Goal: Participate in discussion: Engage in conversation with other users on a specific topic

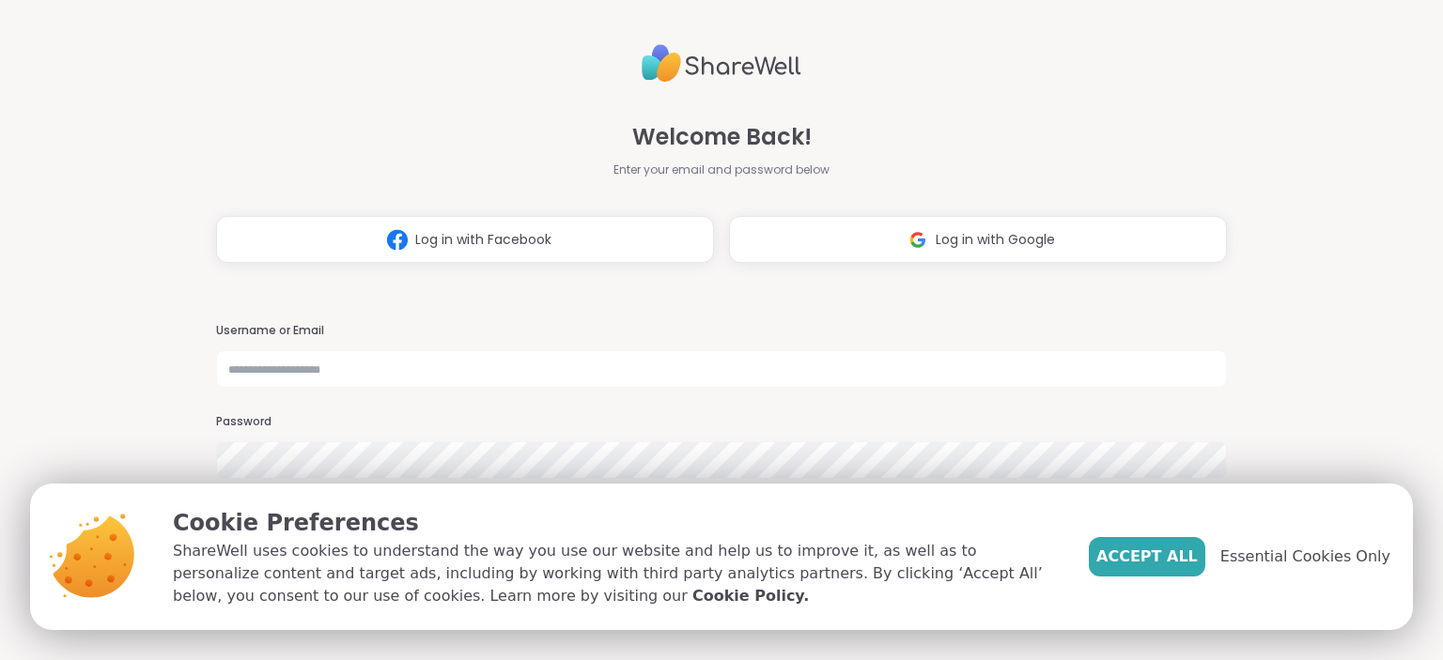
click at [1161, 570] on button "Accept All" at bounding box center [1147, 556] width 116 height 39
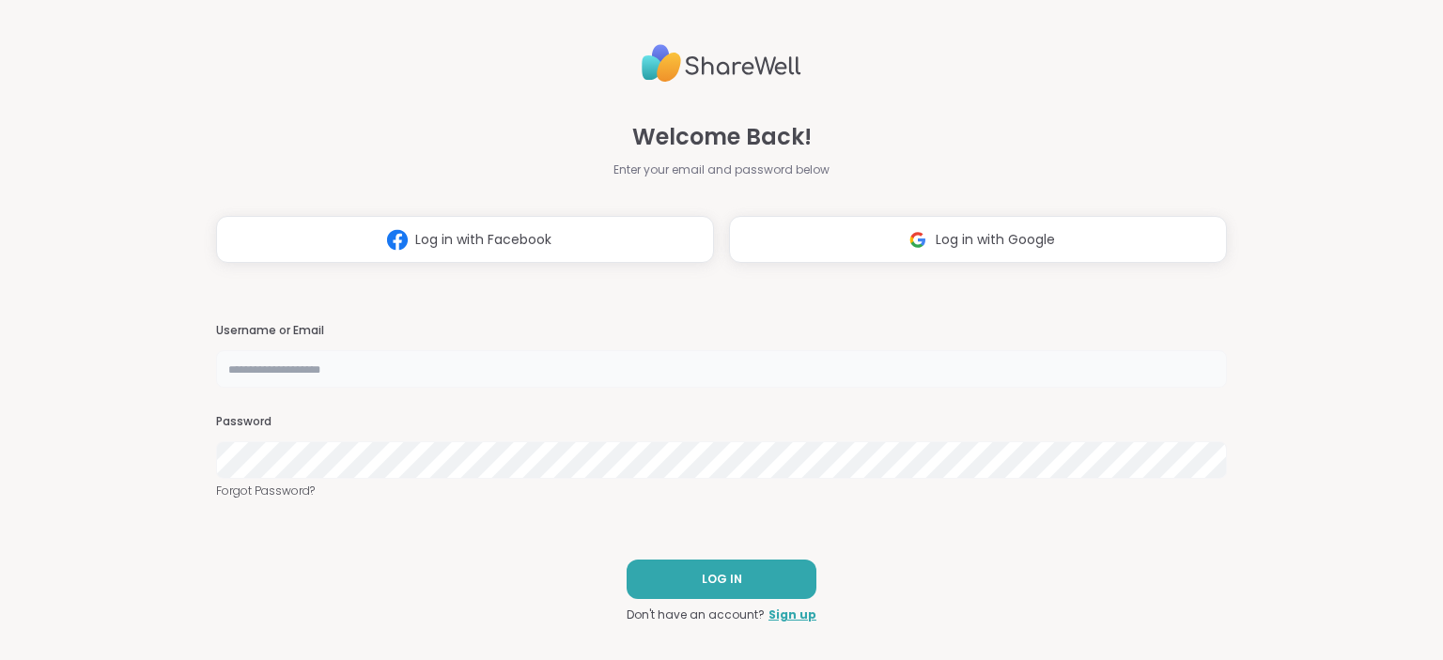
click at [314, 375] on input "text" at bounding box center [721, 369] width 1010 height 38
type input "**********"
click at [744, 582] on button "LOG IN" at bounding box center [722, 579] width 190 height 39
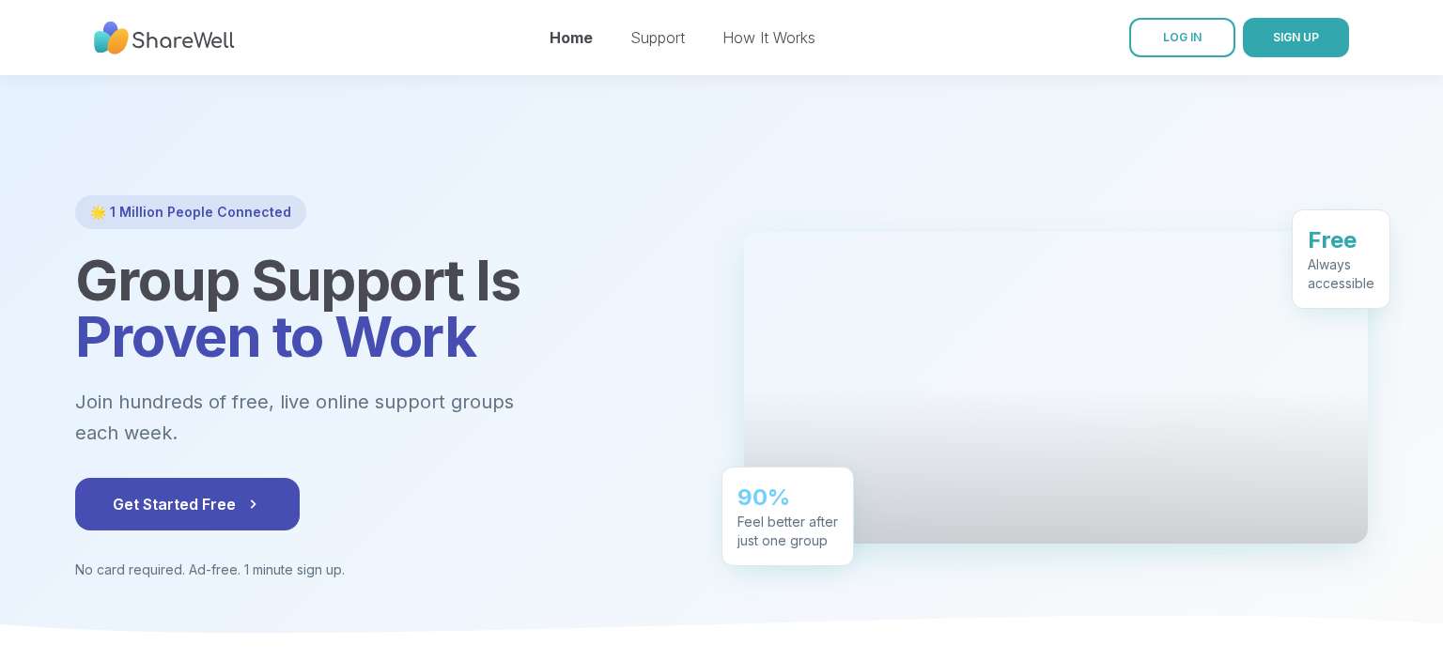
click at [986, 142] on div at bounding box center [721, 365] width 1443 height 580
click at [1213, 54] on link "LOG IN" at bounding box center [1182, 37] width 106 height 39
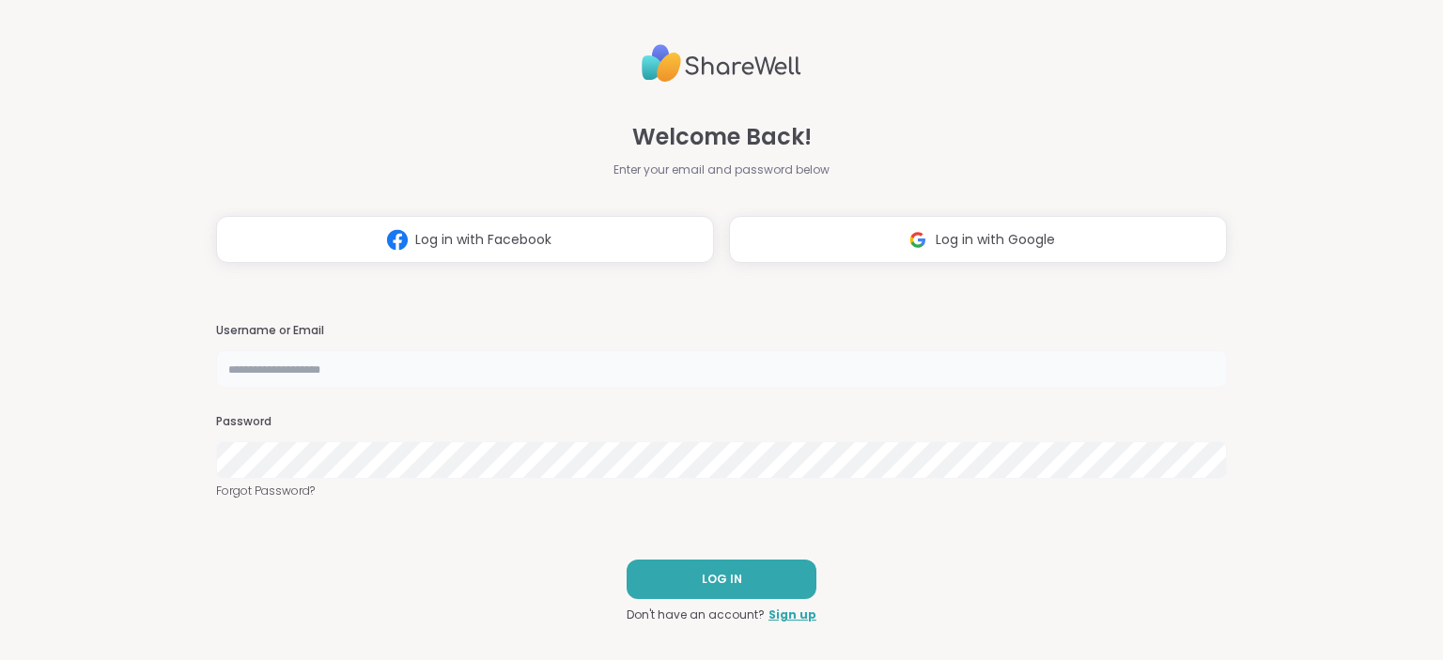
click at [295, 371] on input "text" at bounding box center [721, 369] width 1010 height 38
click at [364, 366] on input "text" at bounding box center [721, 369] width 1010 height 38
click at [443, 365] on input "**********" at bounding box center [721, 369] width 1010 height 38
type input "**********"
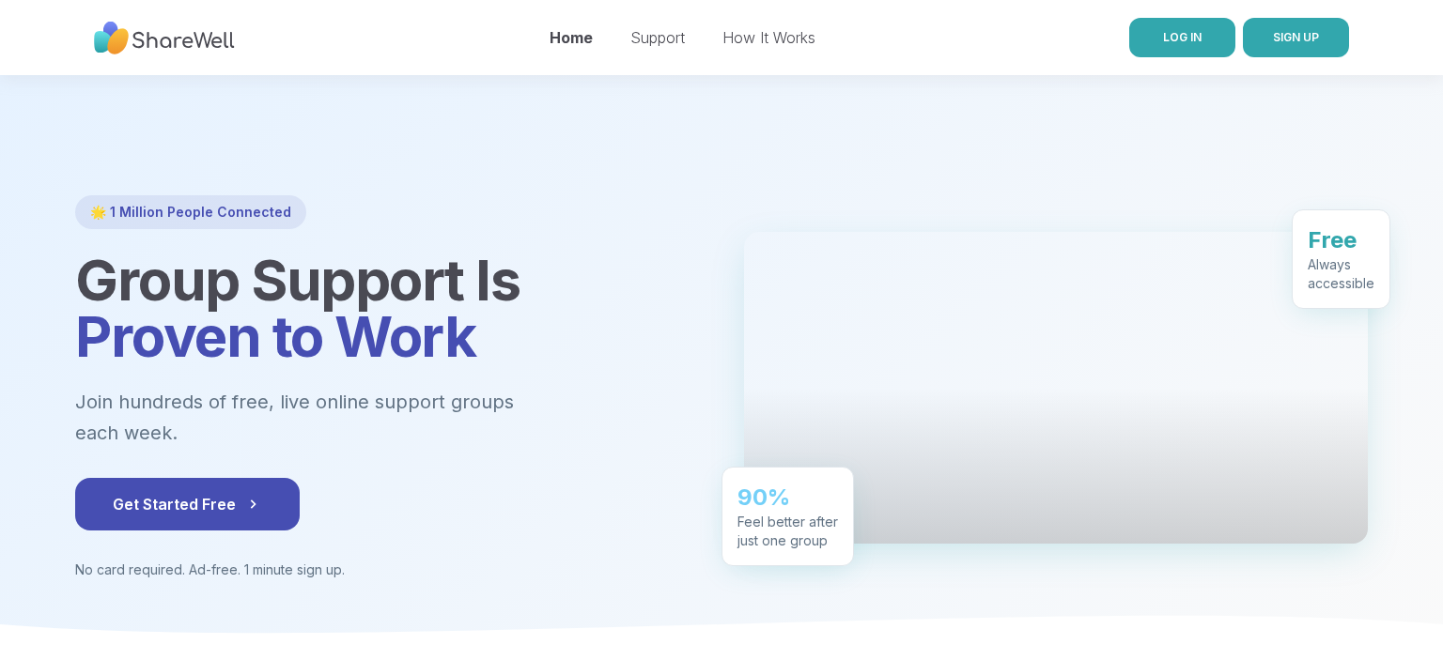
click at [1178, 28] on link "LOG IN" at bounding box center [1182, 37] width 106 height 39
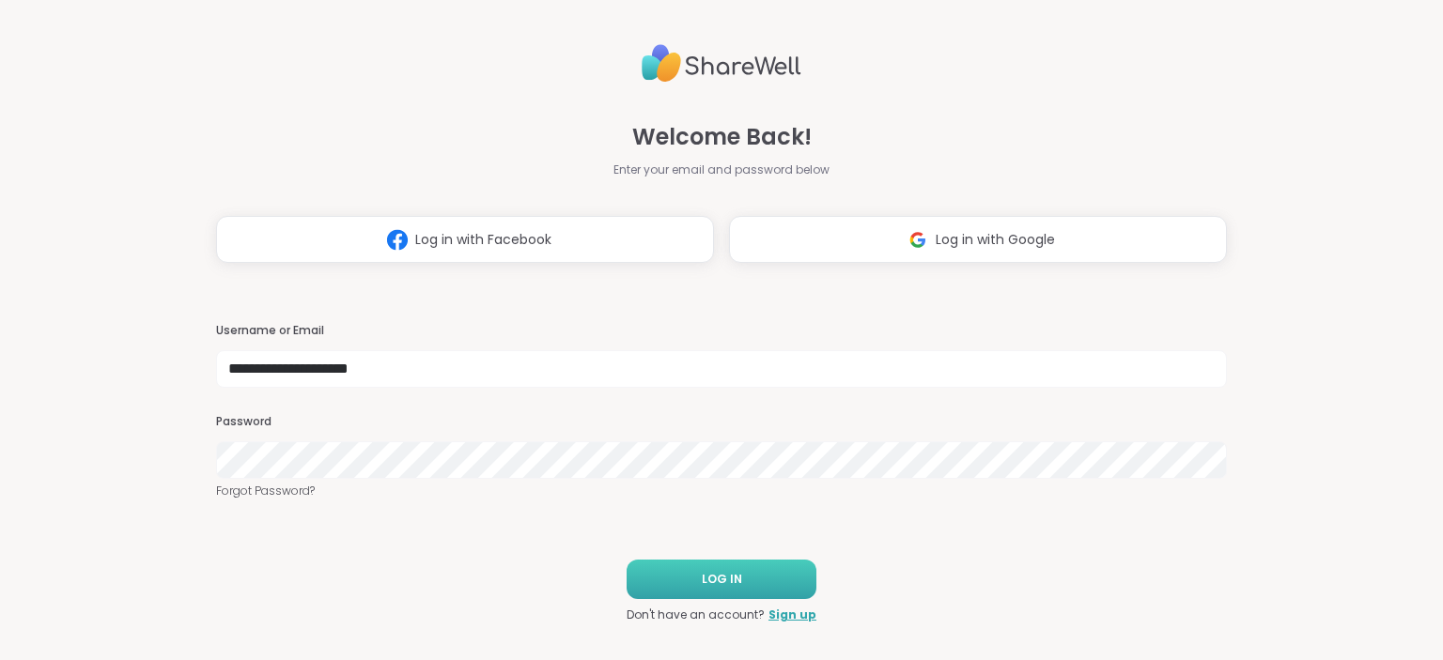
click at [678, 592] on button "LOG IN" at bounding box center [722, 579] width 190 height 39
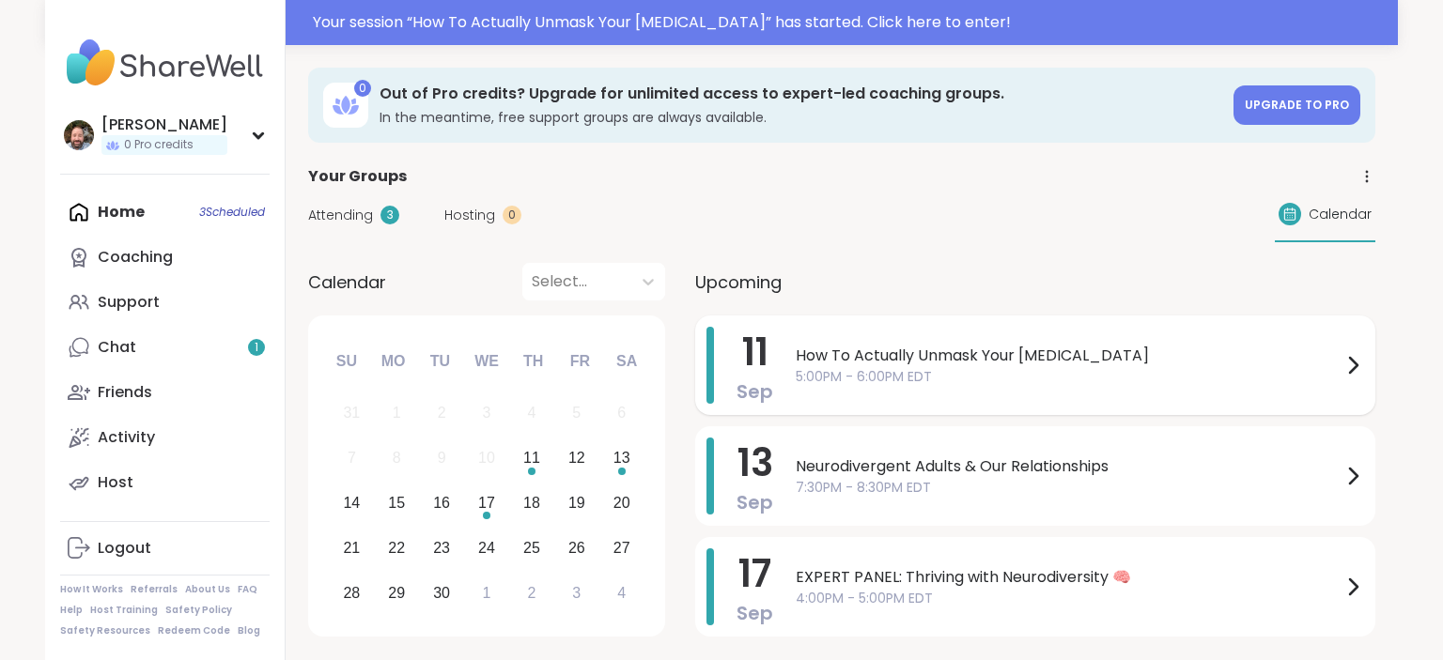
click at [796, 381] on span "5:00PM - 6:00PM EDT" at bounding box center [1069, 377] width 546 height 20
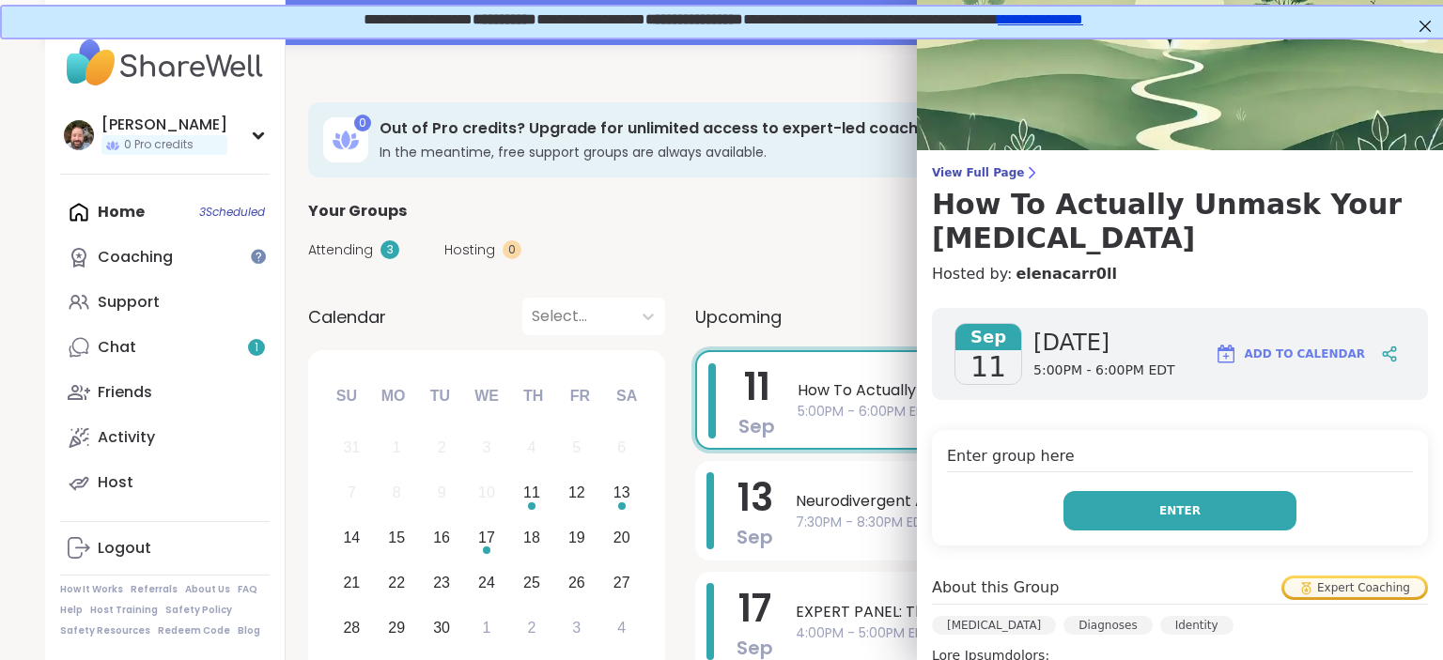
click at [1163, 491] on button "Enter" at bounding box center [1179, 510] width 233 height 39
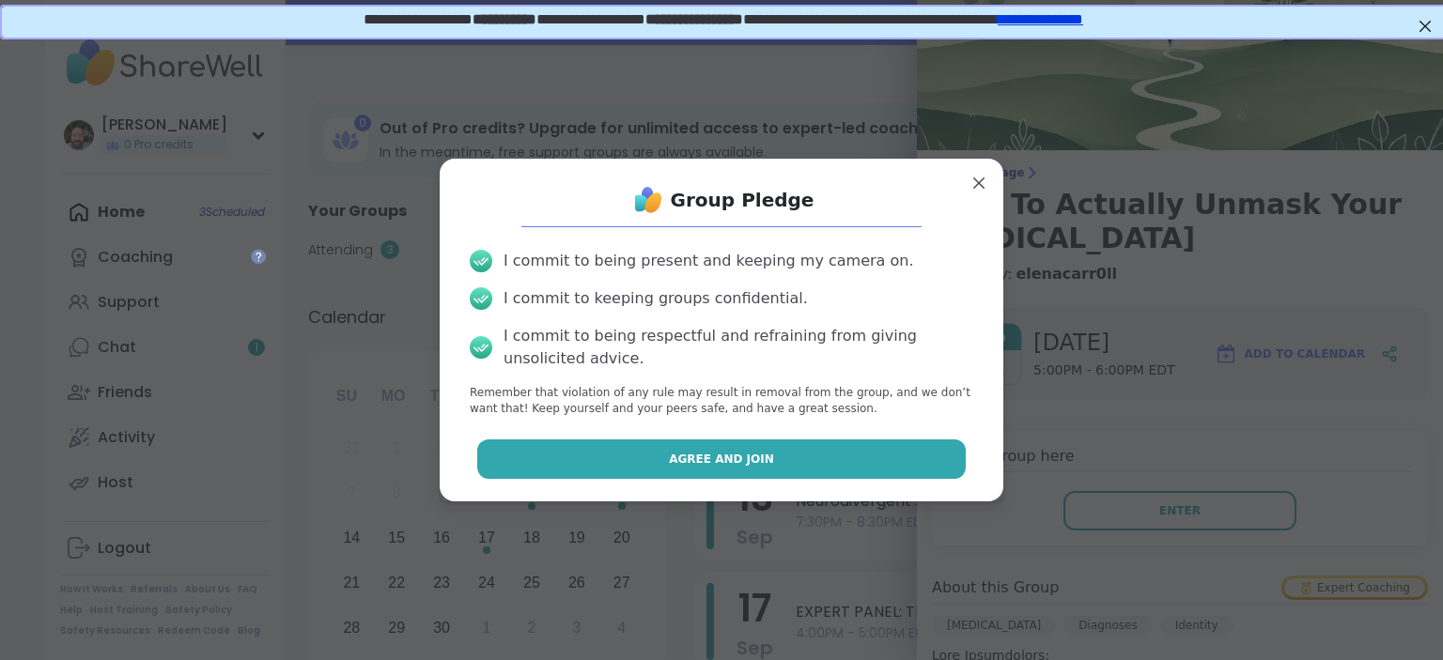
click at [792, 466] on button "Agree and Join" at bounding box center [721, 459] width 489 height 39
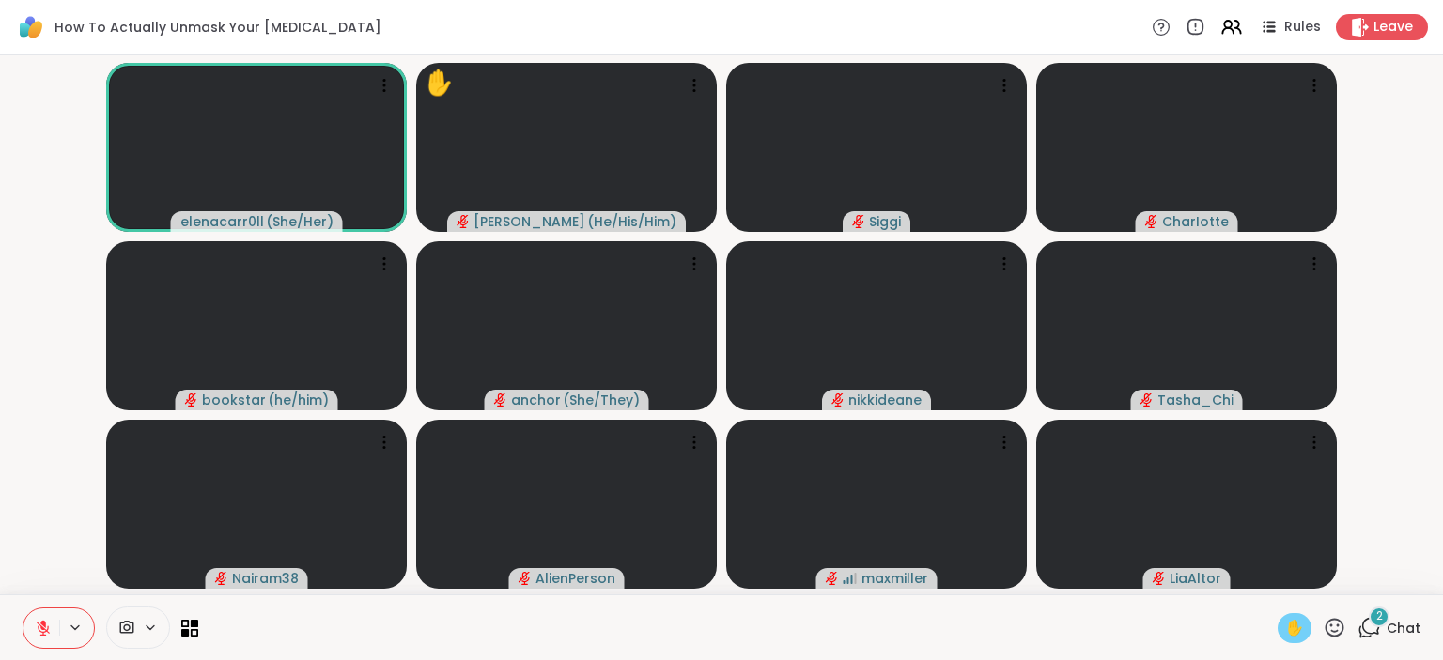
click at [1371, 626] on icon at bounding box center [1368, 627] width 23 height 23
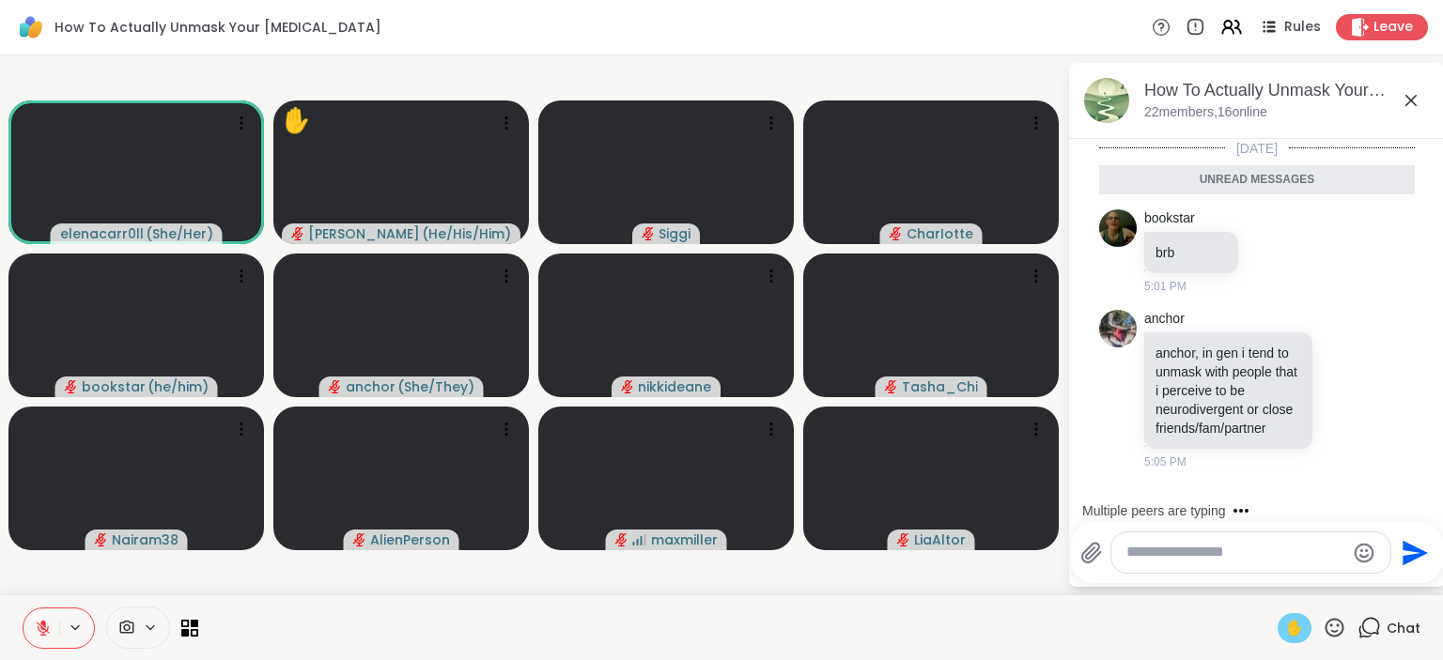
click at [1166, 559] on textarea "Type your message" at bounding box center [1235, 553] width 219 height 20
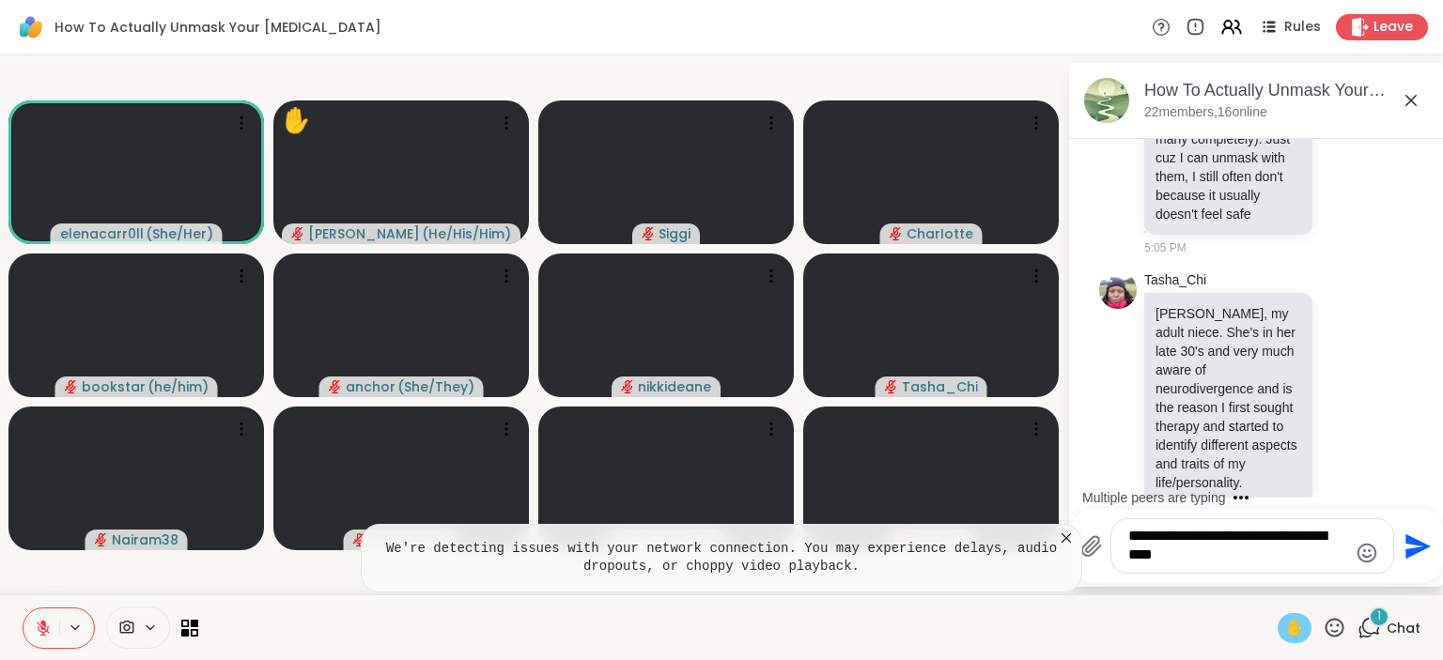
scroll to position [570, 0]
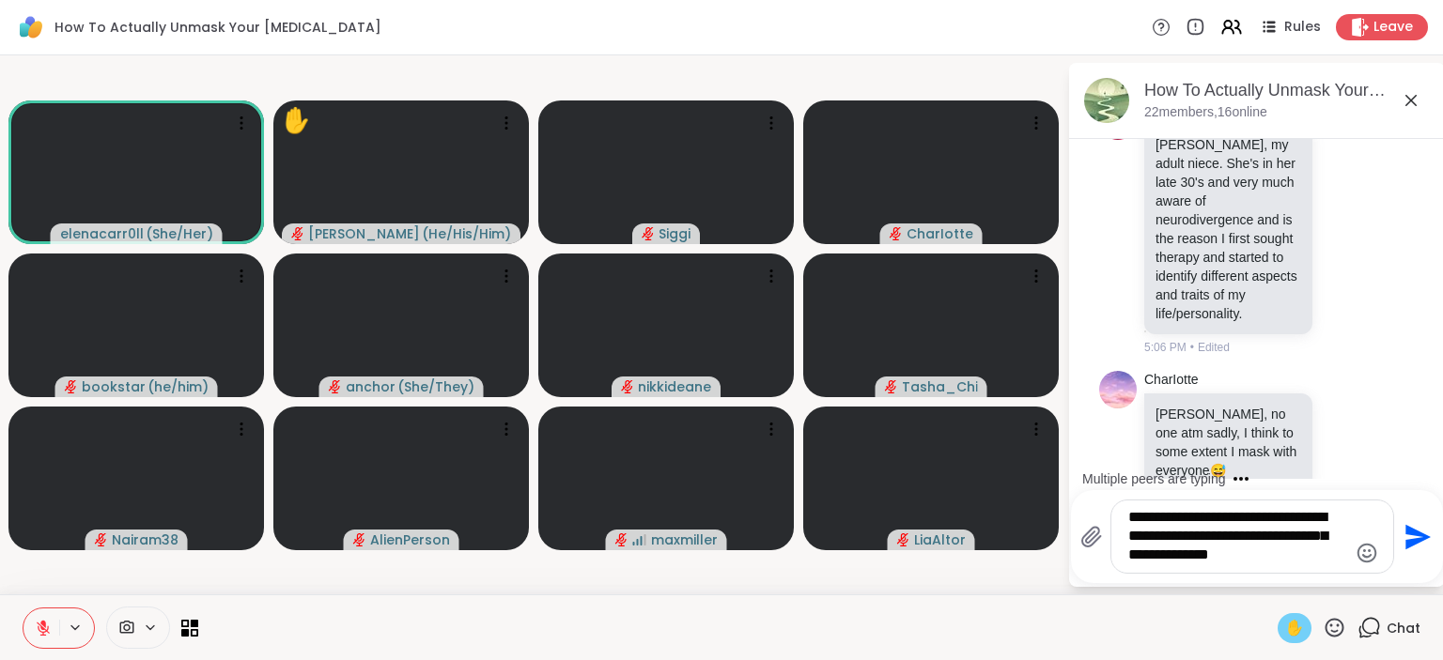
type textarea "**********"
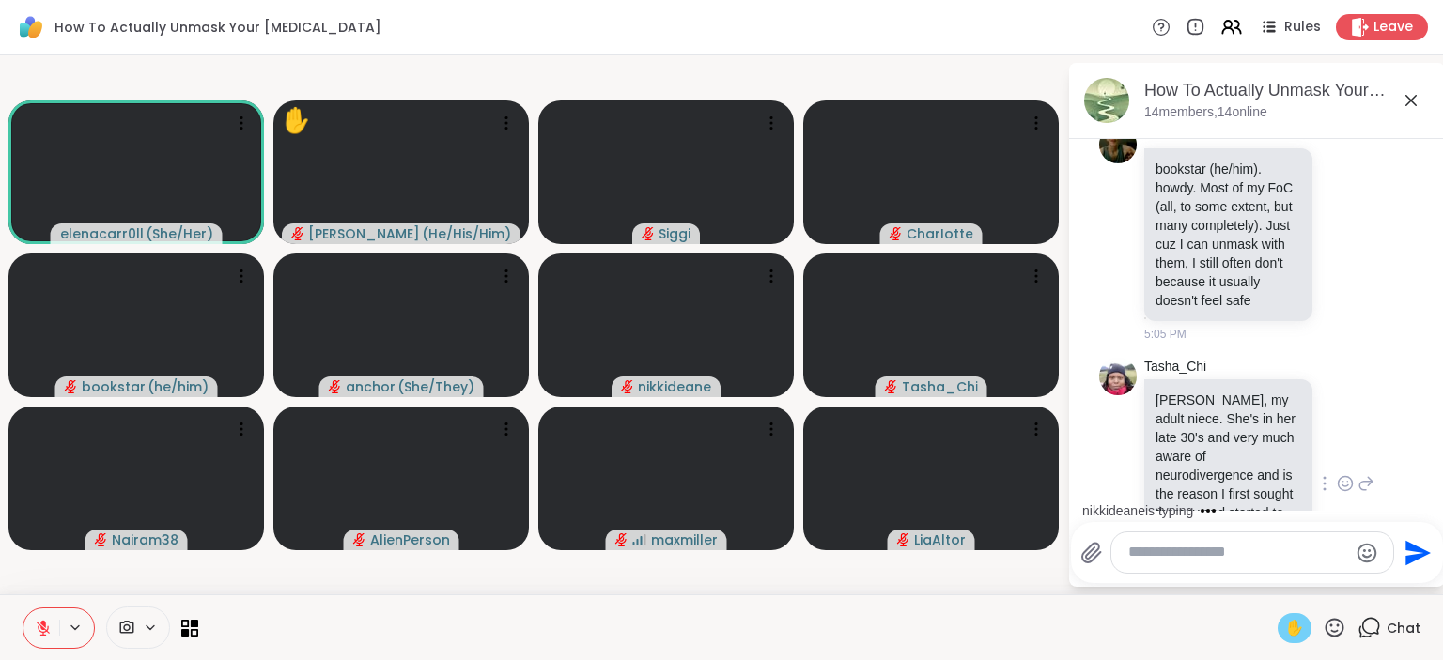
scroll to position [311, 0]
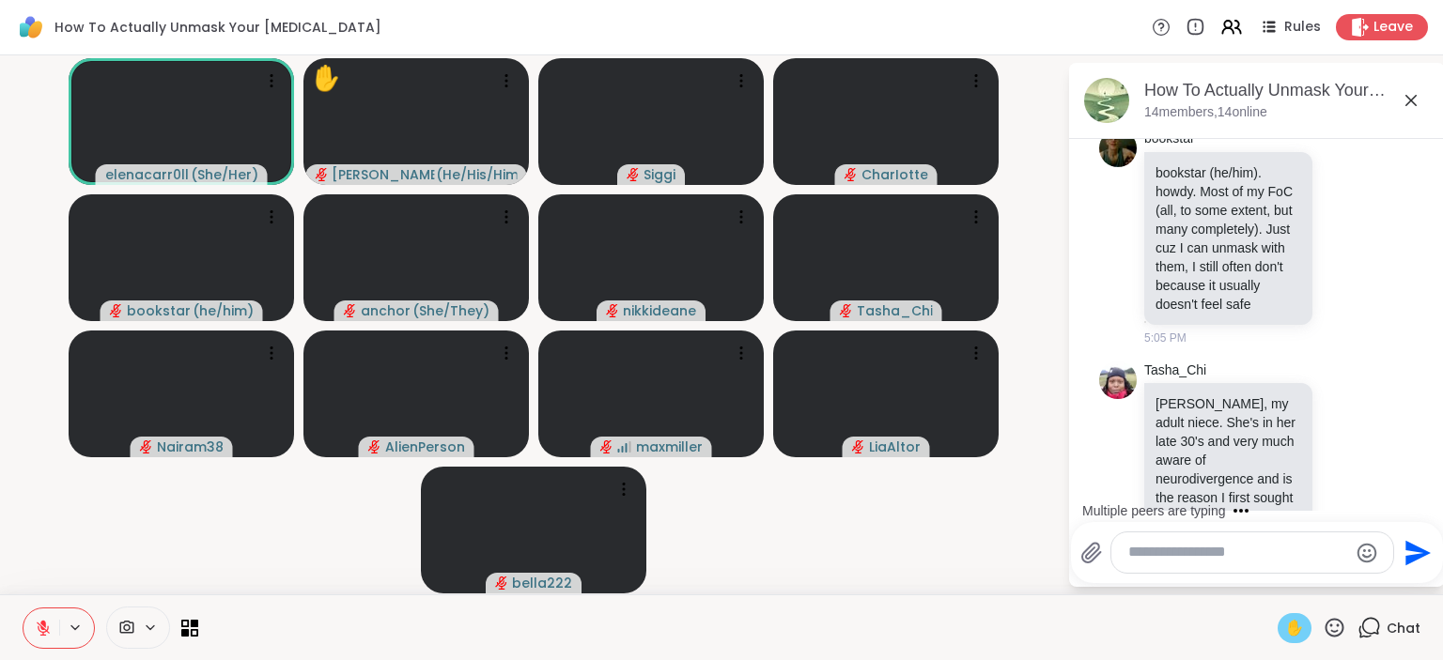
click at [1297, 624] on span "✋" at bounding box center [1294, 628] width 19 height 23
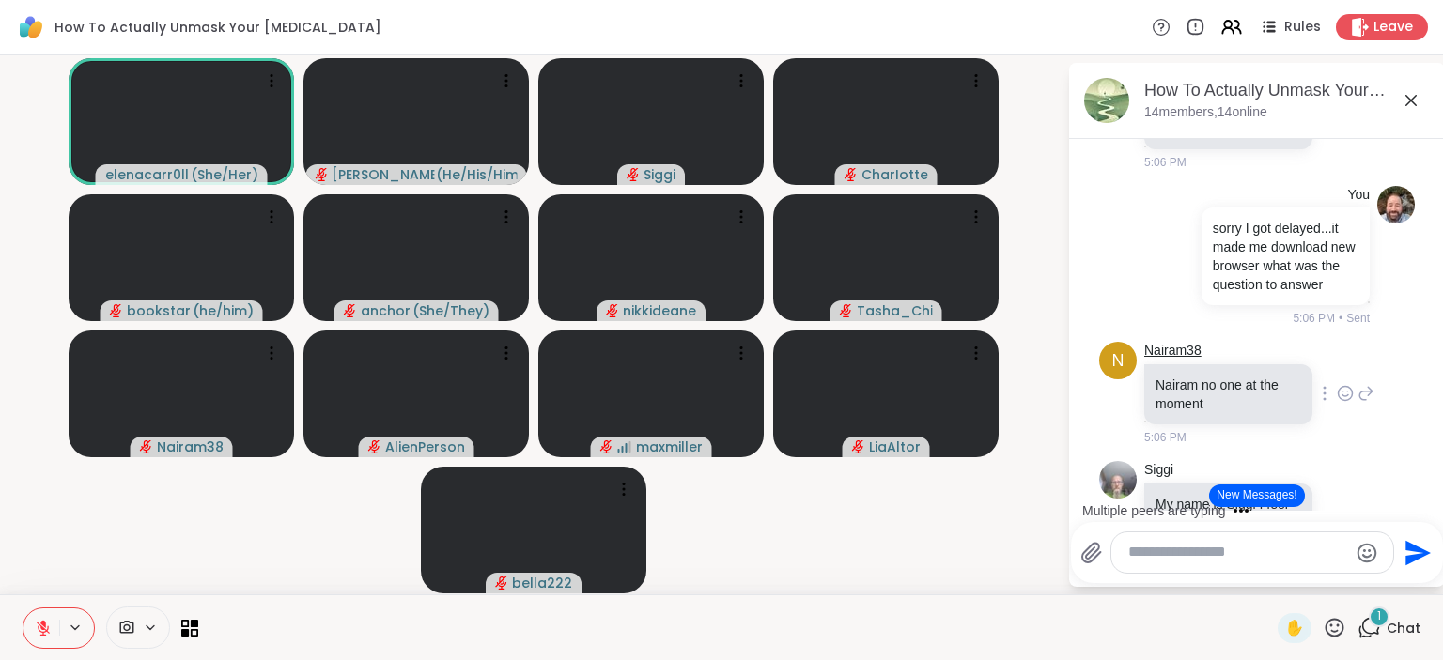
scroll to position [1041, 0]
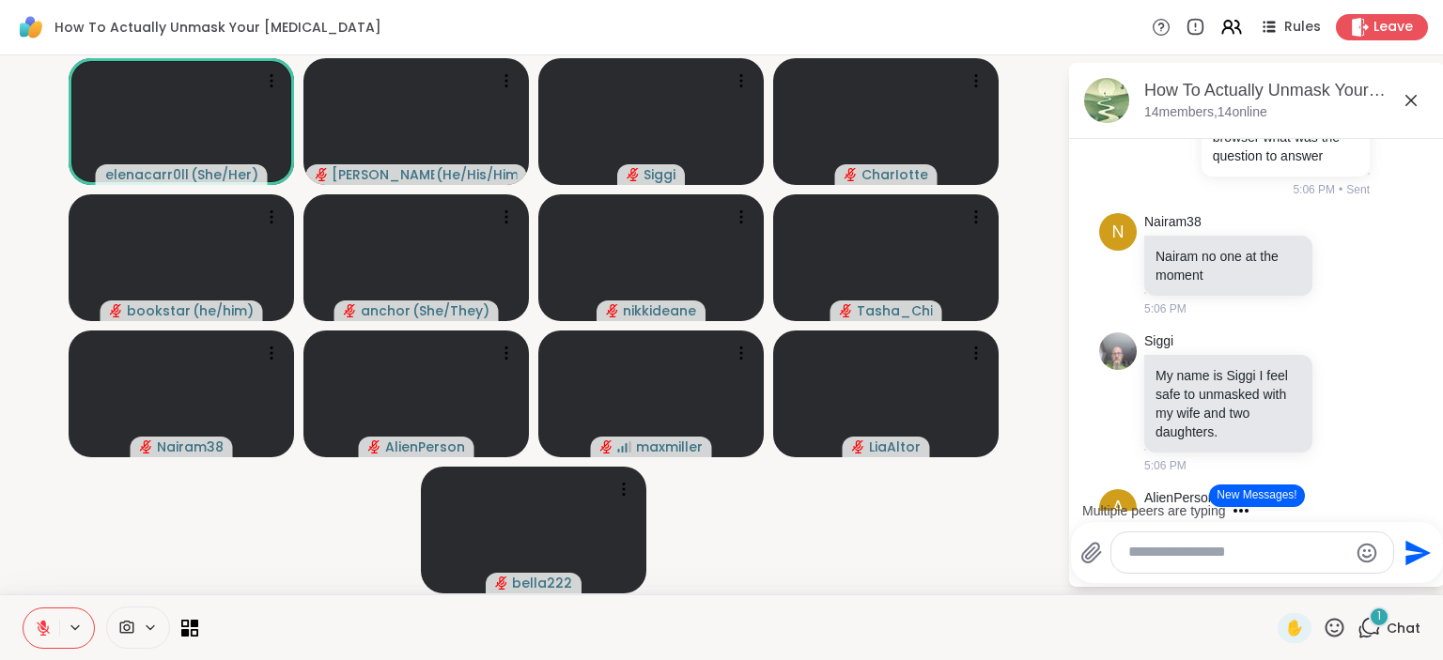
click at [1165, 562] on textarea "Type your message" at bounding box center [1237, 553] width 219 height 20
type textarea "**********"
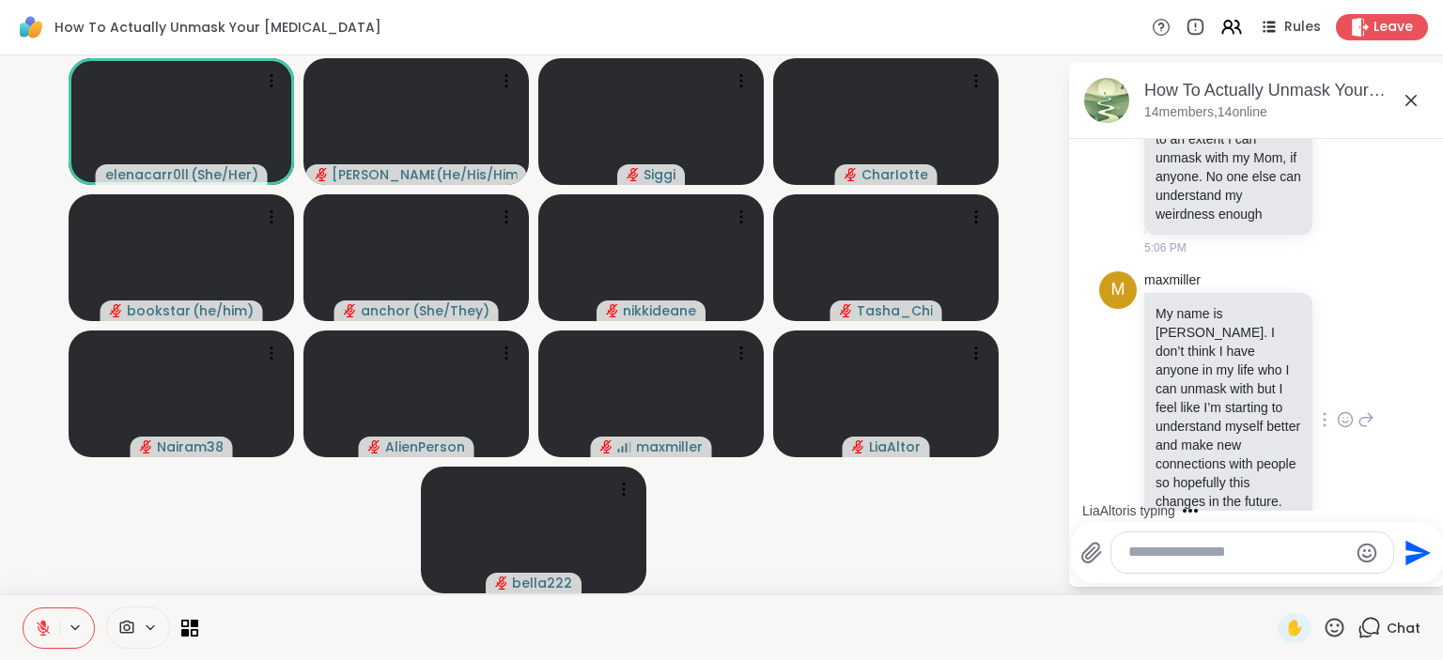
scroll to position [1604, 0]
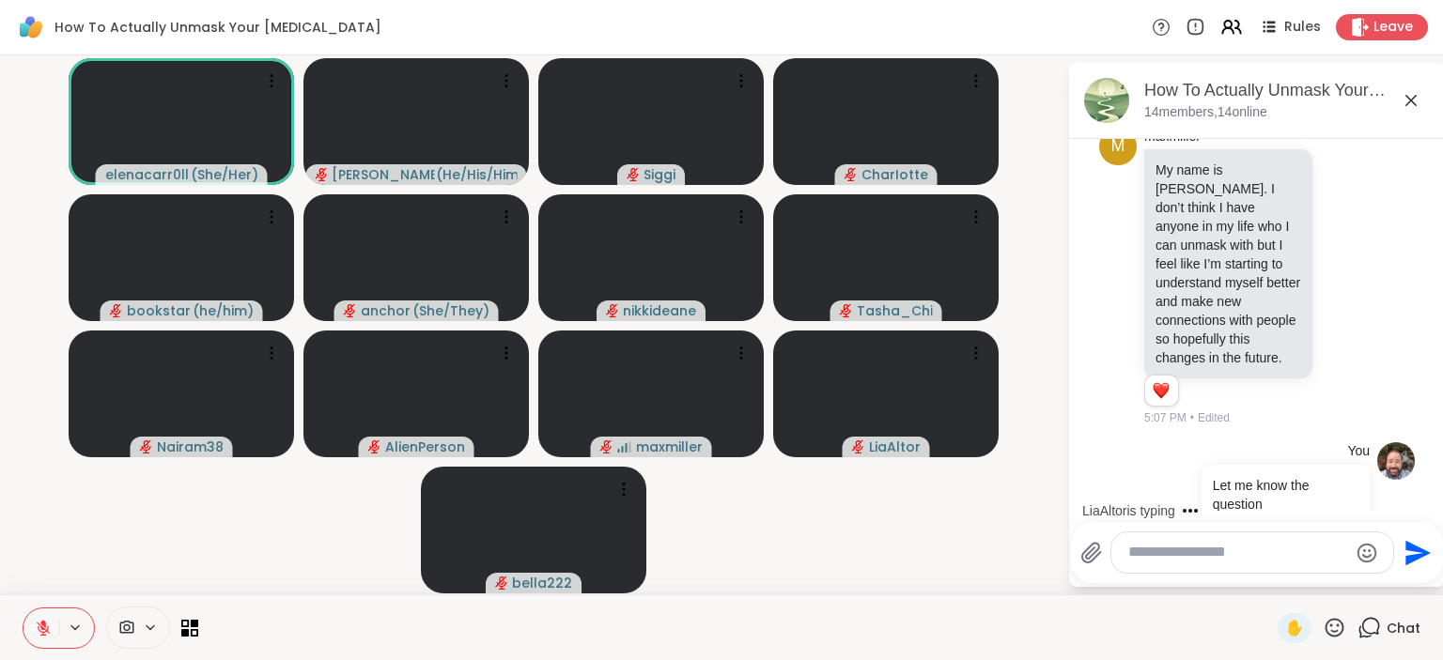
click at [1154, 554] on textarea "Type your message" at bounding box center [1237, 553] width 219 height 20
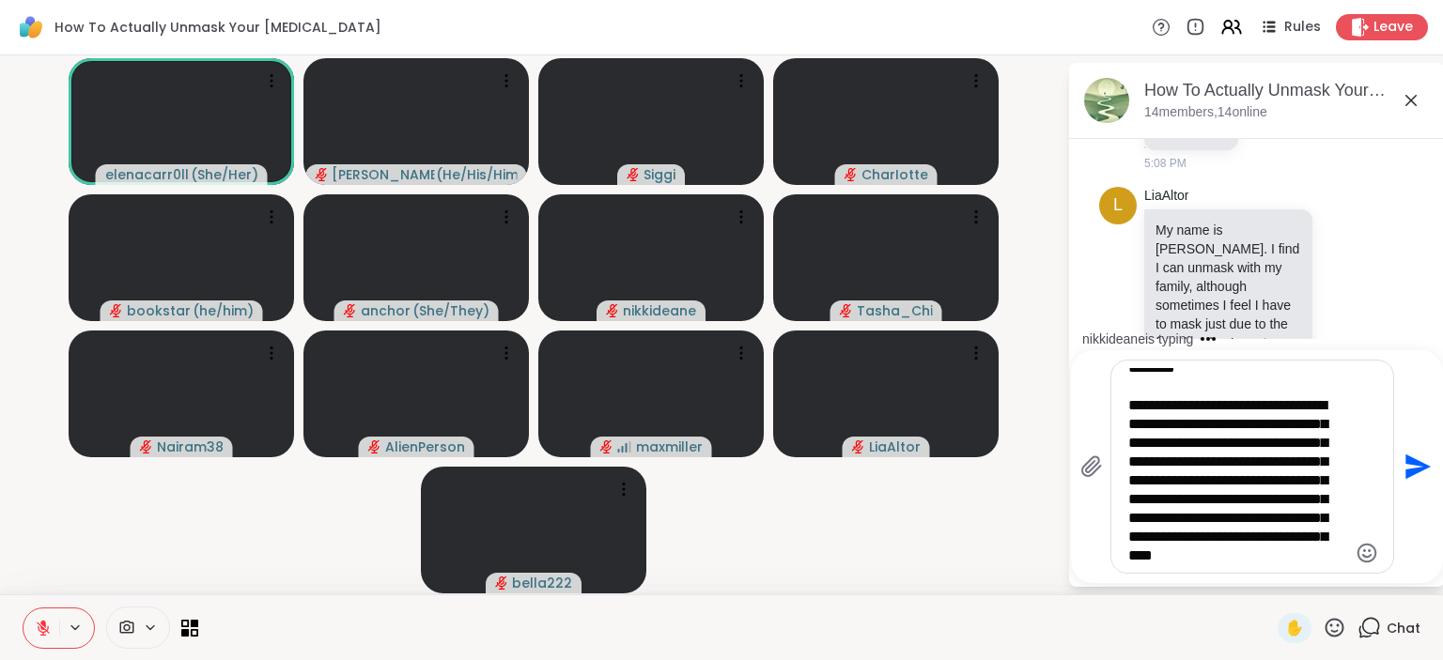
scroll to position [29, 0]
type textarea "**********"
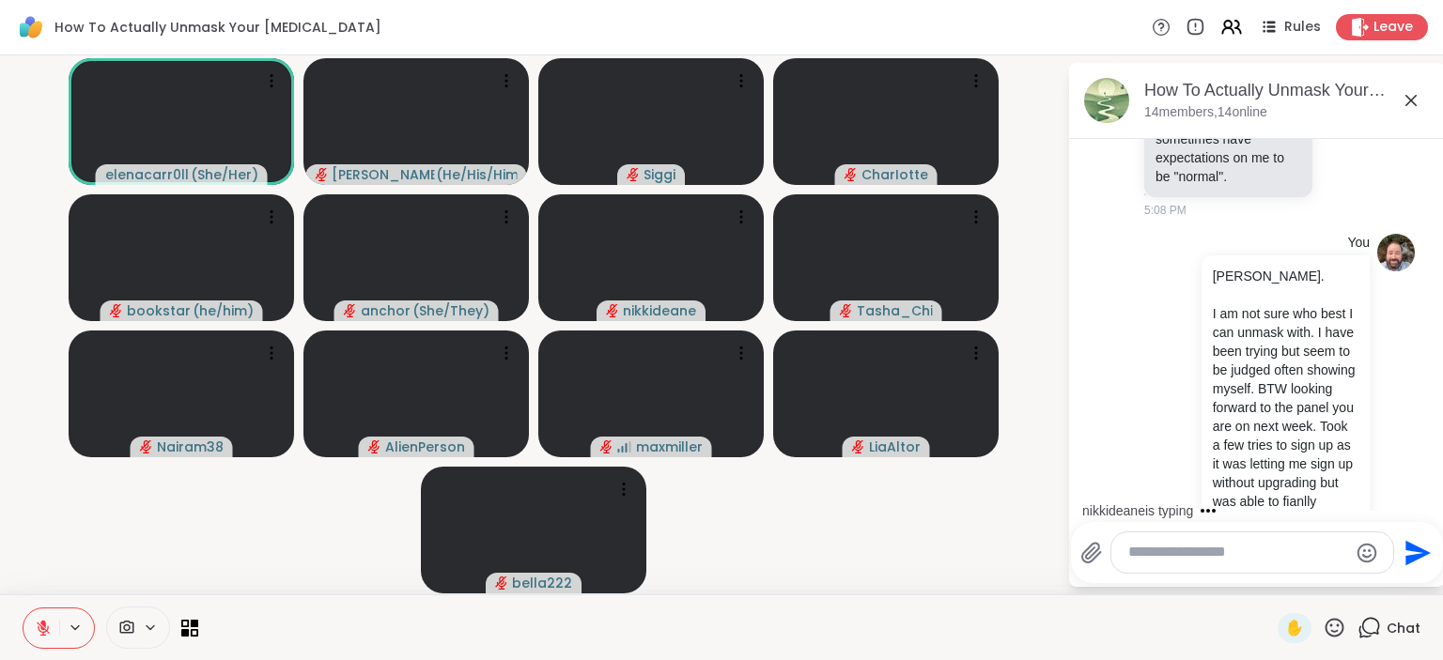
scroll to position [2599, 0]
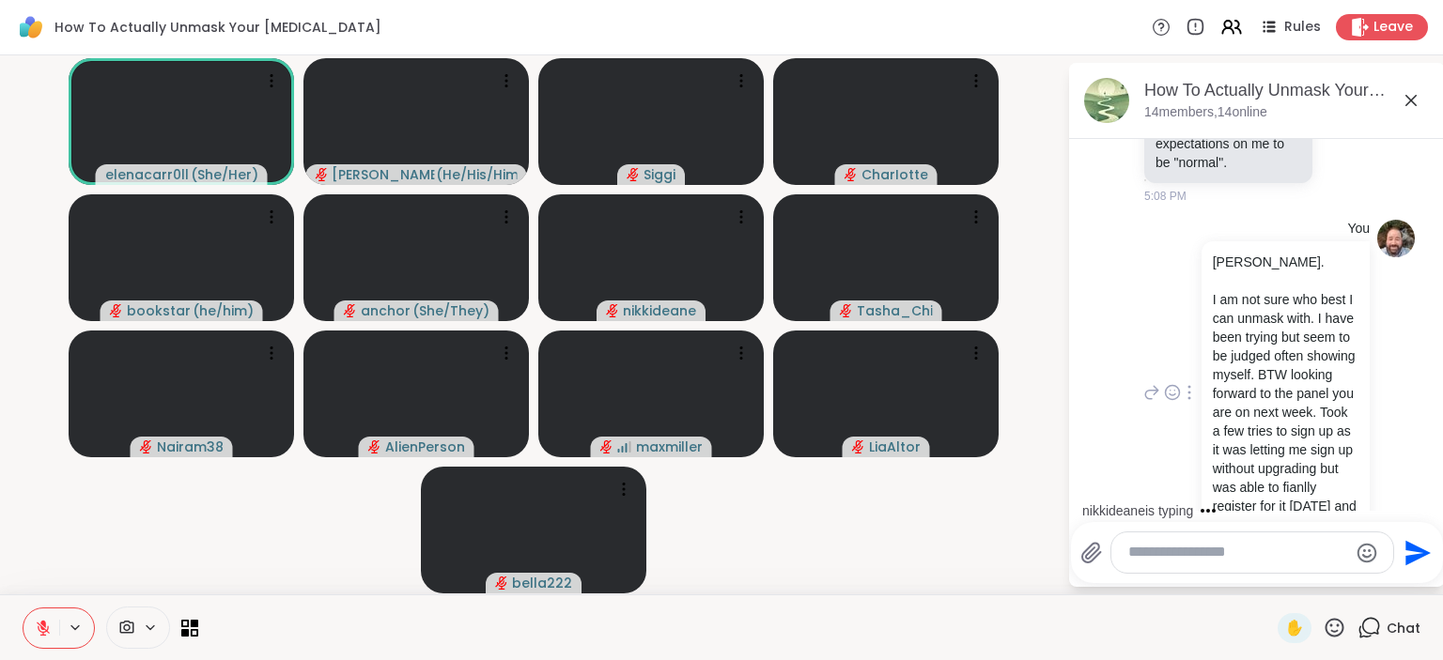
click at [1290, 290] on p "I am not sure who best I can unmask with. I have been trying but seem to be jud…" at bounding box center [1286, 412] width 146 height 244
click at [1185, 381] on div at bounding box center [1189, 392] width 17 height 23
click at [1209, 411] on icon at bounding box center [1211, 420] width 19 height 19
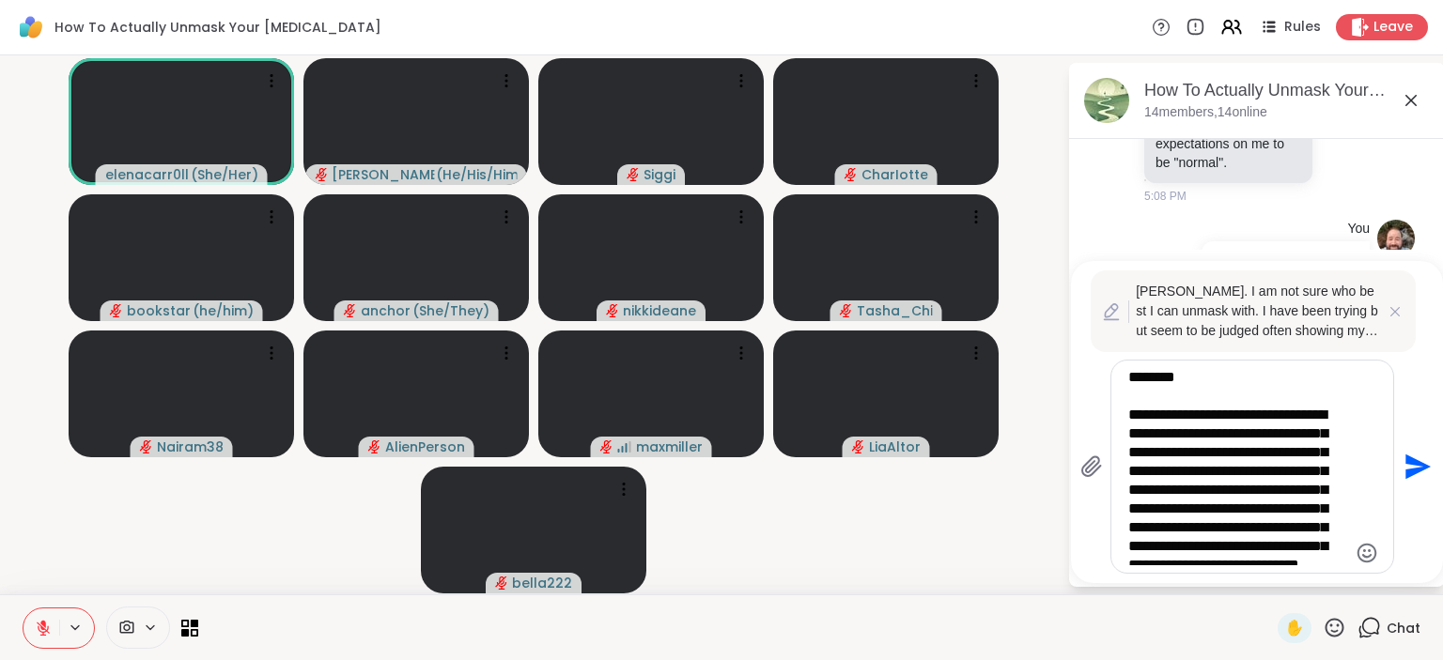
click at [1231, 477] on textarea "**********" at bounding box center [1237, 466] width 219 height 197
click at [1219, 535] on textarea "**********" at bounding box center [1237, 466] width 219 height 197
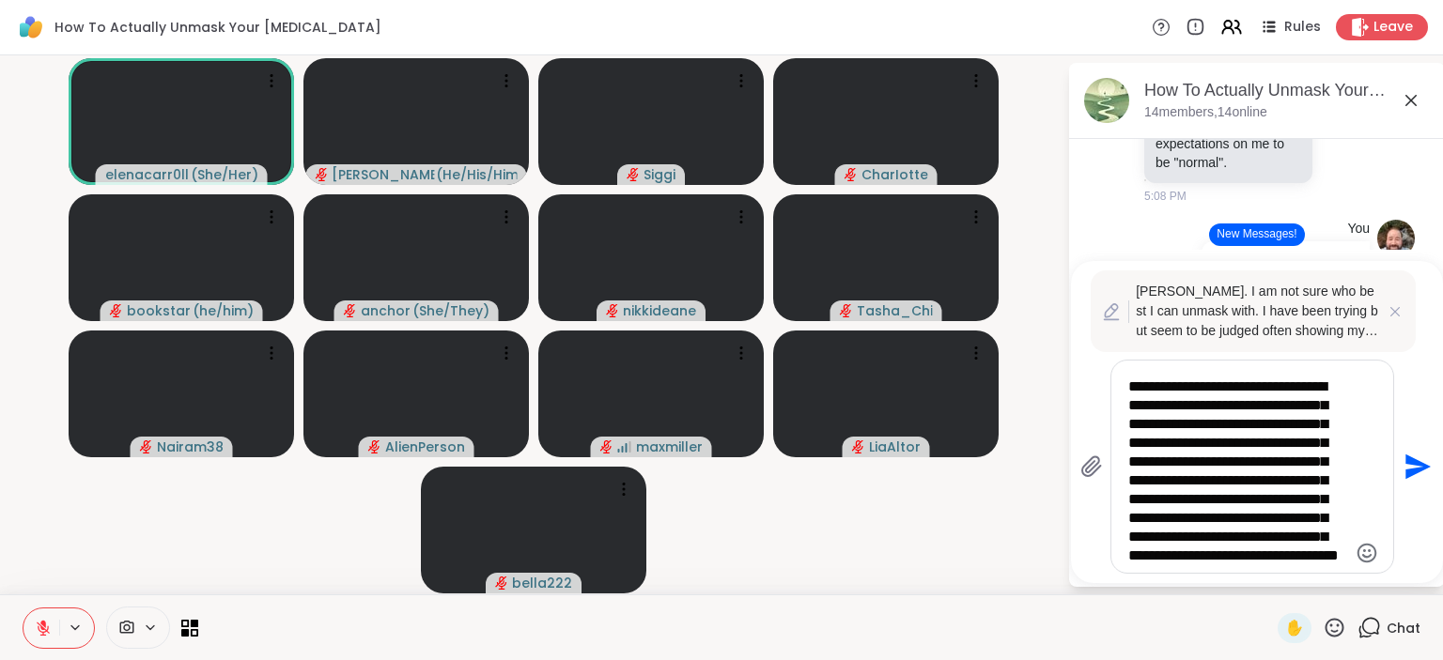
type textarea "**********"
click at [1413, 474] on icon "Send" at bounding box center [1417, 467] width 25 height 25
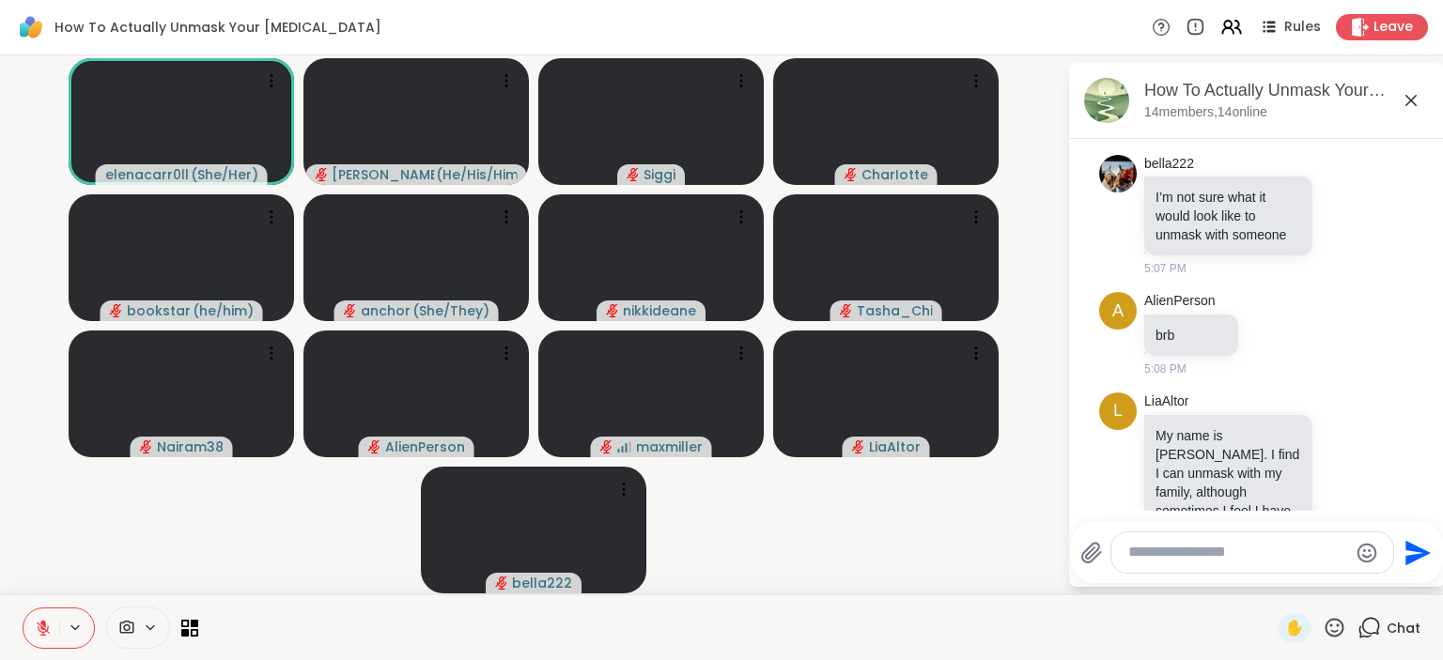
scroll to position [2259, 0]
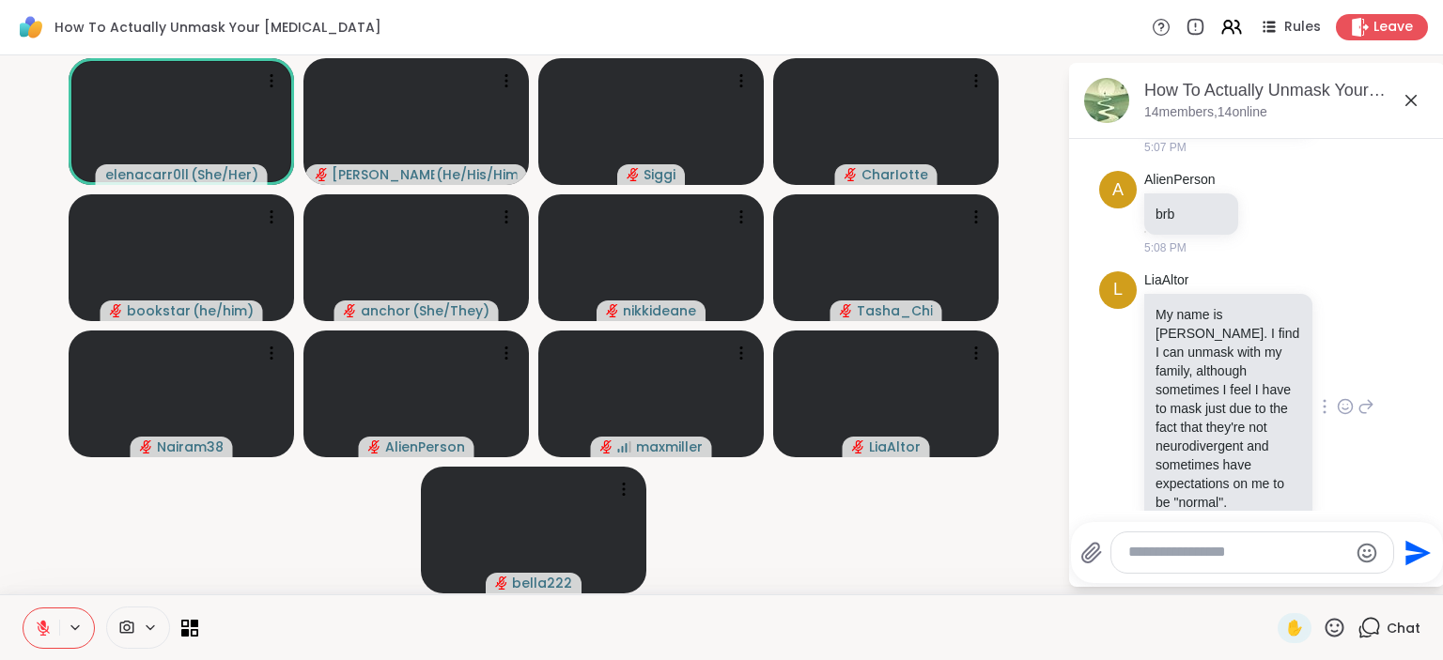
click at [1350, 397] on icon at bounding box center [1345, 406] width 17 height 19
click at [1201, 368] on div "Select Reaction: Heart" at bounding box center [1195, 376] width 17 height 17
click at [82, 633] on icon at bounding box center [75, 628] width 15 height 16
click at [143, 633] on icon at bounding box center [150, 628] width 15 height 16
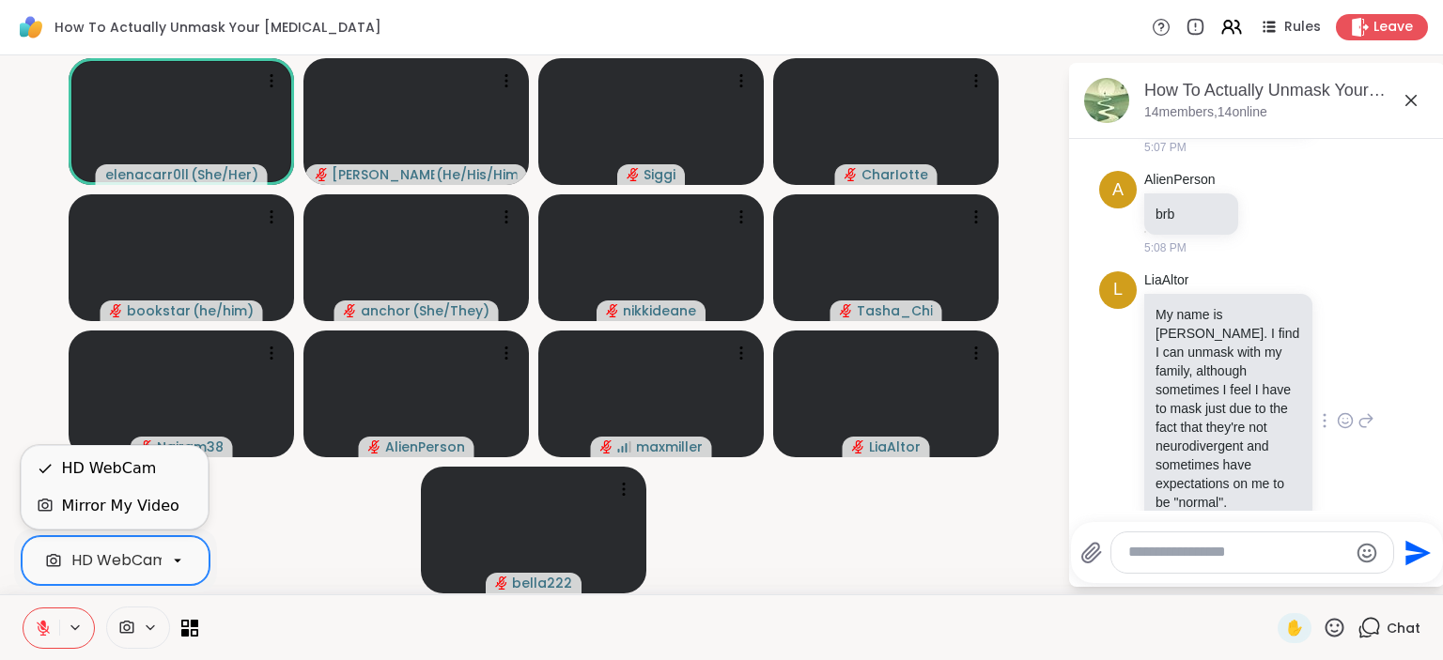
click at [190, 569] on div at bounding box center [178, 561] width 32 height 32
drag, startPoint x: 141, startPoint y: 511, endPoint x: 248, endPoint y: 566, distance: 120.6
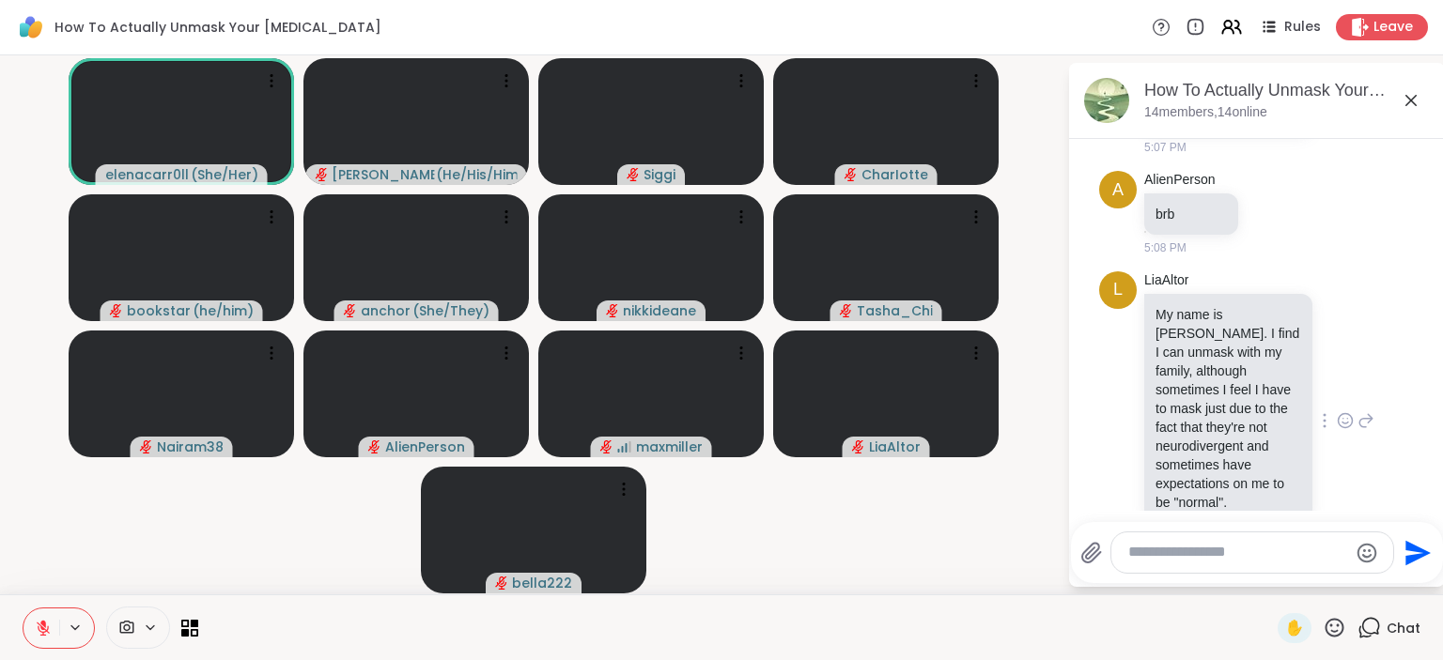
click at [248, 567] on video-player-container "elenacarr0ll ( She/Her ) Brian_L ( He/His/Him ) Siggi CharIotte bookstar ( he/h…" at bounding box center [533, 325] width 1045 height 524
drag, startPoint x: 147, startPoint y: 630, endPoint x: 156, endPoint y: 617, distance: 15.6
click at [148, 626] on icon at bounding box center [150, 628] width 15 height 16
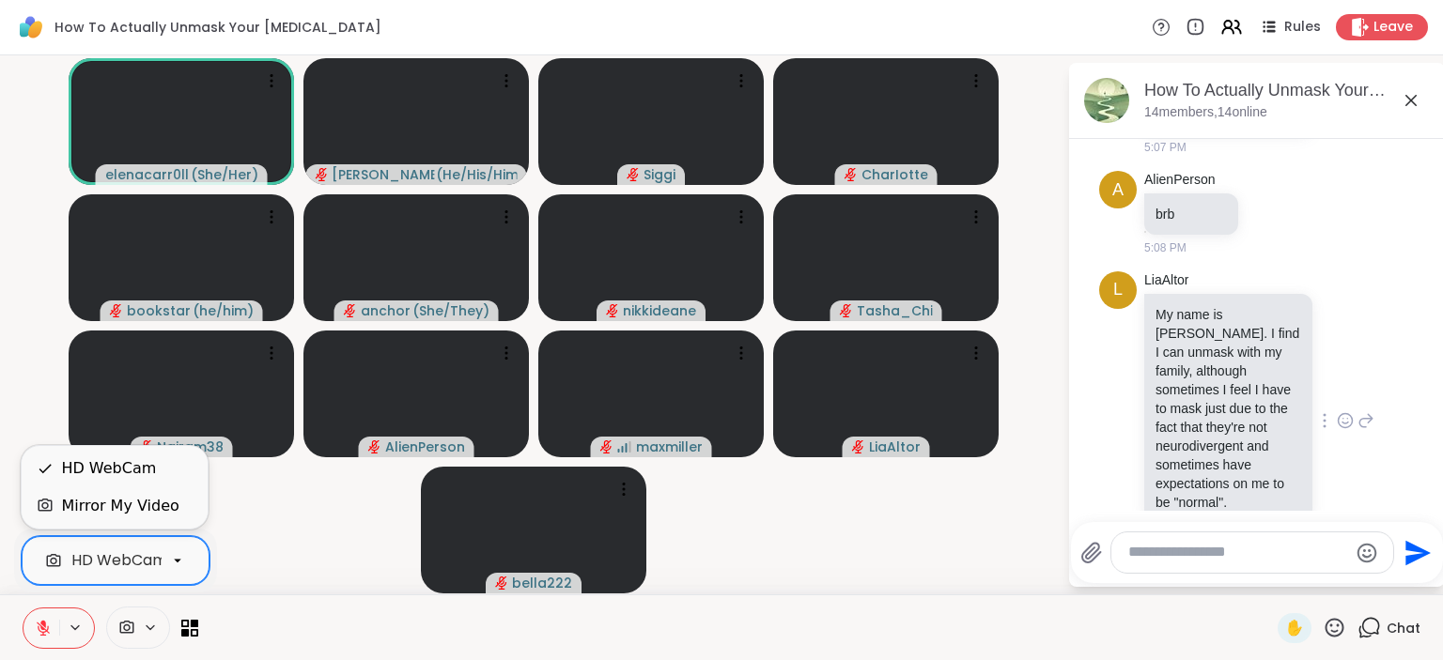
click at [175, 552] on div at bounding box center [178, 561] width 32 height 32
click at [125, 479] on div "HD WebCam" at bounding box center [108, 468] width 95 height 23
click at [184, 569] on div at bounding box center [178, 561] width 32 height 32
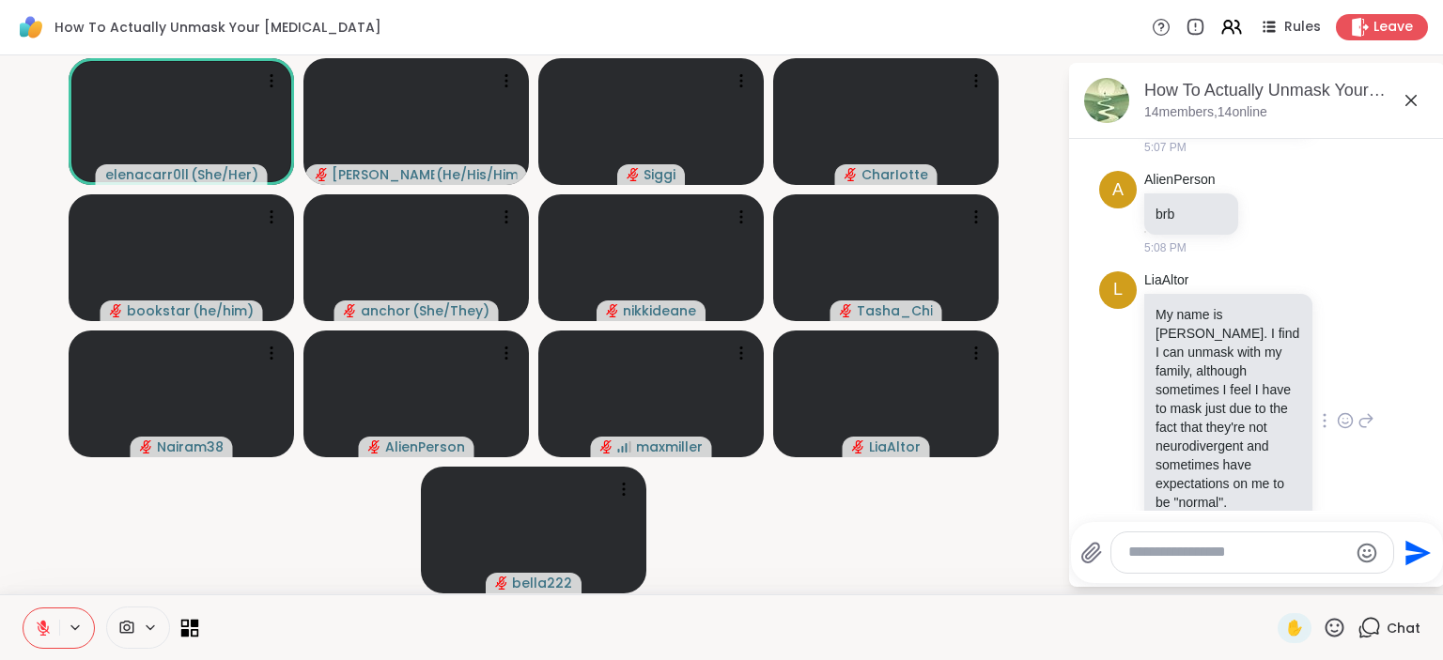
click at [191, 631] on icon at bounding box center [195, 632] width 8 height 8
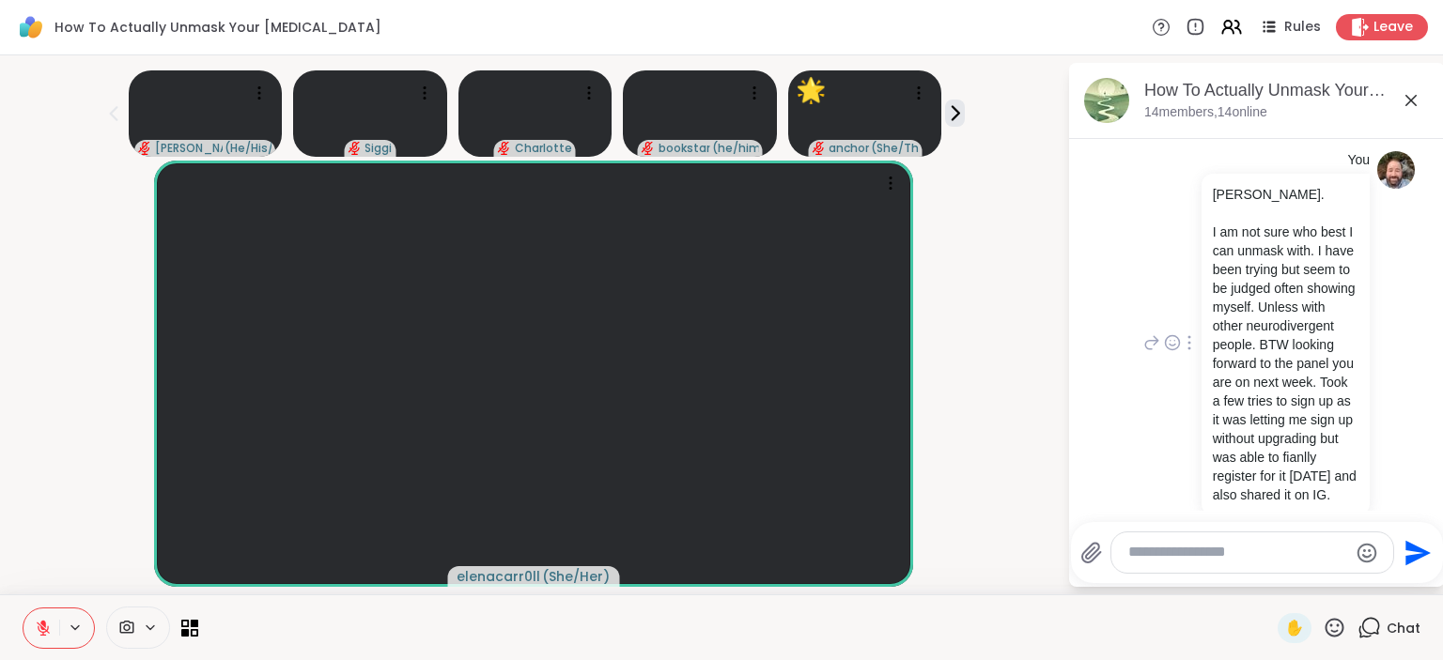
scroll to position [2747, 0]
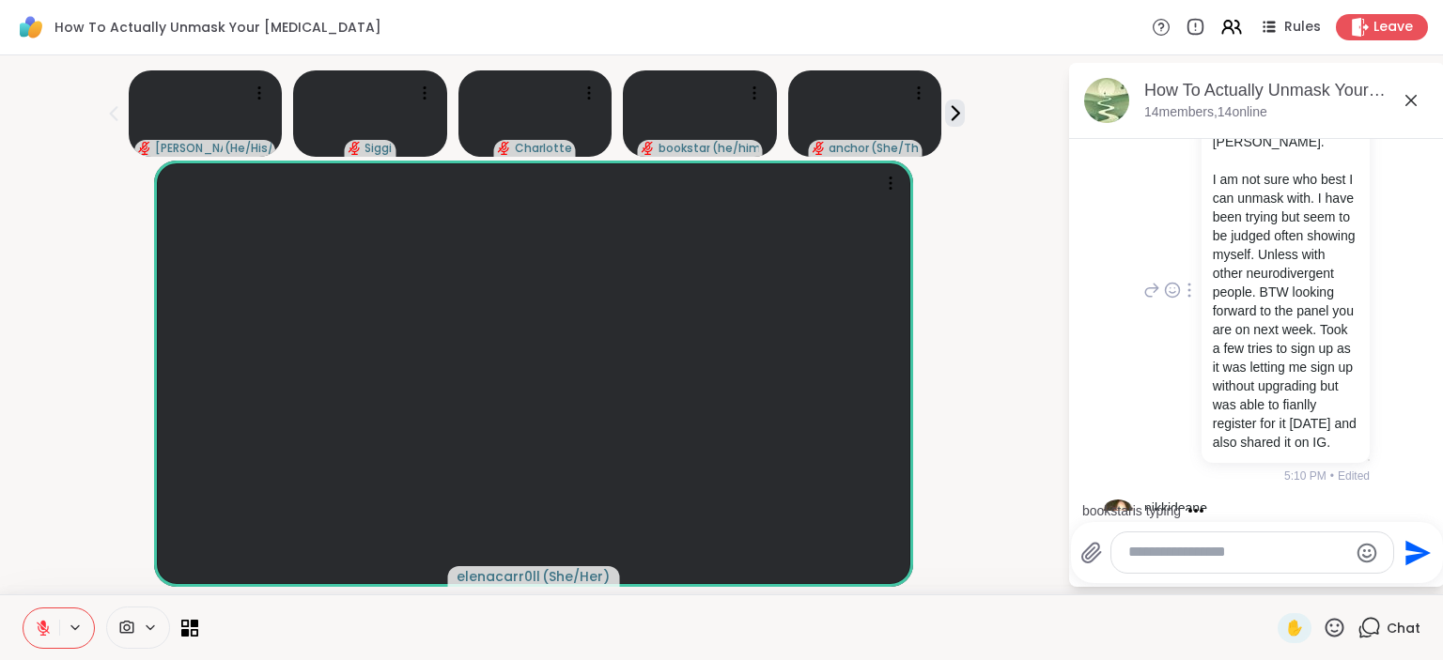
click at [1332, 637] on icon at bounding box center [1334, 627] width 23 height 23
click at [1357, 582] on span "🎉" at bounding box center [1362, 578] width 19 height 23
click at [1335, 633] on icon at bounding box center [1334, 627] width 19 height 19
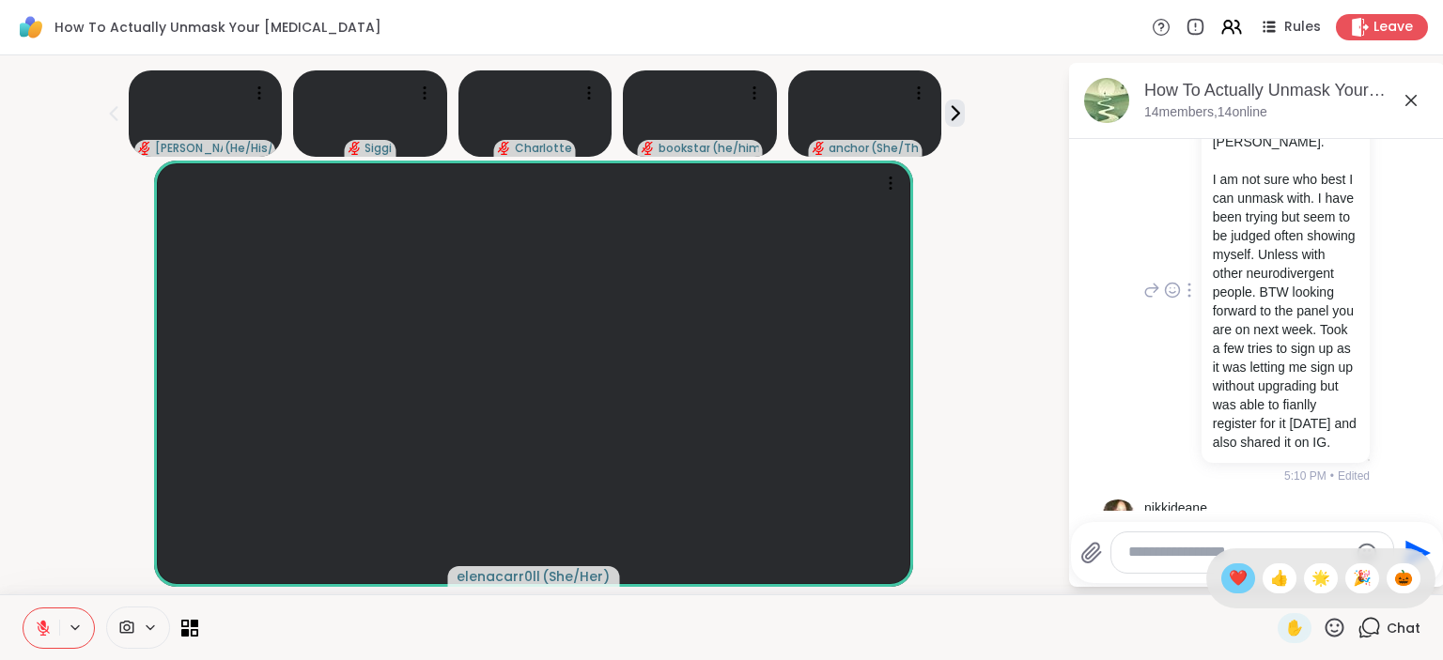
click at [1229, 588] on span "❤️" at bounding box center [1238, 578] width 19 height 23
click at [1170, 562] on textarea "Type your message" at bounding box center [1237, 553] width 219 height 20
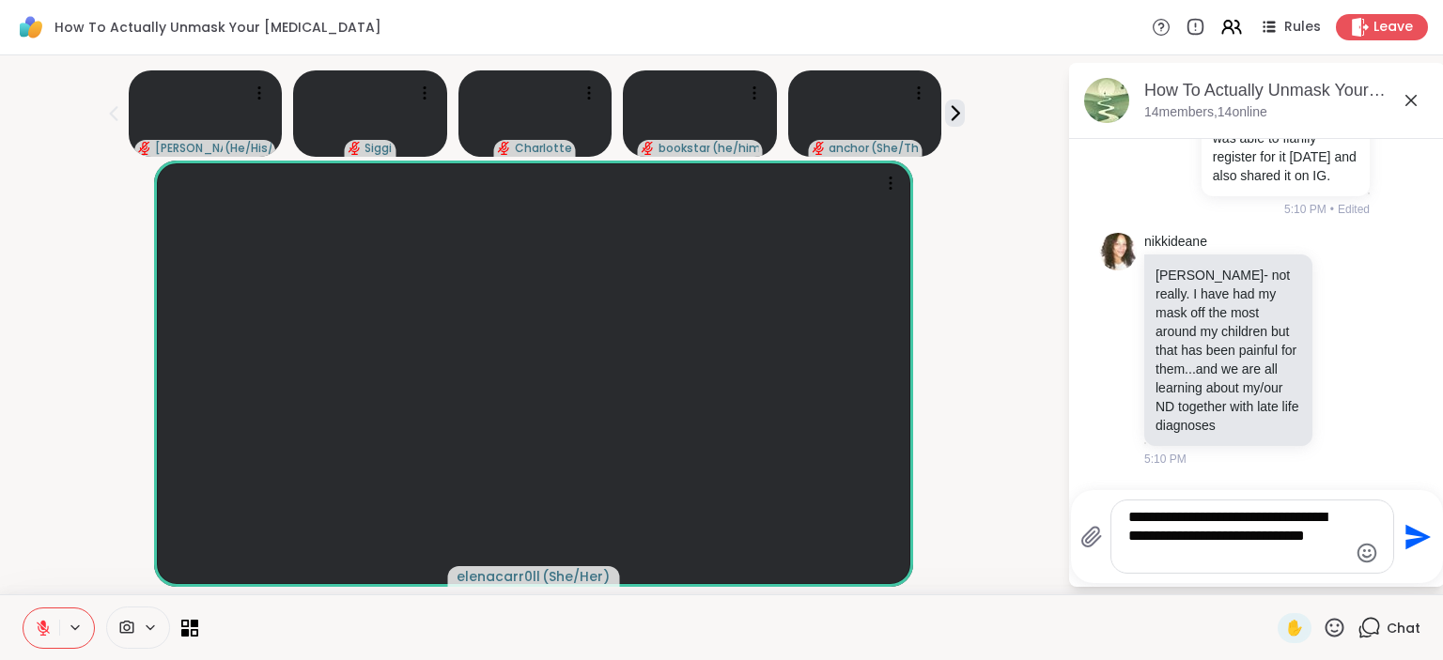
type textarea "**********"
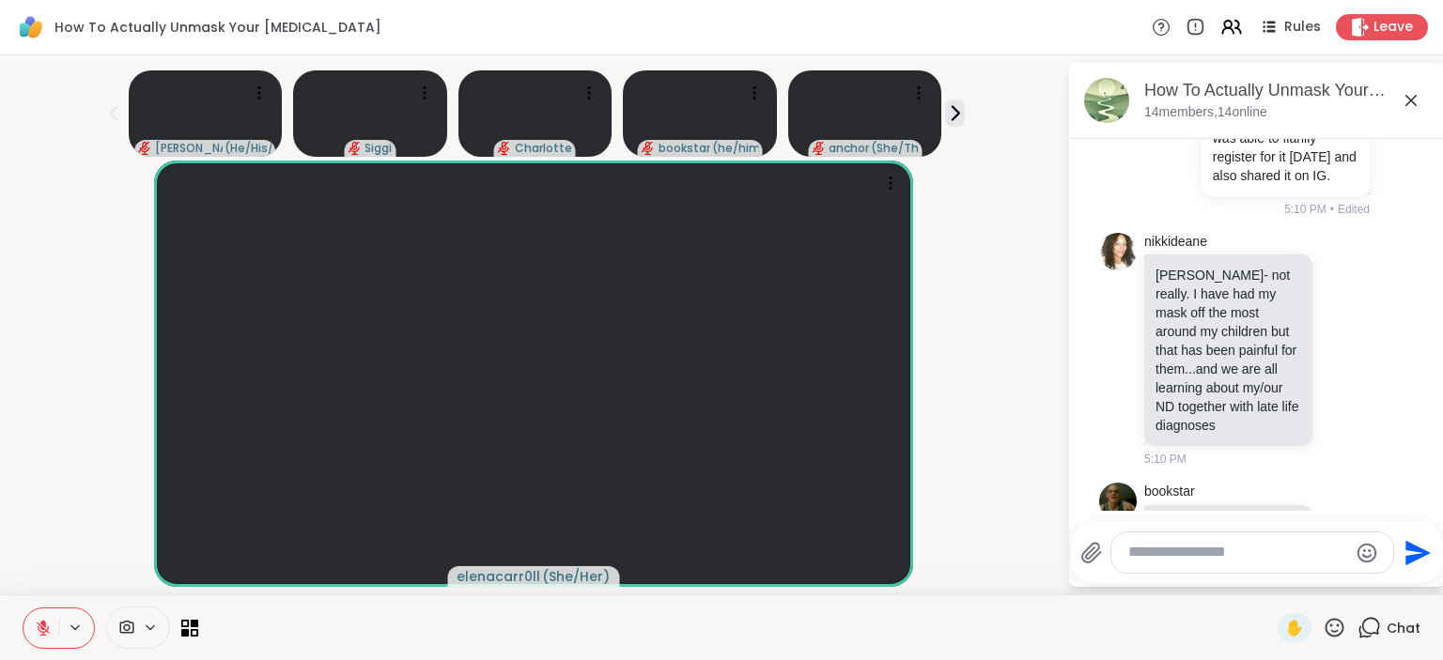
scroll to position [3151, 0]
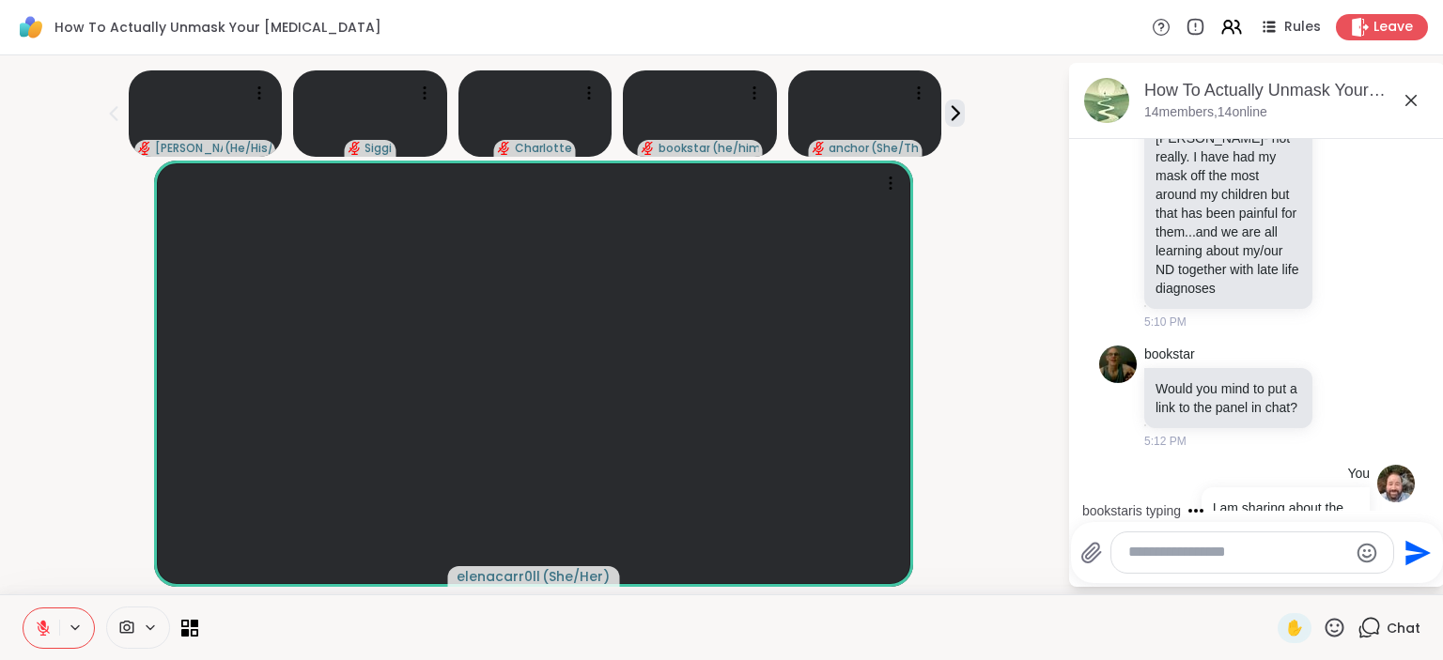
click at [1185, 559] on textarea "Type your message" at bounding box center [1237, 553] width 219 height 20
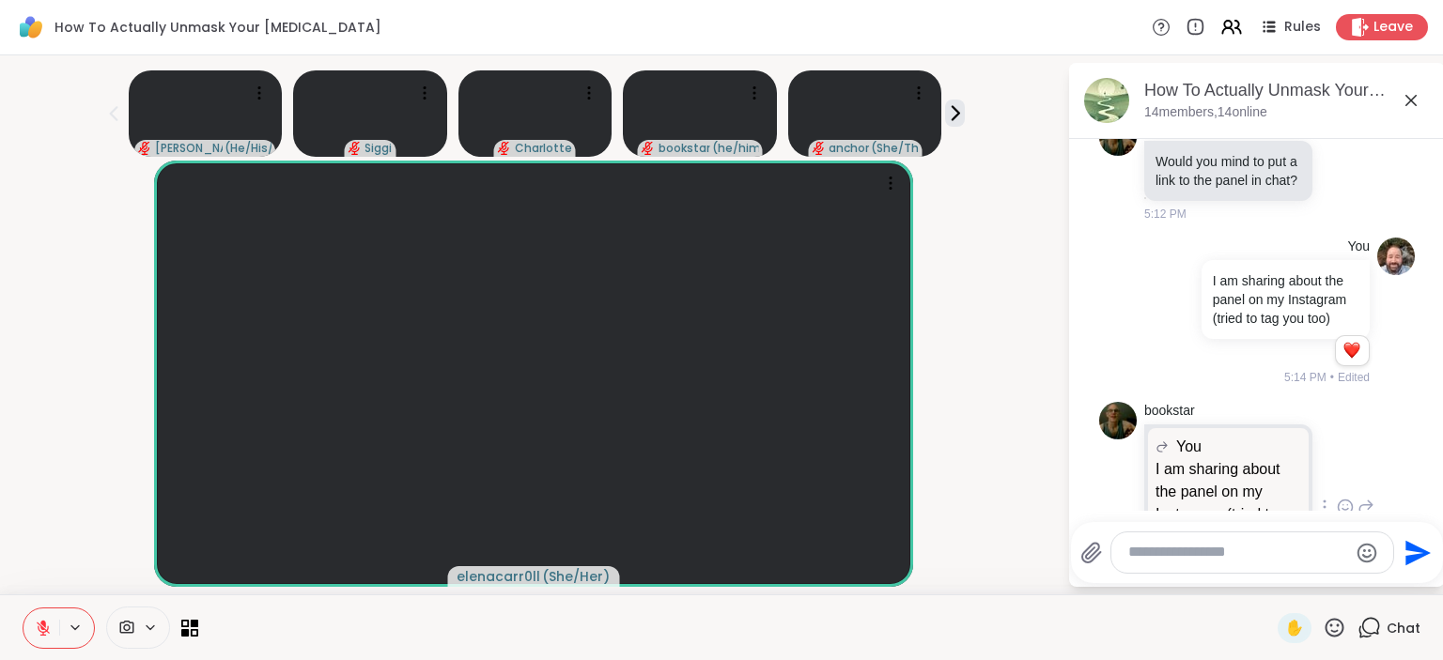
scroll to position [3405, 0]
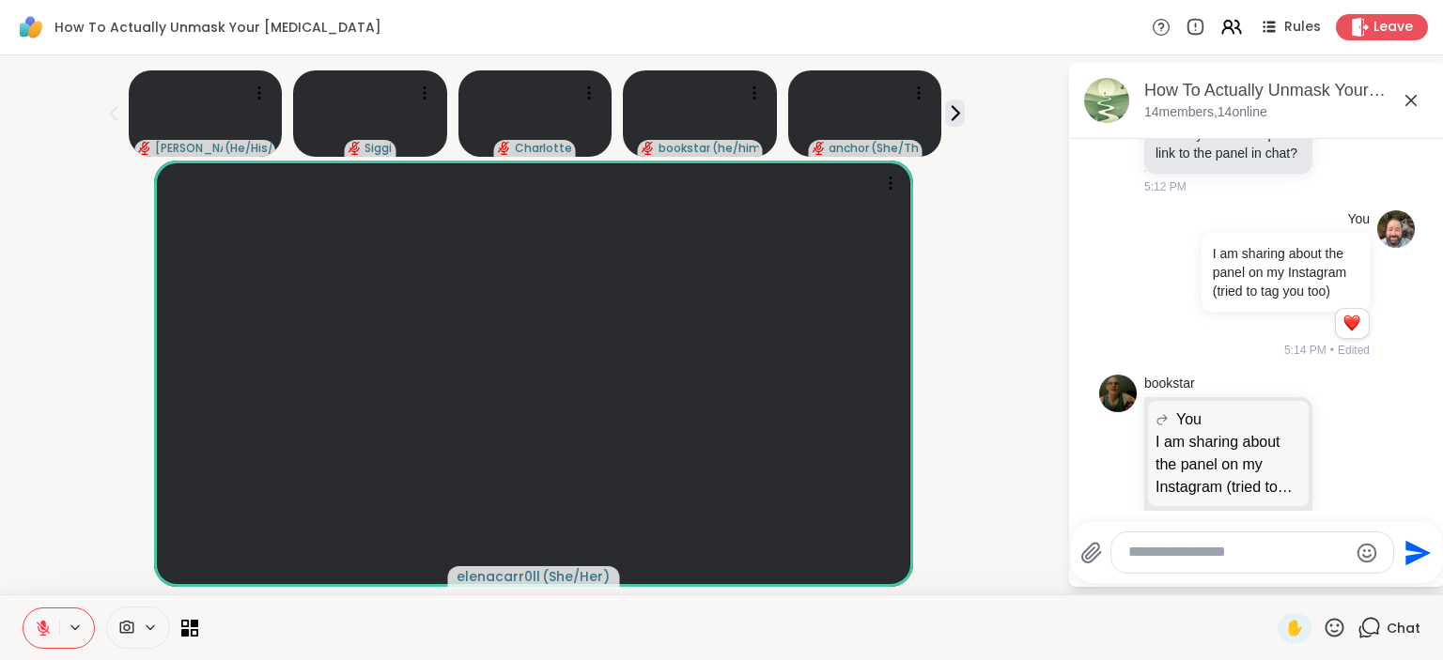
click at [1187, 562] on textarea "Type your message" at bounding box center [1237, 553] width 219 height 20
click at [1185, 561] on textarea "Type your message" at bounding box center [1237, 553] width 219 height 20
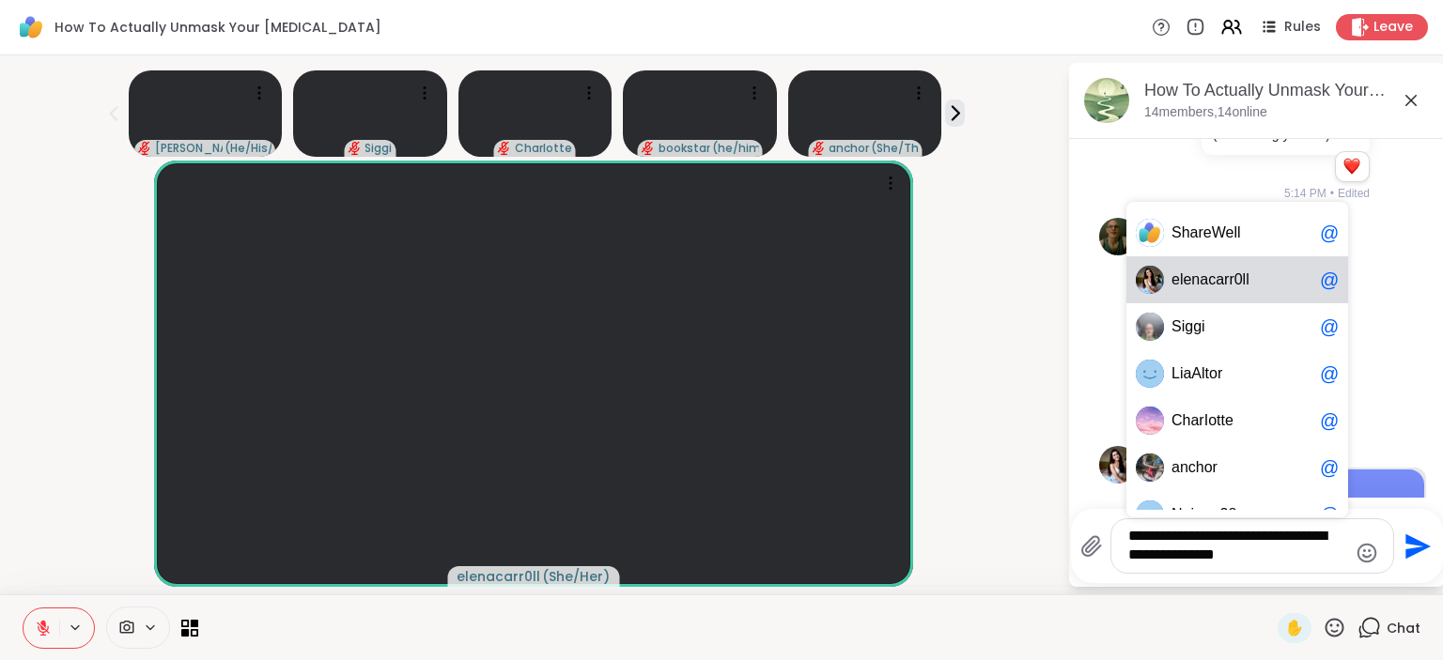
click at [1228, 280] on span "rr0ll" at bounding box center [1236, 280] width 25 height 19
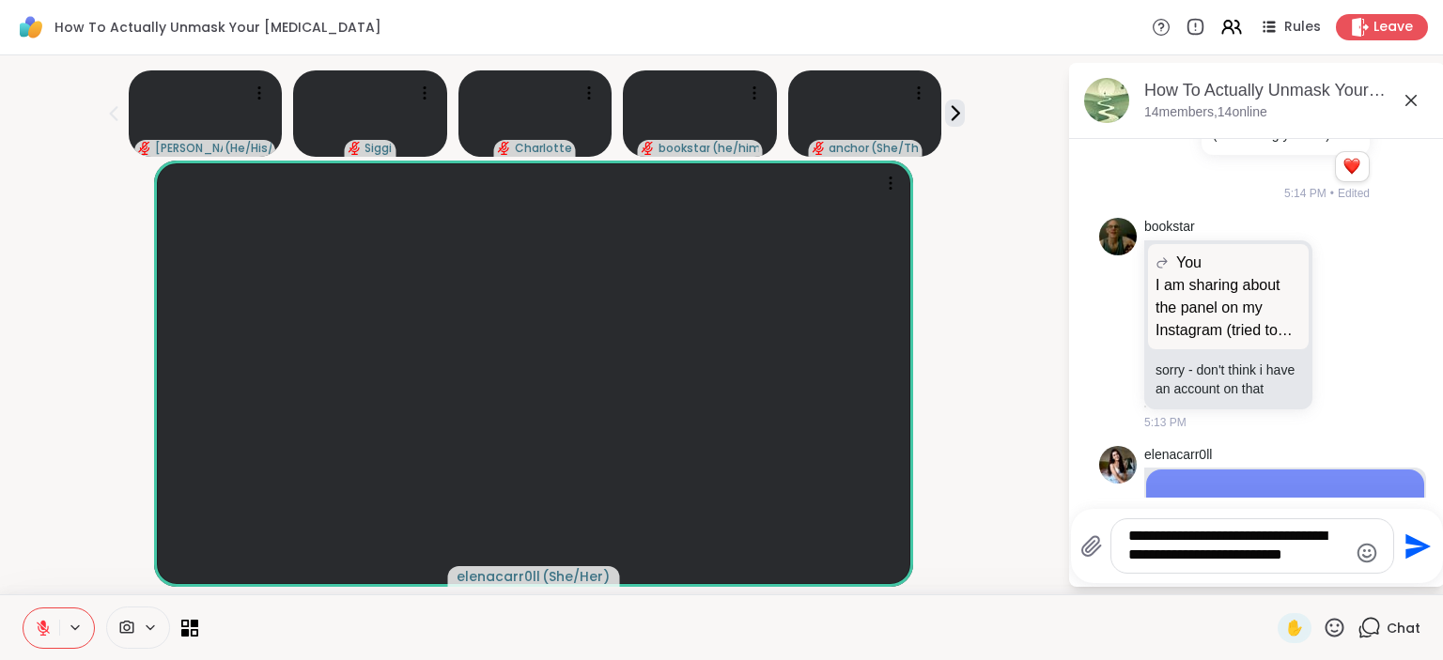
type textarea "**********"
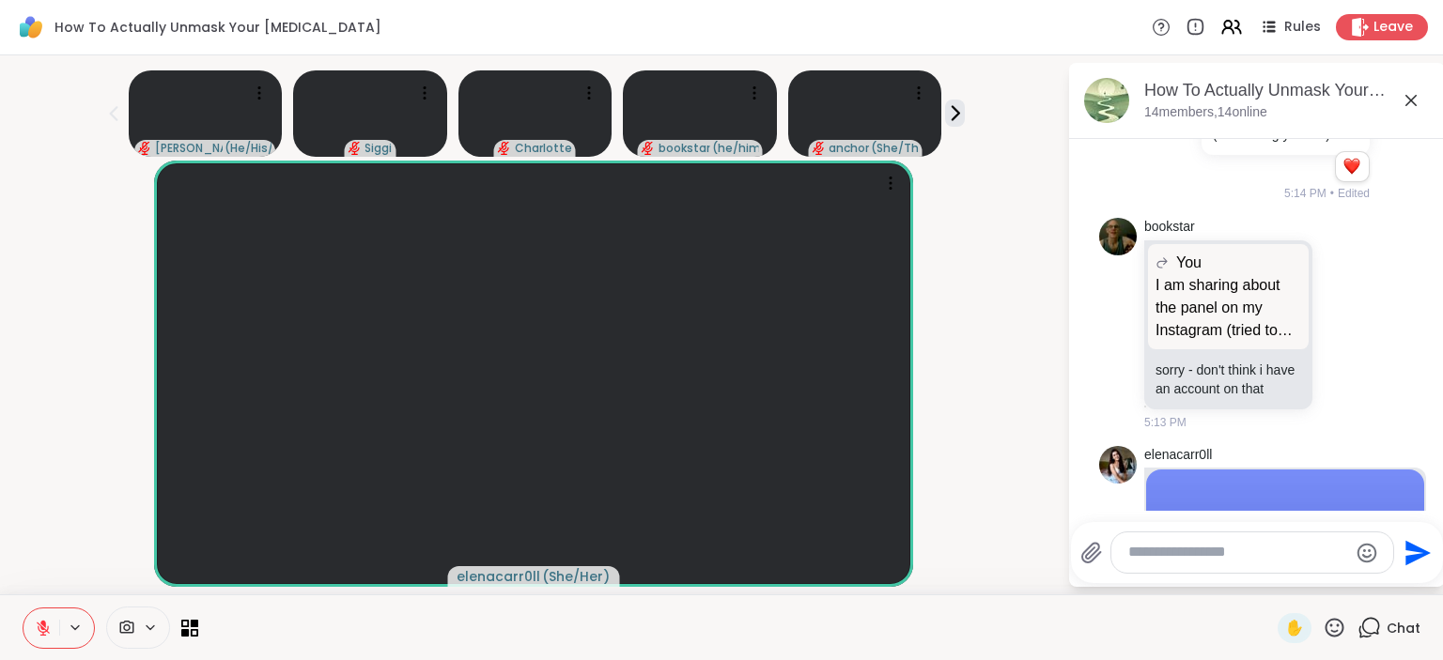
scroll to position [4032, 0]
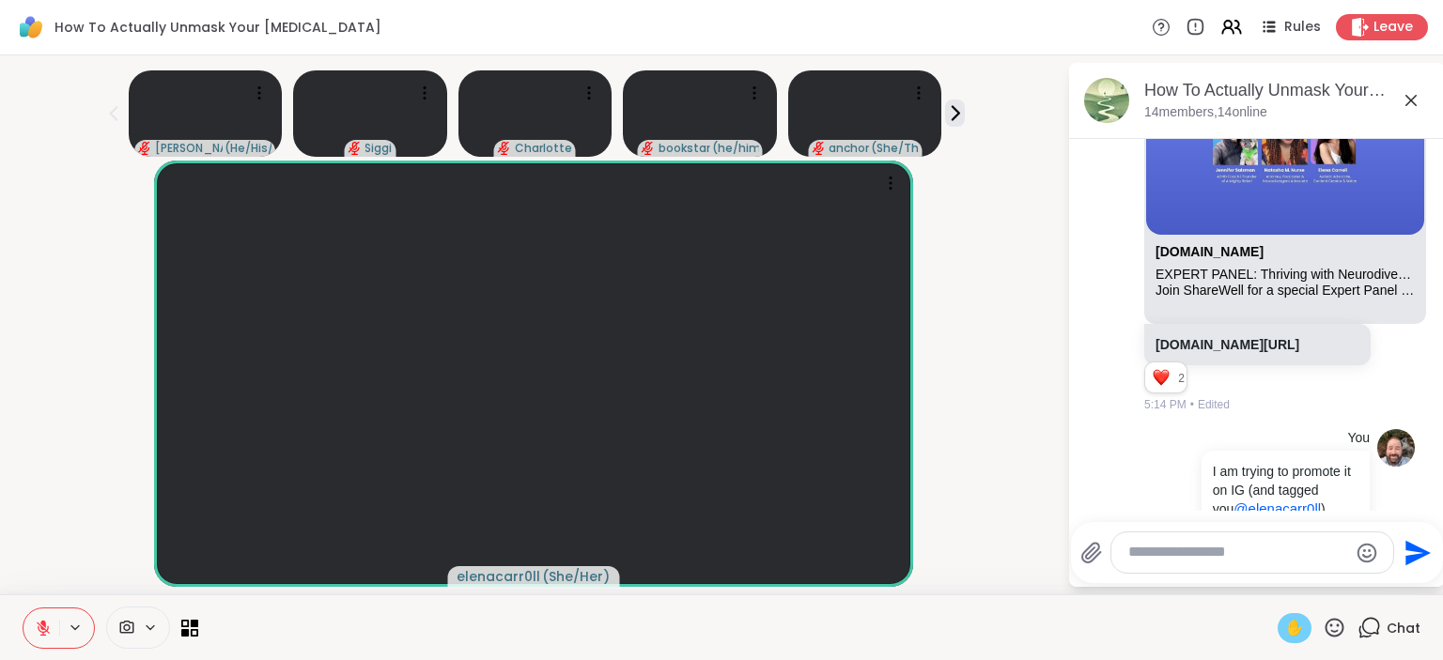
click at [1283, 630] on div "✋" at bounding box center [1295, 628] width 34 height 30
click at [1302, 635] on span "✋" at bounding box center [1294, 628] width 19 height 23
click at [132, 629] on icon at bounding box center [127, 627] width 14 height 13
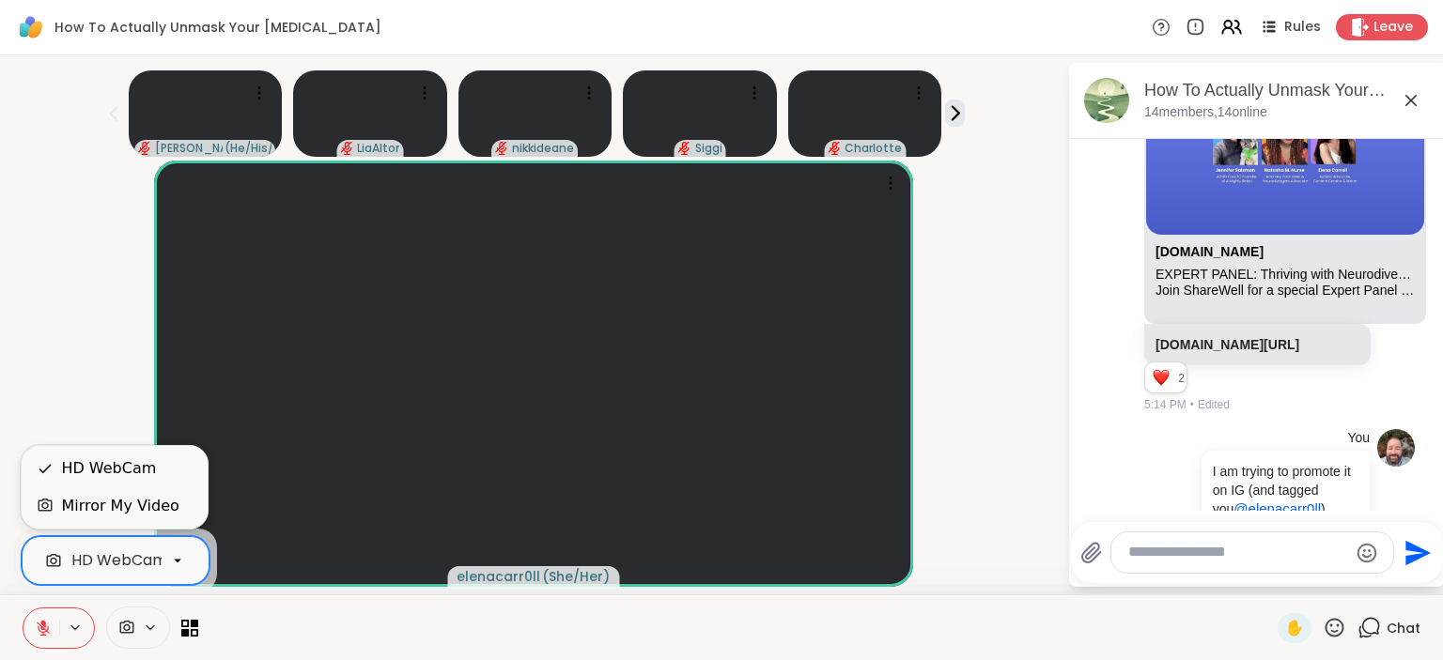
click at [175, 558] on icon at bounding box center [177, 560] width 17 height 17
click at [315, 614] on div at bounding box center [737, 628] width 1057 height 42
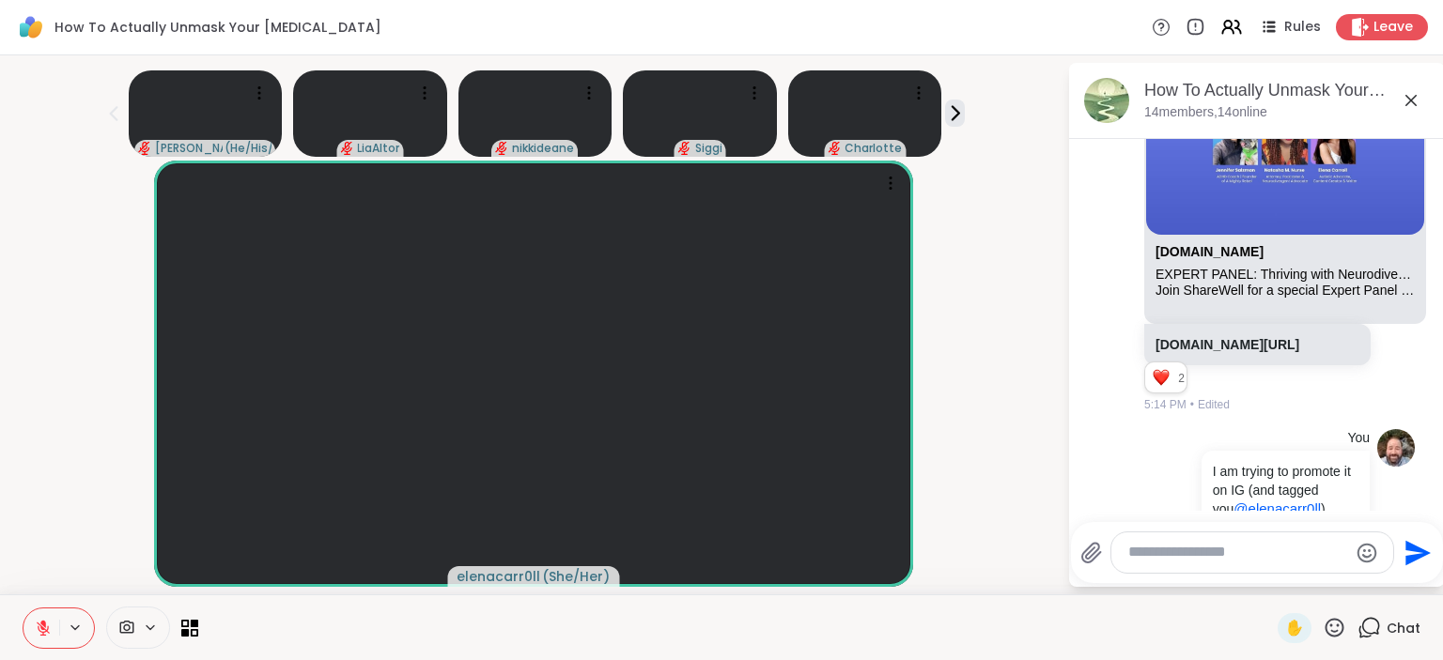
click at [197, 637] on div "✋ Chat" at bounding box center [721, 628] width 1443 height 66
click at [191, 631] on icon at bounding box center [195, 632] width 8 height 8
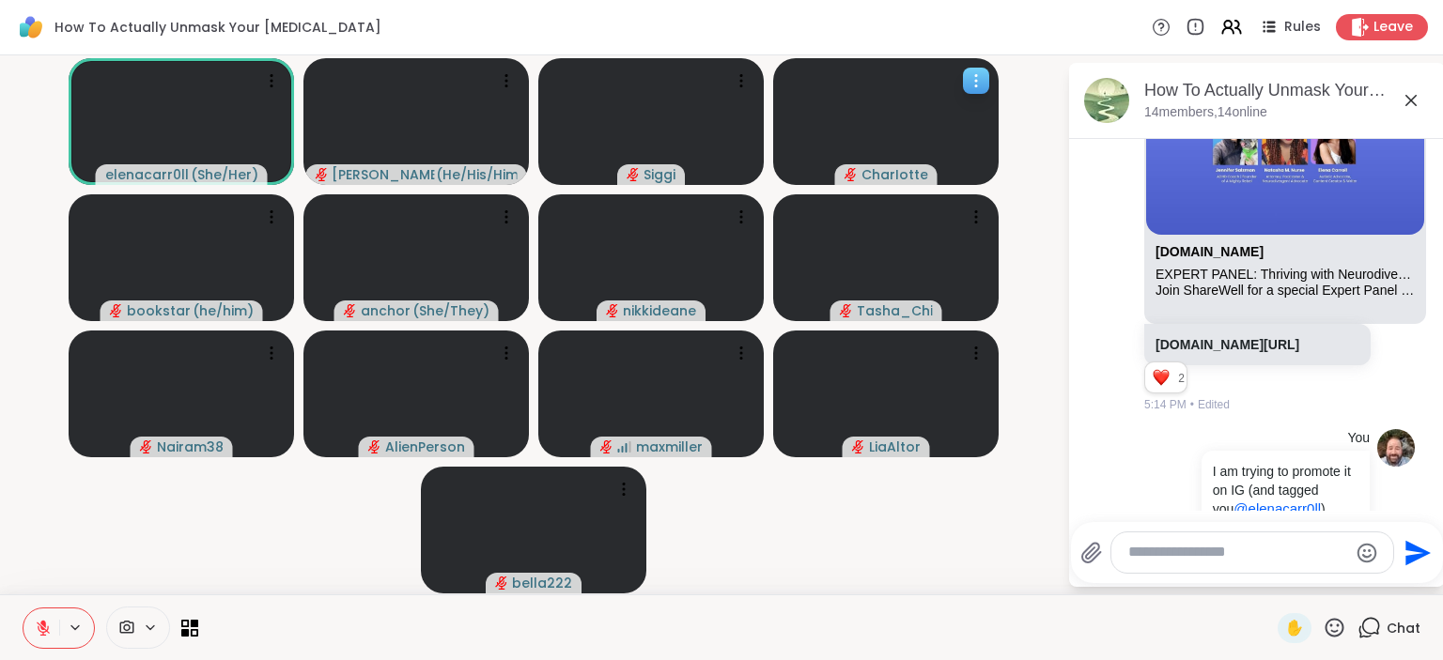
click at [866, 118] on div at bounding box center [885, 121] width 225 height 127
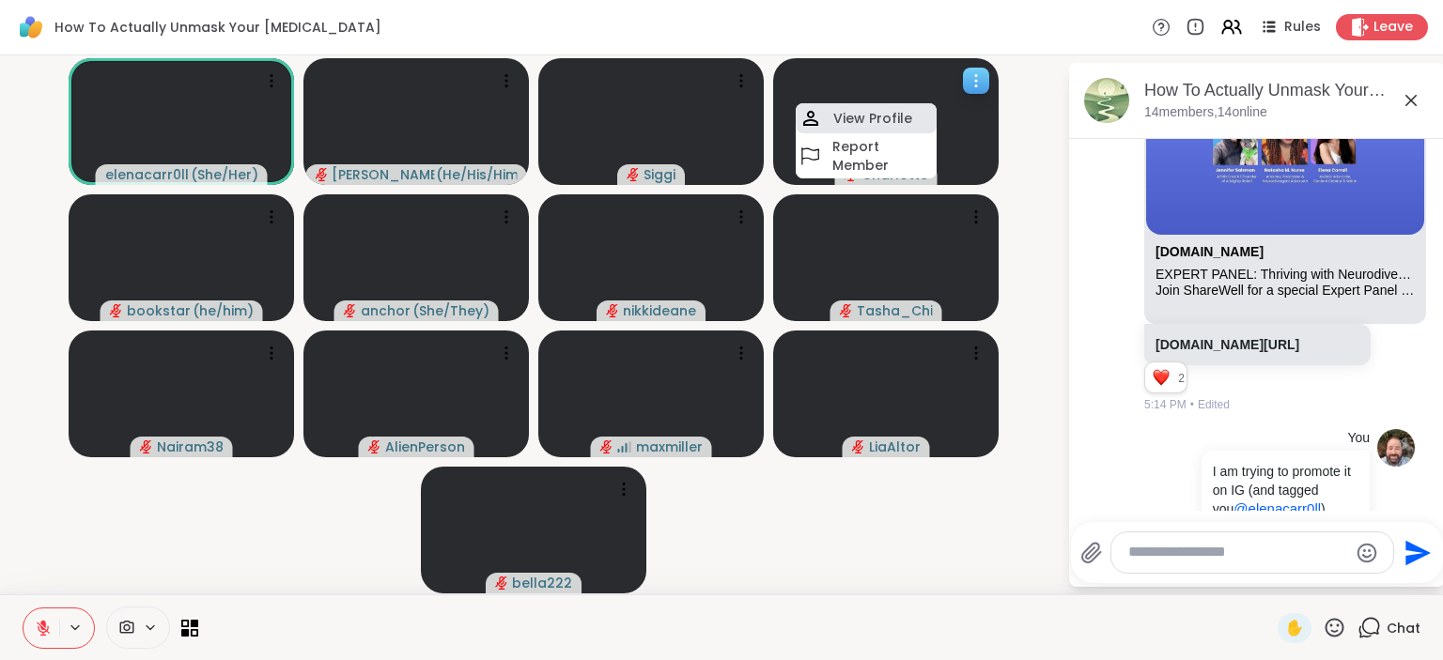
click at [891, 109] on div "View Profile" at bounding box center [866, 118] width 141 height 30
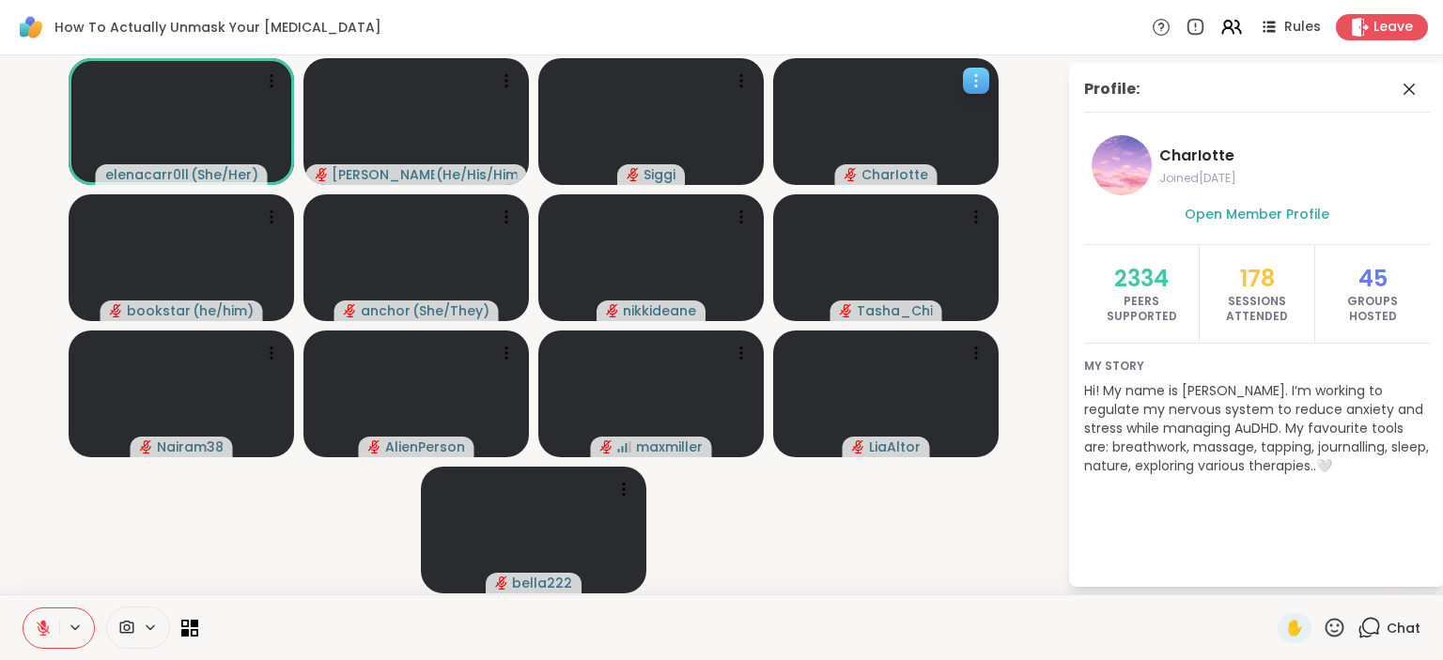
click at [887, 130] on div at bounding box center [885, 121] width 225 height 127
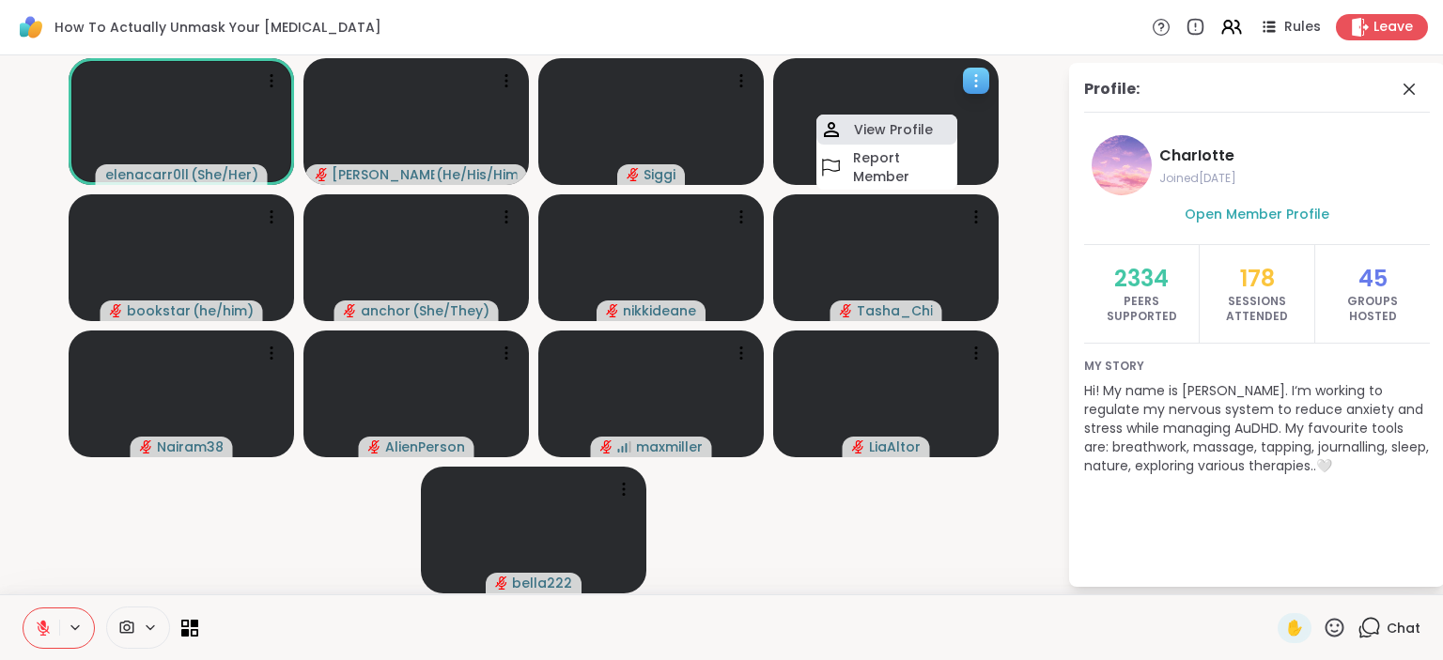
click at [887, 128] on h4 "View Profile" at bounding box center [893, 129] width 79 height 19
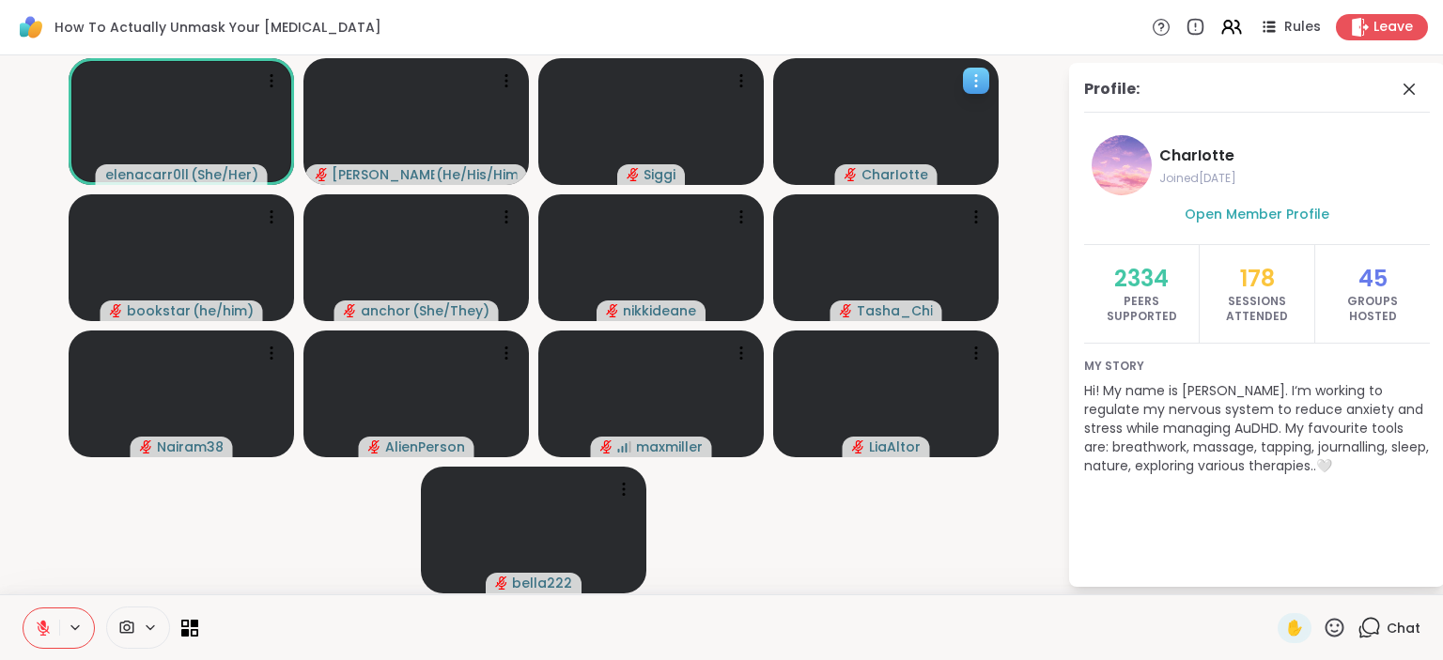
click at [825, 118] on div at bounding box center [885, 121] width 225 height 127
click at [870, 566] on video-player-container "elenacarr0ll ( She/Her ) Brian_L ( He/His/Him ) Siggi CharIotte bookstar ( he/h…" at bounding box center [533, 325] width 1045 height 524
click at [501, 224] on icon at bounding box center [506, 217] width 19 height 19
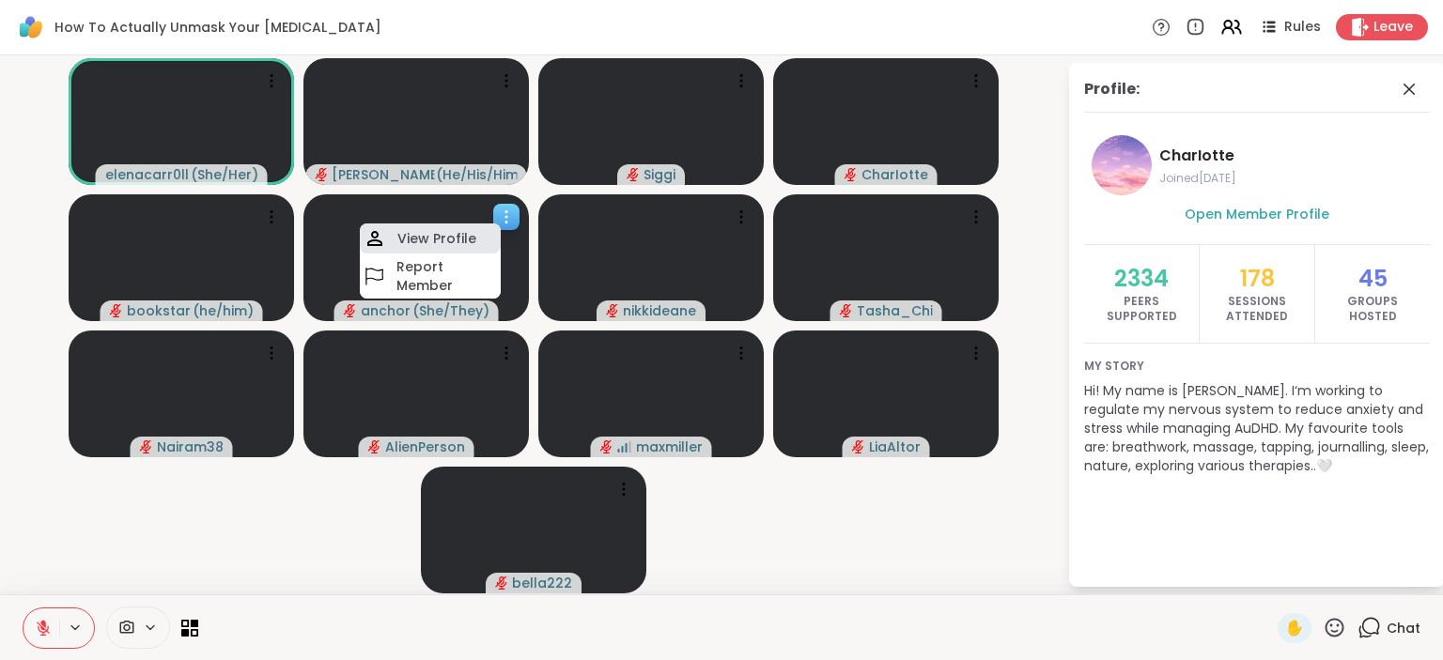
click at [457, 239] on h4 "View Profile" at bounding box center [436, 238] width 79 height 19
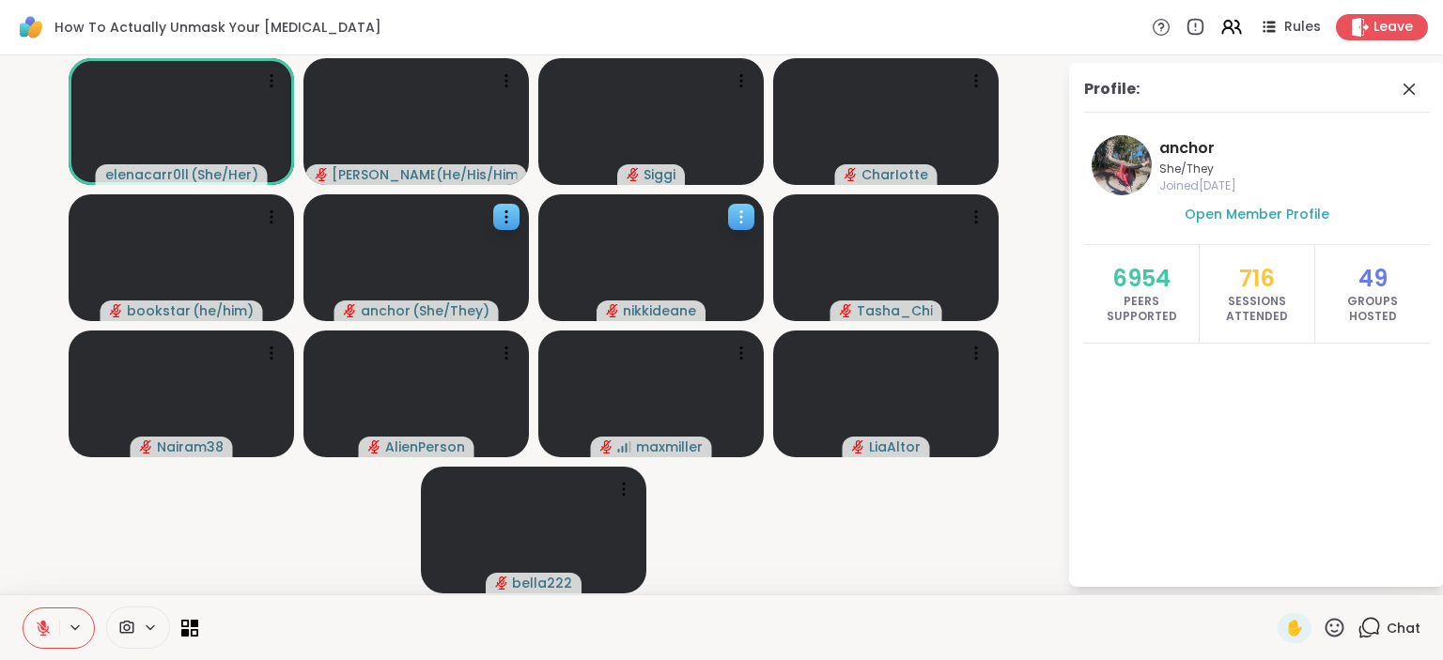
click at [738, 209] on icon at bounding box center [741, 217] width 19 height 19
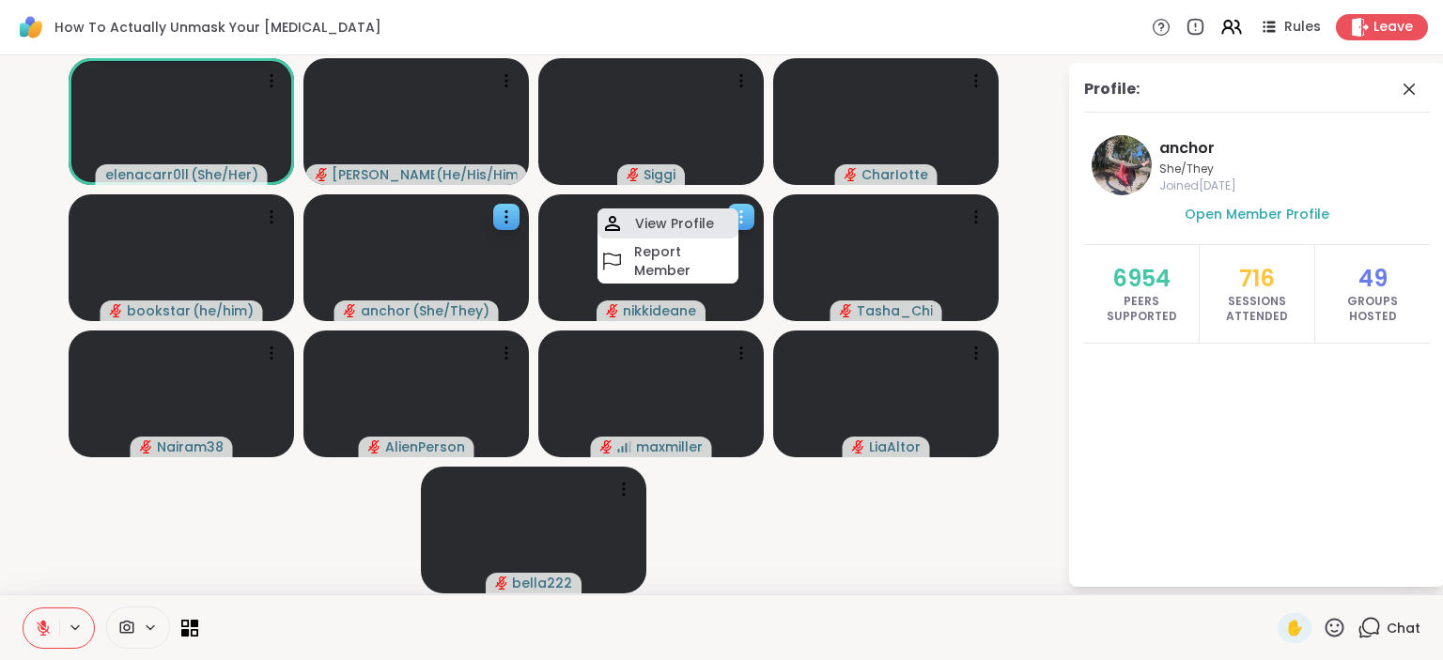
click at [720, 220] on div "View Profile" at bounding box center [667, 224] width 141 height 30
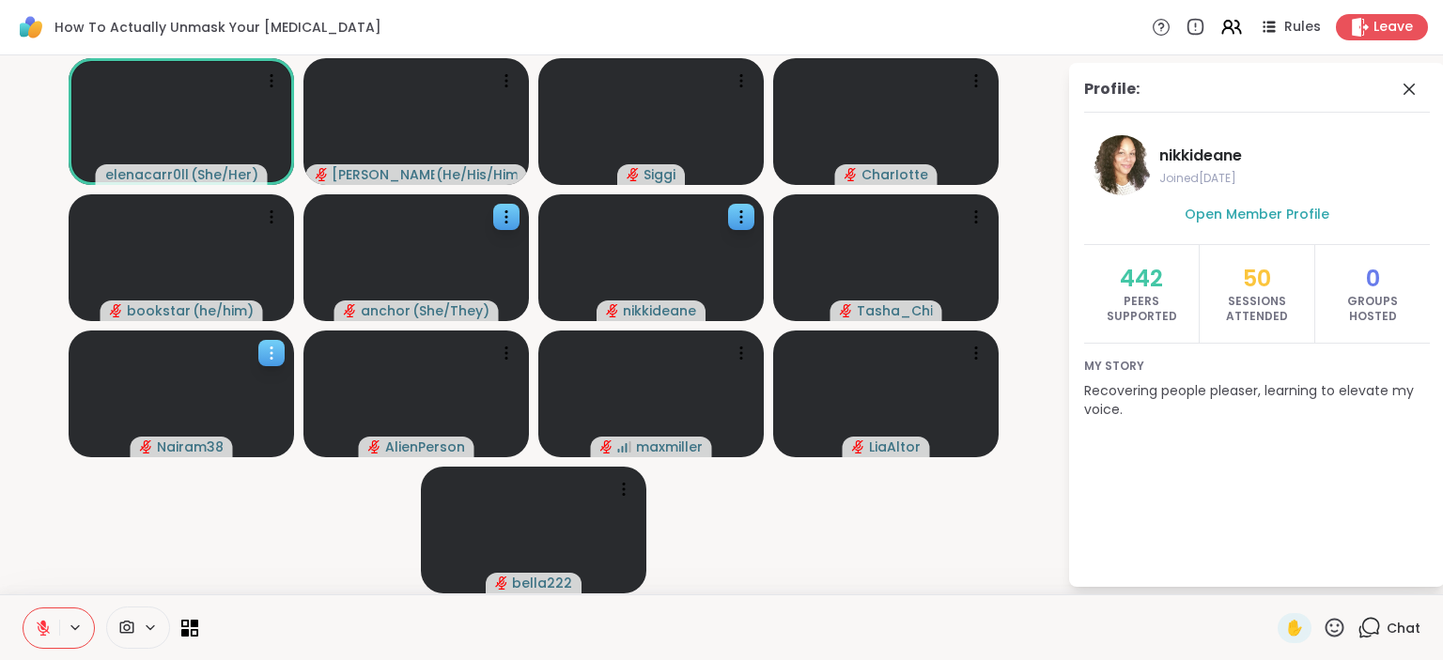
click at [178, 370] on div at bounding box center [181, 394] width 225 height 127
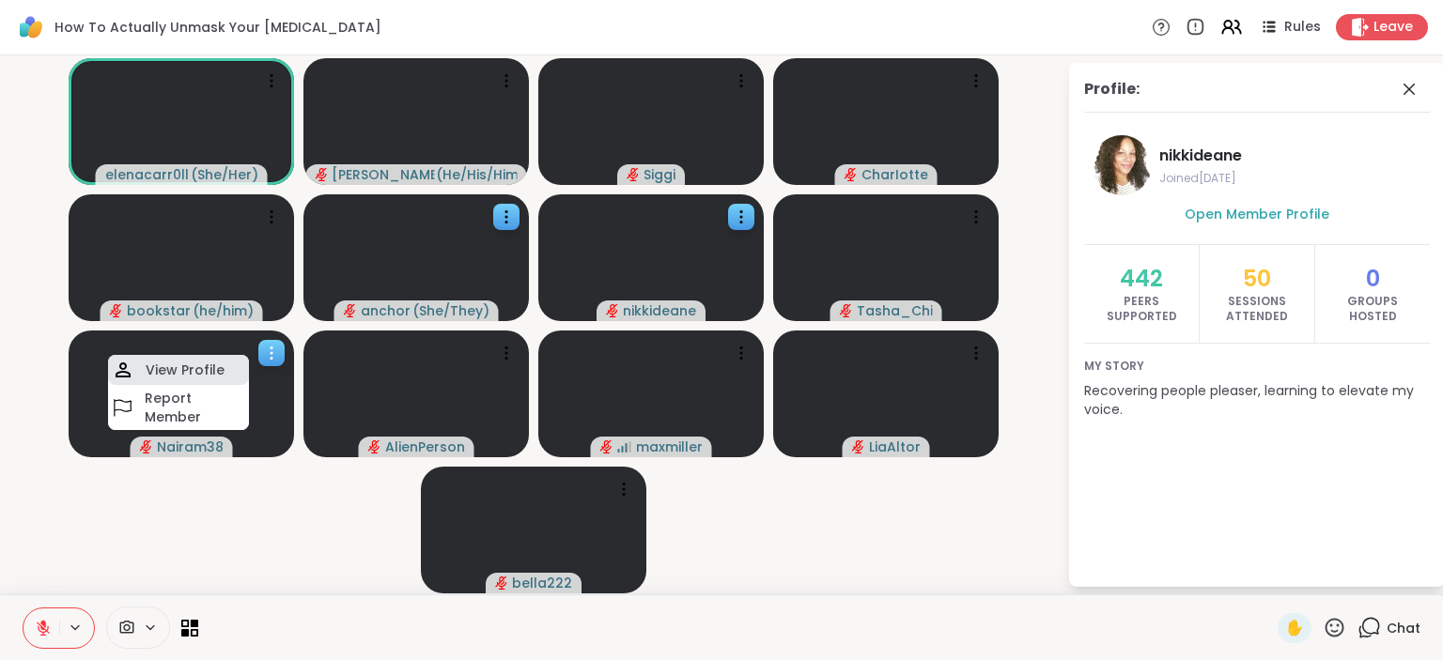
click at [182, 371] on h4 "View Profile" at bounding box center [185, 370] width 79 height 19
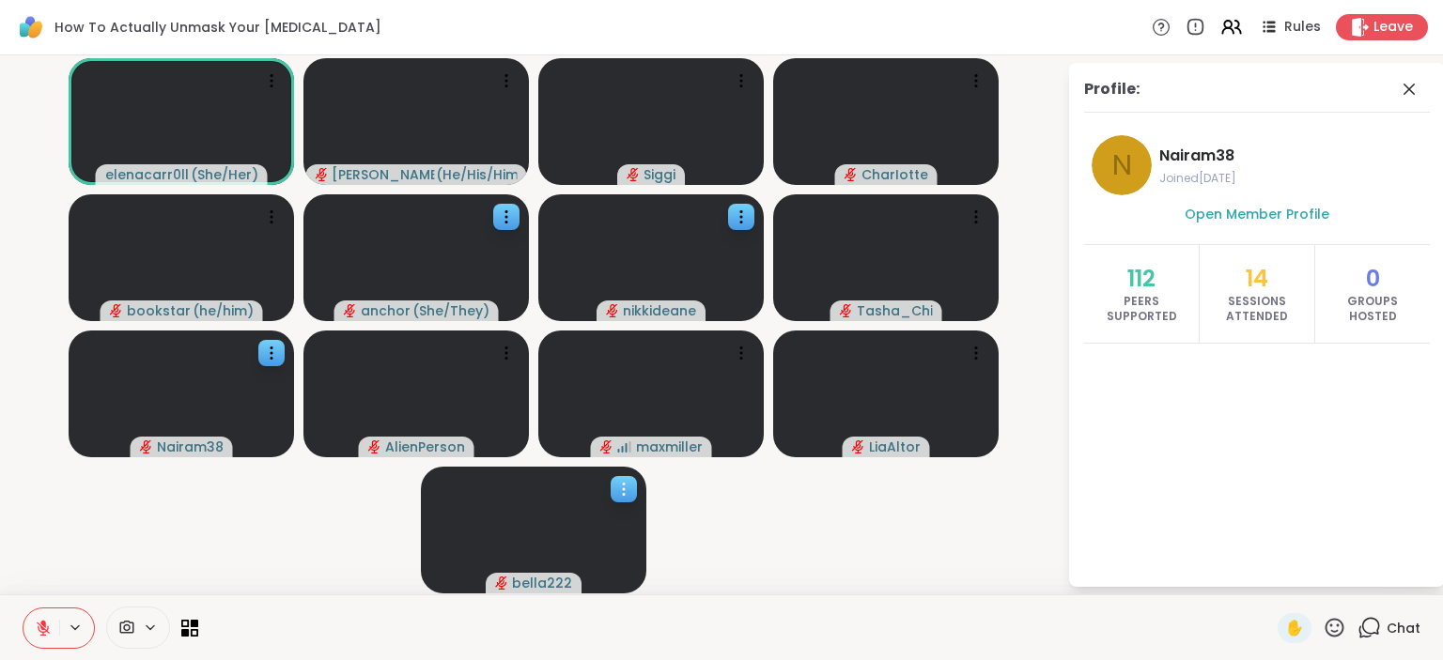
click at [621, 488] on icon at bounding box center [623, 489] width 19 height 19
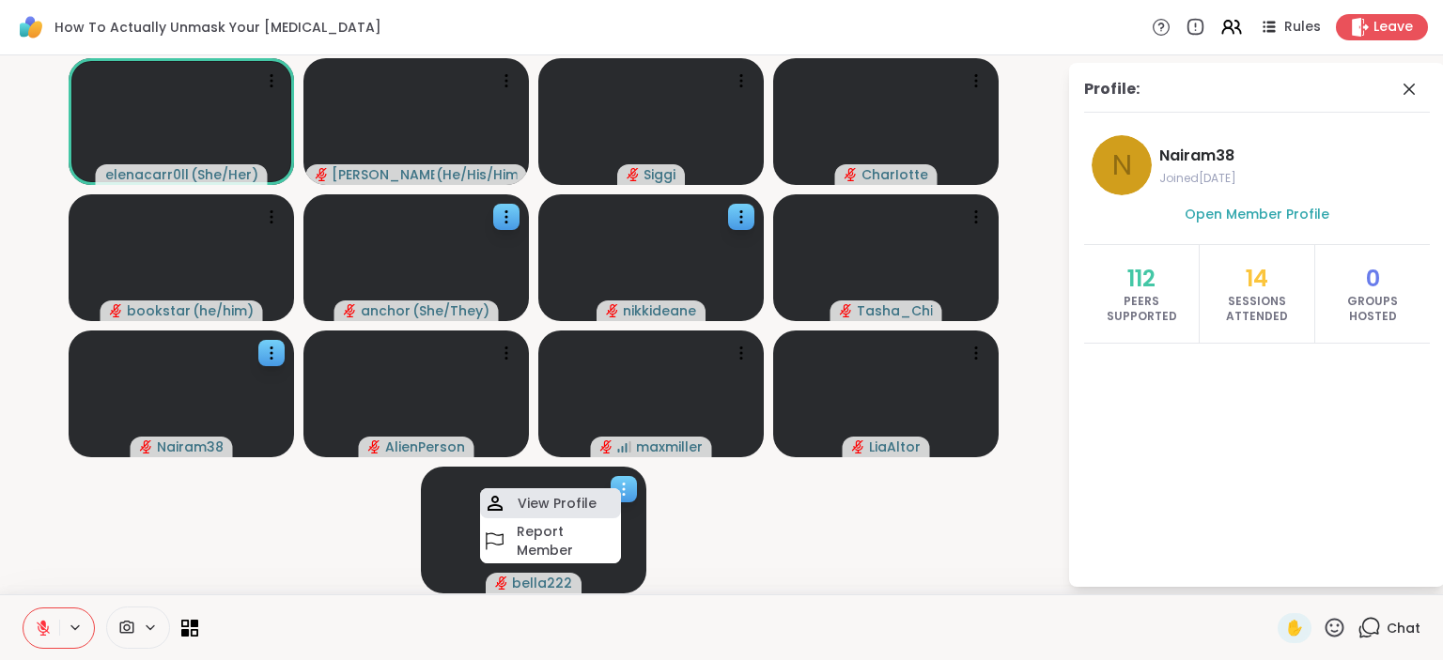
click at [559, 508] on h4 "View Profile" at bounding box center [557, 503] width 79 height 19
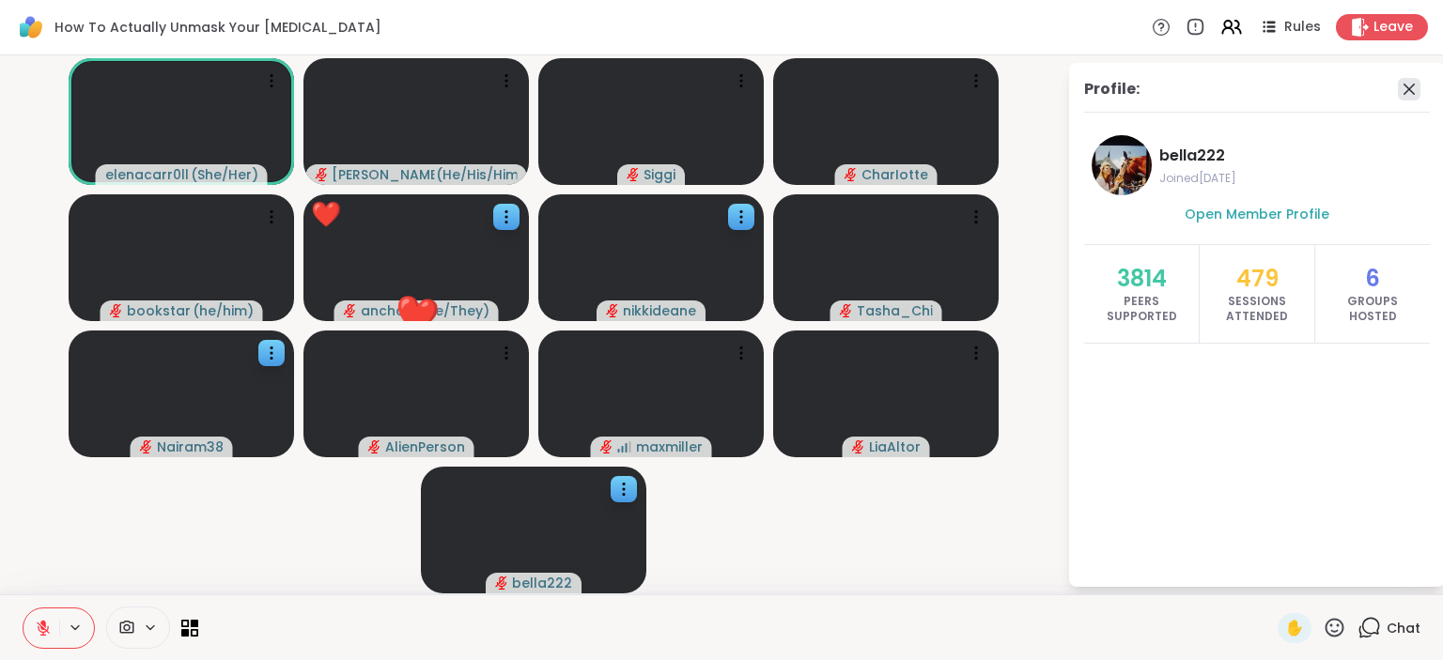
click at [1409, 92] on icon at bounding box center [1409, 89] width 23 height 23
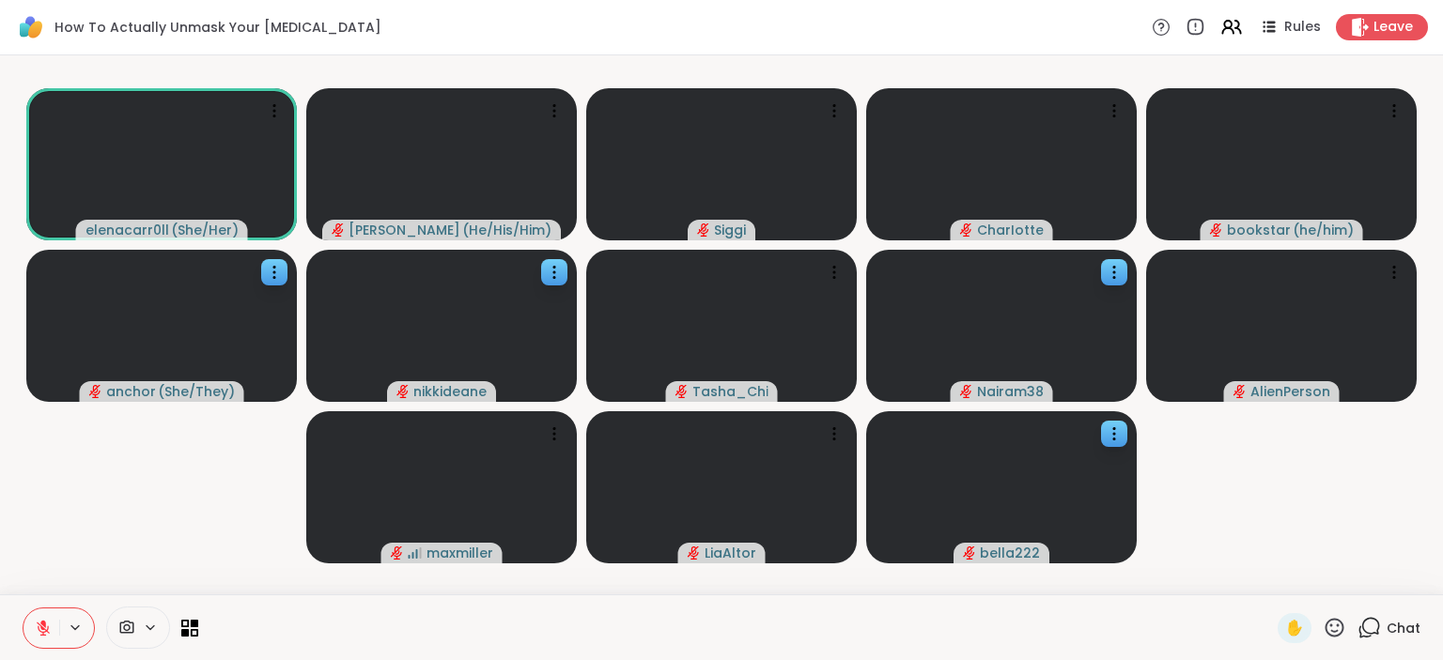
click at [1366, 629] on icon at bounding box center [1368, 627] width 23 height 23
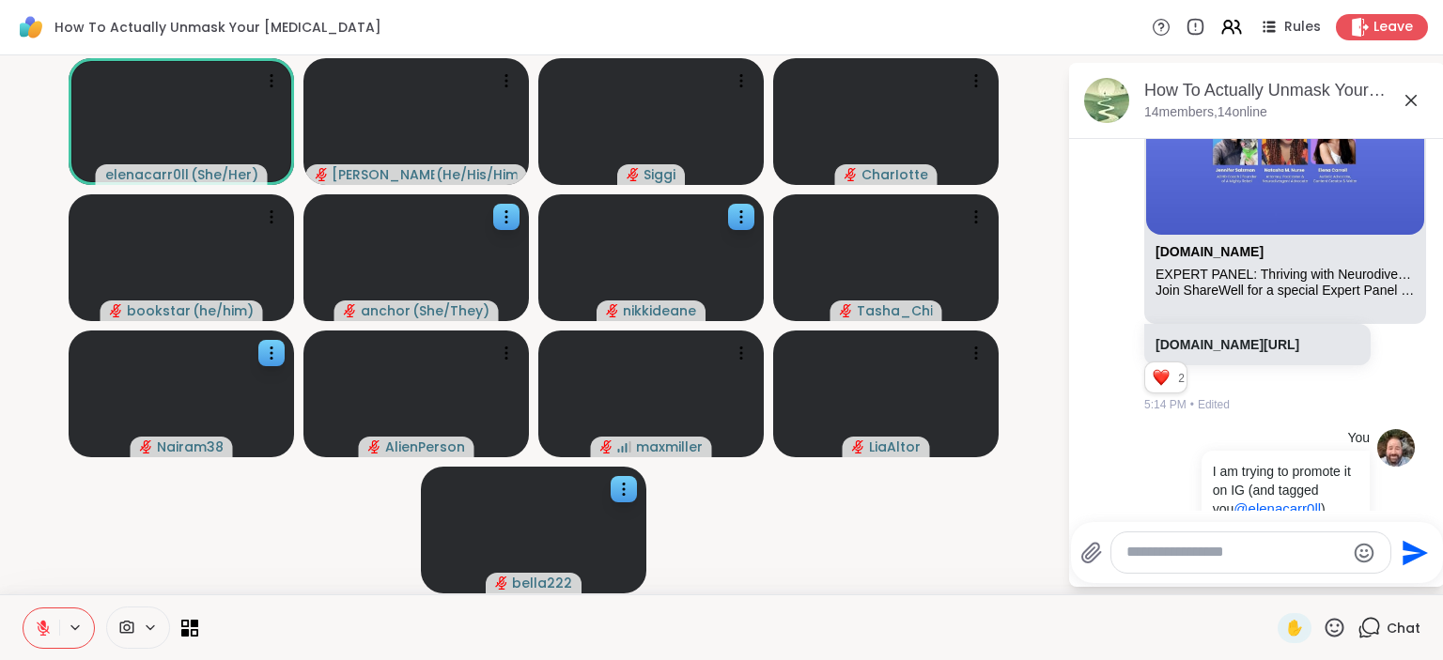
click at [1376, 630] on icon at bounding box center [1368, 627] width 23 height 23
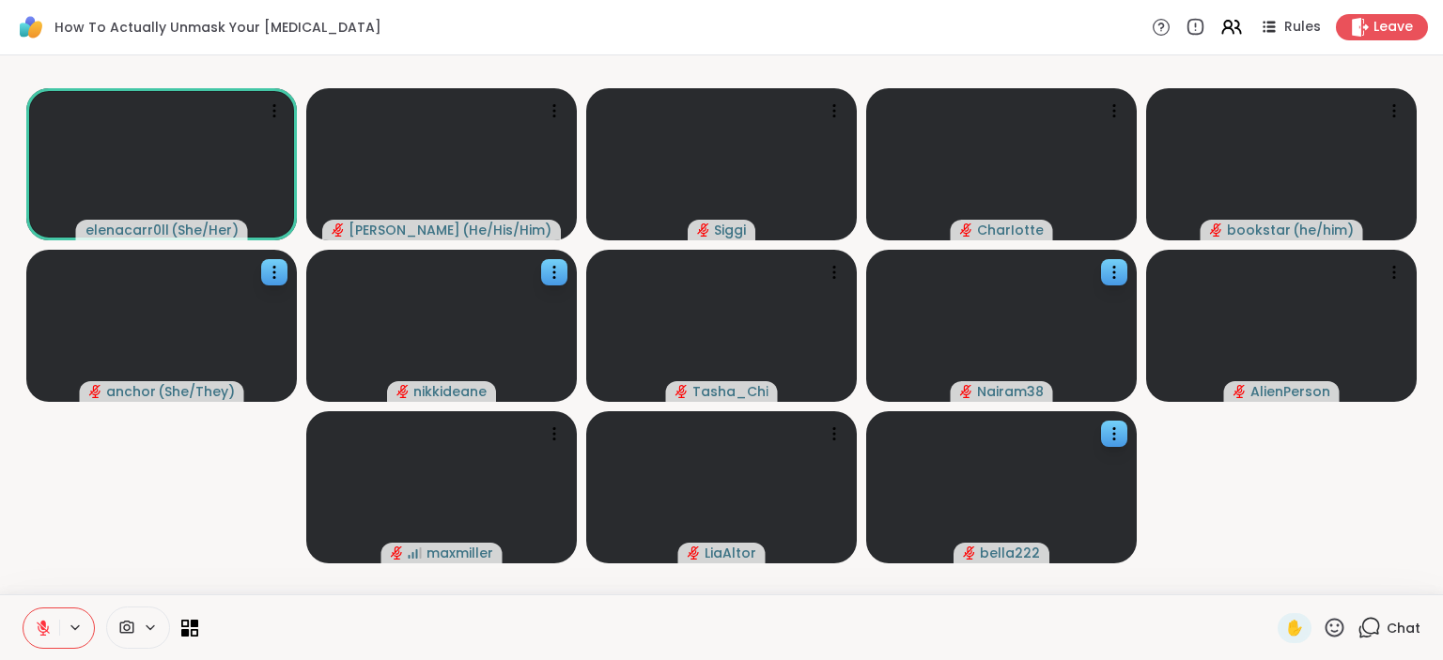
click at [173, 633] on div at bounding box center [111, 628] width 176 height 42
click at [187, 628] on icon at bounding box center [190, 628] width 18 height 18
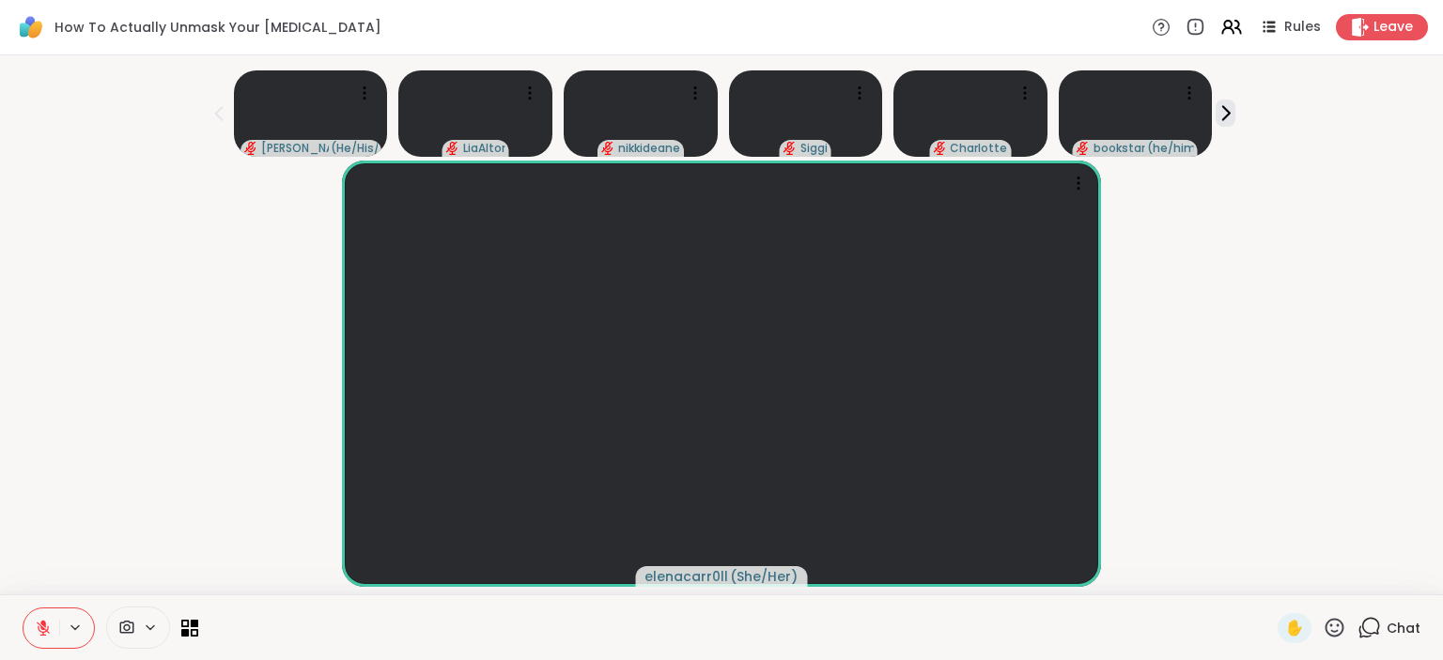
click at [1383, 632] on div "Chat" at bounding box center [1388, 628] width 63 height 30
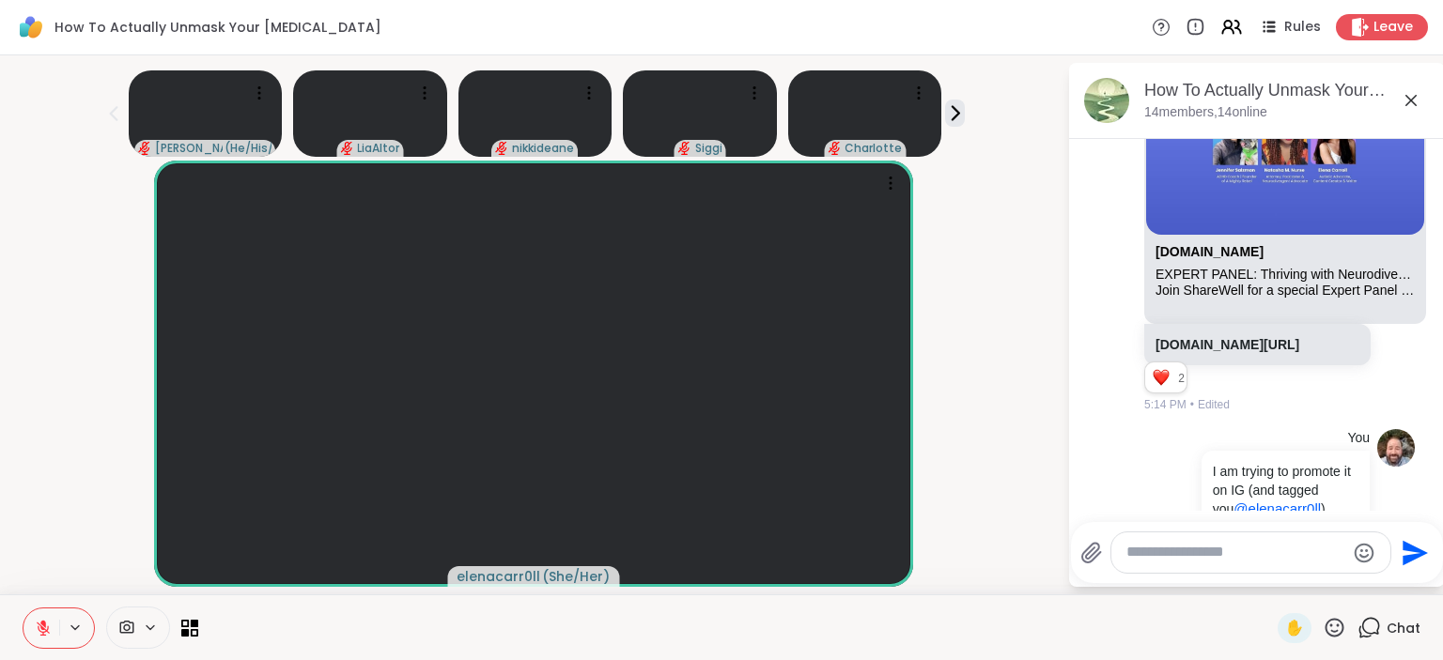
click at [1173, 551] on textarea "Type your message" at bounding box center [1235, 553] width 219 height 20
type textarea "**********"
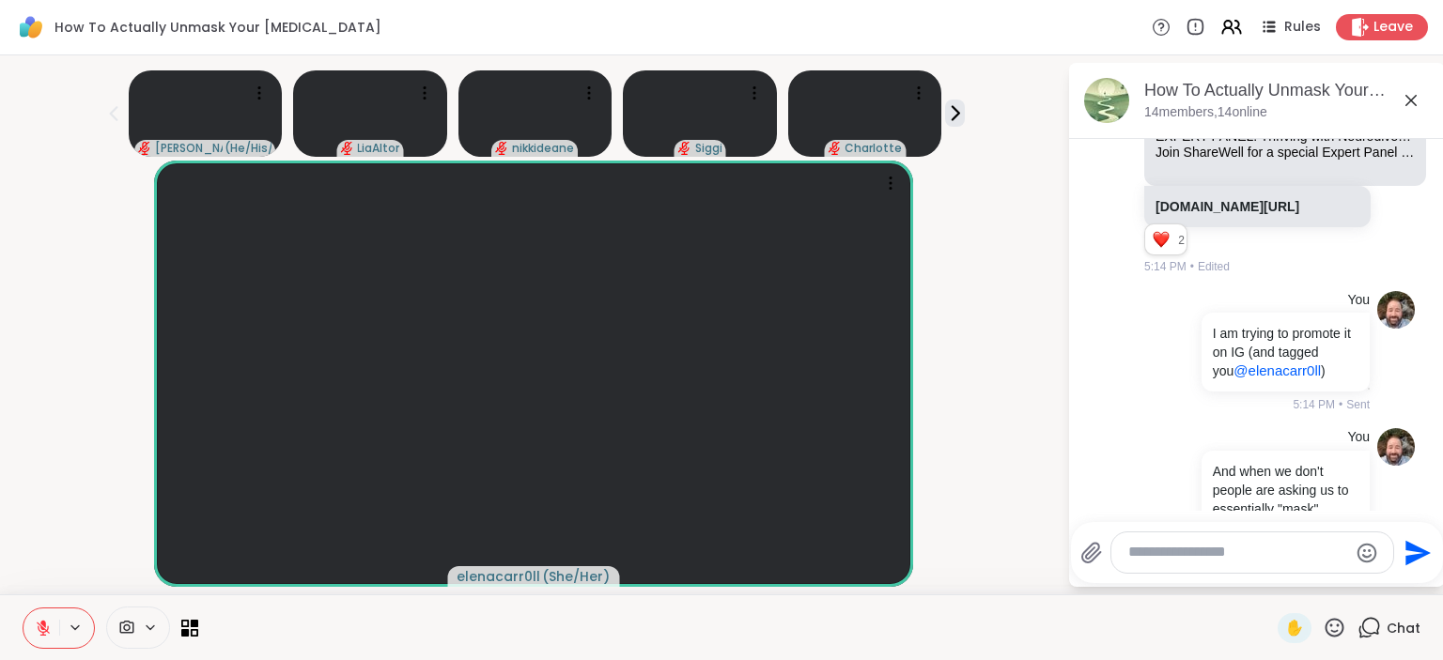
scroll to position [4197, 0]
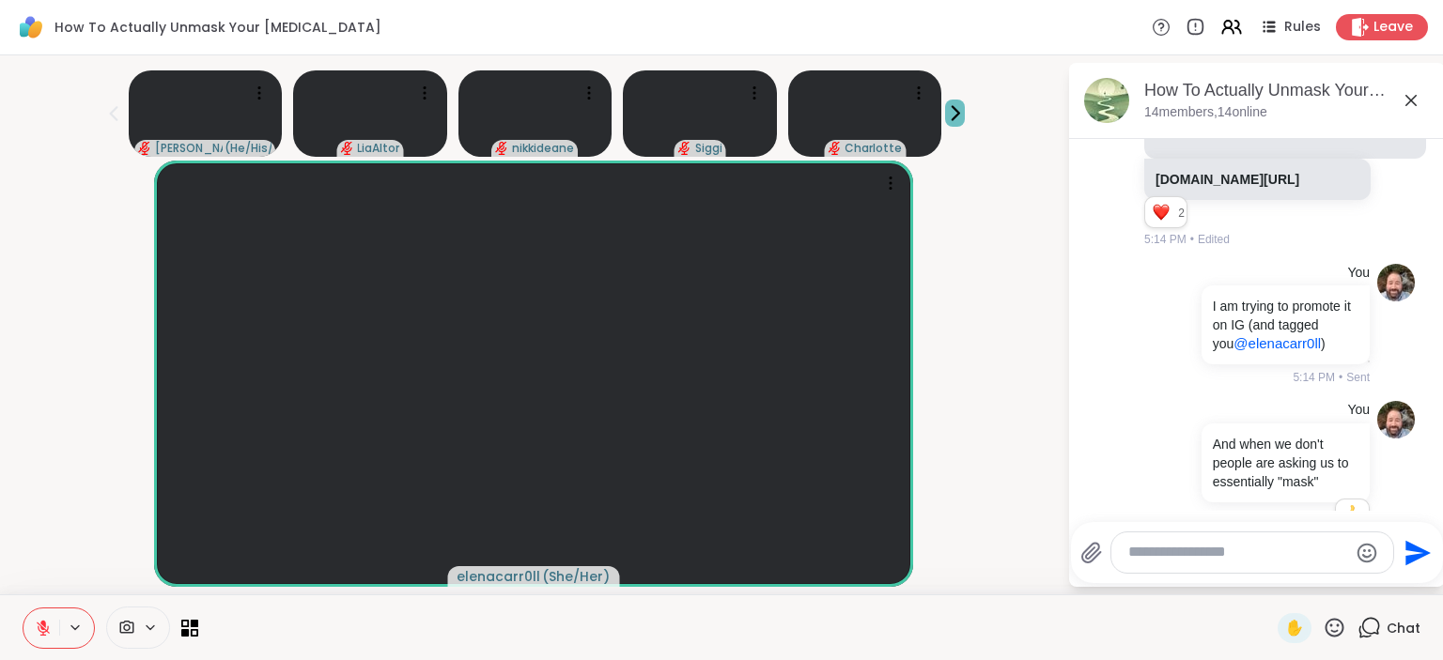
click at [962, 122] on icon at bounding box center [955, 113] width 20 height 20
click at [111, 117] on icon at bounding box center [113, 113] width 23 height 23
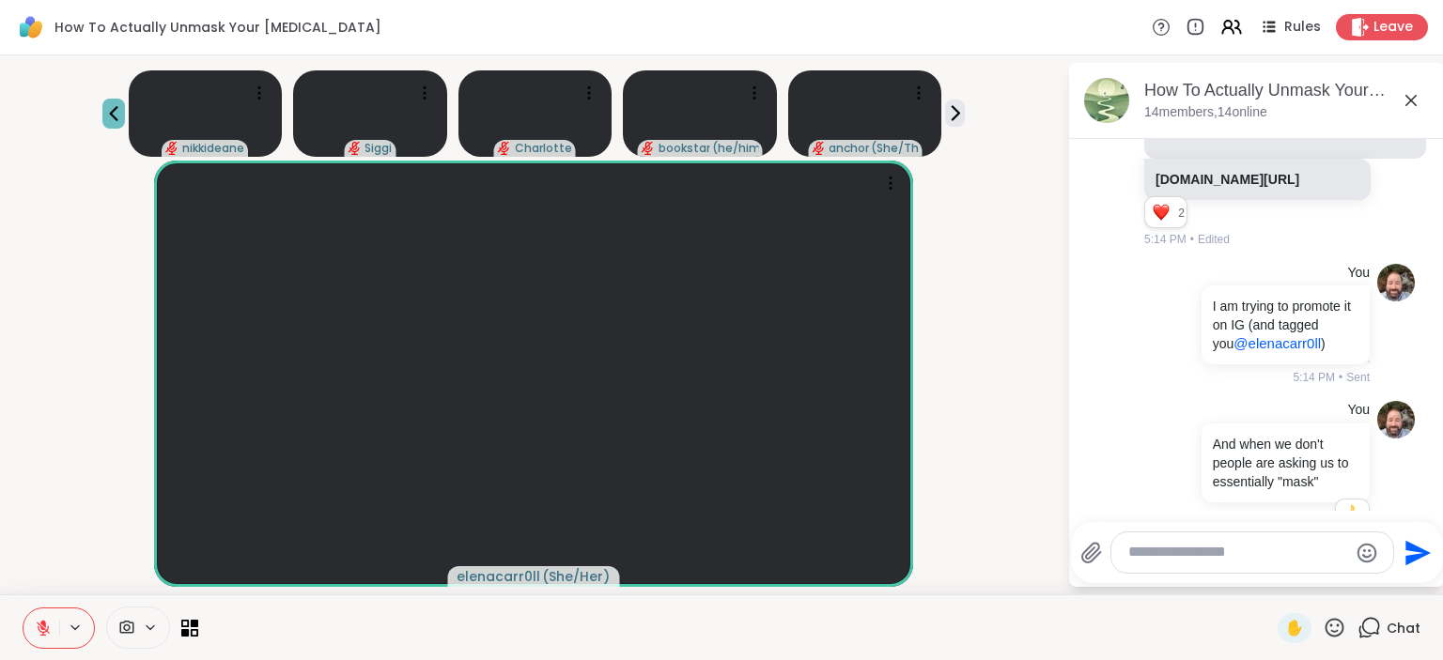
click at [111, 117] on icon at bounding box center [113, 113] width 23 height 23
click at [1341, 630] on icon at bounding box center [1334, 627] width 23 height 23
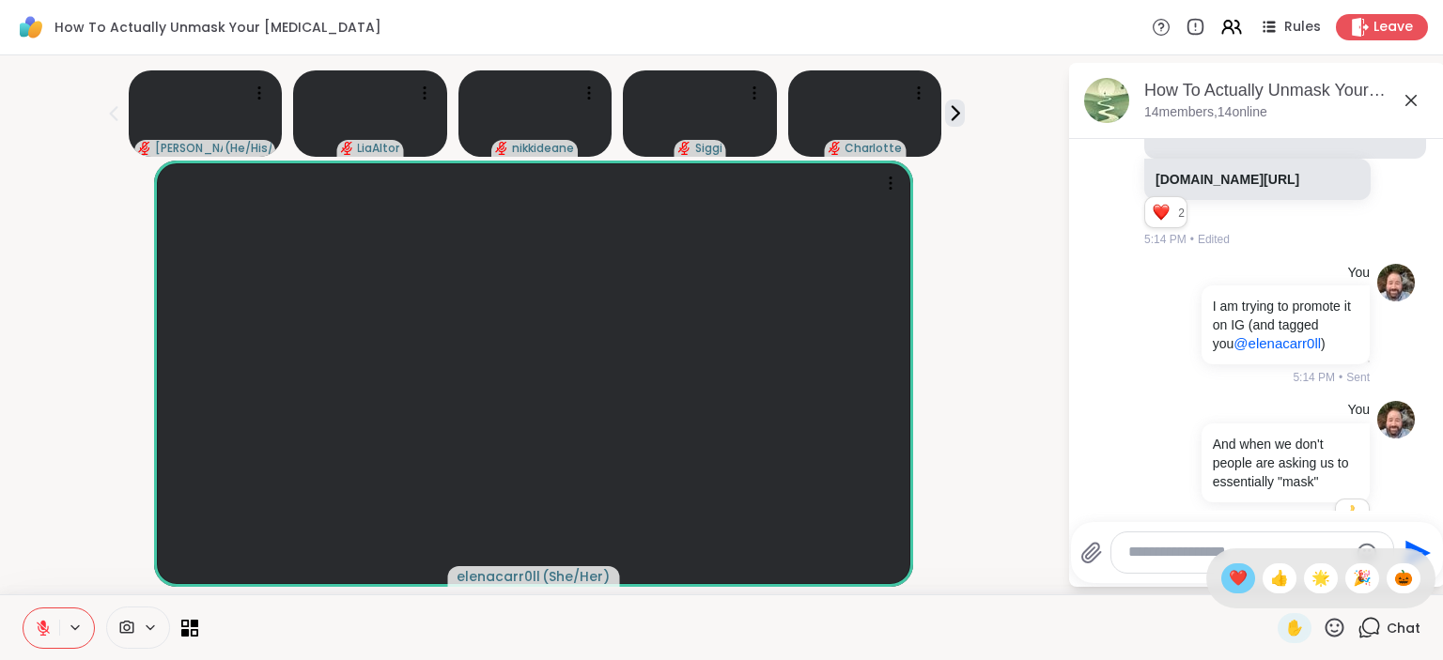
click at [1230, 584] on span "❤️" at bounding box center [1238, 578] width 19 height 23
click at [198, 618] on div "✋ Chat" at bounding box center [721, 628] width 1443 height 66
click at [190, 625] on icon at bounding box center [190, 628] width 18 height 18
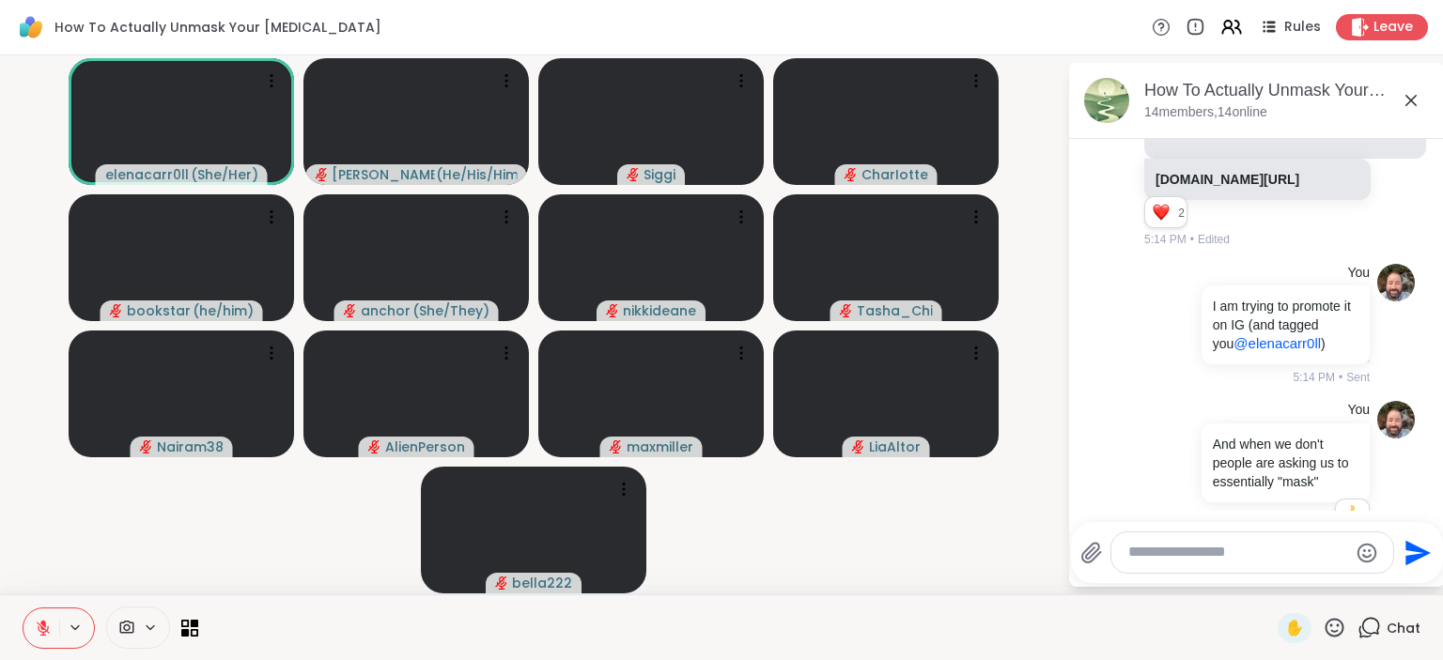
click at [1247, 555] on textarea "Type your message" at bounding box center [1237, 553] width 219 height 20
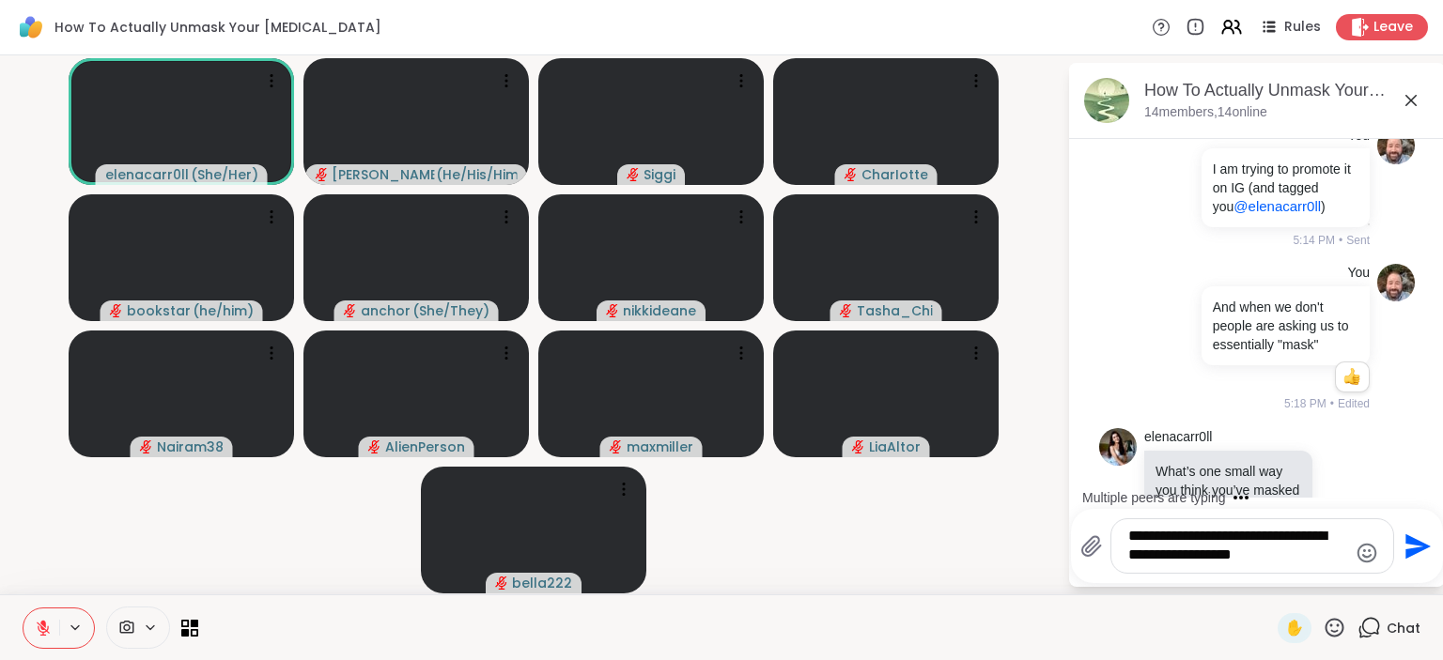
click at [1308, 551] on textarea "**********" at bounding box center [1237, 546] width 219 height 39
drag, startPoint x: 1193, startPoint y: 557, endPoint x: 1123, endPoint y: 569, distance: 71.5
click at [1128, 565] on textarea "**********" at bounding box center [1237, 546] width 219 height 39
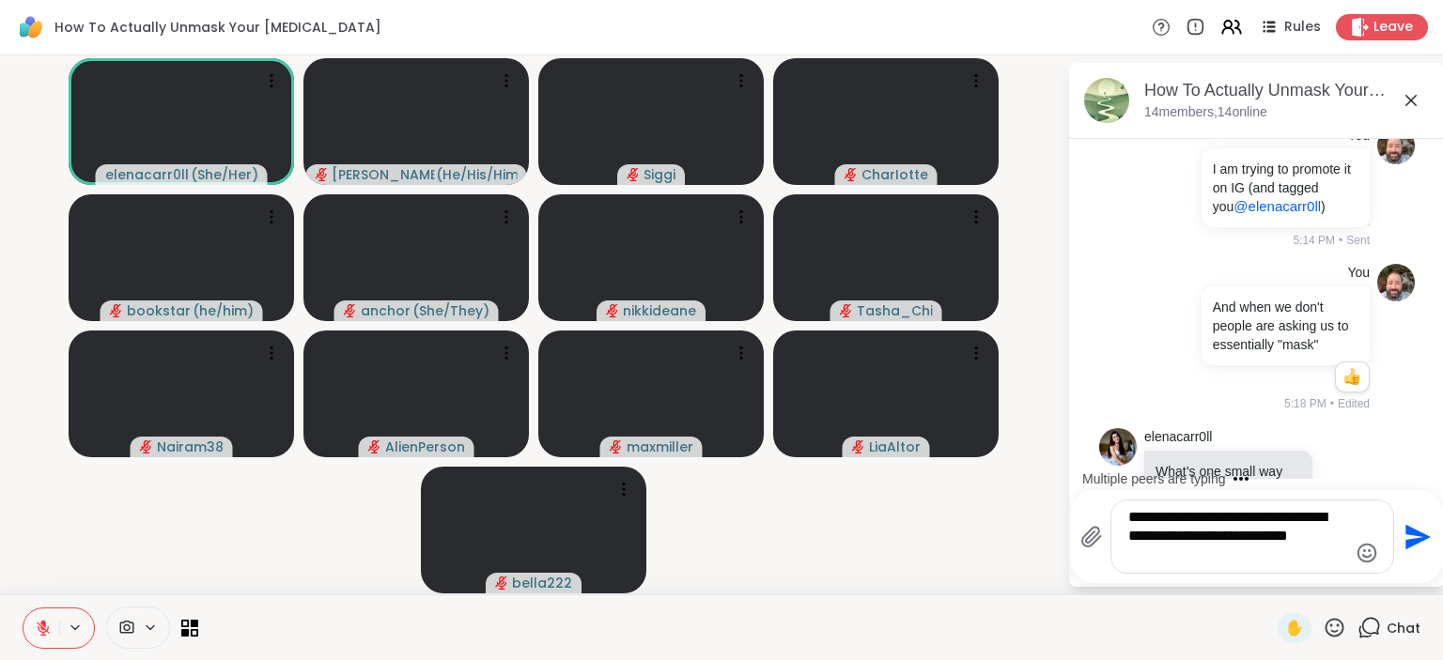
click at [1151, 573] on div "**********" at bounding box center [1252, 537] width 282 height 72
click at [1159, 556] on textarea "**********" at bounding box center [1237, 536] width 219 height 57
click at [1164, 558] on textarea "**********" at bounding box center [1237, 536] width 219 height 57
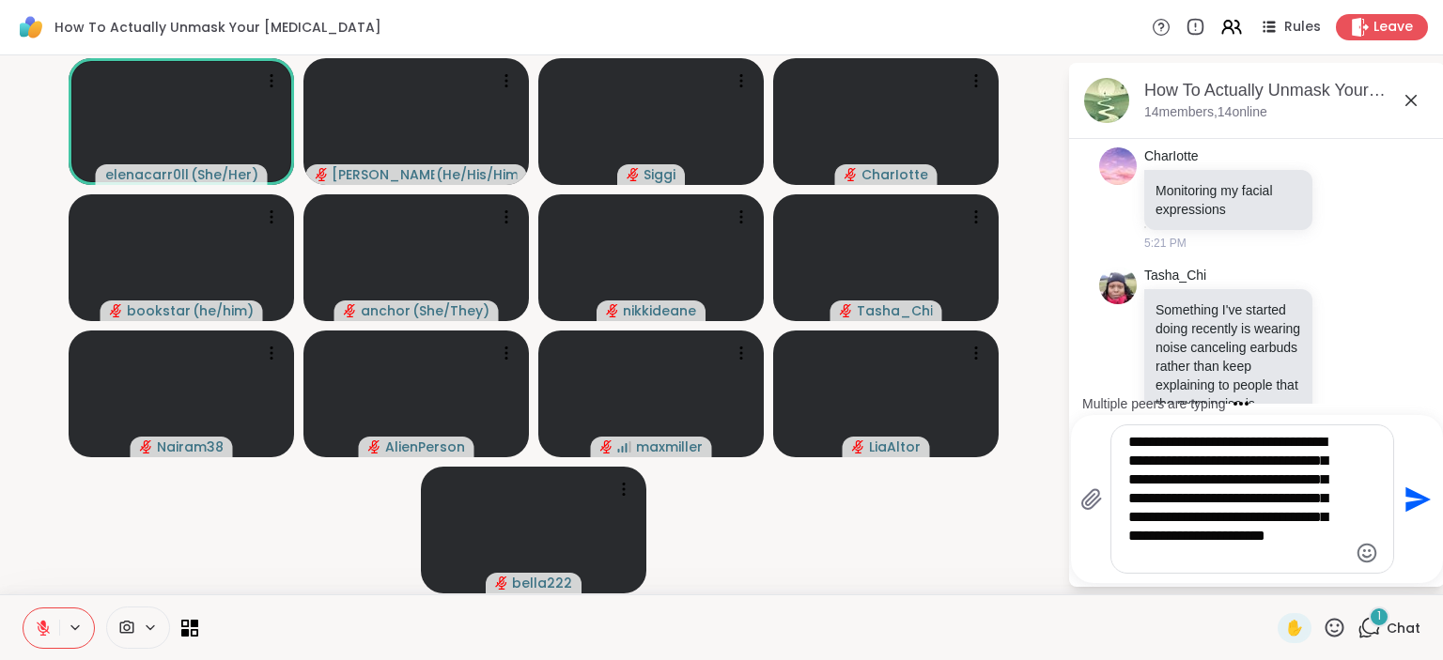
scroll to position [5197, 0]
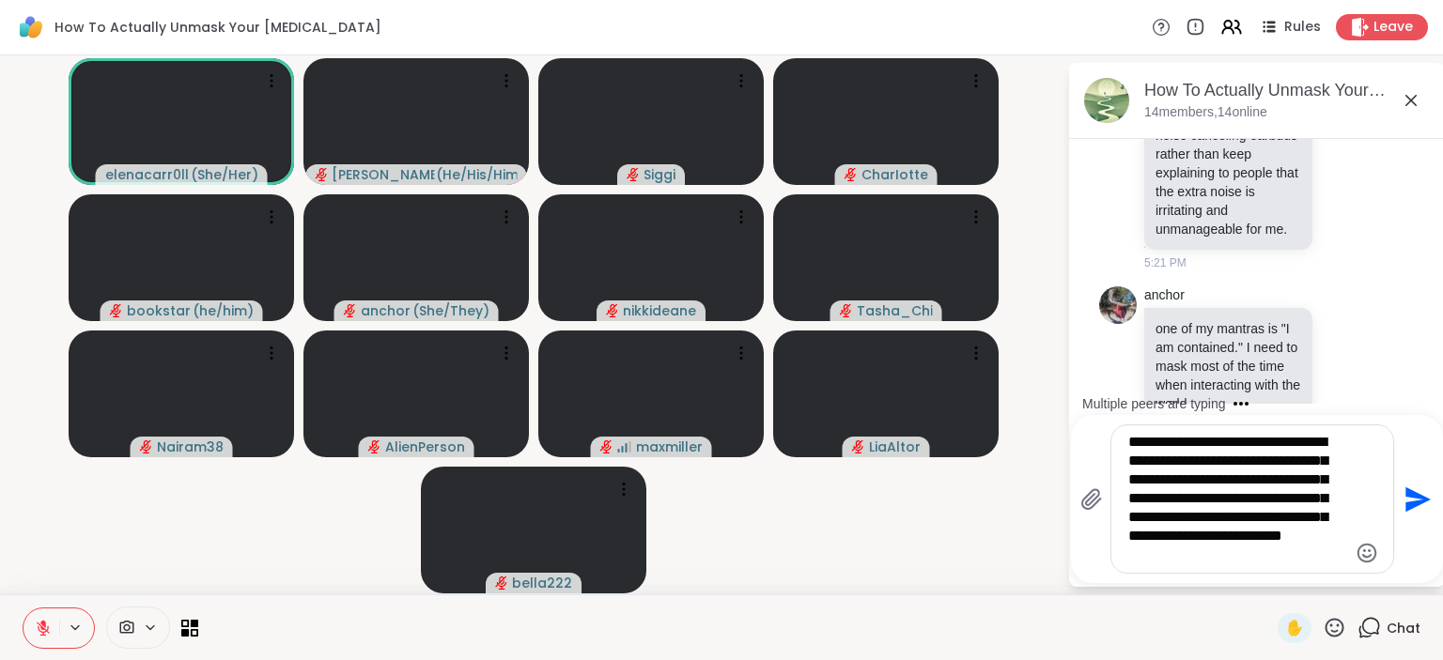
type textarea "**********"
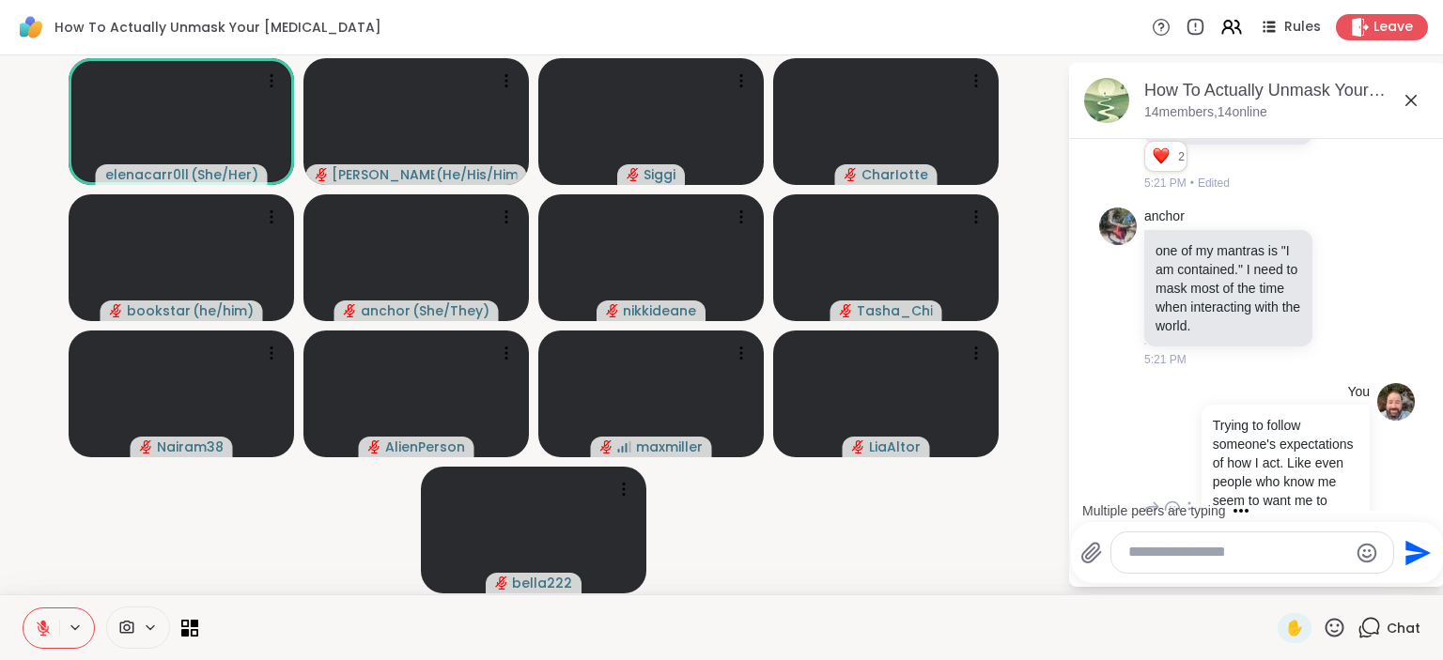
scroll to position [5442, 0]
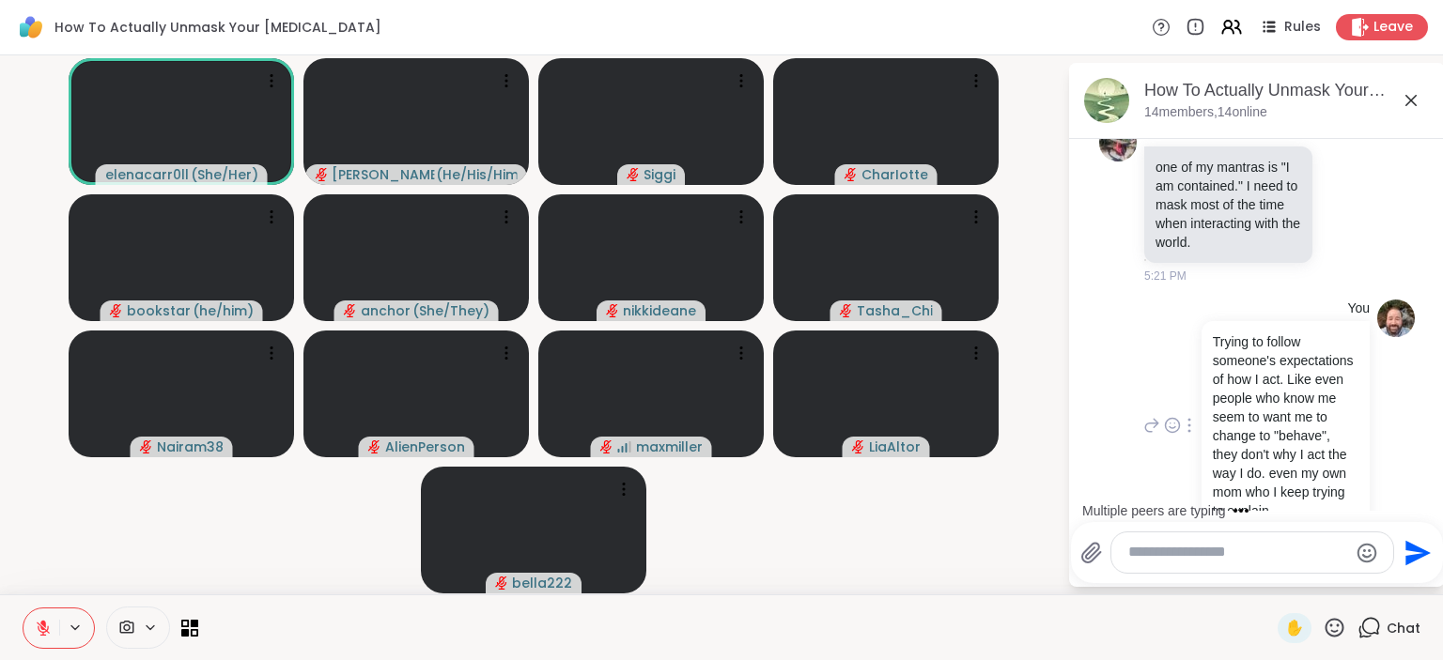
click at [1188, 419] on icon at bounding box center [1189, 425] width 2 height 13
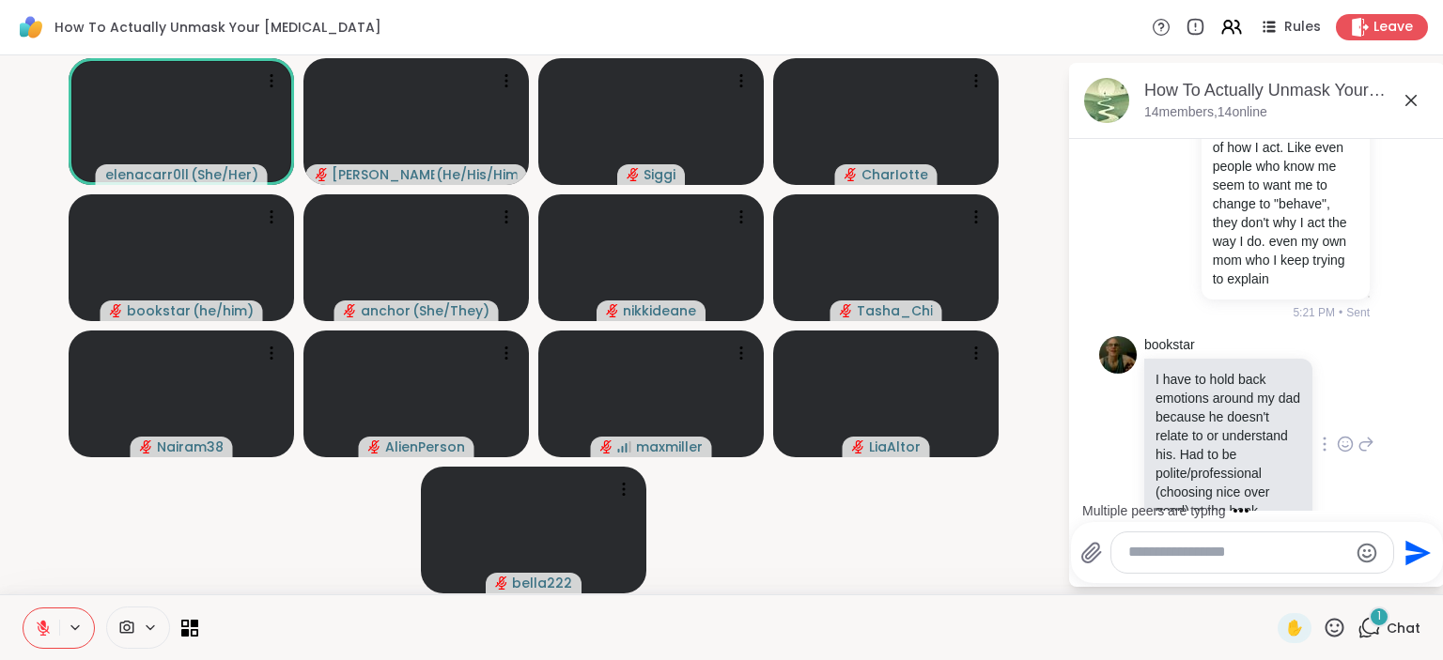
scroll to position [5942, 0]
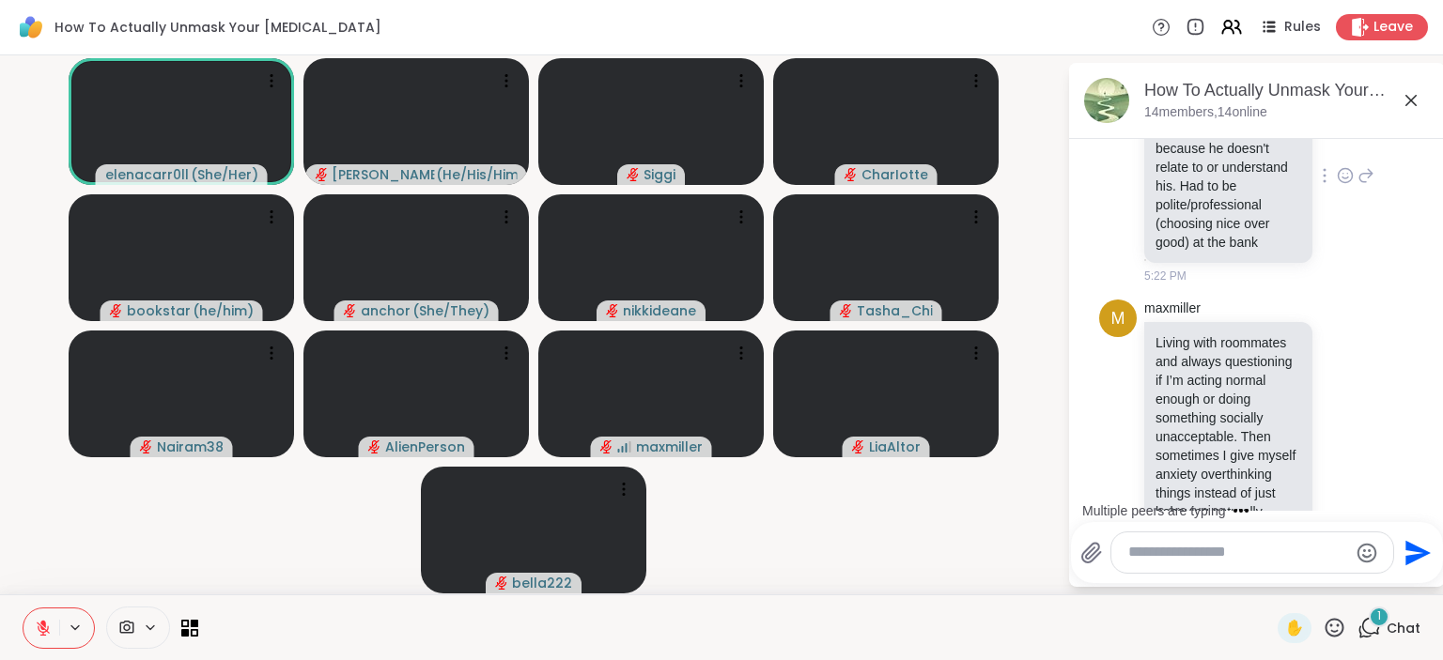
click at [1219, 377] on p "Living with roommates and always questioning if I’m acting normal enough or doi…" at bounding box center [1228, 427] width 146 height 188
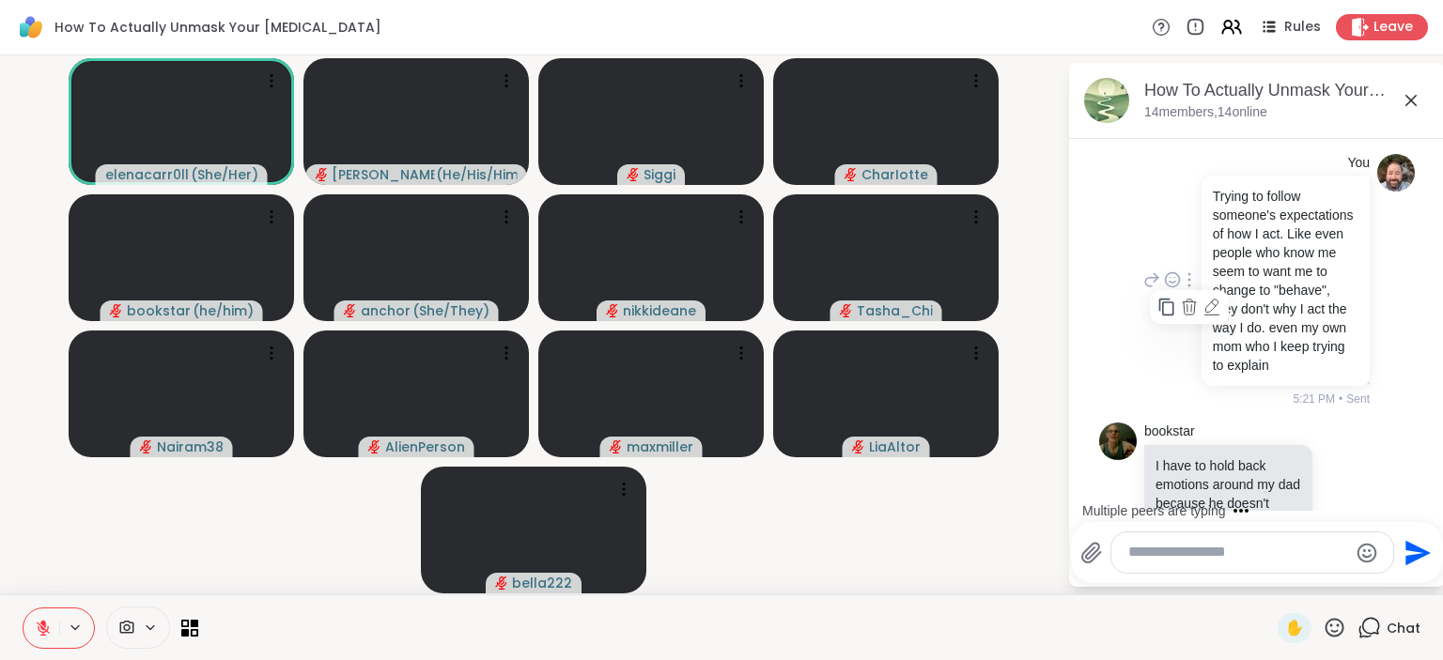
scroll to position [5577, 0]
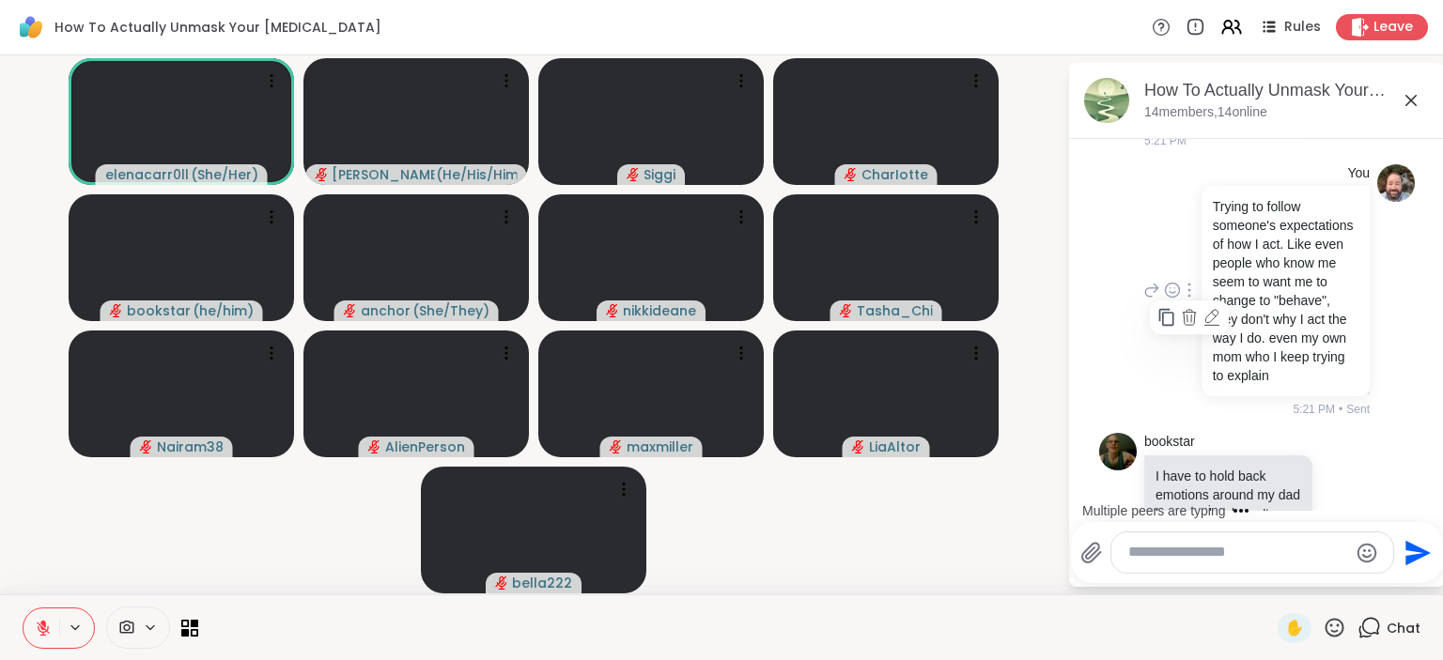
click at [1208, 308] on icon at bounding box center [1211, 317] width 19 height 19
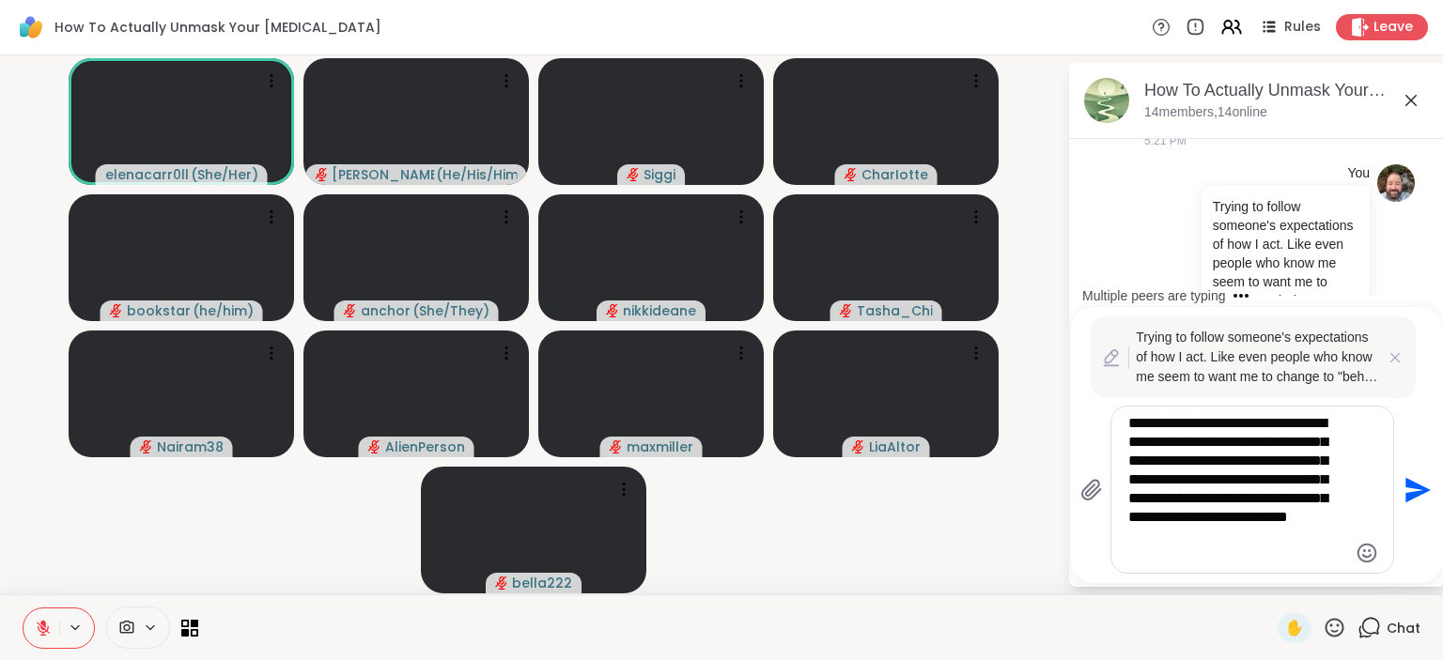
click at [1222, 479] on textarea "**********" at bounding box center [1237, 489] width 219 height 151
click at [1268, 445] on textarea "**********" at bounding box center [1237, 489] width 219 height 151
click at [1210, 551] on textarea "**********" at bounding box center [1237, 489] width 219 height 151
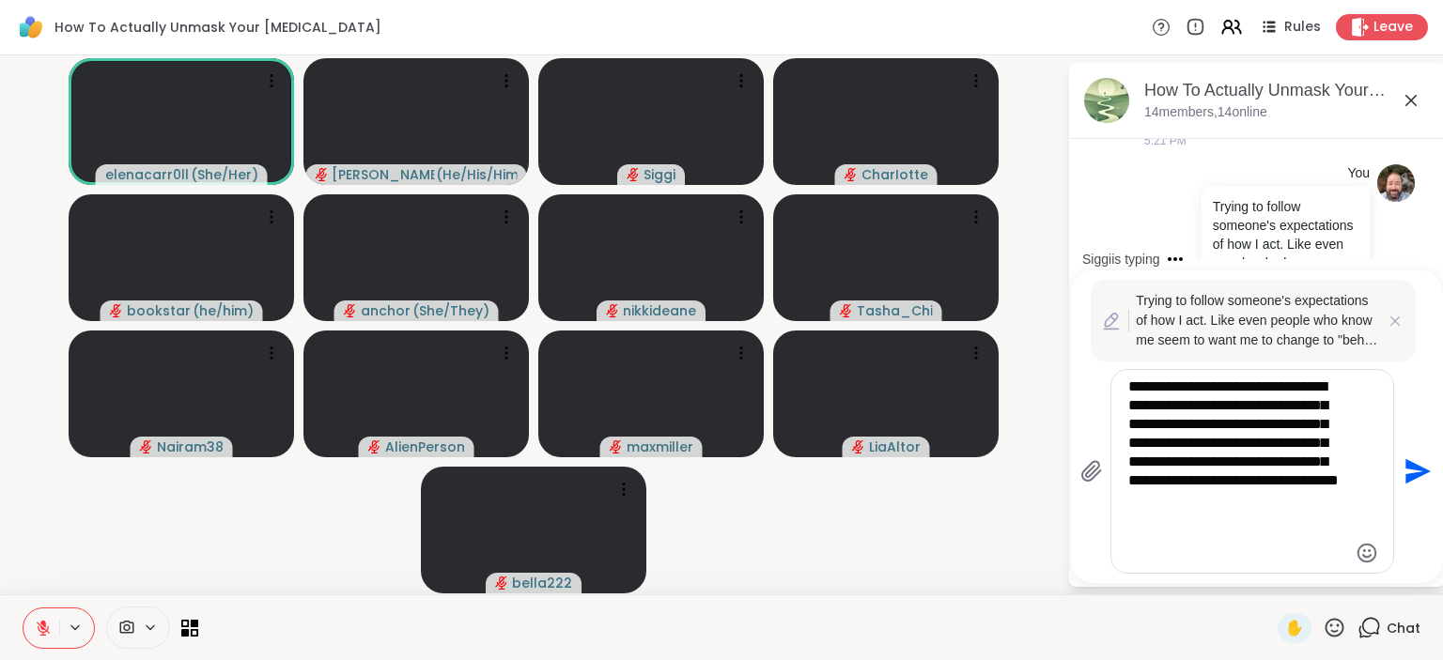
type textarea "**********"
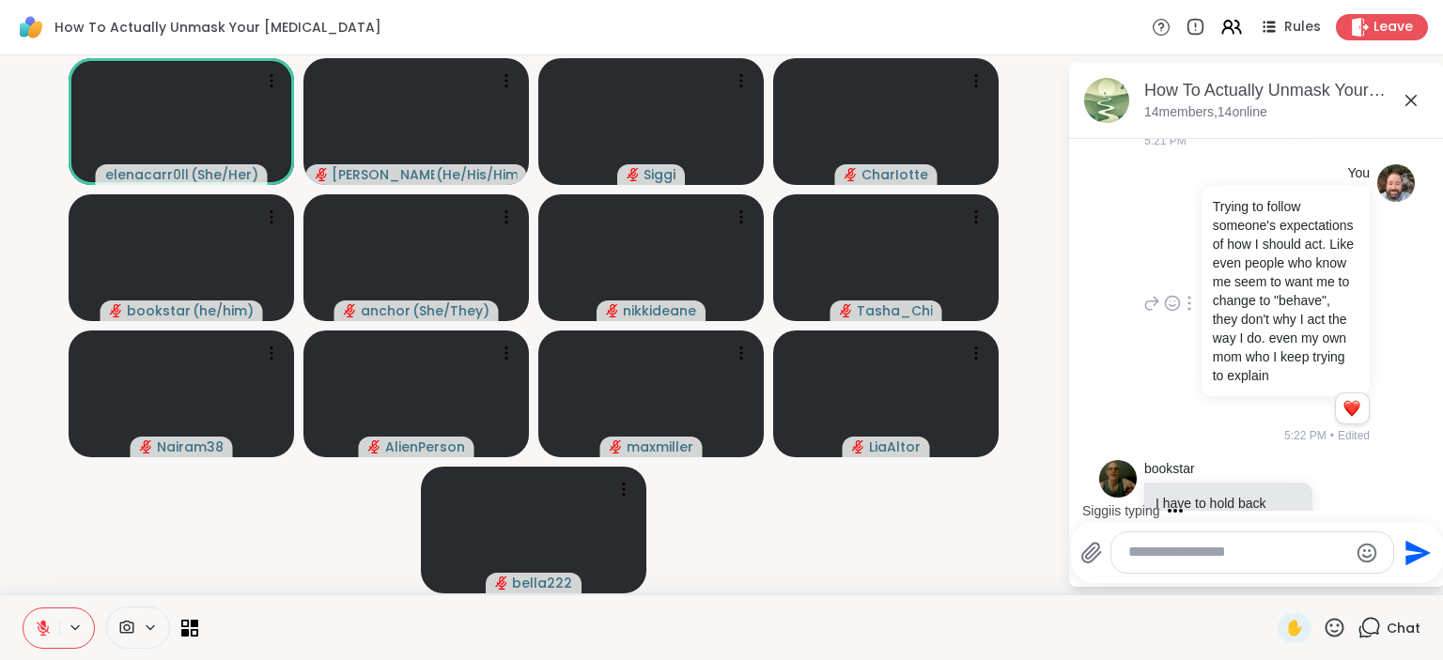
scroll to position [5996, 0]
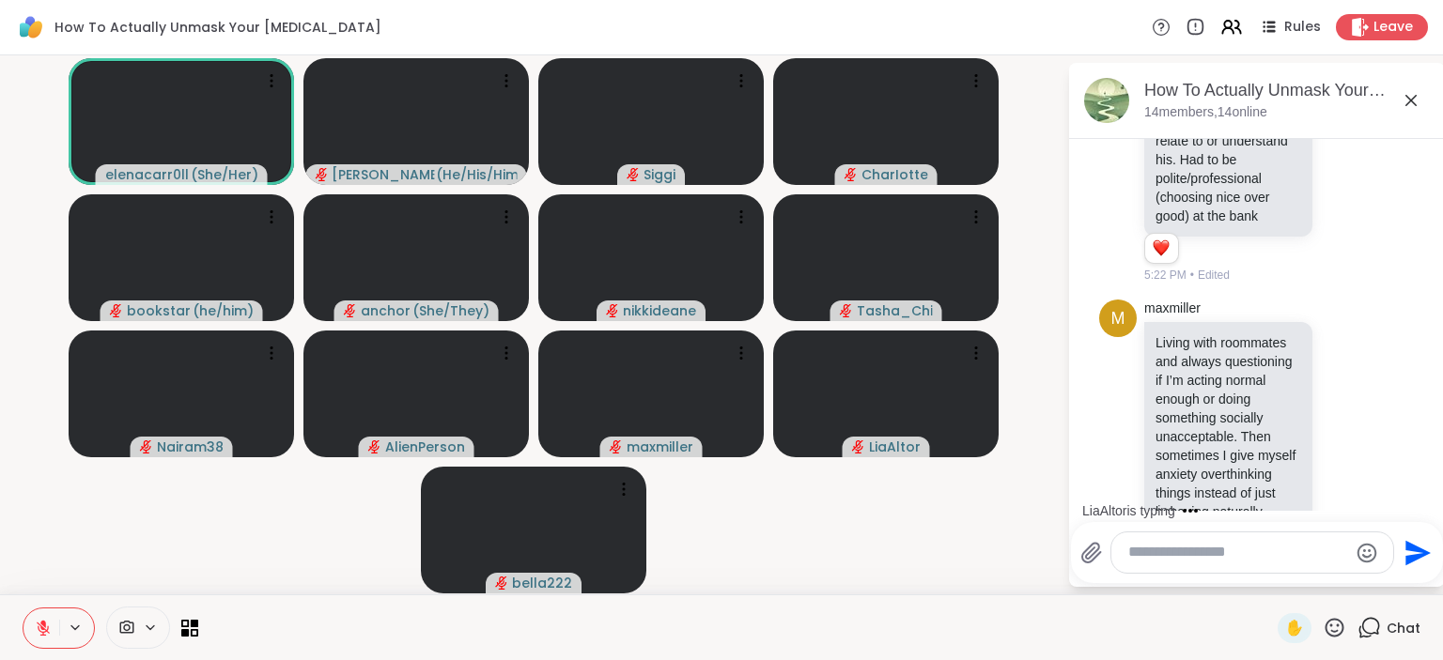
click at [1158, 564] on div at bounding box center [1252, 553] width 282 height 40
click at [1239, 552] on textarea "Type your message" at bounding box center [1237, 553] width 219 height 20
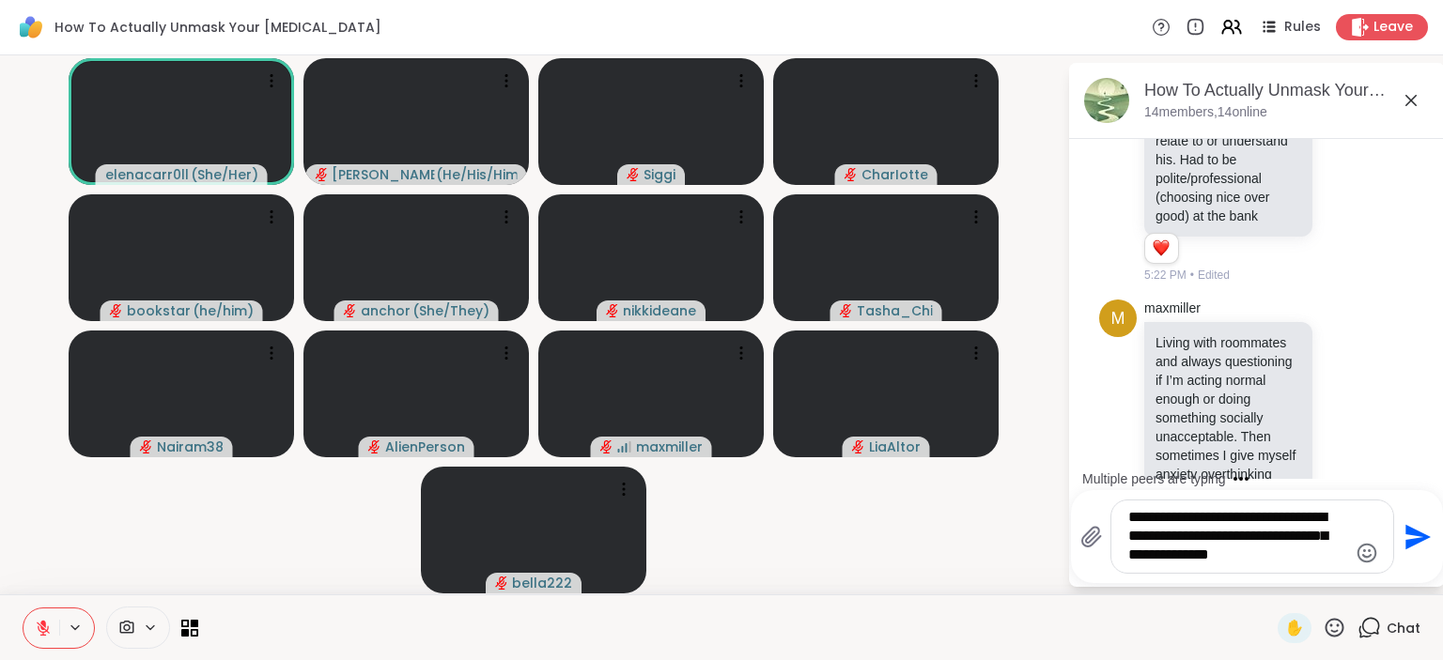
type textarea "**********"
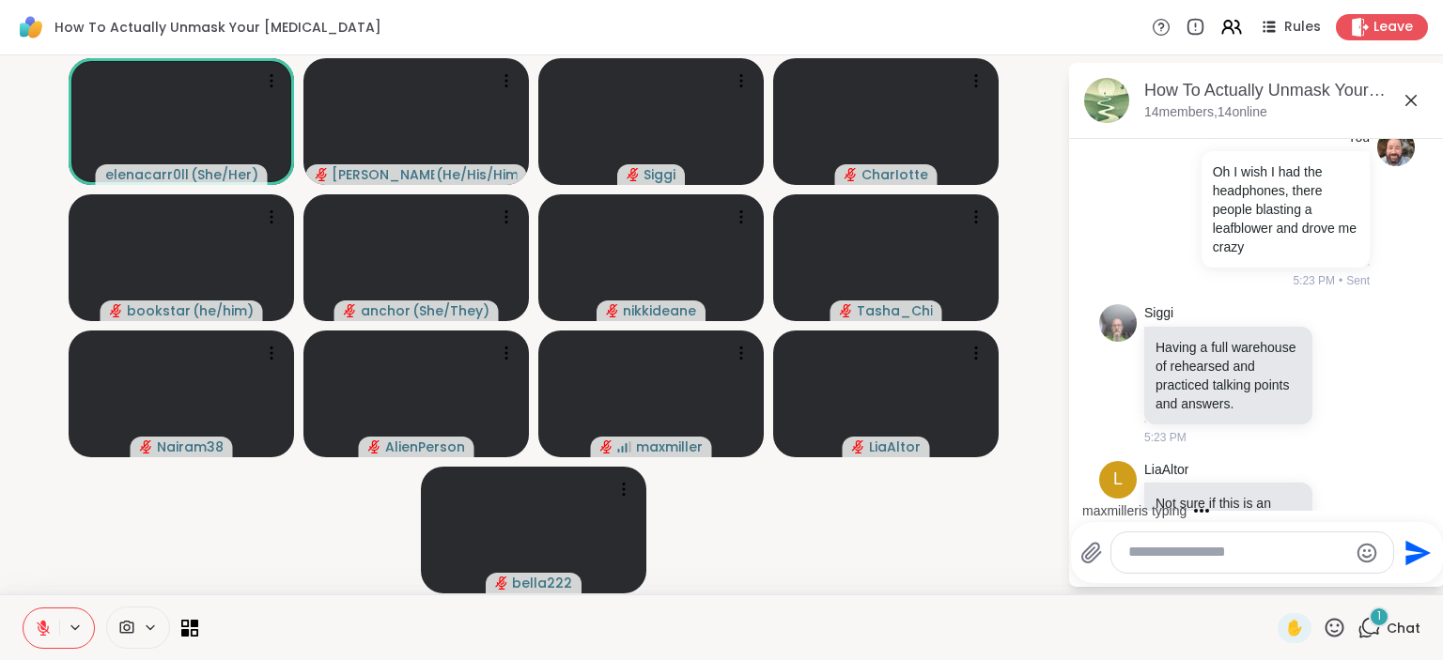
scroll to position [6407, 0]
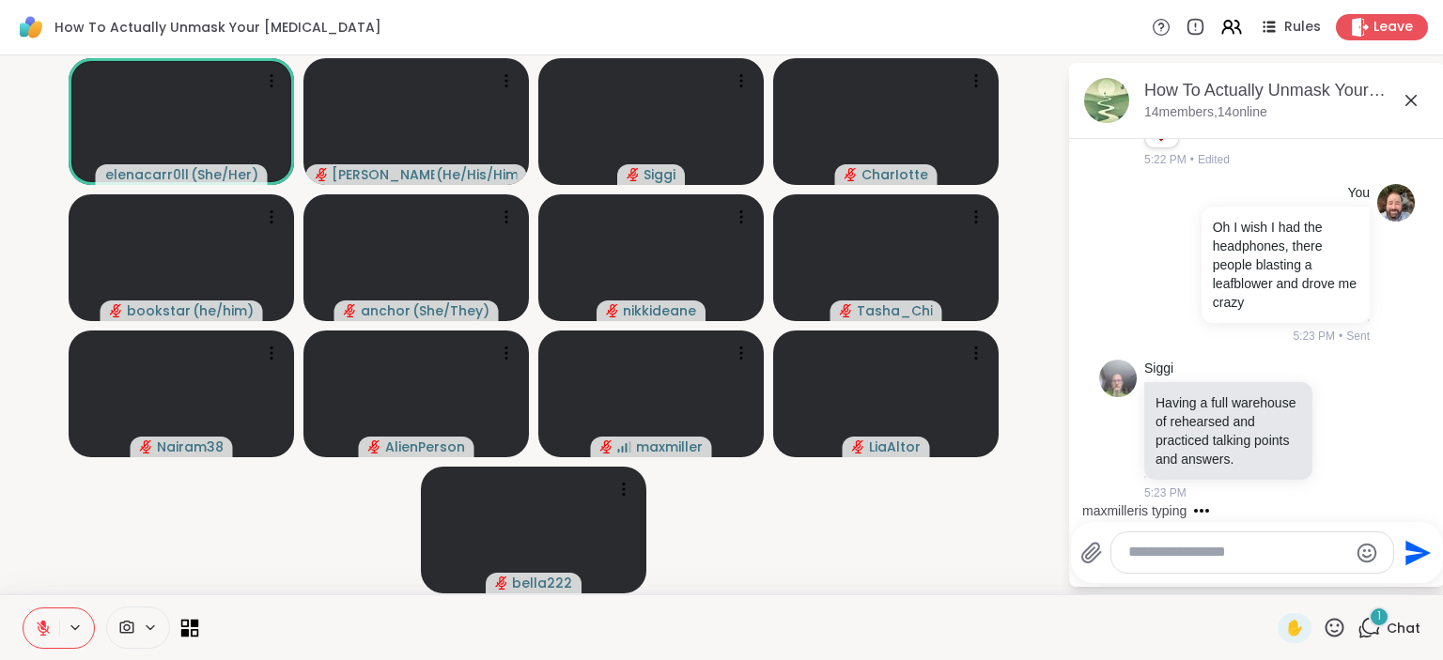
click at [192, 629] on icon at bounding box center [195, 632] width 8 height 8
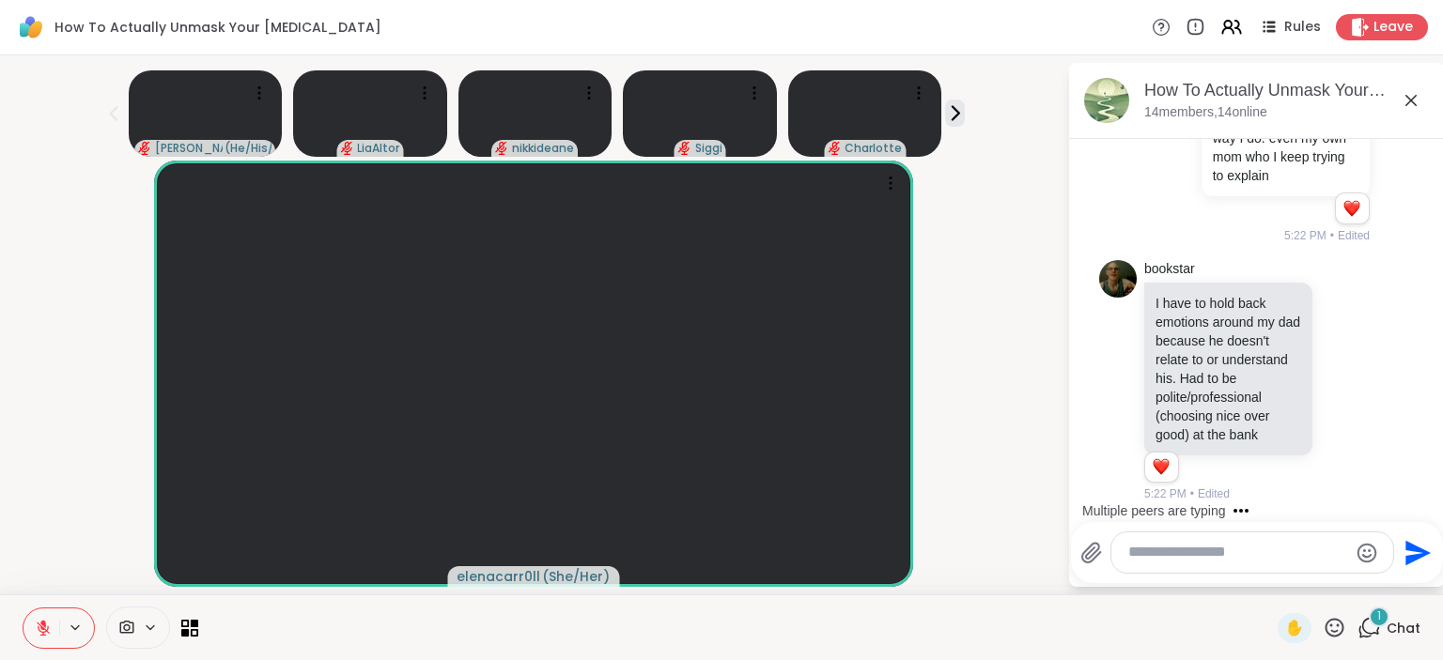
scroll to position [5921, 0]
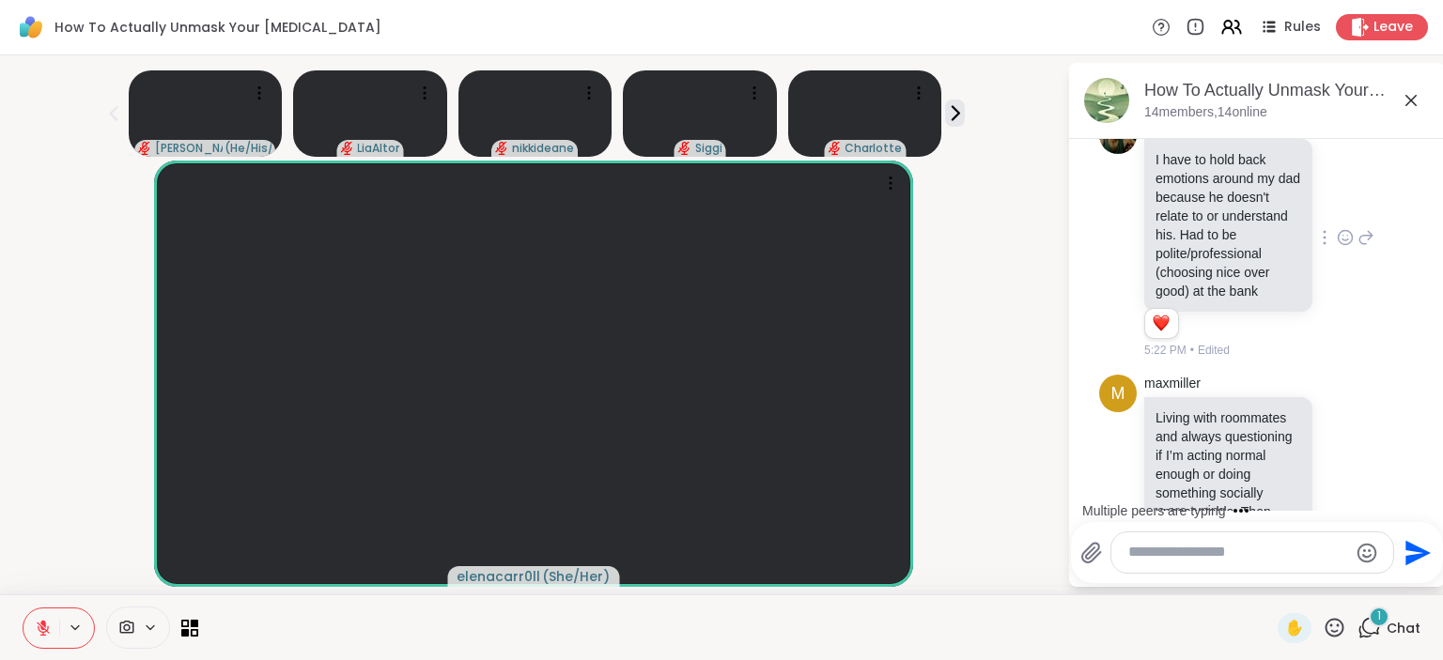
click at [1340, 228] on icon at bounding box center [1345, 237] width 17 height 19
click at [1204, 189] on button "Select Reaction: Heart" at bounding box center [1196, 208] width 38 height 38
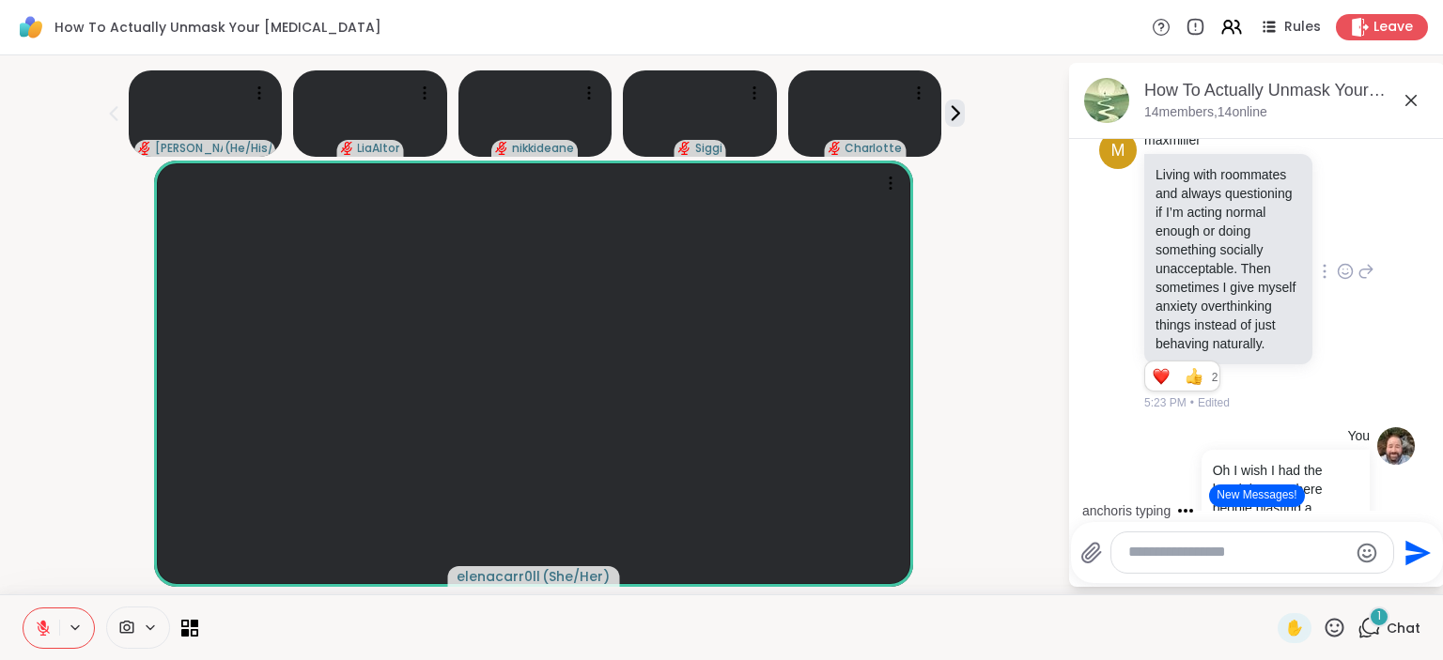
scroll to position [6286, 0]
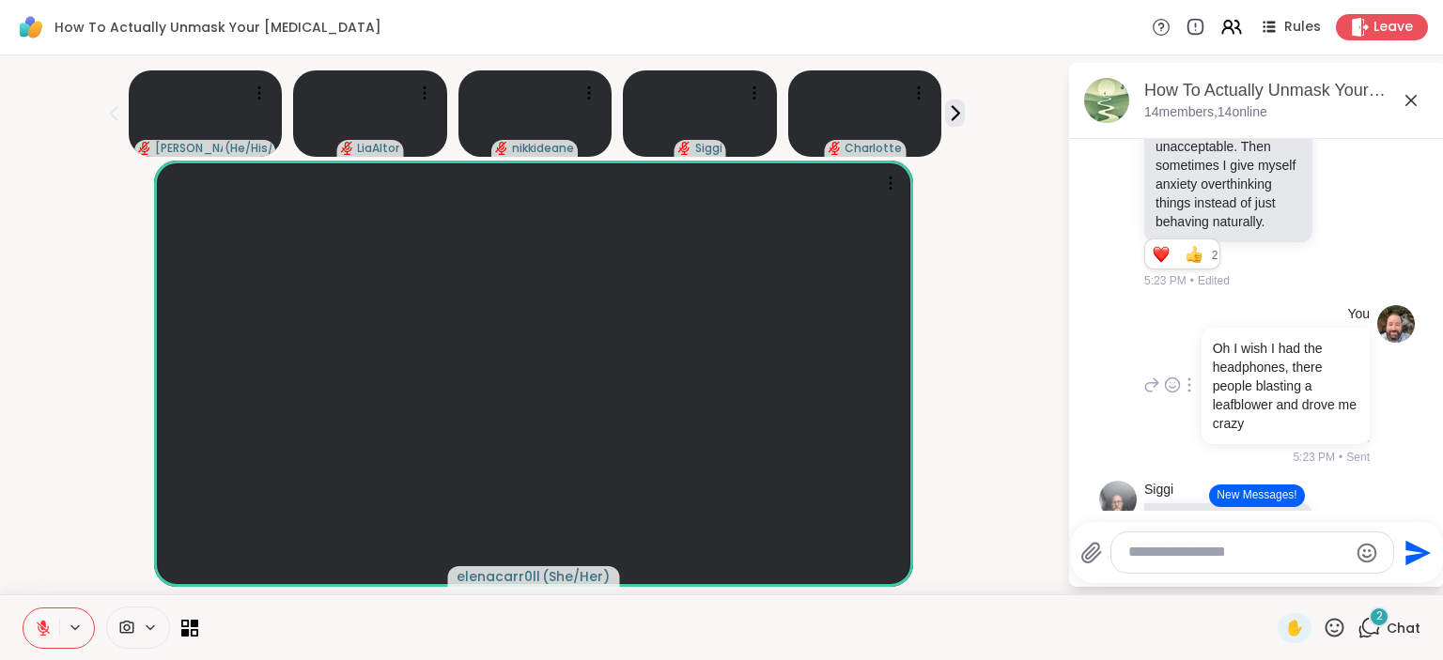
click at [1293, 339] on p "Oh I wish I had the headphones, there people blasting a leafblower and drove me…" at bounding box center [1286, 386] width 146 height 94
click at [1187, 374] on div at bounding box center [1189, 385] width 17 height 23
click at [1204, 403] on icon at bounding box center [1211, 412] width 19 height 19
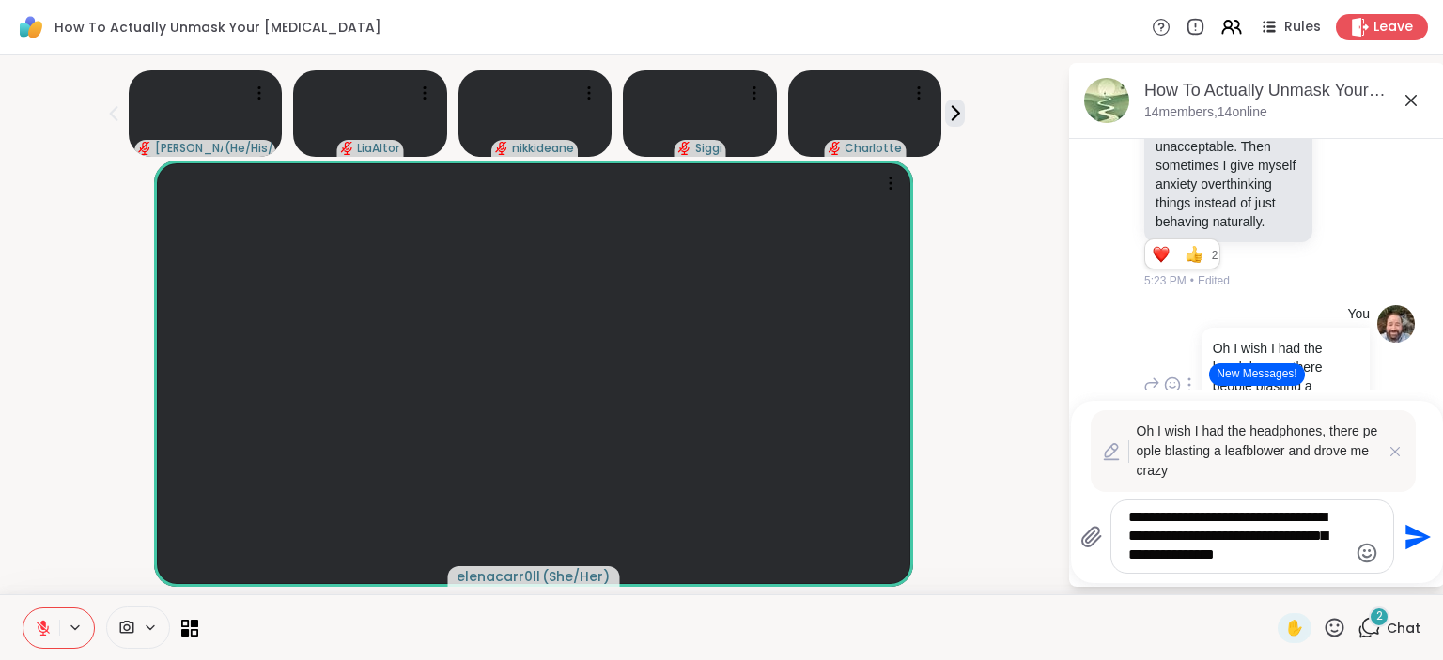
click at [1167, 539] on textarea "**********" at bounding box center [1237, 536] width 219 height 57
click at [1197, 559] on textarea "**********" at bounding box center [1237, 536] width 219 height 57
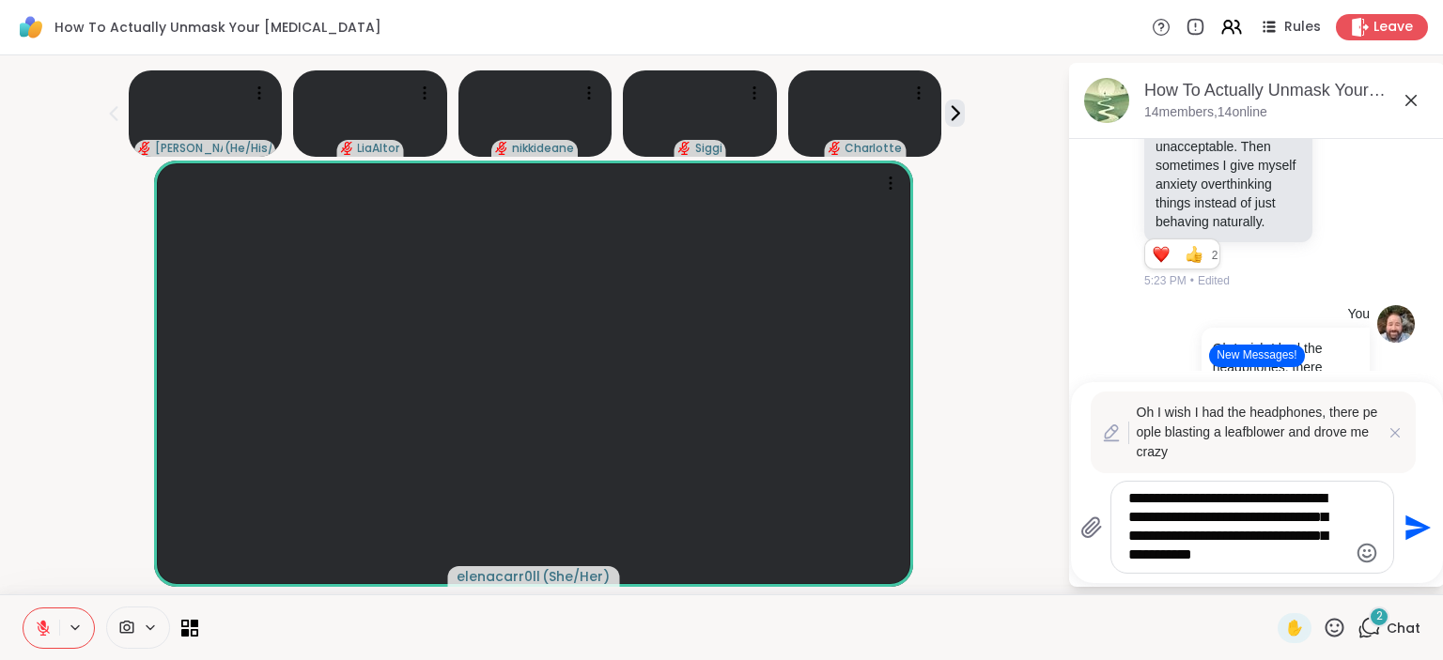
type textarea "**********"
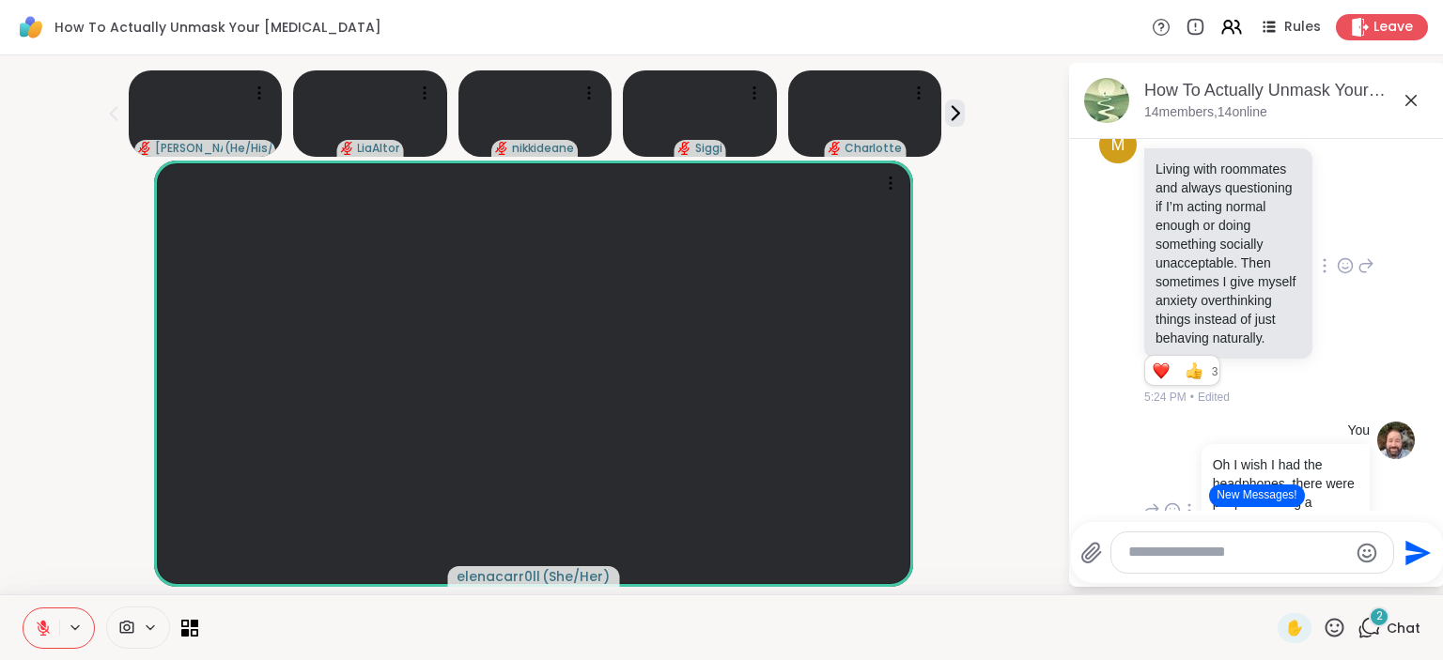
scroll to position [6164, 0]
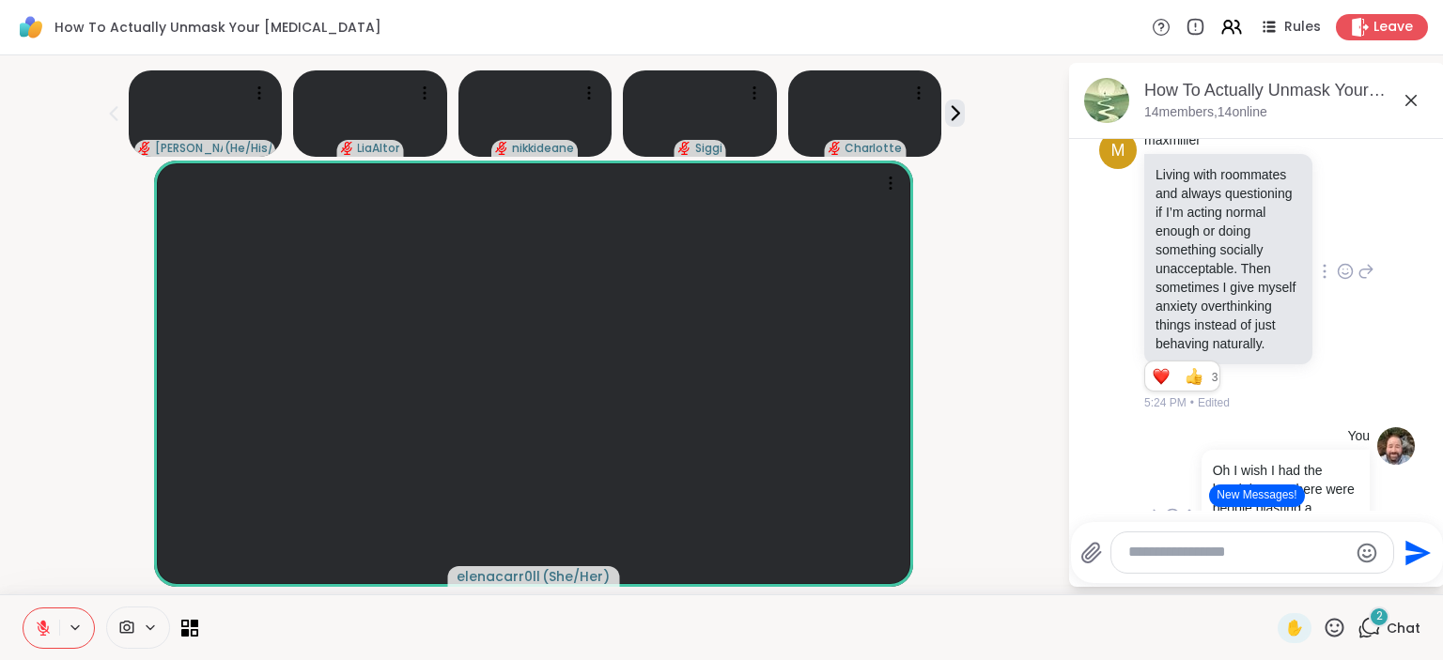
click at [1345, 262] on icon at bounding box center [1345, 271] width 17 height 19
click at [1157, 223] on button "Select Reaction: Thumbs up" at bounding box center [1155, 242] width 38 height 38
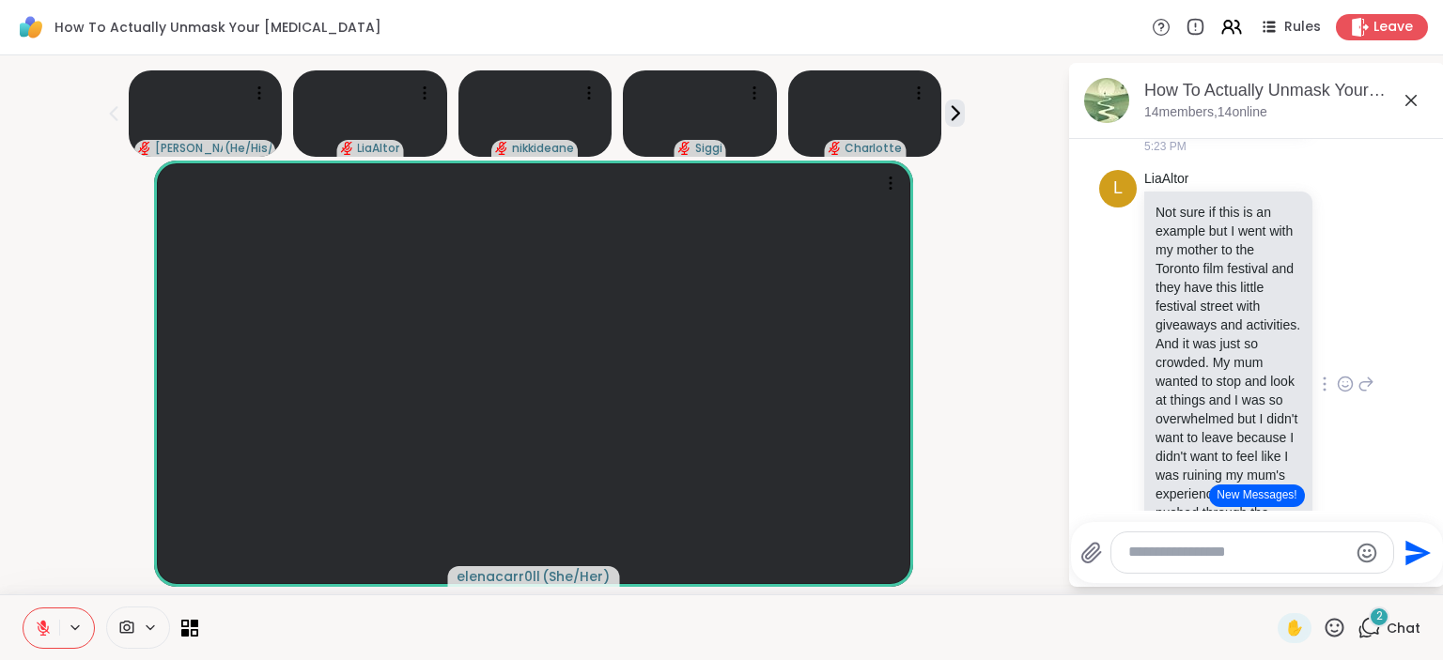
scroll to position [6895, 0]
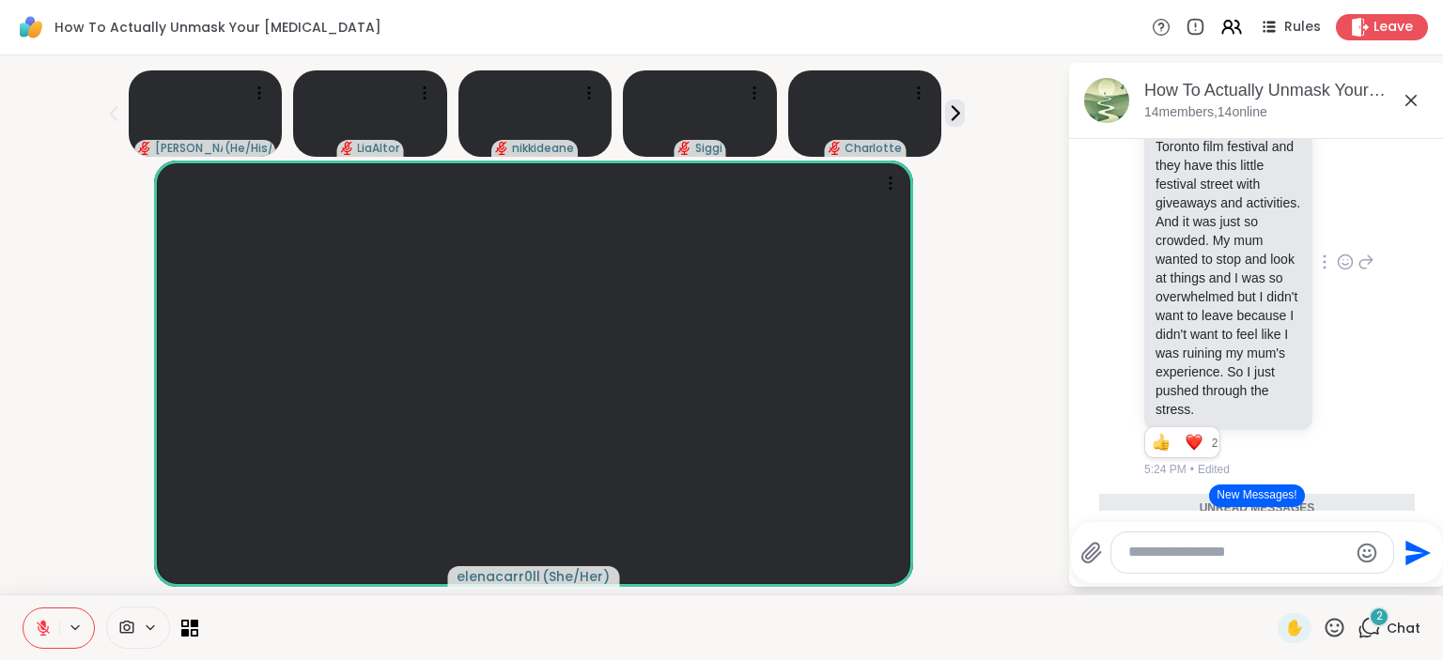
click at [1342, 253] on icon at bounding box center [1345, 262] width 17 height 19
click at [1188, 224] on div "Select Reaction: Heart" at bounding box center [1195, 232] width 17 height 17
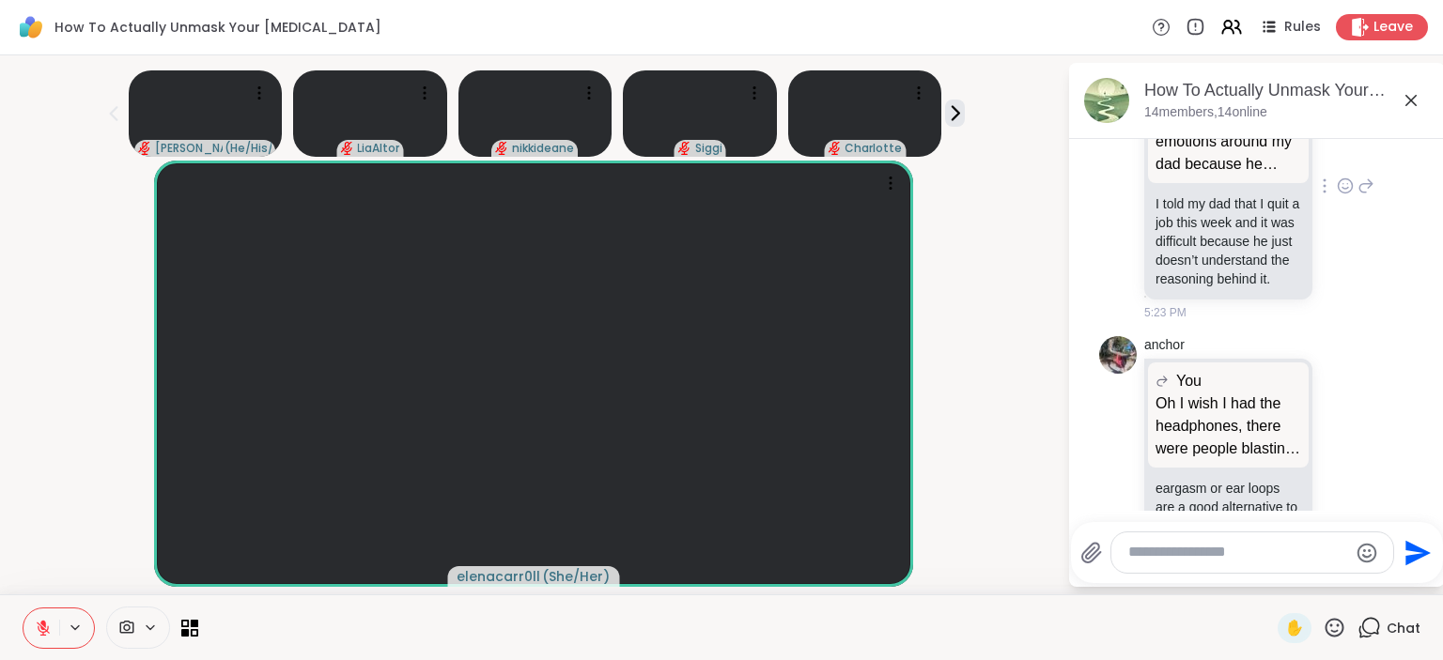
scroll to position [7215, 0]
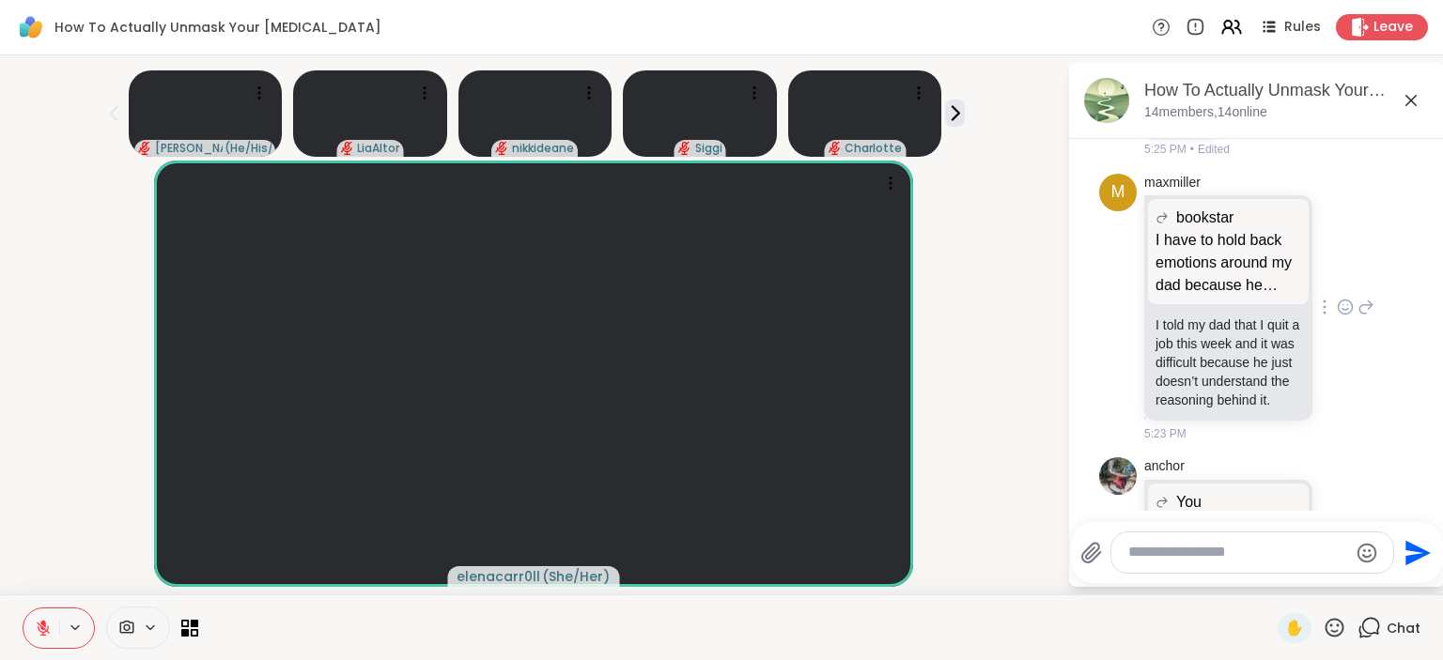
click at [1347, 298] on icon at bounding box center [1345, 307] width 17 height 19
click at [1197, 269] on div "Select Reaction: Heart" at bounding box center [1195, 277] width 17 height 17
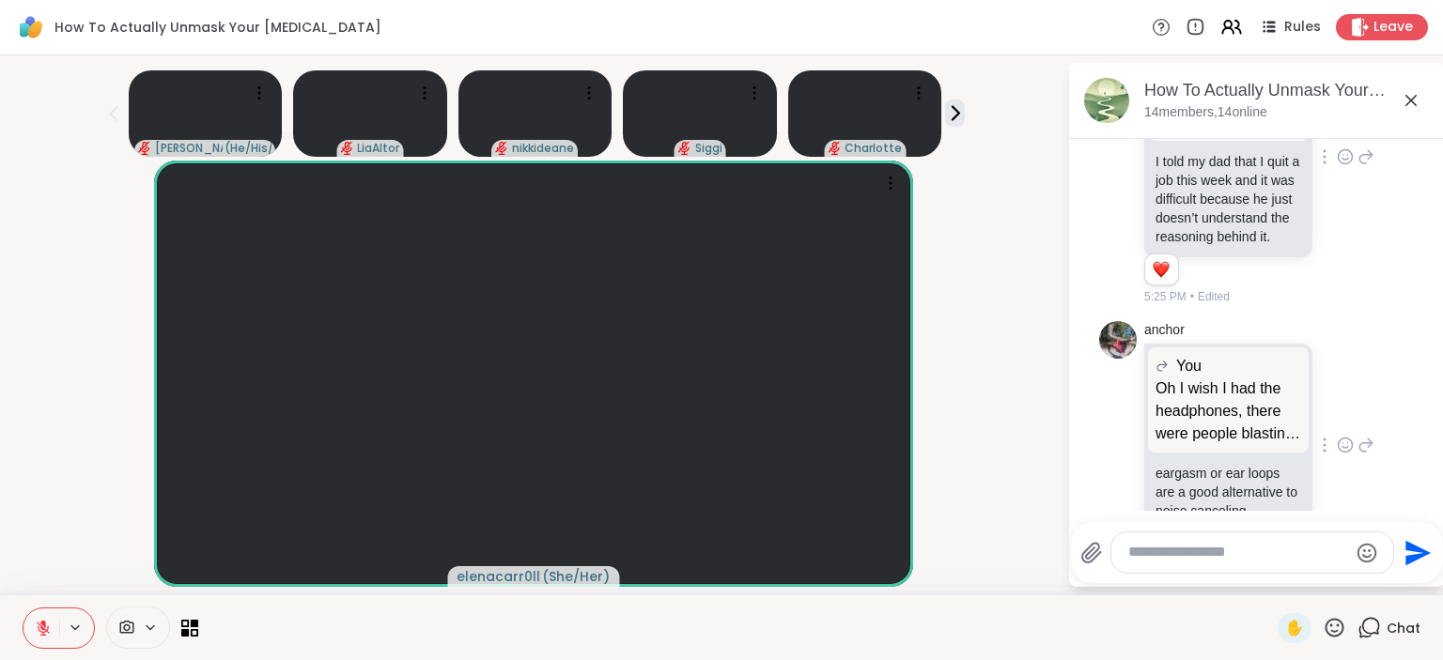
scroll to position [7395, 0]
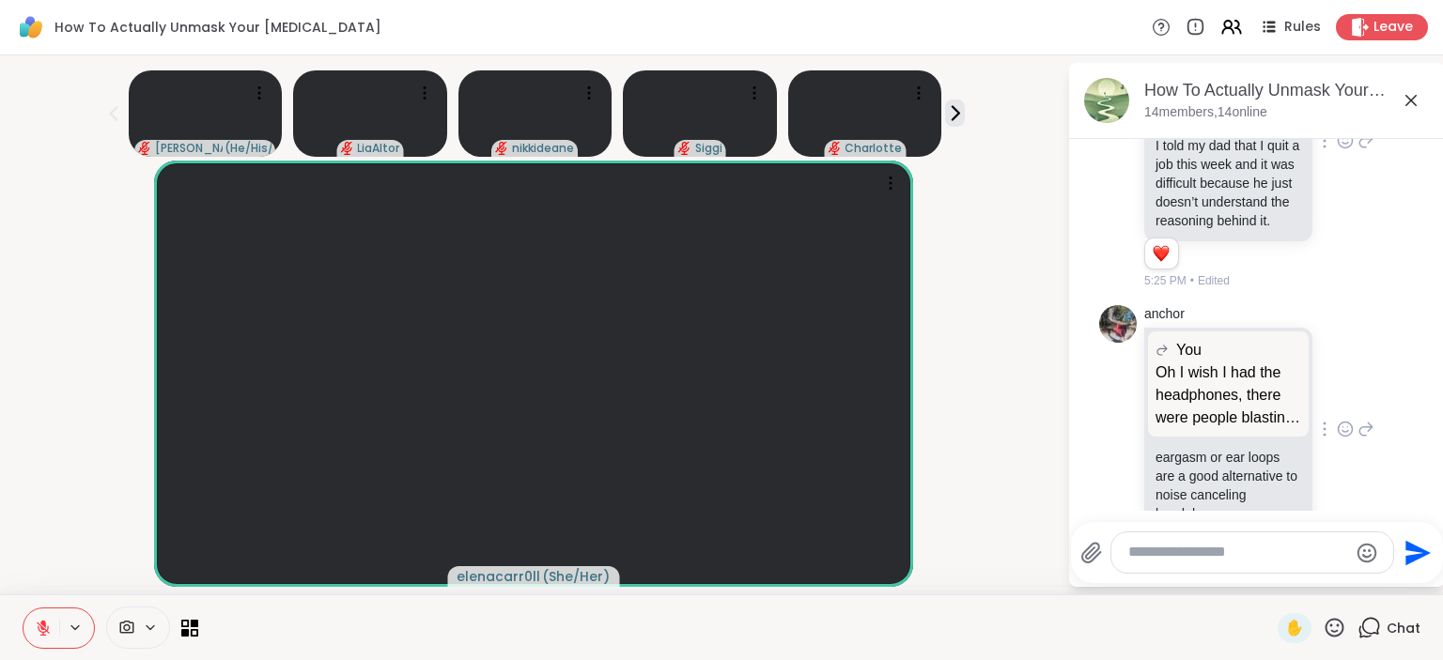
click at [1351, 423] on icon at bounding box center [1346, 430] width 14 height 14
click at [1198, 390] on span "Select Reaction: Heart" at bounding box center [1195, 399] width 17 height 19
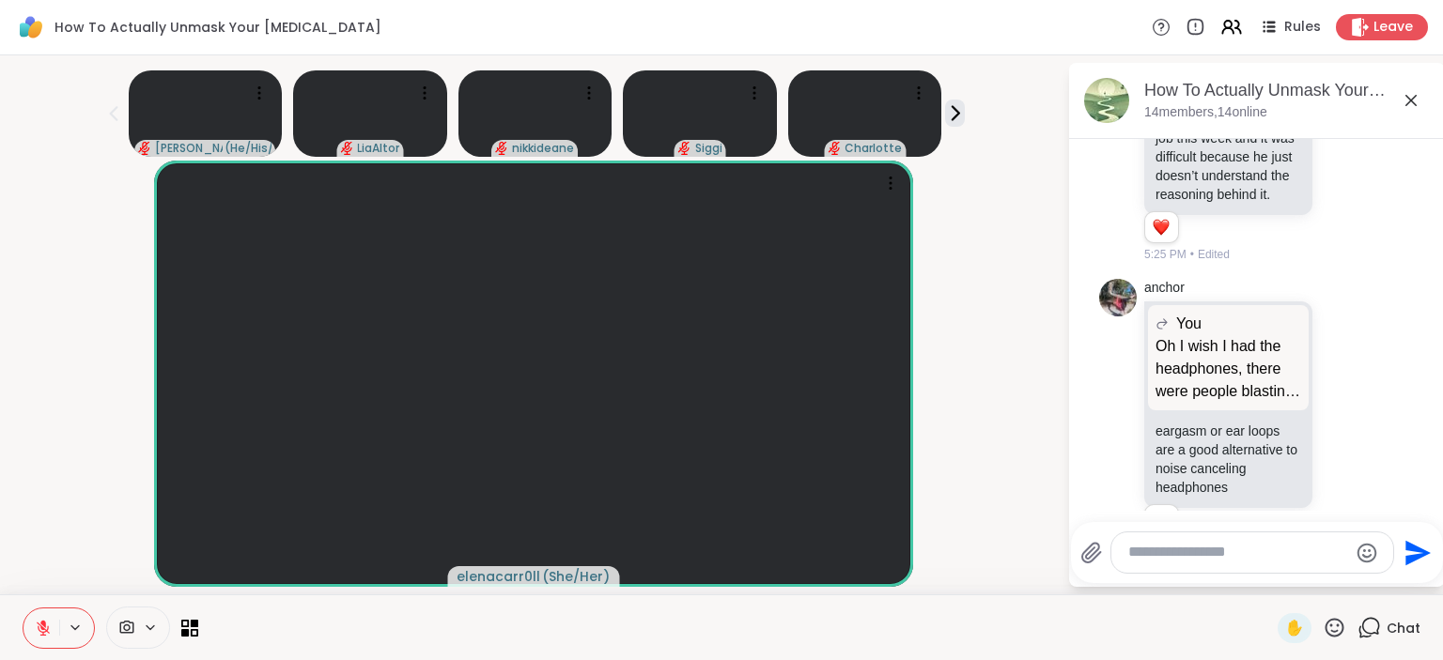
click at [1218, 561] on textarea "Type your message" at bounding box center [1237, 553] width 219 height 20
click at [1177, 335] on p "Oh I wish I had the headphones, there were people blasting a leafblower this we…" at bounding box center [1228, 369] width 146 height 68
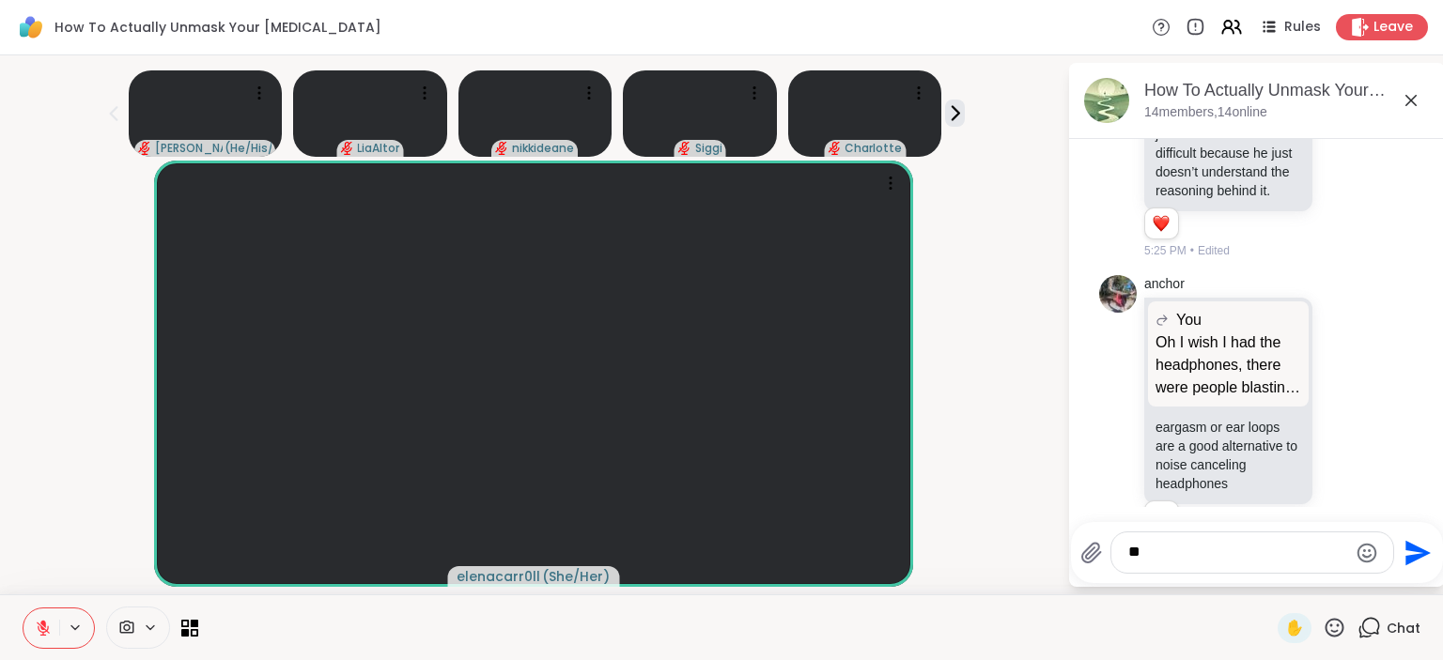
click at [1359, 402] on icon at bounding box center [1365, 413] width 17 height 23
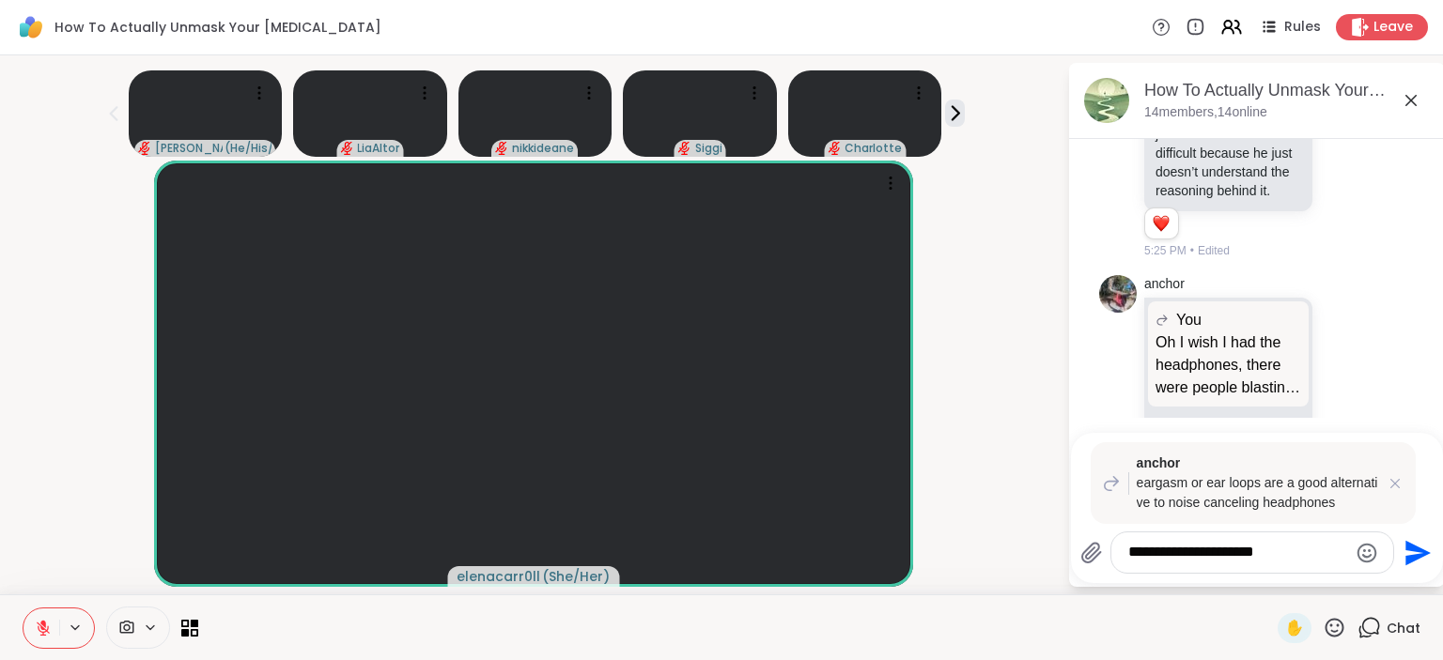
type textarea "**********"
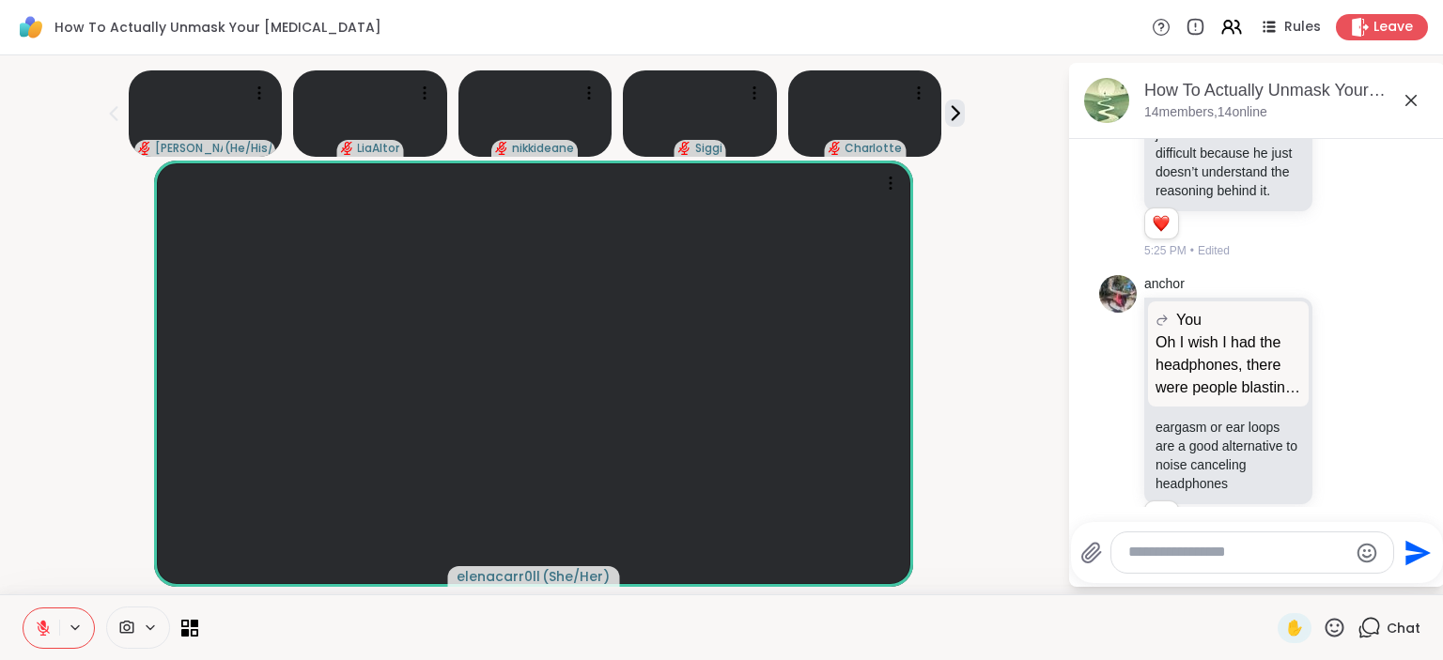
scroll to position [7630, 0]
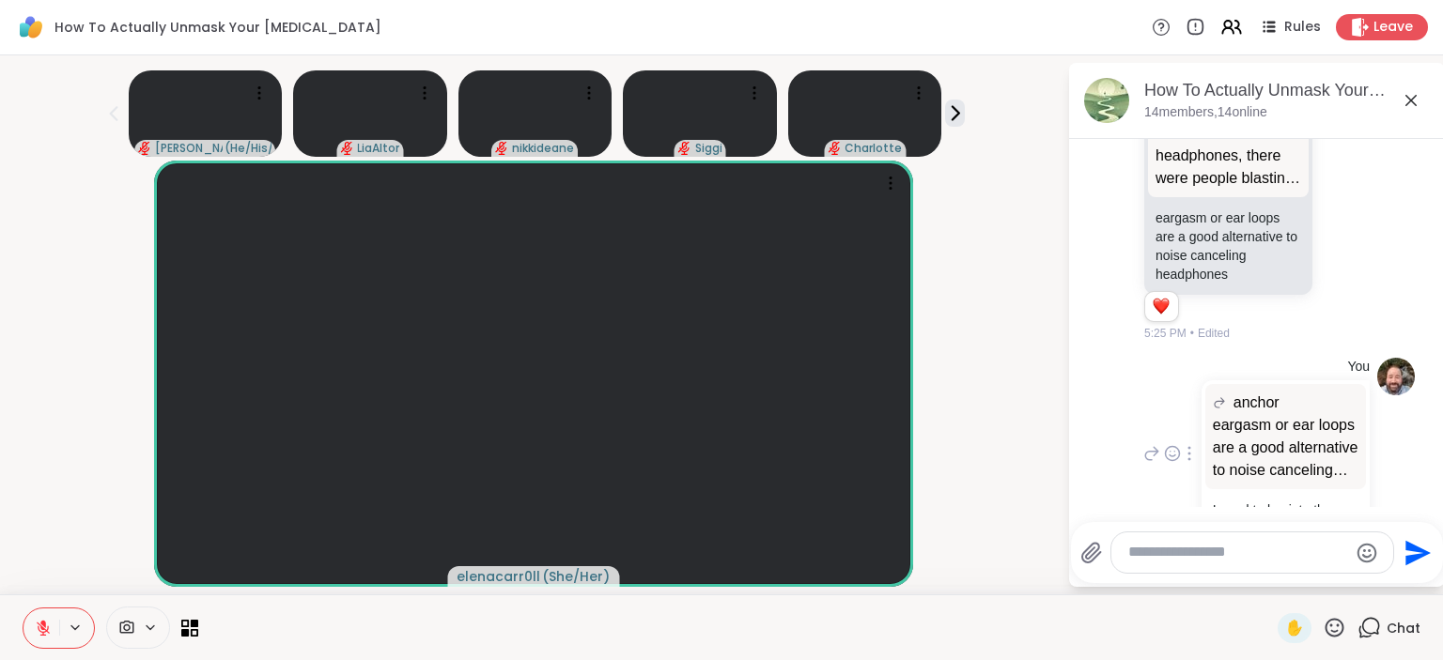
click at [1187, 442] on div at bounding box center [1189, 453] width 17 height 23
click at [1213, 472] on icon at bounding box center [1211, 481] width 19 height 19
click at [1208, 558] on textarea "**********" at bounding box center [1237, 553] width 219 height 20
type textarea "**********"
click at [962, 111] on icon at bounding box center [955, 113] width 20 height 20
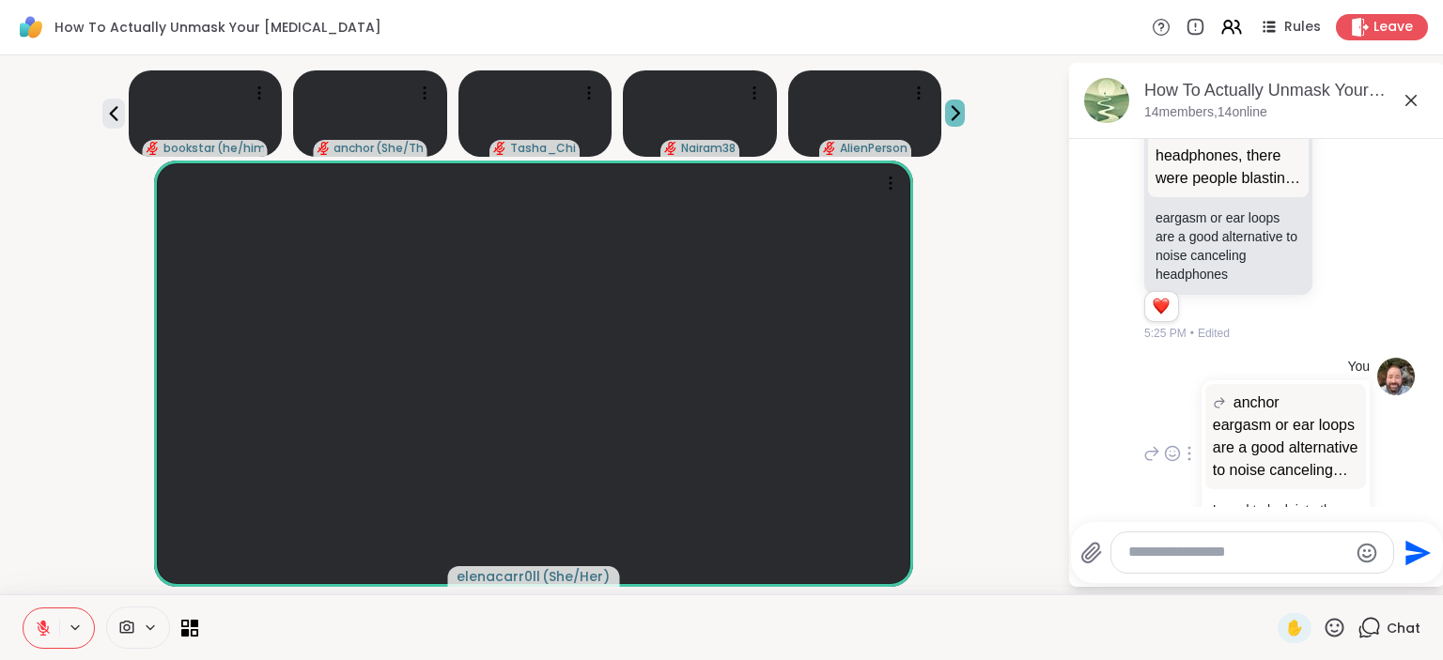
click at [962, 111] on icon at bounding box center [955, 113] width 20 height 20
click at [197, 622] on icon at bounding box center [195, 623] width 8 height 8
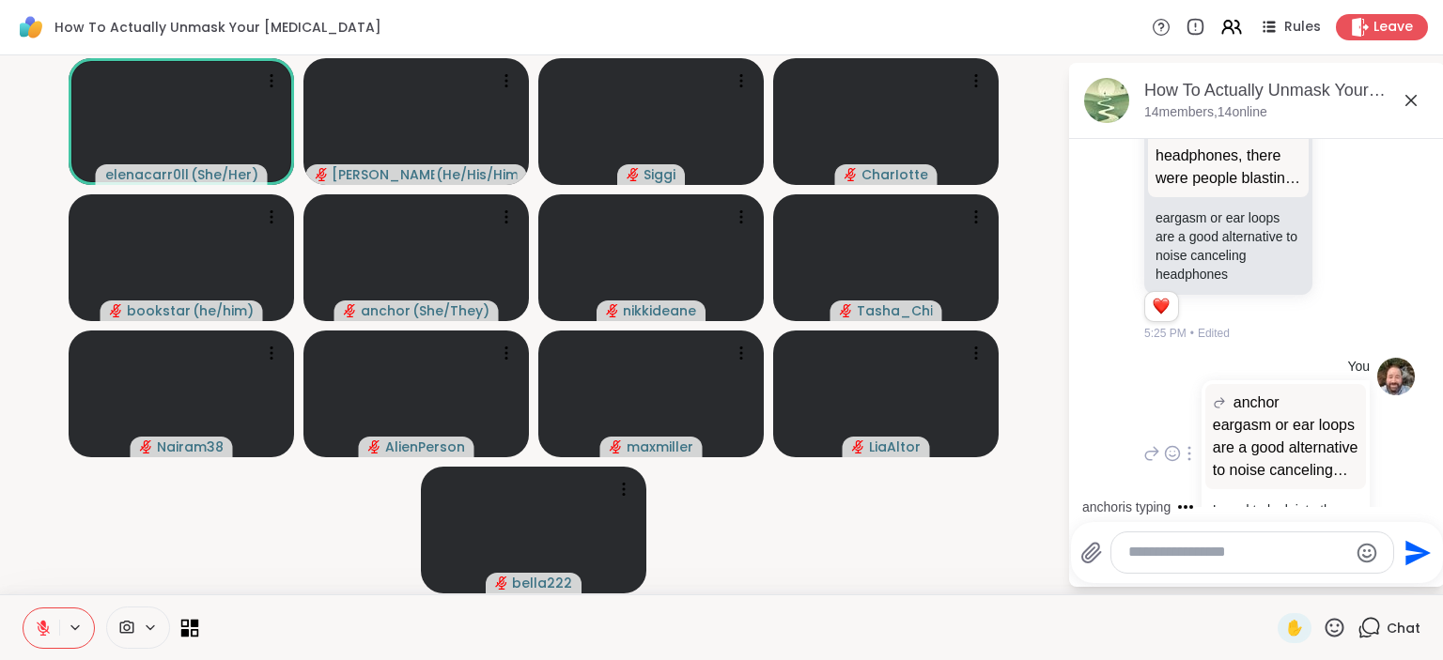
click at [197, 626] on icon at bounding box center [195, 623] width 8 height 8
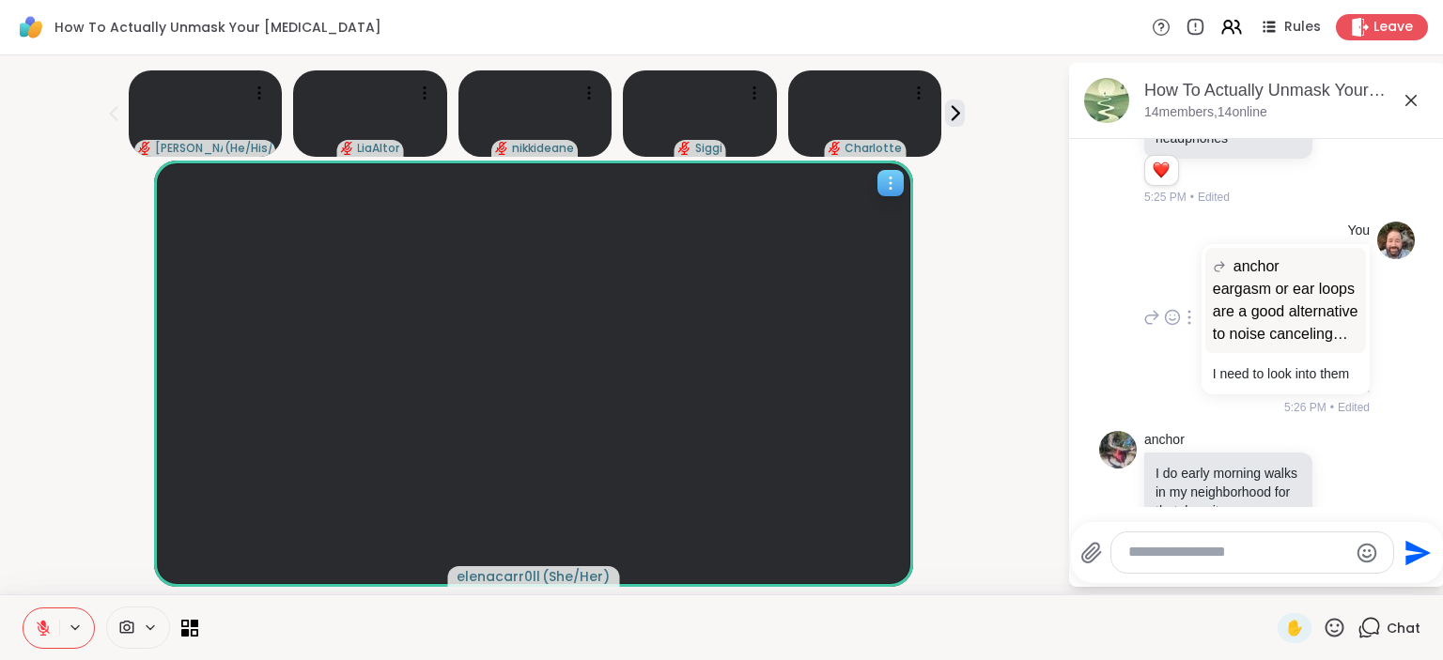
scroll to position [7794, 0]
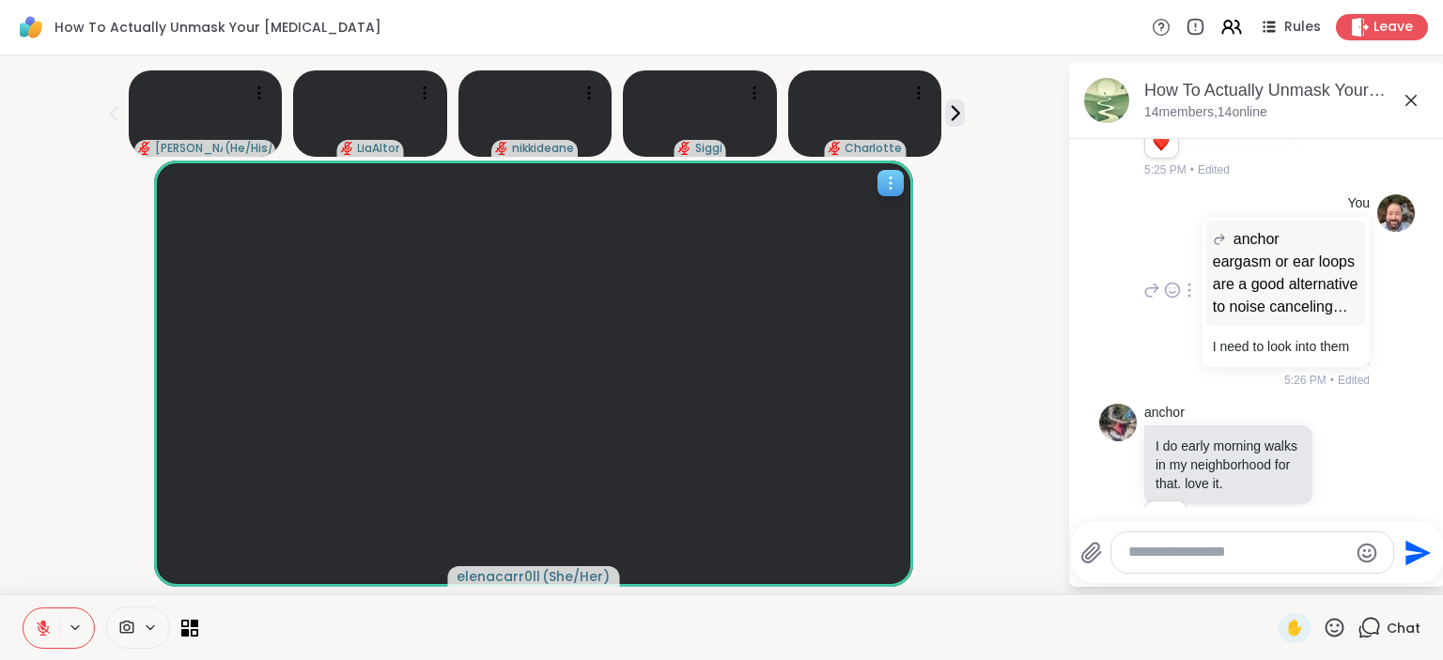
click at [886, 197] on div at bounding box center [533, 374] width 758 height 426
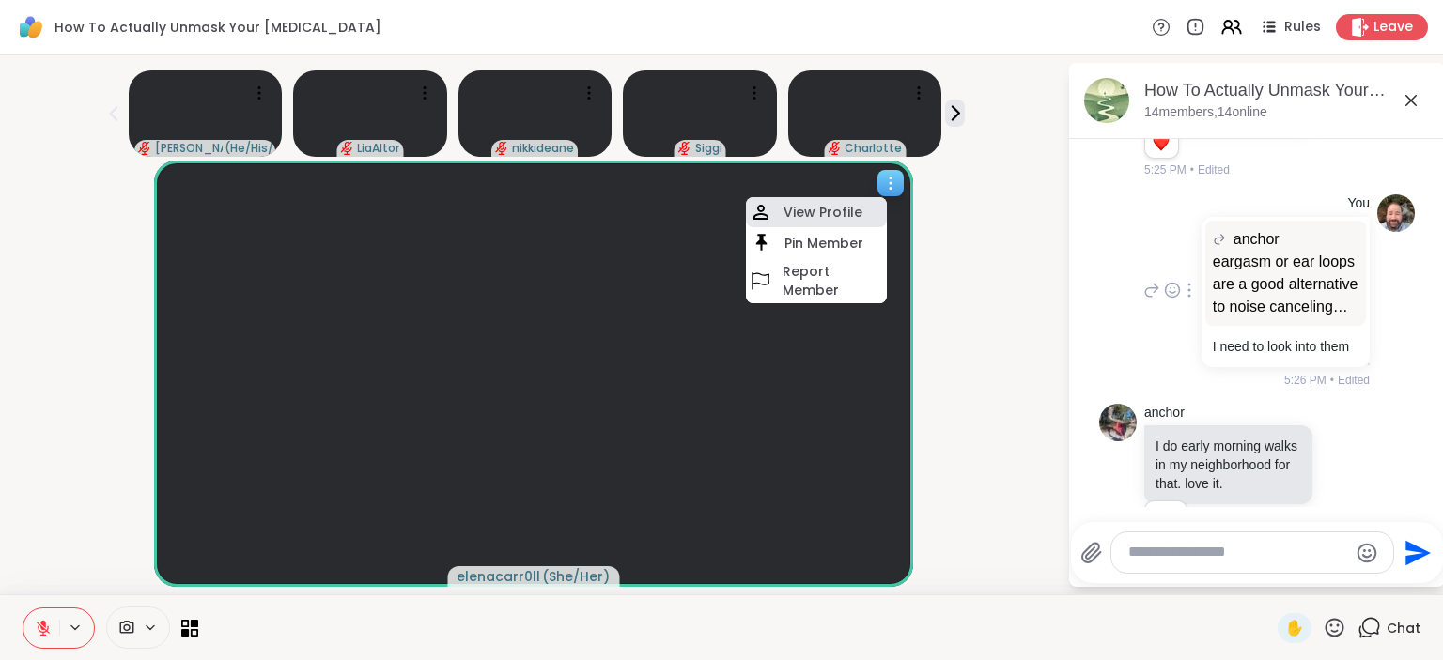
click at [832, 217] on h4 "View Profile" at bounding box center [822, 212] width 79 height 19
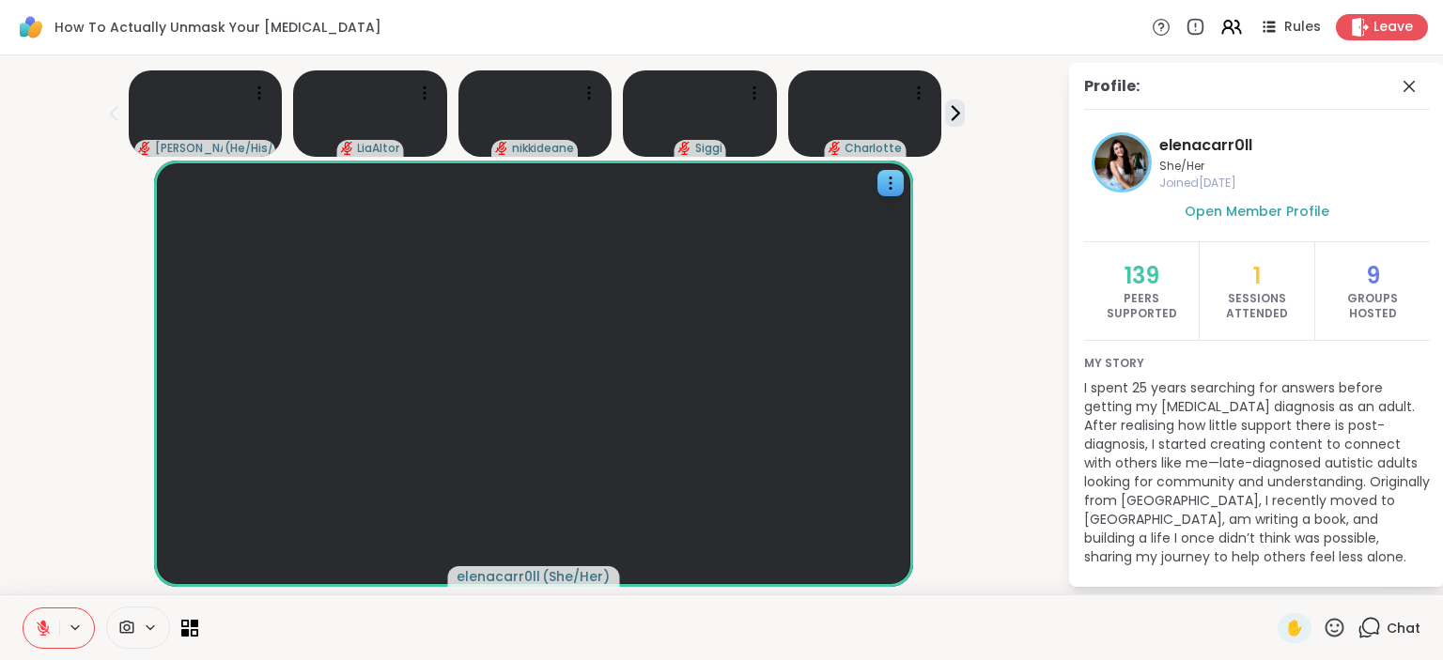
scroll to position [0, 0]
click at [1402, 94] on icon at bounding box center [1409, 89] width 23 height 23
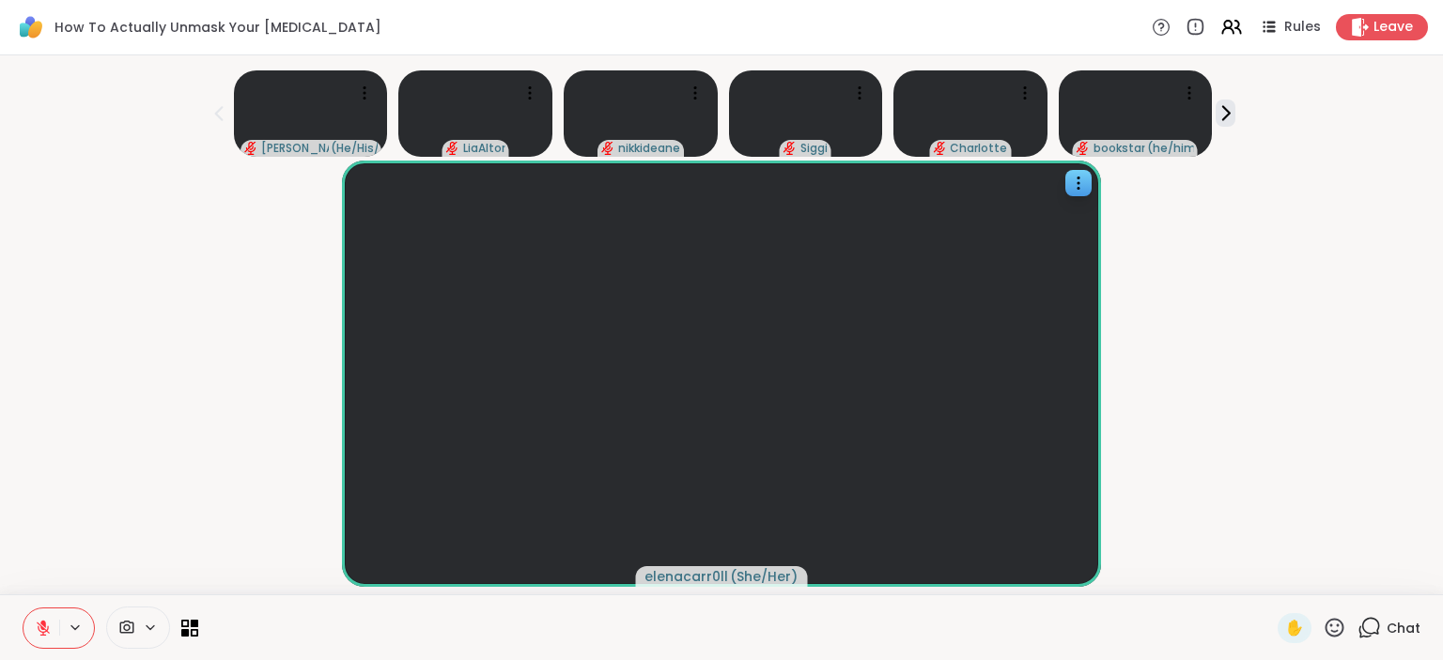
click at [1367, 625] on icon at bounding box center [1368, 627] width 23 height 23
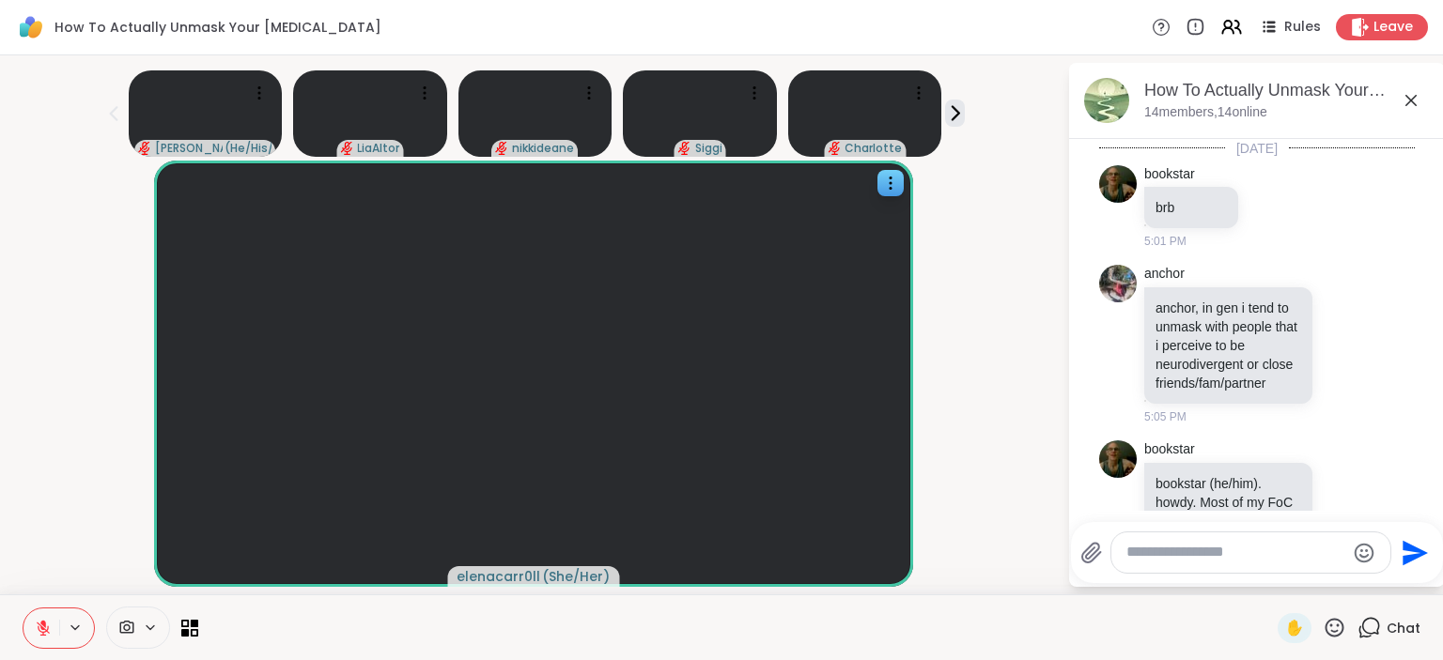
scroll to position [7794, 0]
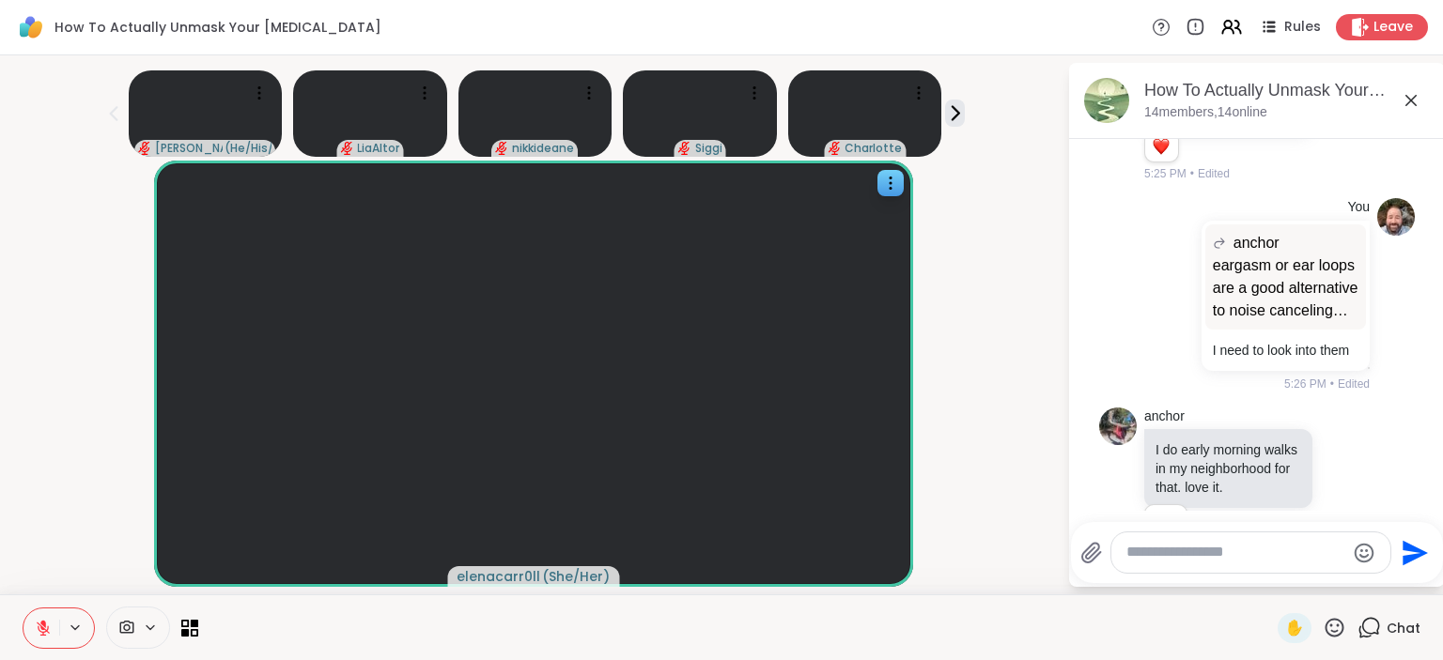
click at [1128, 553] on textarea "Type your message" at bounding box center [1235, 553] width 219 height 20
drag, startPoint x: 1162, startPoint y: 539, endPoint x: 1342, endPoint y: 539, distance: 180.4
click at [1342, 539] on textarea "**********" at bounding box center [1237, 546] width 219 height 39
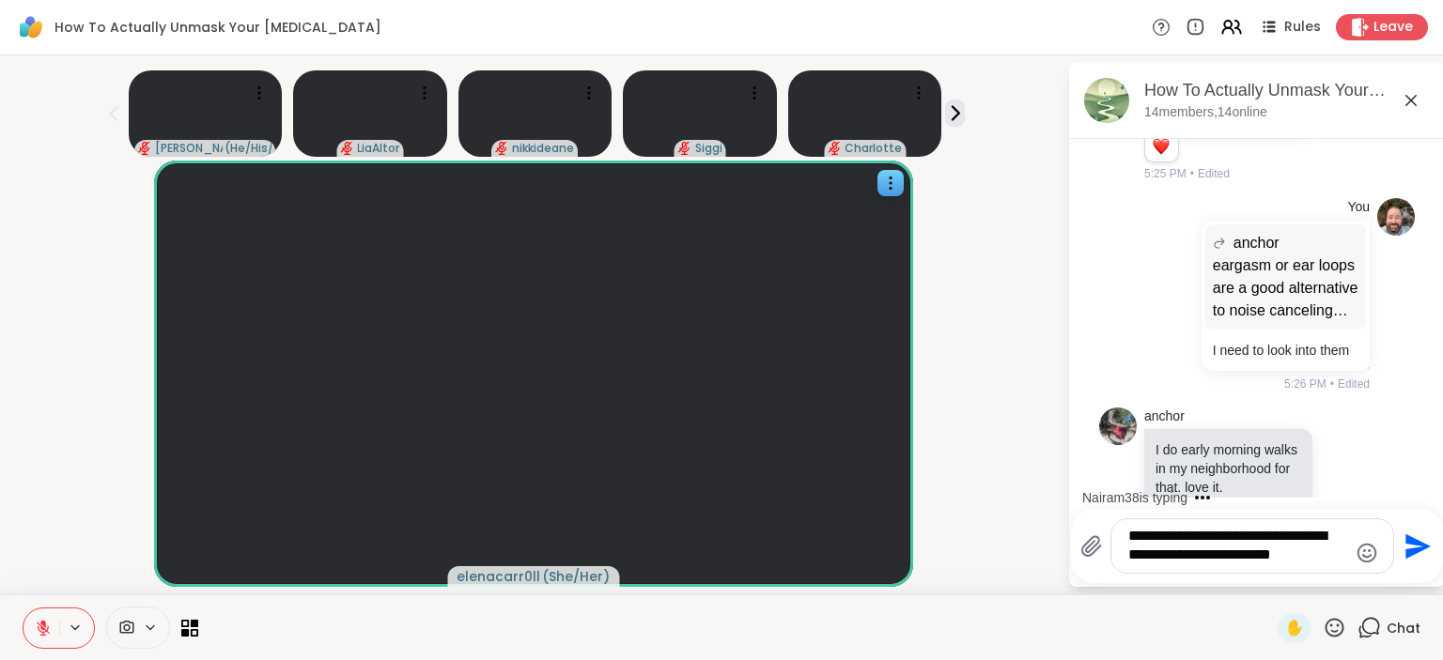
drag, startPoint x: 1284, startPoint y: 554, endPoint x: 1285, endPoint y: 589, distance: 34.8
click at [1284, 554] on textarea "**********" at bounding box center [1237, 546] width 219 height 39
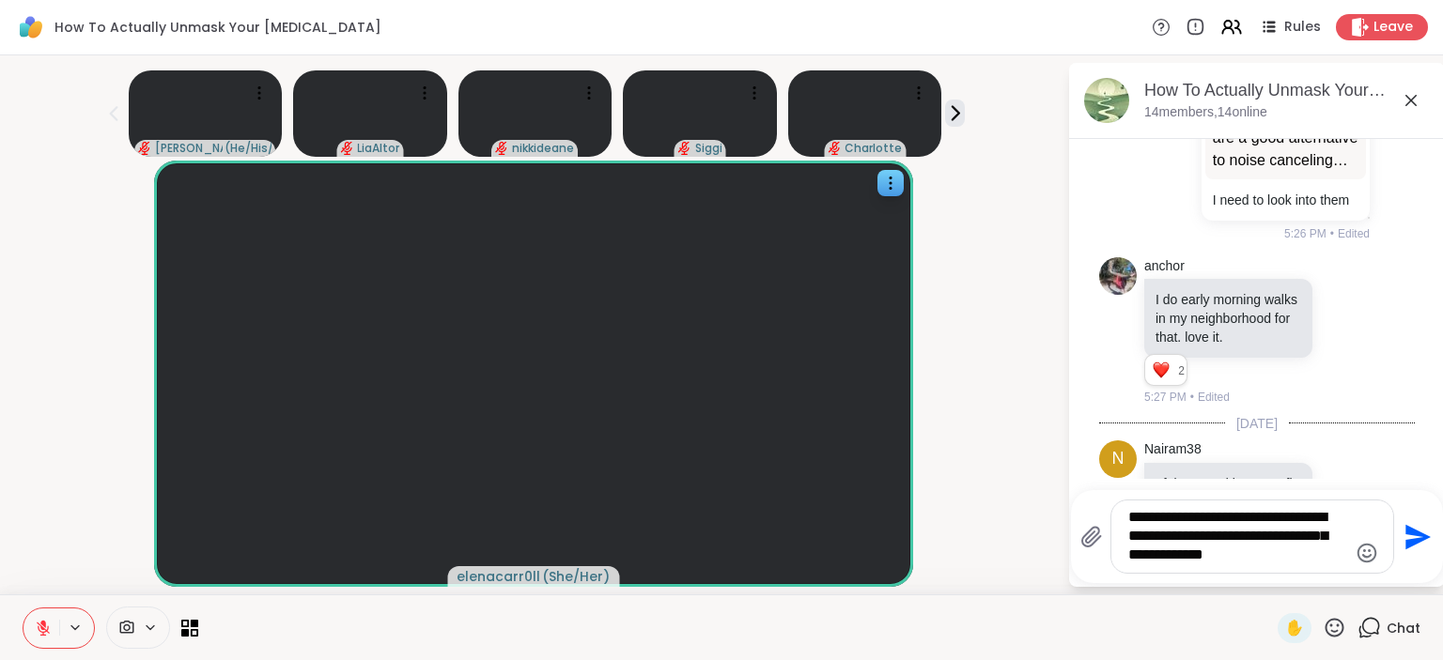
scroll to position [7990, 0]
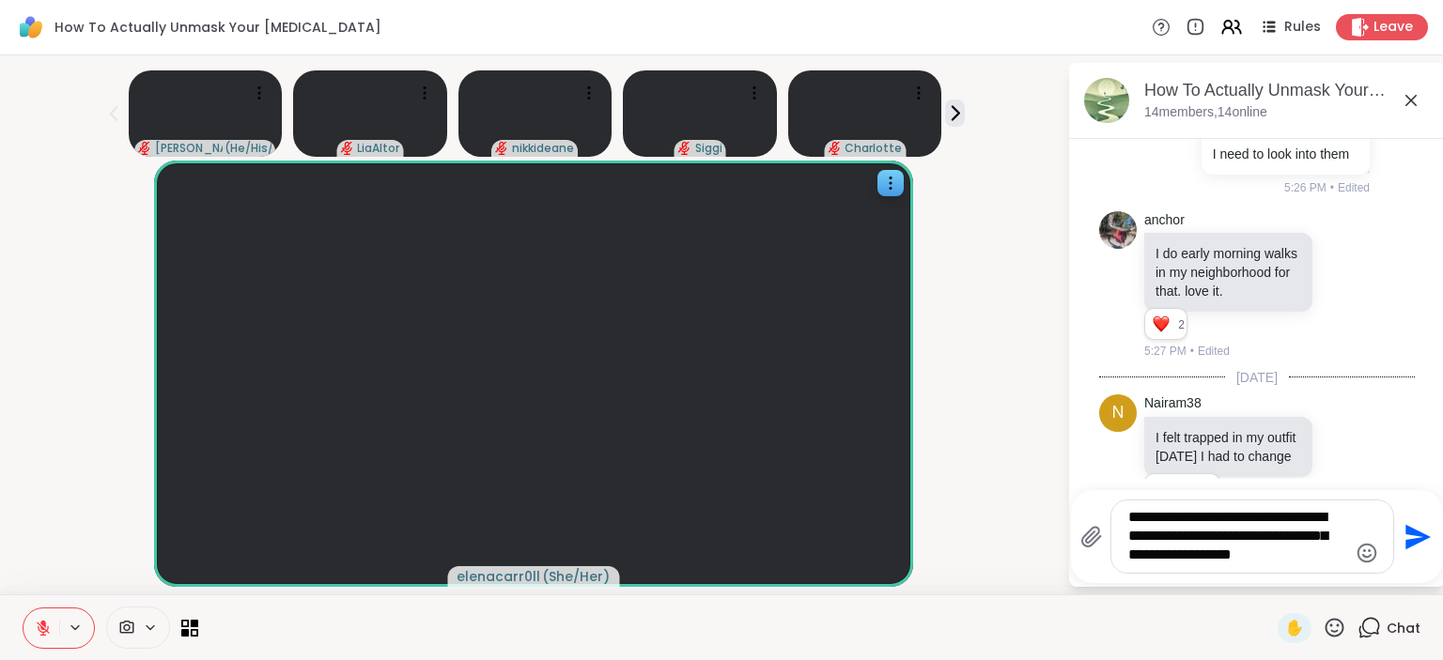
type textarea "**********"
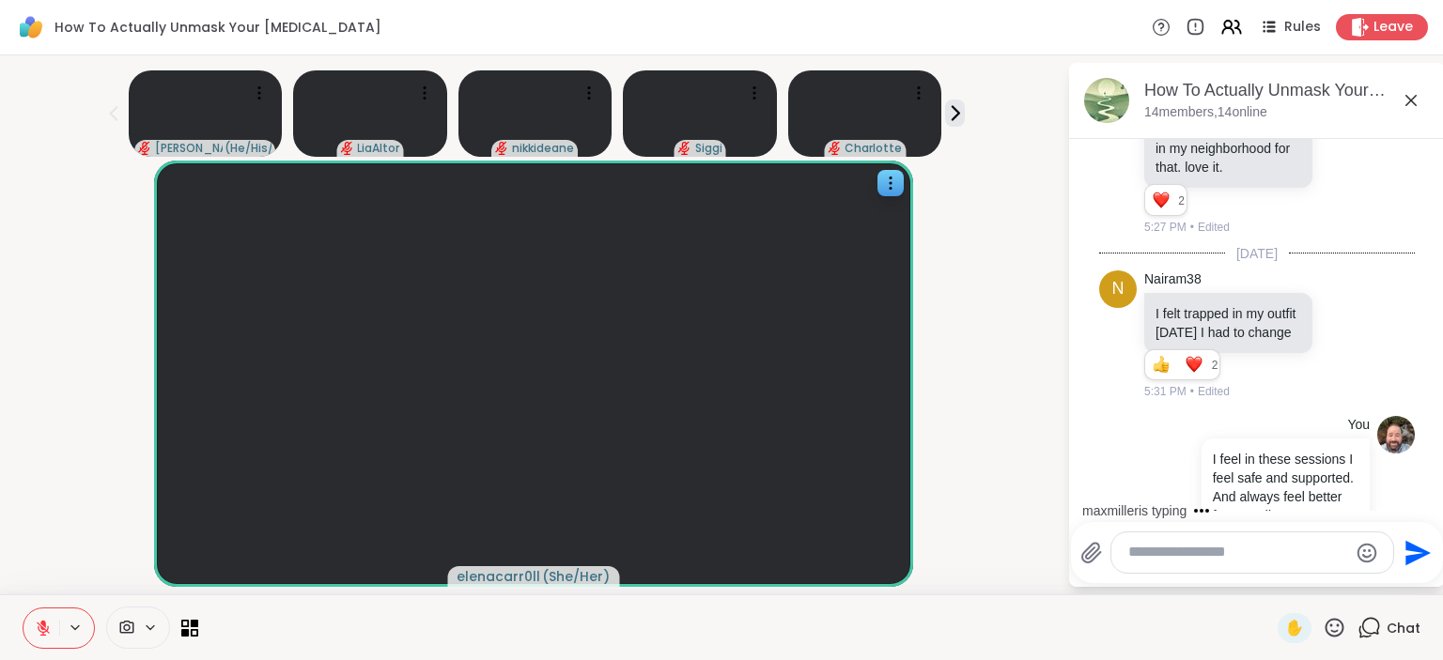
scroll to position [8141, 0]
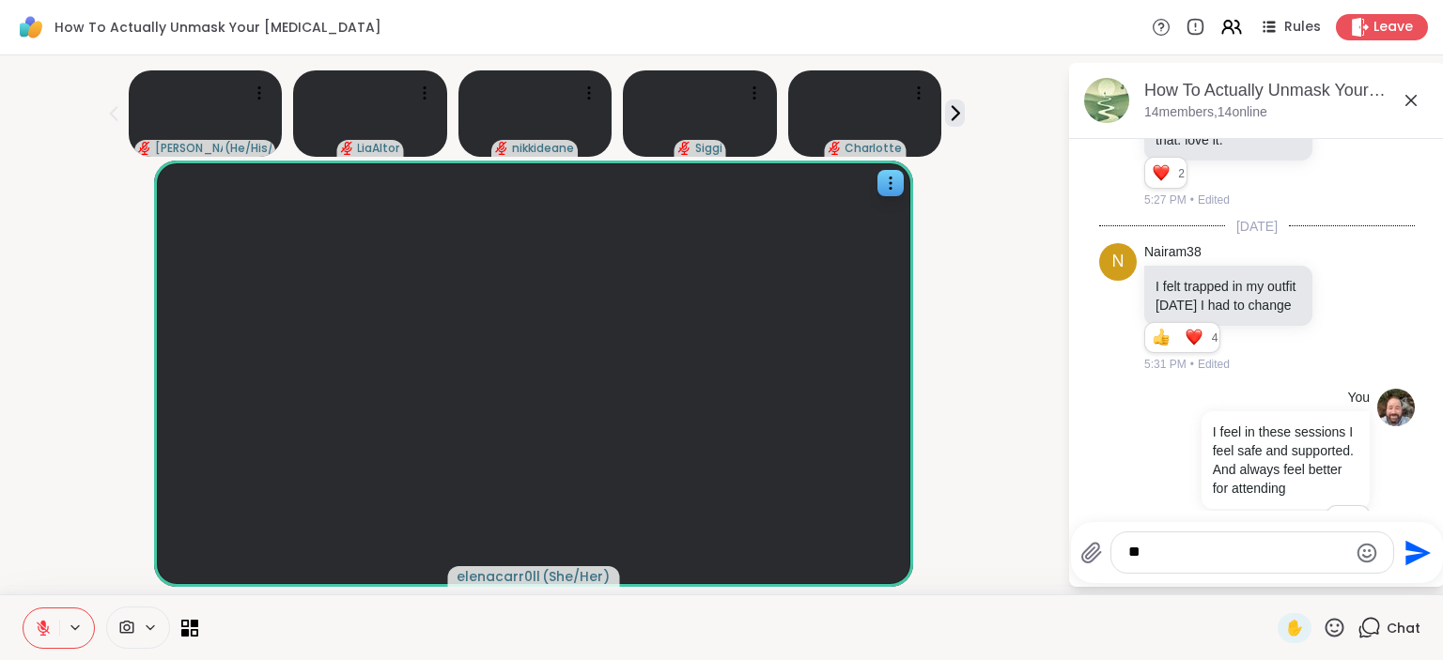
type textarea "*"
type textarea "**********"
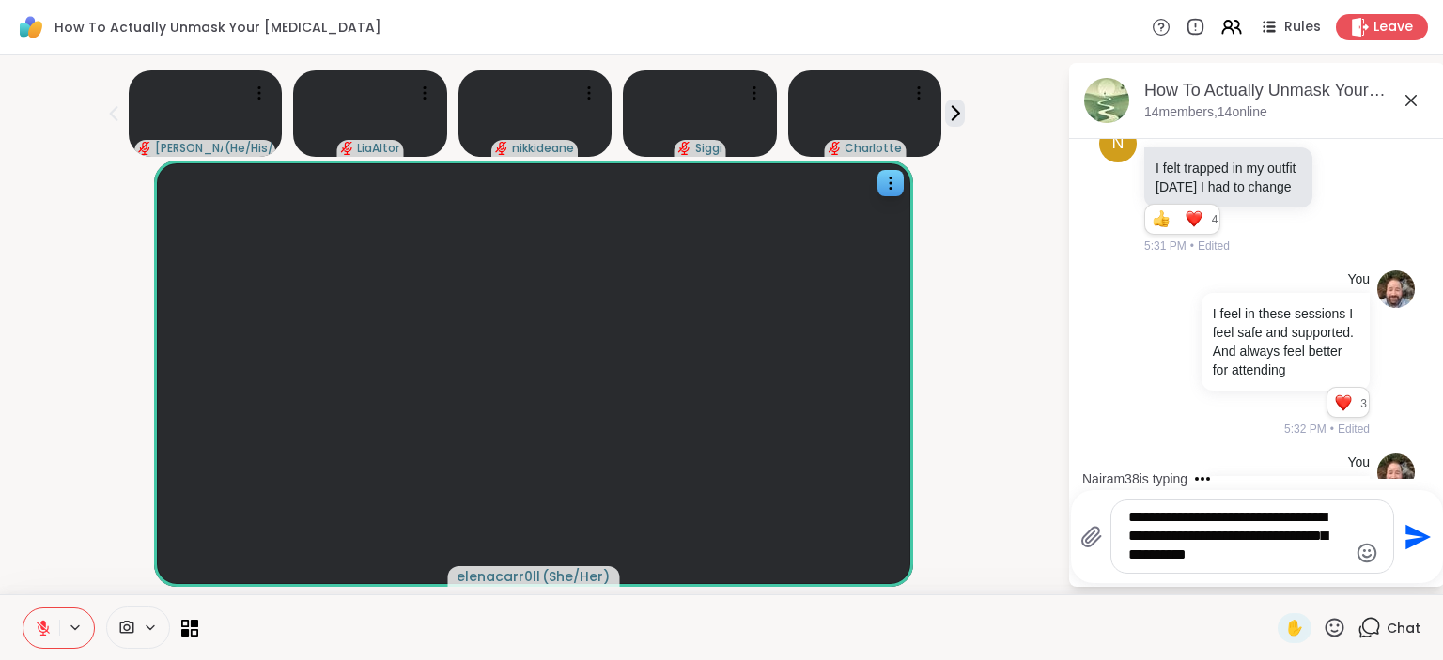
type textarea "**********"
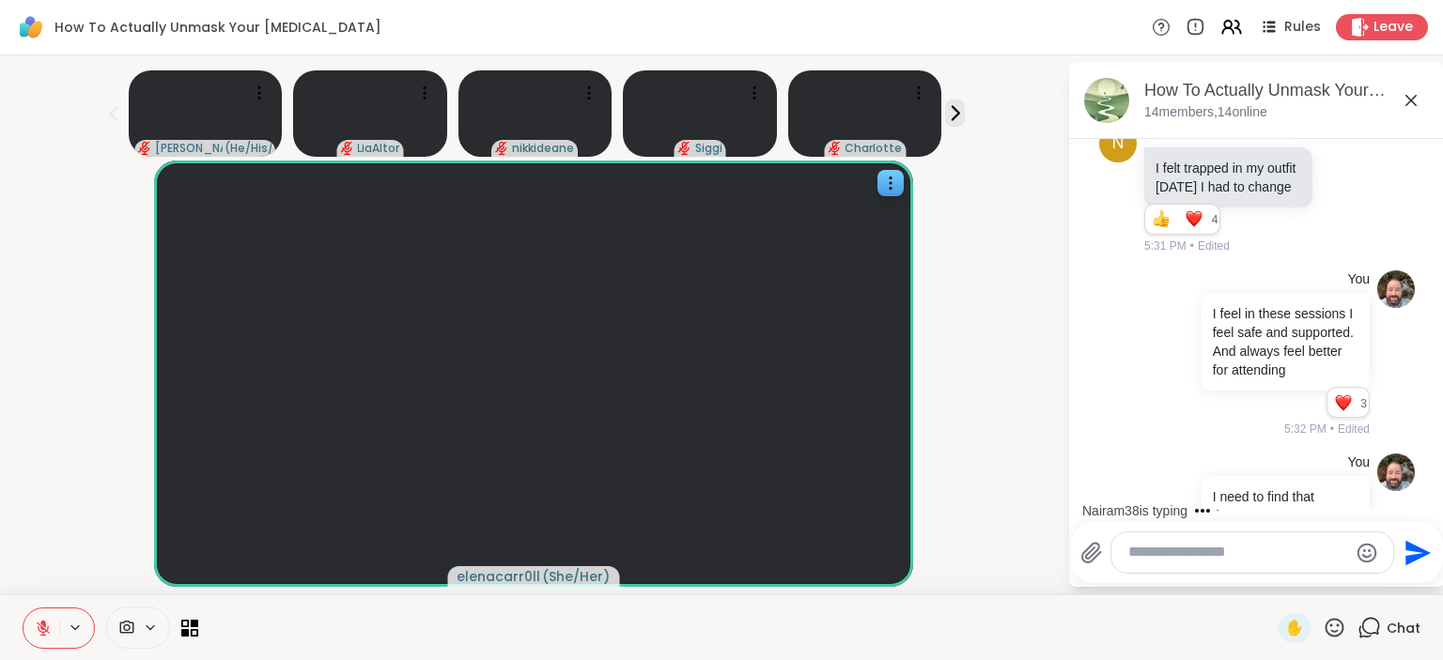
scroll to position [8417, 0]
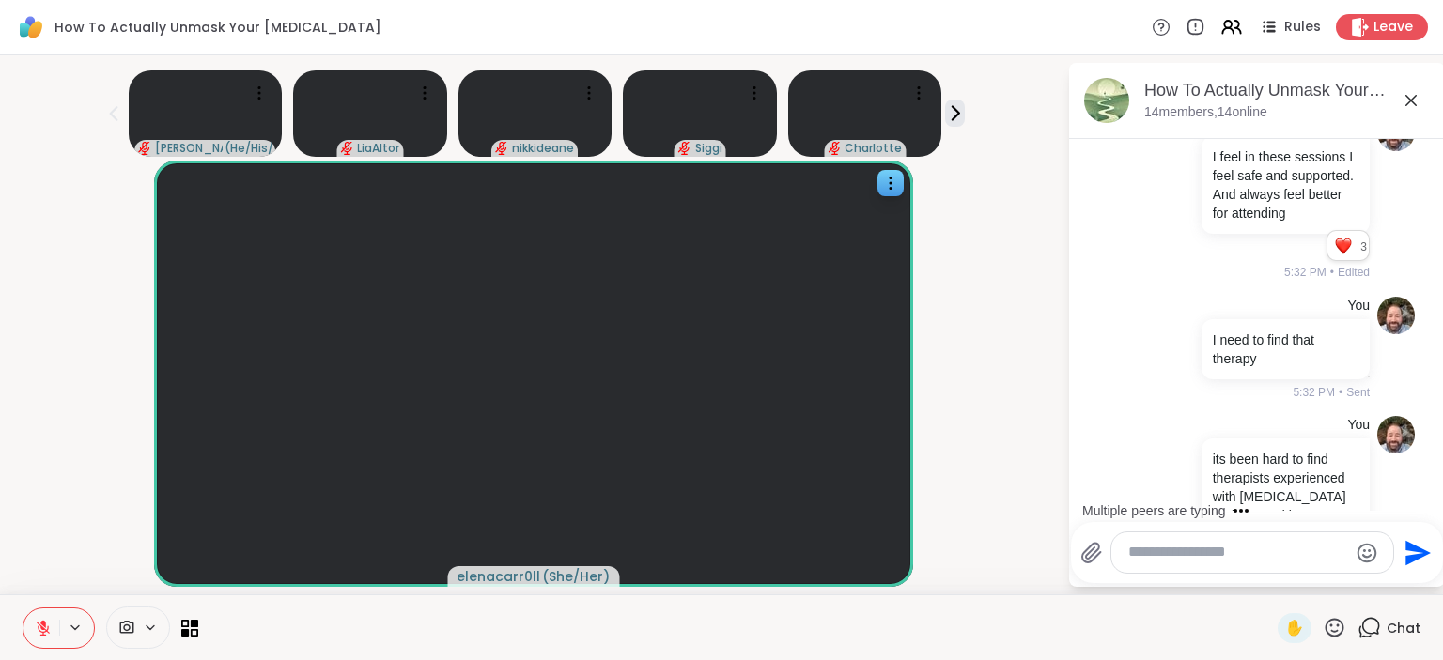
click at [1332, 628] on icon at bounding box center [1334, 627] width 23 height 23
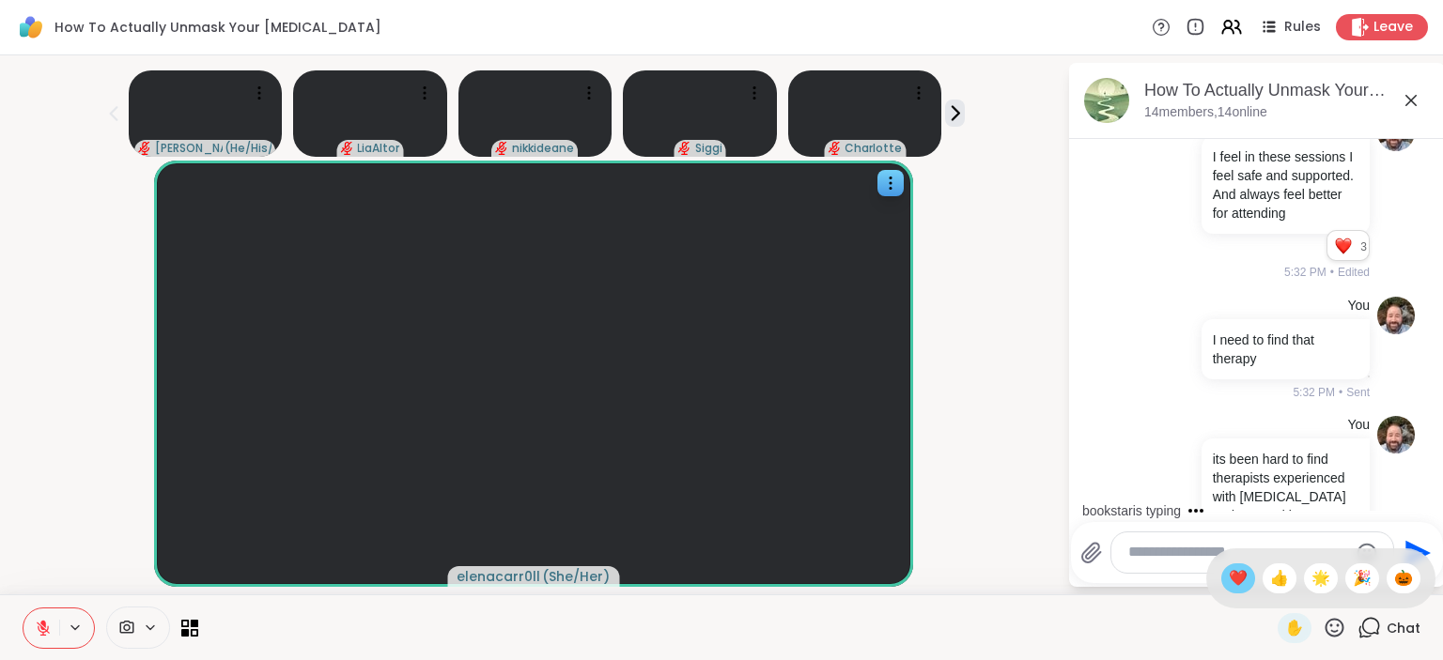
scroll to position [8624, 0]
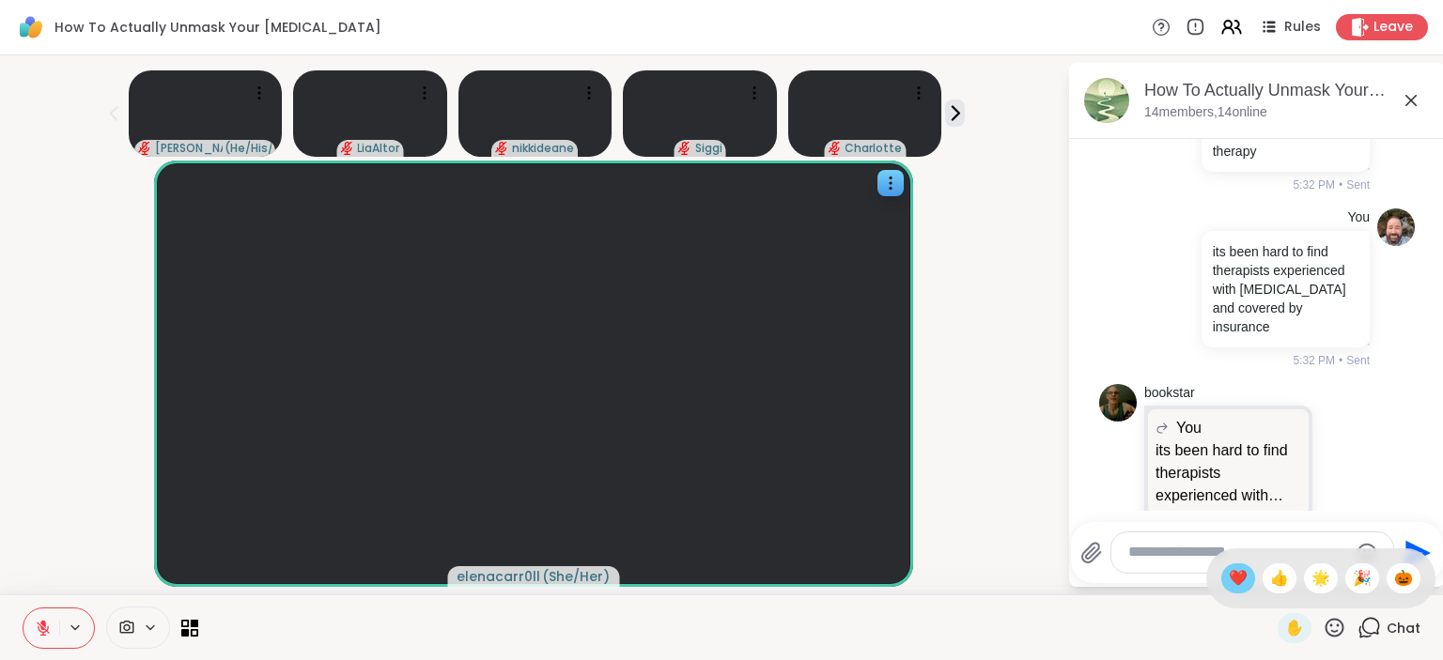
click at [1221, 584] on div "❤️" at bounding box center [1238, 579] width 34 height 30
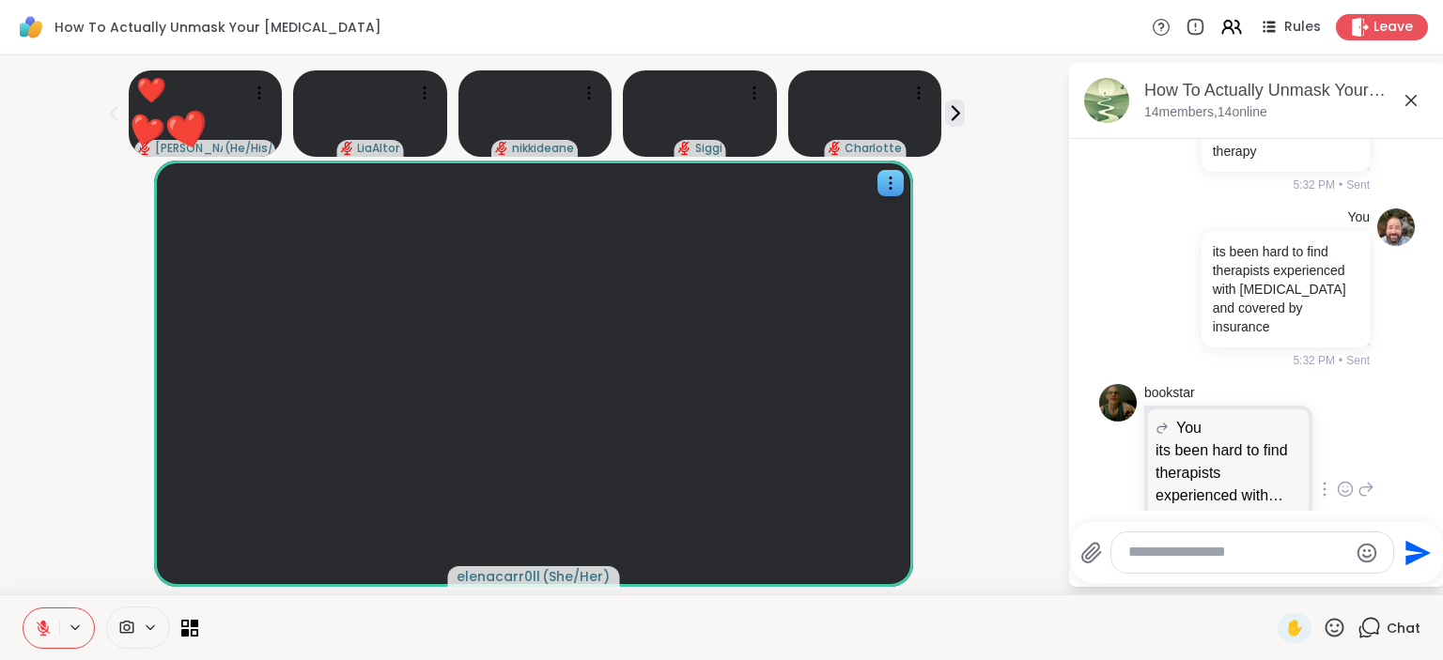
click at [1364, 478] on icon at bounding box center [1365, 489] width 17 height 23
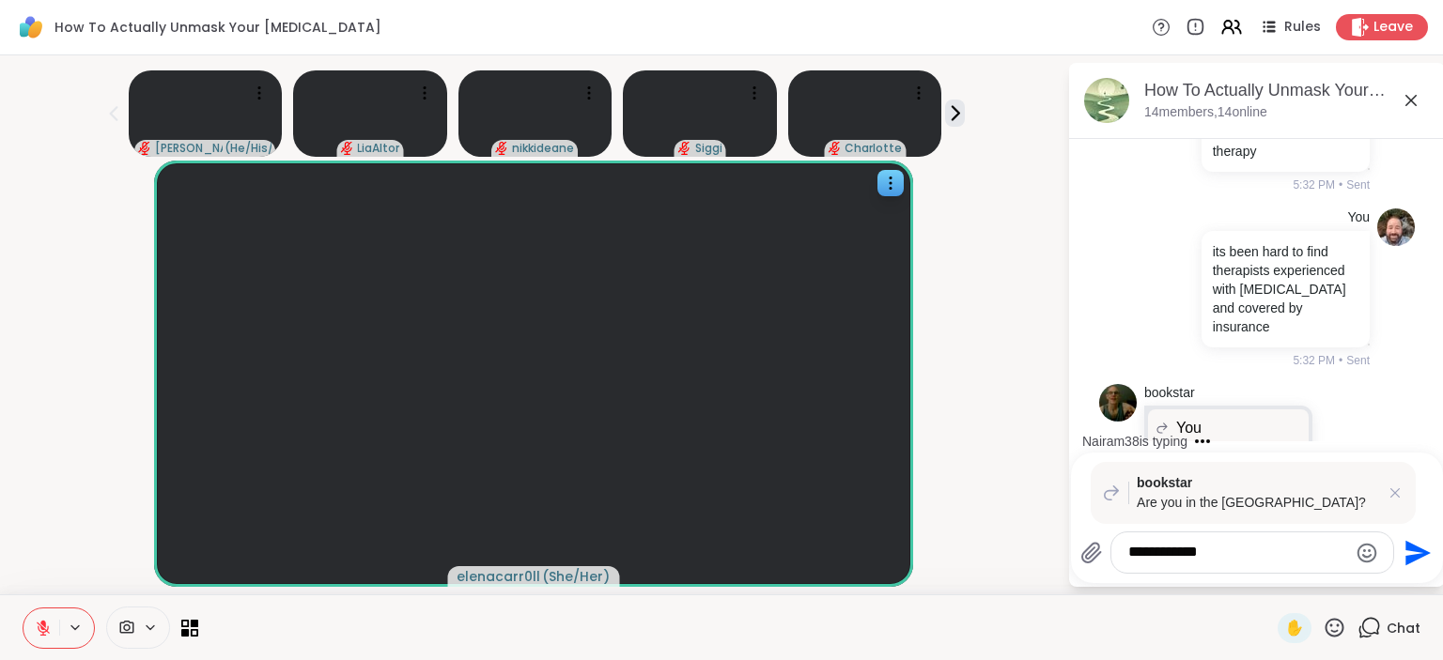
type textarea "**********"
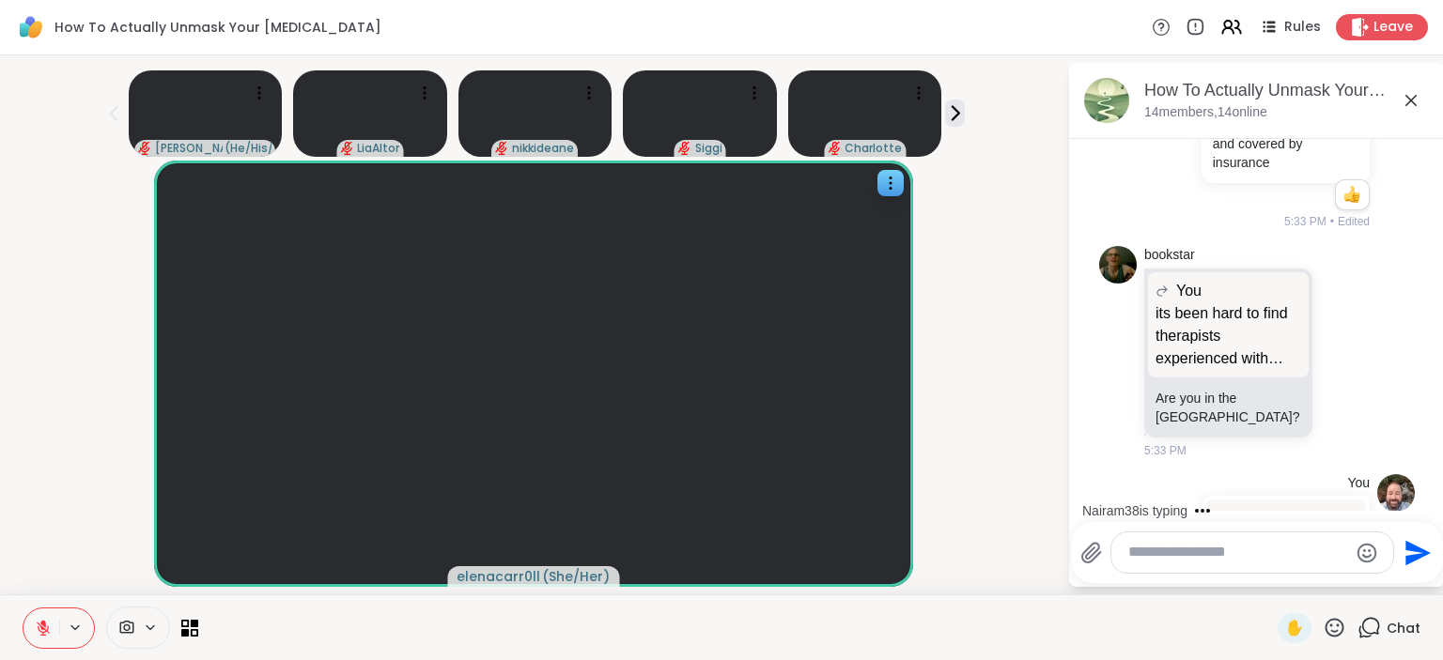
scroll to position [9085, 0]
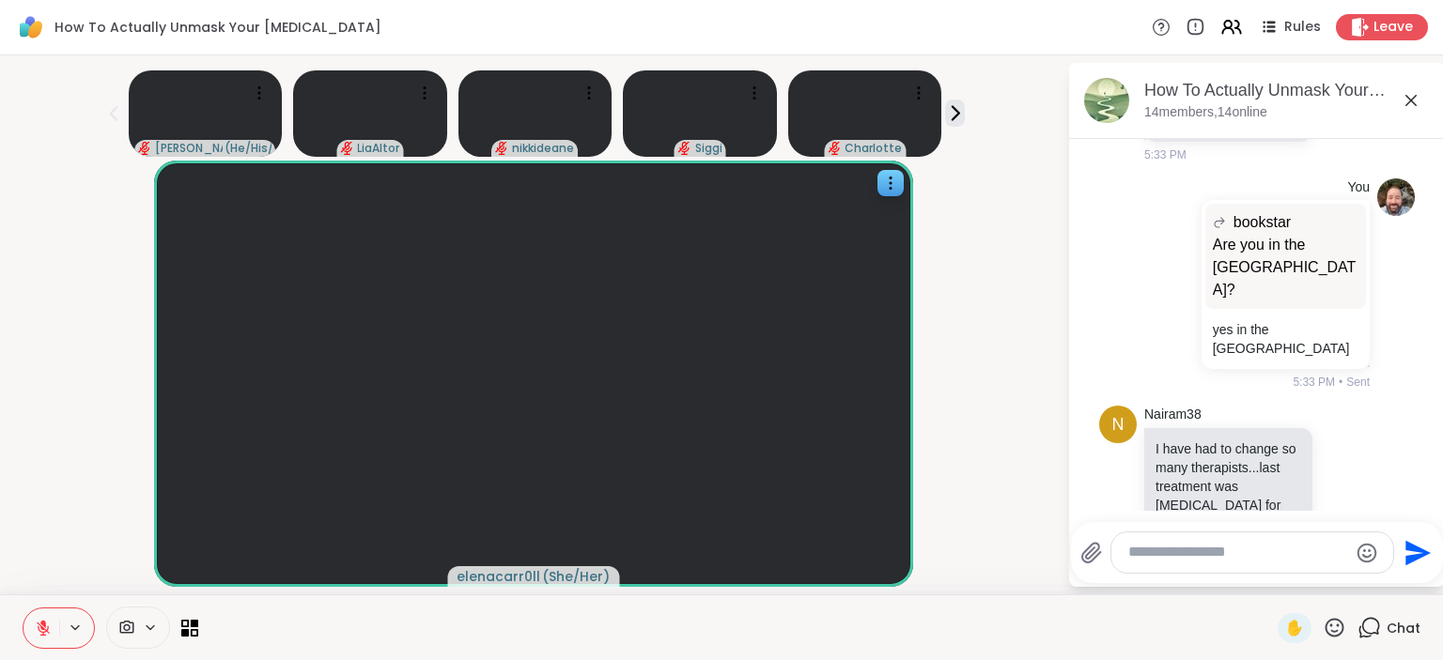
click at [1348, 533] on icon at bounding box center [1345, 542] width 17 height 19
click at [1192, 493] on button "Select Reaction: Heart" at bounding box center [1196, 512] width 38 height 38
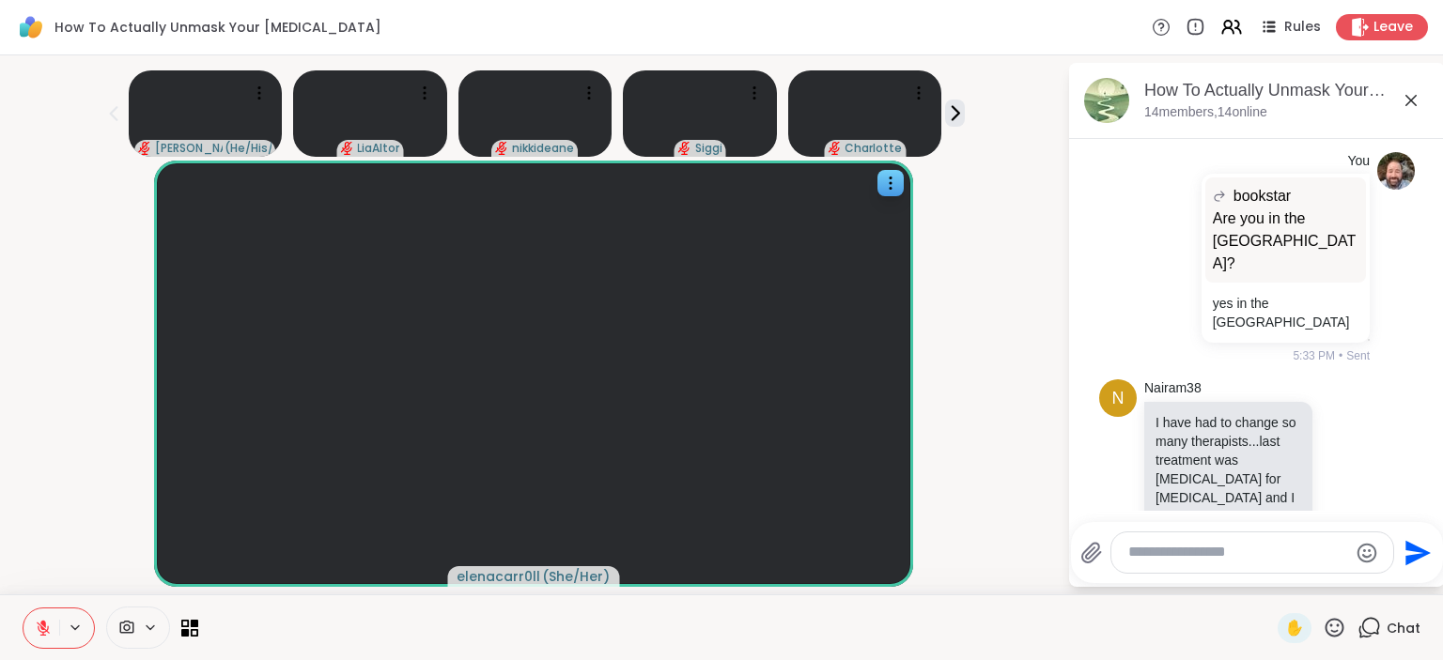
click at [1170, 565] on div at bounding box center [1252, 553] width 282 height 40
click at [1163, 552] on textarea "Type your message" at bounding box center [1237, 553] width 219 height 20
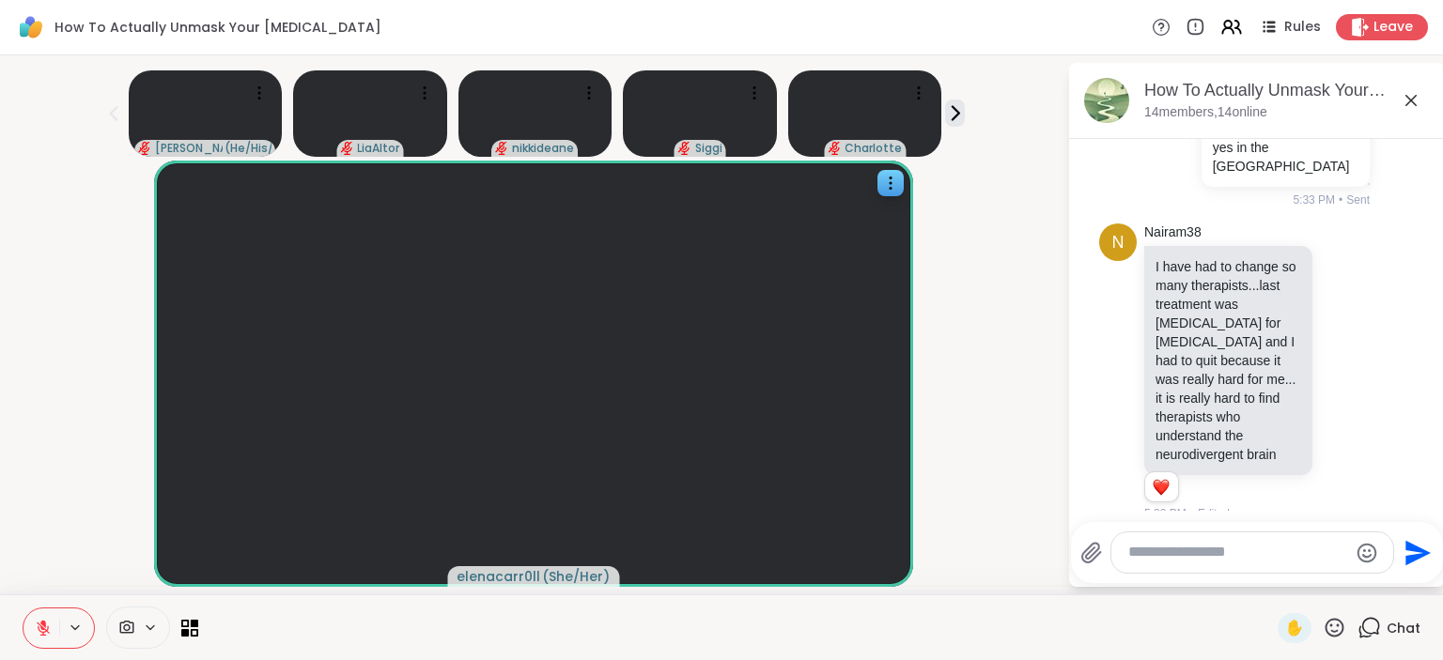
drag, startPoint x: 1220, startPoint y: 465, endPoint x: 1157, endPoint y: 411, distance: 82.6
click at [1157, 572] on p "Unmasking Autism by Devon Price, Divergent Mind by Jenara Nerenberg" at bounding box center [1228, 619] width 146 height 94
copy p "Unmasking Autism by Devon Price, Divergent Mind by Jenara Nerenberg"
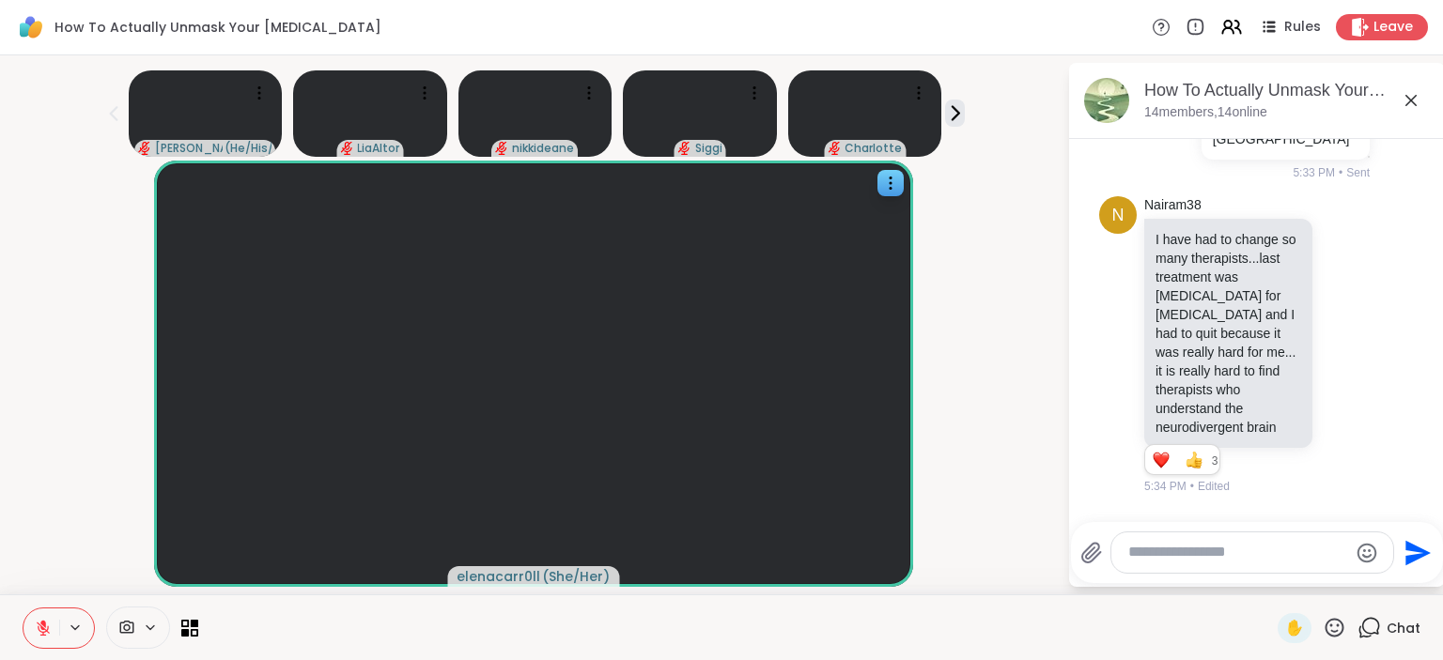
click at [1350, 595] on icon at bounding box center [1345, 604] width 17 height 19
click at [1207, 555] on button "Select Reaction: Heart" at bounding box center [1196, 574] width 38 height 38
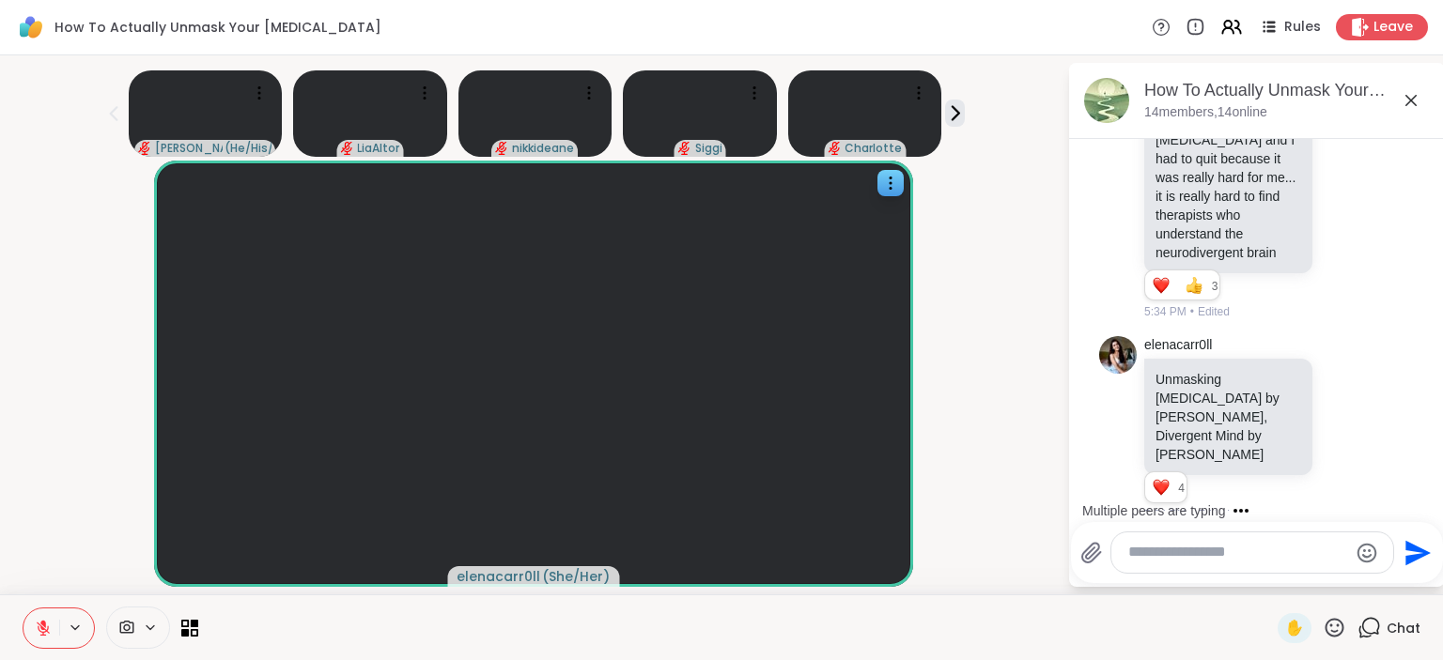
click at [1352, 609] on icon at bounding box center [1345, 618] width 17 height 19
click at [1204, 580] on div "Select Reaction: Heart" at bounding box center [1195, 588] width 17 height 17
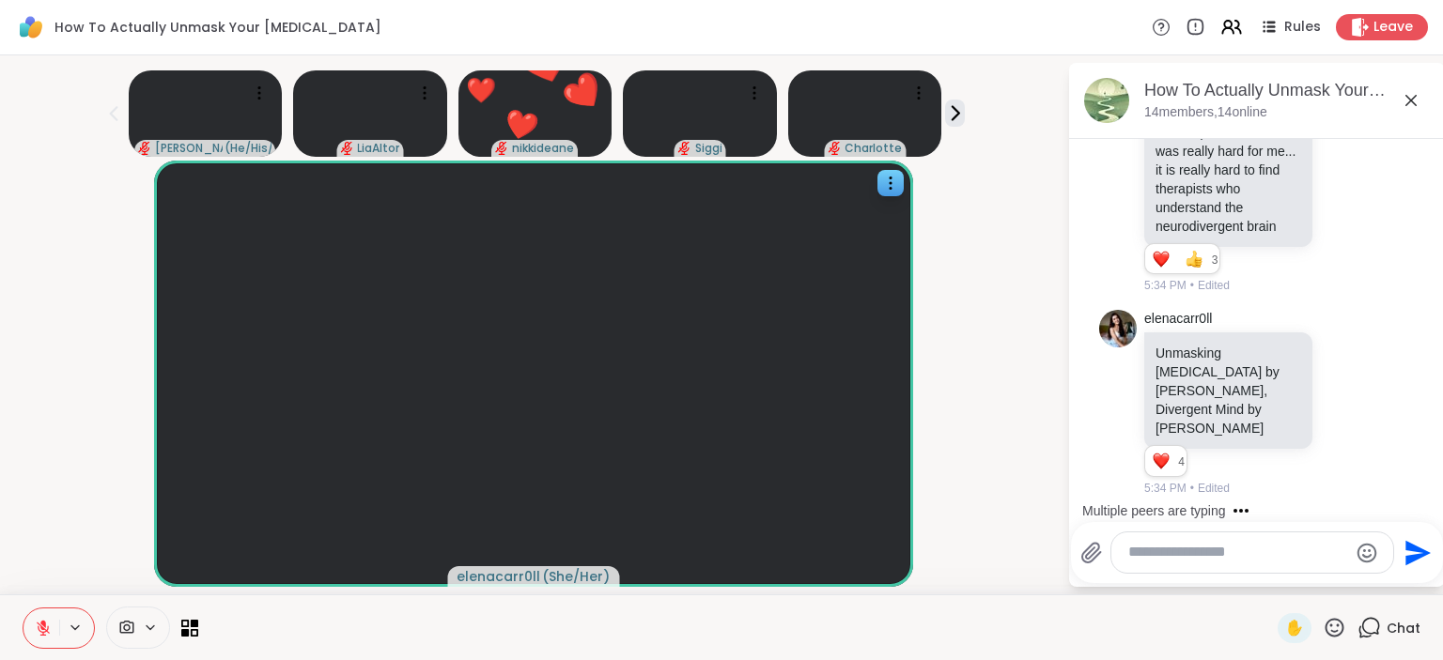
click at [1159, 562] on textarea "Type your message" at bounding box center [1237, 553] width 219 height 20
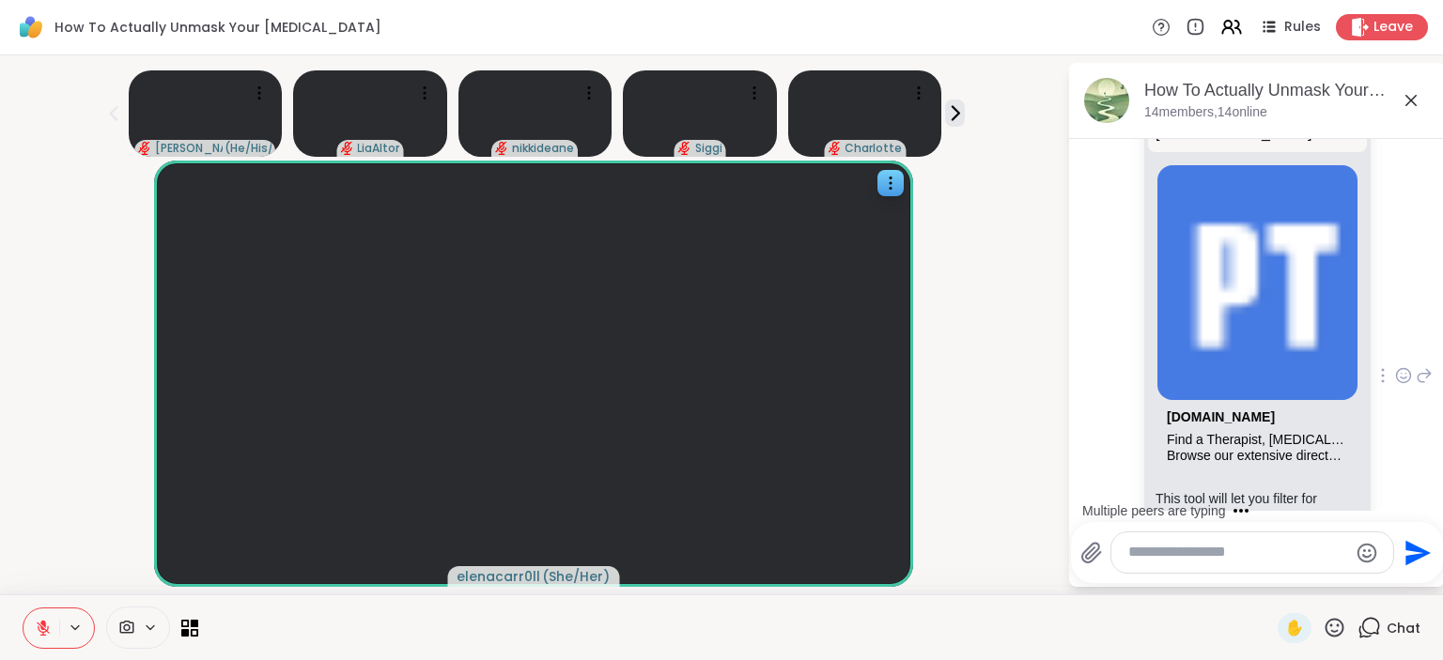
scroll to position [10172, 0]
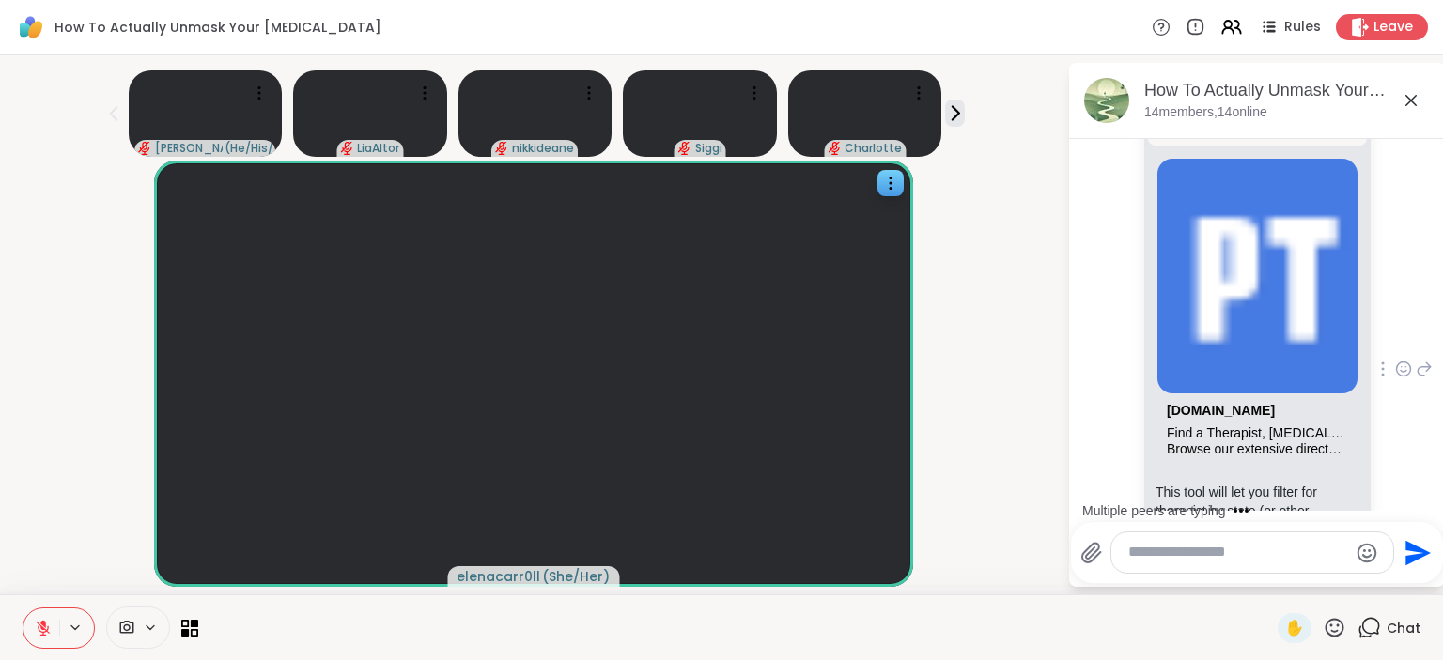
click at [1426, 358] on icon at bounding box center [1424, 369] width 17 height 23
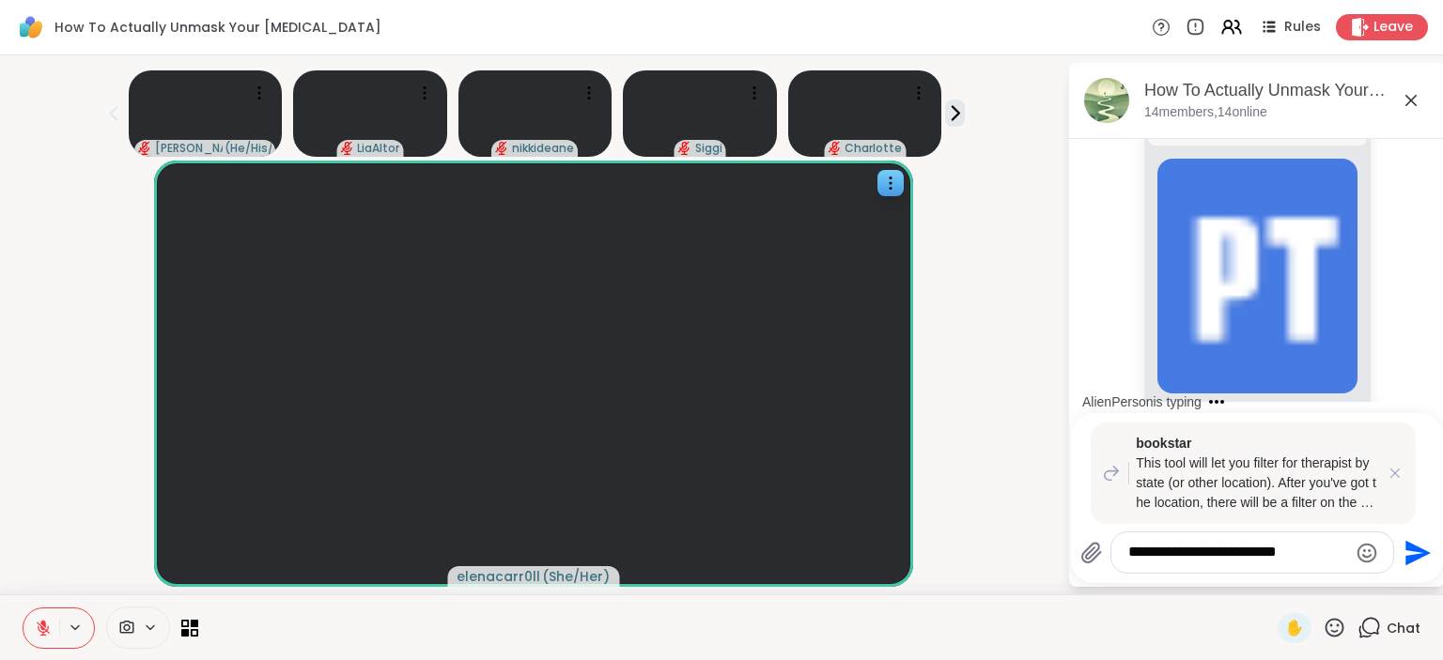
scroll to position [10309, 0]
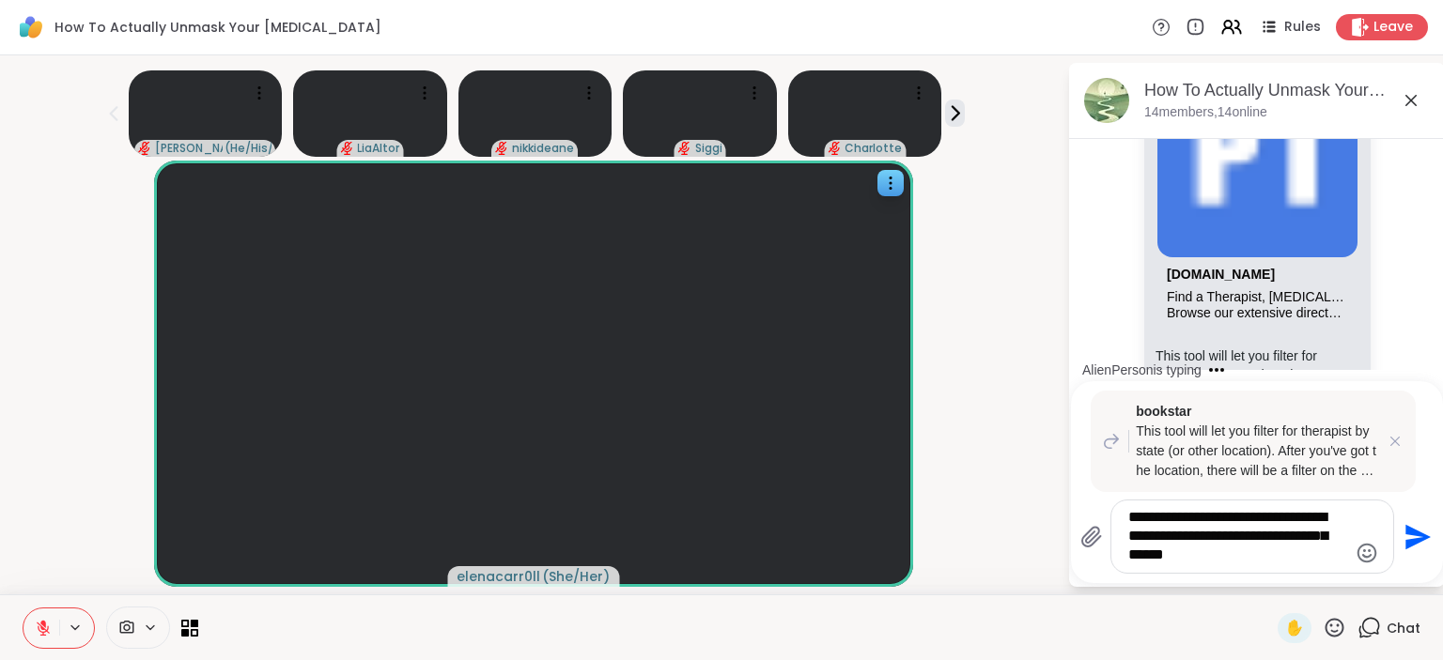
type textarea "**********"
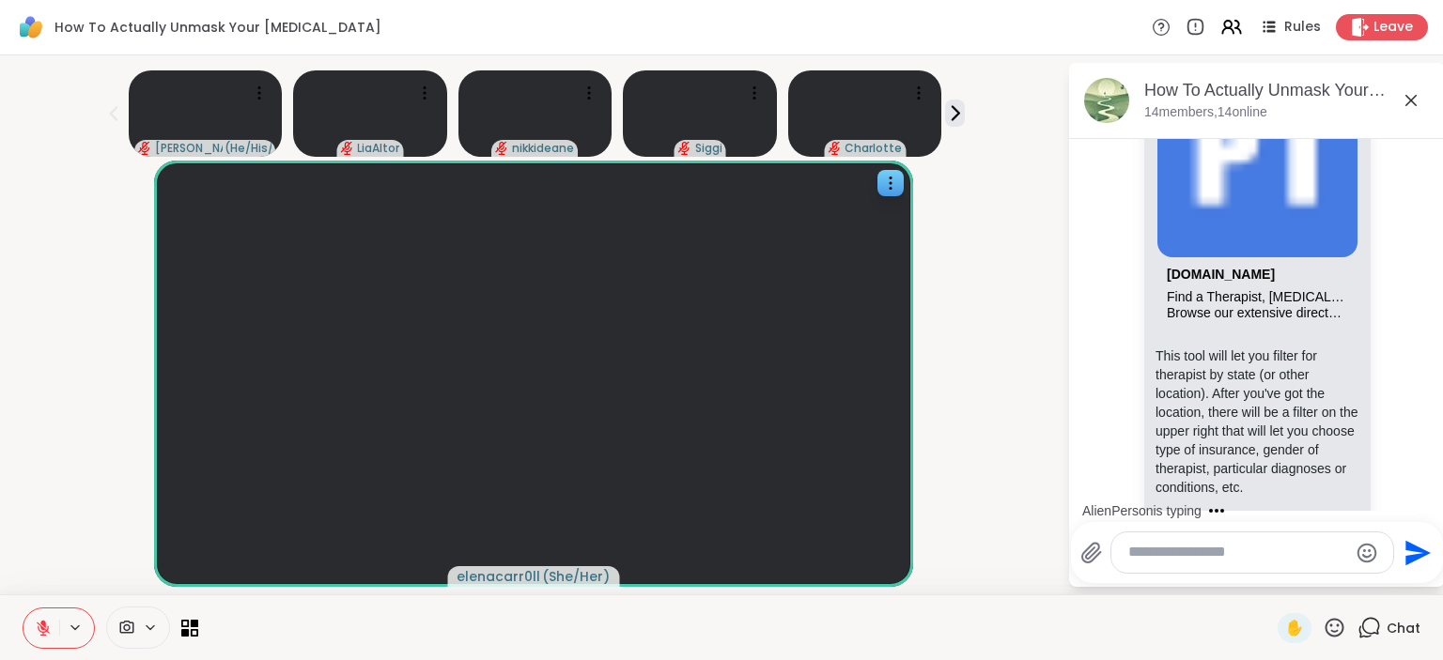
scroll to position [10465, 0]
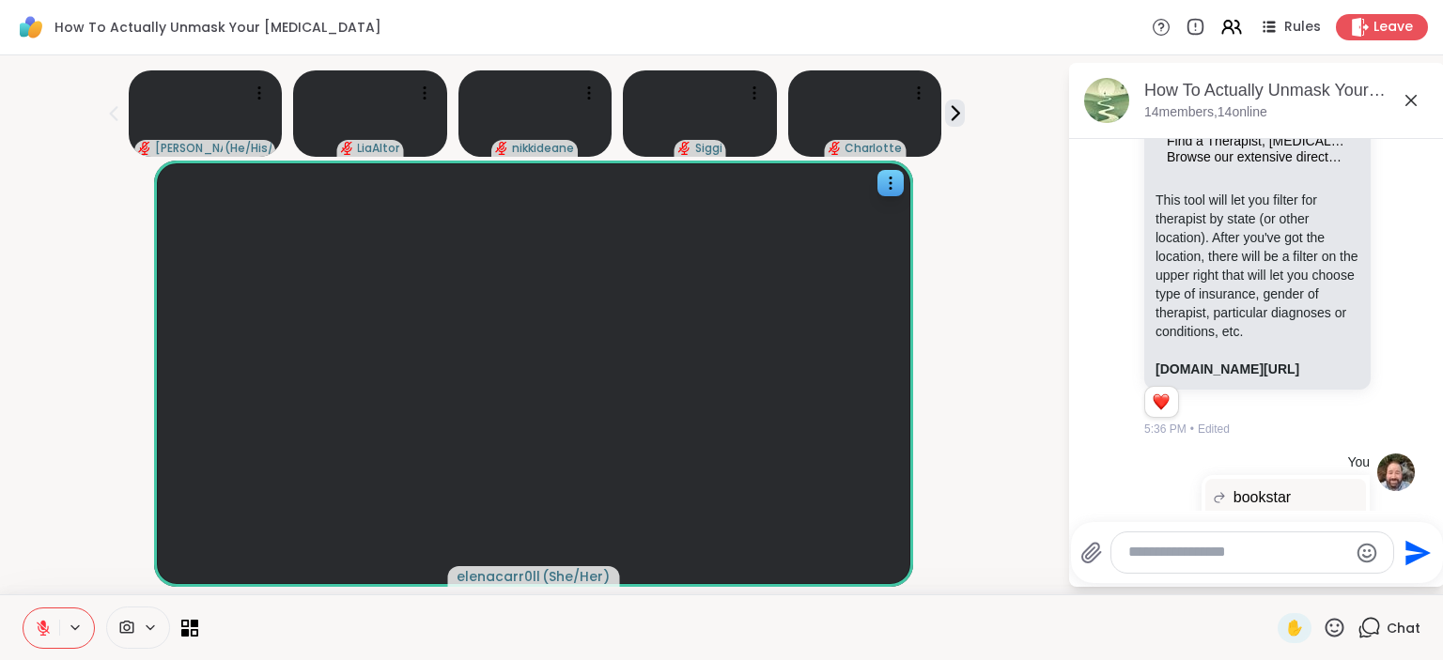
click at [1165, 550] on textarea "Type your message" at bounding box center [1237, 553] width 219 height 20
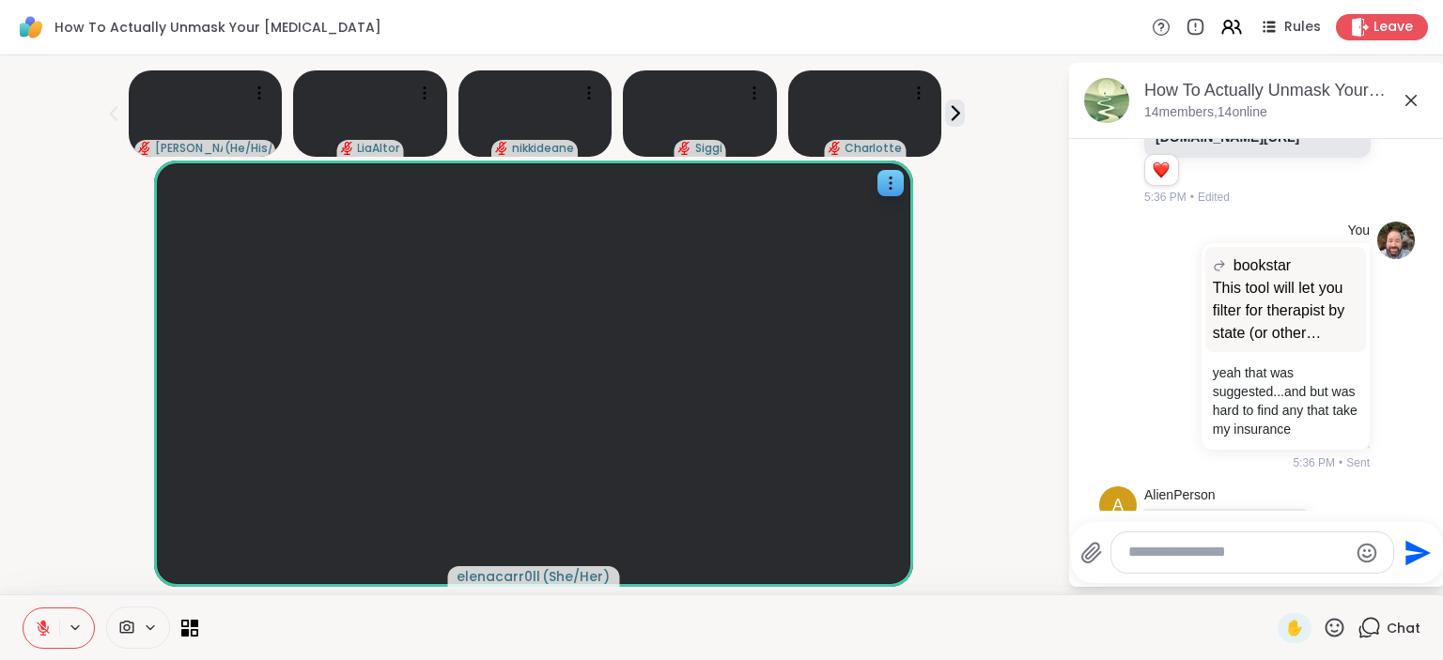
click at [1183, 554] on textarea "Type your message" at bounding box center [1237, 553] width 219 height 20
type textarea "*"
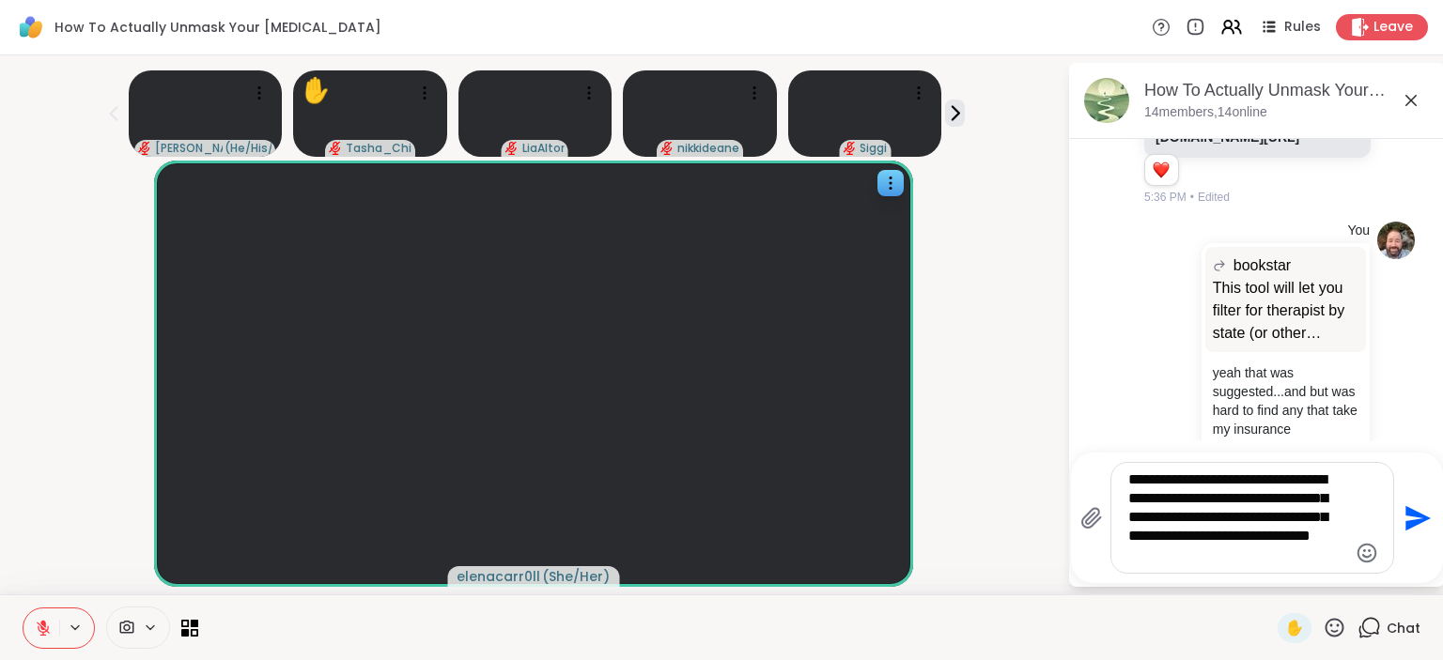
type textarea "**********"
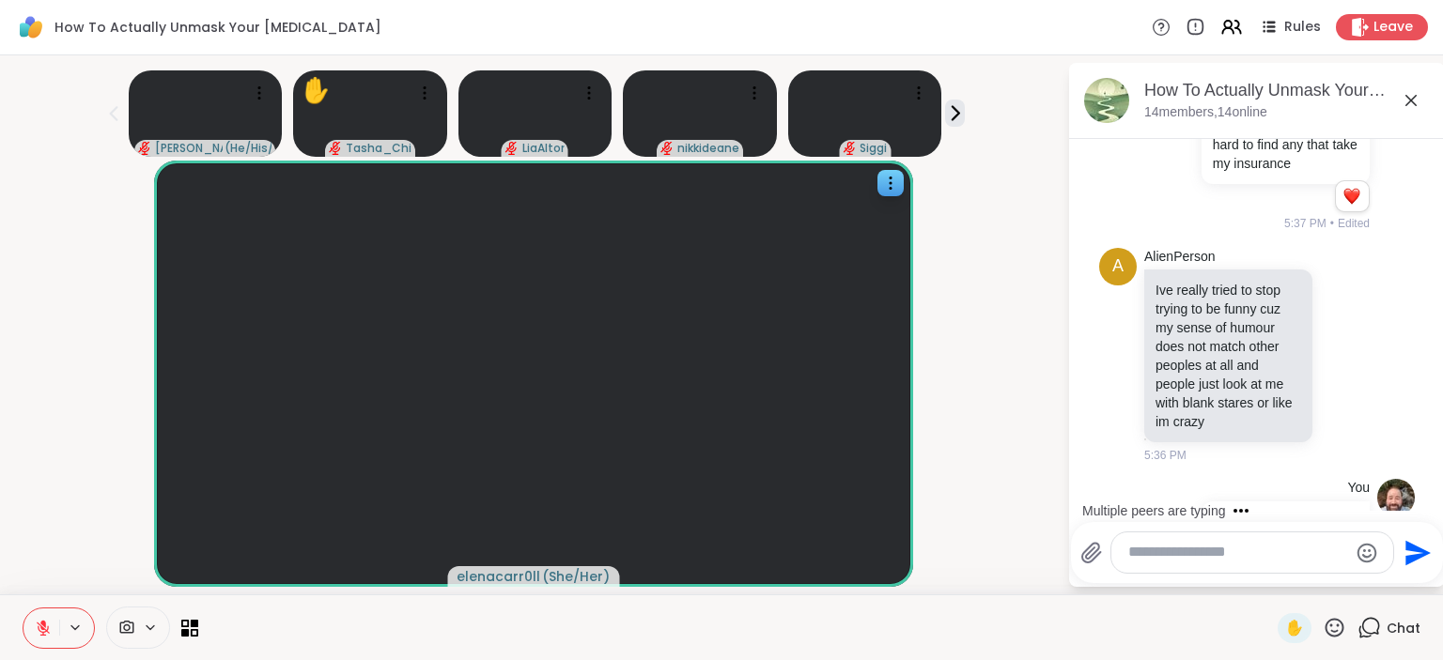
scroll to position [11137, 0]
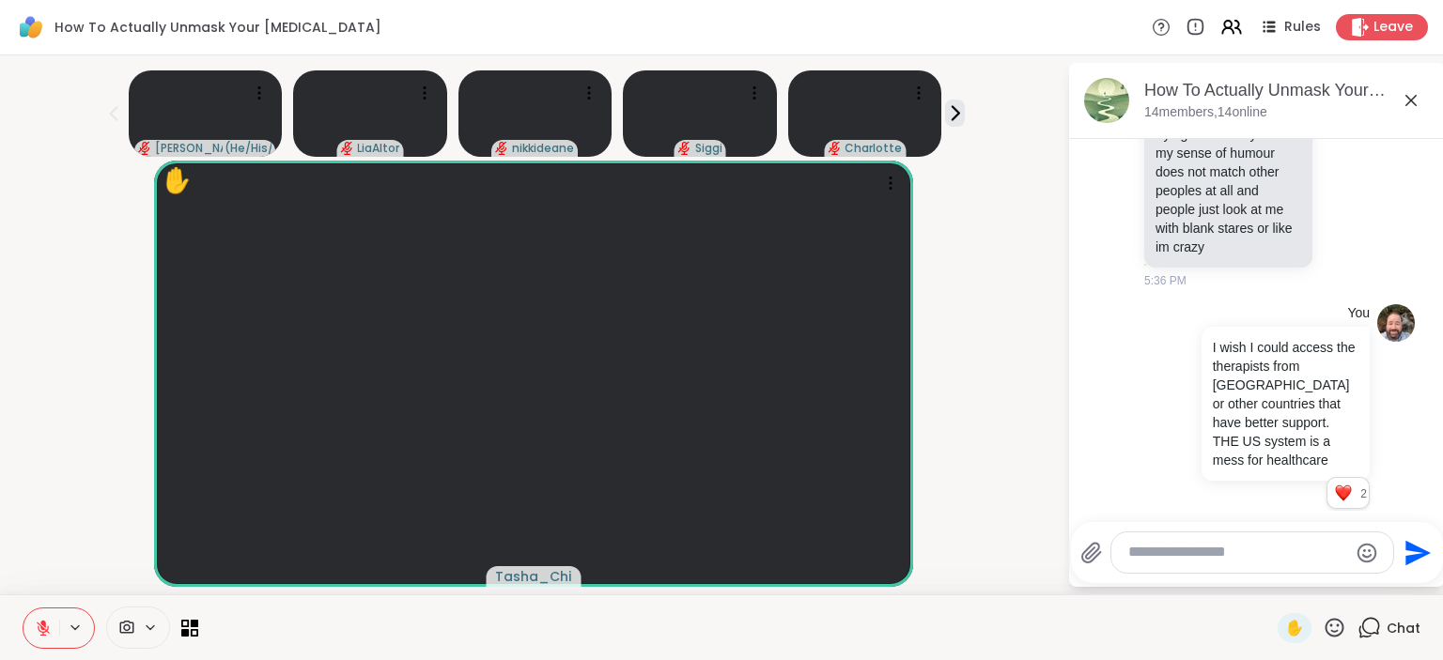
click at [1174, 554] on textarea "Type your message" at bounding box center [1237, 553] width 219 height 20
click at [1348, 614] on icon at bounding box center [1345, 623] width 17 height 19
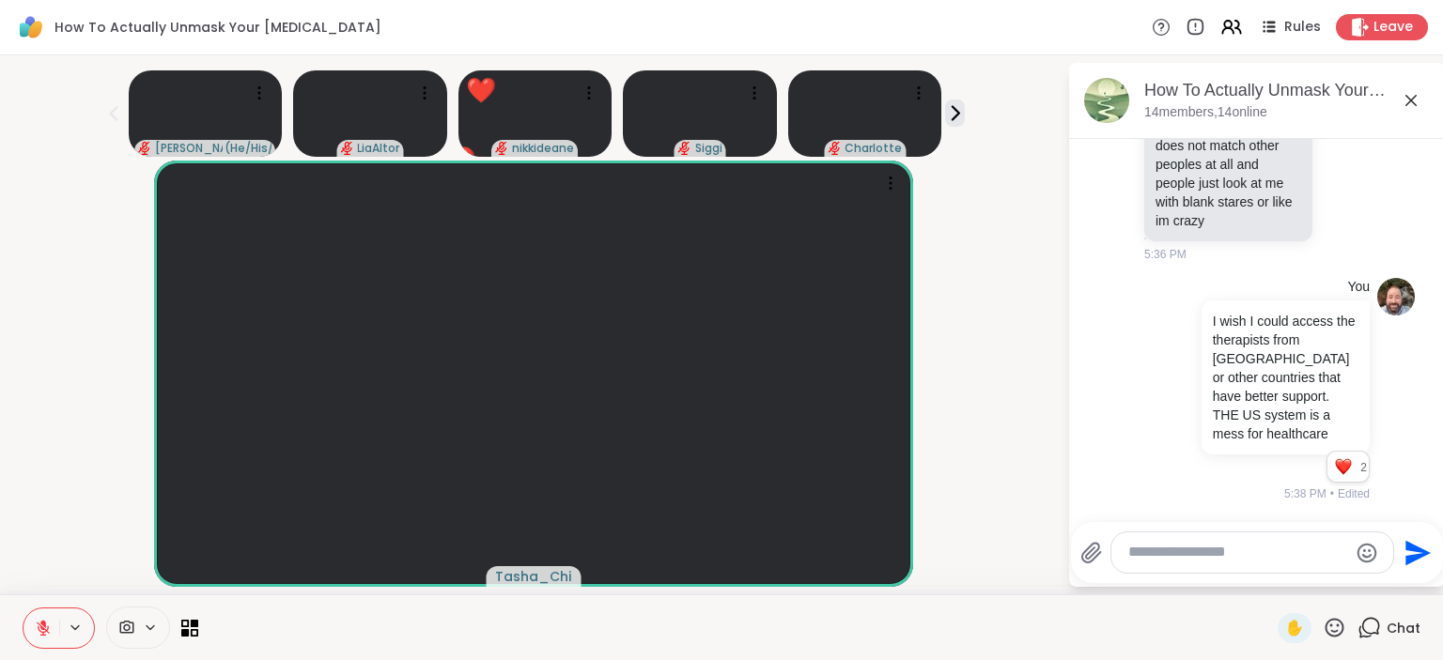
click at [1208, 562] on button "Select Reaction: Heart" at bounding box center [1196, 581] width 38 height 38
click at [1211, 568] on div at bounding box center [1252, 553] width 282 height 40
click at [1194, 548] on textarea "Type your message" at bounding box center [1237, 553] width 219 height 20
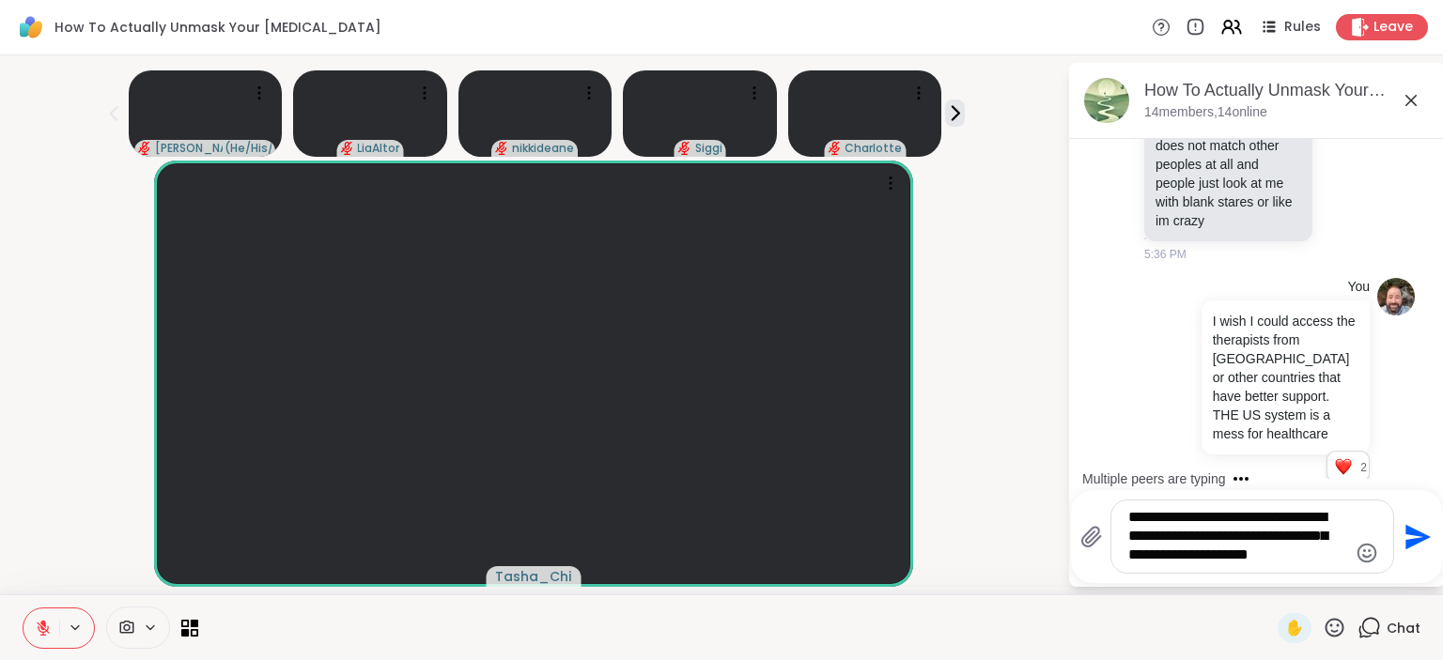
type textarea "**********"
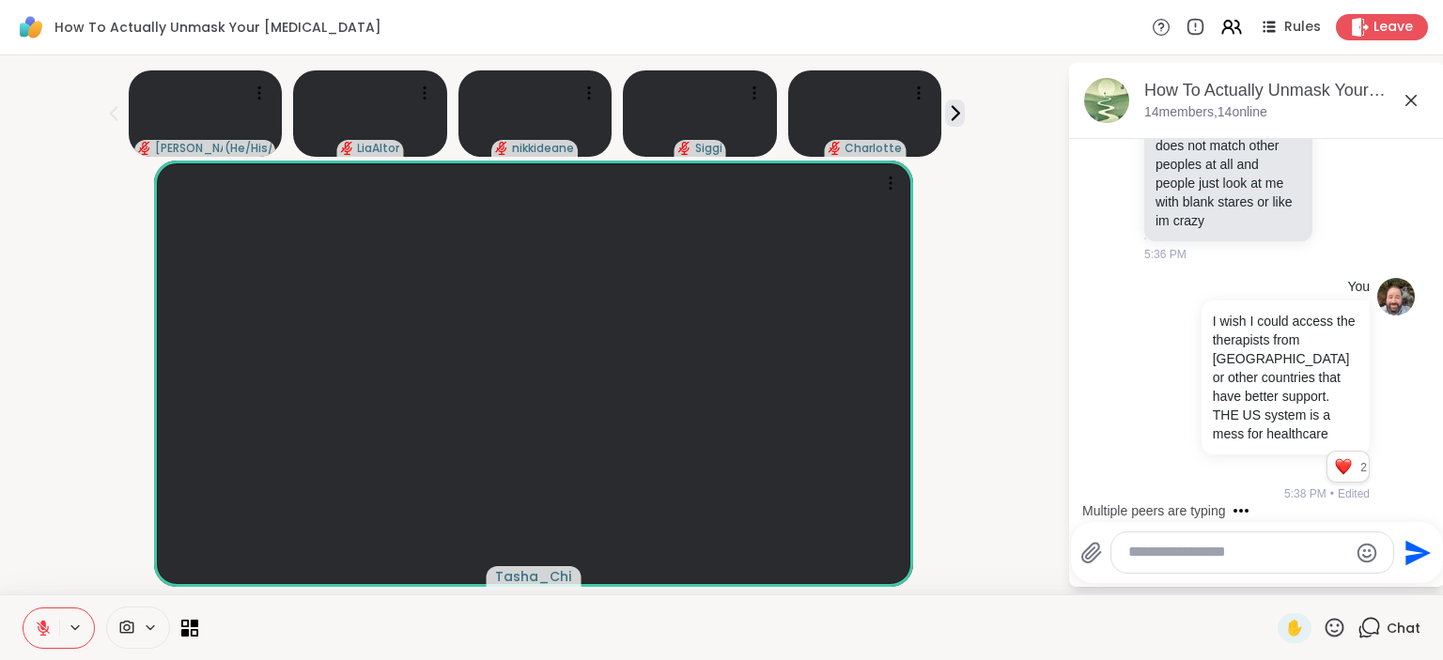
scroll to position [11339, 0]
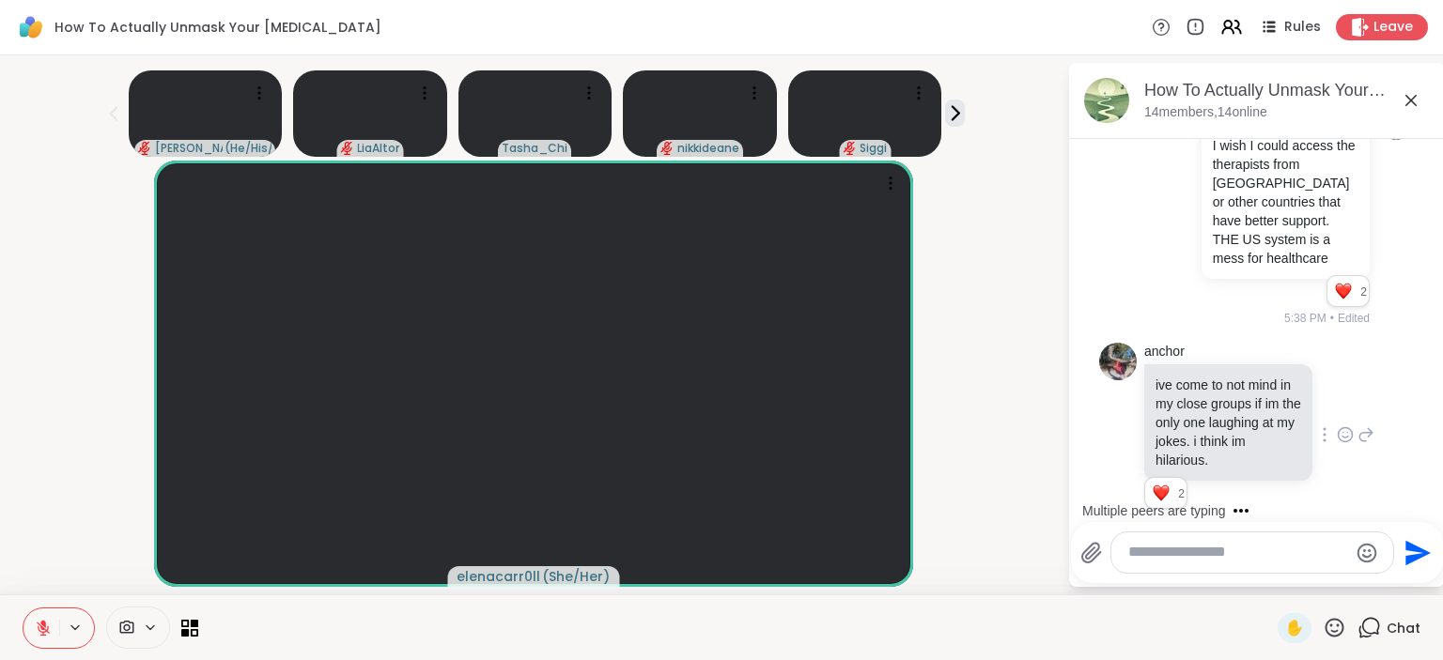
click at [1338, 632] on icon at bounding box center [1334, 627] width 19 height 19
drag, startPoint x: 1129, startPoint y: 555, endPoint x: 1139, endPoint y: 558, distance: 9.8
click at [1139, 558] on textarea "Type your message" at bounding box center [1237, 553] width 219 height 20
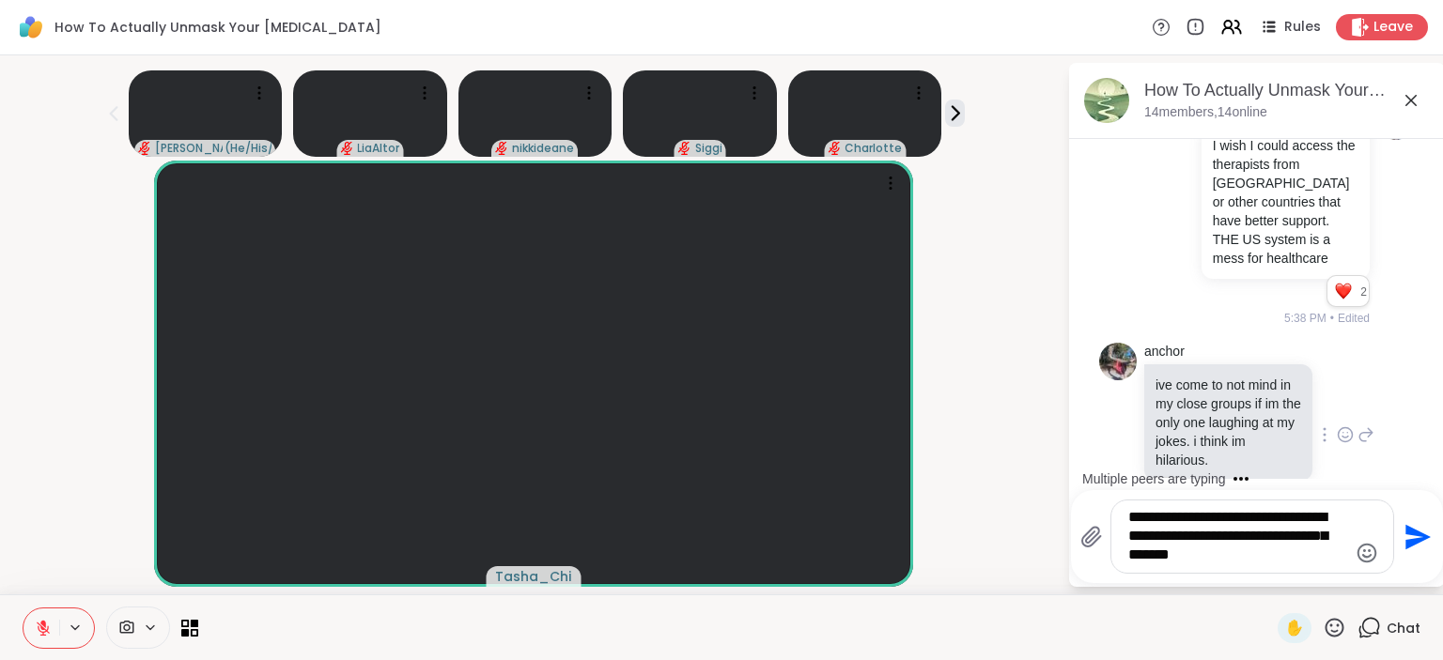
type textarea "**********"
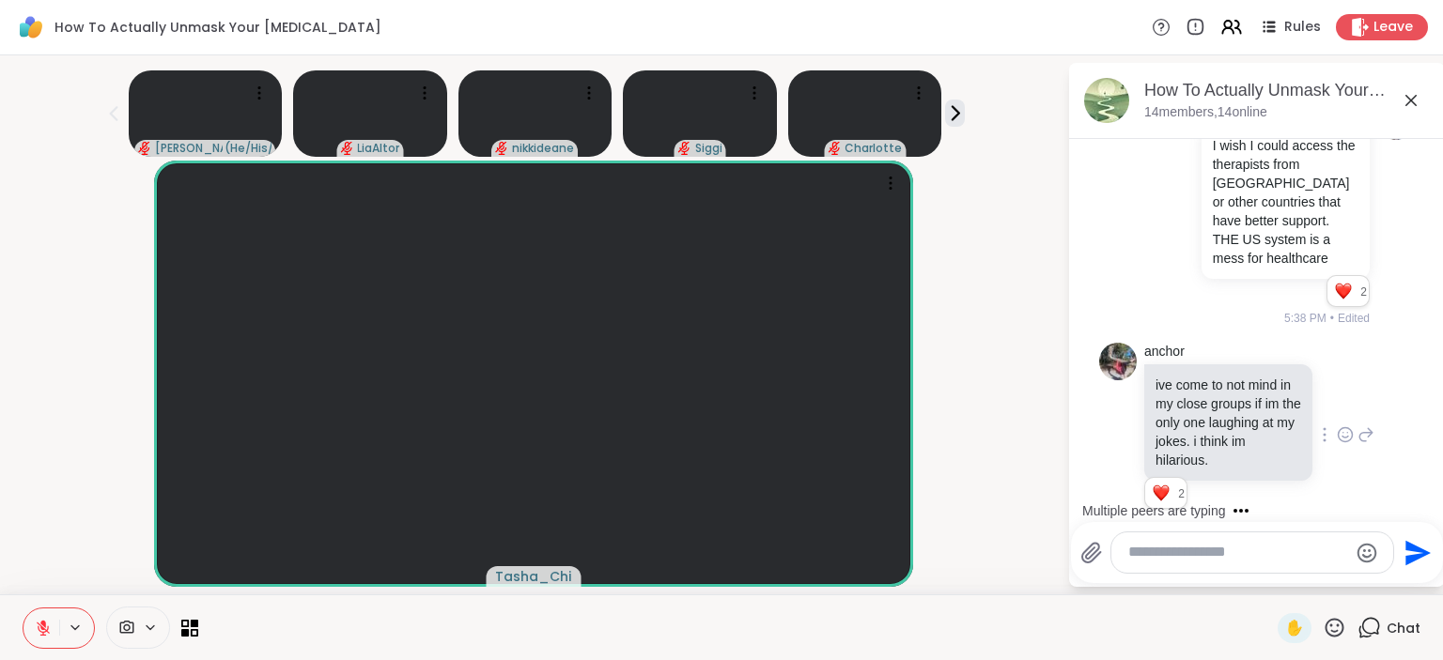
scroll to position [11495, 0]
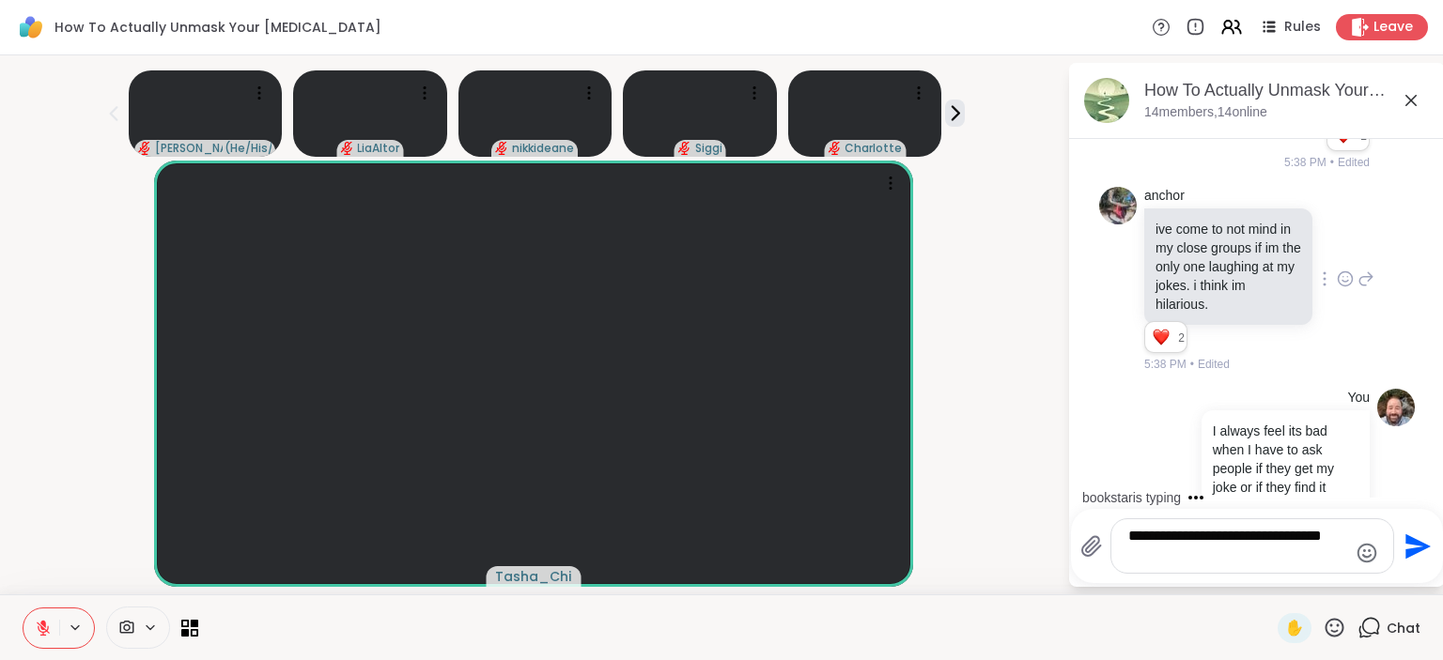
type textarea "**********"
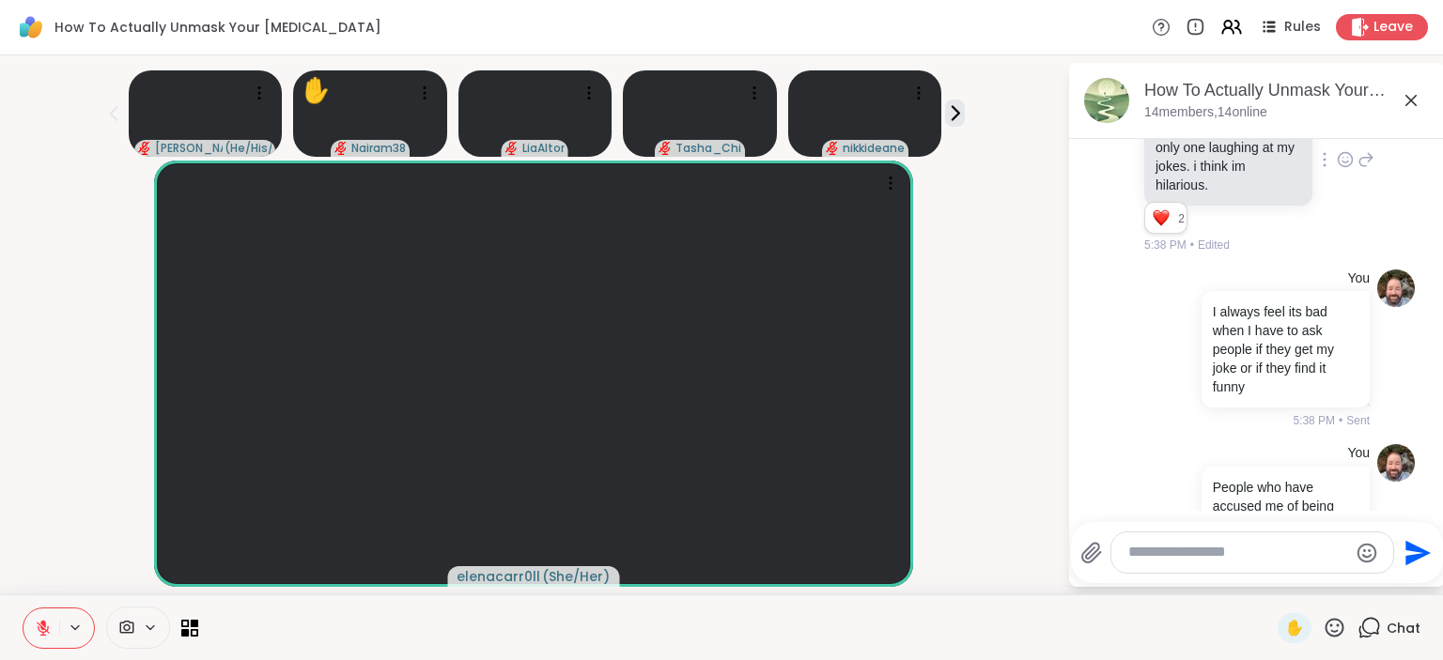
click at [1189, 646] on icon at bounding box center [1189, 652] width 2 height 13
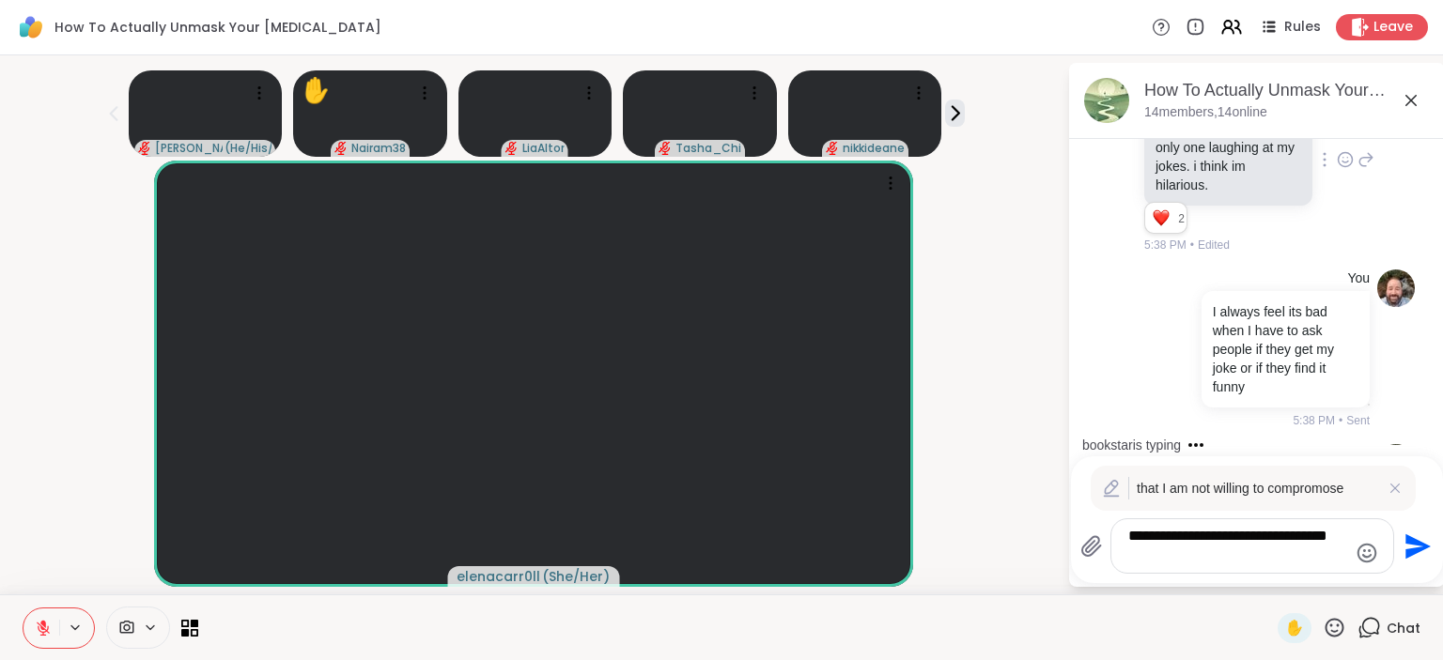
click at [1214, 558] on textarea "**********" at bounding box center [1237, 546] width 219 height 39
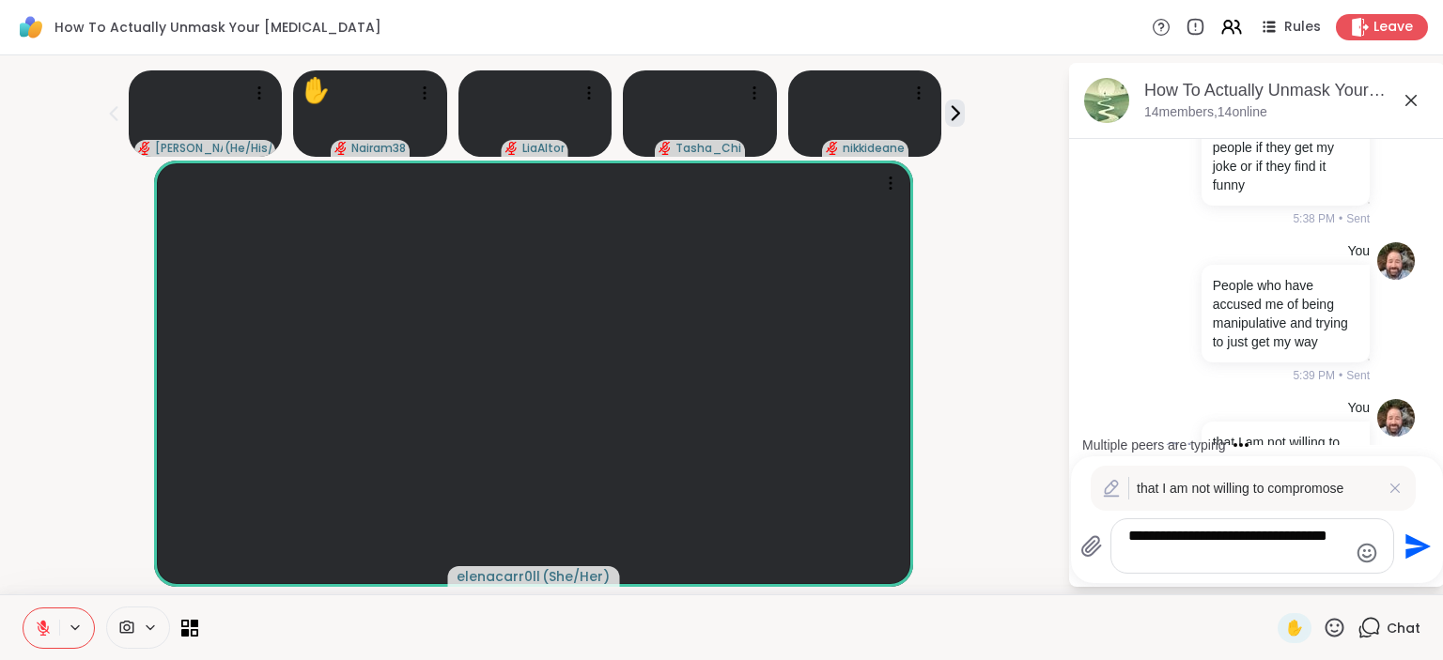
type textarea "**********"
click at [1418, 545] on icon "Send" at bounding box center [1417, 546] width 25 height 25
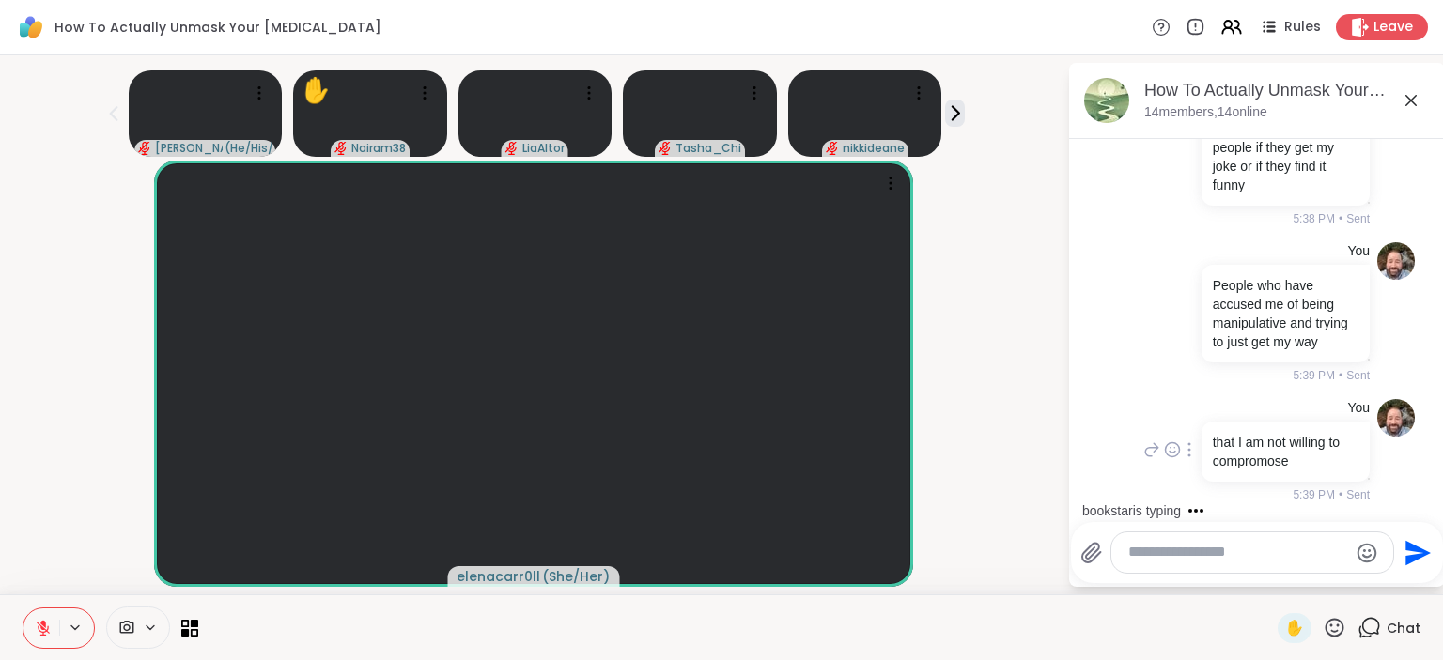
scroll to position [11751, 0]
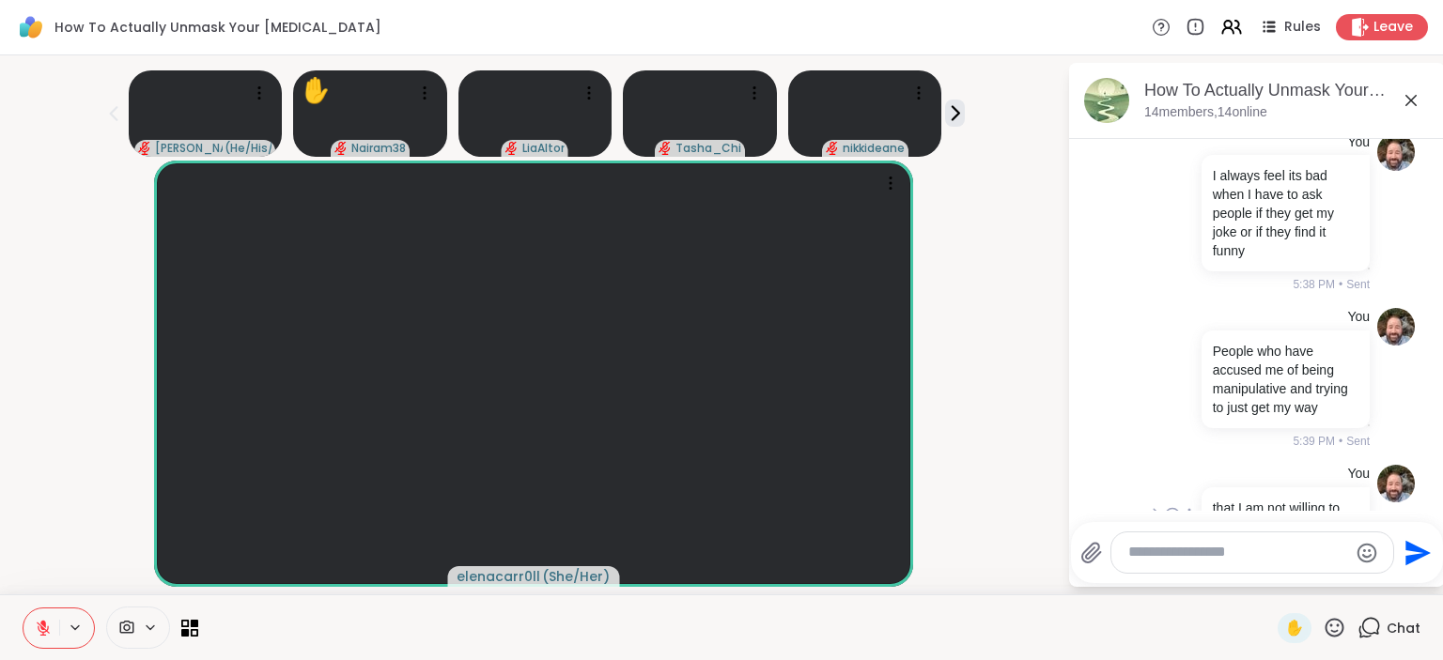
click at [1350, 635] on icon at bounding box center [1345, 644] width 17 height 19
click at [1196, 605] on span "Select Reaction: Heart" at bounding box center [1195, 614] width 17 height 19
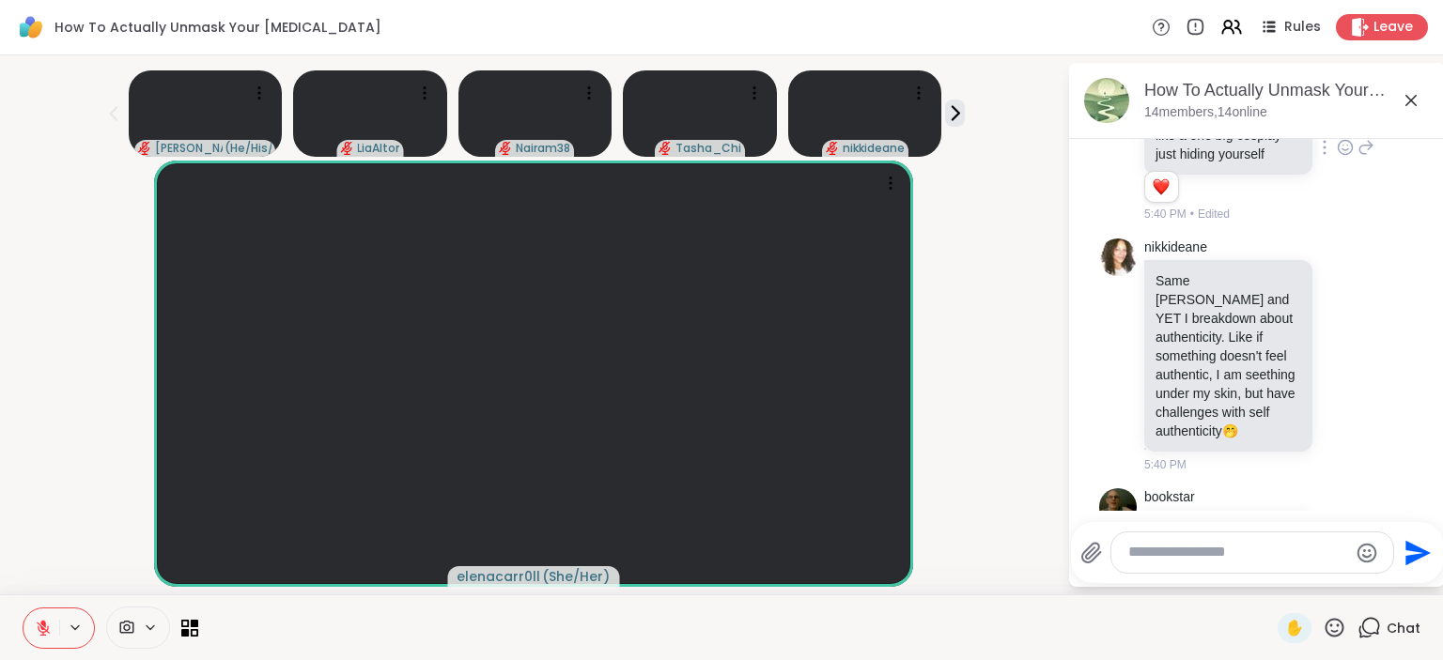
scroll to position [12278, 0]
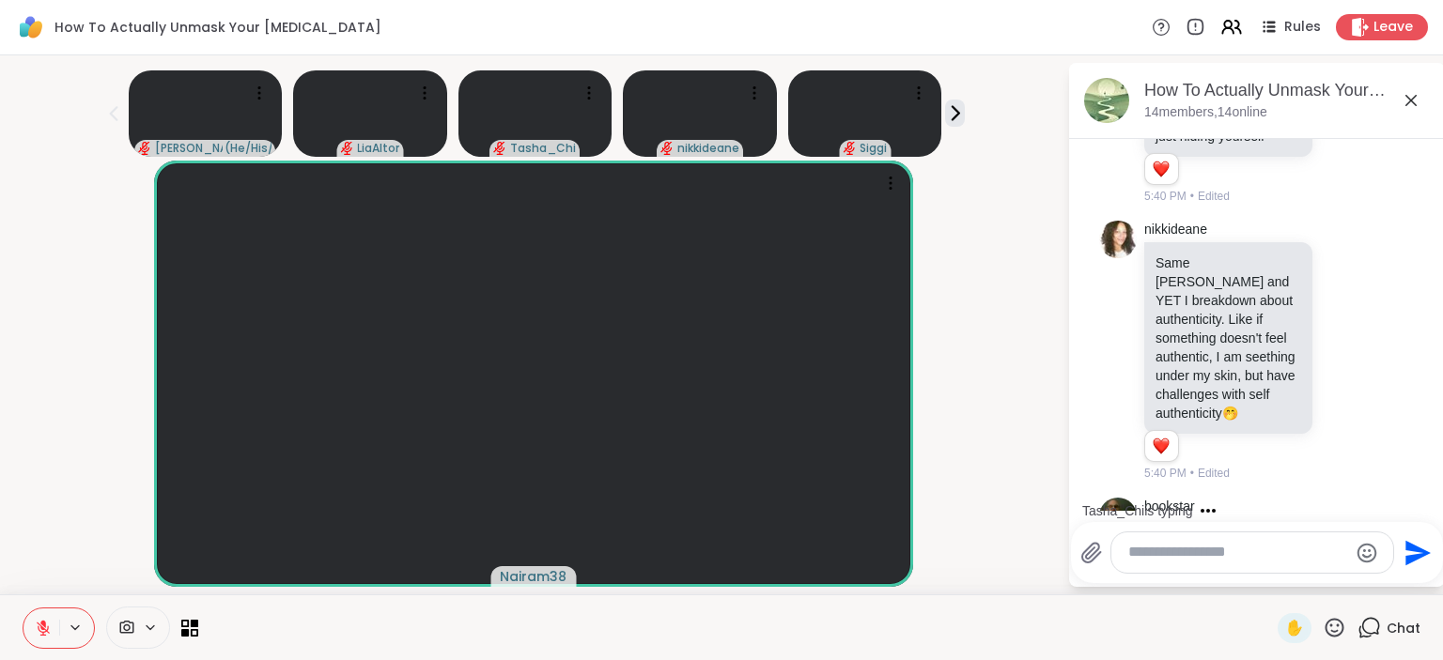
click at [1342, 614] on icon at bounding box center [1345, 623] width 17 height 19
click at [1197, 575] on button "Select Reaction: Heart" at bounding box center [1196, 594] width 38 height 38
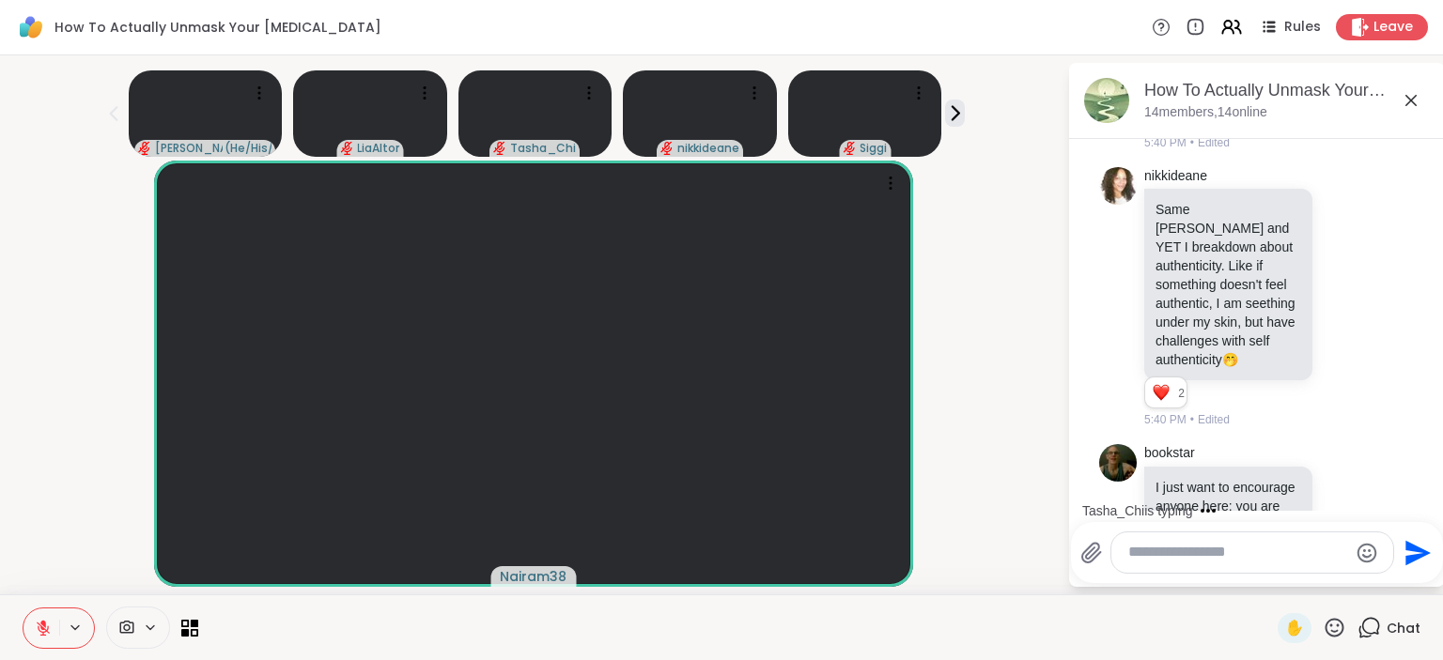
click at [1342, 633] on icon at bounding box center [1334, 627] width 19 height 19
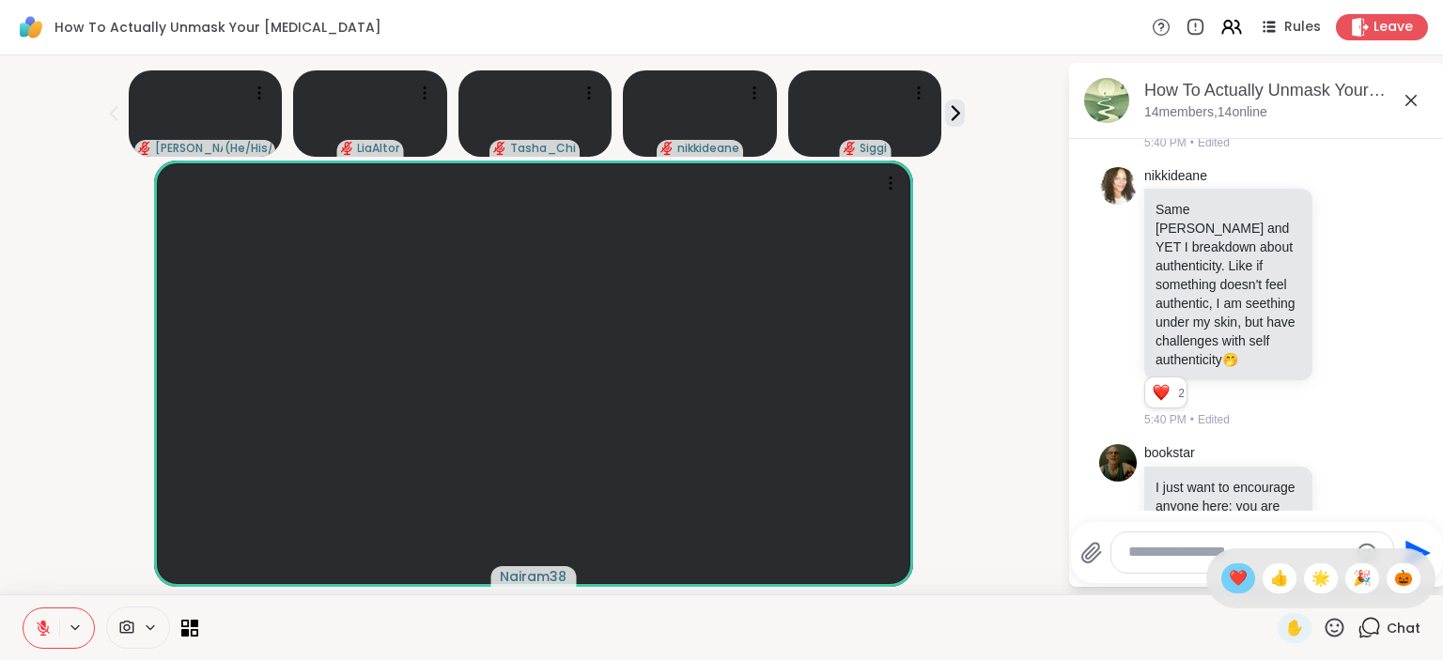
click at [1229, 571] on span "❤️" at bounding box center [1238, 578] width 19 height 23
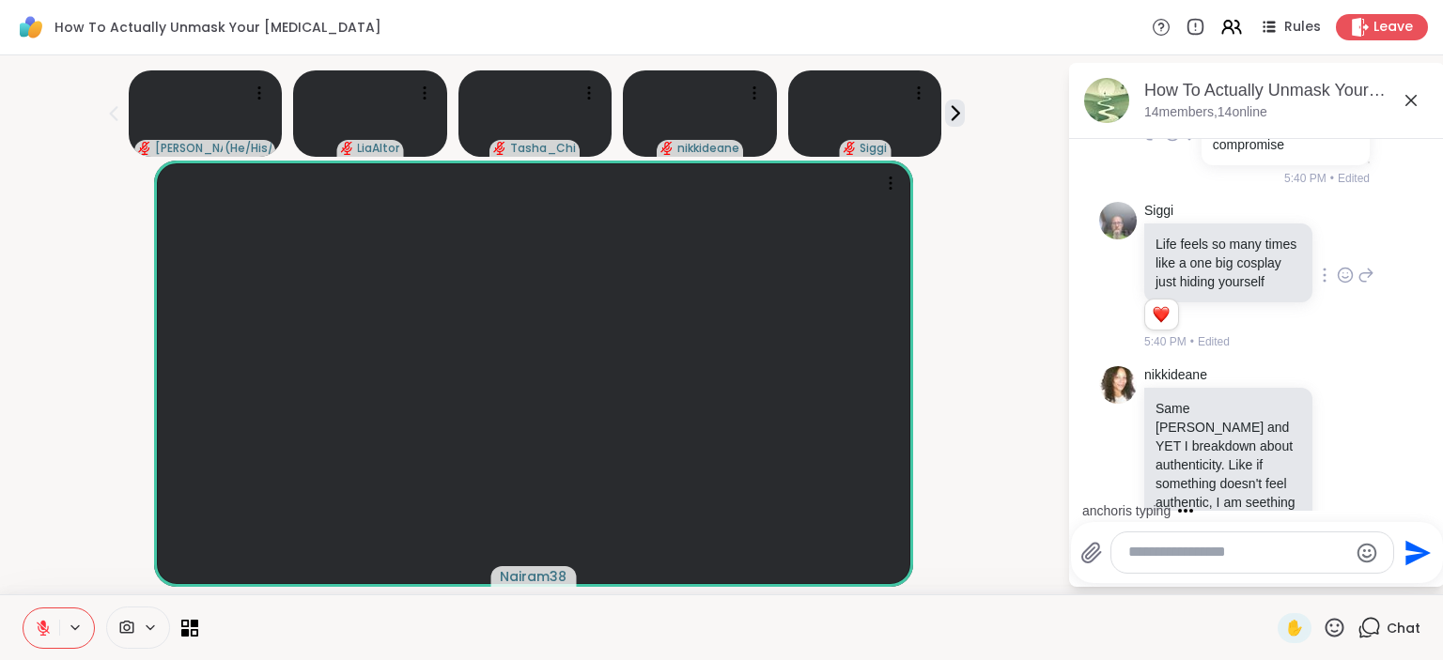
scroll to position [11988, 0]
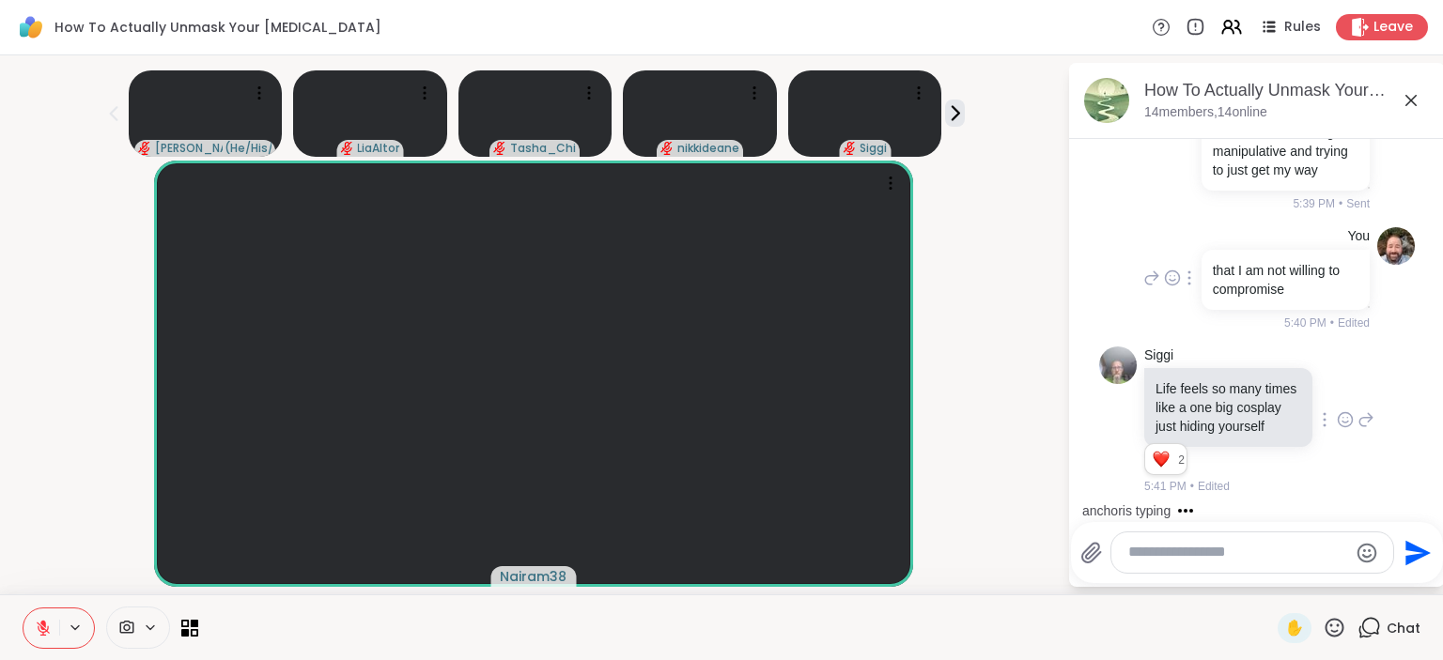
click at [1346, 631] on icon at bounding box center [1345, 640] width 17 height 19
click at [1202, 592] on button "Select Reaction: Heart" at bounding box center [1196, 611] width 38 height 38
click at [1366, 629] on icon at bounding box center [1365, 640] width 17 height 23
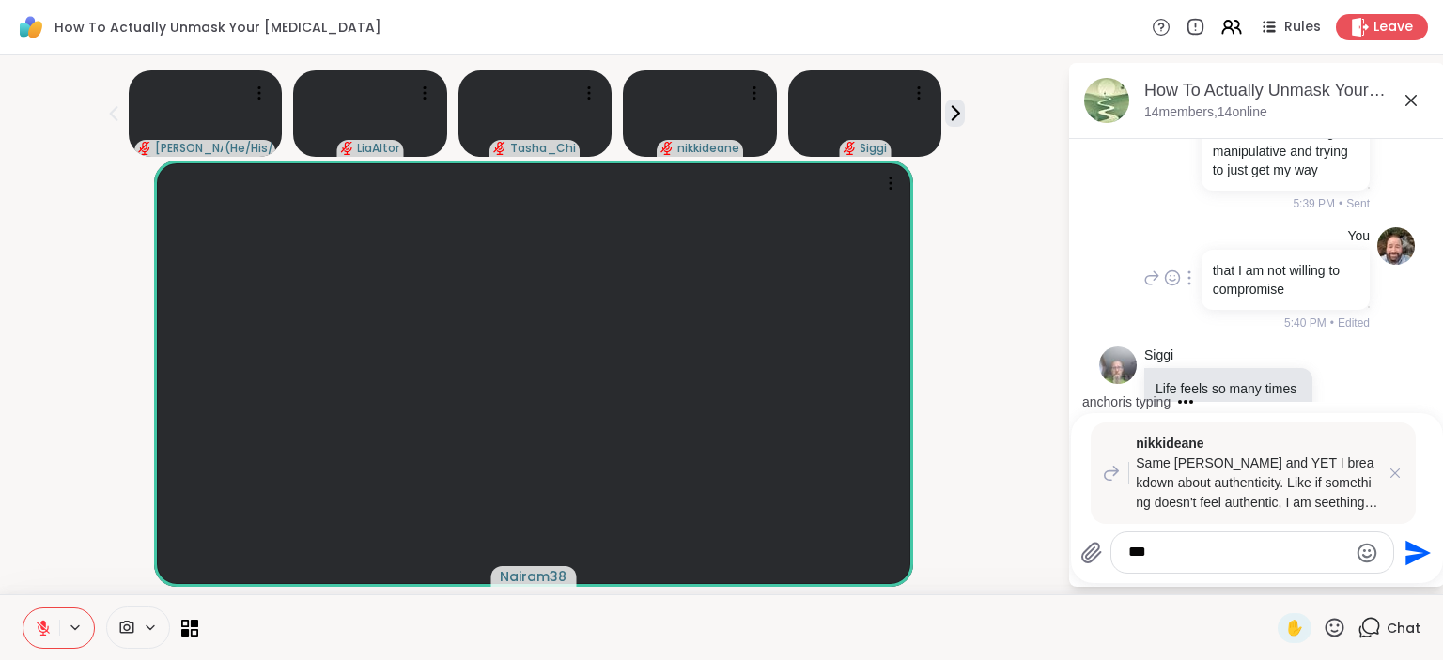
type textarea "****"
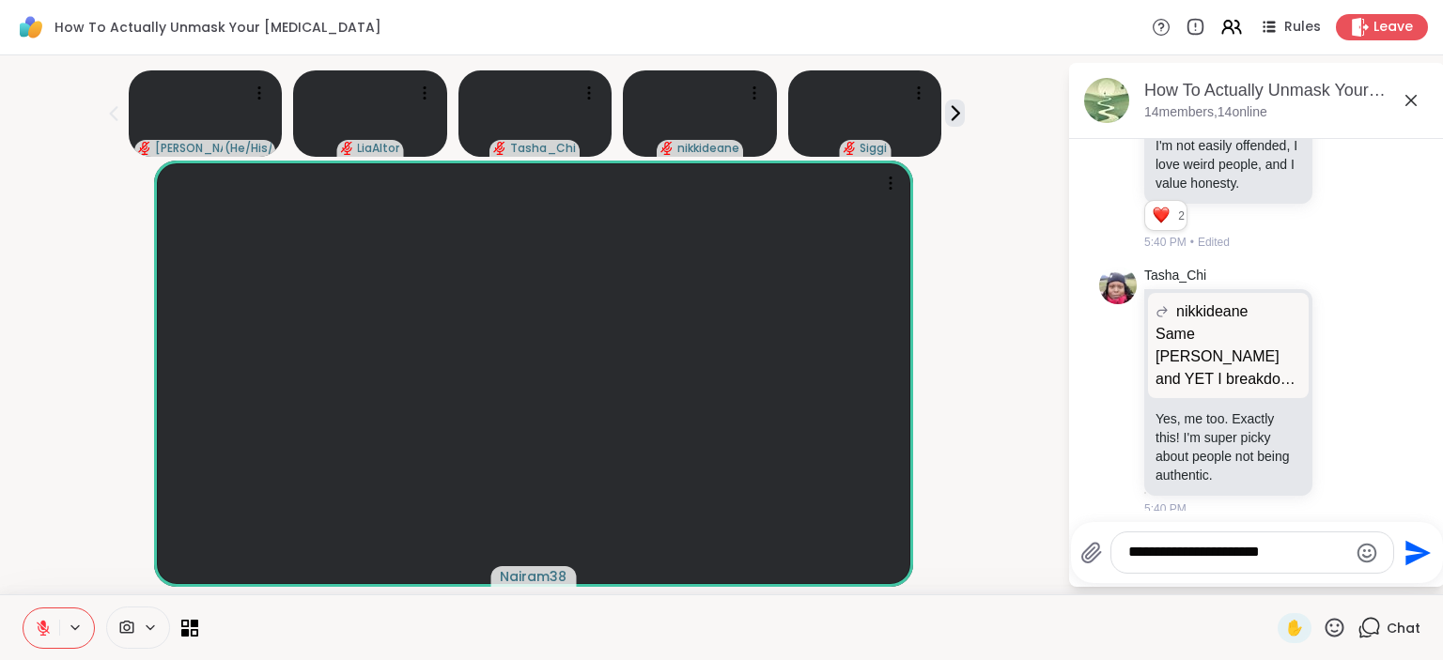
scroll to position [13089, 0]
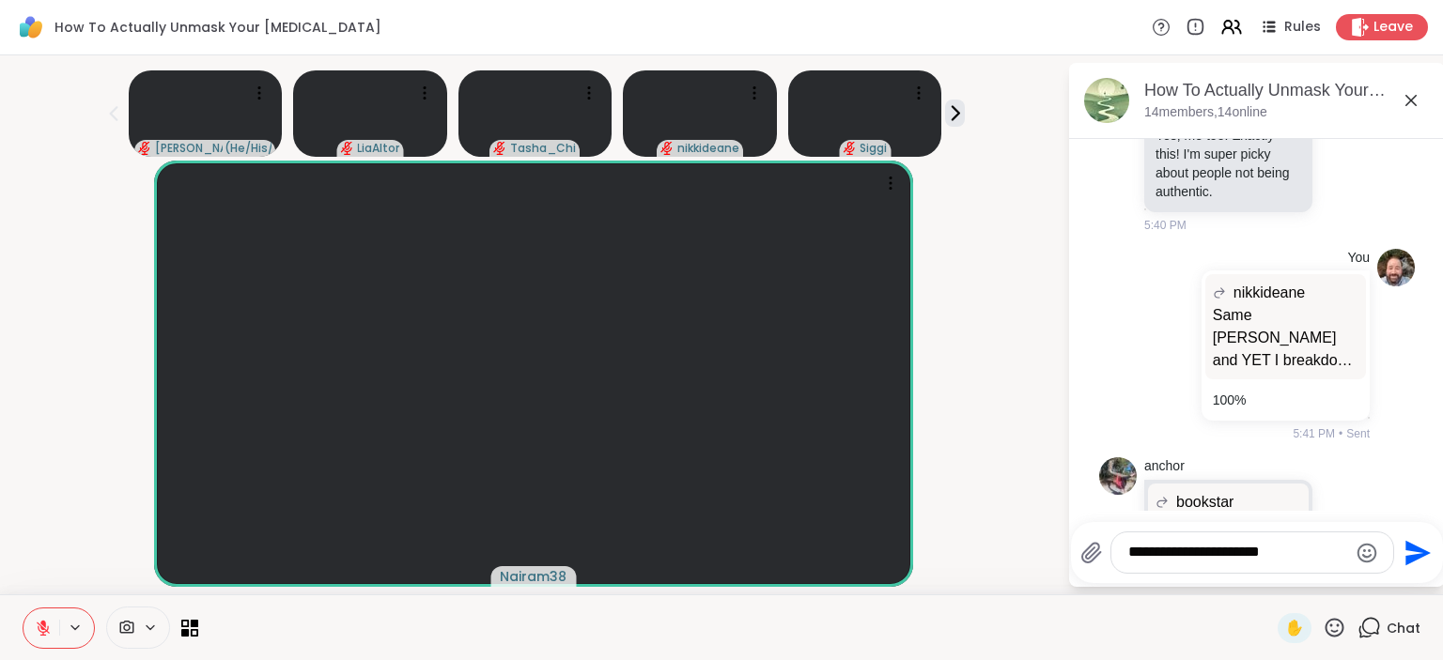
type textarea "**********"
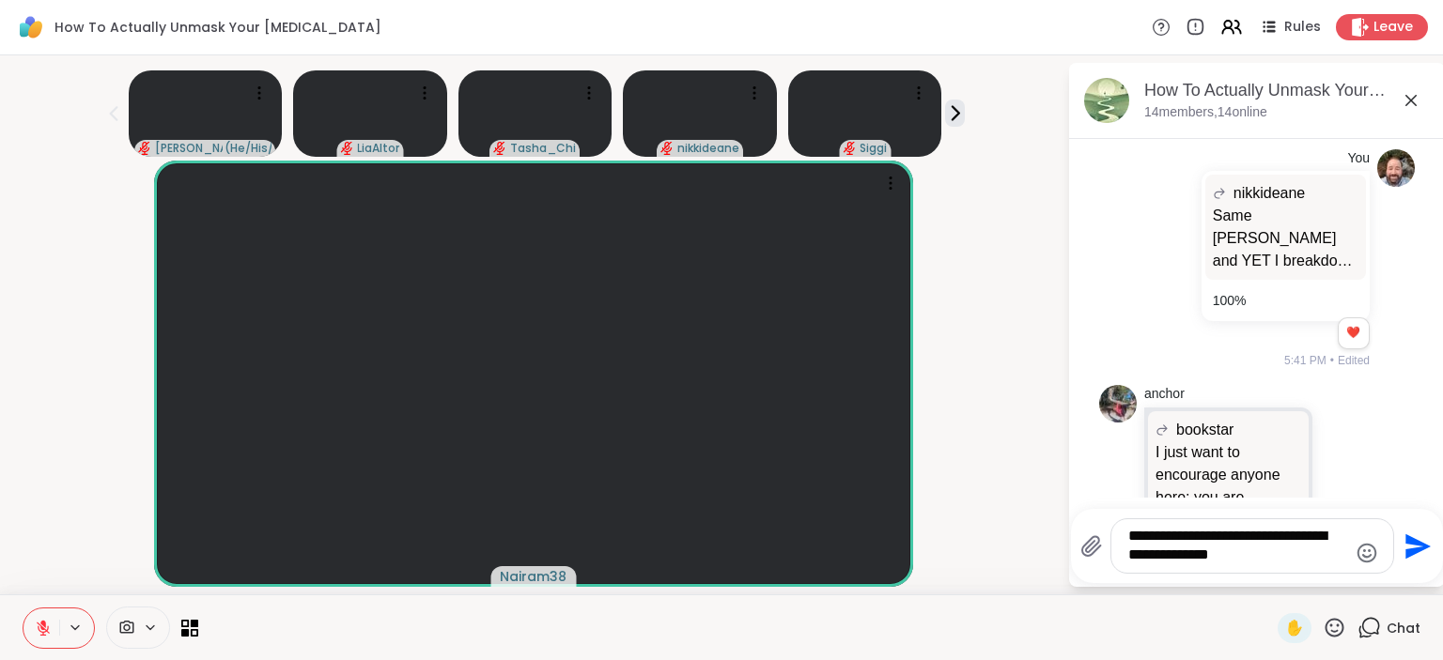
scroll to position [13216, 0]
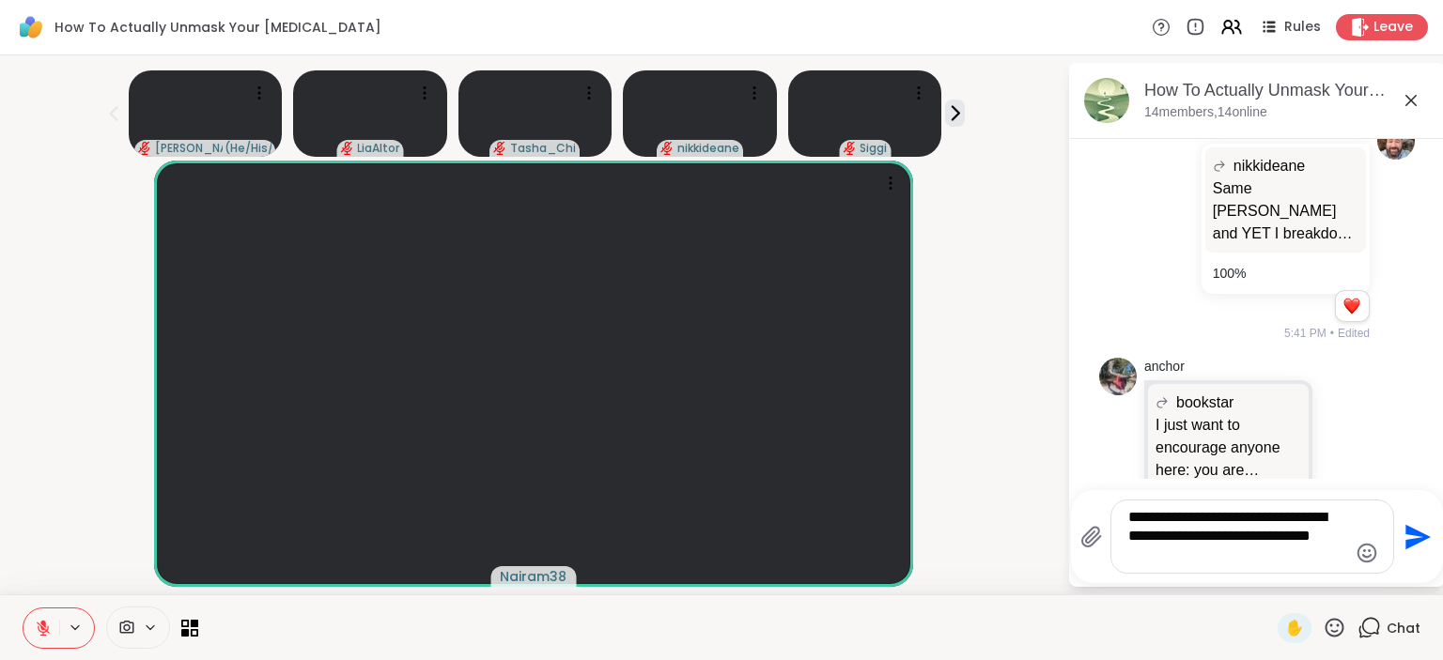
type textarea "**********"
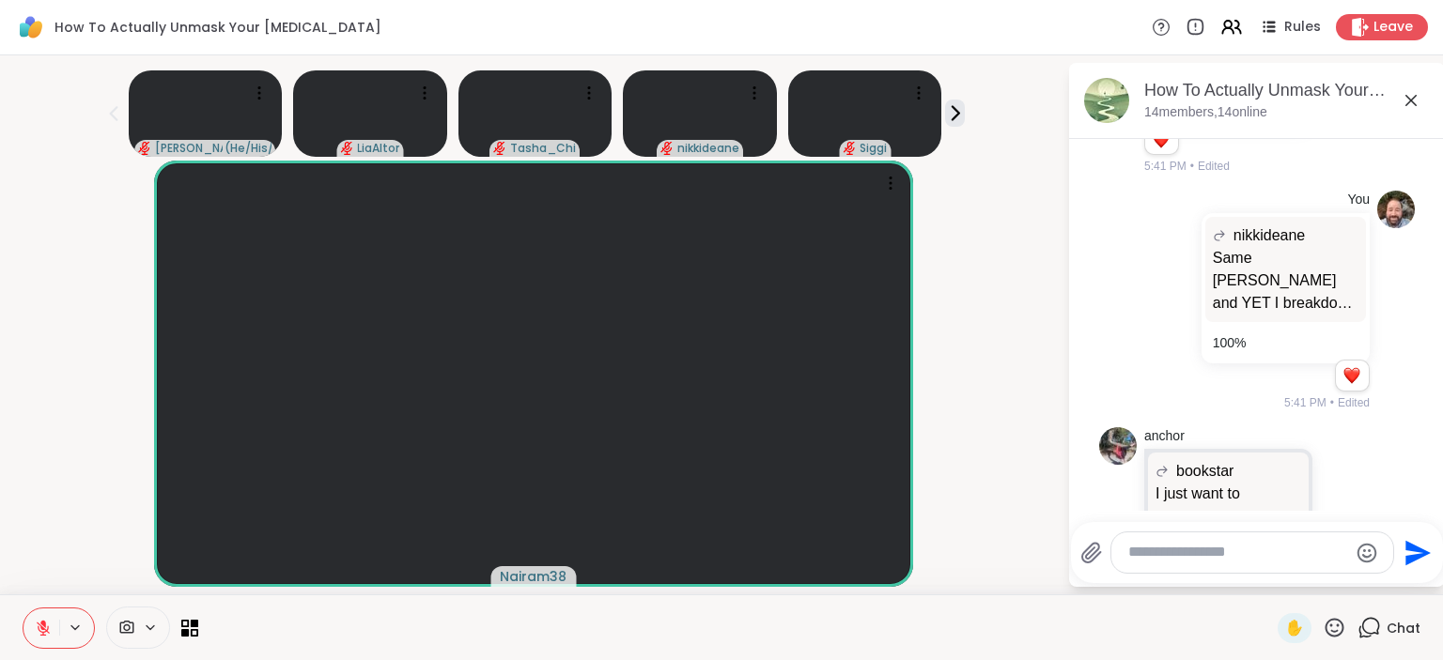
scroll to position [13136, 0]
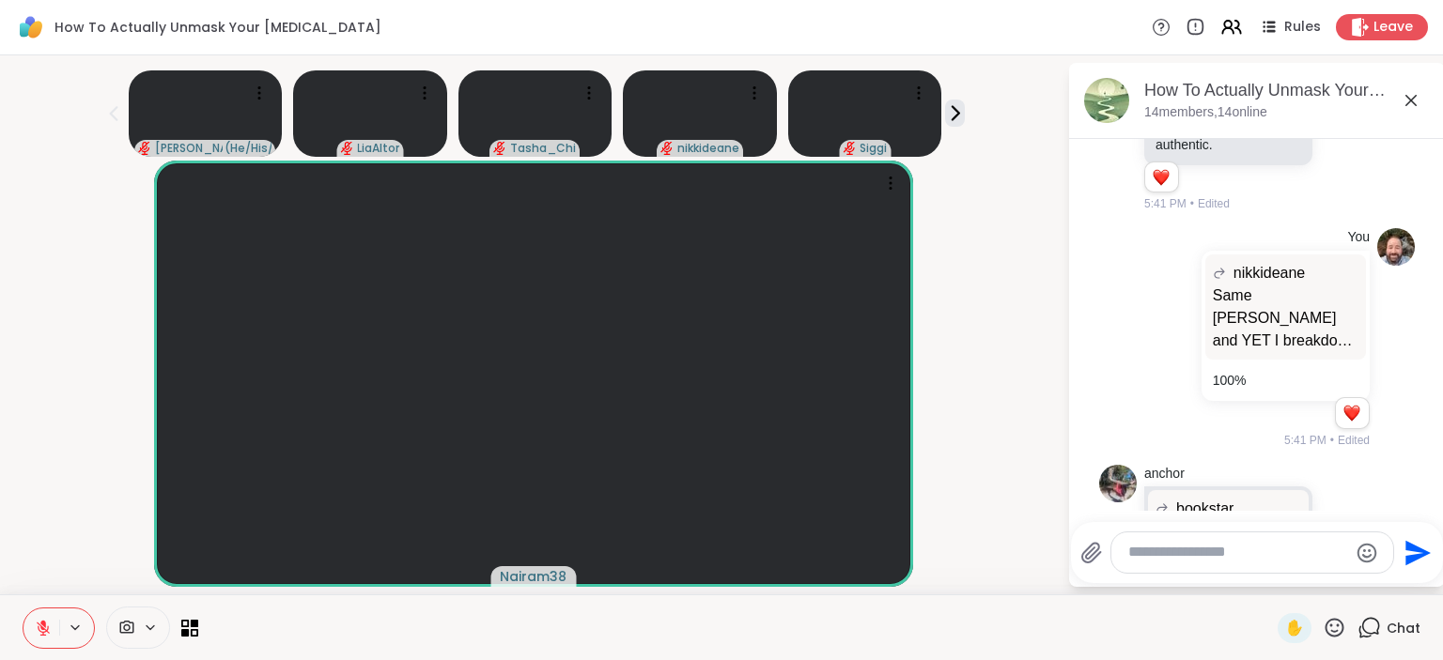
click at [1353, 602] on icon at bounding box center [1345, 611] width 17 height 19
click at [1189, 573] on div "Select Reaction: Heart" at bounding box center [1195, 581] width 17 height 17
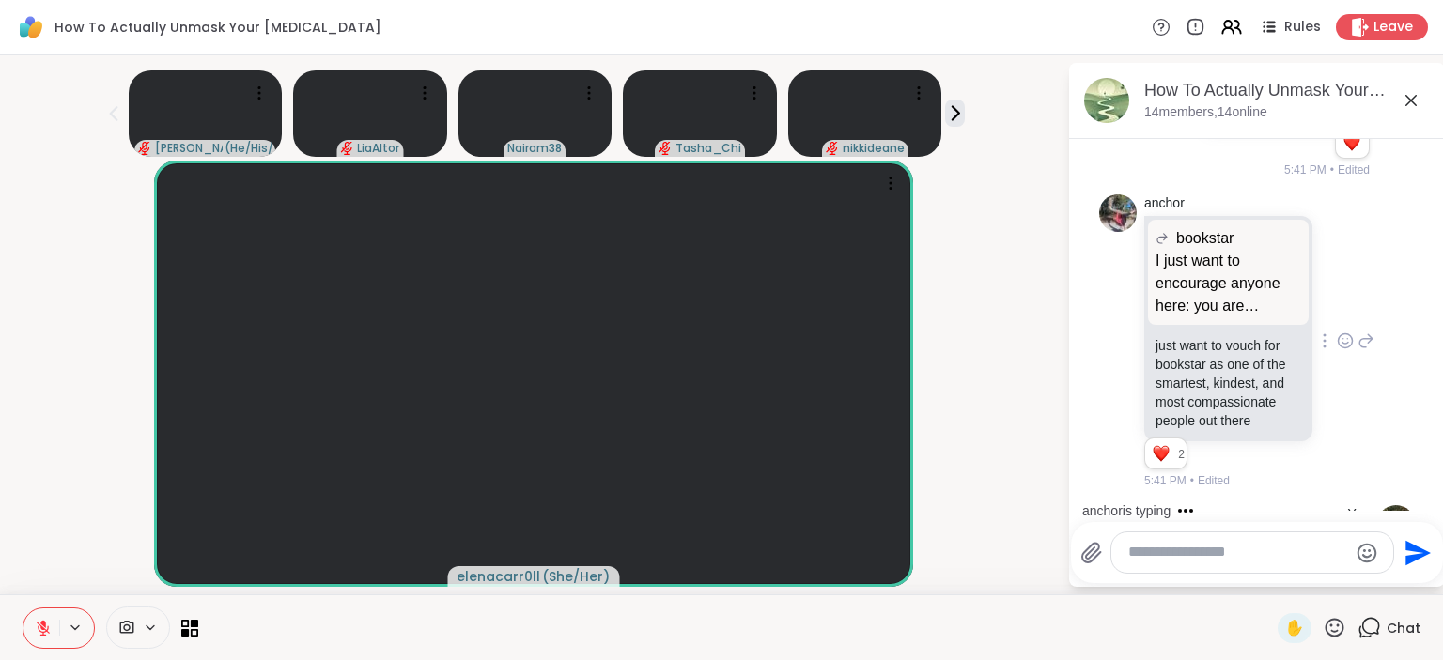
scroll to position [13654, 0]
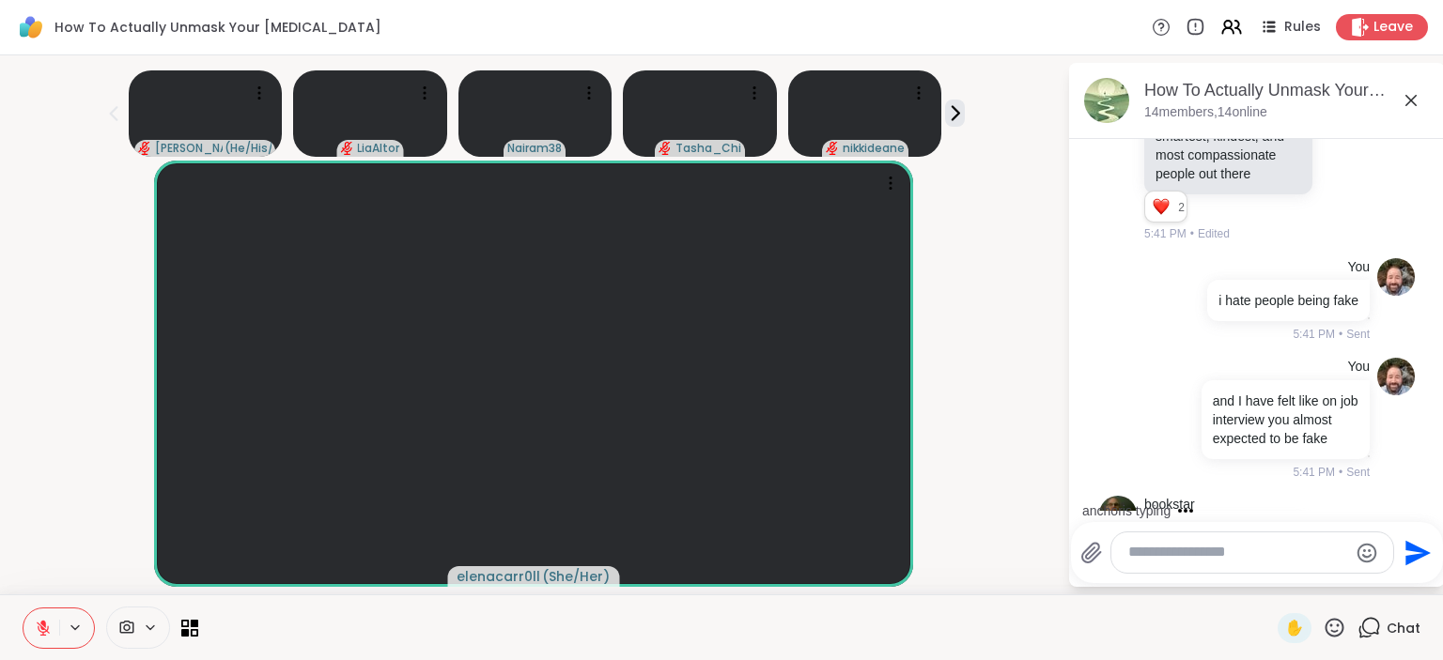
click at [1353, 604] on icon at bounding box center [1346, 611] width 14 height 14
click at [1198, 562] on button "Select Reaction: Heart" at bounding box center [1196, 581] width 38 height 38
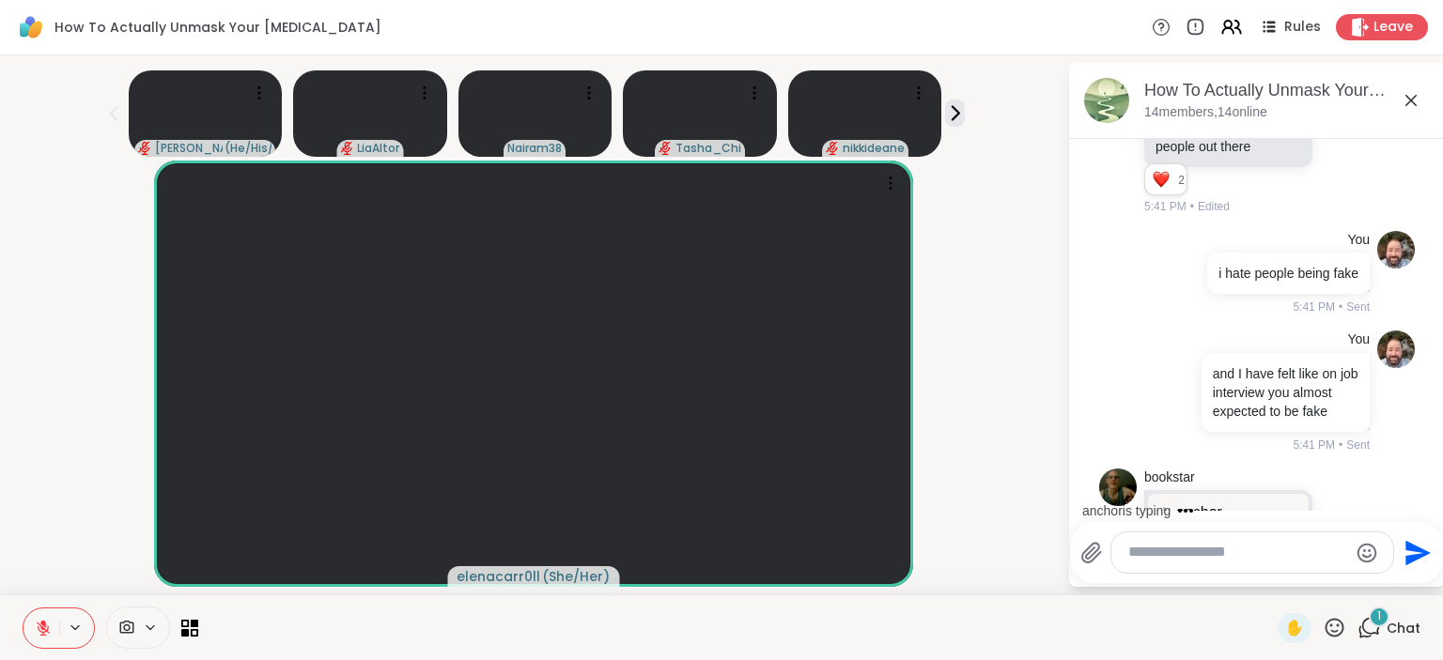
scroll to position [13930, 0]
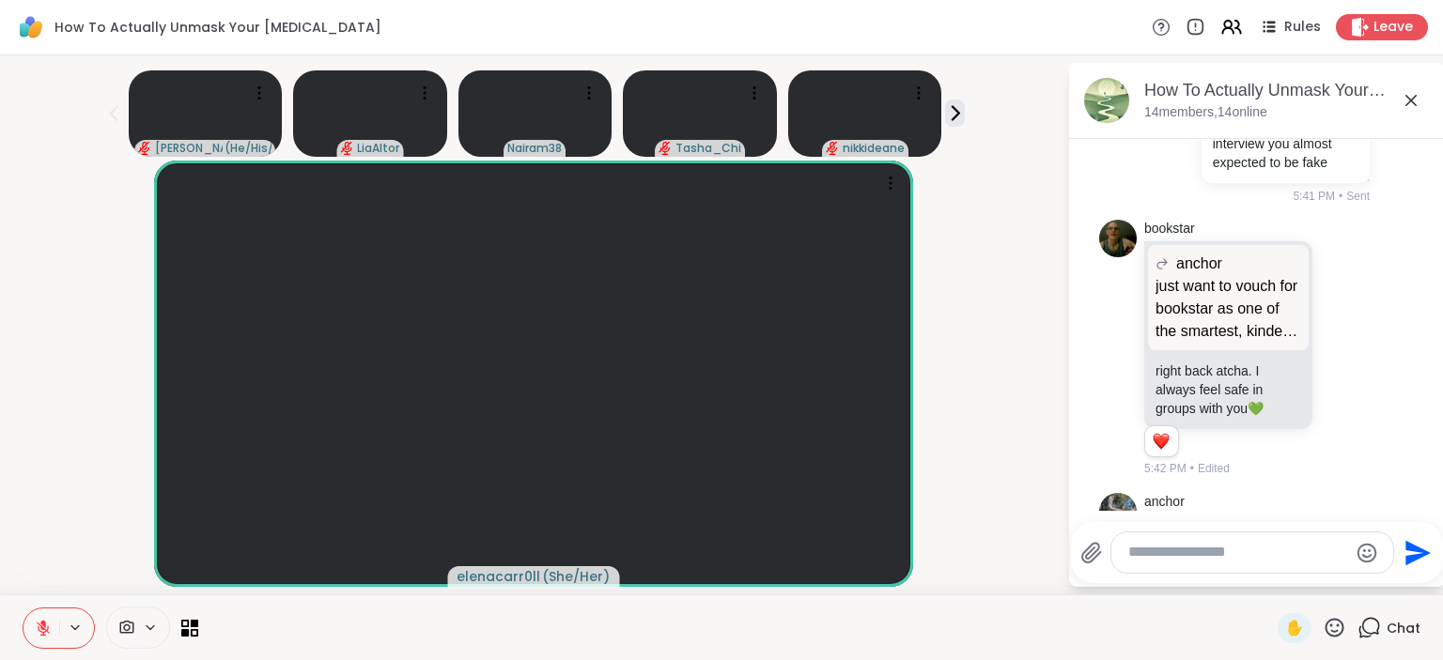
click at [1177, 564] on div at bounding box center [1252, 553] width 282 height 40
drag, startPoint x: 1340, startPoint y: 646, endPoint x: 1330, endPoint y: 637, distance: 14.0
click at [1330, 637] on div "✋ Chat" at bounding box center [721, 628] width 1443 height 66
click at [1330, 637] on icon at bounding box center [1334, 627] width 23 height 23
click at [1229, 581] on span "❤️" at bounding box center [1238, 578] width 19 height 23
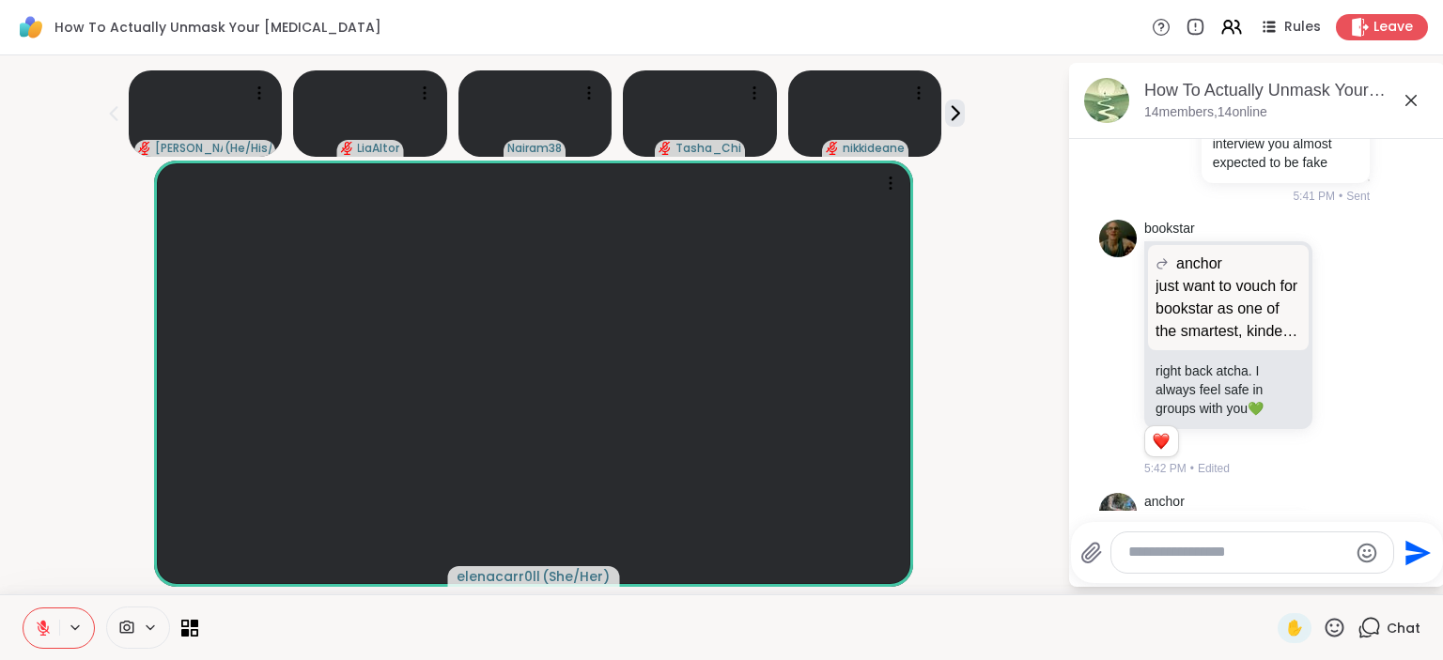
click at [1329, 630] on icon at bounding box center [1334, 627] width 23 height 23
click at [1221, 572] on div "❤️" at bounding box center [1238, 579] width 34 height 30
click at [1201, 559] on textarea "Type your message" at bounding box center [1237, 553] width 219 height 20
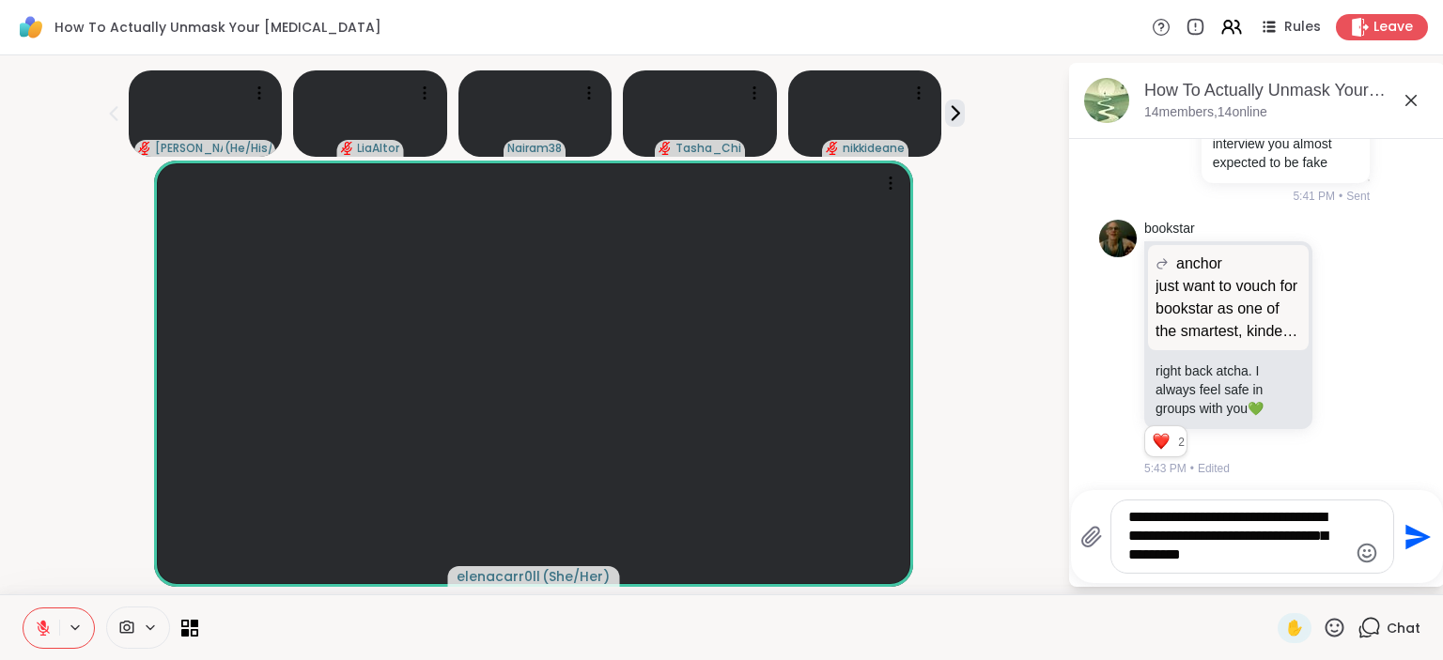
type textarea "**********"
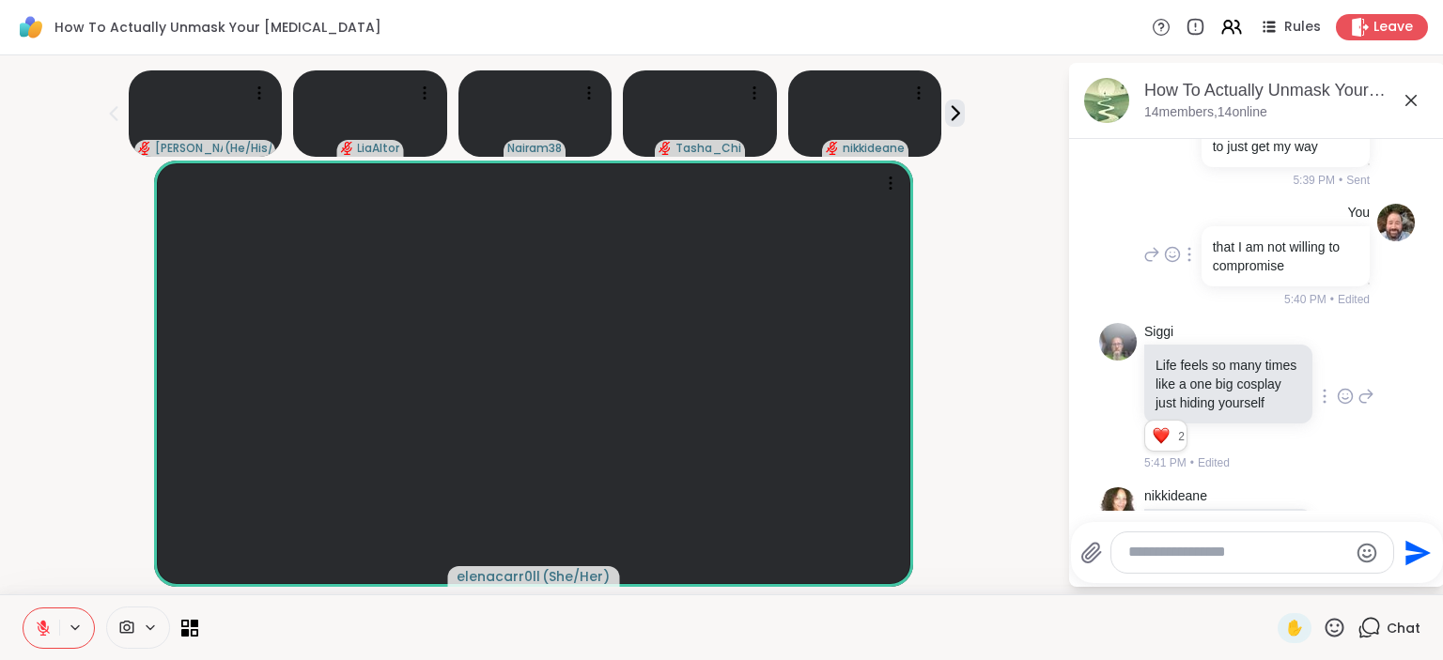
scroll to position [12044, 0]
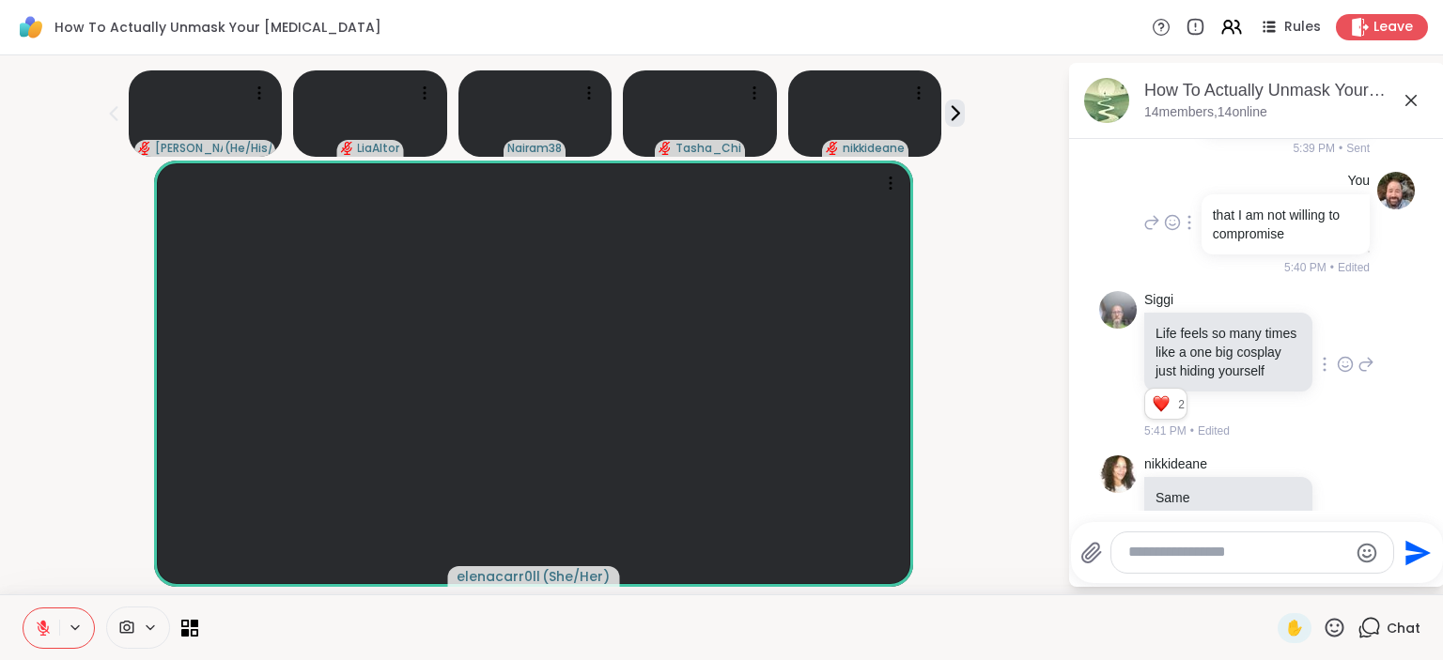
click at [1351, 579] on icon at bounding box center [1346, 586] width 14 height 14
click at [1371, 456] on div "nikkideane Same Tasha and YET I breakdown about authenticity. Like if something…" at bounding box center [1259, 587] width 230 height 262
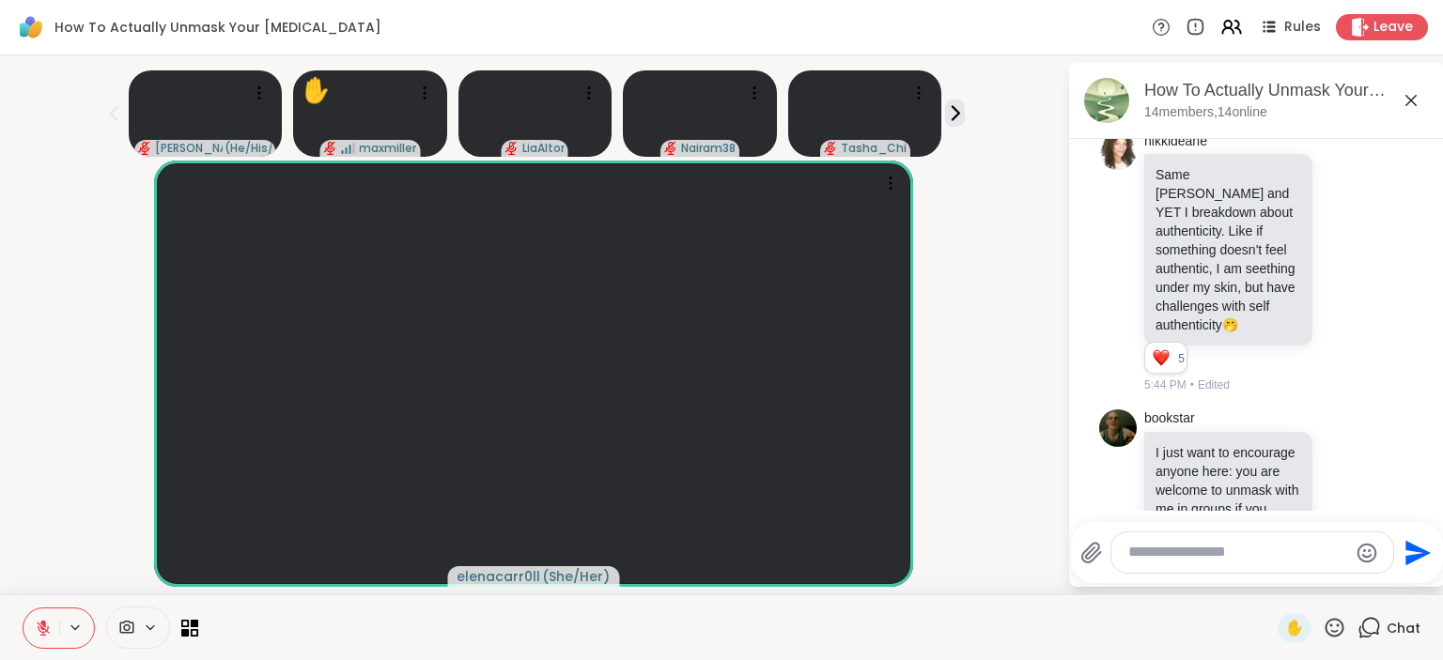
scroll to position [12409, 0]
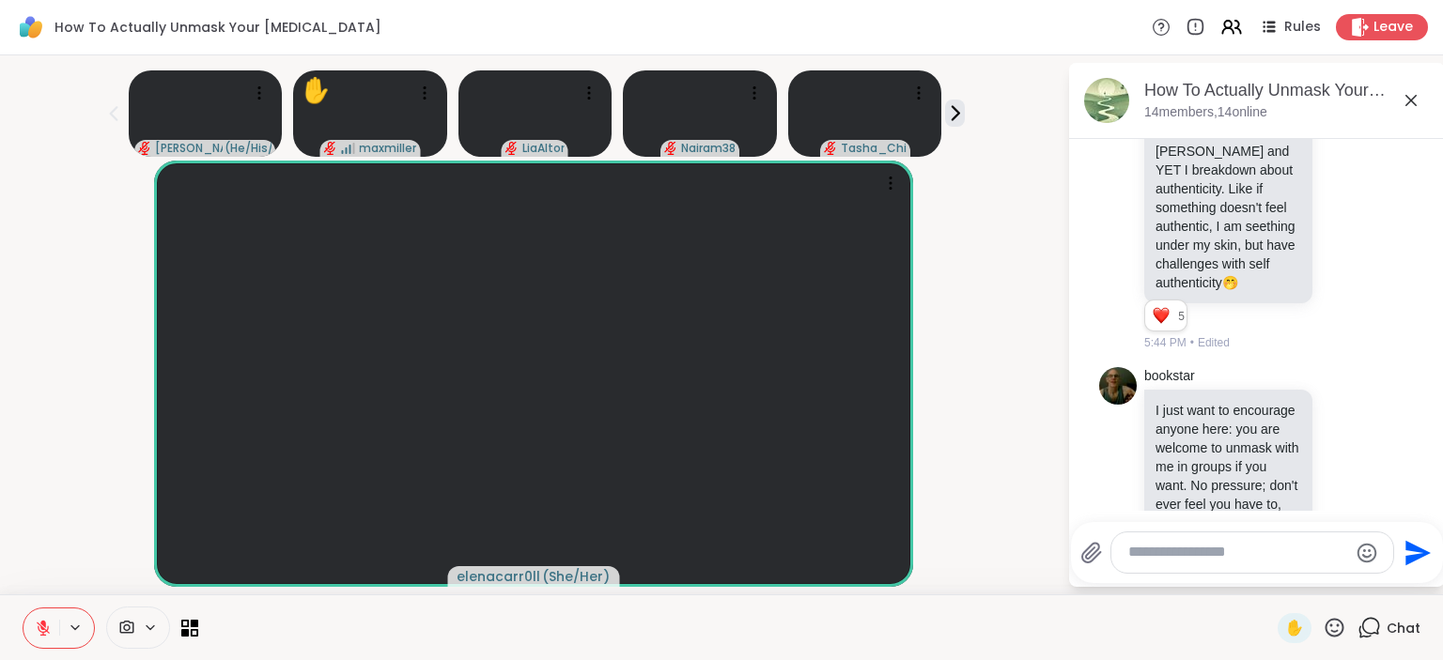
click at [1336, 629] on icon at bounding box center [1334, 627] width 23 height 23
click at [1232, 585] on span "❤️" at bounding box center [1238, 578] width 19 height 23
click at [1343, 635] on icon at bounding box center [1334, 627] width 23 height 23
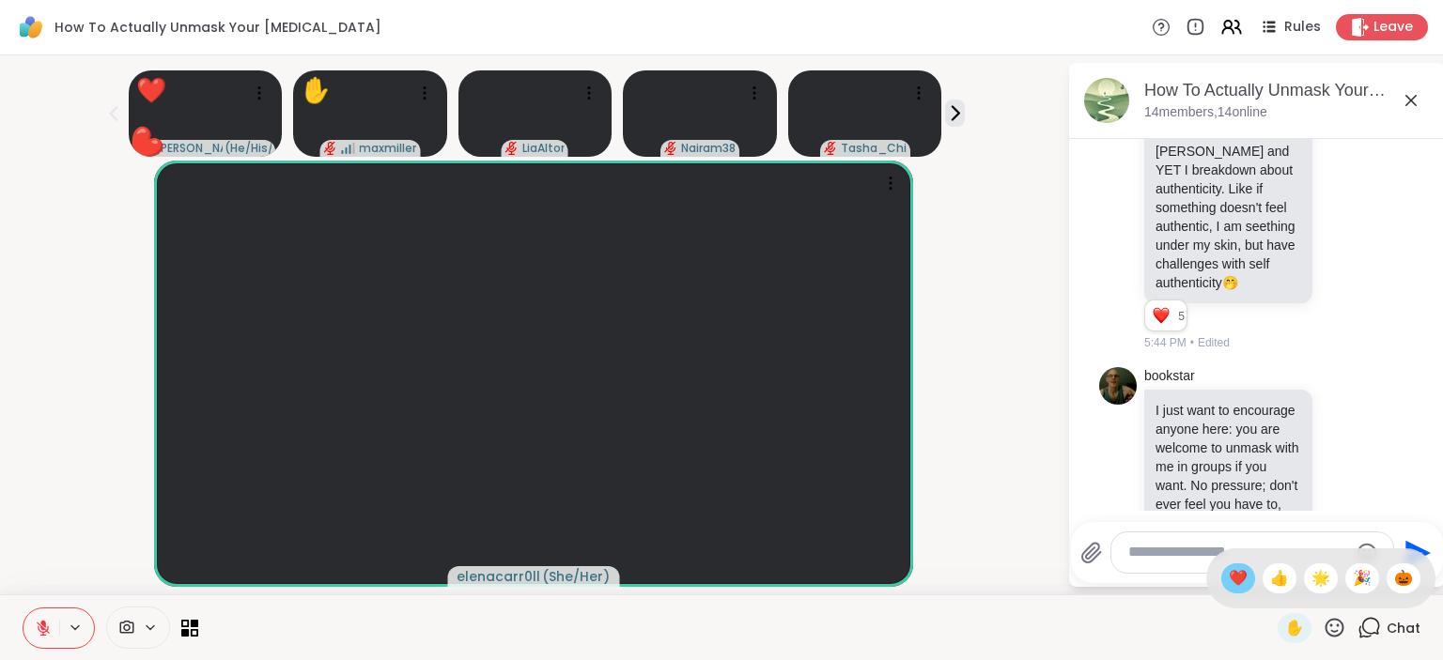
click at [1229, 588] on span "❤️" at bounding box center [1238, 578] width 19 height 23
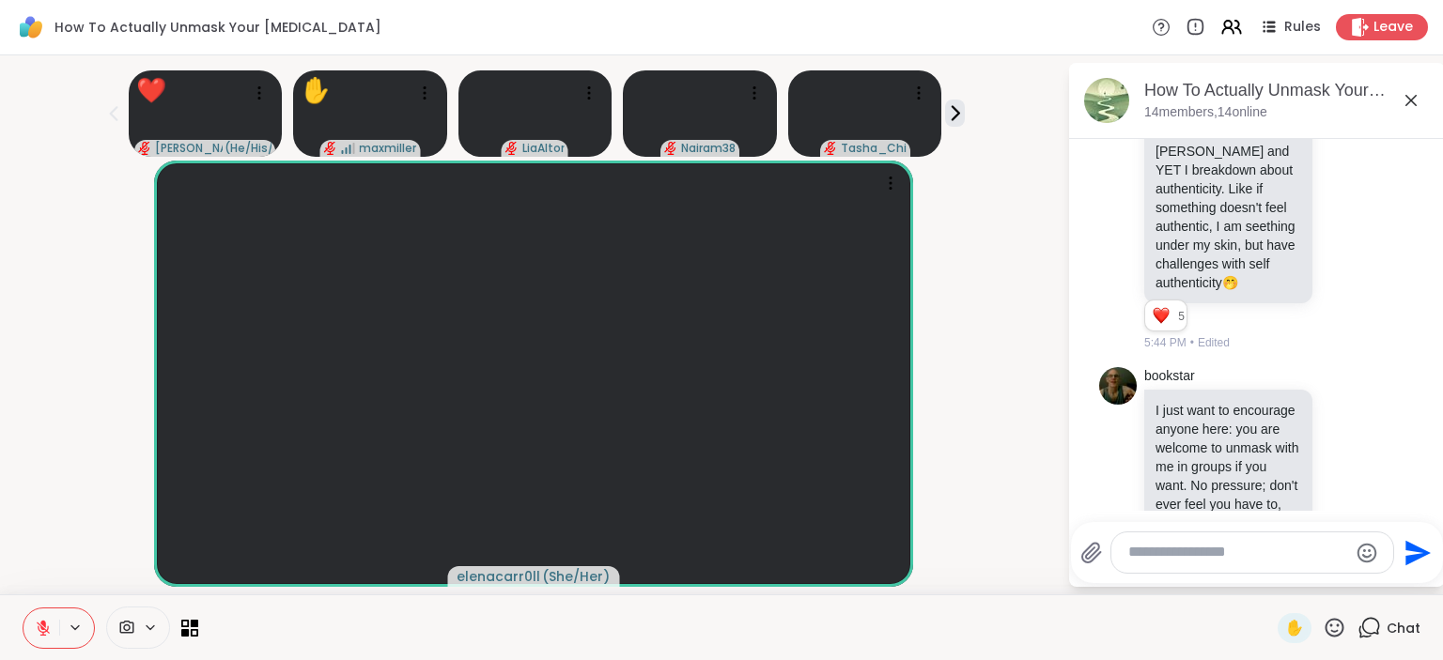
click at [1342, 629] on icon at bounding box center [1334, 627] width 23 height 23
click at [1237, 582] on span "❤️" at bounding box center [1238, 578] width 19 height 23
click at [1330, 620] on icon at bounding box center [1334, 627] width 23 height 23
click at [1229, 582] on span "❤️" at bounding box center [1238, 578] width 19 height 23
click at [1332, 627] on icon at bounding box center [1334, 627] width 19 height 19
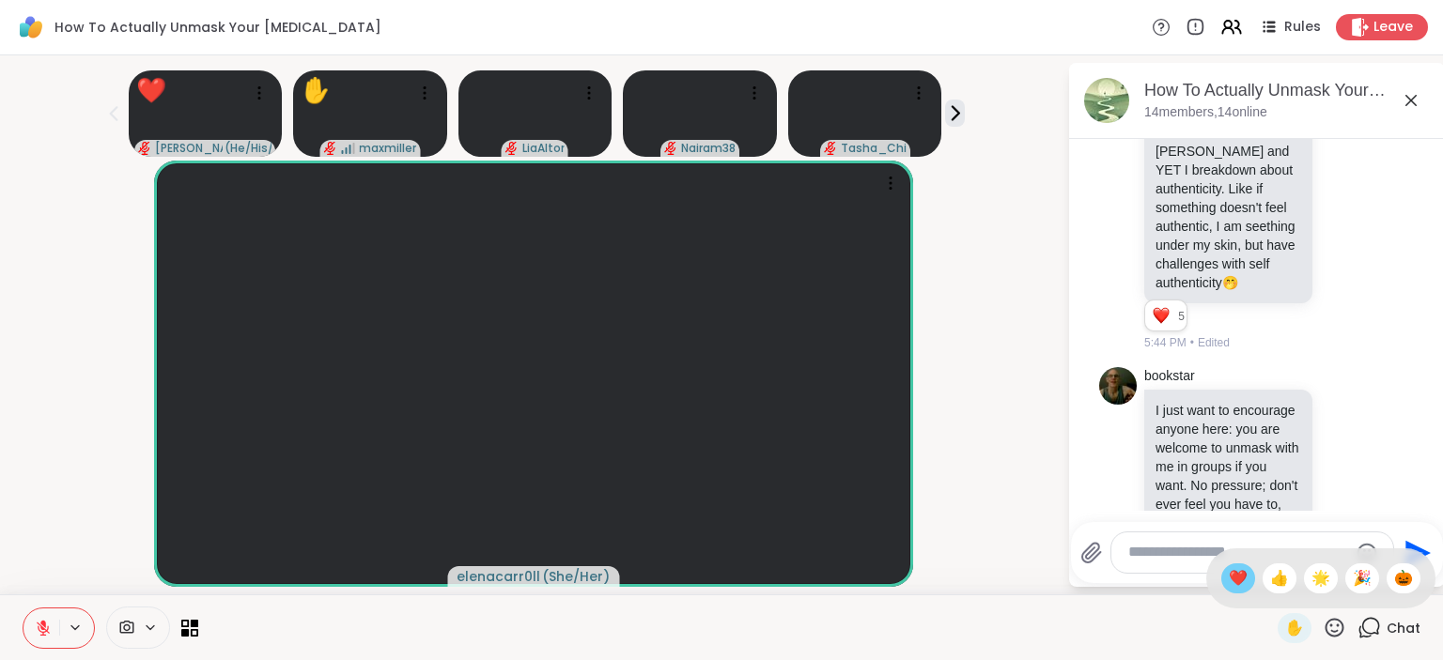
click at [1229, 579] on span "❤️" at bounding box center [1238, 578] width 19 height 23
click at [1343, 628] on icon at bounding box center [1334, 627] width 19 height 19
click at [1270, 583] on span "👍" at bounding box center [1279, 578] width 19 height 23
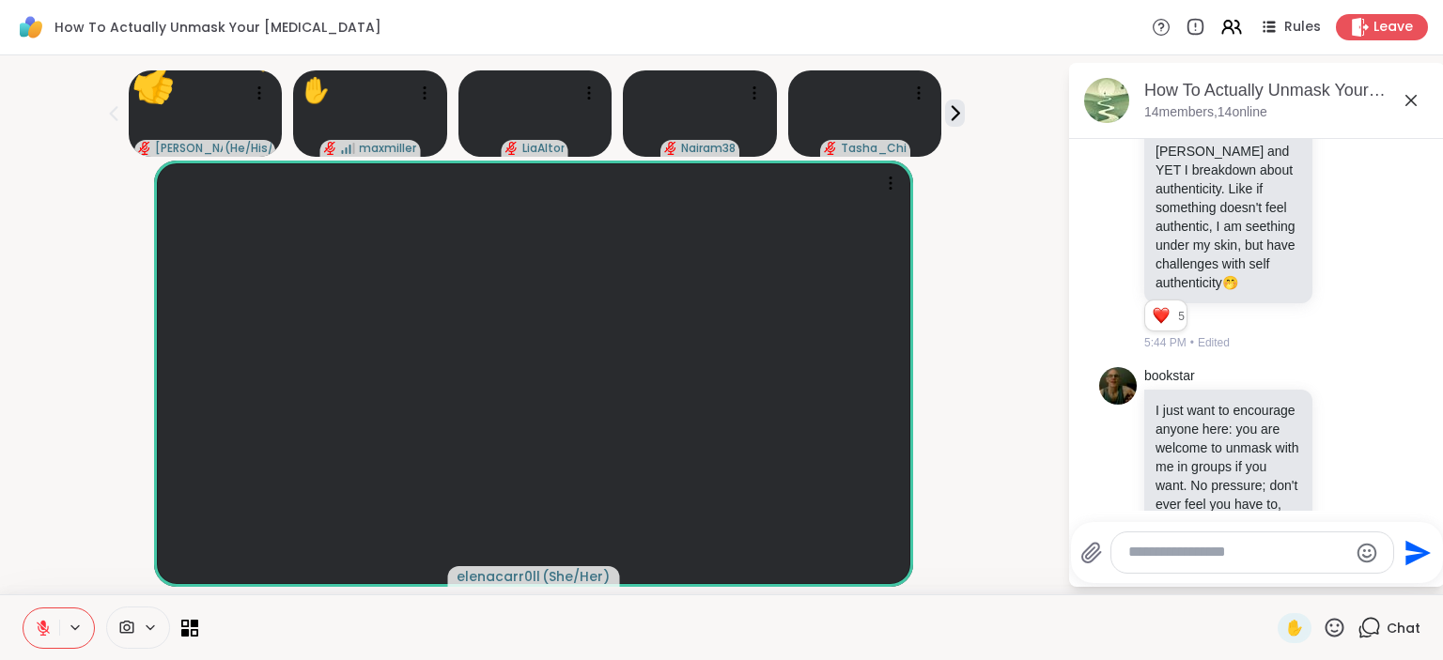
click at [1334, 634] on icon at bounding box center [1334, 627] width 23 height 23
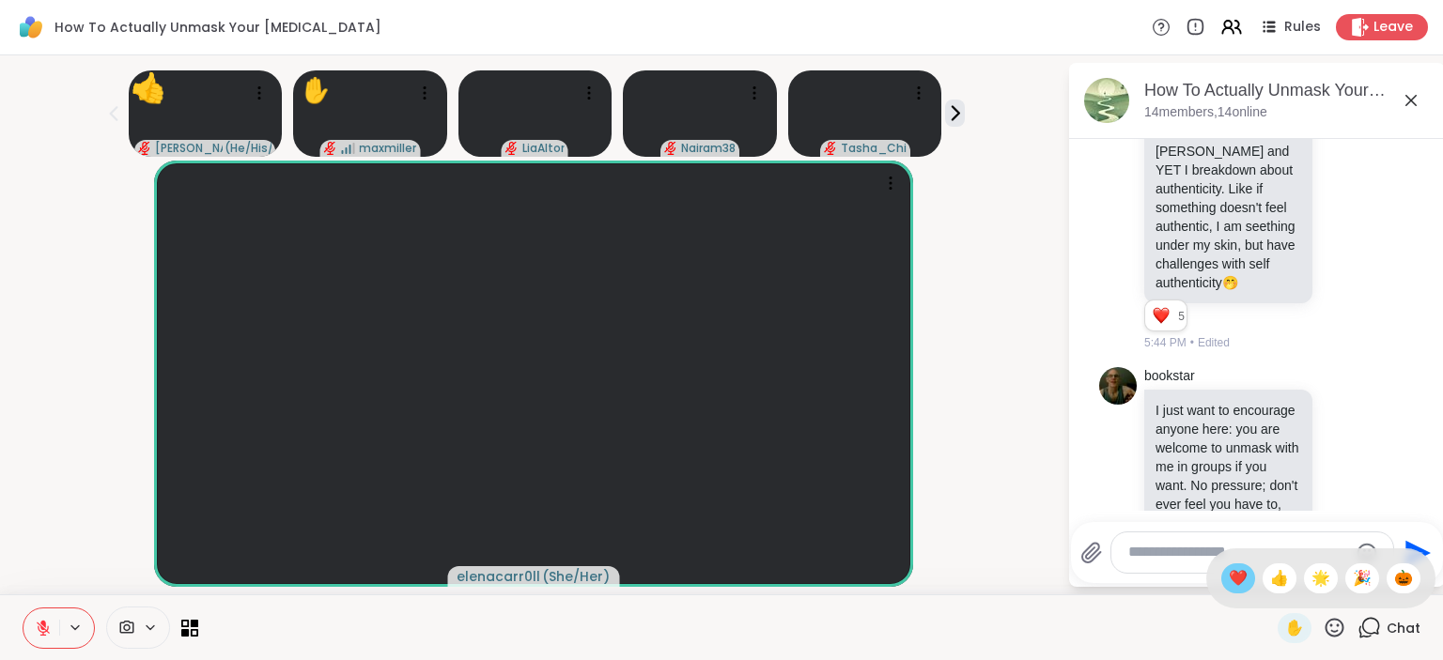
click at [1229, 577] on span "❤️" at bounding box center [1238, 578] width 19 height 23
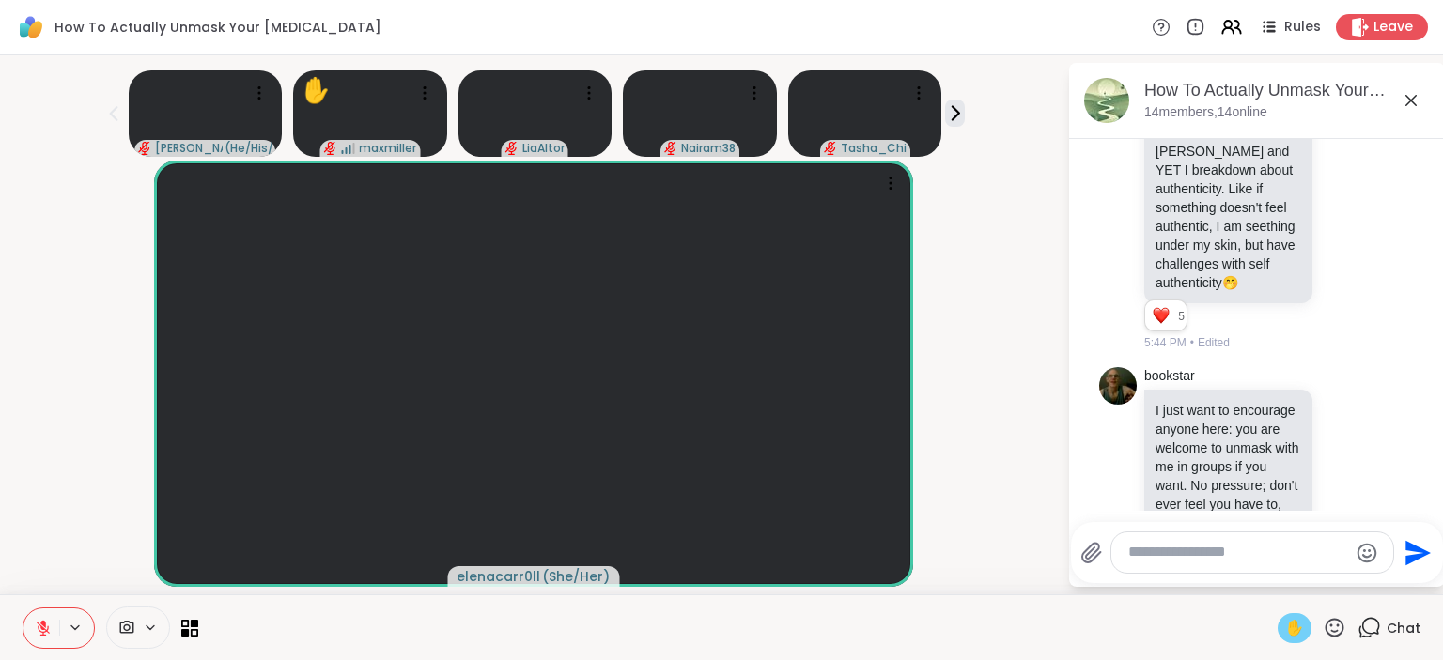
click at [1297, 626] on span "✋" at bounding box center [1294, 628] width 19 height 23
click at [1296, 624] on span "✋" at bounding box center [1294, 628] width 19 height 23
click at [1333, 624] on icon at bounding box center [1334, 627] width 23 height 23
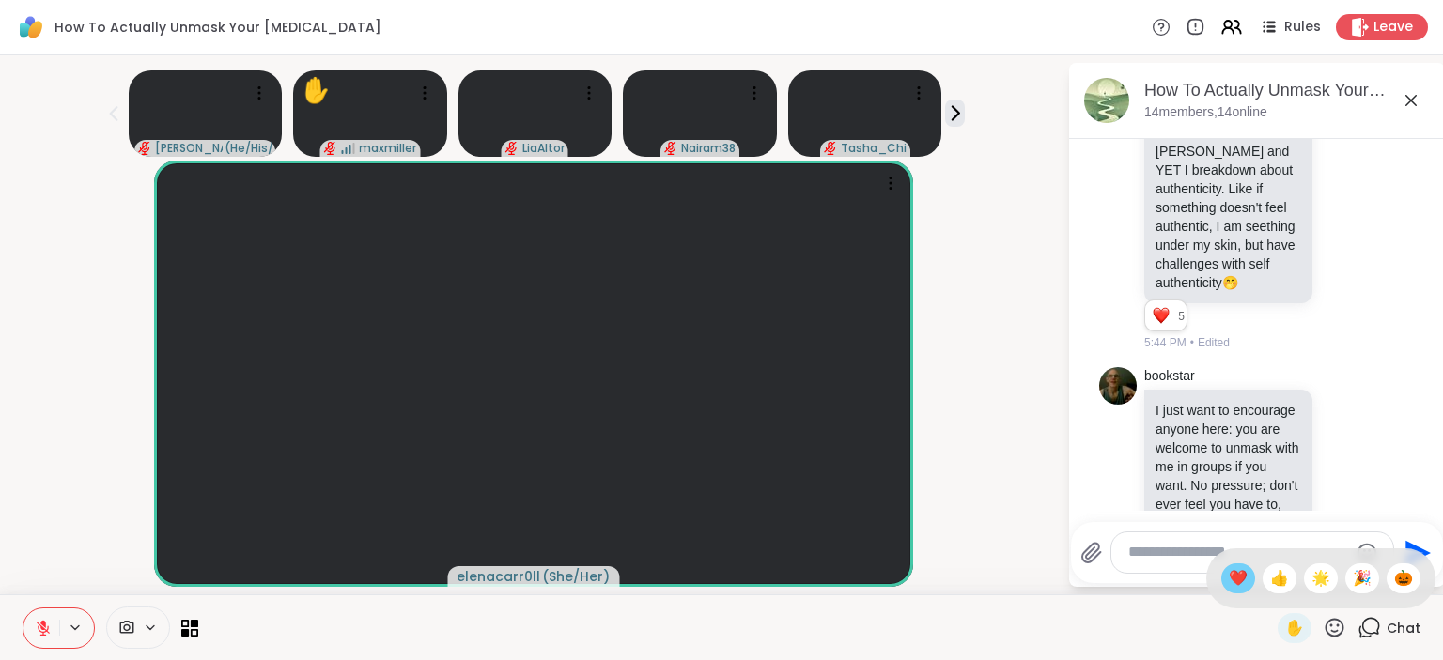
click at [1234, 582] on span "❤️" at bounding box center [1238, 578] width 19 height 23
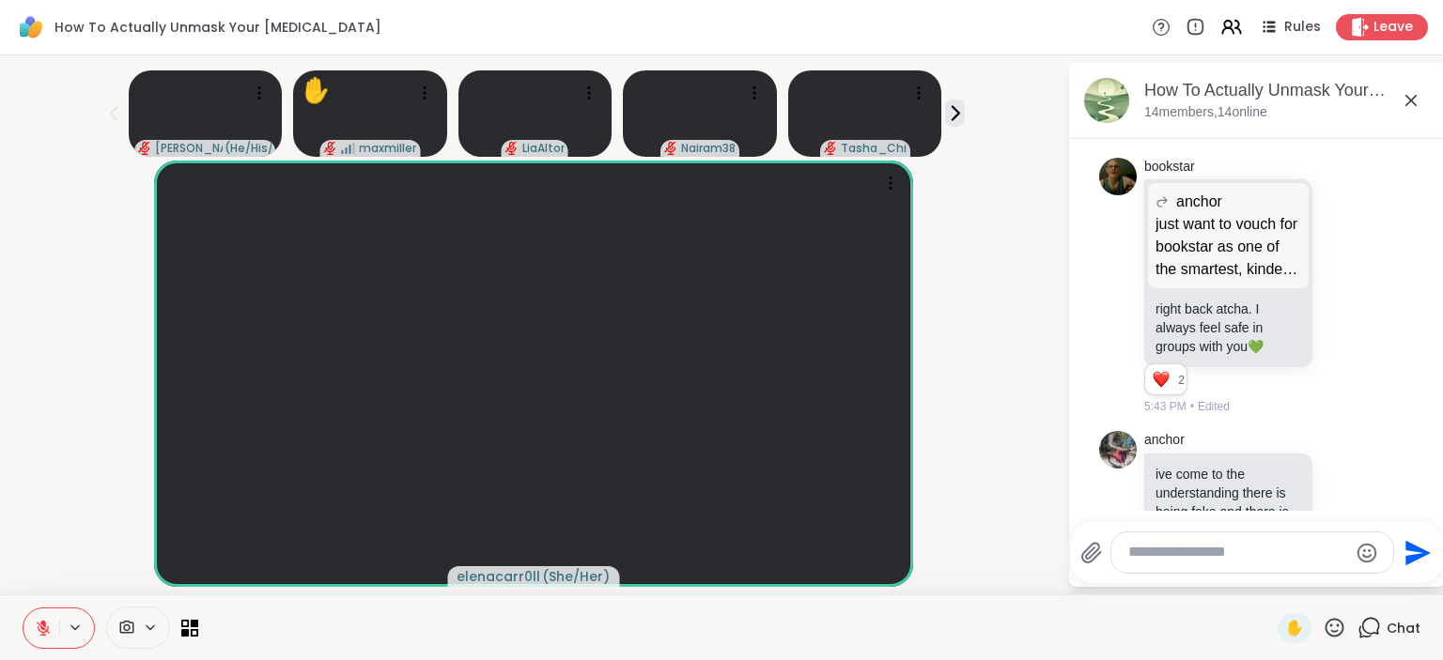
scroll to position [14113, 0]
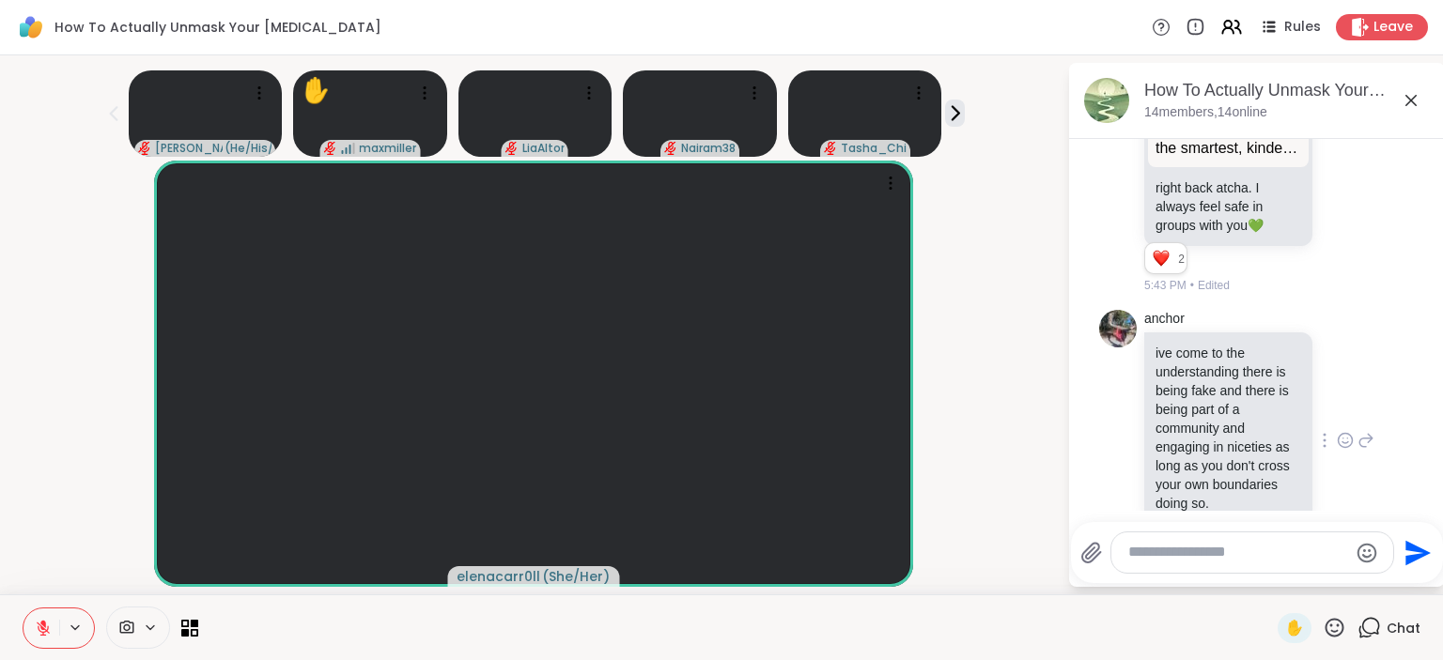
click at [1342, 431] on icon at bounding box center [1345, 440] width 17 height 19
click at [1159, 402] on div "Select Reaction: Thumbs up" at bounding box center [1154, 410] width 17 height 17
click at [1345, 431] on icon at bounding box center [1345, 440] width 17 height 19
click at [1361, 310] on div "anchor ive come to the understanding there is being fake and there is being par…" at bounding box center [1259, 441] width 230 height 262
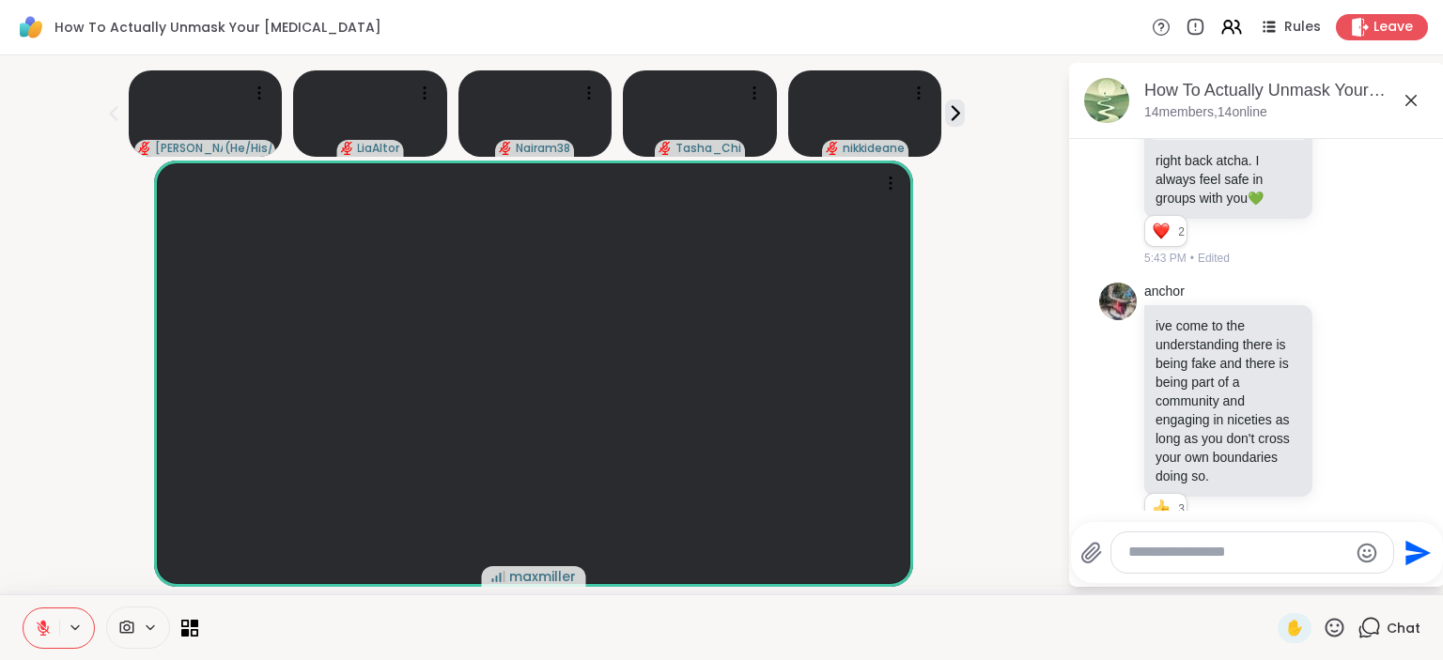
scroll to position [14277, 0]
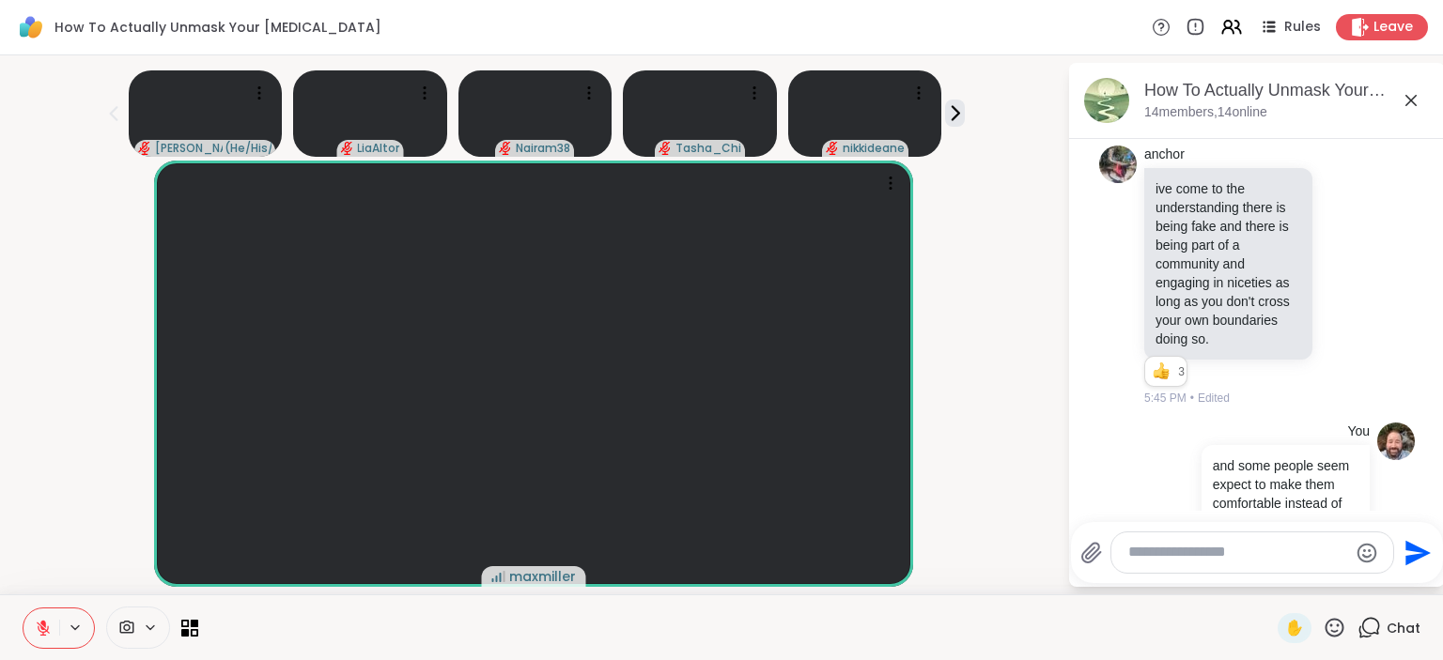
click at [1347, 658] on icon at bounding box center [1345, 667] width 17 height 19
click at [1147, 611] on ul at bounding box center [1196, 637] width 218 height 53
click at [1138, 598] on div "N Nairam38 anybody here has issues with regulating heat in their bodies? 5:47 PM" at bounding box center [1257, 667] width 316 height 138
click at [1351, 658] on icon at bounding box center [1345, 667] width 17 height 19
click at [1148, 628] on div "Select Reaction: Thumbs up" at bounding box center [1154, 636] width 17 height 17
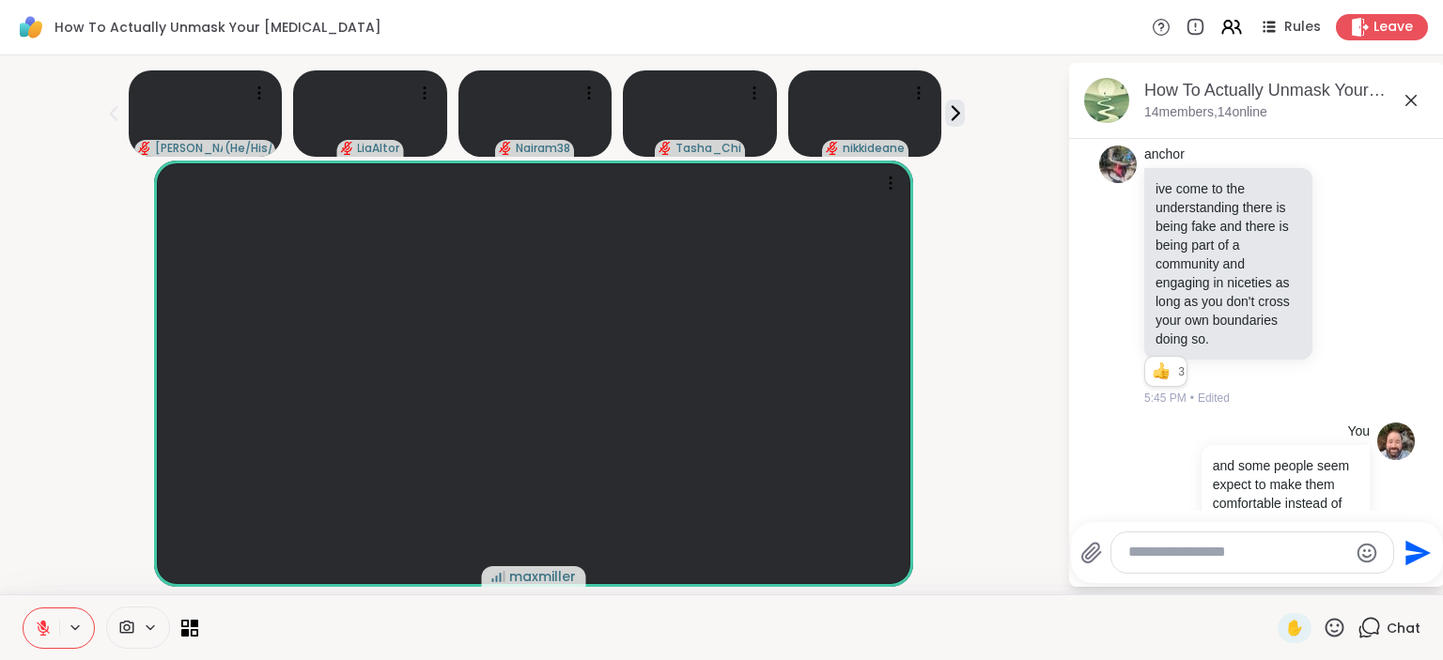
scroll to position [14305, 0]
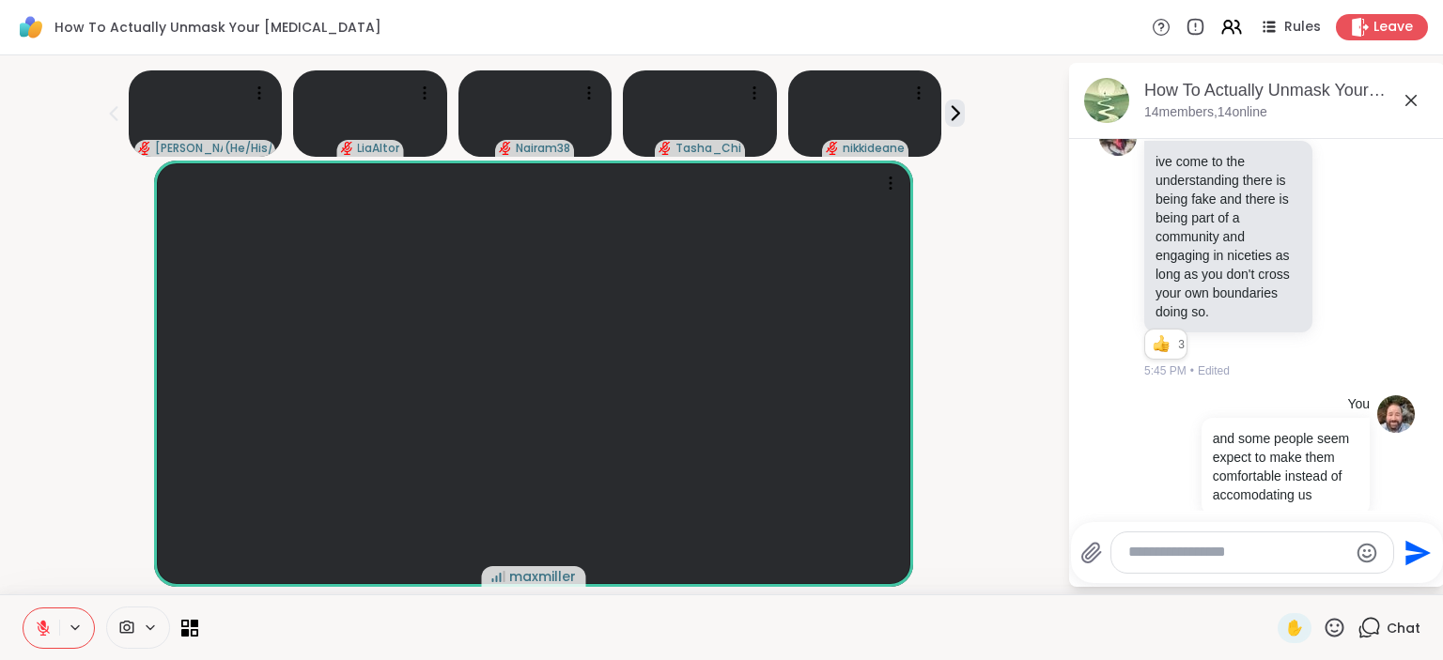
click at [1368, 642] on icon at bounding box center [1365, 653] width 17 height 23
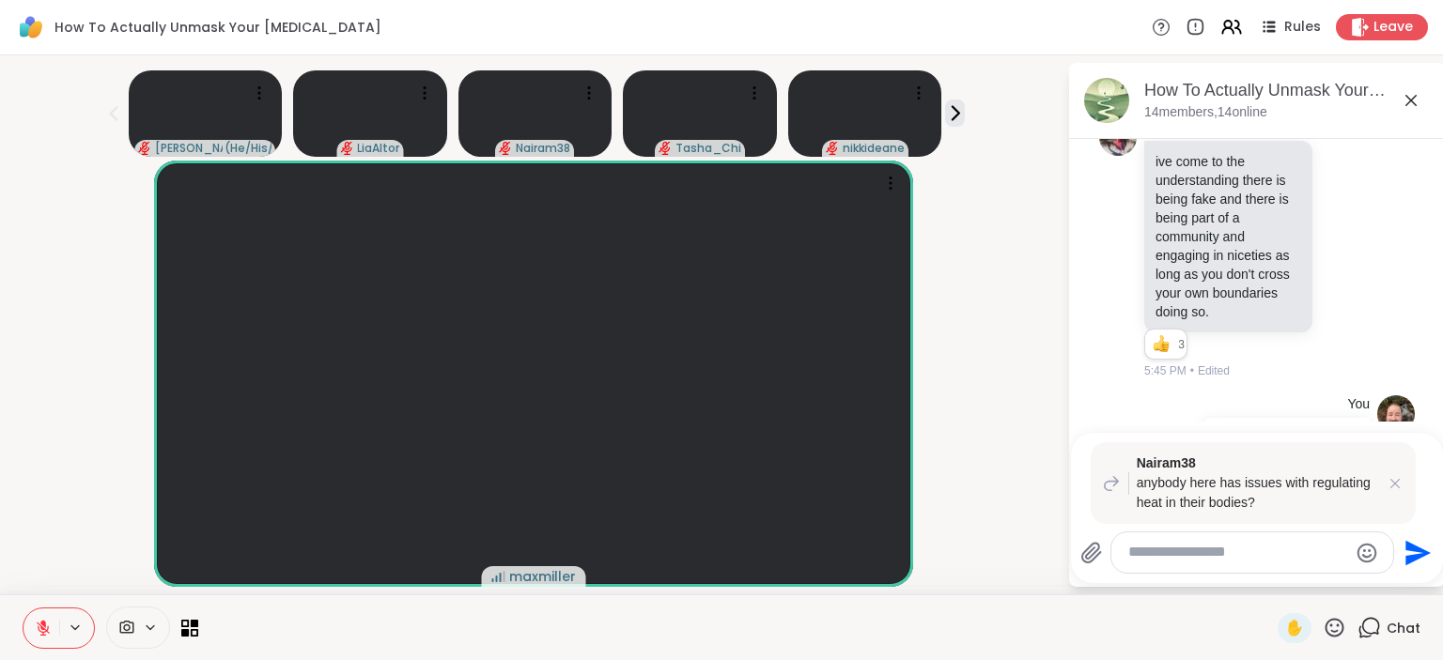
click at [1167, 555] on textarea "Type your message" at bounding box center [1237, 553] width 219 height 20
type textarea "**********"
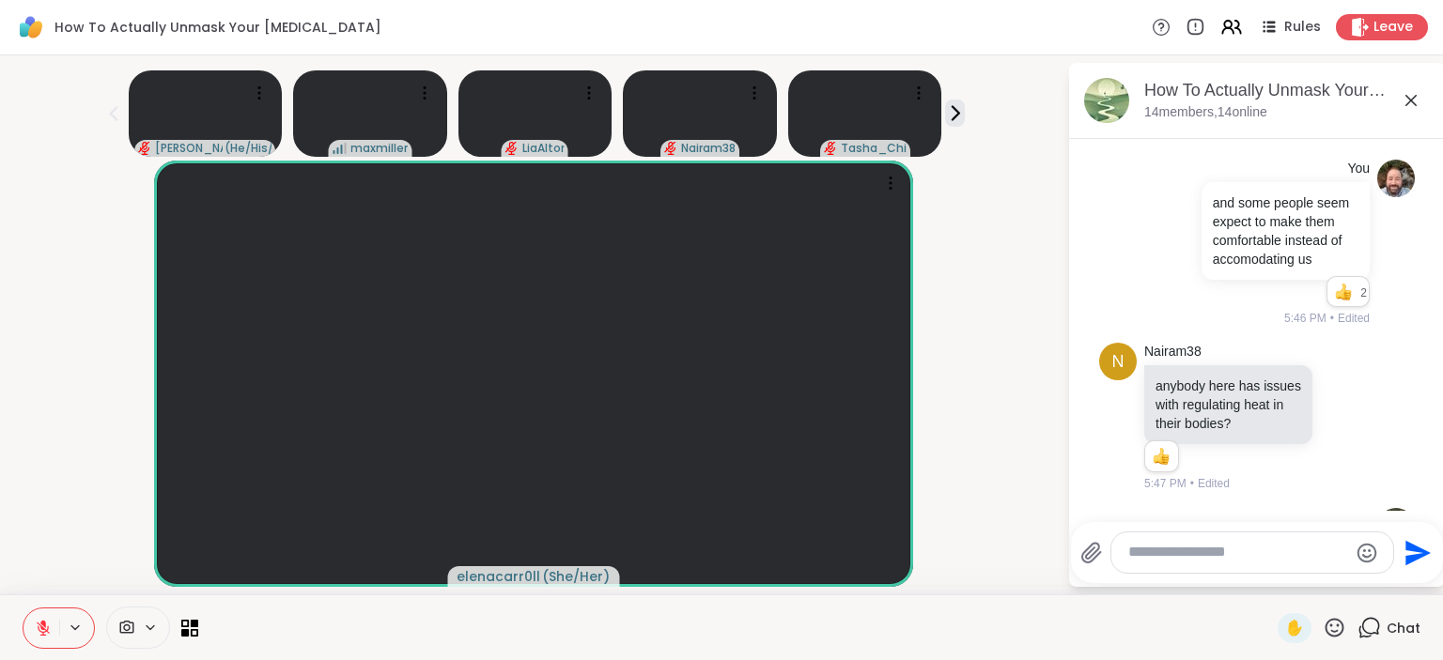
scroll to position [14703, 0]
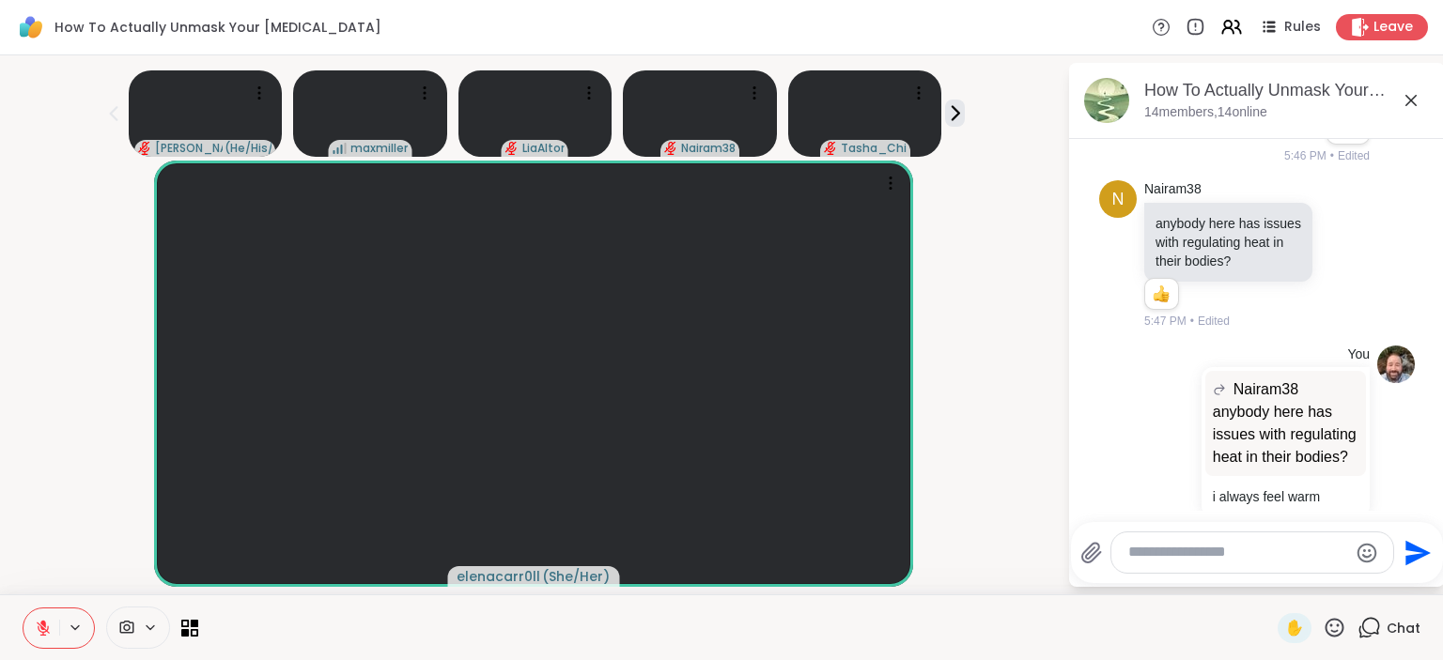
click at [1196, 563] on textarea "Type your message" at bounding box center [1237, 553] width 219 height 20
type textarea "**********"
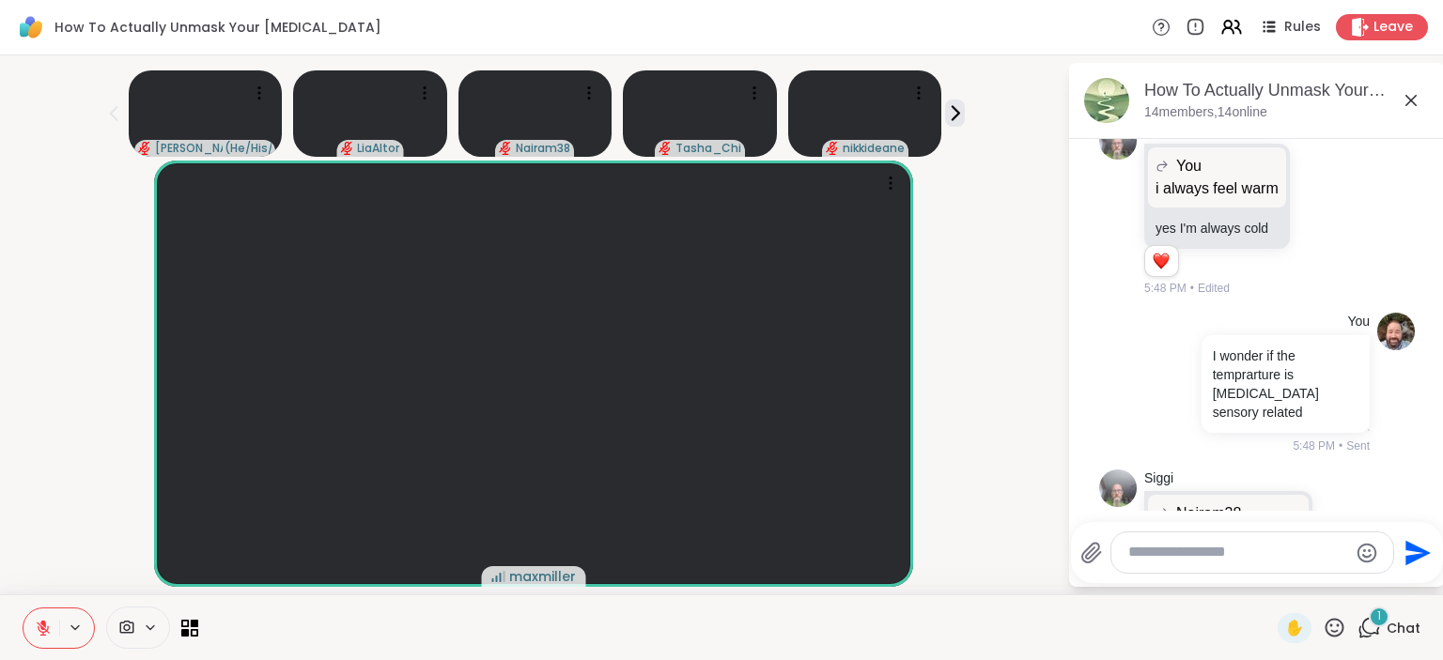
scroll to position [15312, 0]
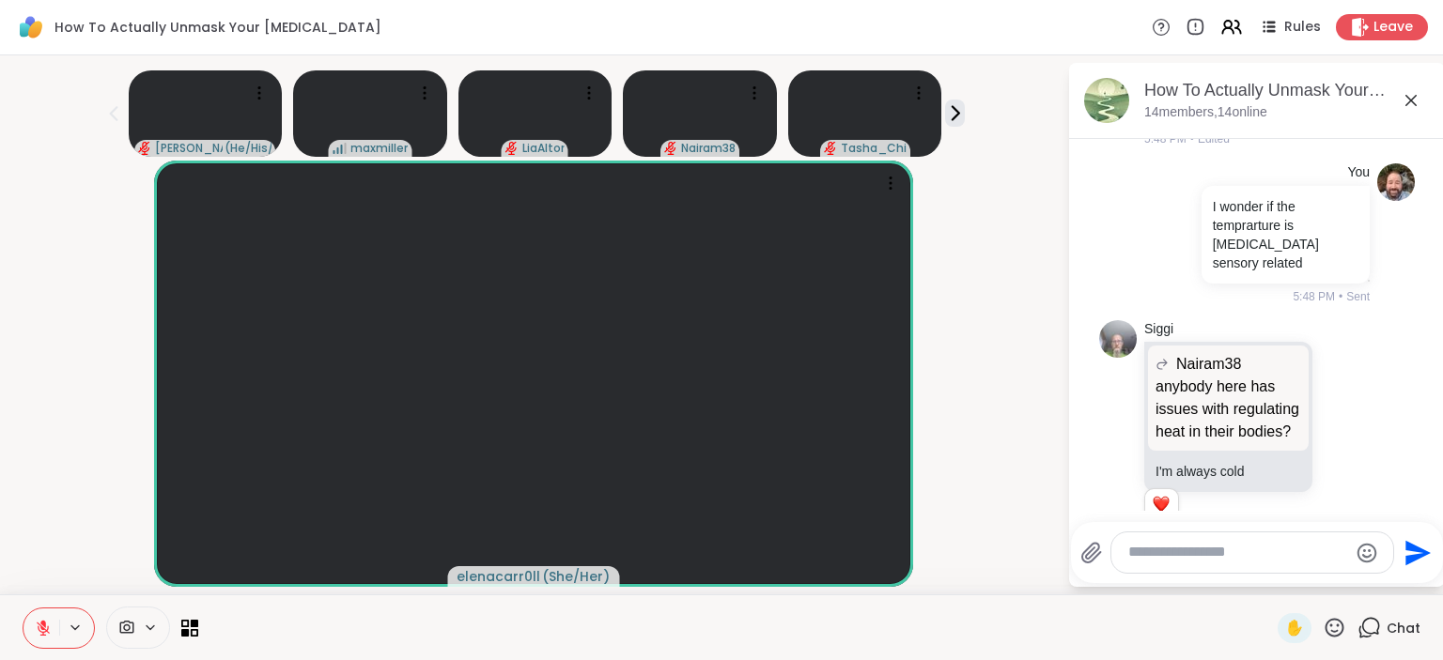
click at [1340, 645] on icon at bounding box center [1346, 652] width 14 height 14
click at [1149, 613] on div "Select Reaction: Thumbs up" at bounding box center [1154, 621] width 17 height 17
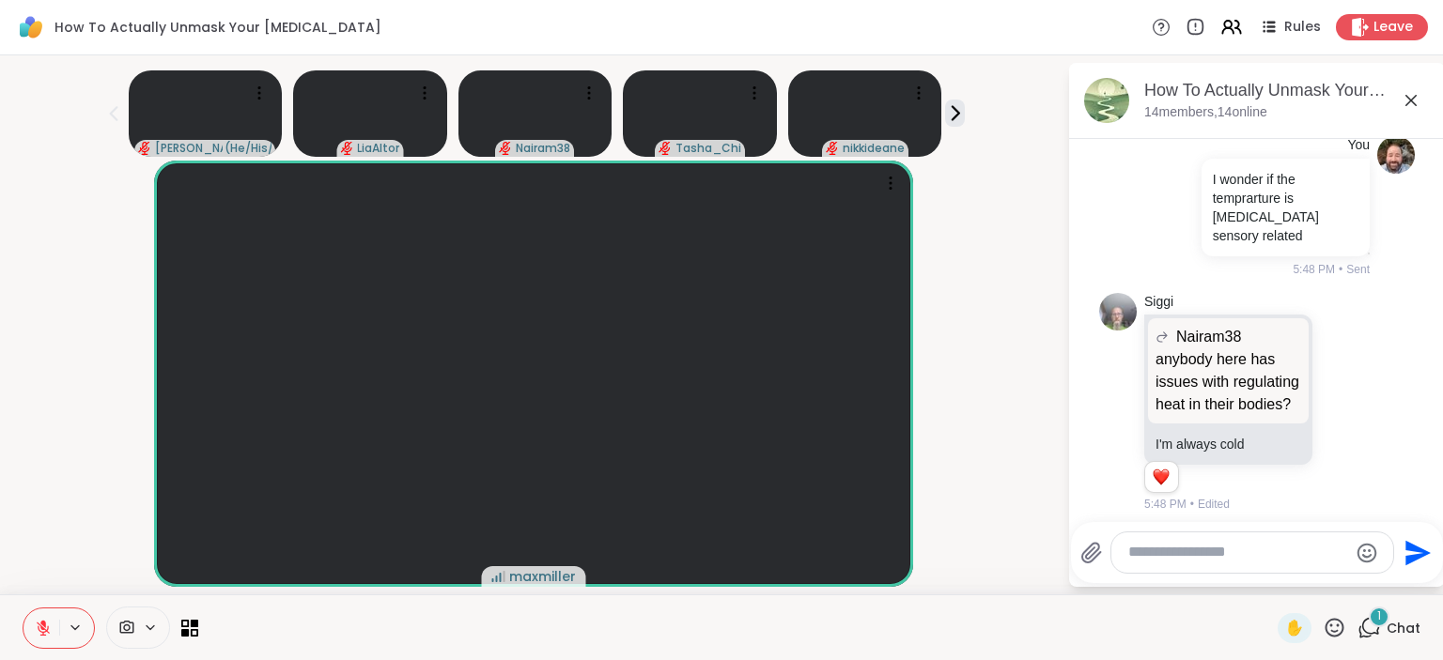
scroll to position [15522, 0]
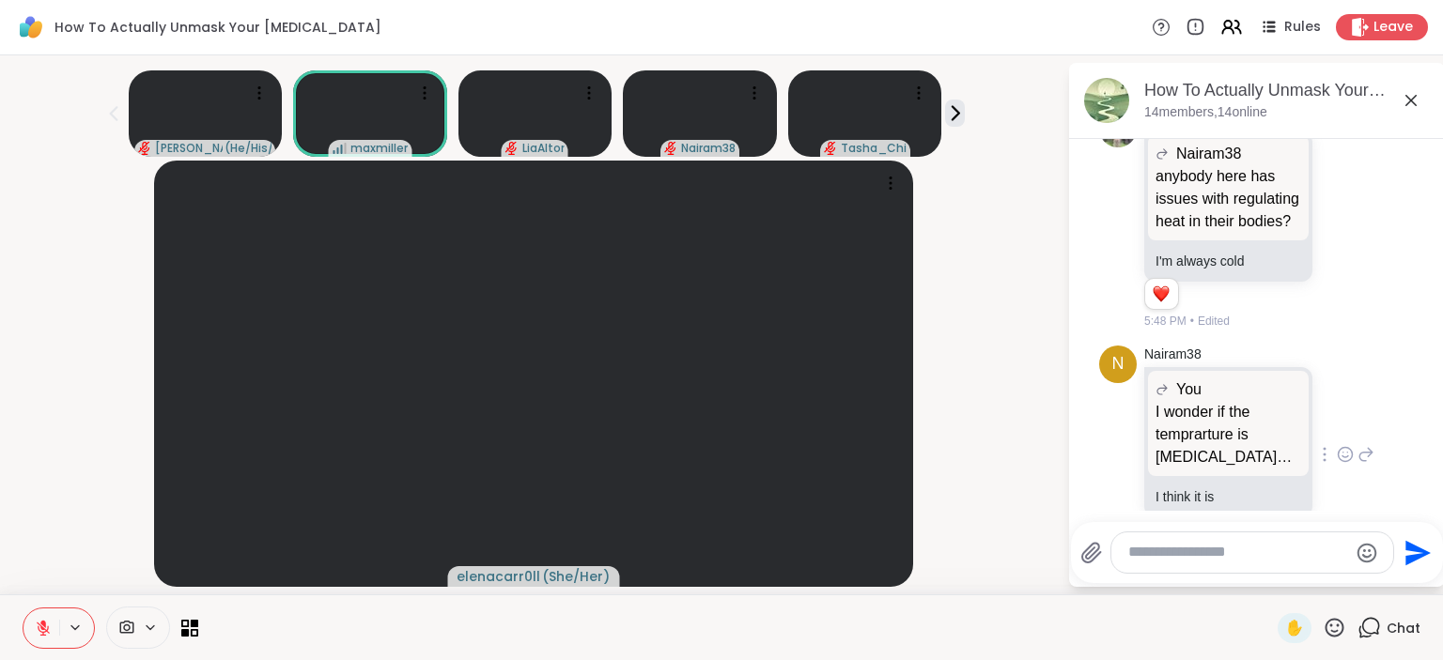
click at [1186, 559] on textarea "Type your message" at bounding box center [1237, 553] width 219 height 20
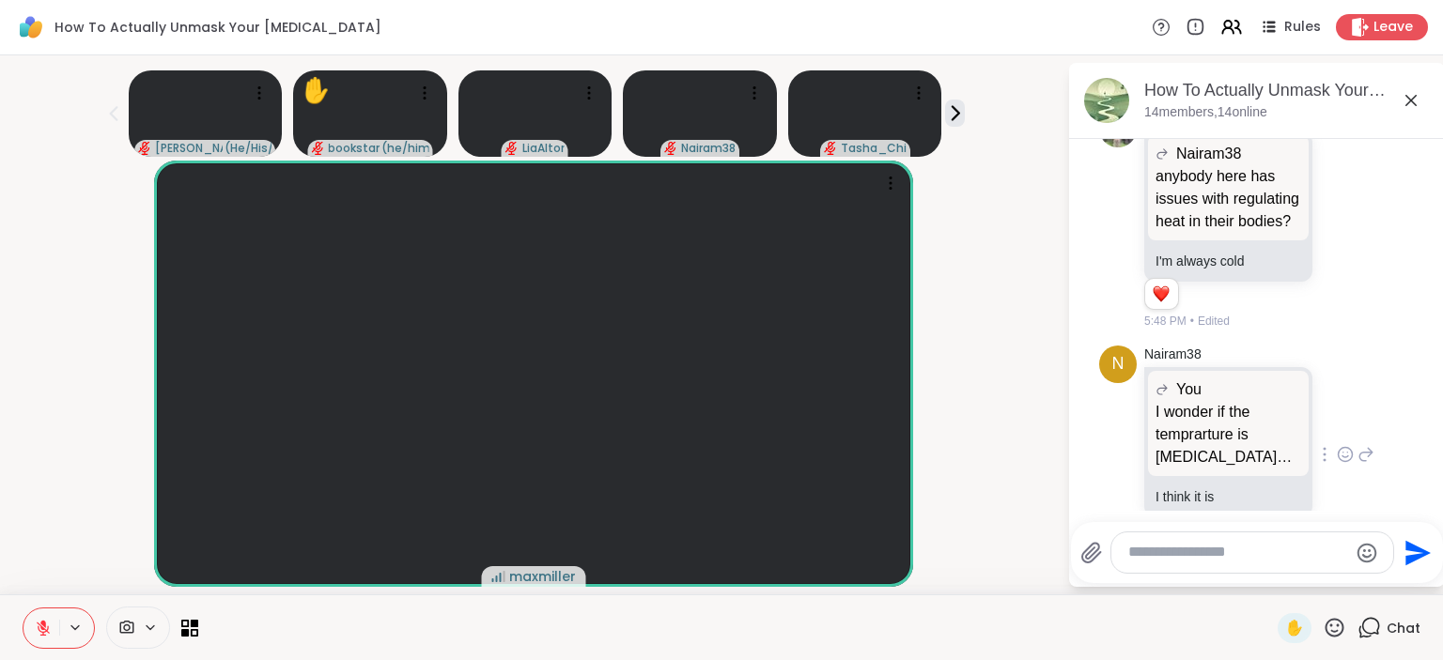
click at [1331, 628] on icon at bounding box center [1334, 627] width 23 height 23
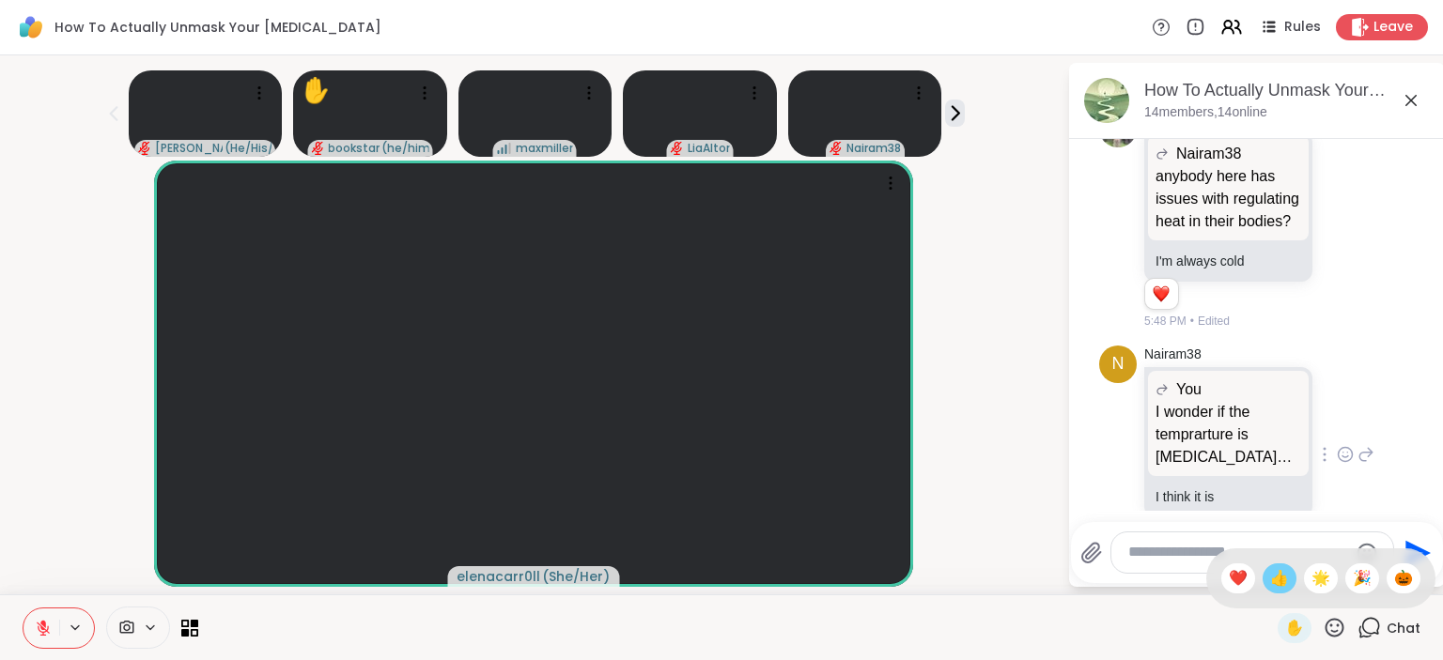
click at [1270, 581] on span "👍" at bounding box center [1279, 578] width 19 height 23
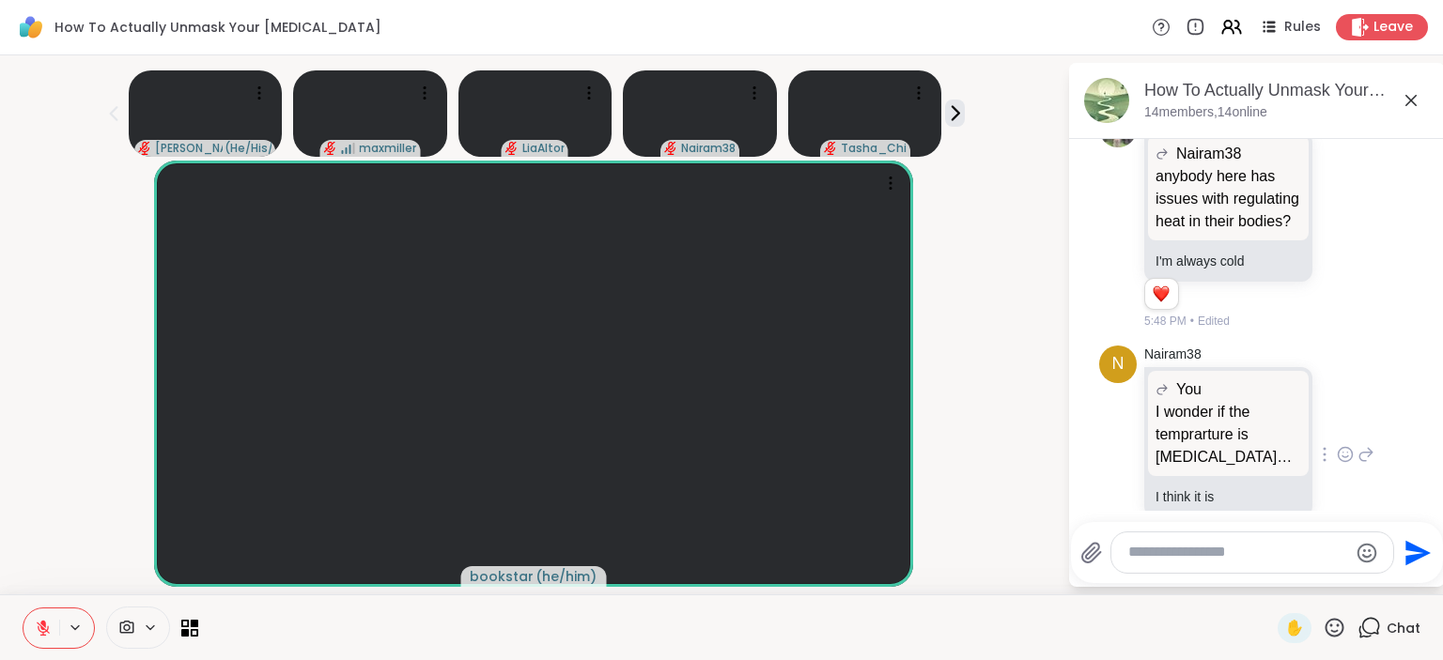
click at [1189, 553] on textarea "Type your message" at bounding box center [1237, 553] width 219 height 20
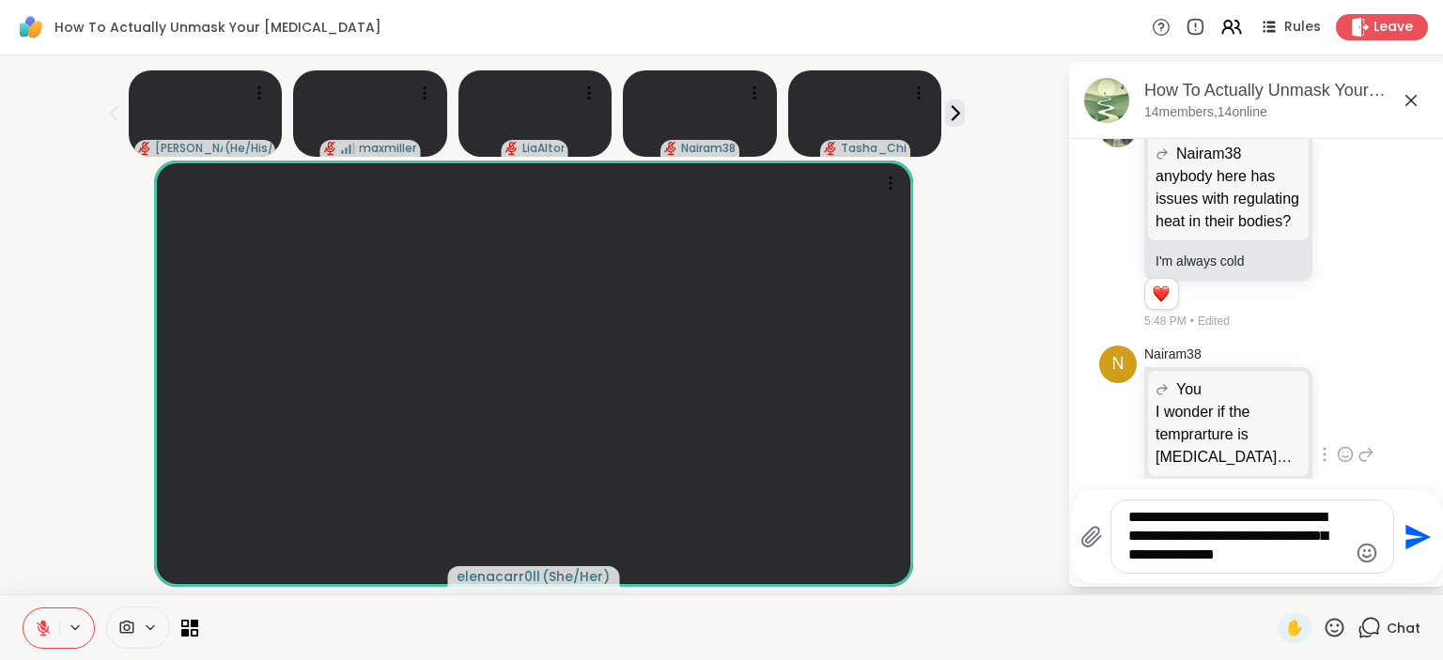
type textarea "**********"
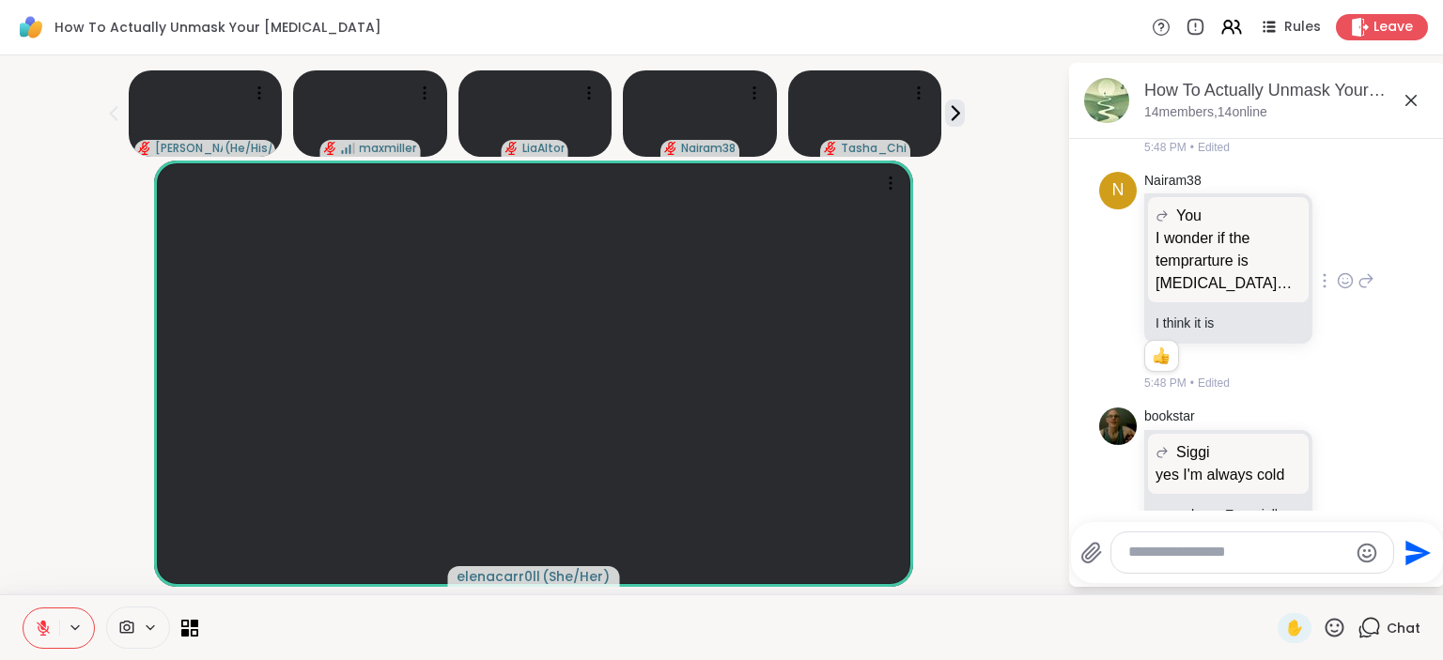
scroll to position [15723, 0]
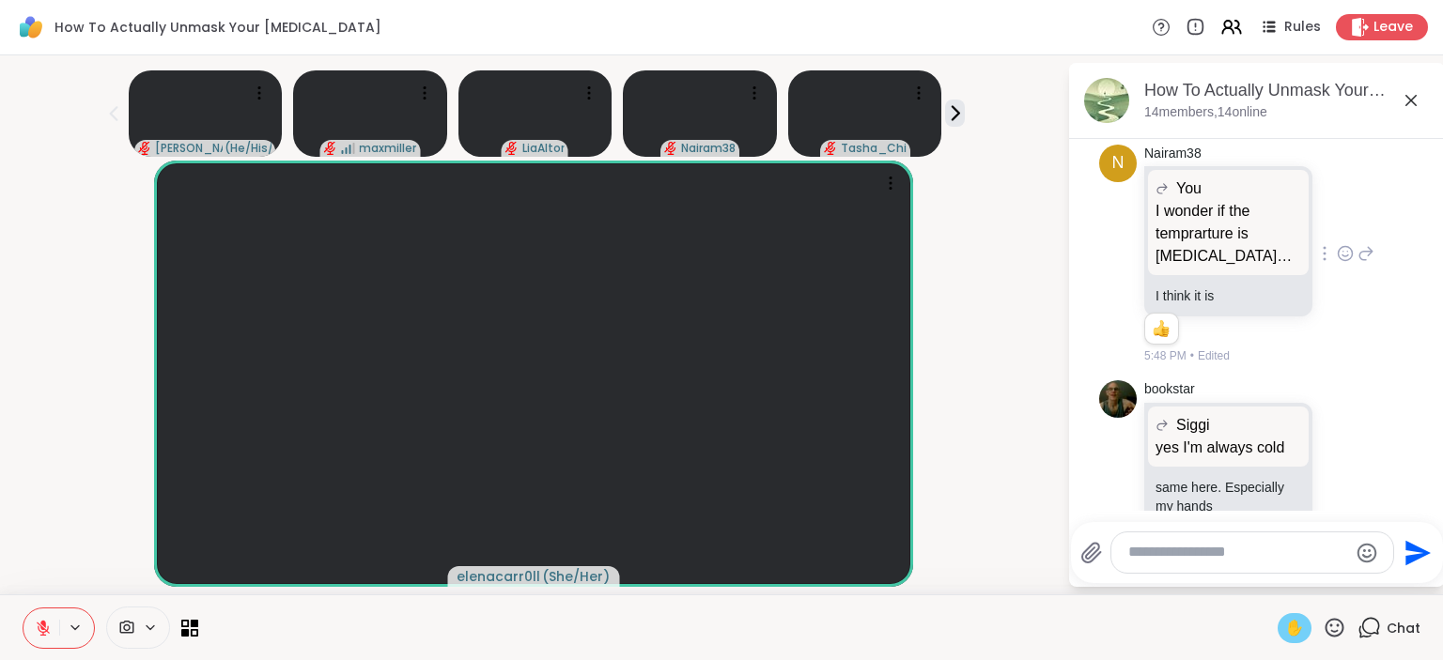
click at [1309, 632] on div "✋" at bounding box center [1295, 628] width 34 height 30
click at [1336, 637] on icon at bounding box center [1334, 627] width 19 height 19
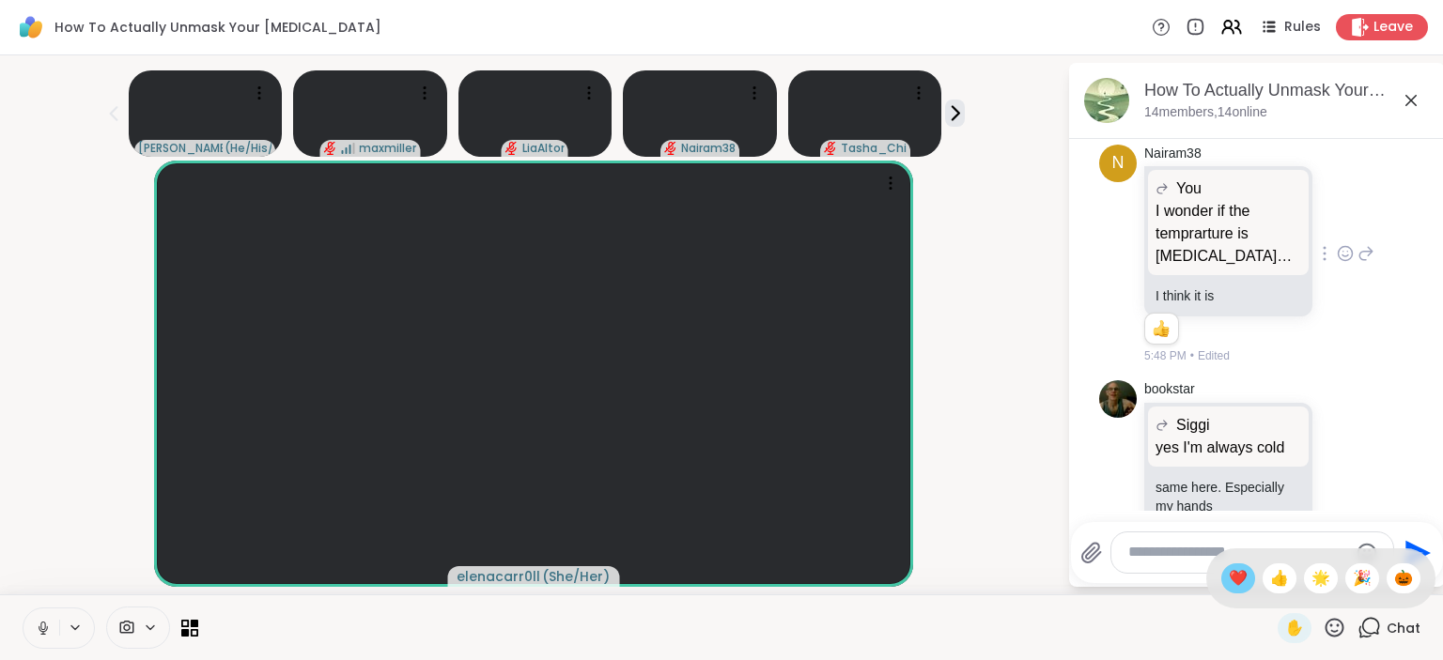
click at [1232, 587] on span "❤️" at bounding box center [1238, 578] width 19 height 23
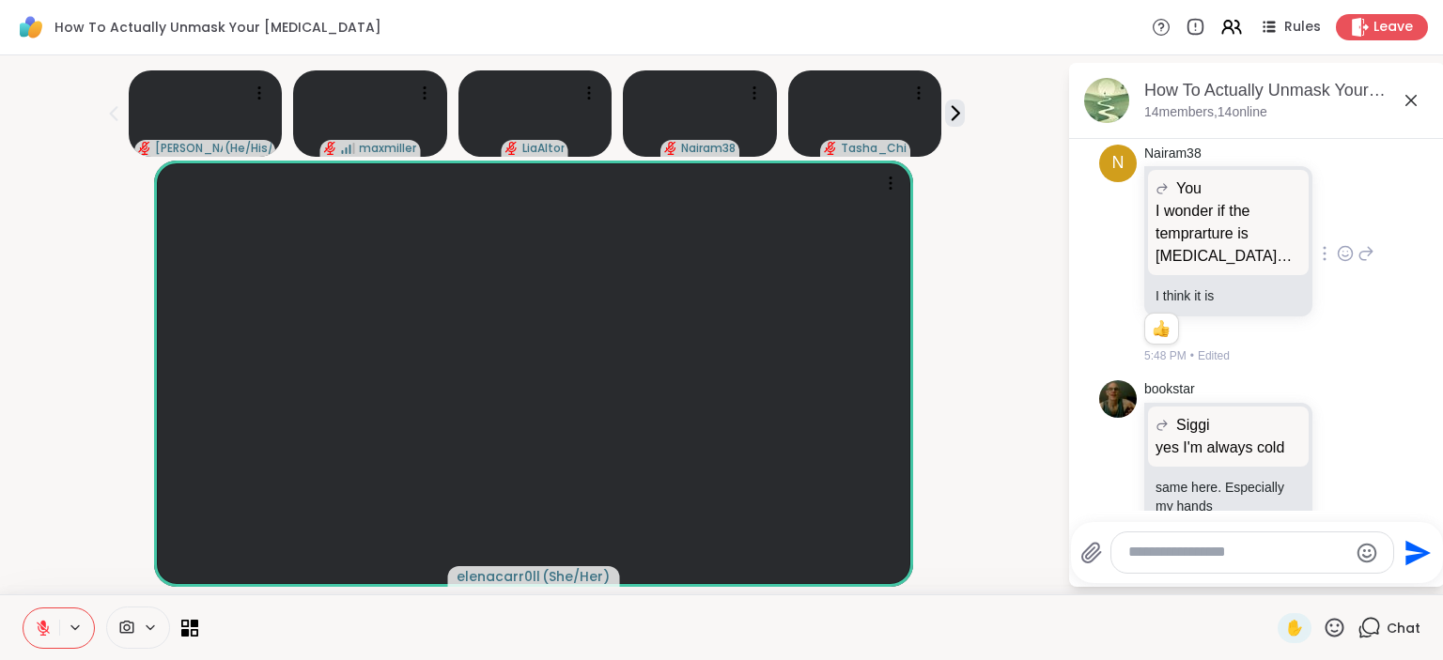
click at [1334, 630] on icon at bounding box center [1334, 627] width 23 height 23
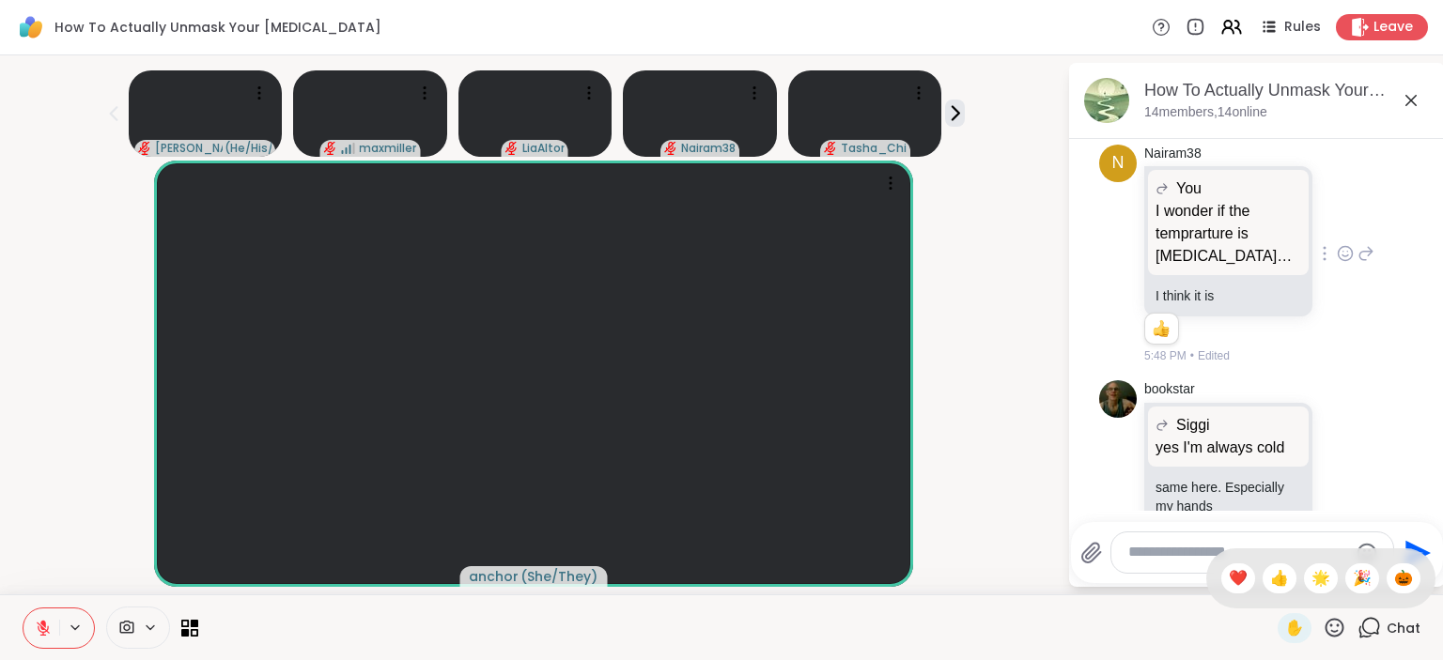
click at [1146, 560] on textarea "Type your message" at bounding box center [1237, 553] width 219 height 20
click at [1340, 629] on icon at bounding box center [1334, 627] width 23 height 23
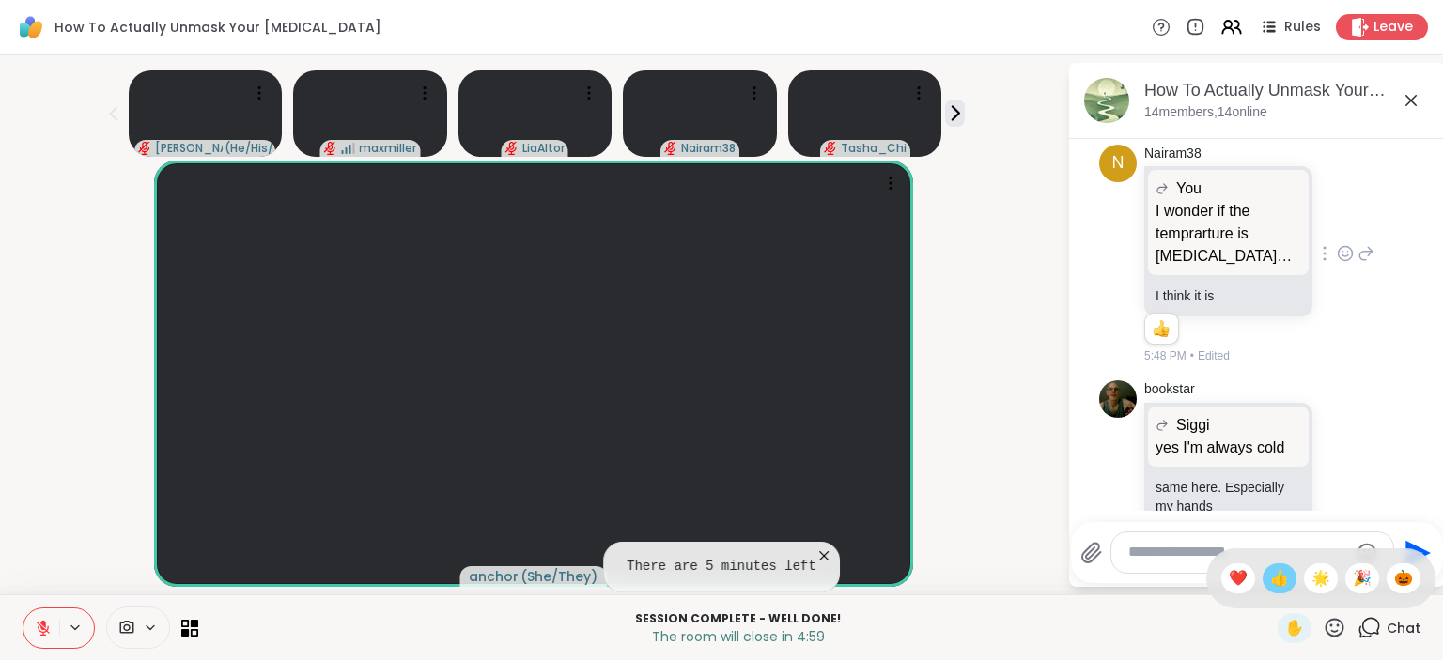
click at [1270, 584] on span "👍" at bounding box center [1279, 578] width 19 height 23
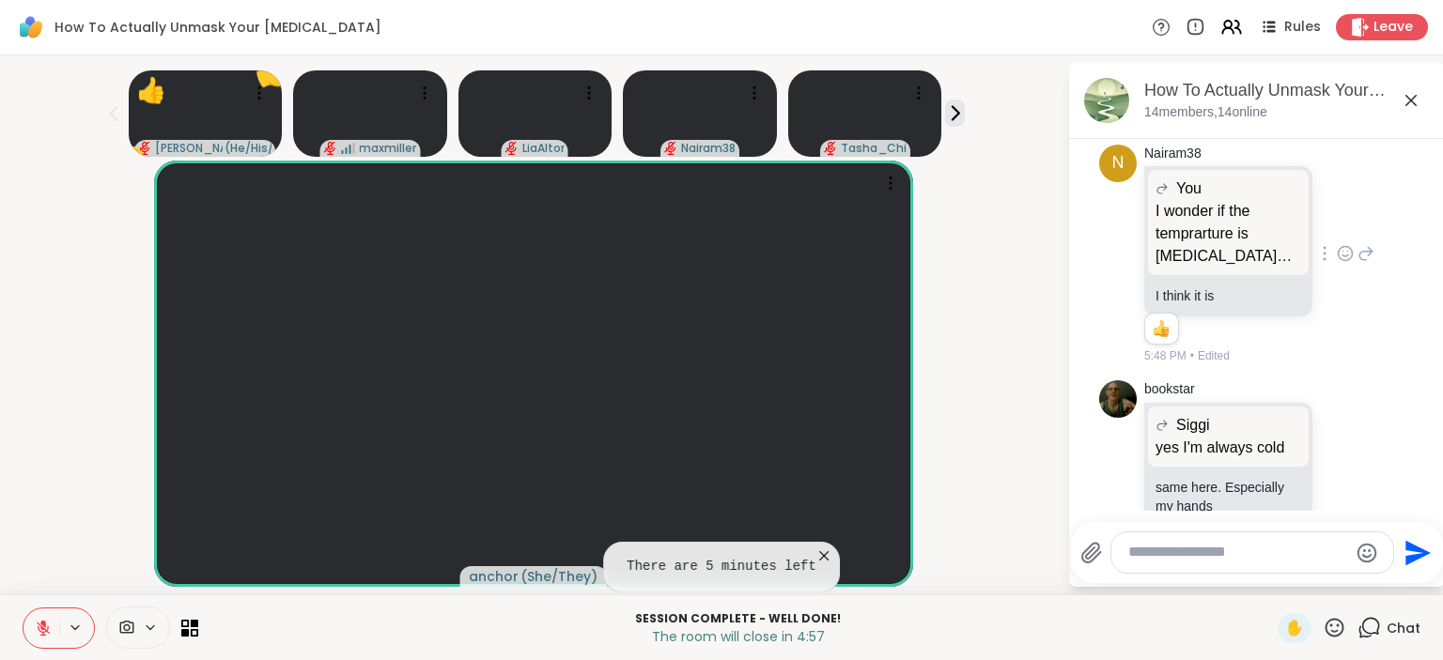
click at [1253, 558] on textarea "Type your message" at bounding box center [1237, 553] width 219 height 20
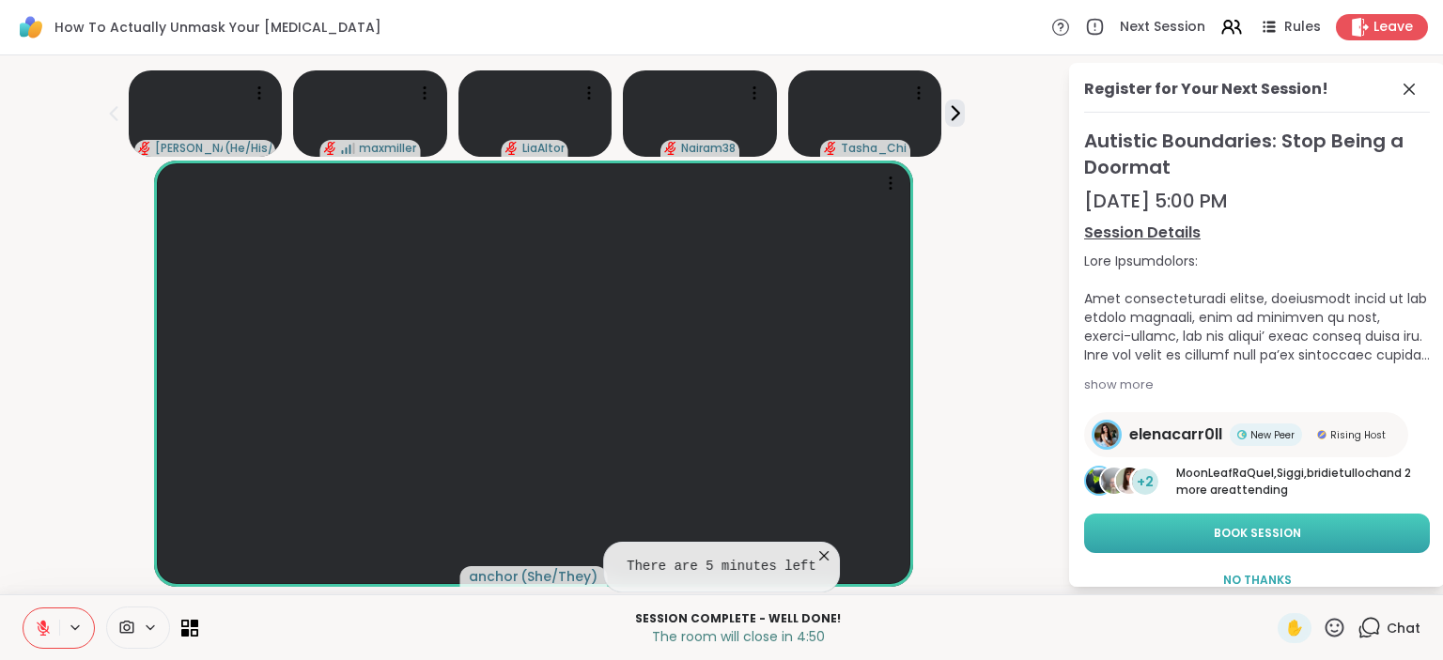
click at [1253, 541] on span "Book Session" at bounding box center [1257, 533] width 87 height 17
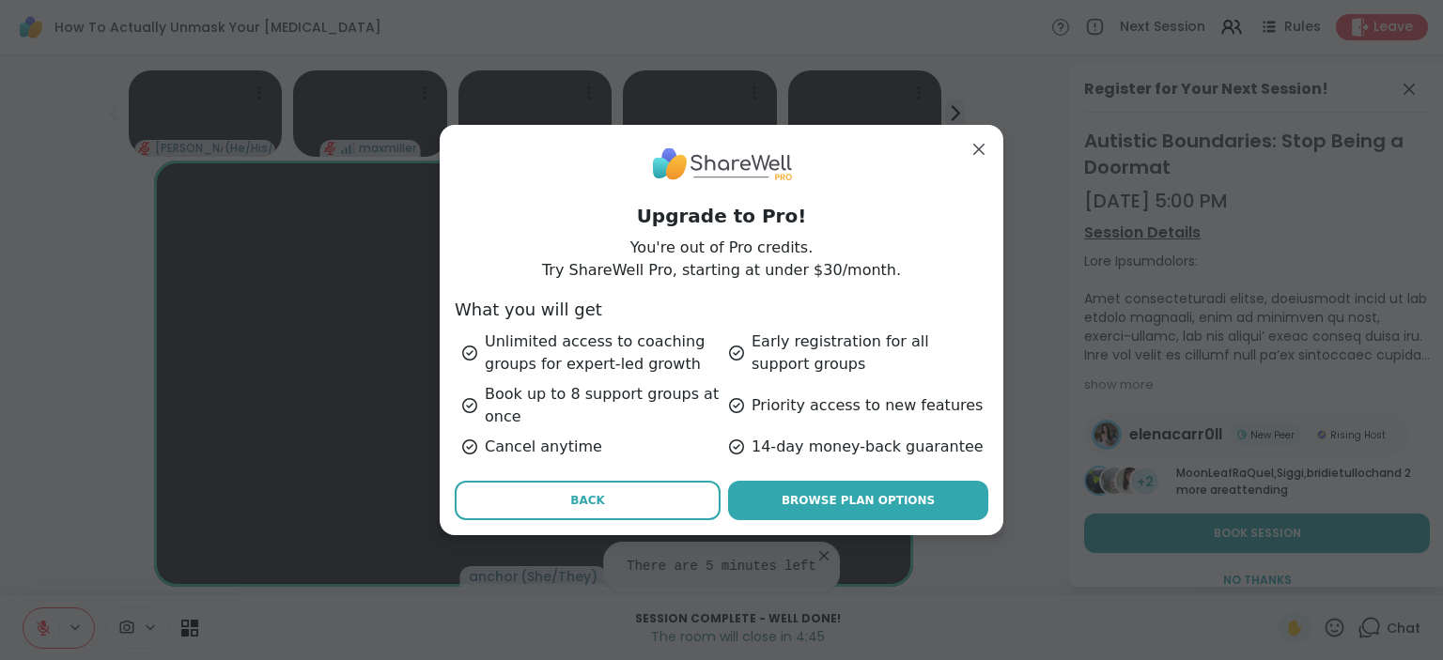
click at [582, 511] on button "Back" at bounding box center [588, 500] width 266 height 39
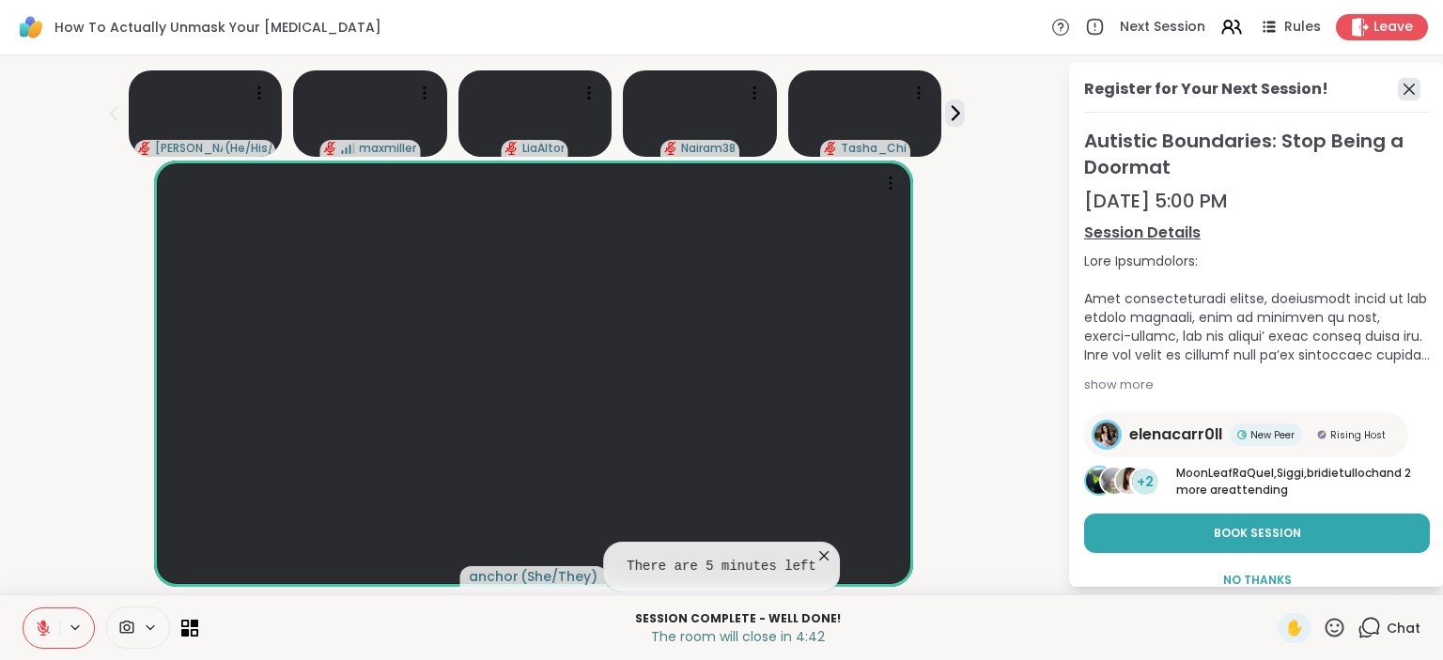
click at [1411, 85] on icon at bounding box center [1409, 89] width 23 height 23
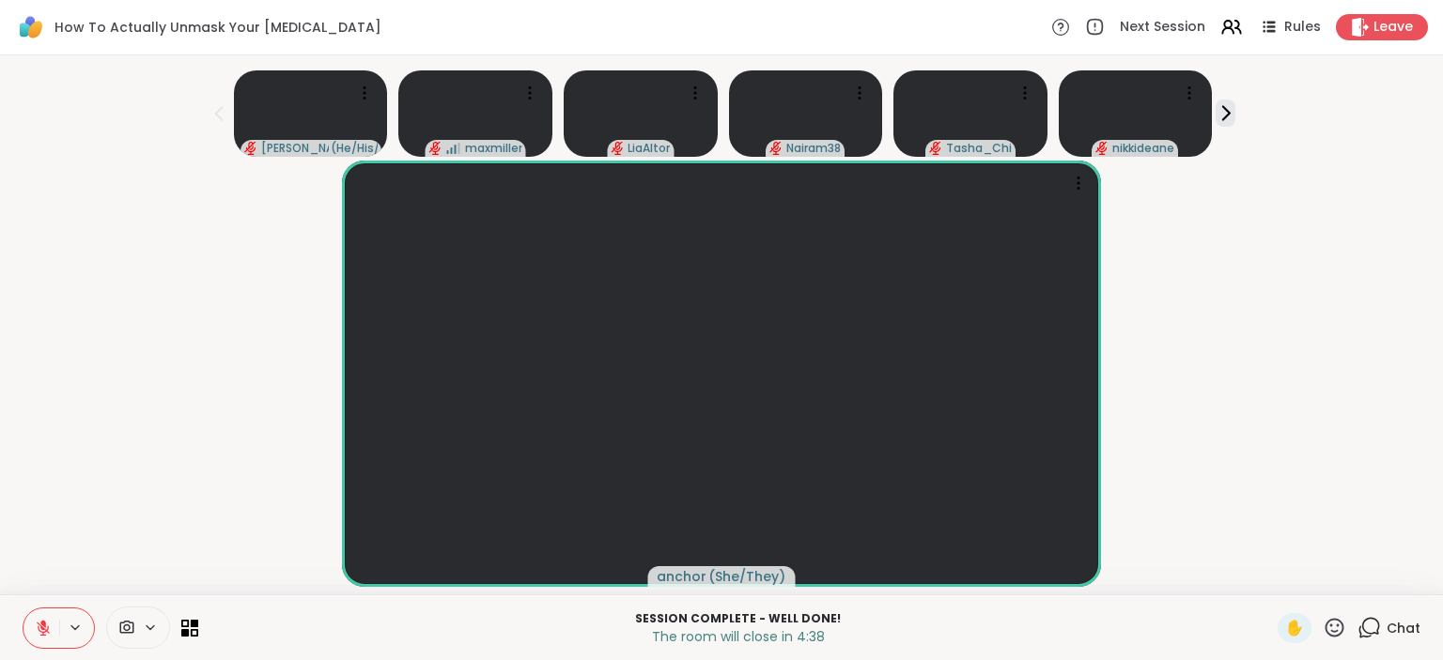
click at [1381, 629] on icon at bounding box center [1368, 627] width 23 height 23
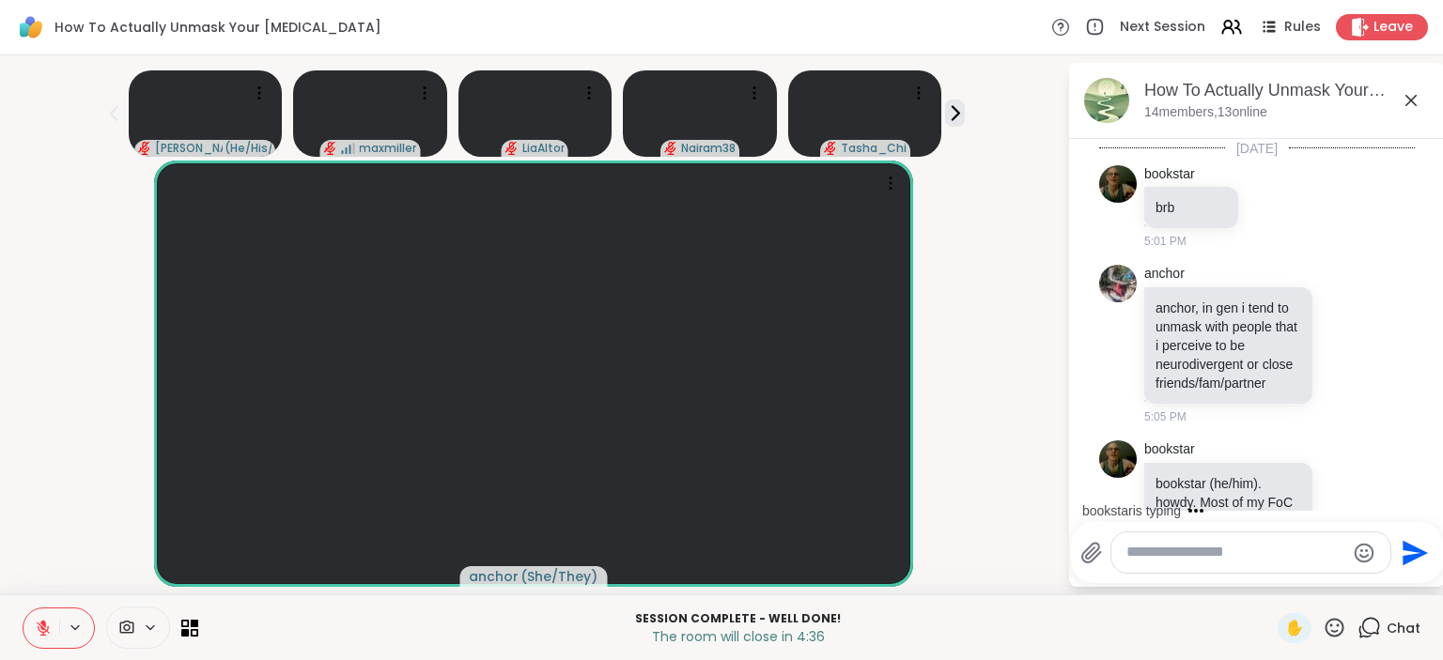
click at [1336, 632] on icon at bounding box center [1334, 627] width 19 height 19
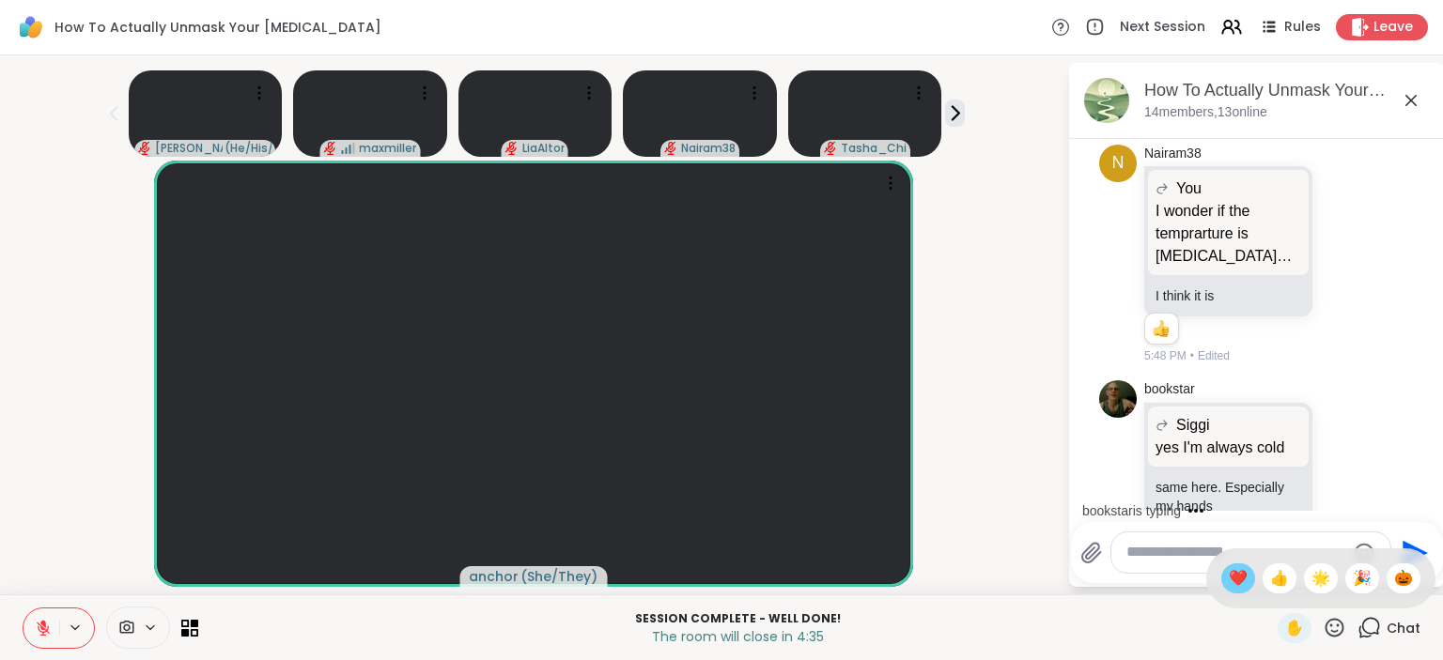
click at [1231, 584] on span "❤️" at bounding box center [1238, 578] width 19 height 23
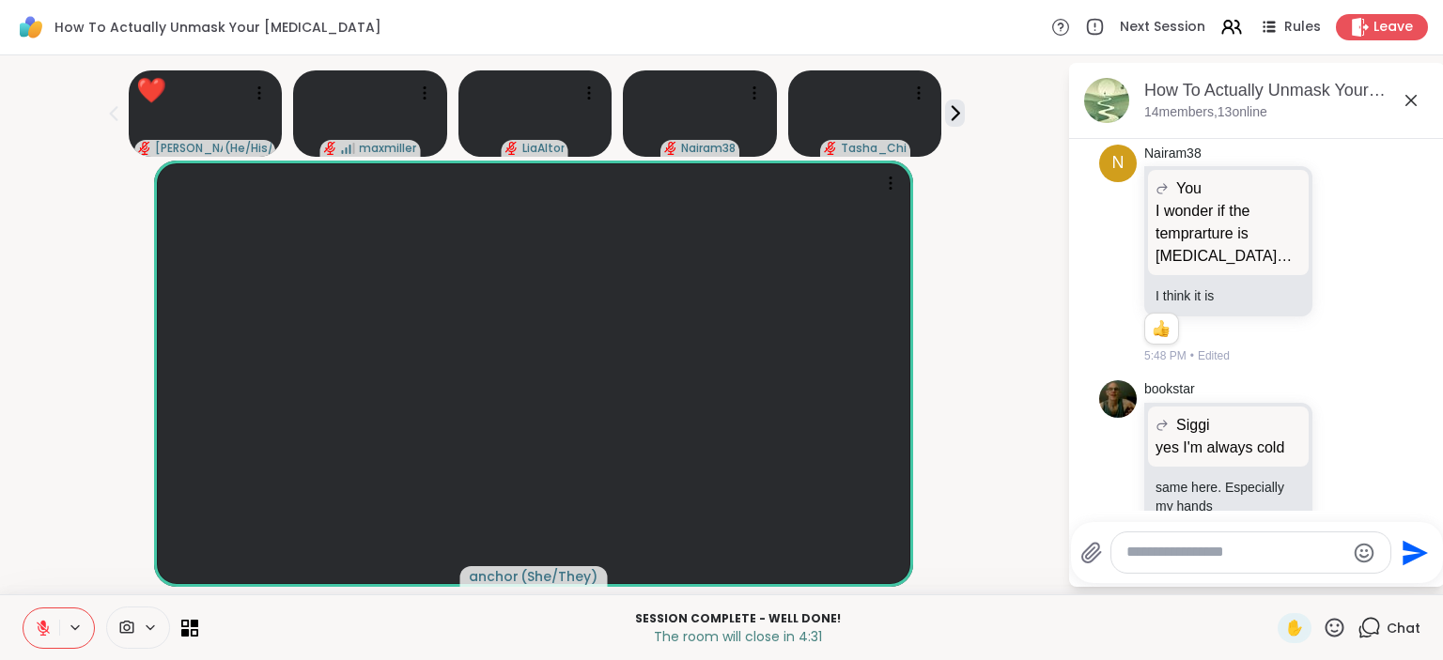
click at [1216, 553] on textarea "Type your message" at bounding box center [1235, 553] width 219 height 20
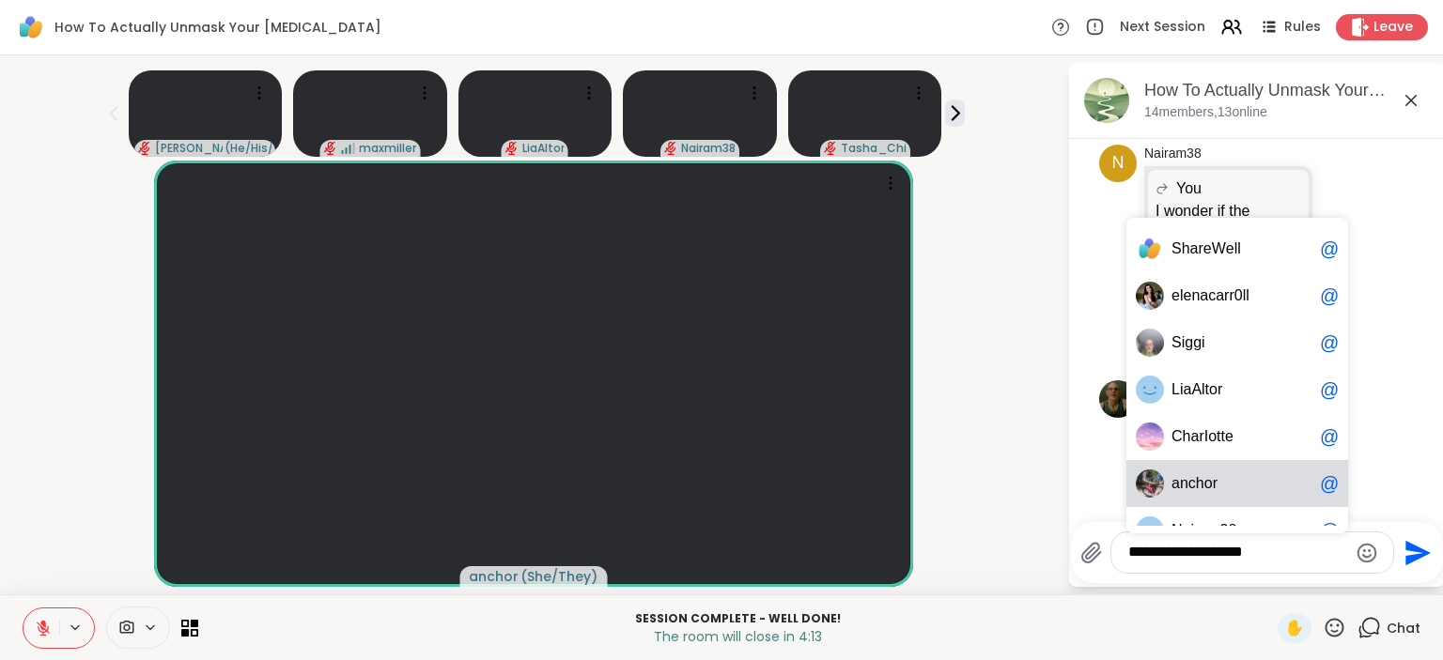
click at [1231, 491] on span "a n c h o r" at bounding box center [1241, 483] width 141 height 19
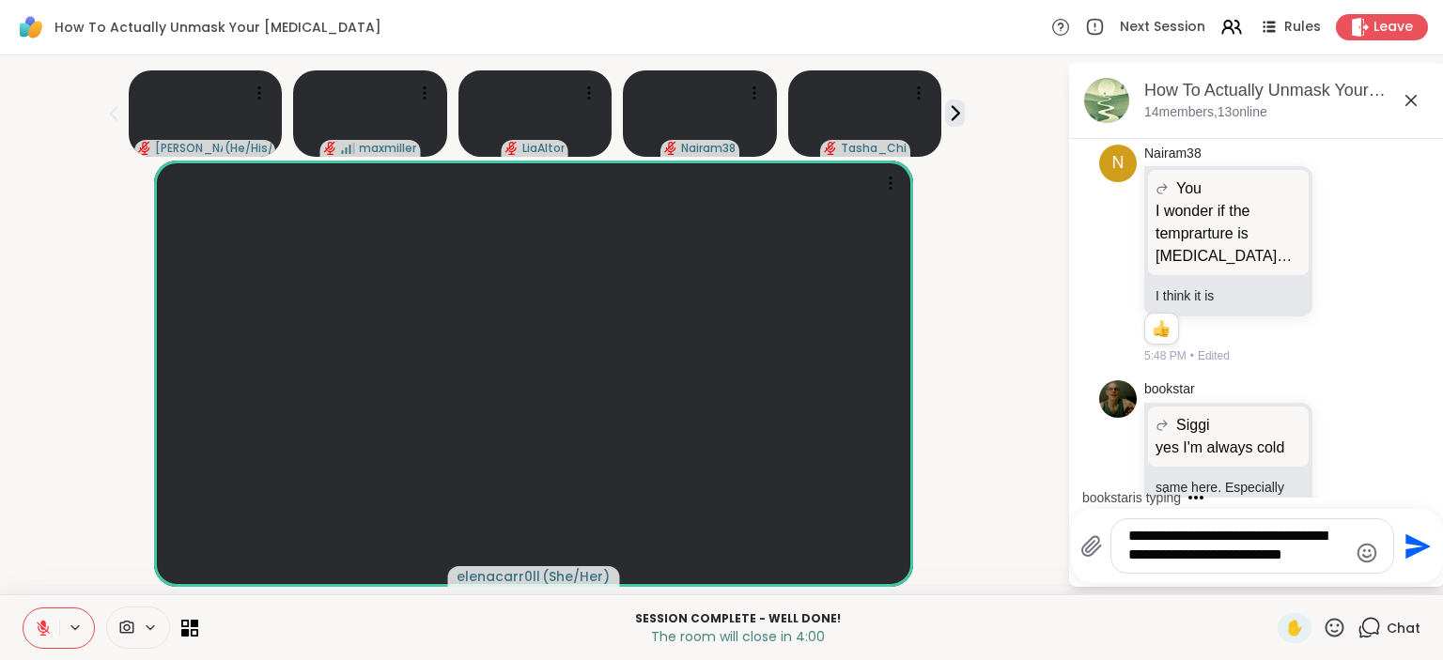
type textarea "**********"
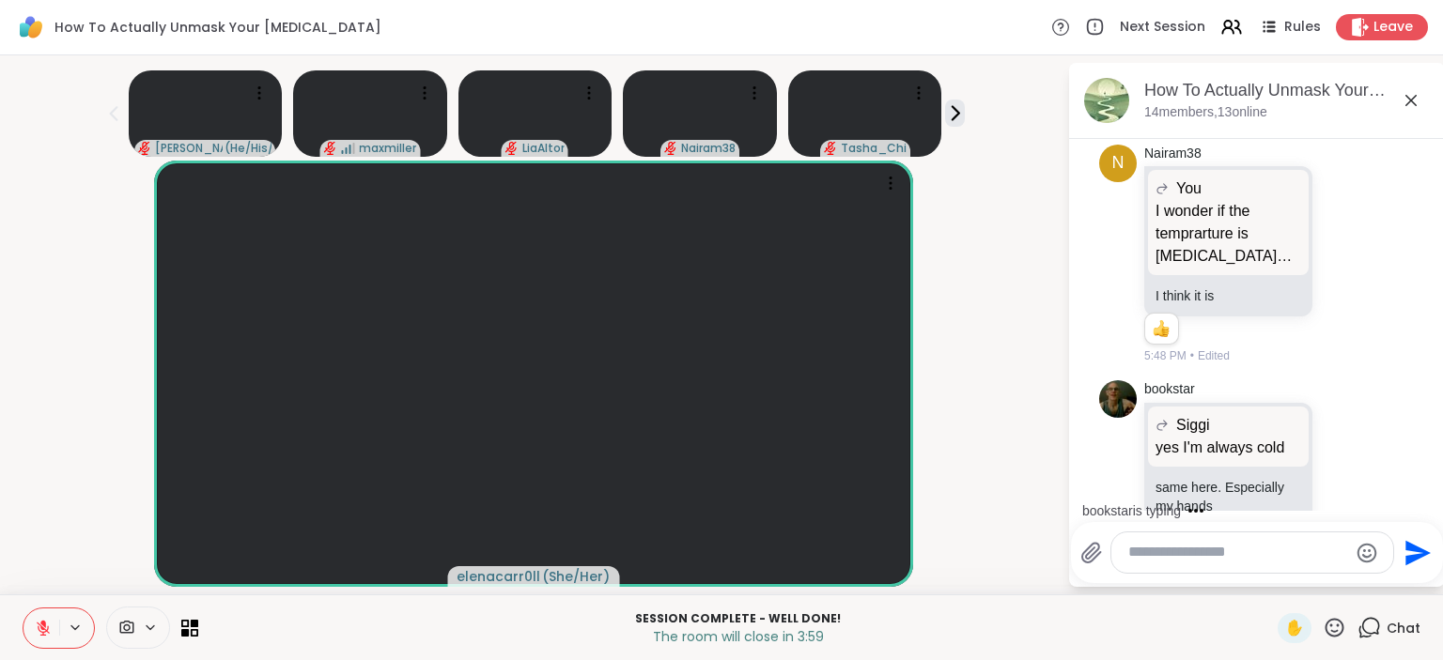
scroll to position [15841, 0]
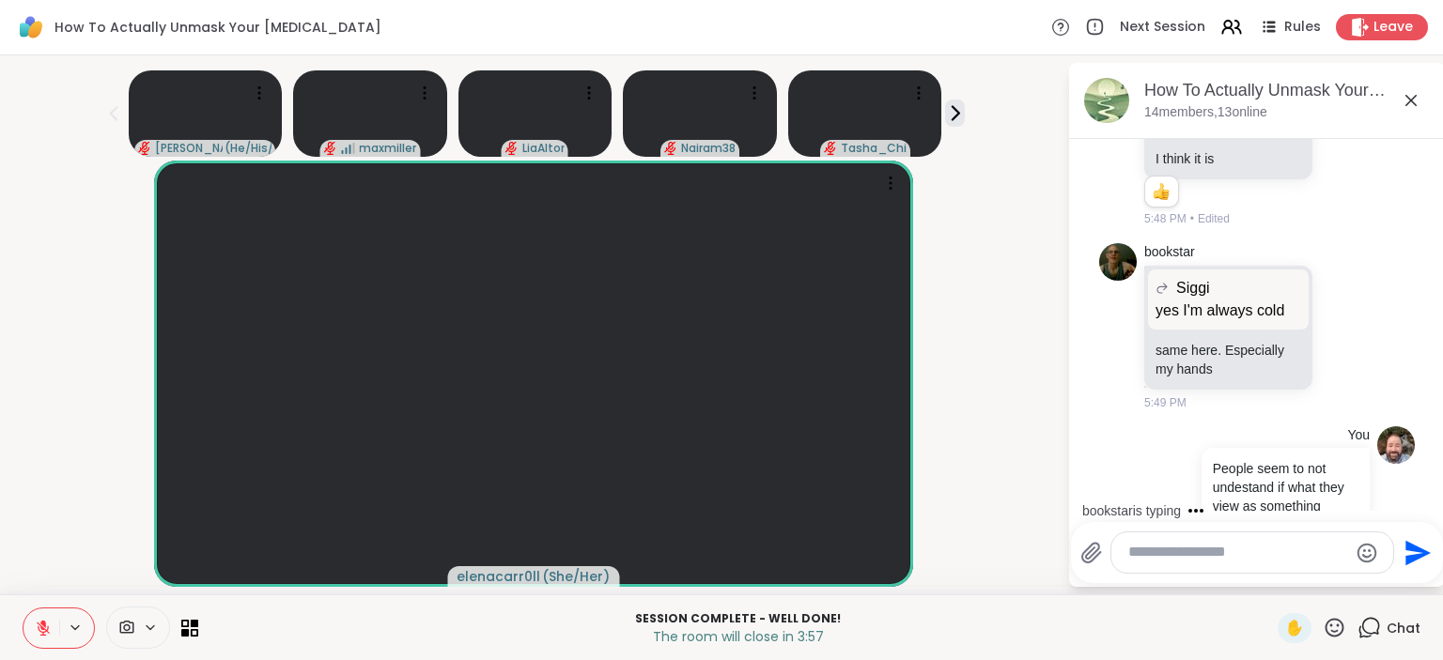
click at [1198, 560] on textarea "Type your message" at bounding box center [1237, 553] width 219 height 20
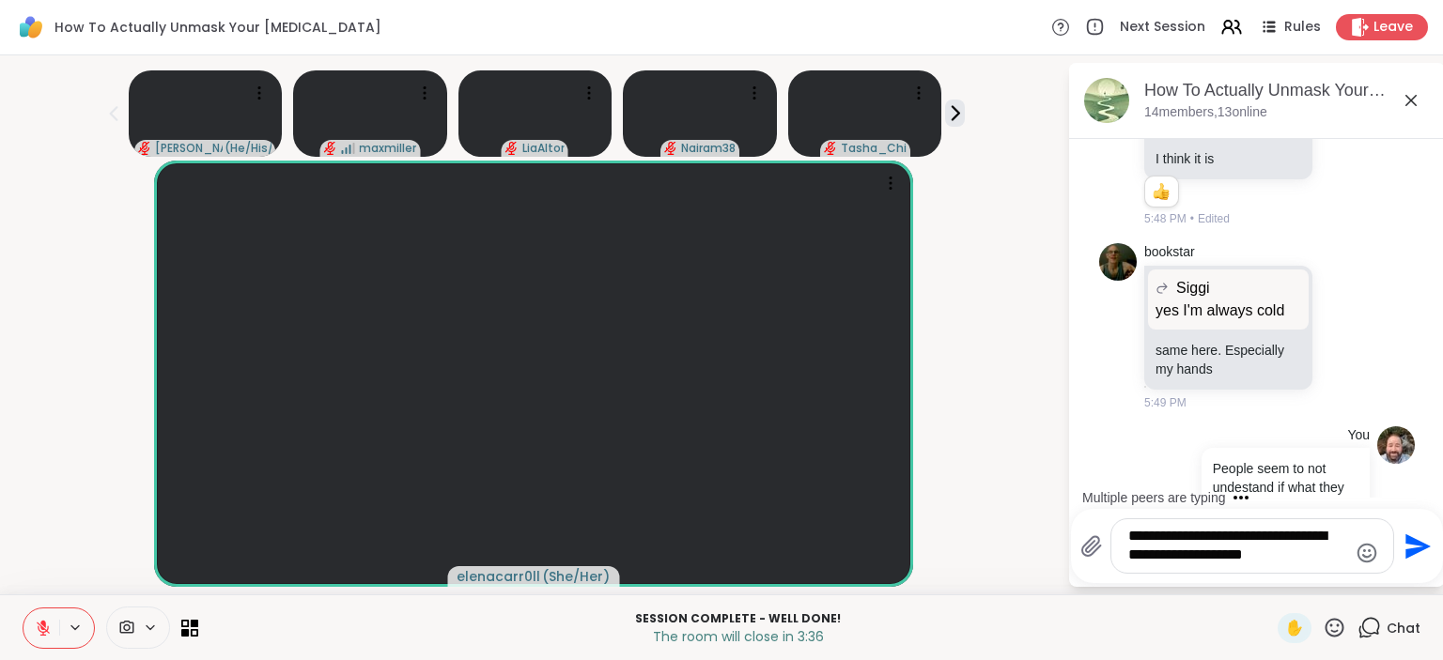
type textarea "**********"
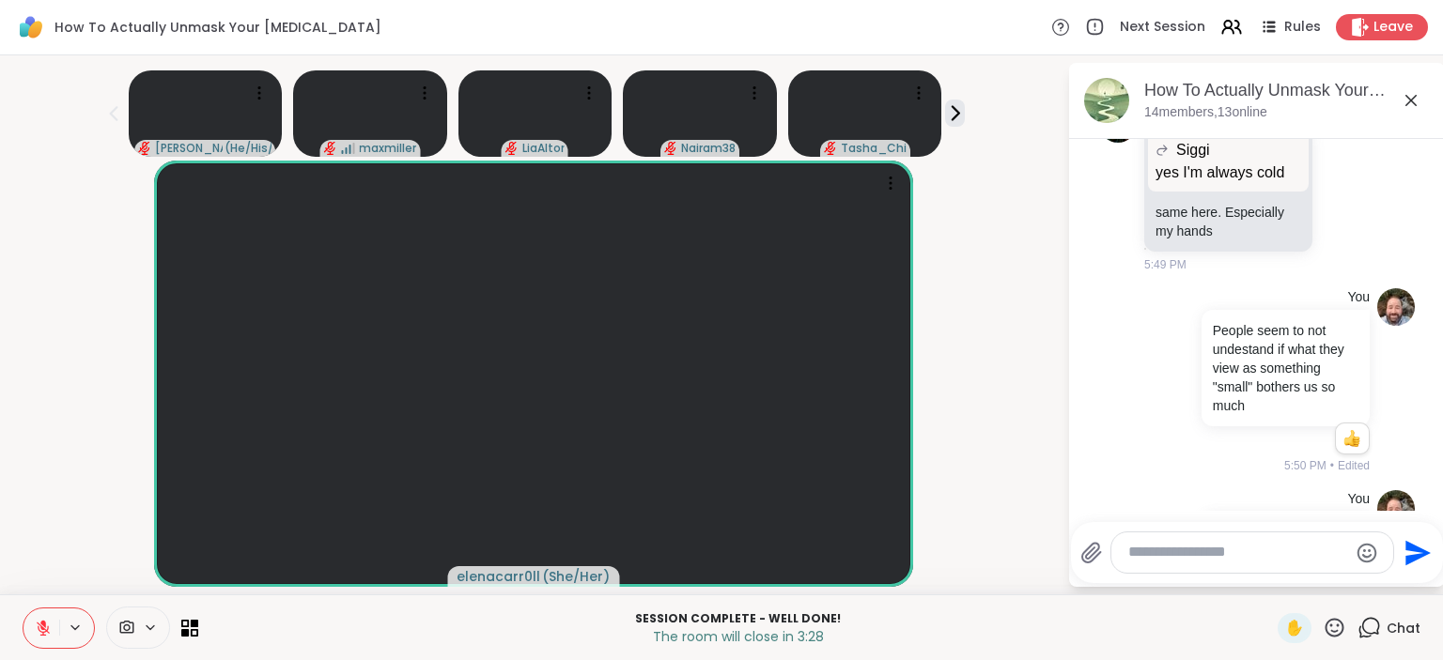
scroll to position [16153, 0]
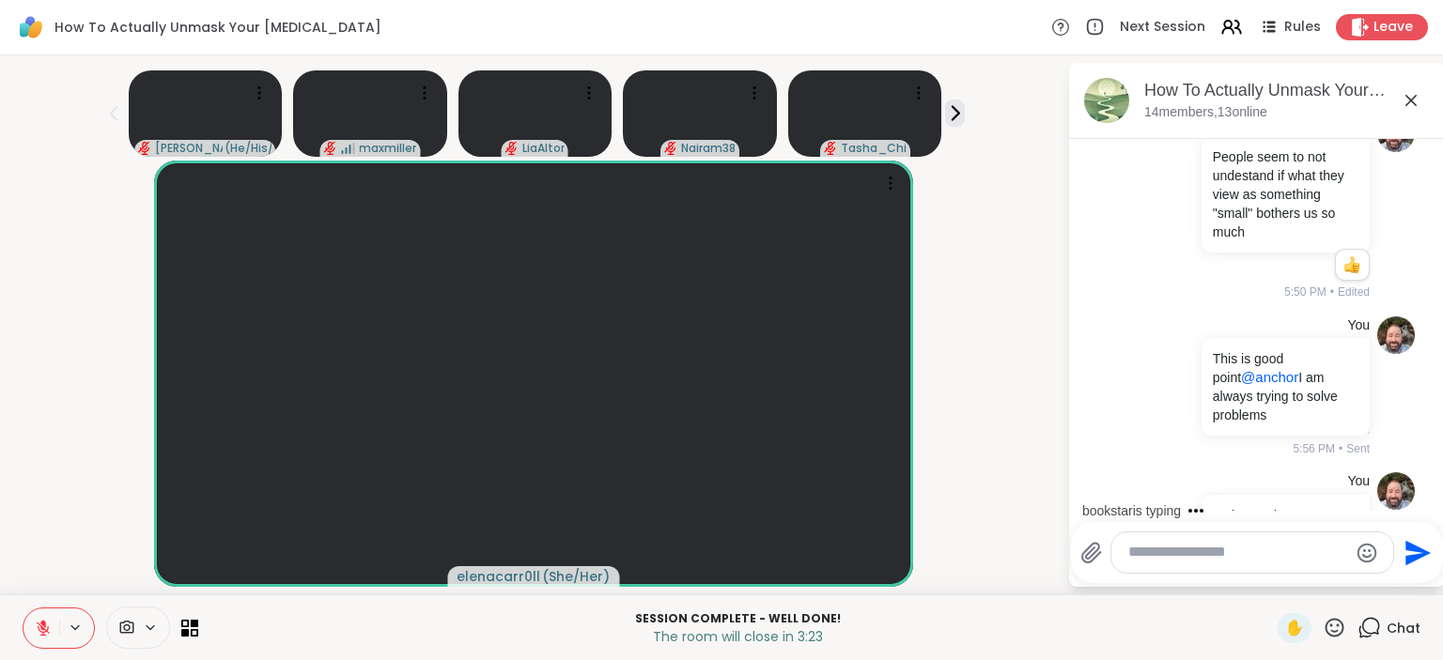
click at [1193, 659] on div "Select Reaction: Heart" at bounding box center [1195, 668] width 17 height 17
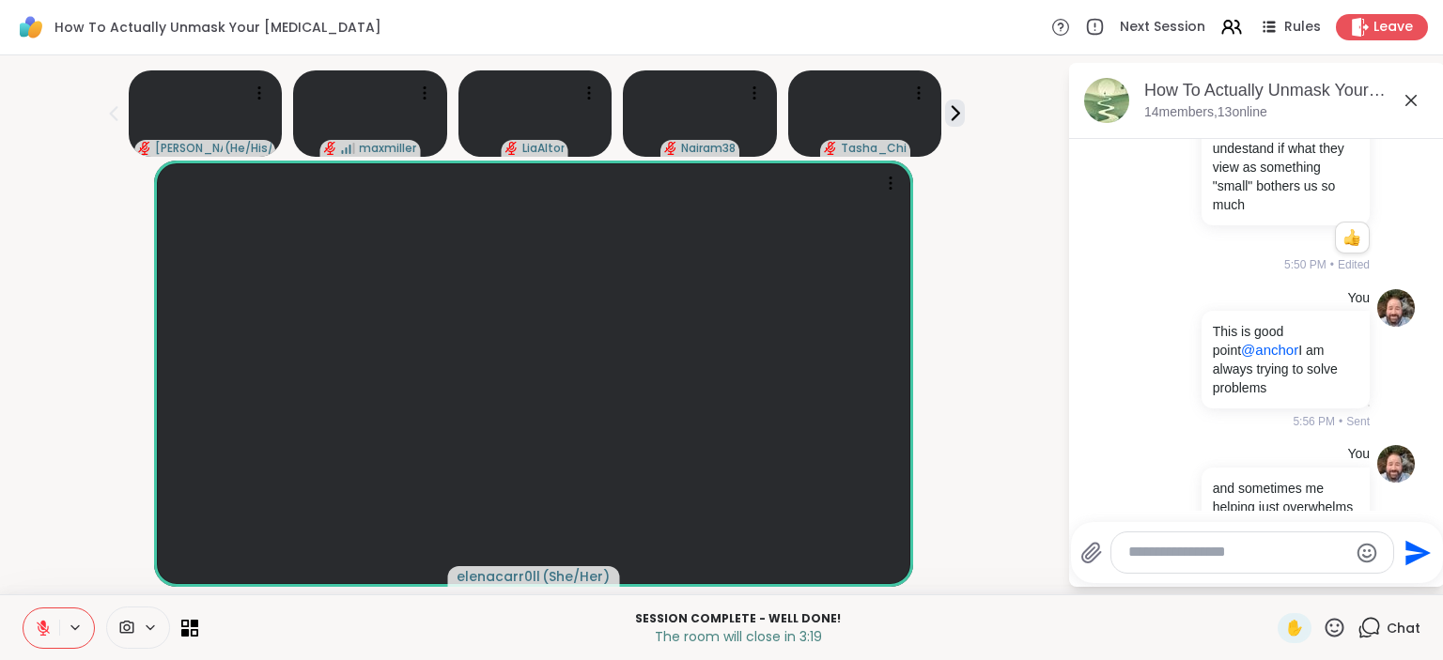
click at [1189, 554] on textarea "Type your message" at bounding box center [1237, 553] width 219 height 20
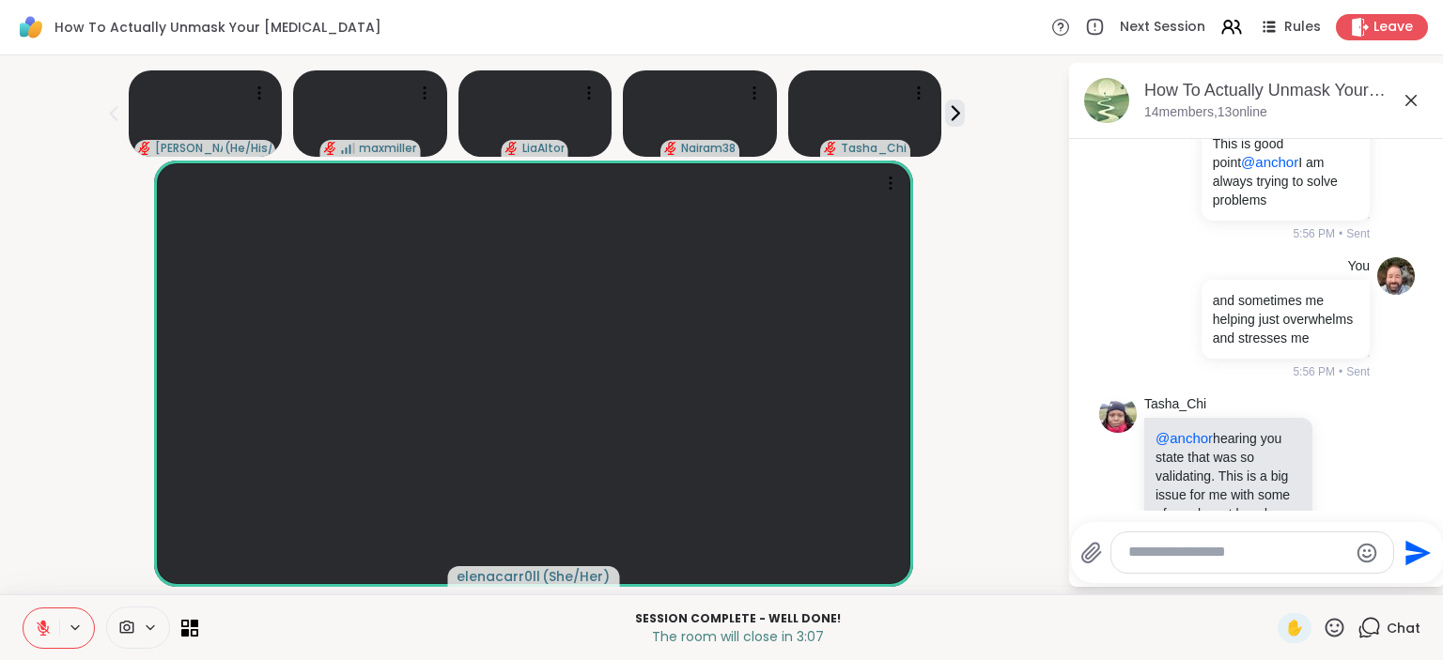
scroll to position [16413, 0]
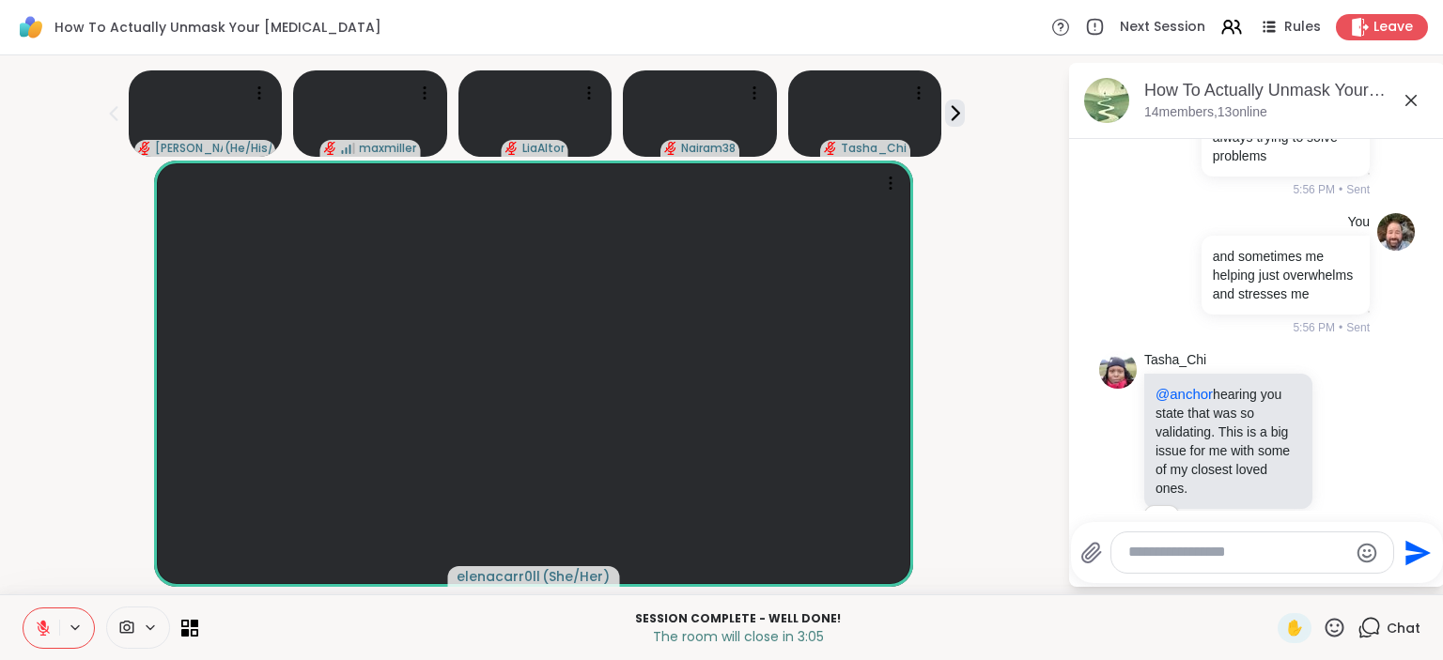
click at [1204, 630] on button "Select Reaction: Heart" at bounding box center [1196, 649] width 38 height 38
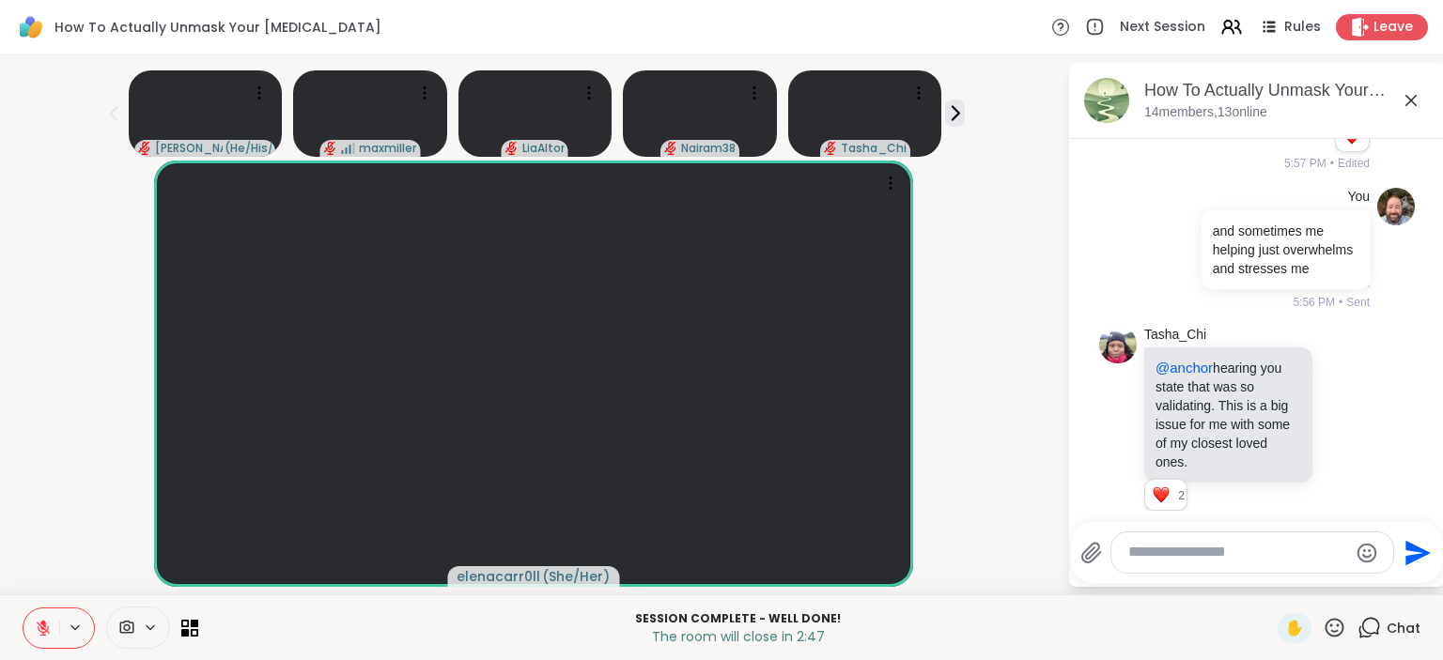
click at [1193, 558] on textarea "Type your message" at bounding box center [1237, 553] width 219 height 20
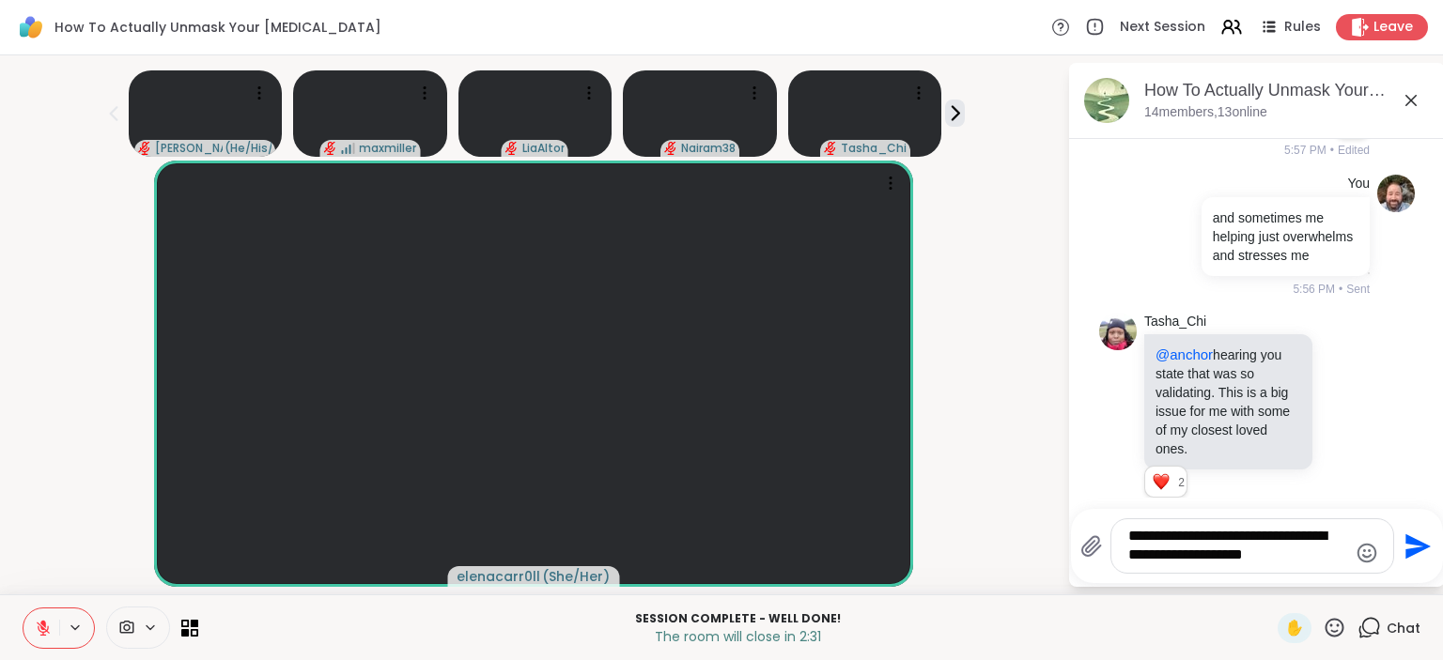
type textarea "**********"
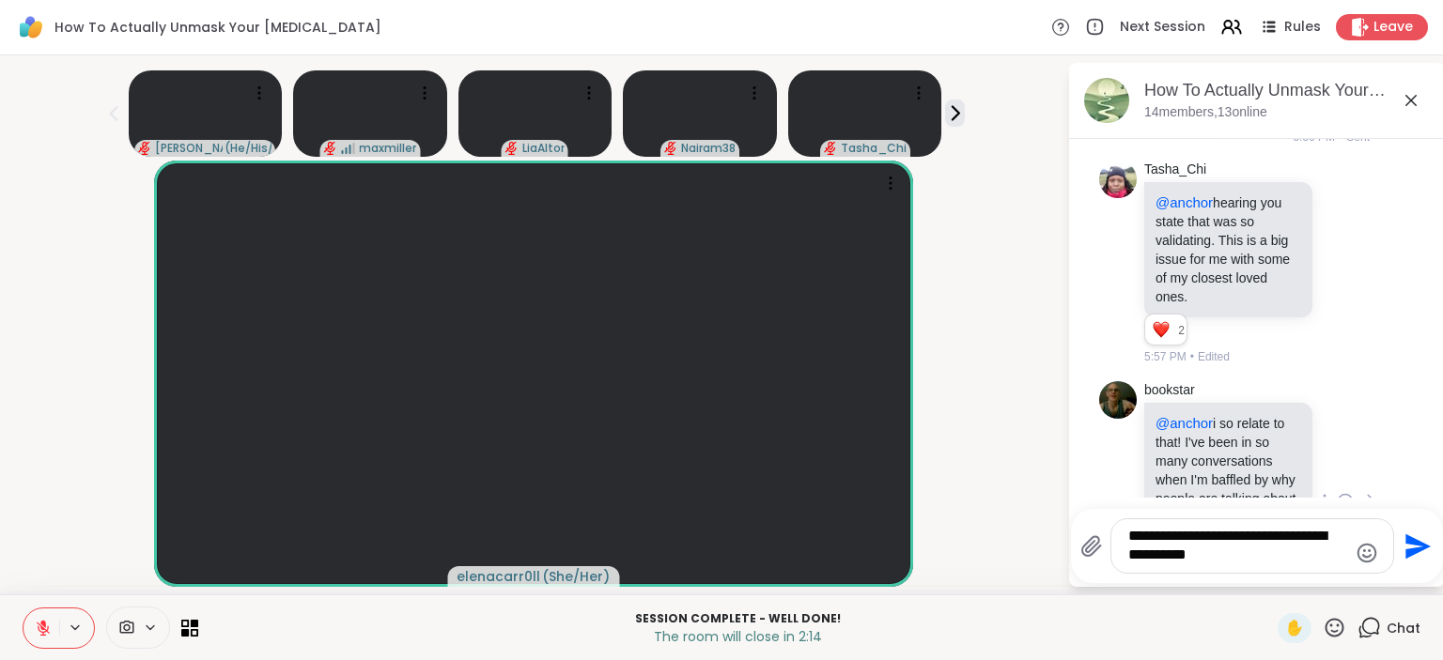
scroll to position [16800, 0]
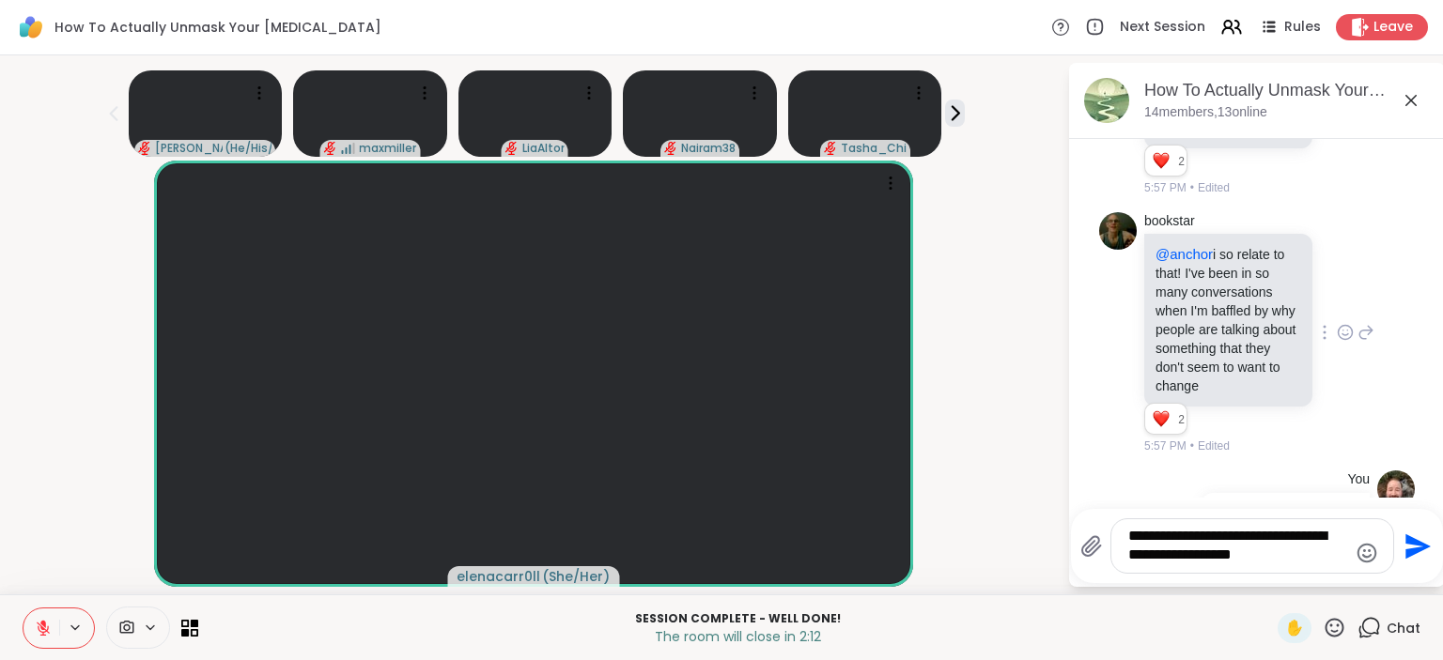
type textarea "**********"
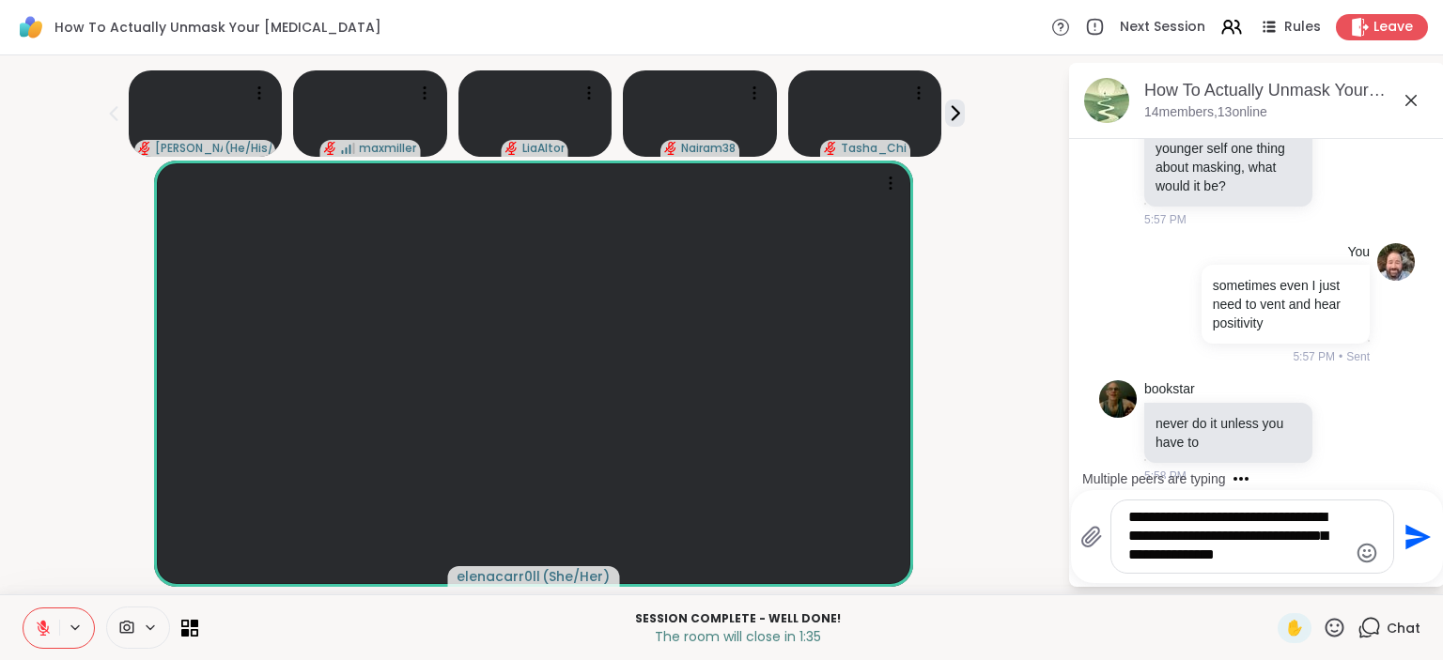
scroll to position [17467, 0]
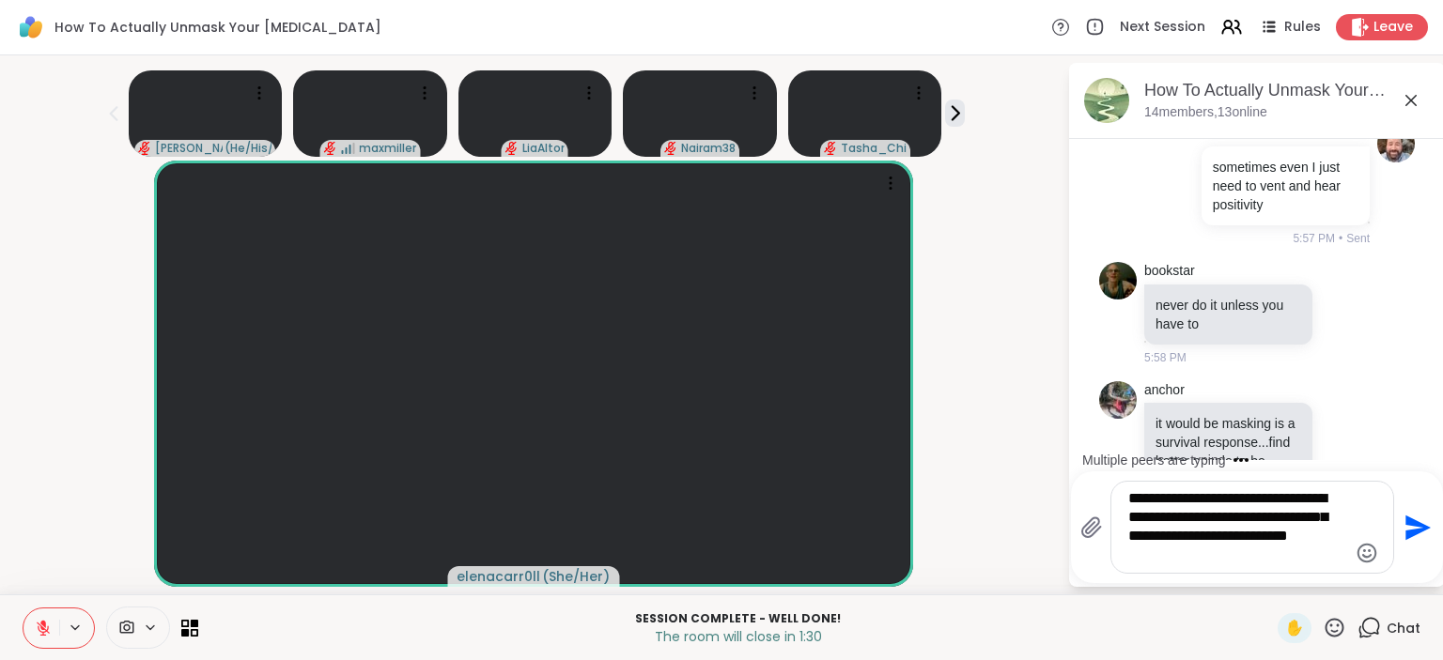
type textarea "**********"
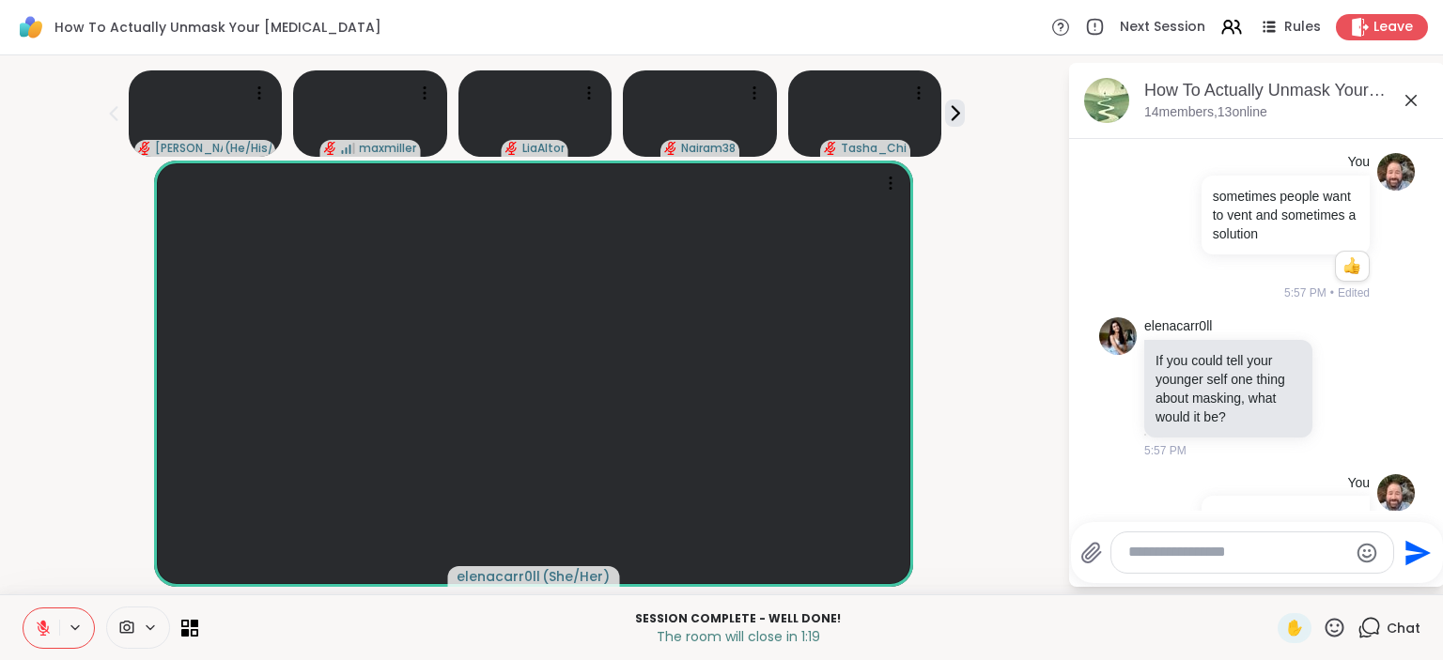
scroll to position [17106, 0]
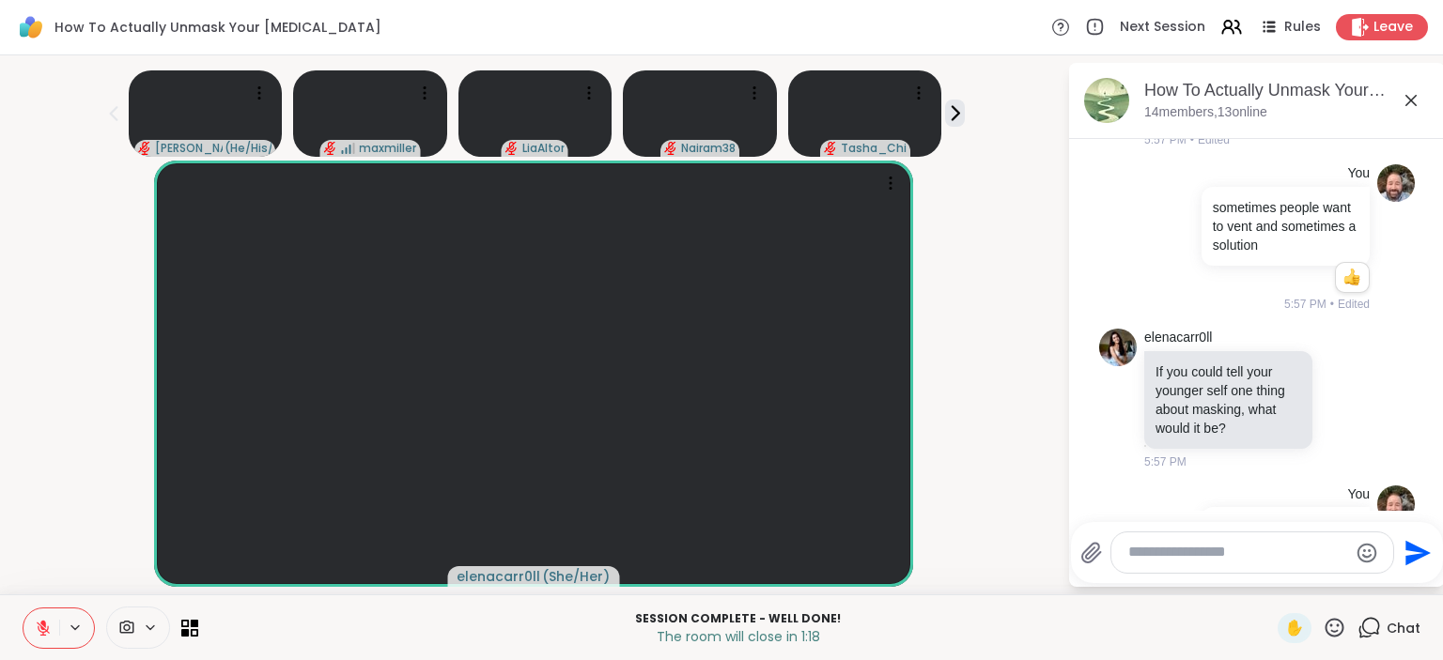
click at [1186, 626] on button "Select Reaction: Heart" at bounding box center [1196, 645] width 38 height 38
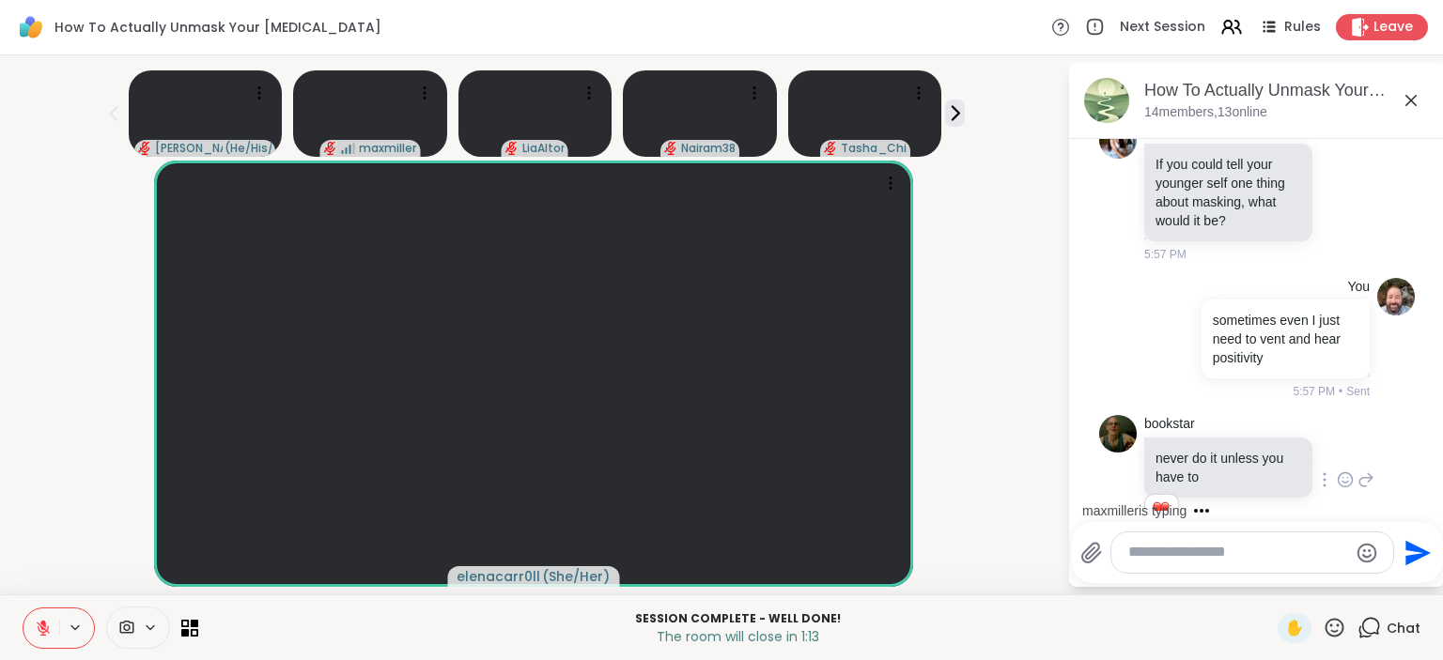
scroll to position [17349, 0]
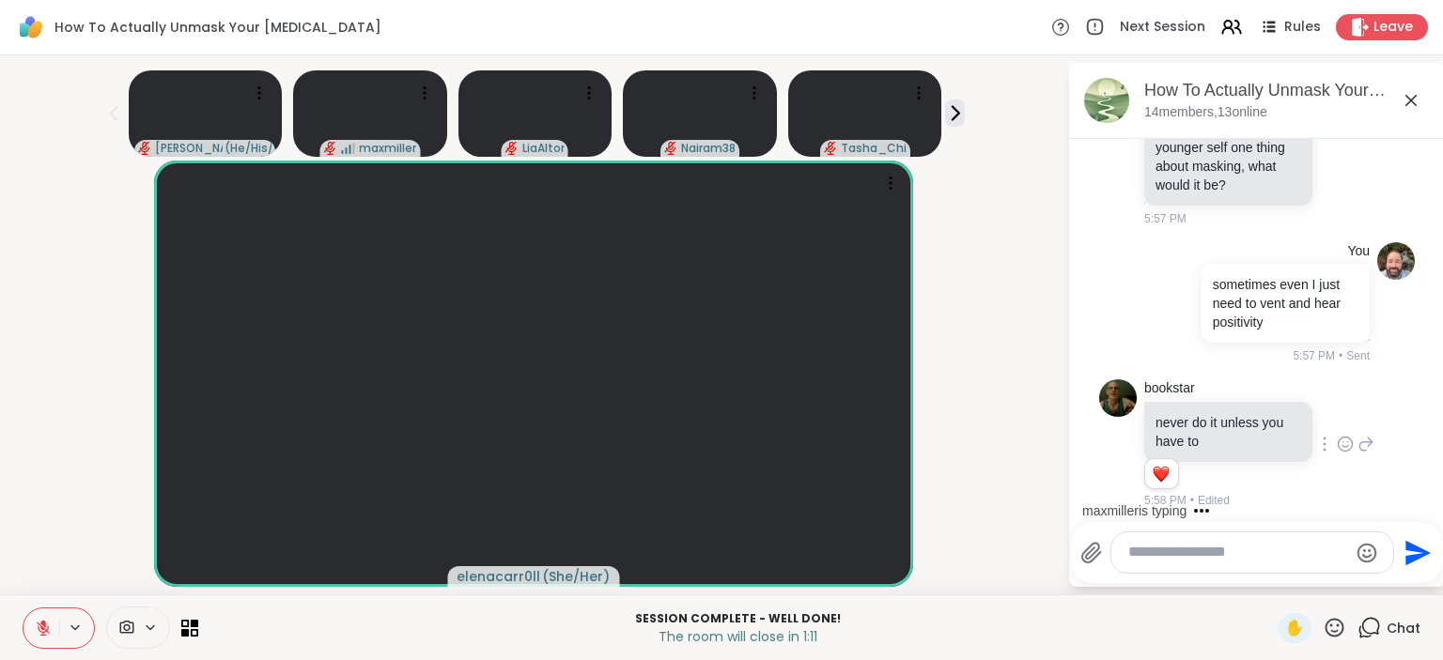
click at [1341, 586] on icon at bounding box center [1345, 595] width 17 height 19
click at [1188, 557] on div "Select Reaction: Heart" at bounding box center [1195, 565] width 17 height 17
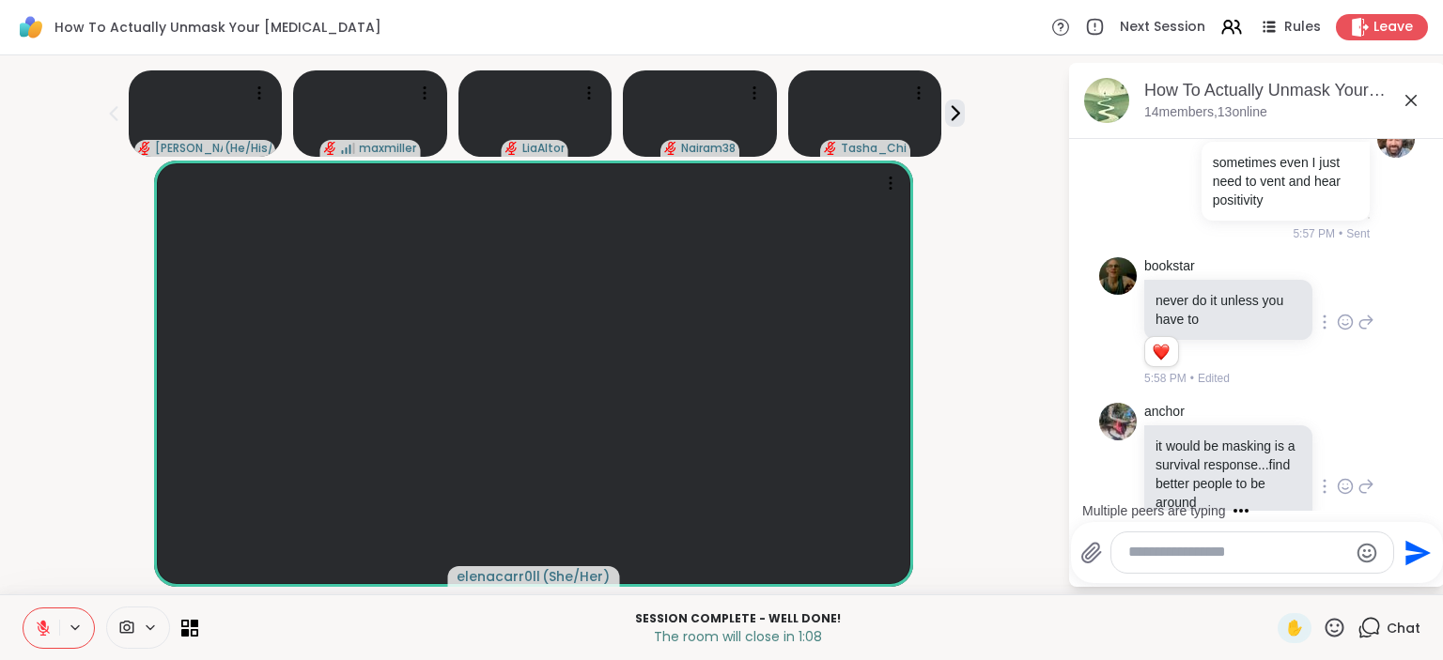
click at [1341, 642] on icon at bounding box center [1345, 651] width 17 height 19
click at [1184, 602] on button "Select Reaction: Heart" at bounding box center [1196, 621] width 38 height 38
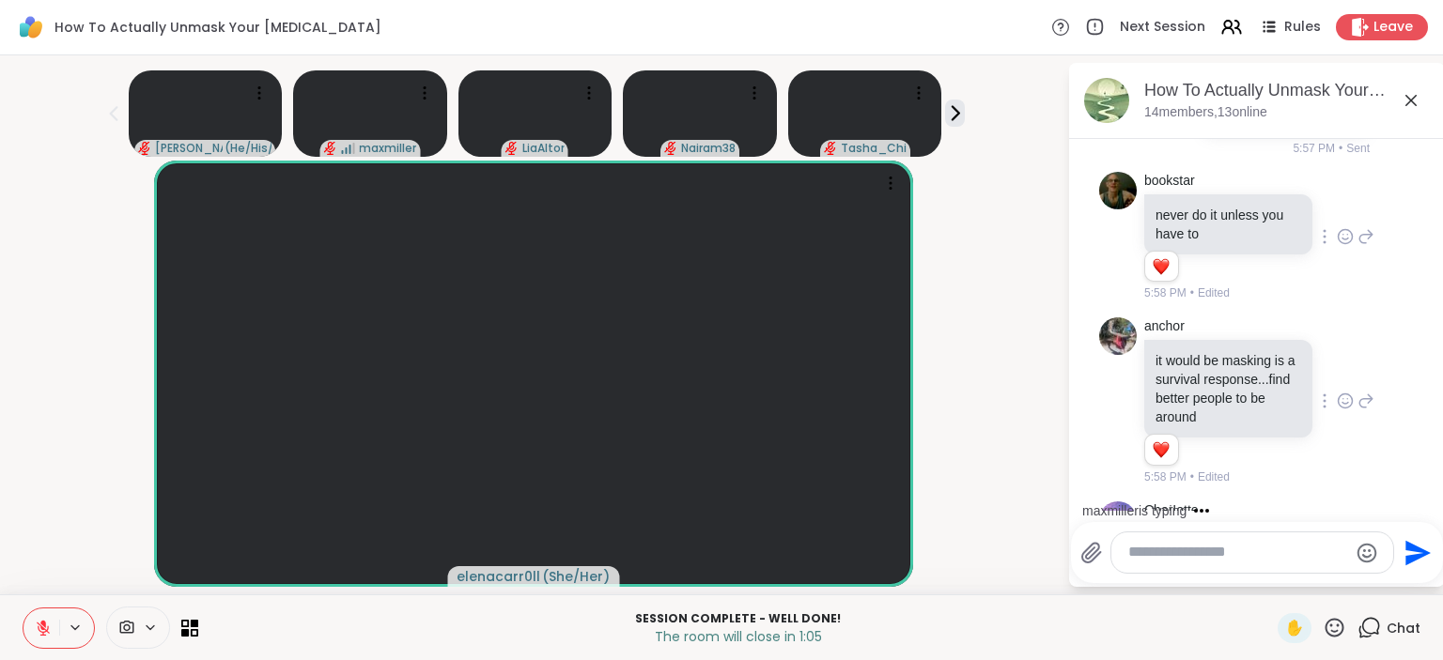
scroll to position [17592, 0]
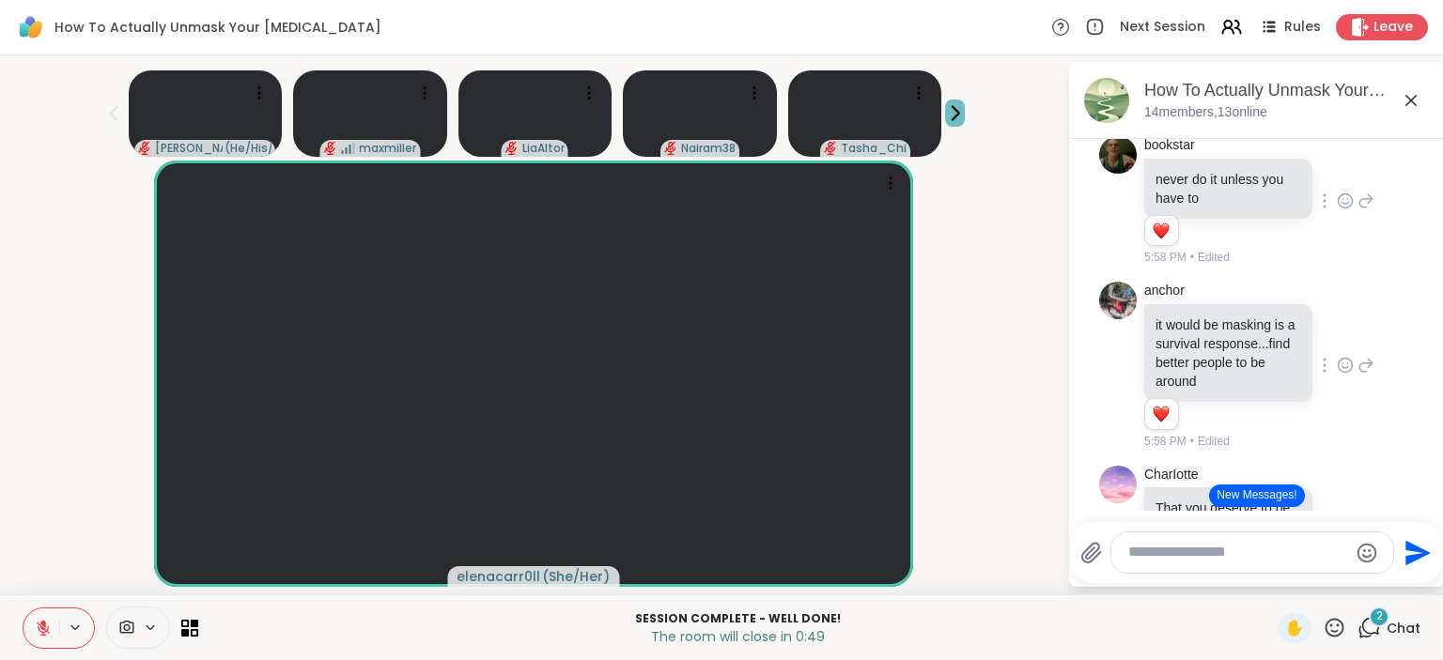
drag, startPoint x: 948, startPoint y: 110, endPoint x: 956, endPoint y: 116, distance: 10.7
click at [953, 114] on icon at bounding box center [955, 113] width 20 height 20
click at [953, 111] on icon at bounding box center [955, 113] width 20 height 20
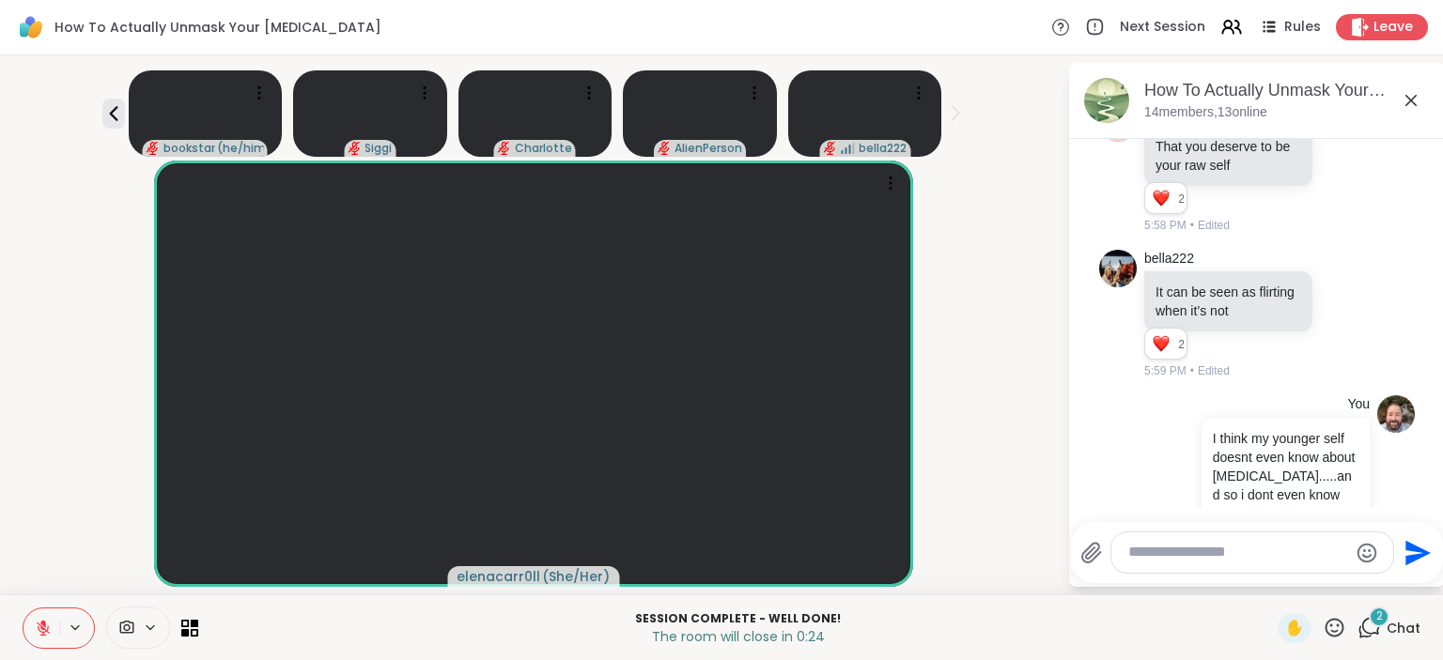
scroll to position [18201, 0]
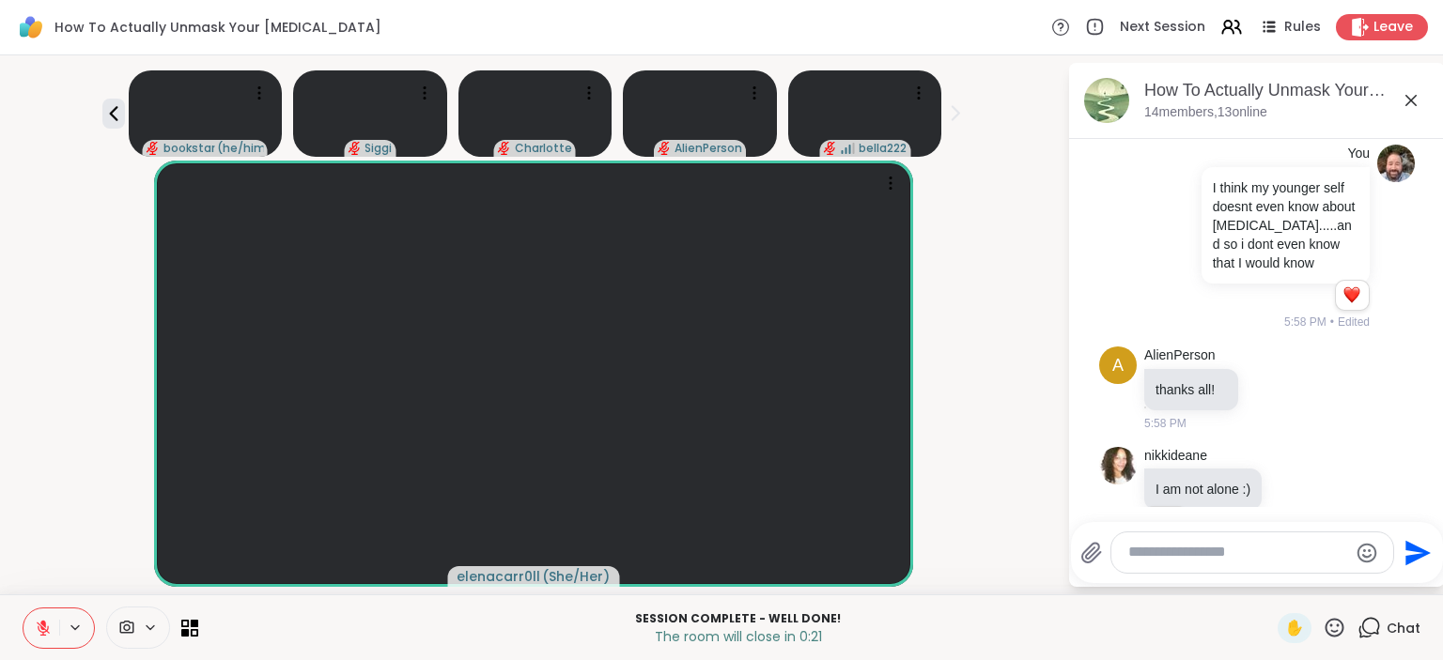
click at [1344, 625] on icon at bounding box center [1345, 634] width 17 height 19
click at [1197, 596] on div "Select Reaction: Heart" at bounding box center [1195, 604] width 17 height 17
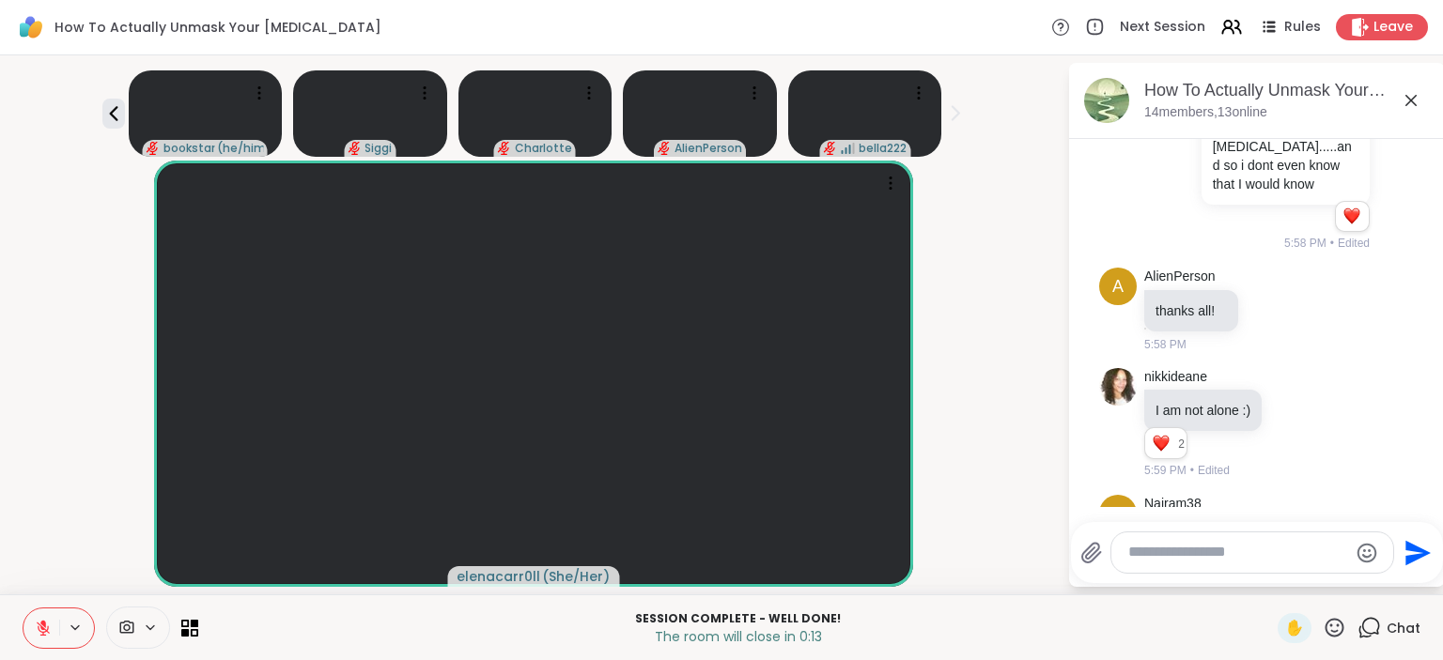
click at [1166, 563] on textarea "Type your message" at bounding box center [1237, 553] width 219 height 20
type textarea "**********"
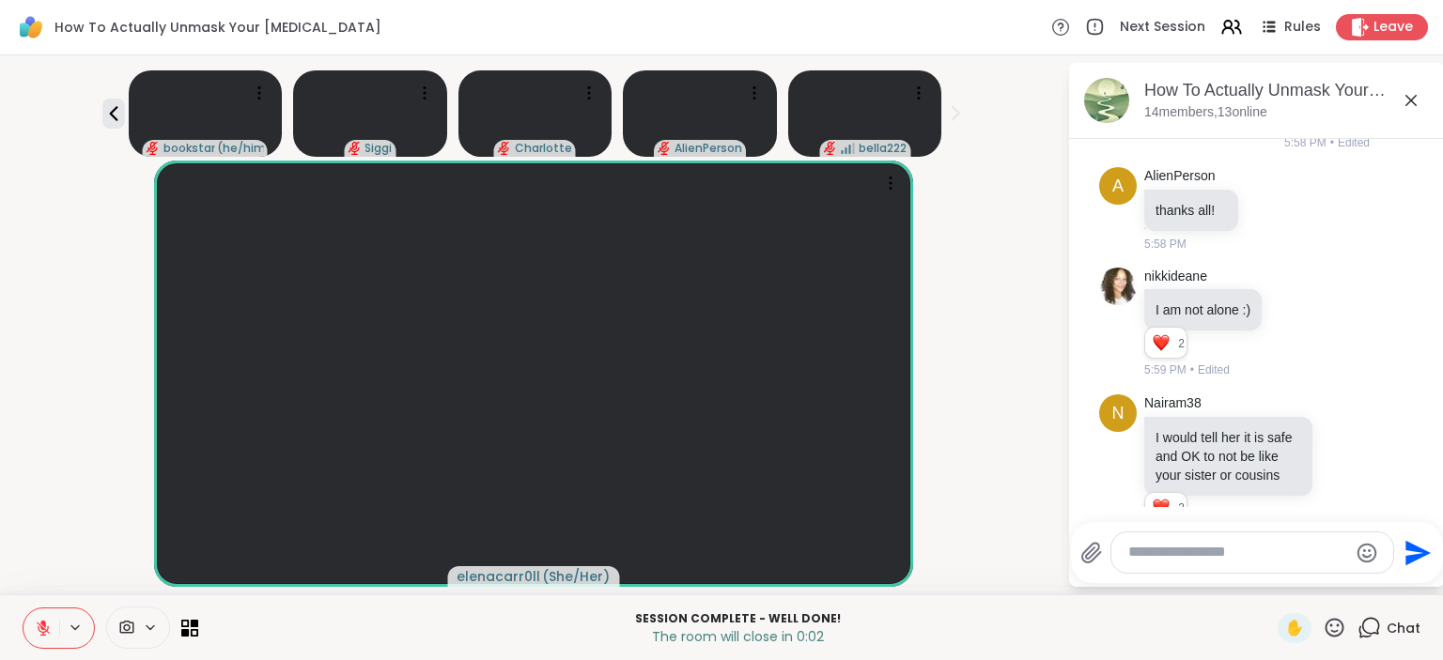
click at [1331, 630] on icon at bounding box center [1334, 627] width 23 height 23
click at [1229, 576] on span "❤️" at bounding box center [1238, 578] width 19 height 23
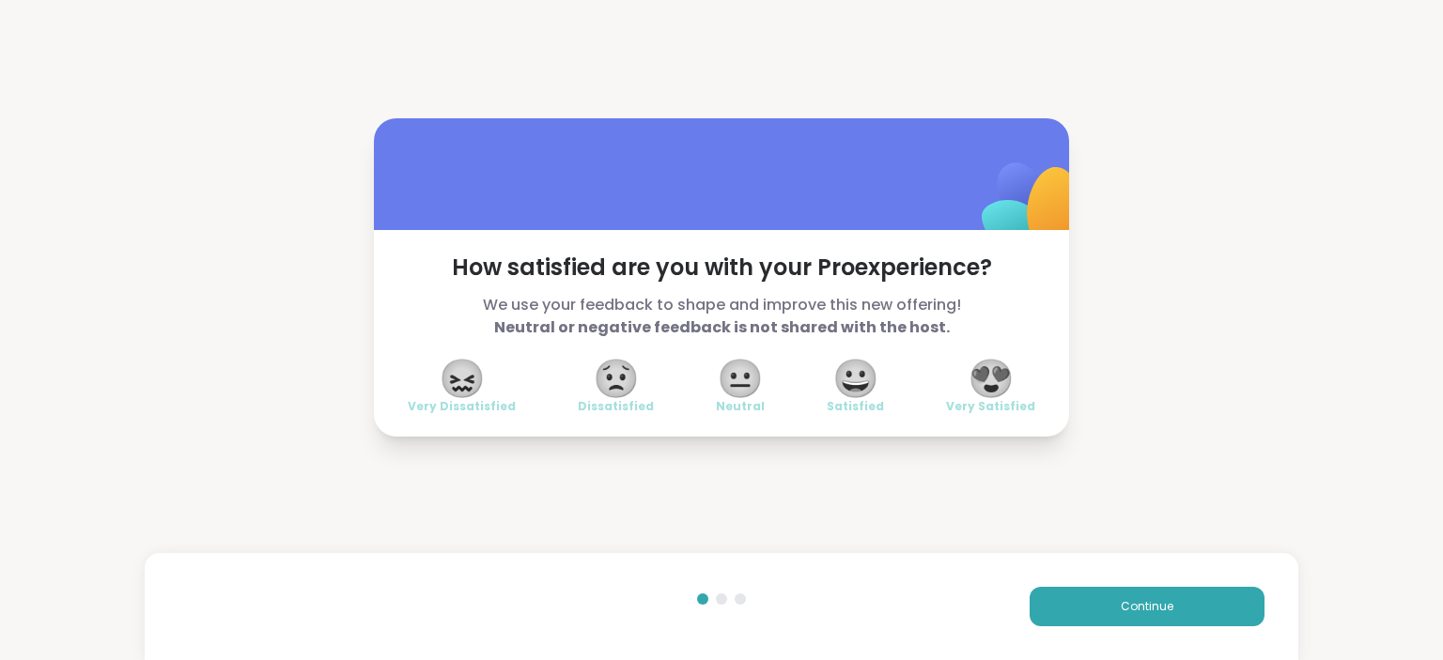
click at [1009, 381] on span "😍" at bounding box center [991, 379] width 47 height 34
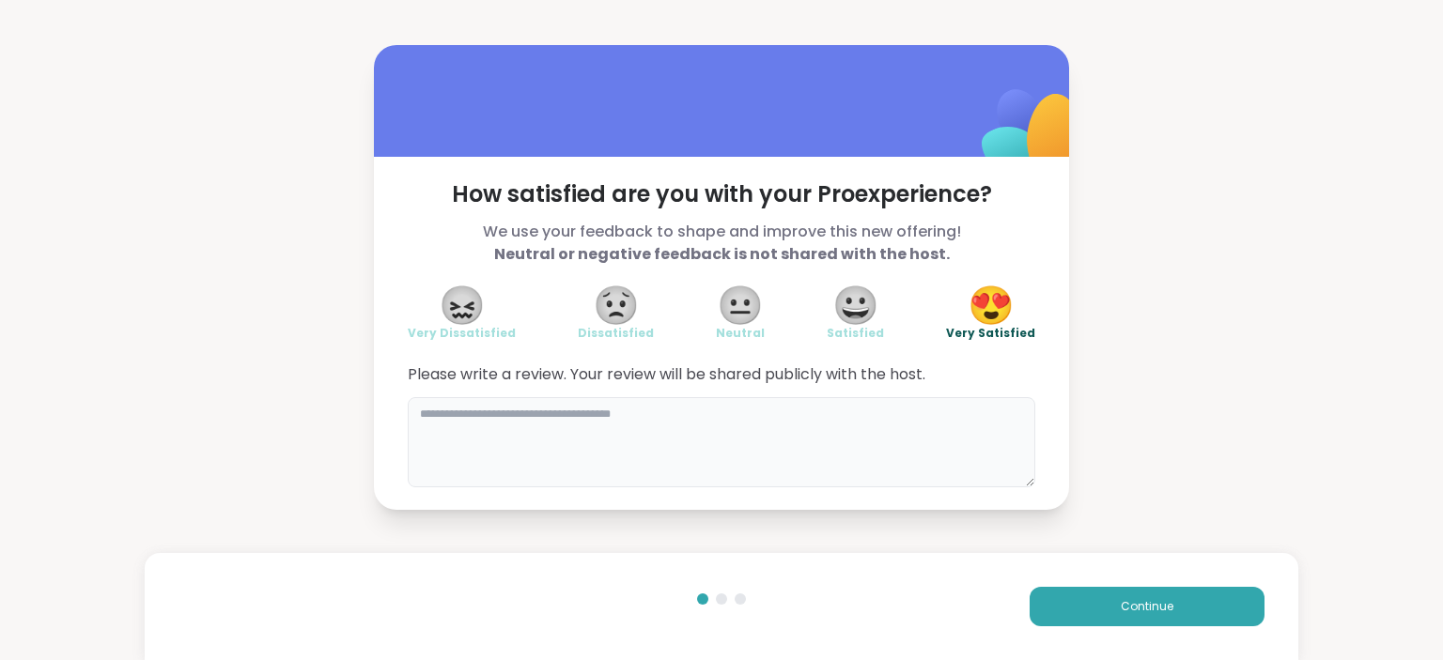
click at [564, 415] on textarea at bounding box center [721, 442] width 627 height 90
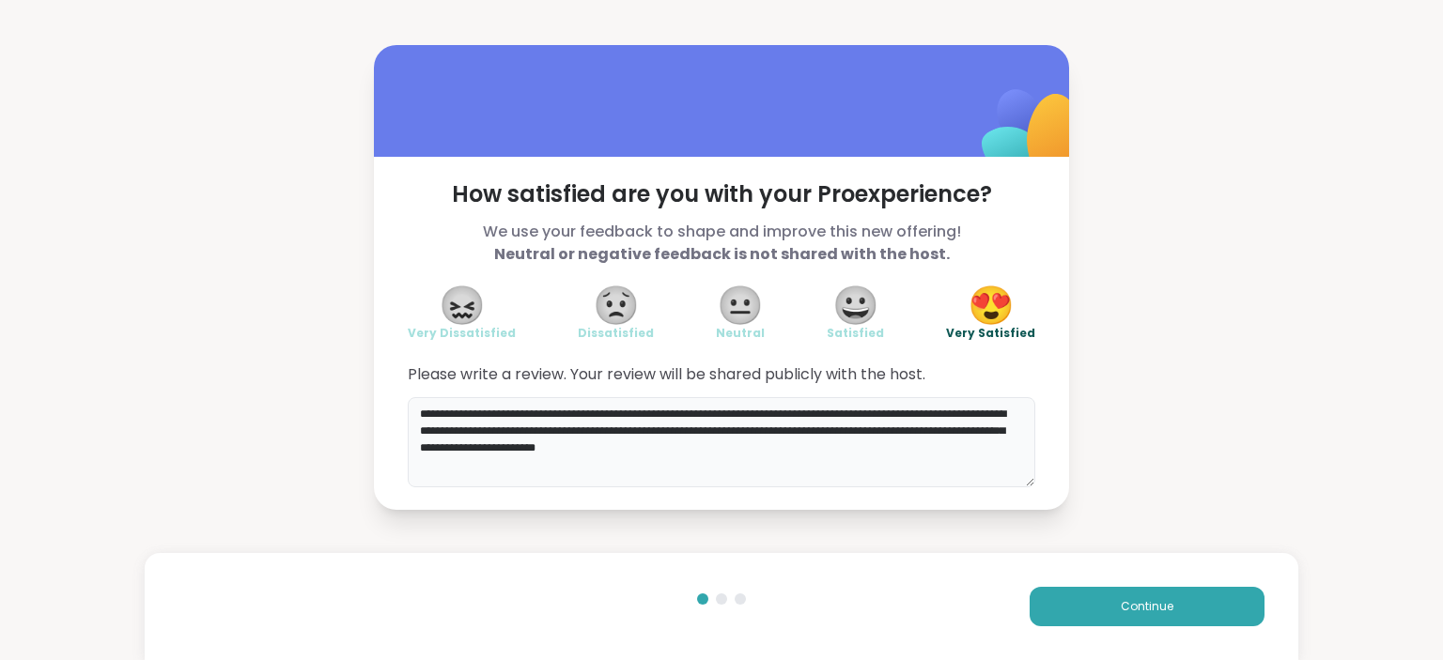
click at [450, 448] on textarea "**********" at bounding box center [721, 442] width 627 height 90
click at [825, 446] on textarea "**********" at bounding box center [721, 442] width 627 height 90
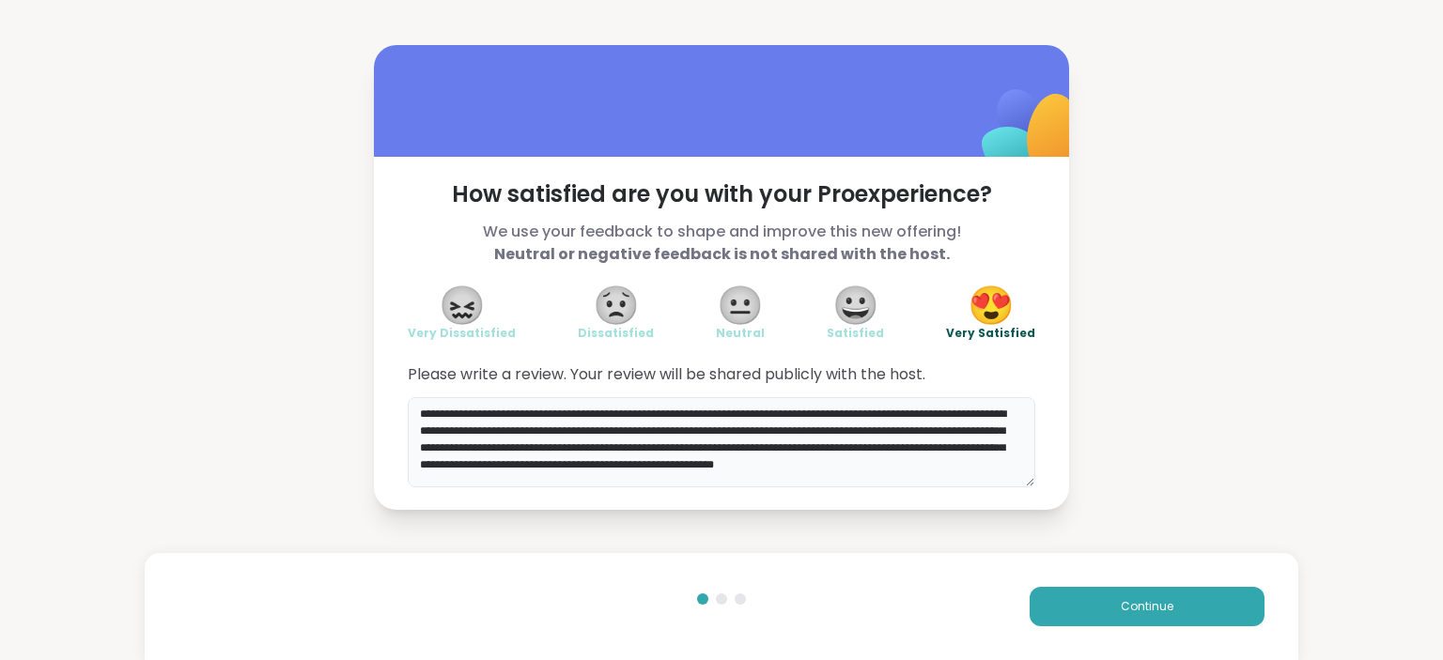
scroll to position [3, 0]
click at [772, 476] on textarea "**********" at bounding box center [721, 442] width 627 height 90
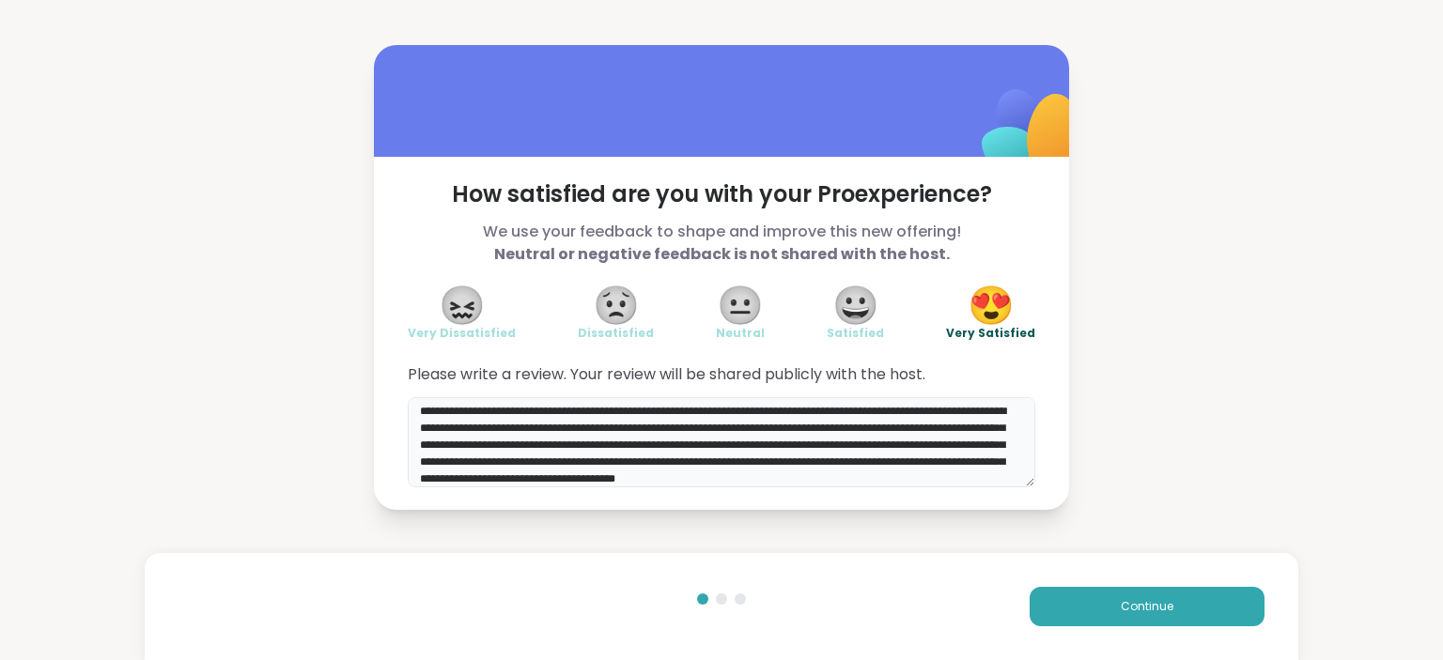
scroll to position [20, 0]
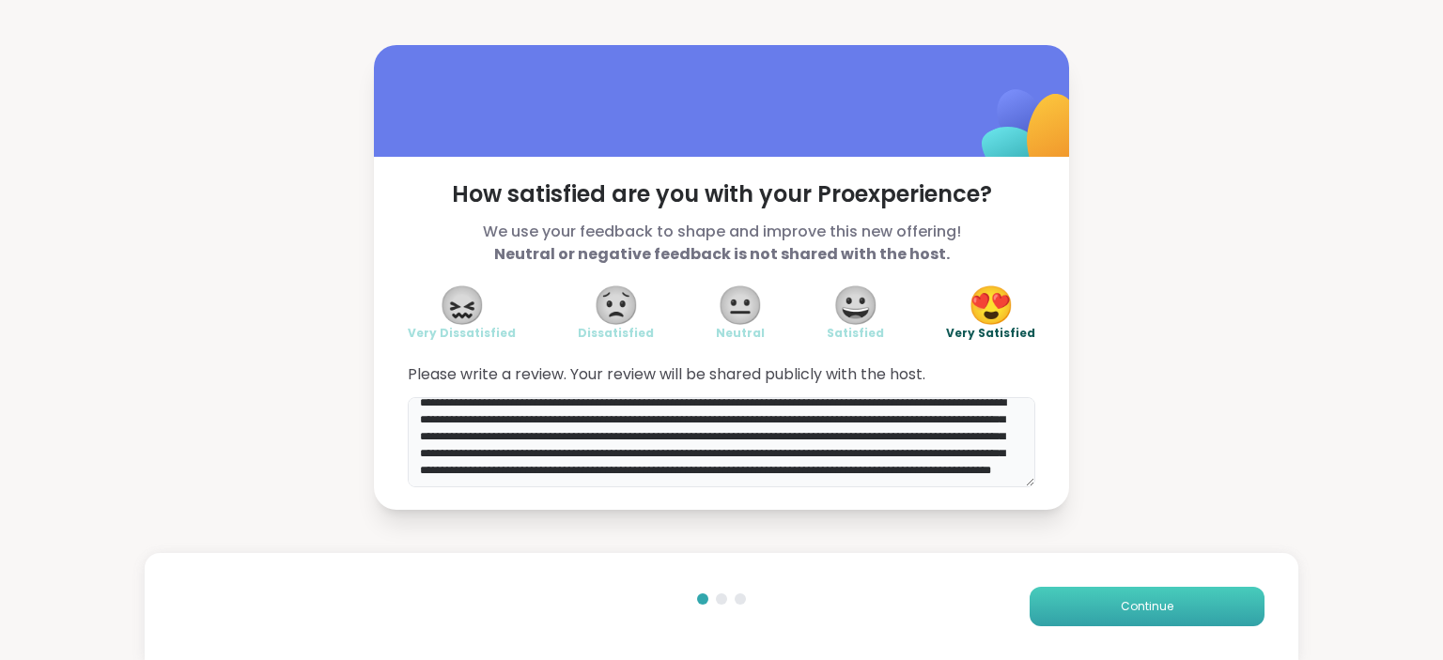
type textarea "**********"
click at [1149, 607] on span "Continue" at bounding box center [1147, 606] width 53 height 17
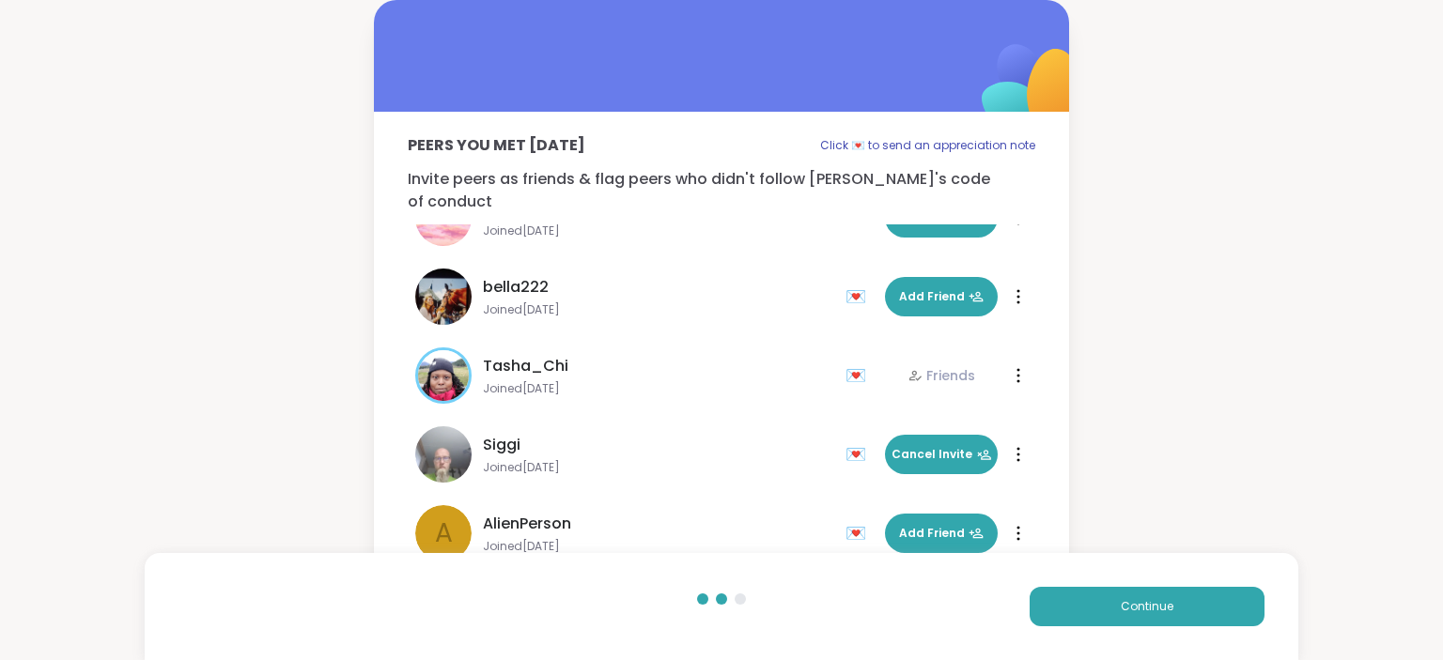
scroll to position [229, 0]
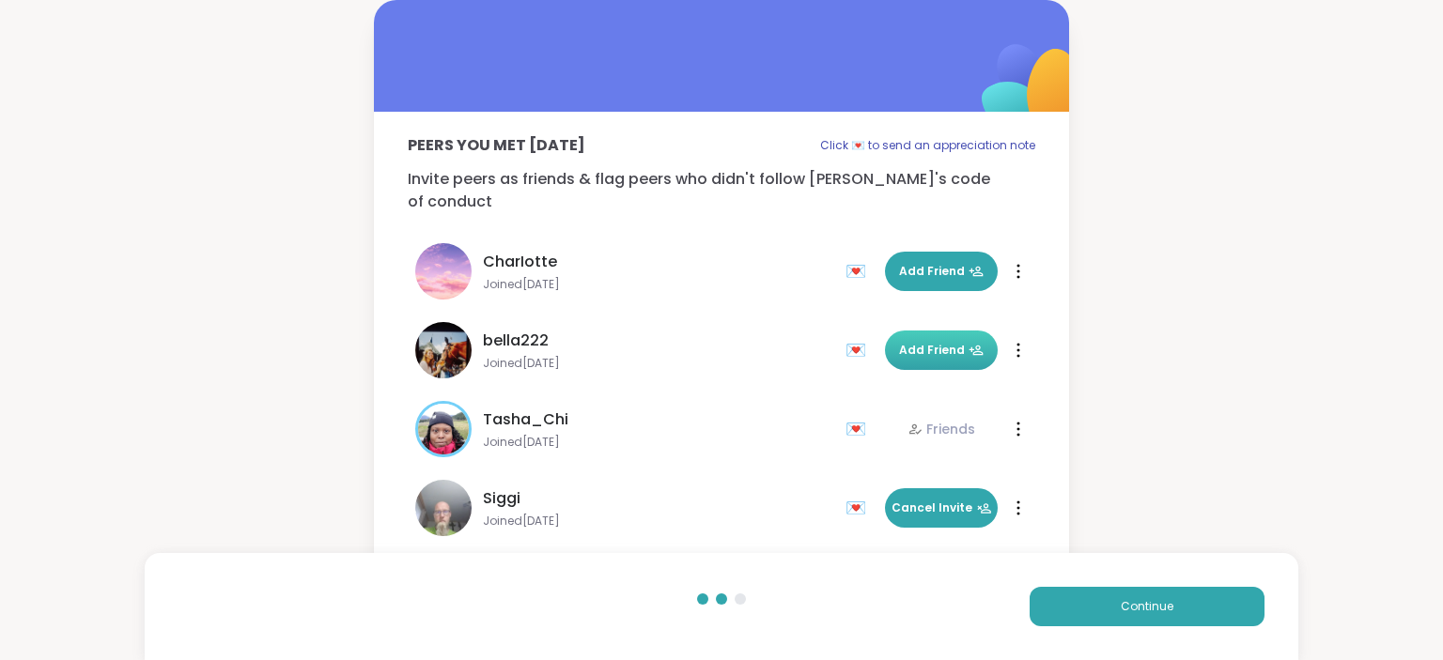
click at [935, 342] on span "Add Friend" at bounding box center [941, 350] width 85 height 17
click at [937, 263] on span "Add Friend" at bounding box center [941, 271] width 85 height 17
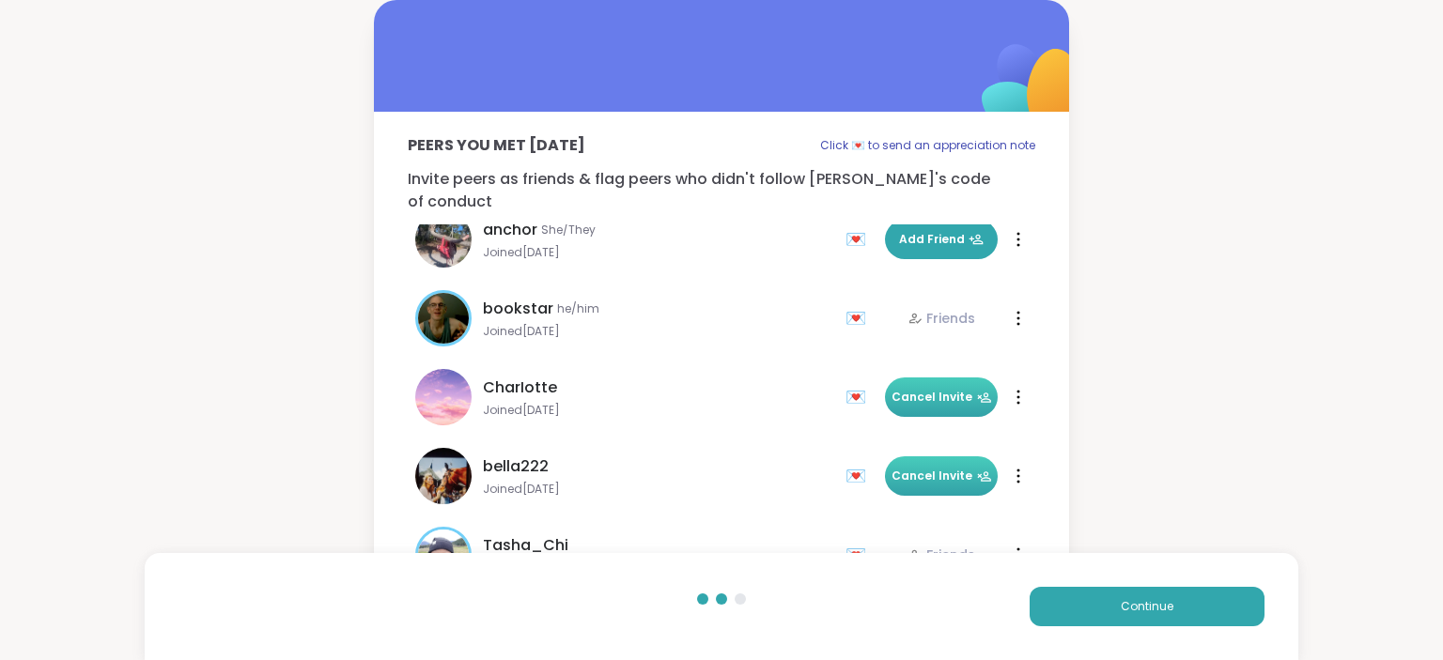
scroll to position [0, 0]
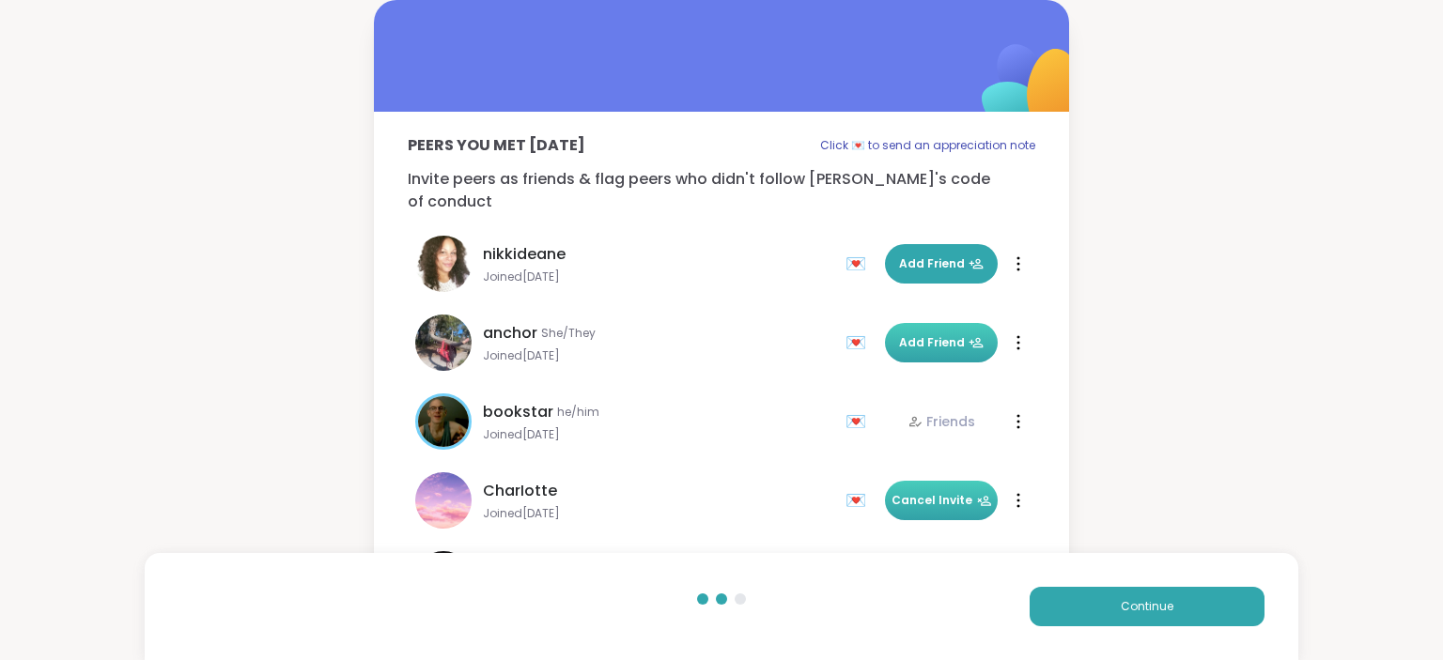
click at [931, 334] on span "Add Friend" at bounding box center [941, 342] width 85 height 17
click at [945, 256] on span "Add Friend" at bounding box center [941, 264] width 85 height 17
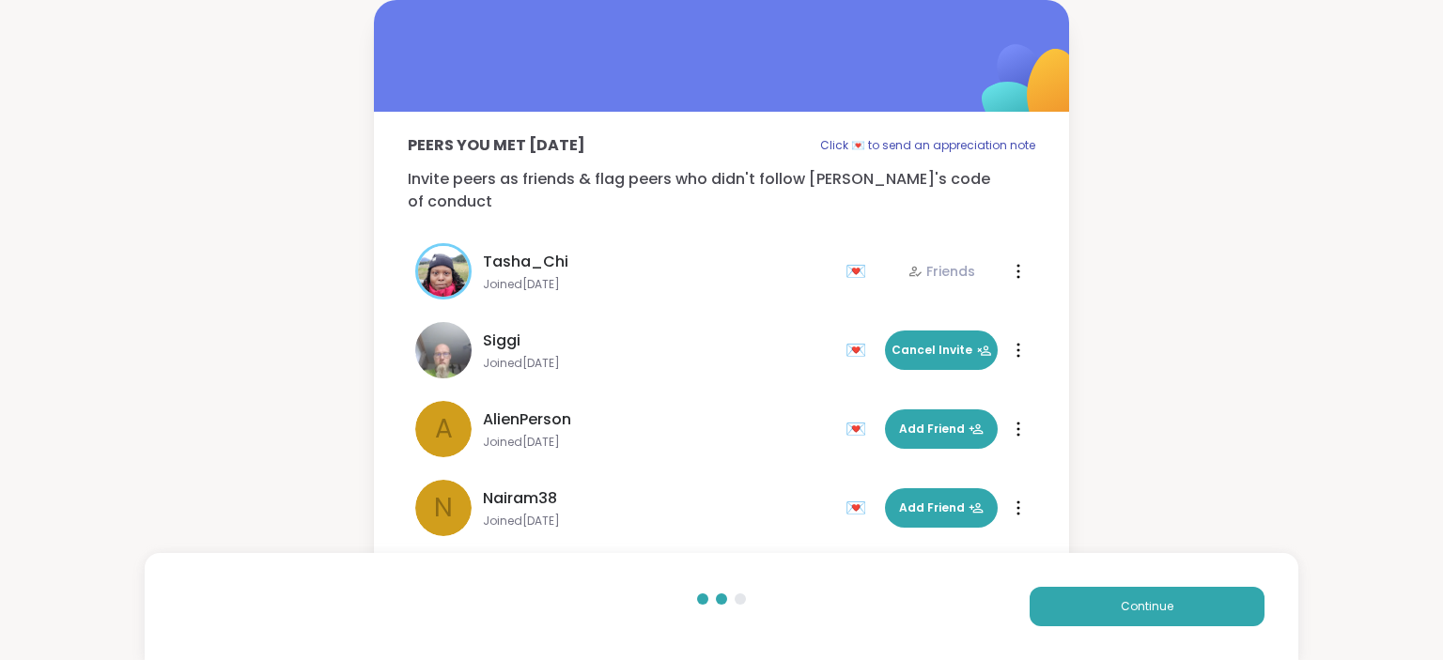
scroll to position [356, 0]
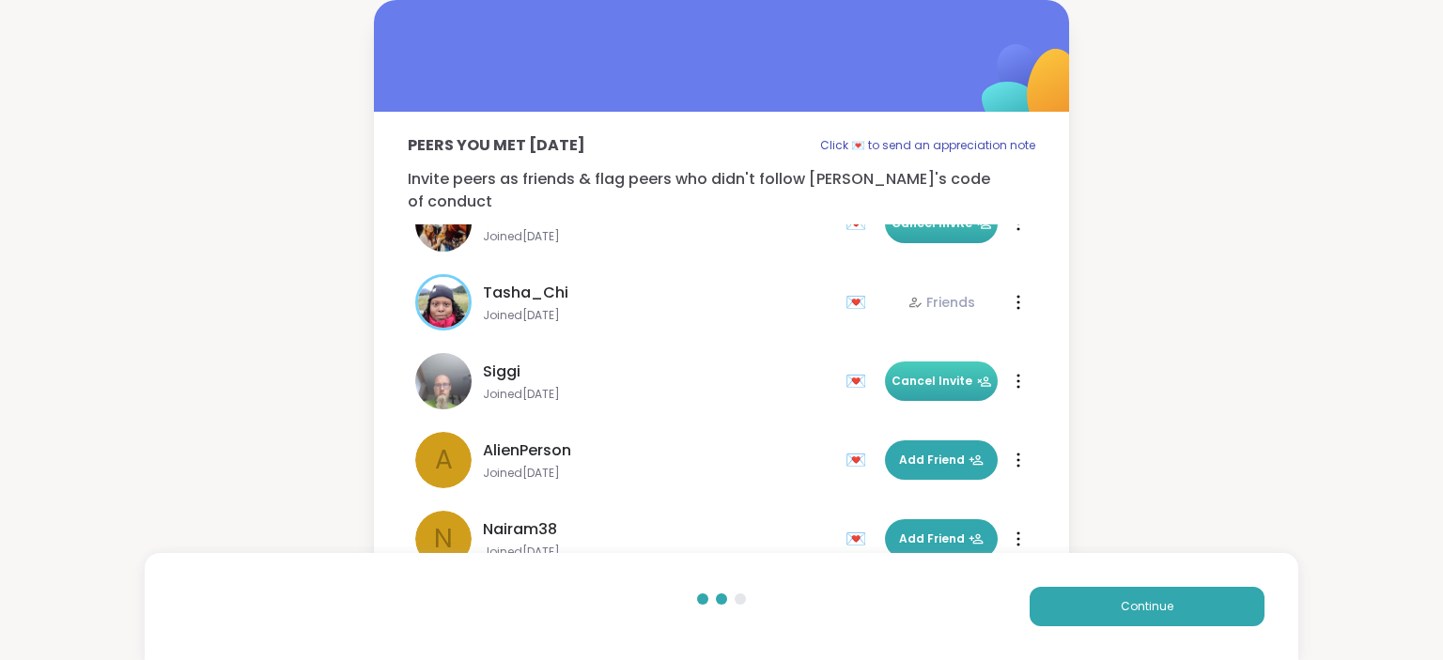
click at [960, 373] on span "Cancel Invite" at bounding box center [941, 381] width 101 height 17
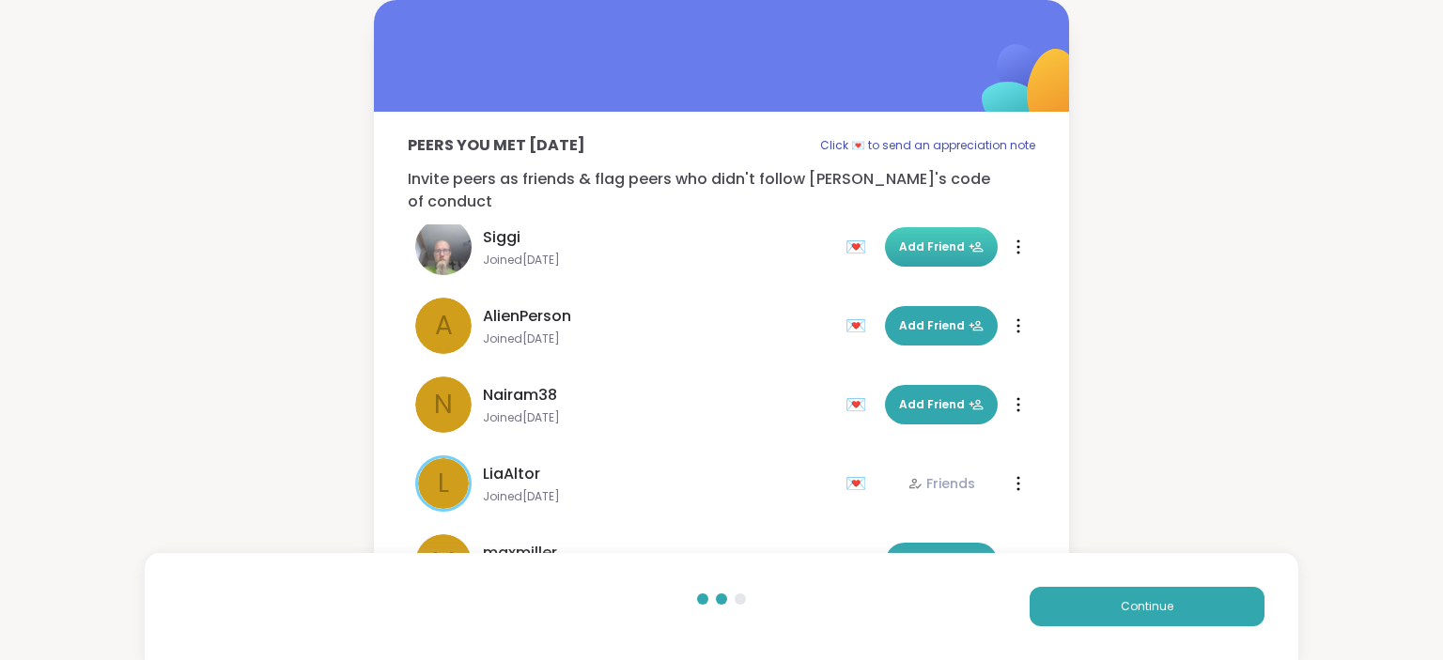
scroll to position [609, 0]
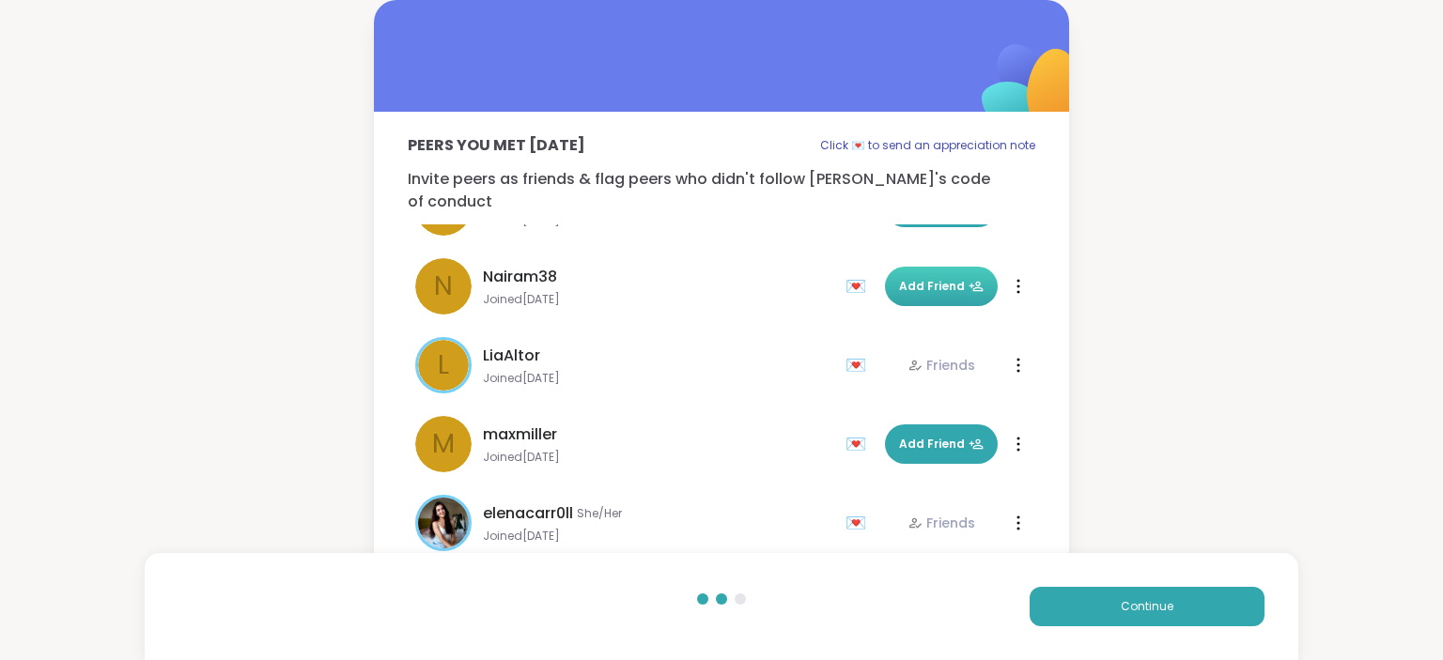
click at [908, 278] on span "Add Friend" at bounding box center [941, 286] width 85 height 17
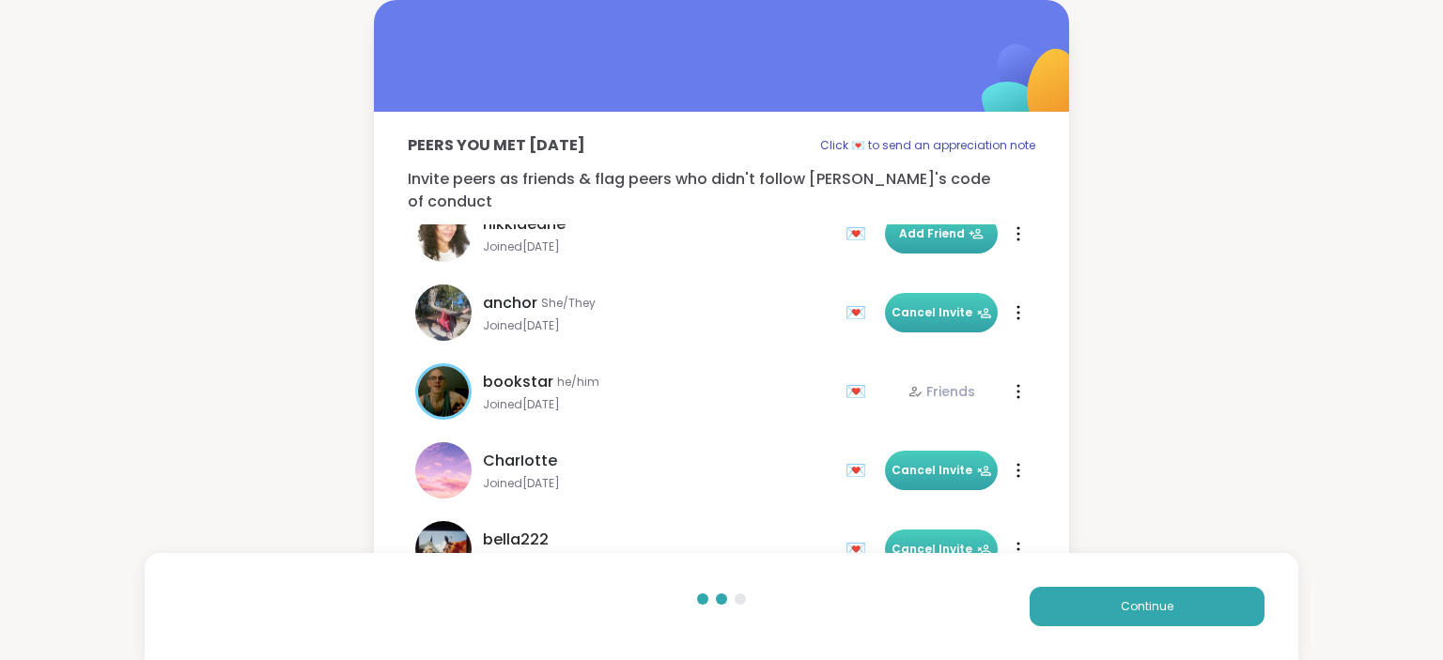
scroll to position [0, 0]
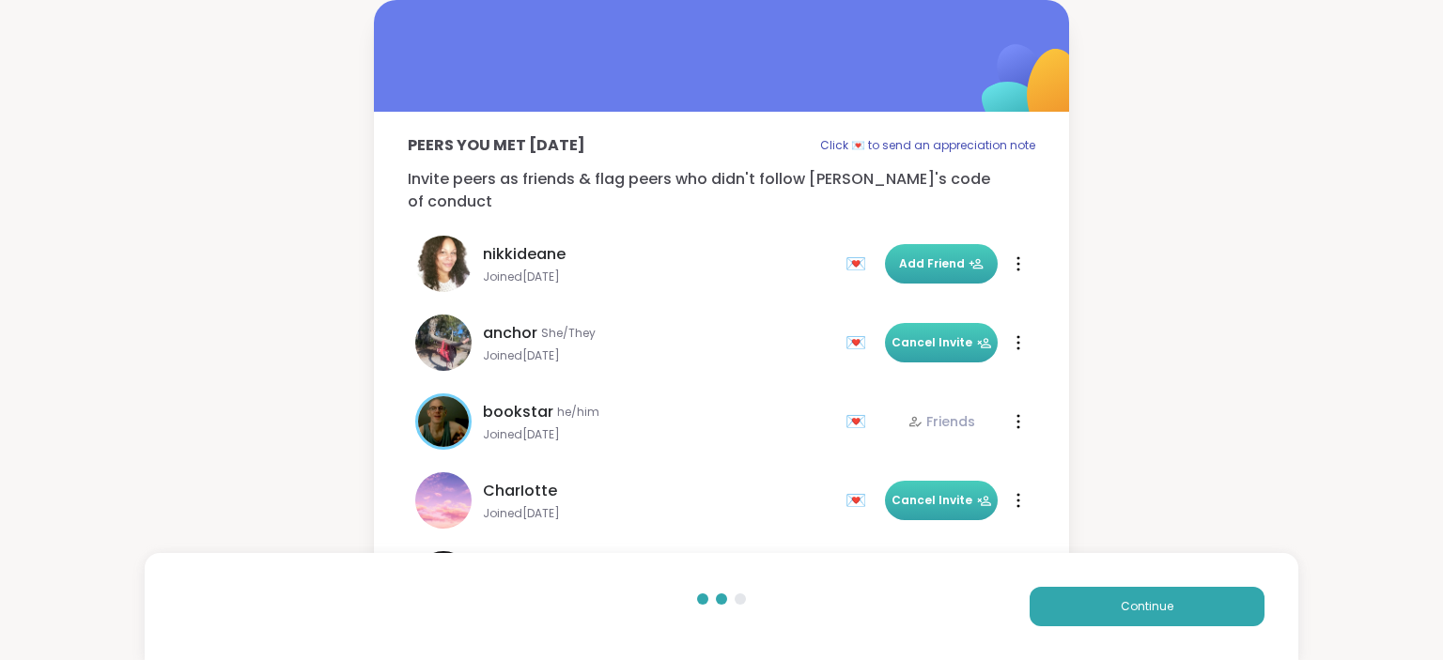
click at [930, 256] on span "Add Friend" at bounding box center [941, 264] width 85 height 17
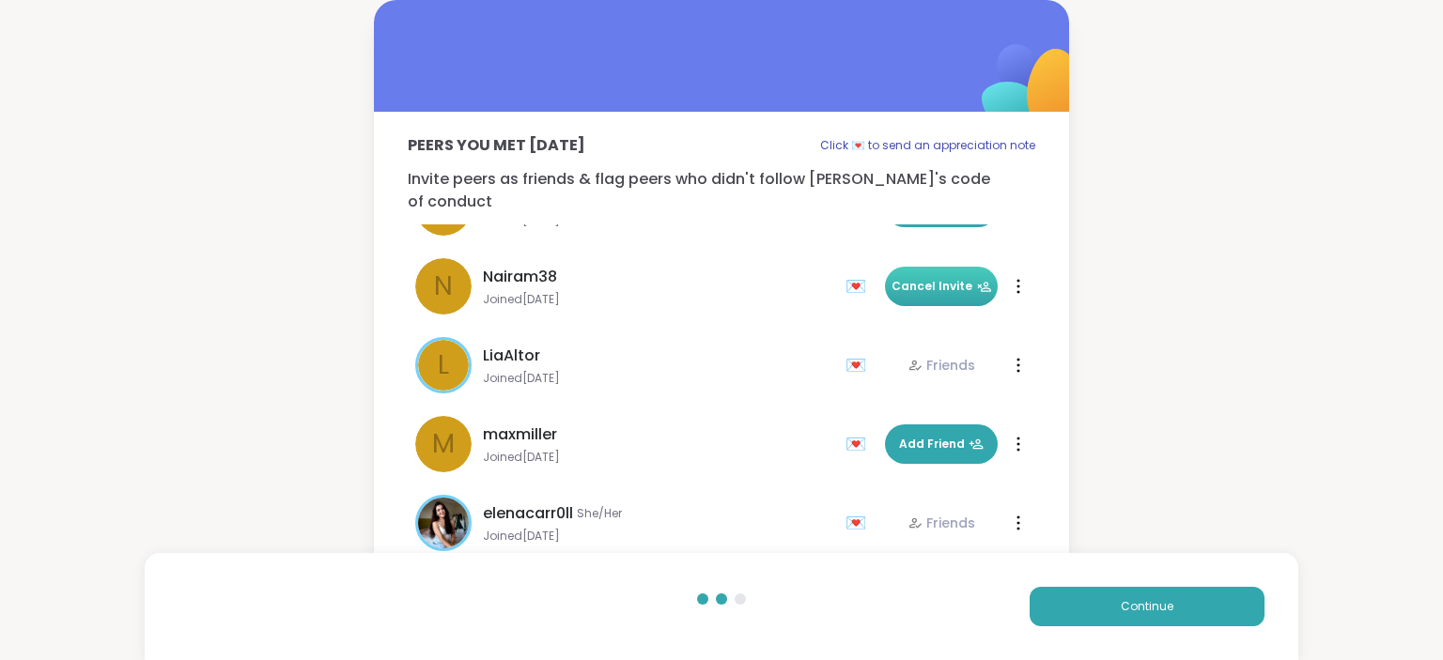
scroll to position [23, 0]
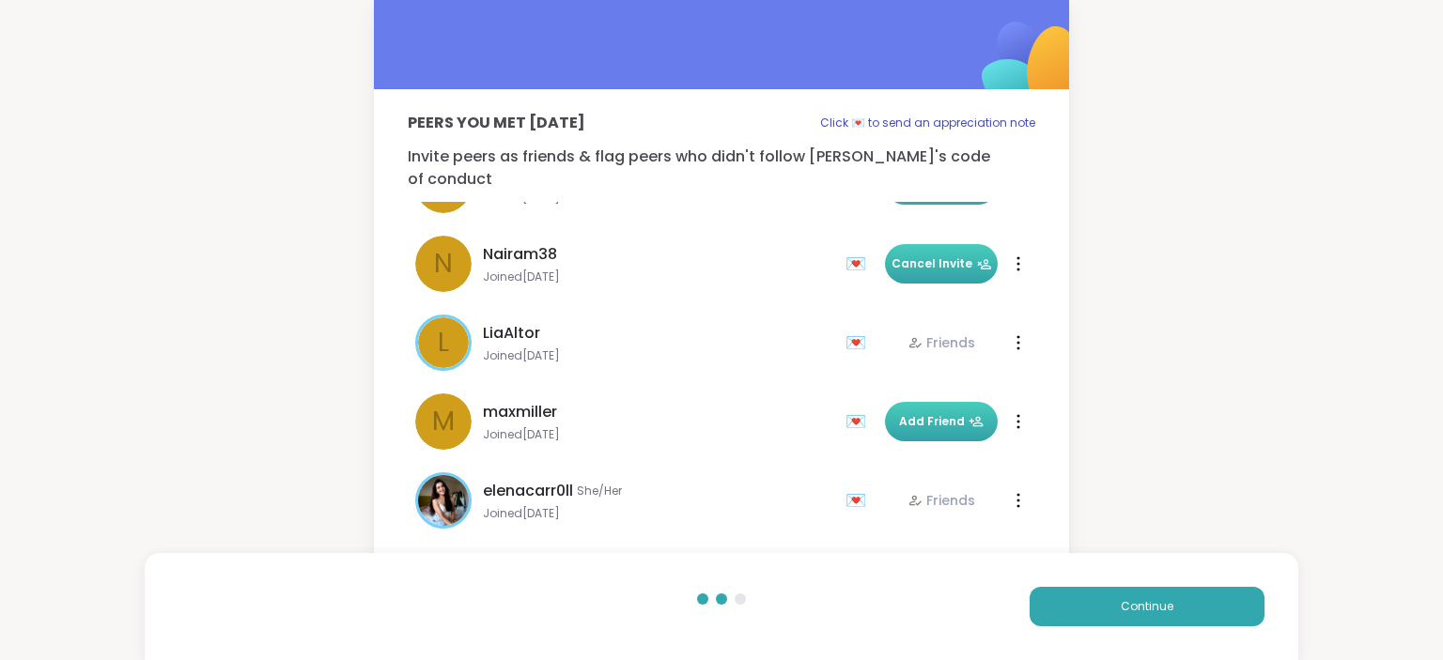
click at [911, 402] on button "Add Friend" at bounding box center [941, 421] width 113 height 39
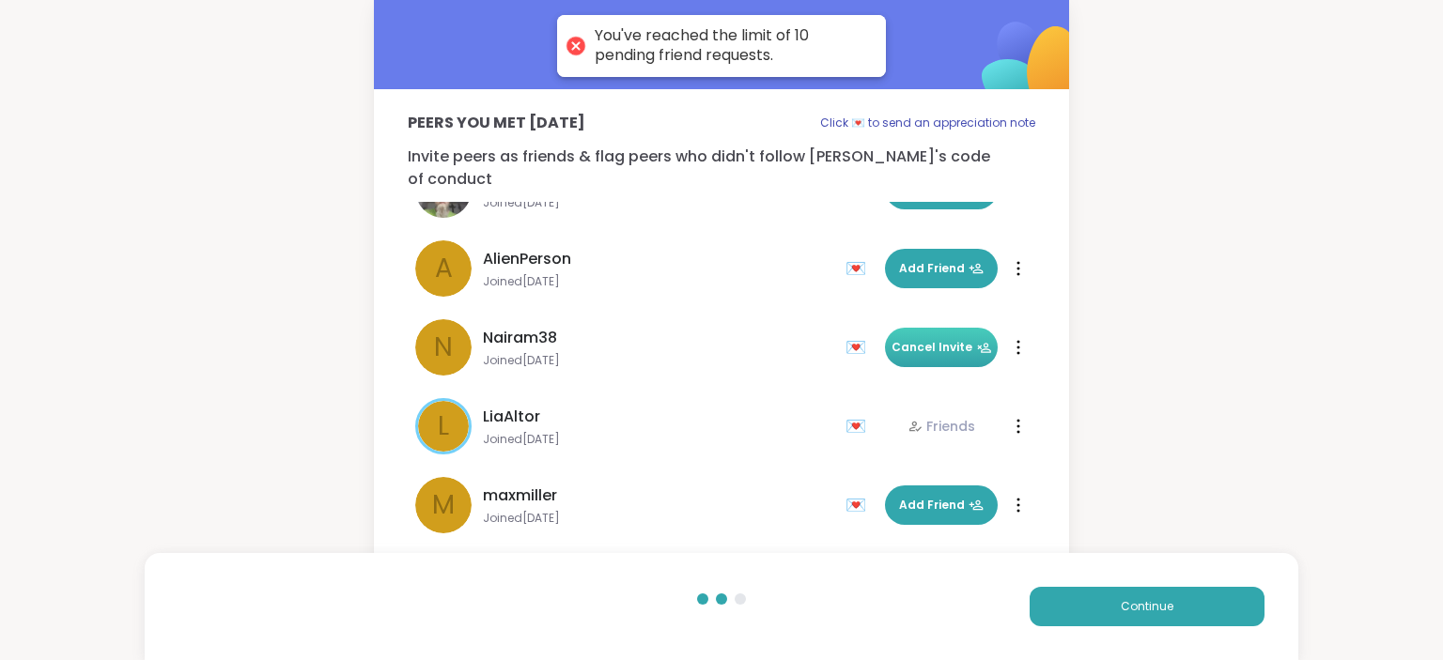
scroll to position [482, 0]
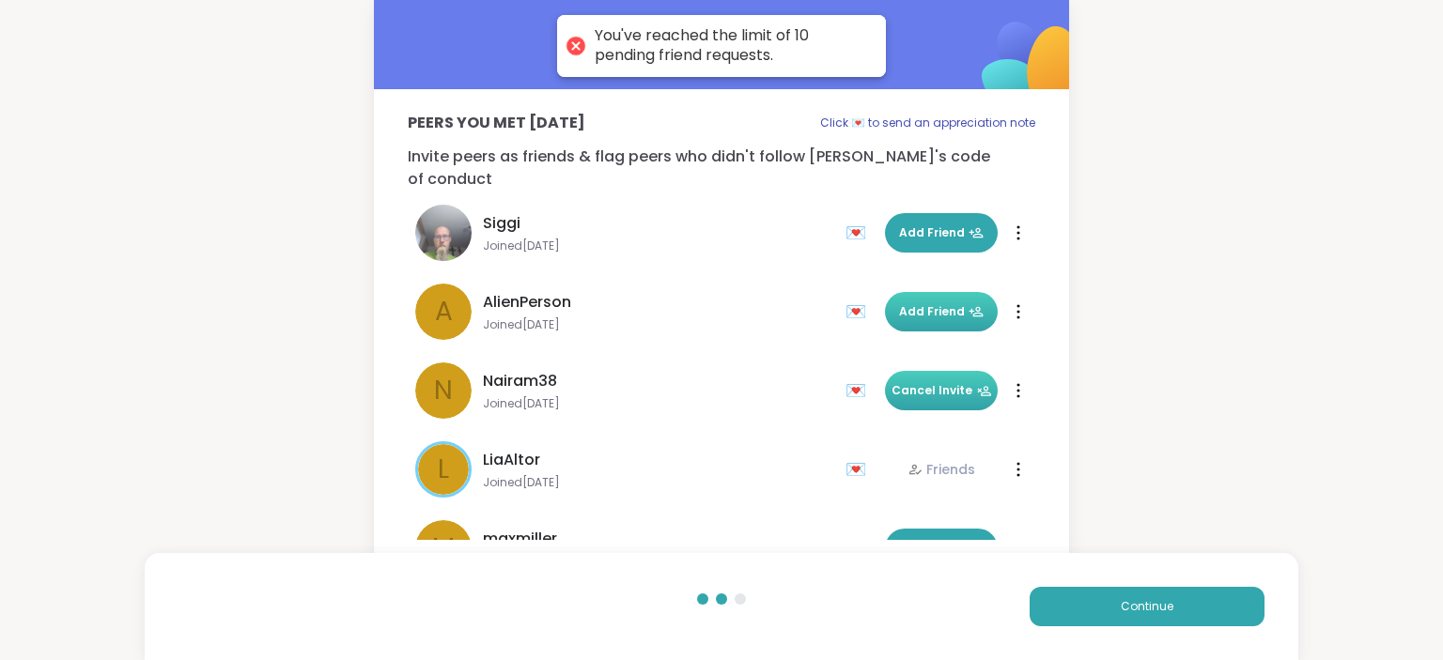
click at [916, 292] on button "Add Friend" at bounding box center [941, 311] width 113 height 39
click at [1161, 606] on span "Continue" at bounding box center [1147, 606] width 53 height 17
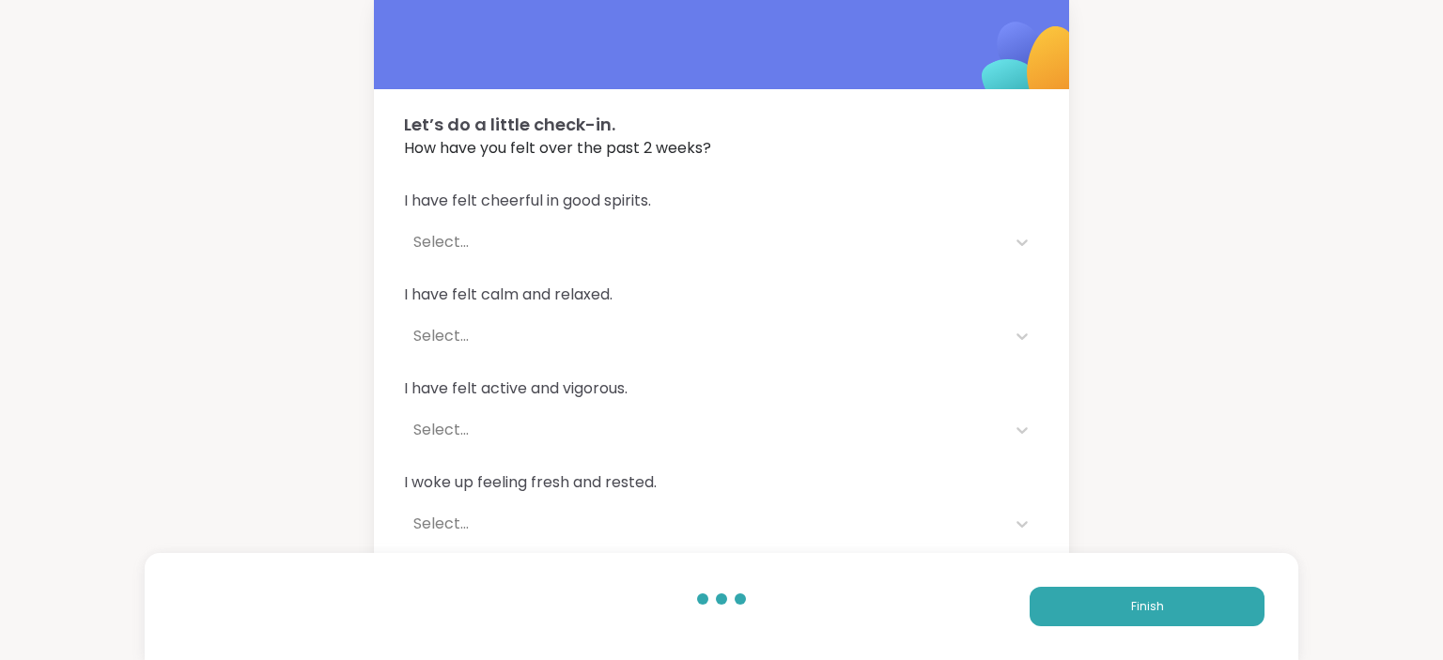
click at [723, 602] on div at bounding box center [721, 599] width 11 height 11
click at [716, 599] on div at bounding box center [721, 599] width 64 height 11
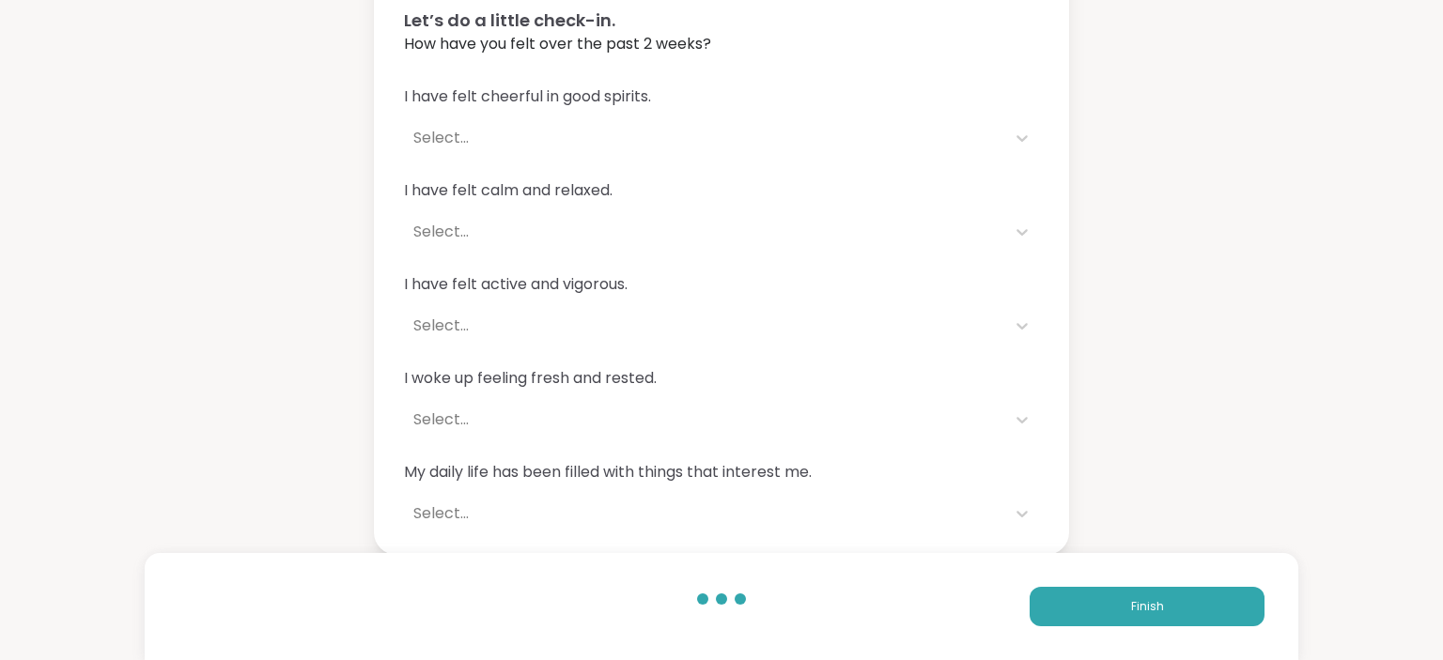
click at [720, 603] on div at bounding box center [721, 599] width 11 height 11
click at [723, 601] on div at bounding box center [721, 599] width 11 height 11
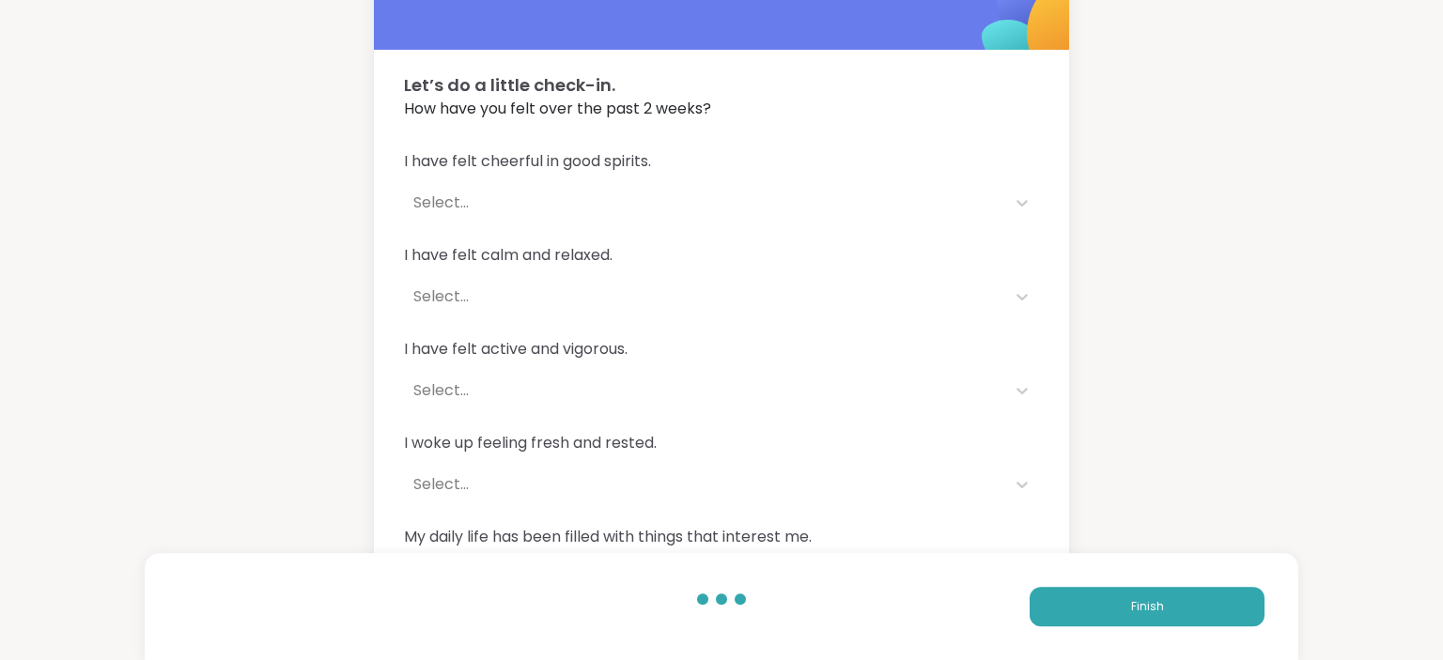
scroll to position [0, 0]
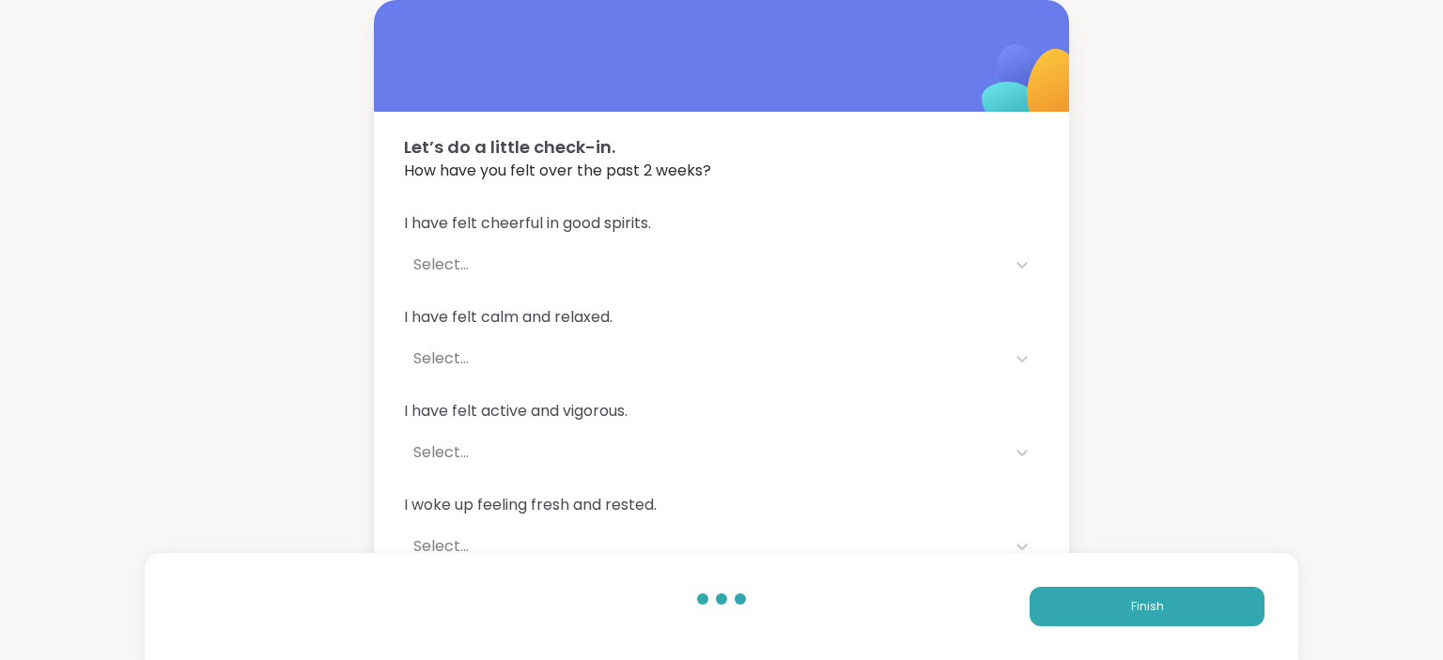
click at [1108, 639] on div "Finish" at bounding box center [722, 606] width 1154 height 107
click at [1114, 614] on button "Finish" at bounding box center [1147, 606] width 235 height 39
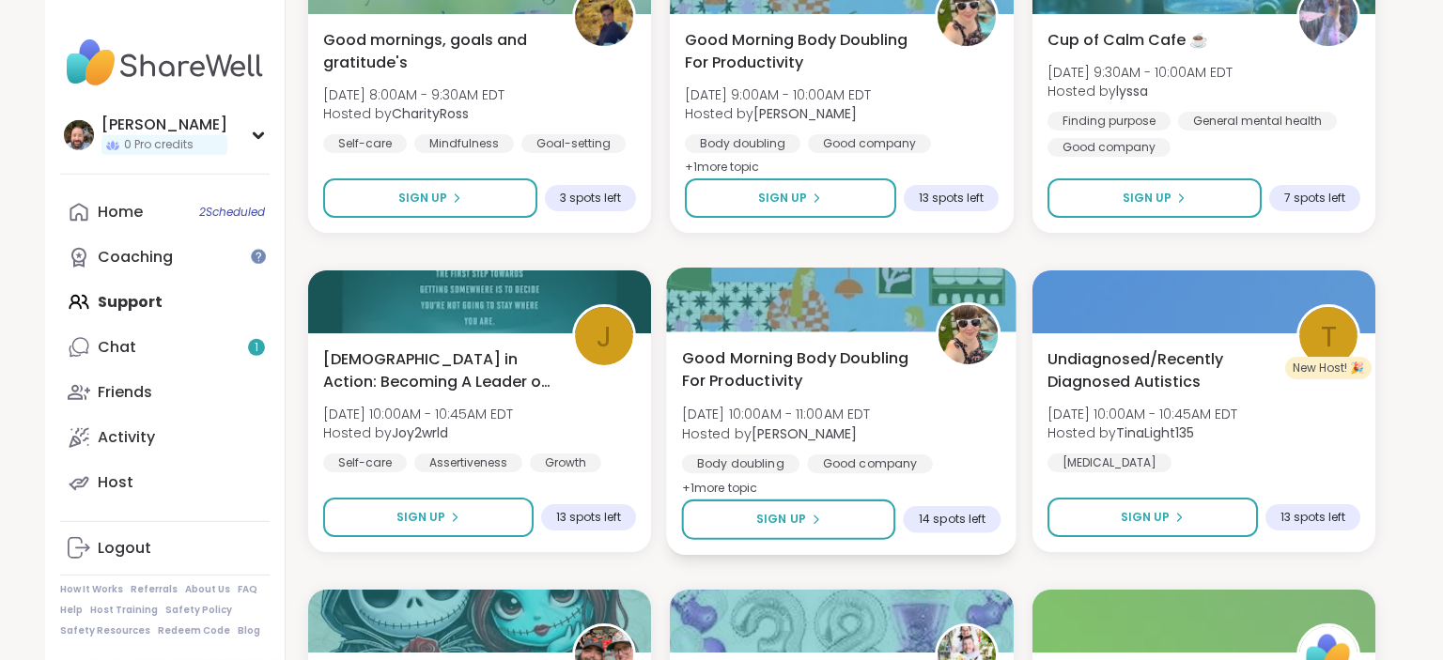
scroll to position [2976, 0]
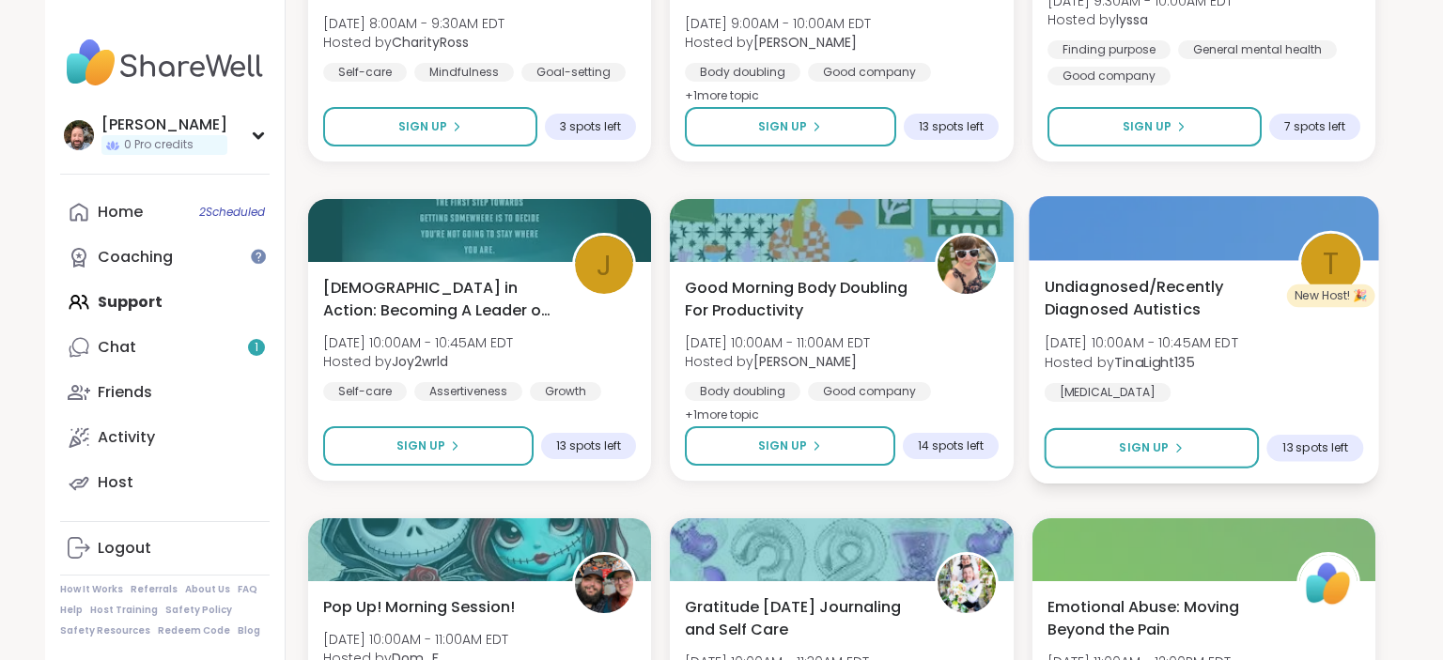
click at [1154, 303] on span "Undiagnosed/Recently Diagnosed Autistics" at bounding box center [1160, 298] width 233 height 46
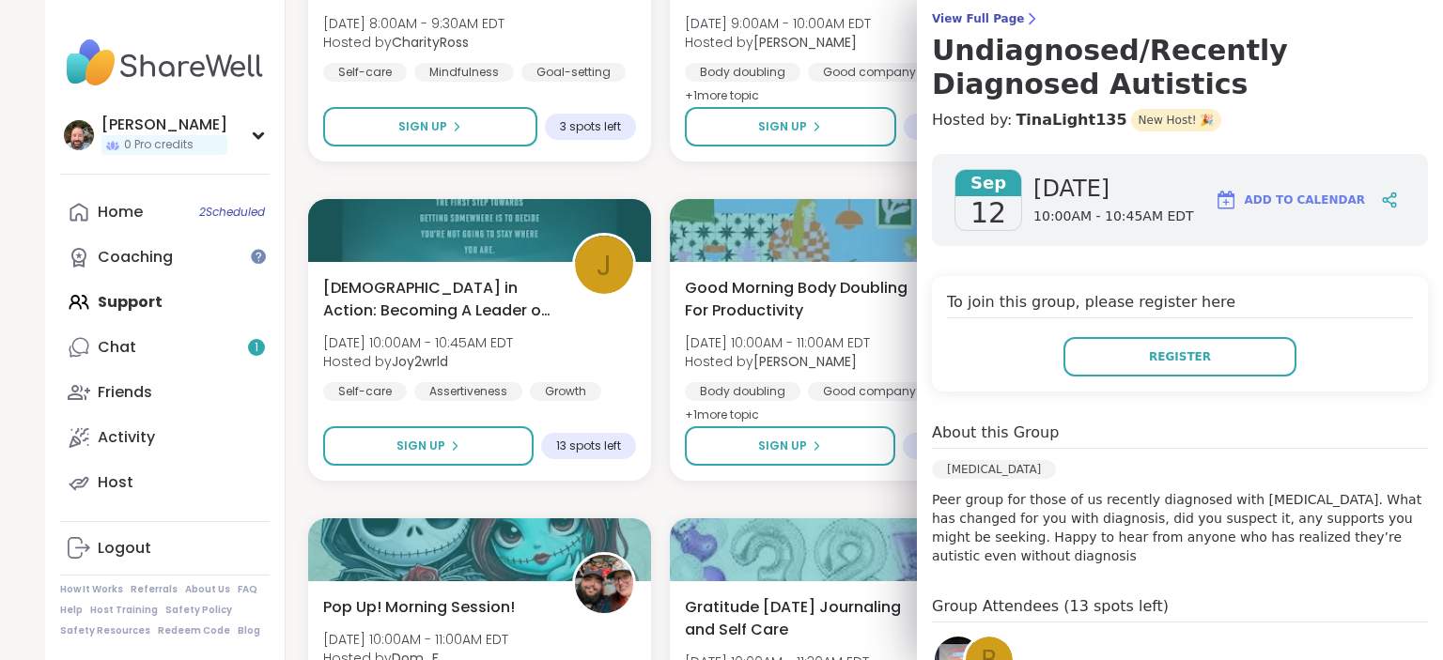
scroll to position [128, 0]
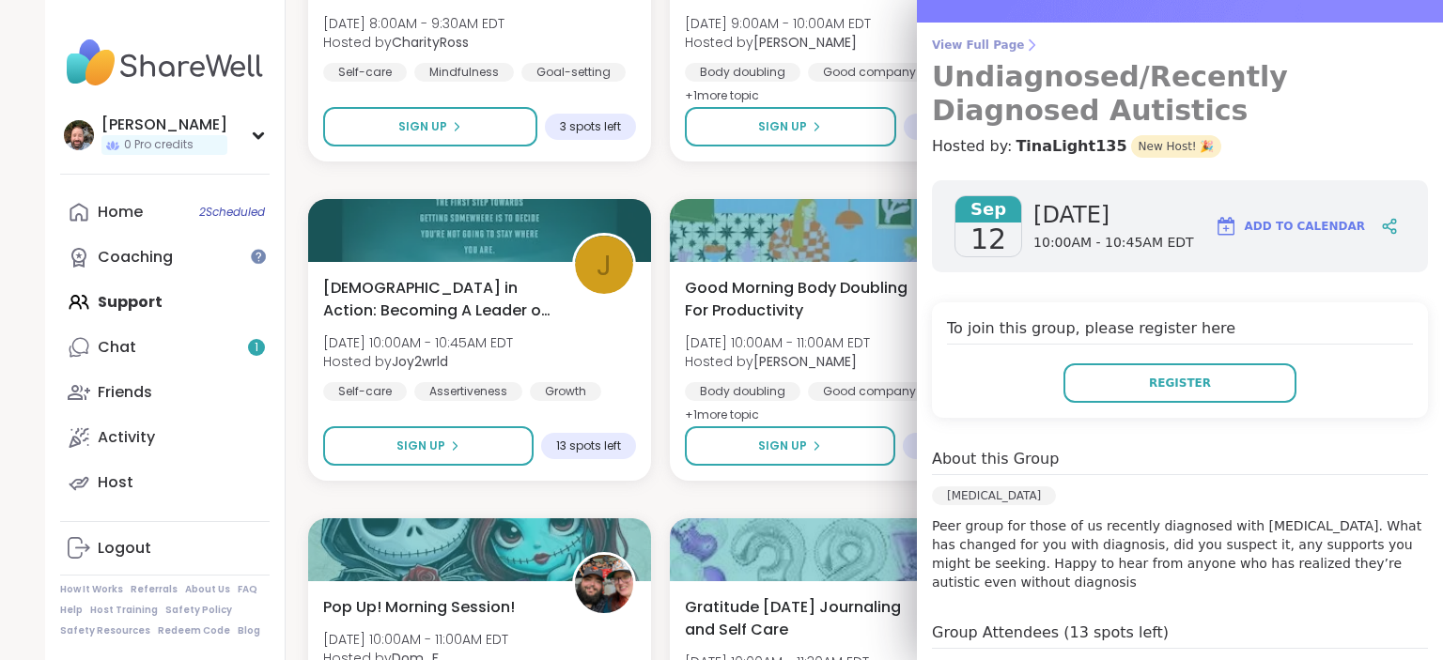
click at [1001, 51] on span "View Full Page" at bounding box center [1180, 45] width 496 height 15
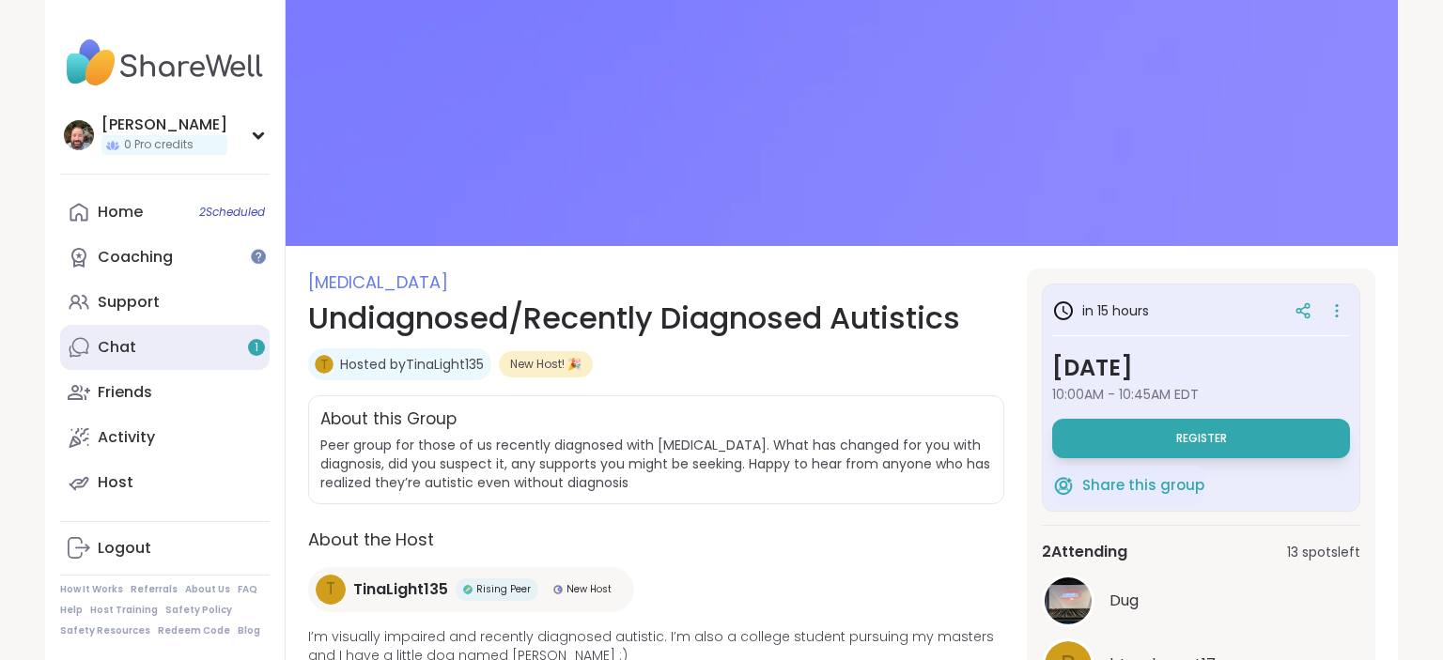
click at [199, 357] on link "Chat 1" at bounding box center [164, 347] width 209 height 45
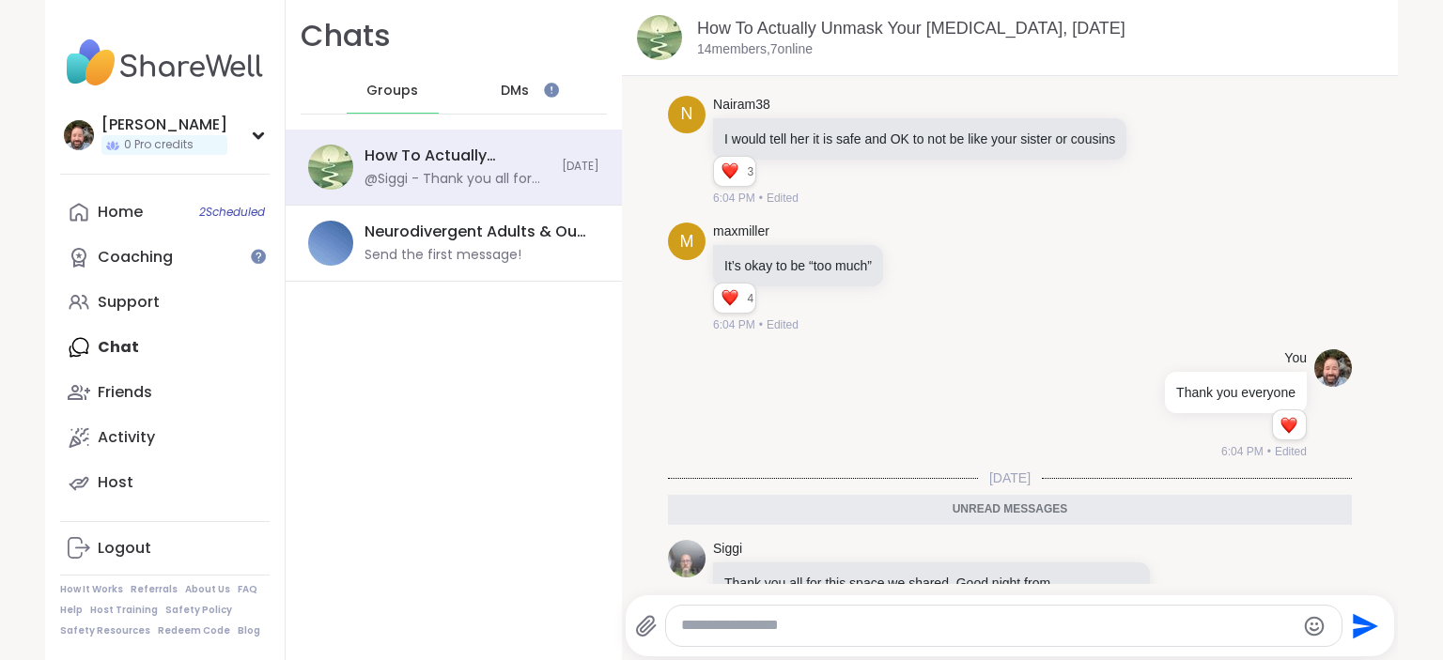
click at [730, 625] on textarea "Type your message" at bounding box center [987, 626] width 613 height 20
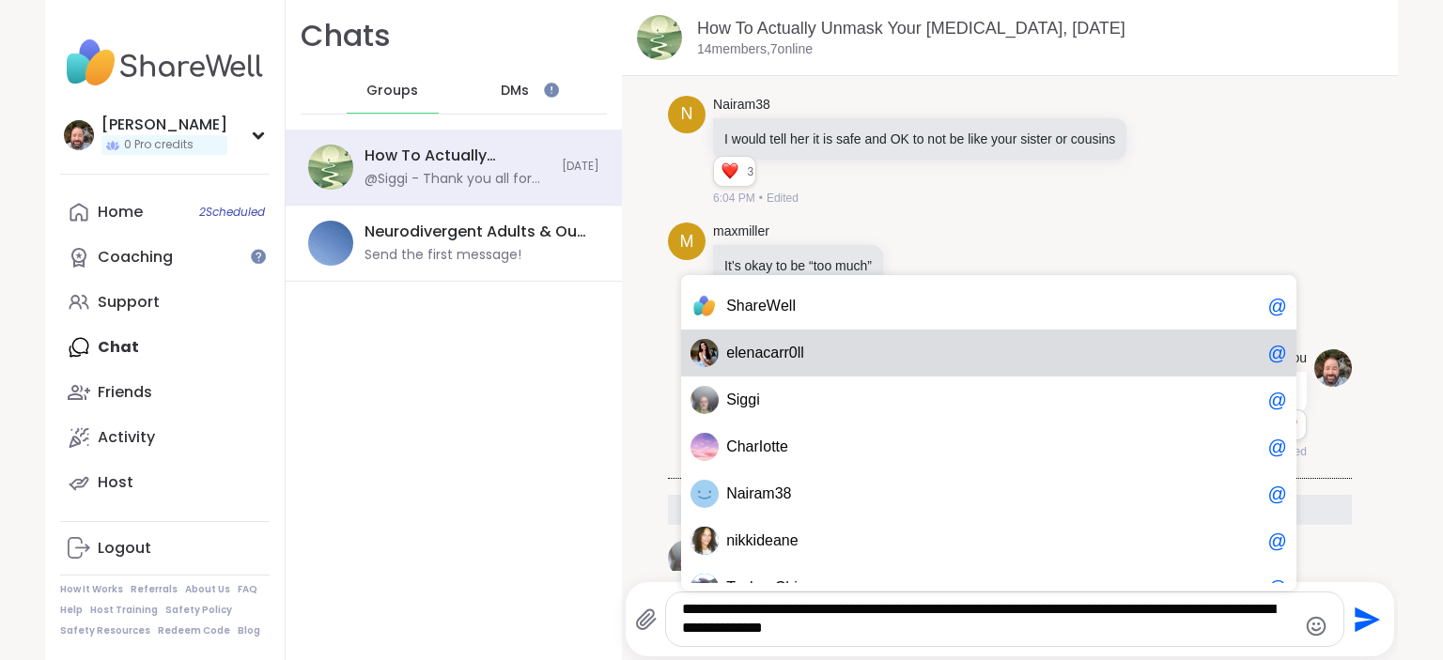
click at [798, 341] on div "e l e nacarr0ll @" at bounding box center [988, 353] width 615 height 47
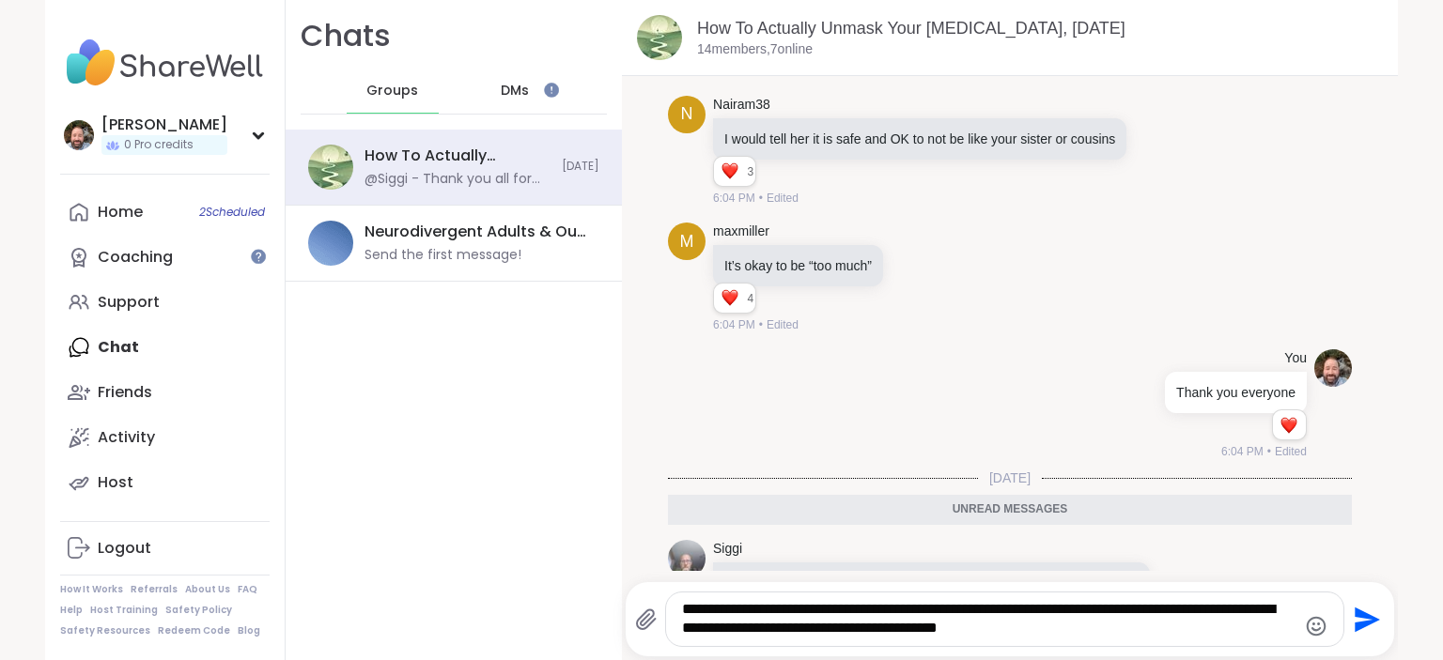
click at [1101, 629] on textarea "**********" at bounding box center [988, 619] width 613 height 39
paste textarea "**********"
type textarea "**********"
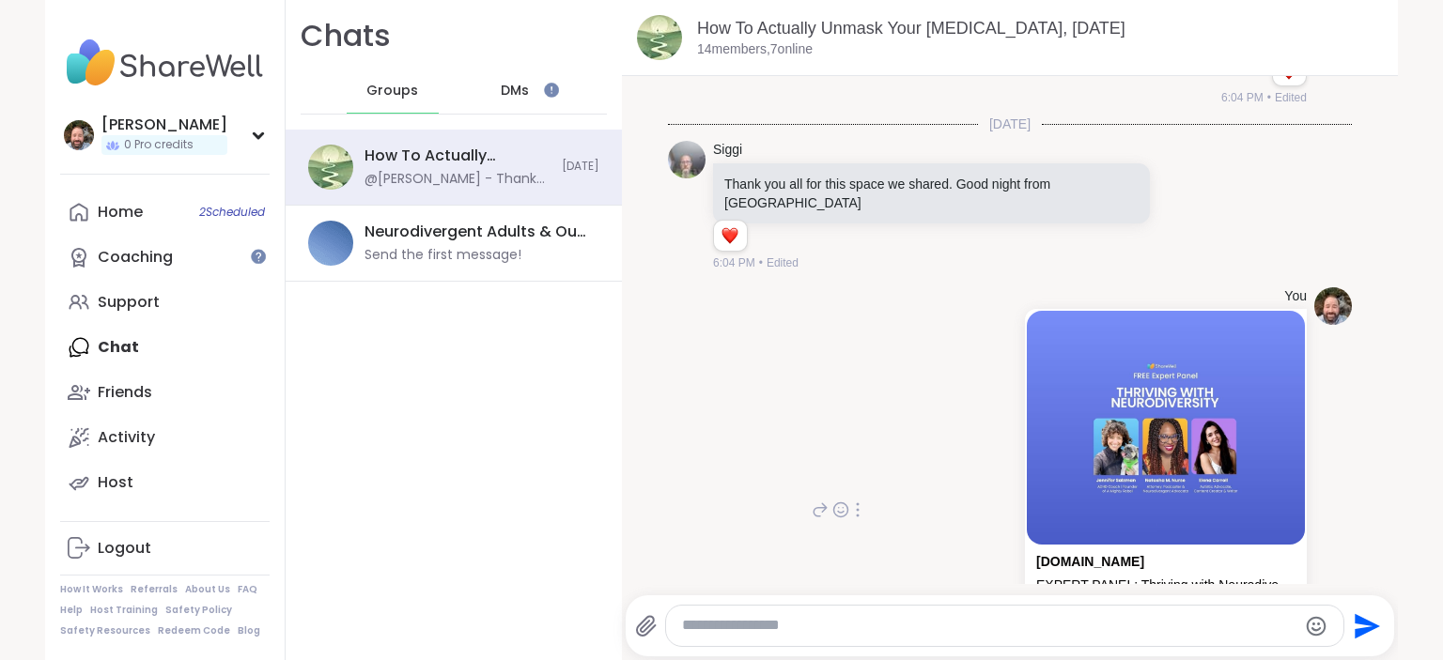
scroll to position [14335, 0]
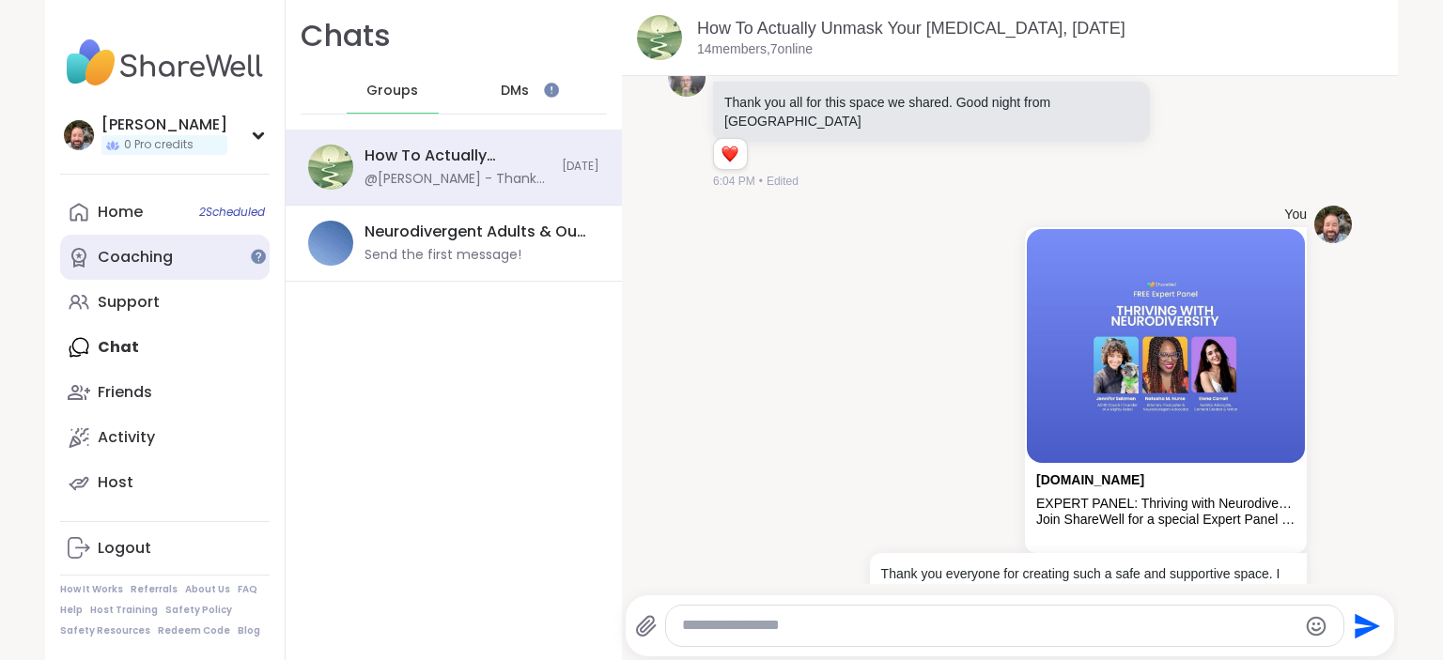
click at [192, 257] on link "Coaching" at bounding box center [164, 257] width 209 height 45
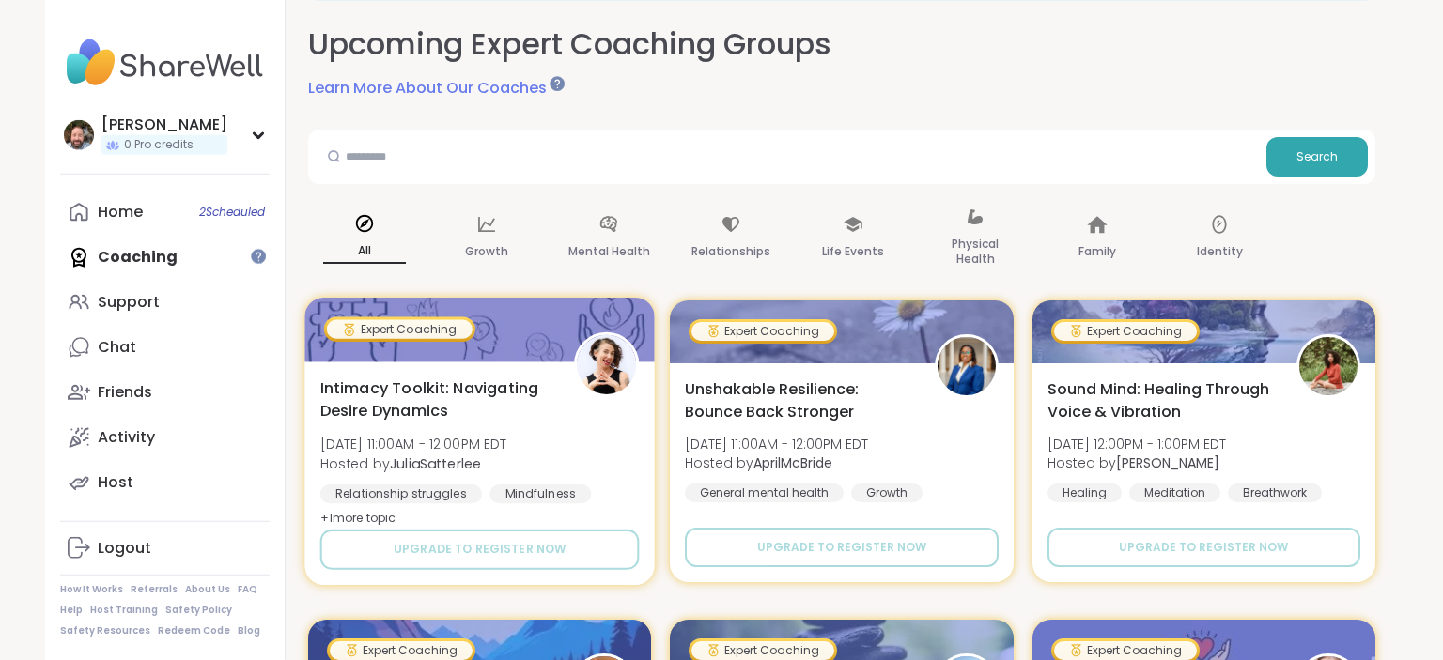
scroll to position [99, 0]
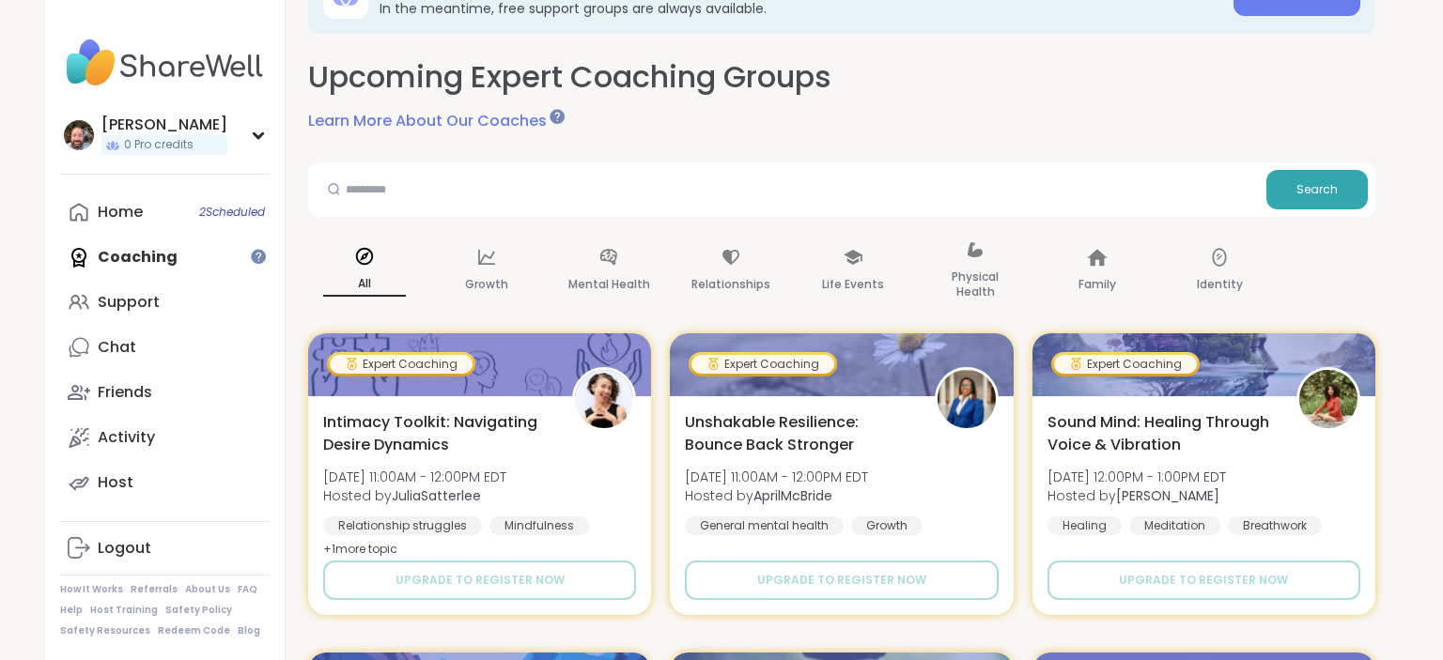
click at [455, 116] on link "Learn More About Our Coaches" at bounding box center [435, 121] width 254 height 23
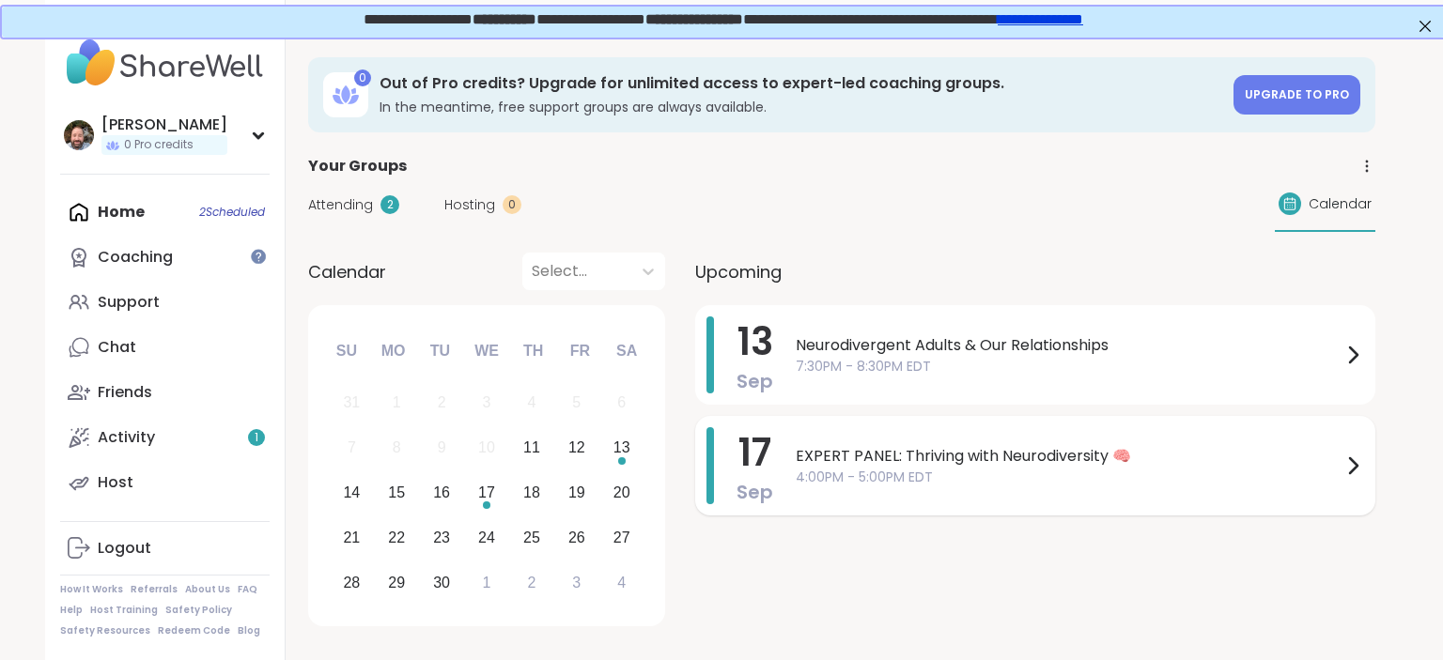
click at [1014, 464] on span "EXPERT PANEL: Thriving with Neurodiversity 🧠" at bounding box center [1069, 456] width 546 height 23
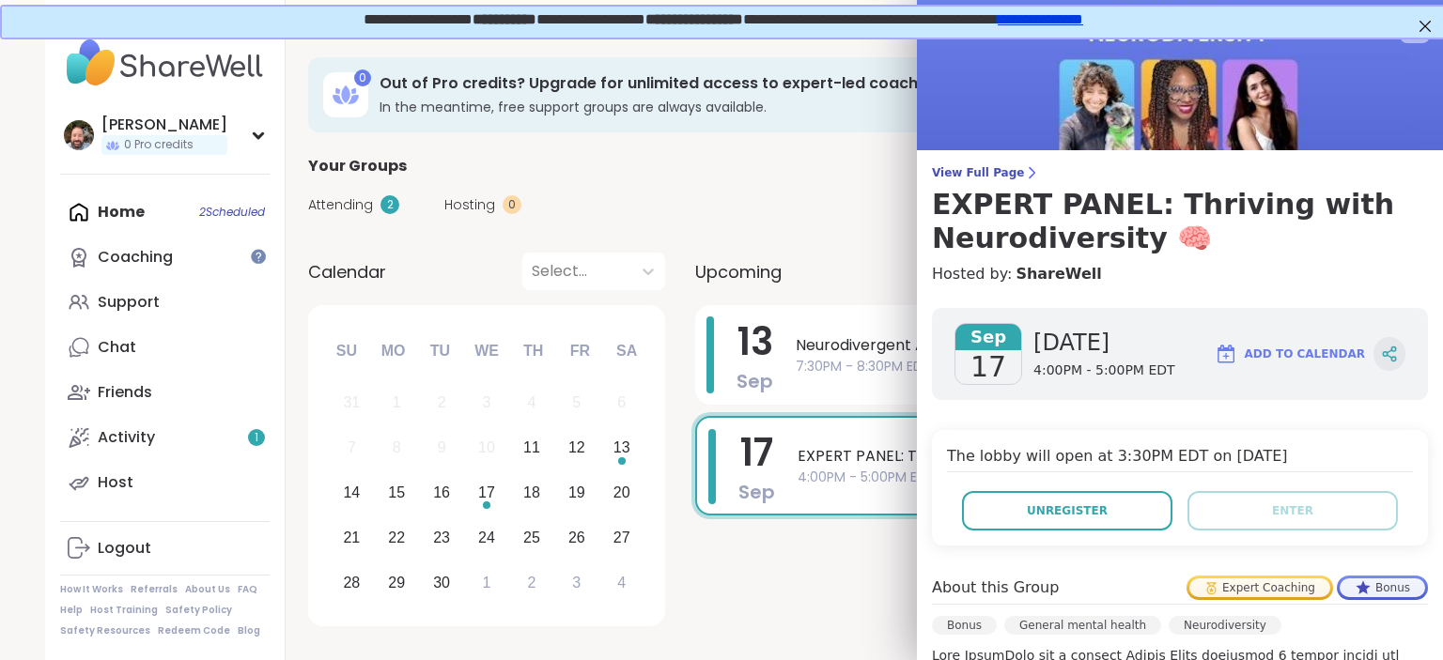
click at [1402, 352] on div at bounding box center [1389, 354] width 32 height 34
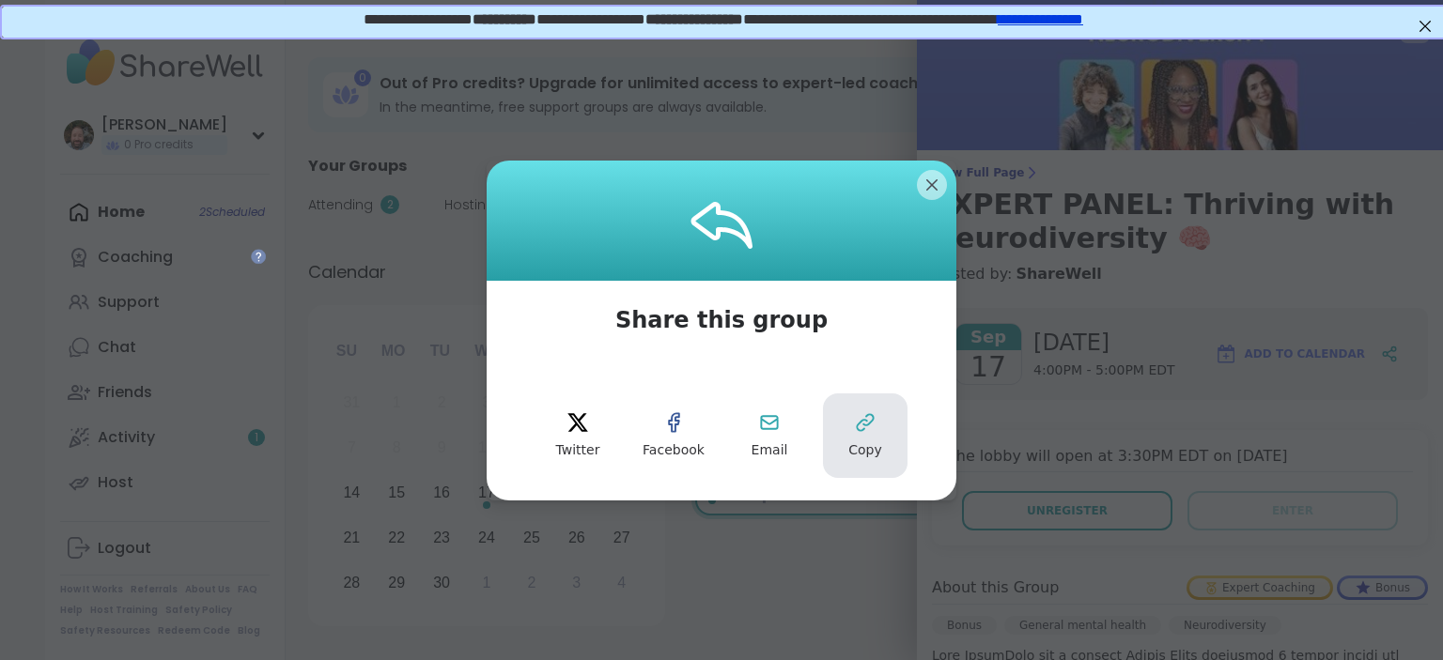
click at [877, 442] on span "Copy" at bounding box center [865, 451] width 34 height 19
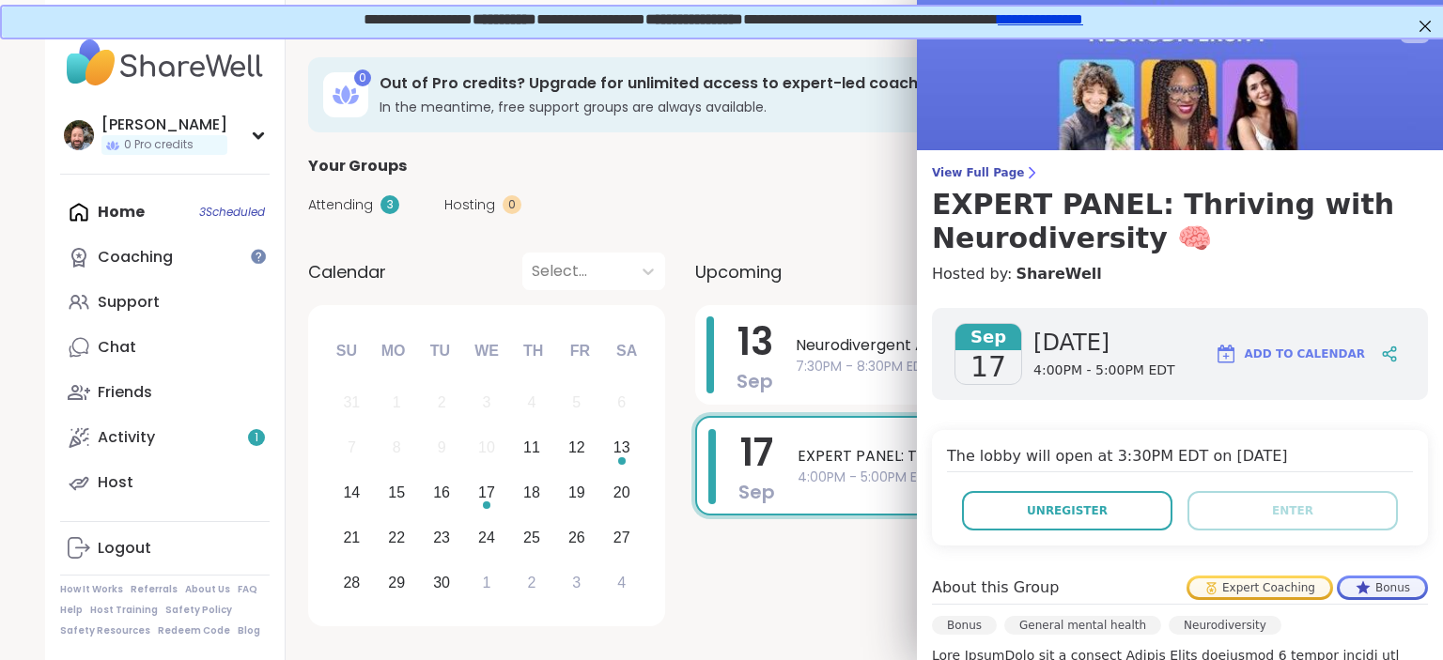
scroll to position [531, 0]
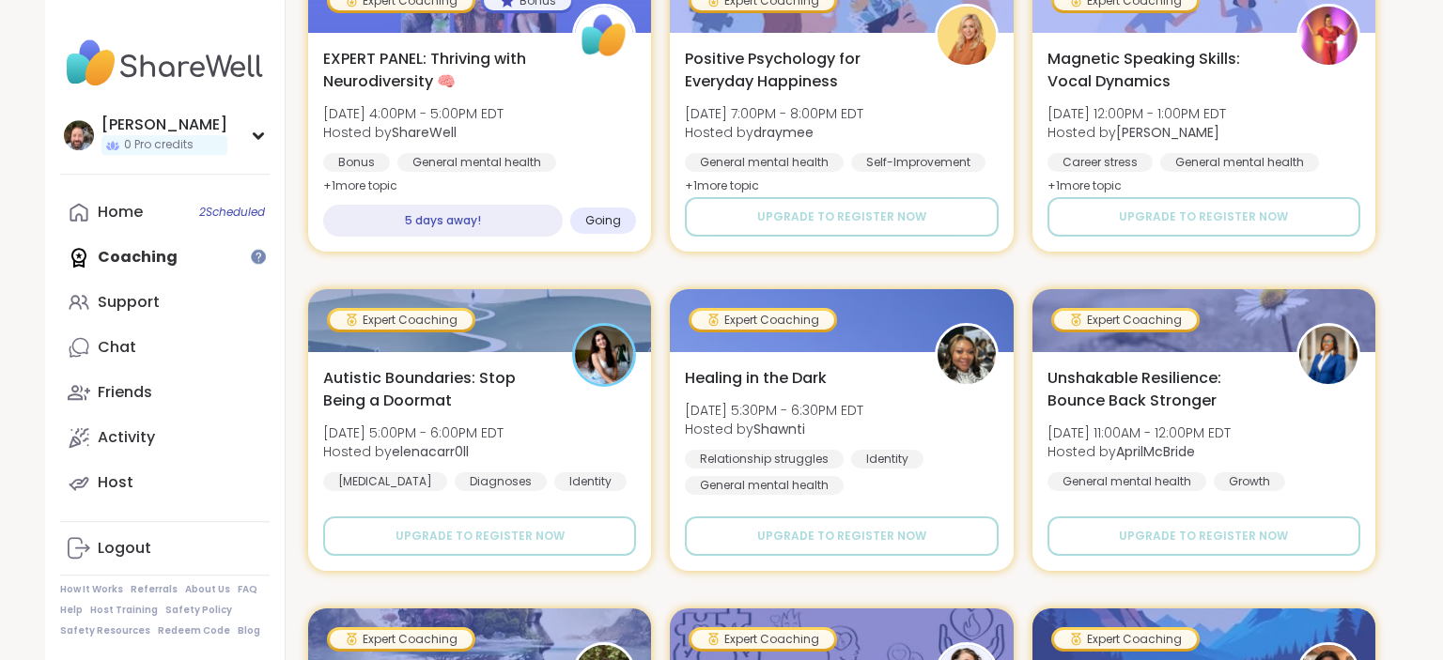
scroll to position [2083, 0]
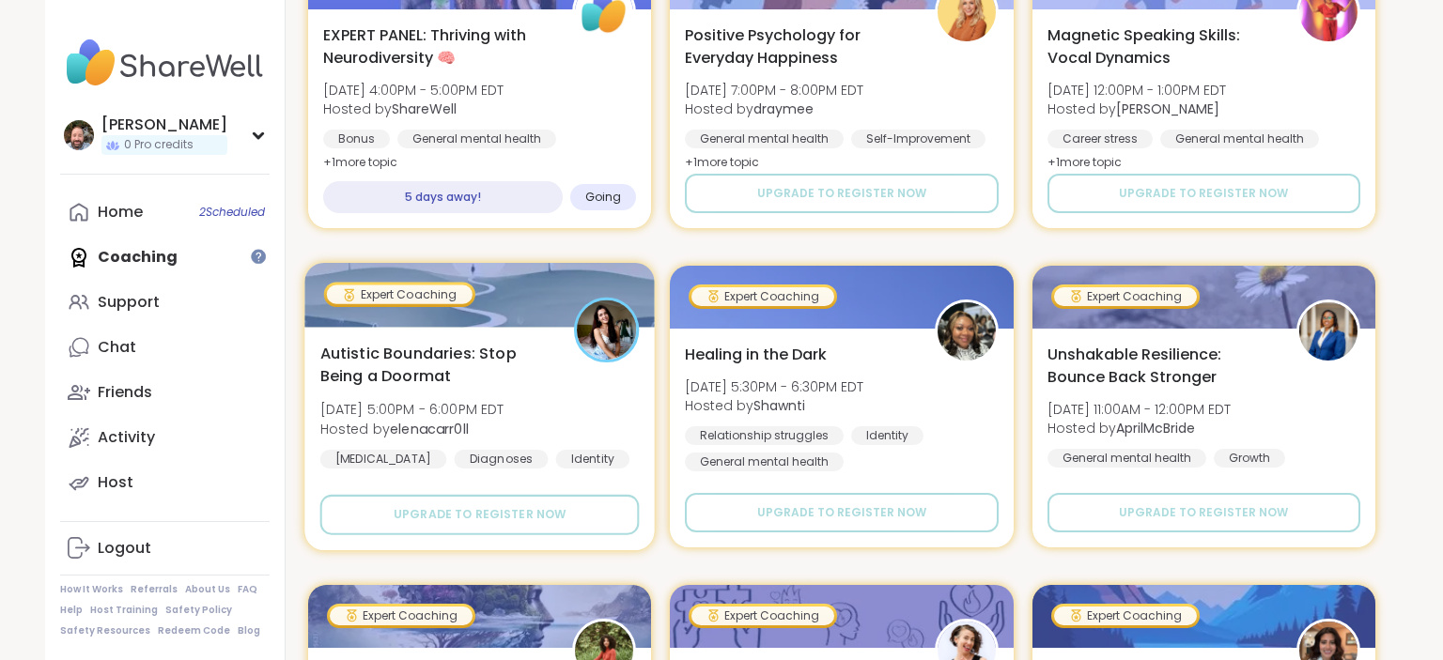
click at [415, 310] on div at bounding box center [479, 295] width 350 height 64
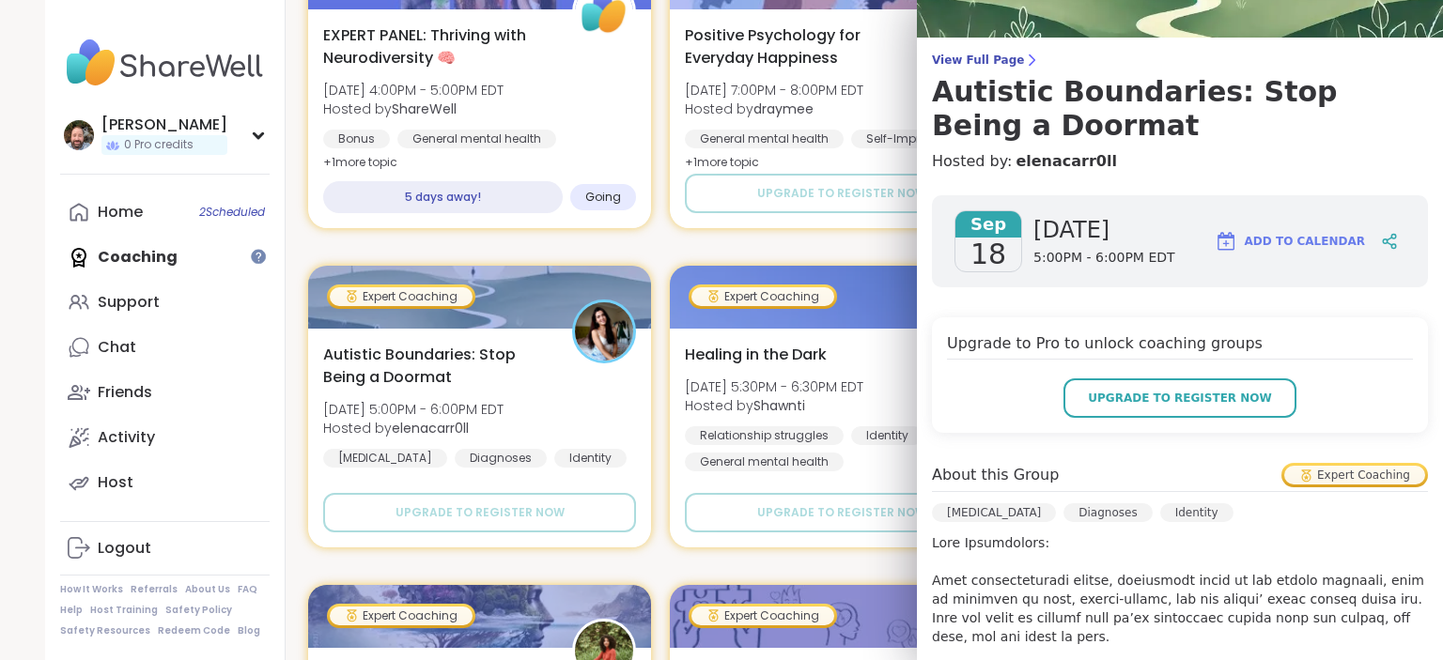
scroll to position [0, 0]
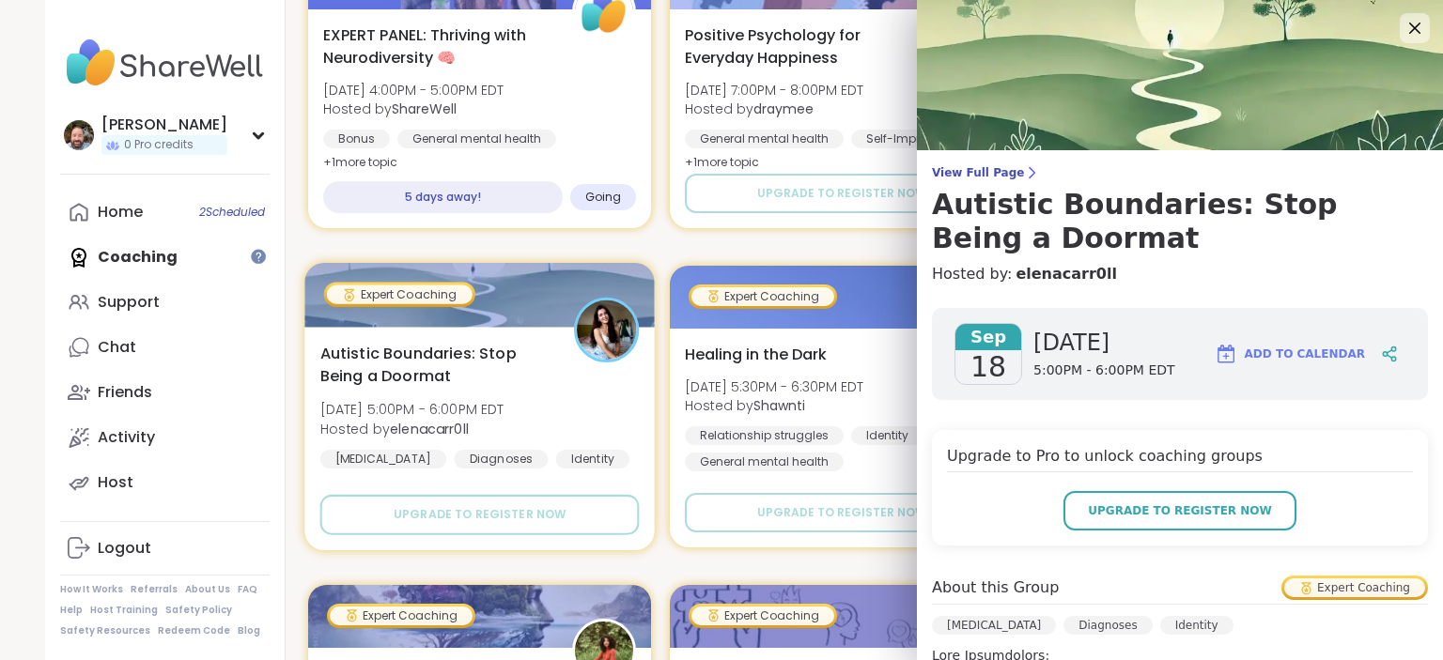
click at [608, 453] on div "Autistic Boundaries: Stop Being a Doormat Thu, Sep 18 | 5:00PM - 6:00PM EDT Hos…" at bounding box center [479, 405] width 319 height 127
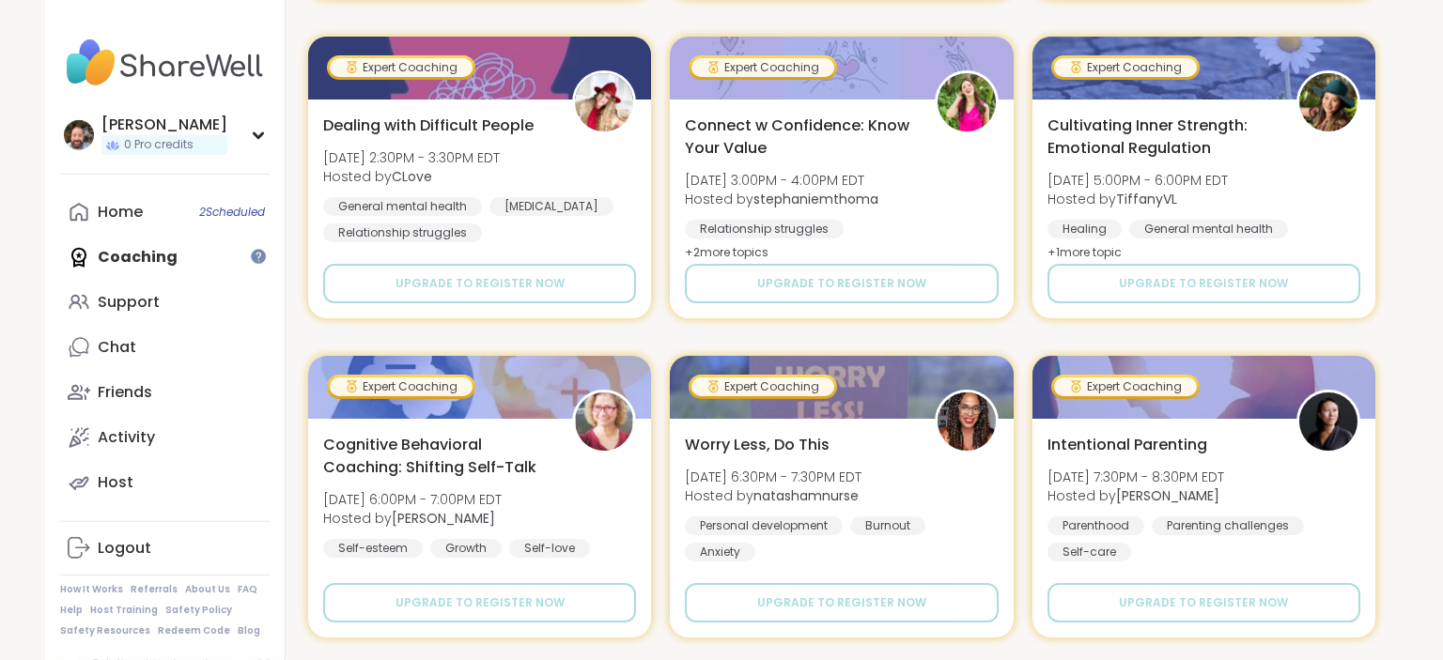
scroll to position [3372, 0]
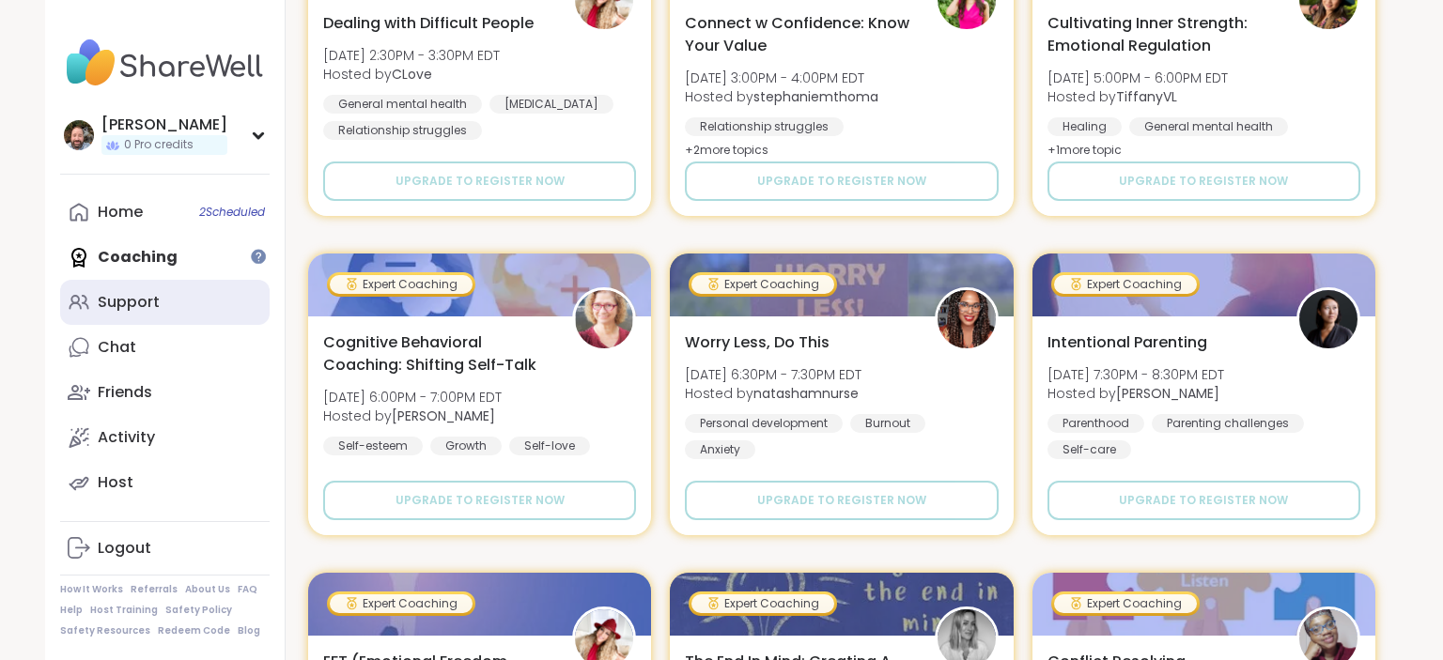
click at [153, 315] on link "Support" at bounding box center [164, 302] width 209 height 45
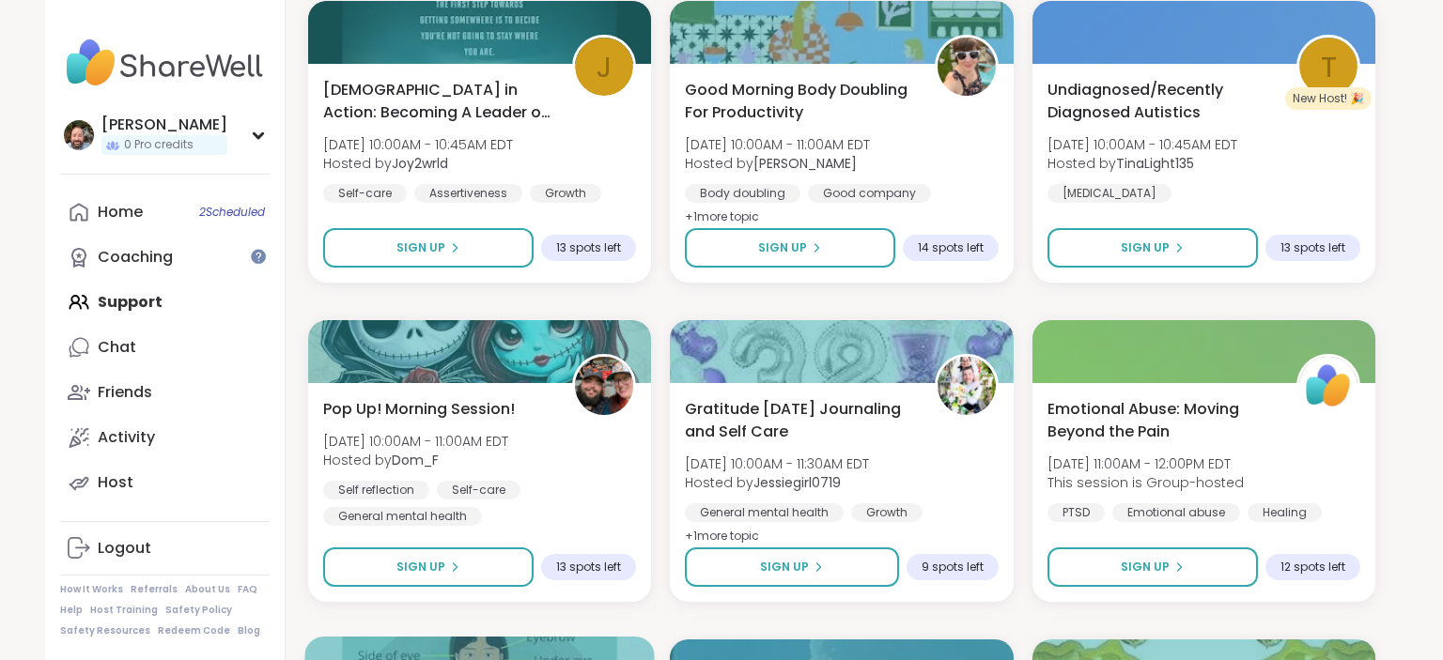
scroll to position [3510, 0]
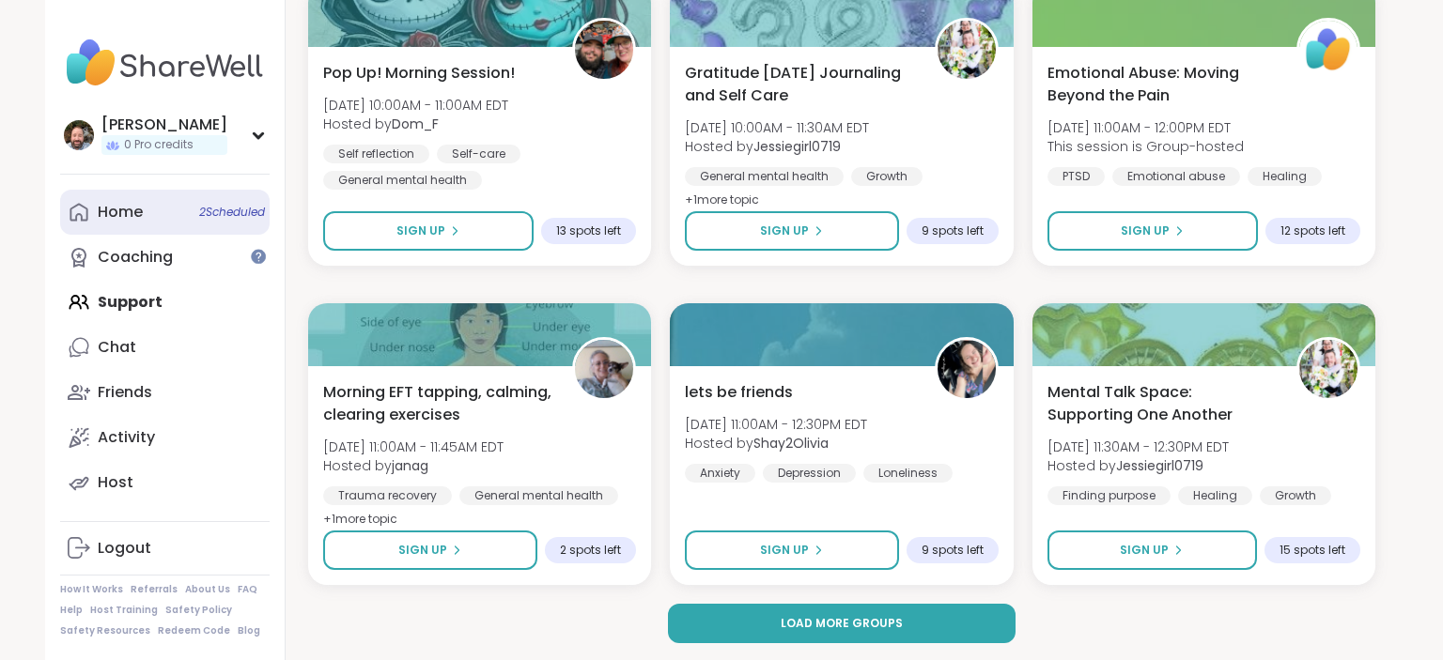
click at [136, 226] on link "Home 2 Scheduled" at bounding box center [164, 212] width 209 height 45
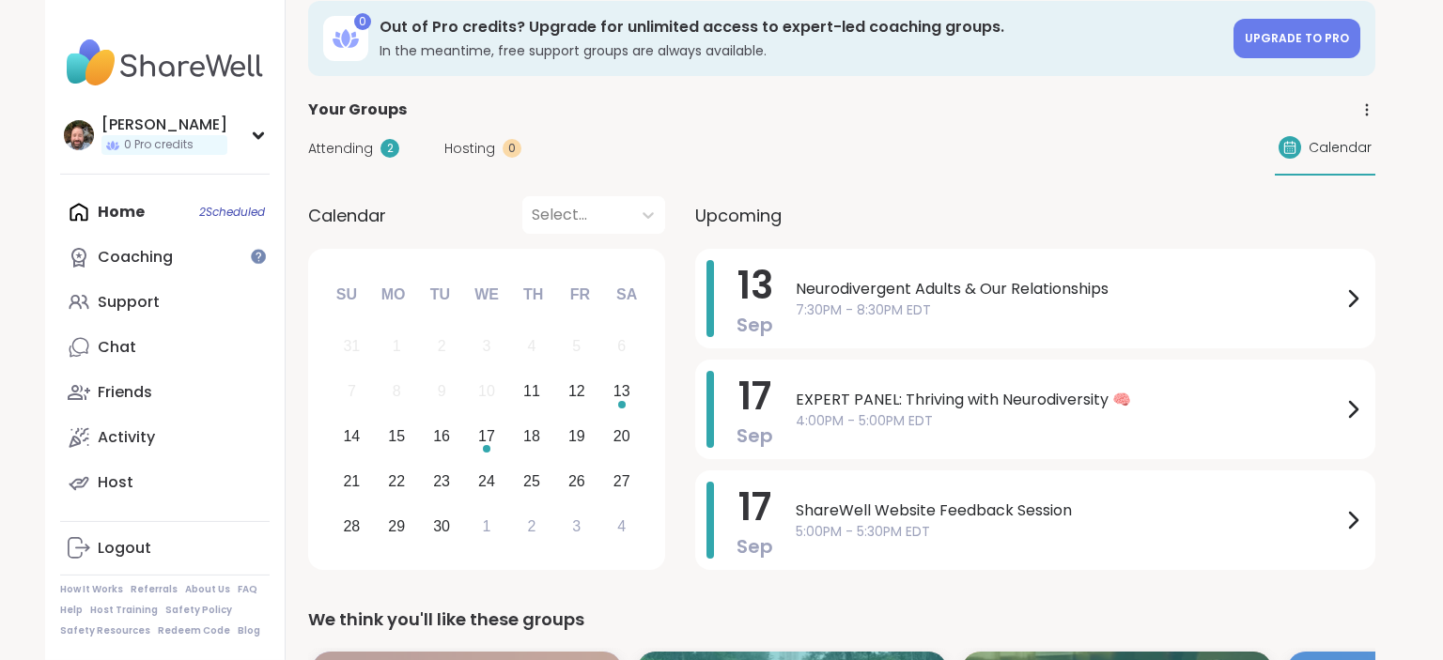
scroll to position [99, 0]
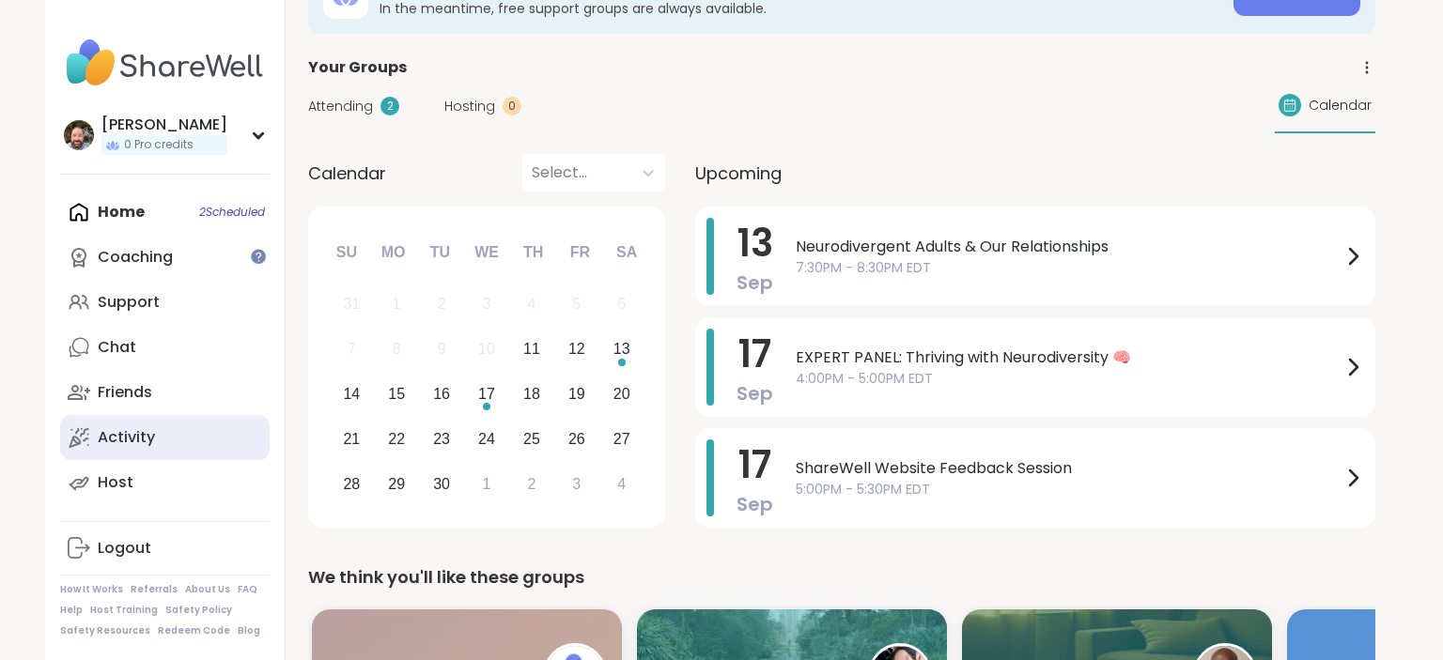
click at [148, 445] on div "Activity" at bounding box center [126, 437] width 57 height 21
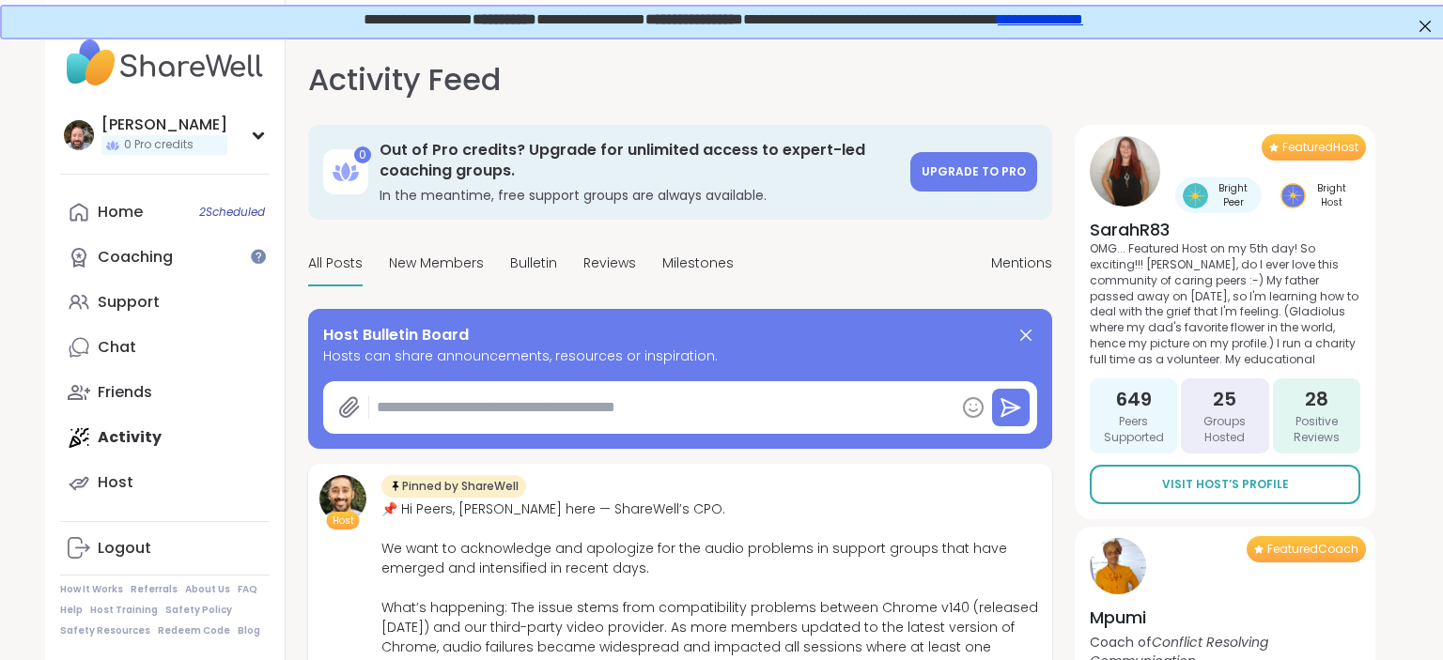
type textarea "*"
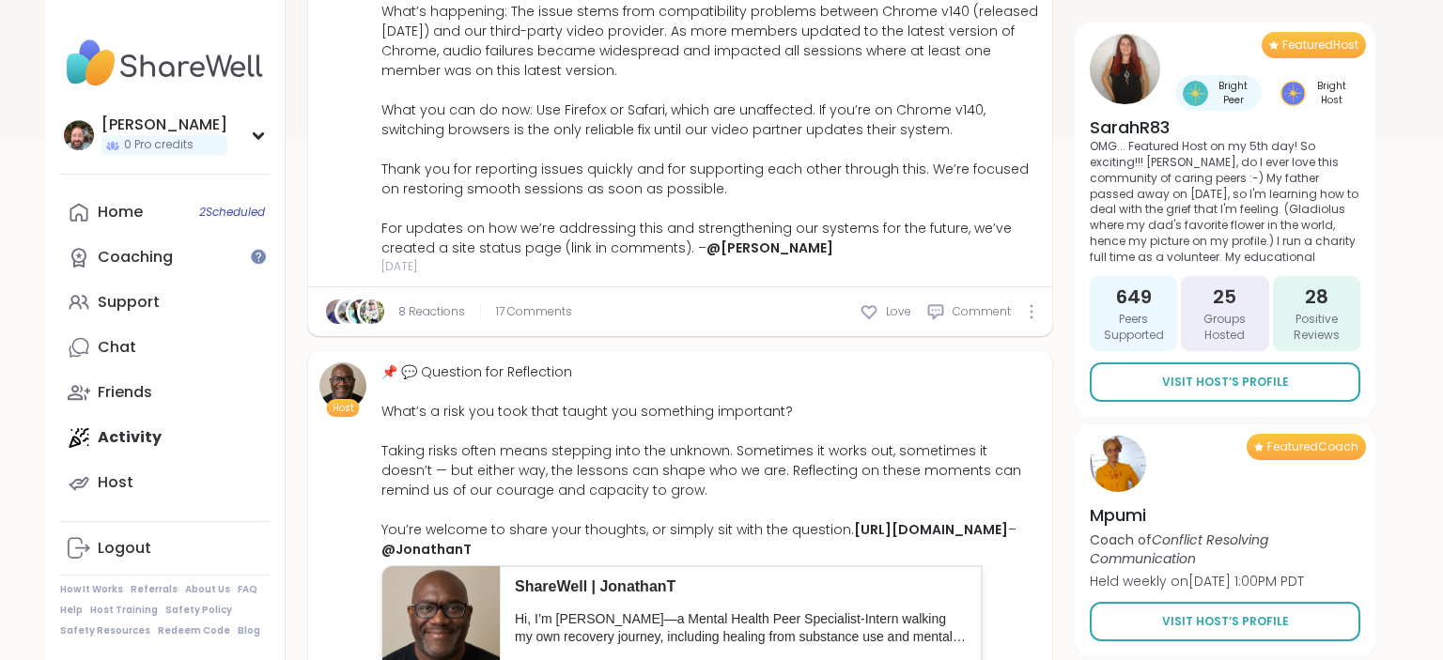
scroll to position [595, 0]
click at [507, 309] on span "17 Comments" at bounding box center [534, 313] width 76 height 17
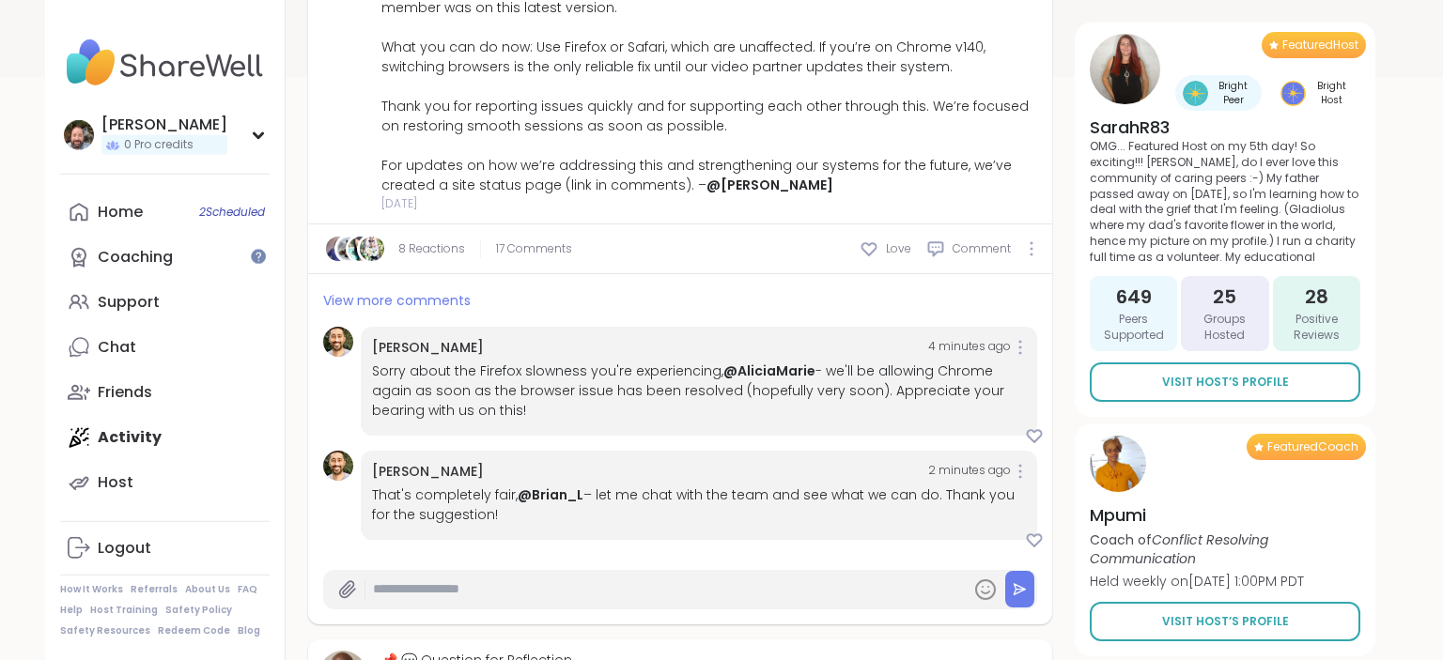
scroll to position [694, 0]
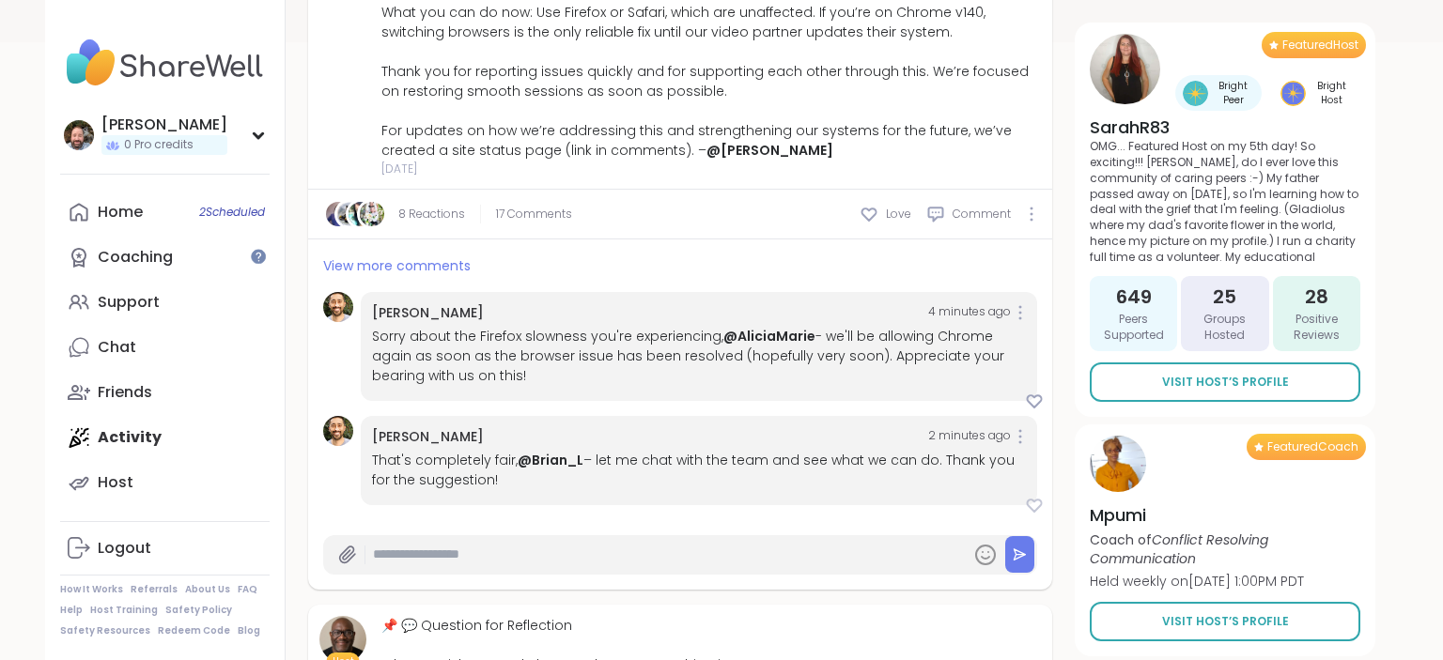
click at [1040, 506] on icon at bounding box center [1034, 505] width 19 height 19
click at [442, 561] on input "text" at bounding box center [668, 554] width 590 height 33
click at [404, 592] on span "[PERSON_NAME]" at bounding box center [439, 595] width 112 height 19
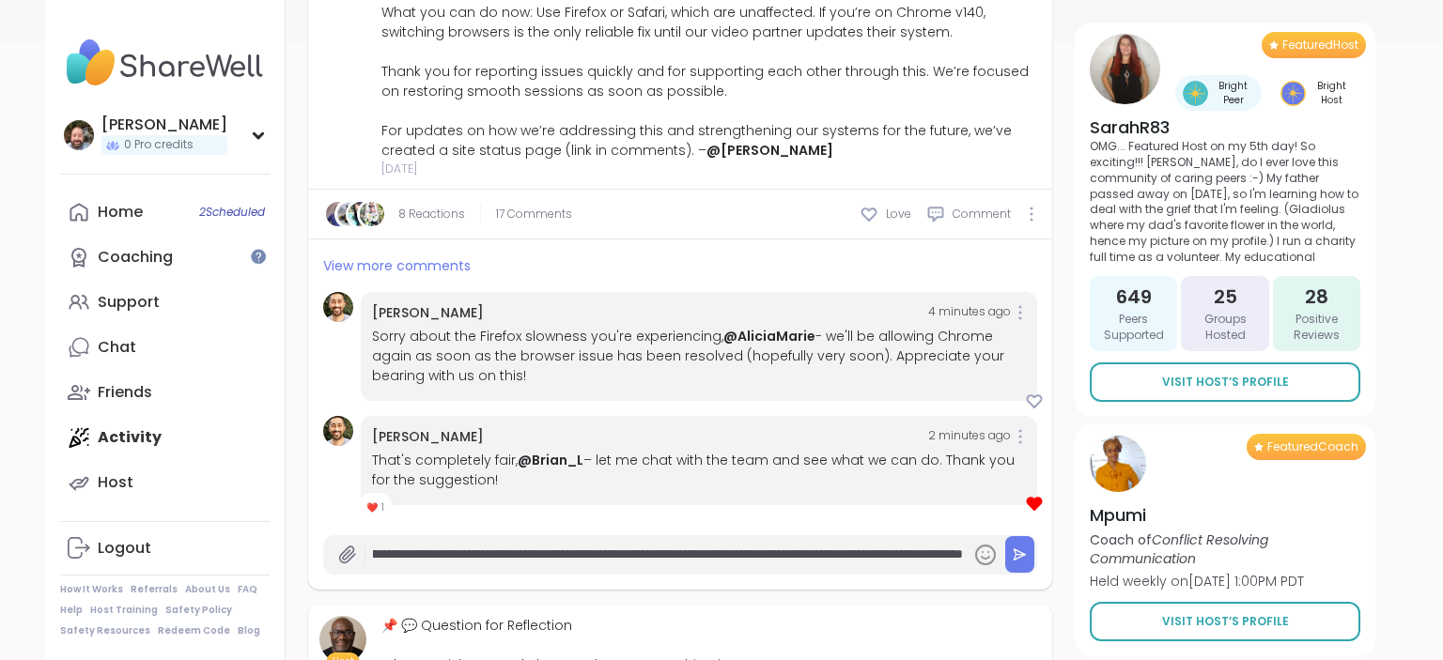
scroll to position [0, 812]
type input "**********"
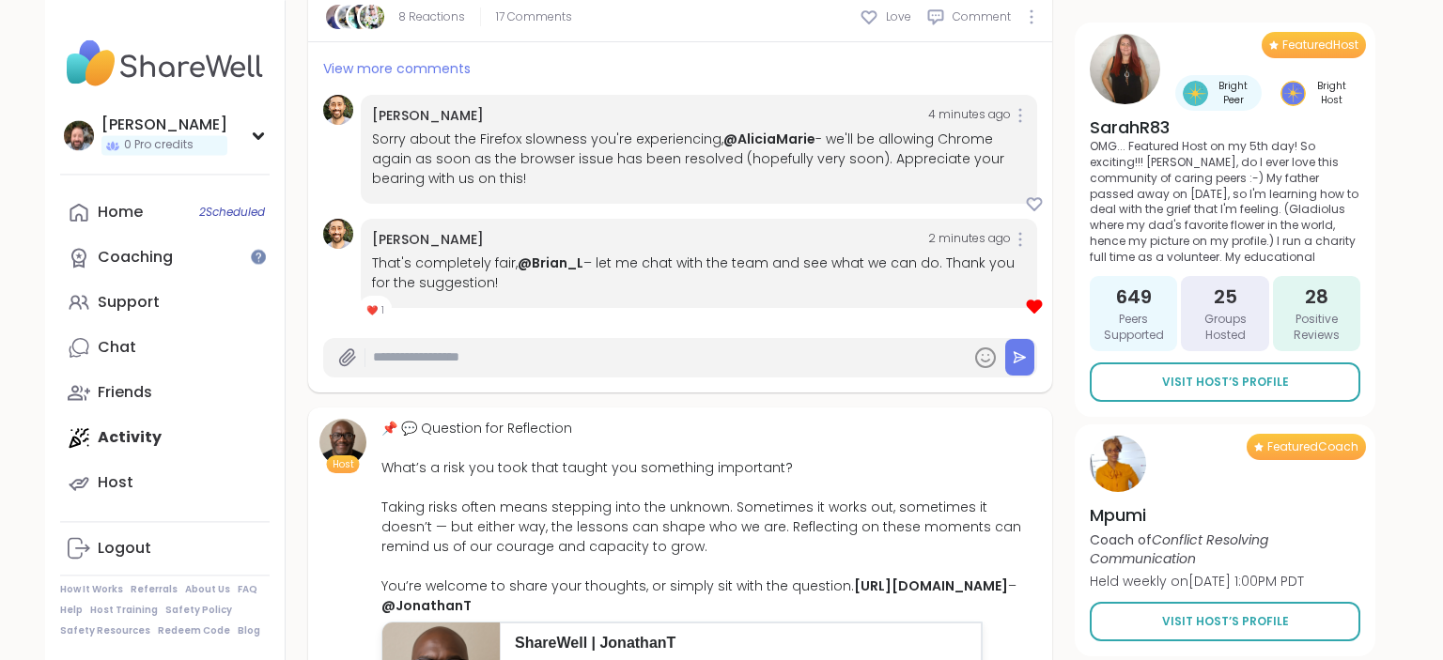
scroll to position [892, 0]
click at [437, 363] on input "text" at bounding box center [668, 356] width 590 height 33
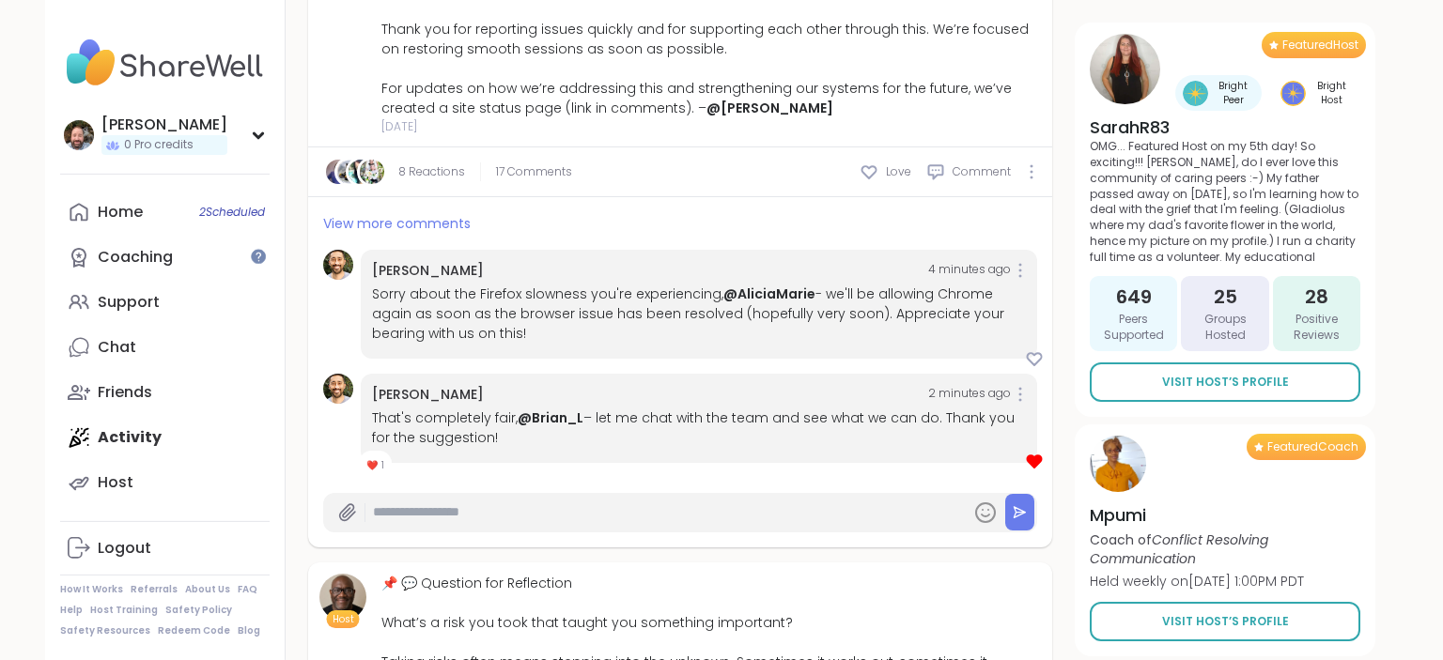
scroll to position [694, 0]
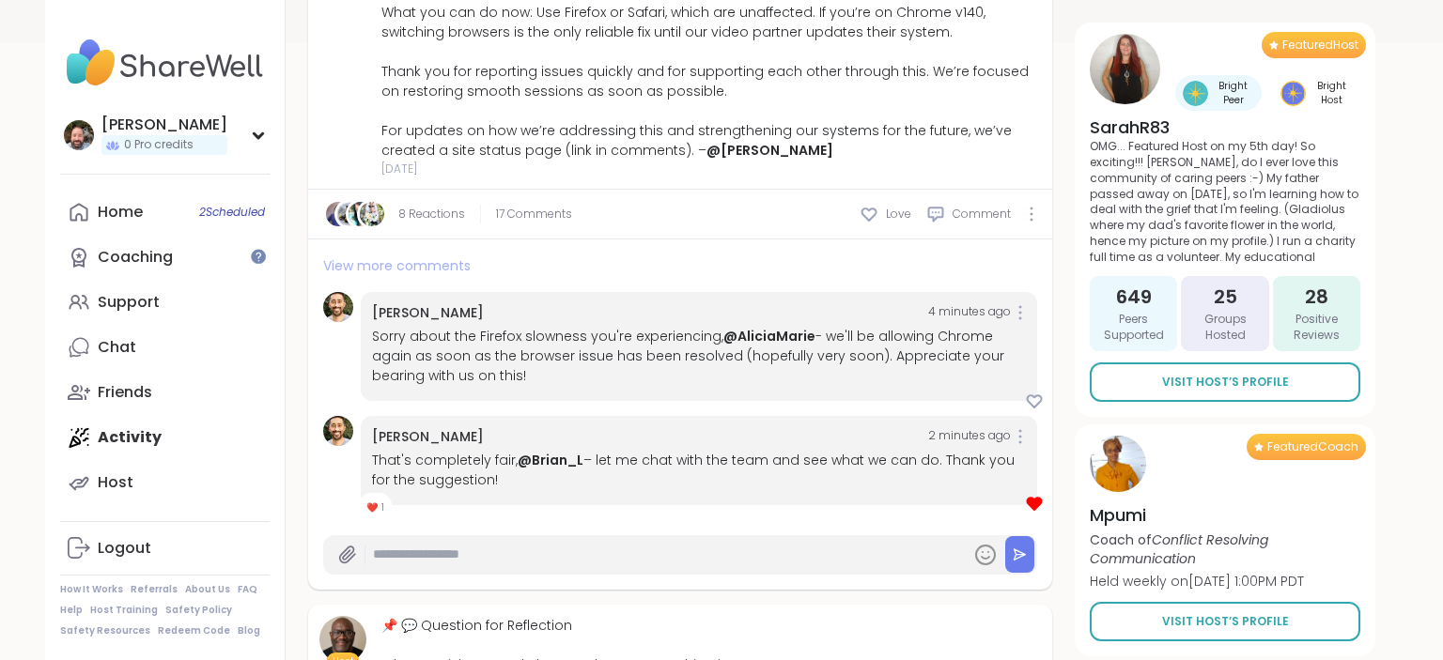
click at [399, 271] on span "View more comments" at bounding box center [396, 265] width 147 height 19
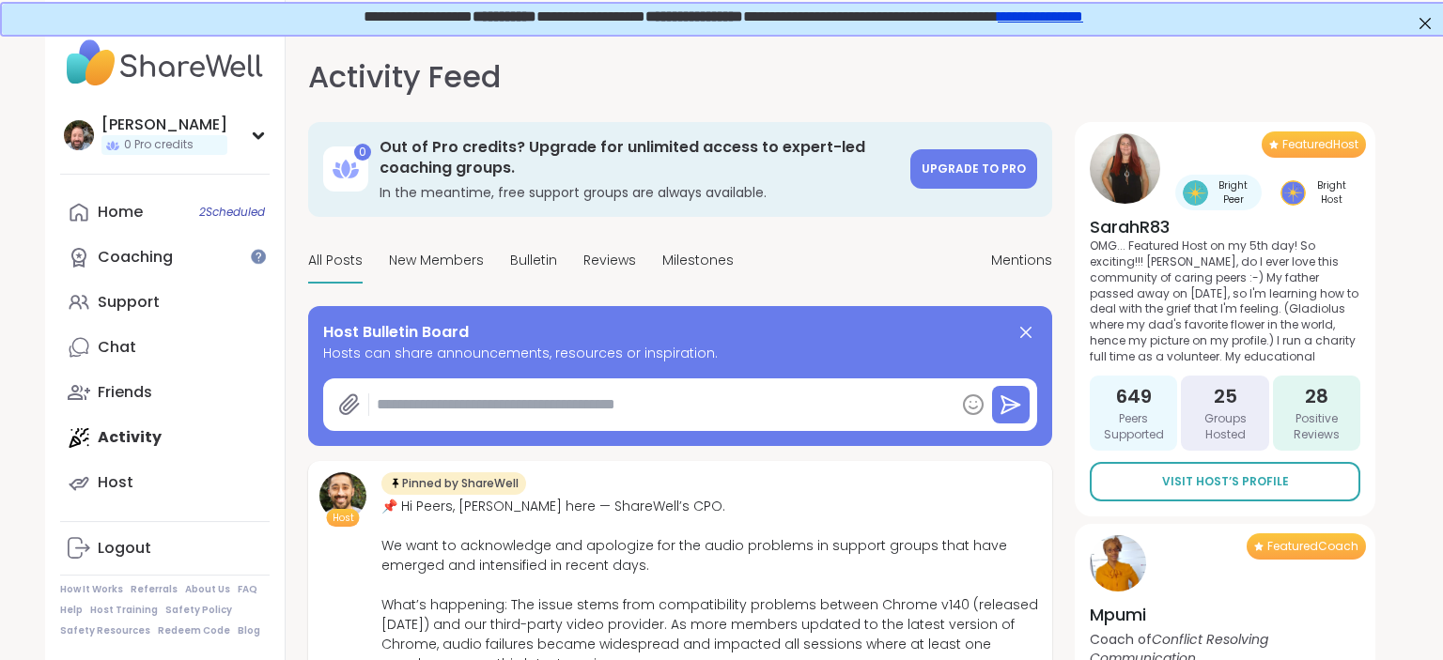
scroll to position [0, 0]
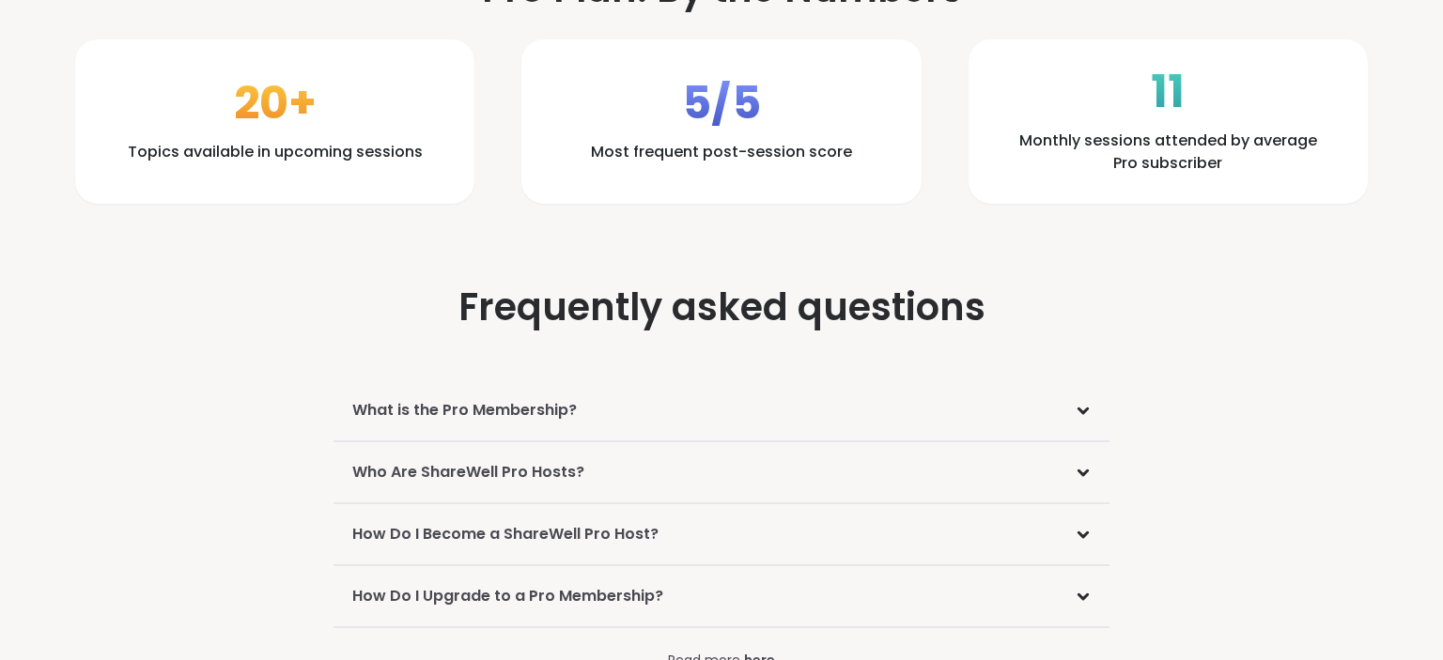
scroll to position [2612, 0]
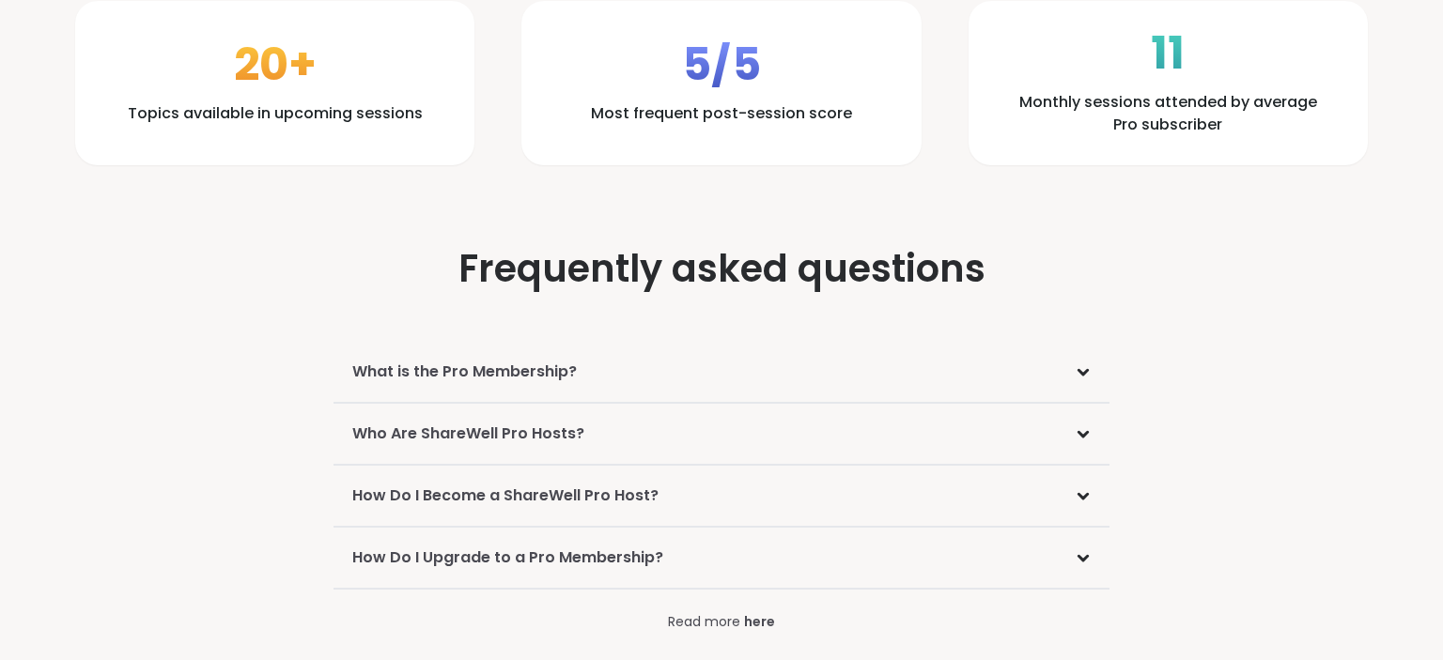
click at [442, 494] on h3 "How Do I Become a ShareWell Pro Host?" at bounding box center [505, 496] width 306 height 23
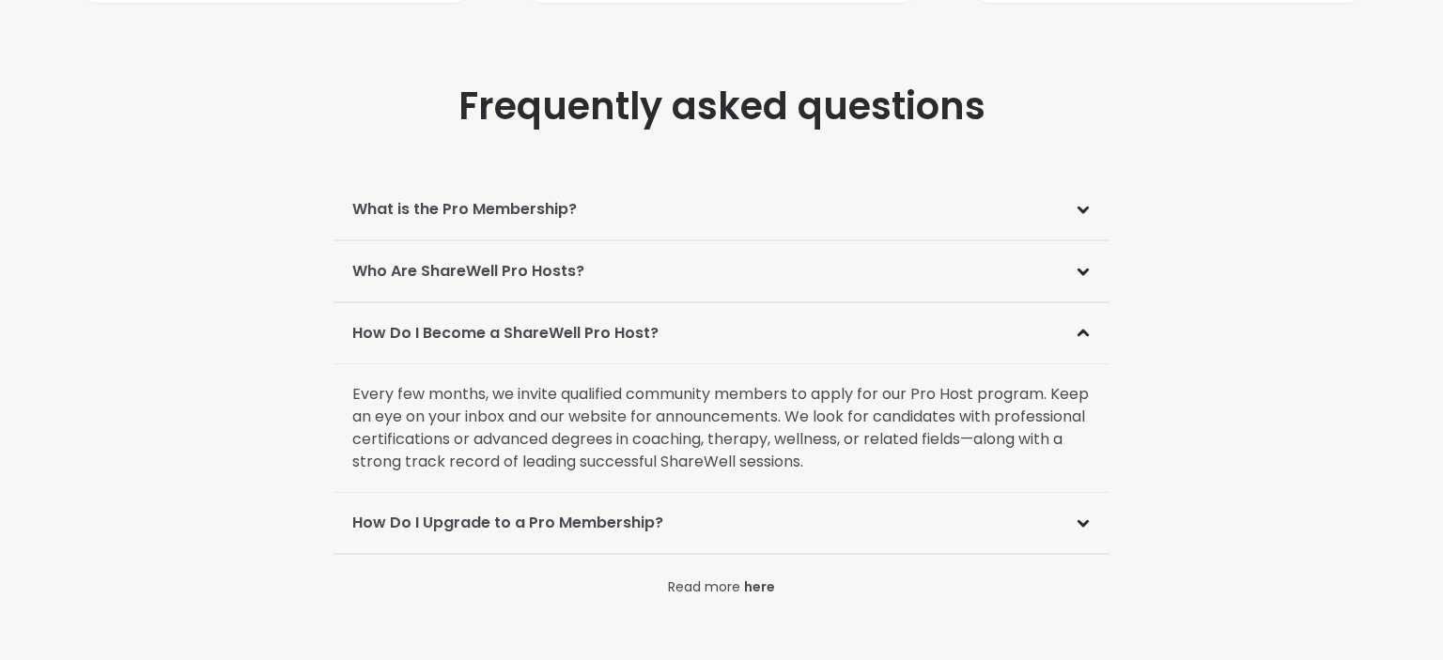
scroll to position [2812, 0]
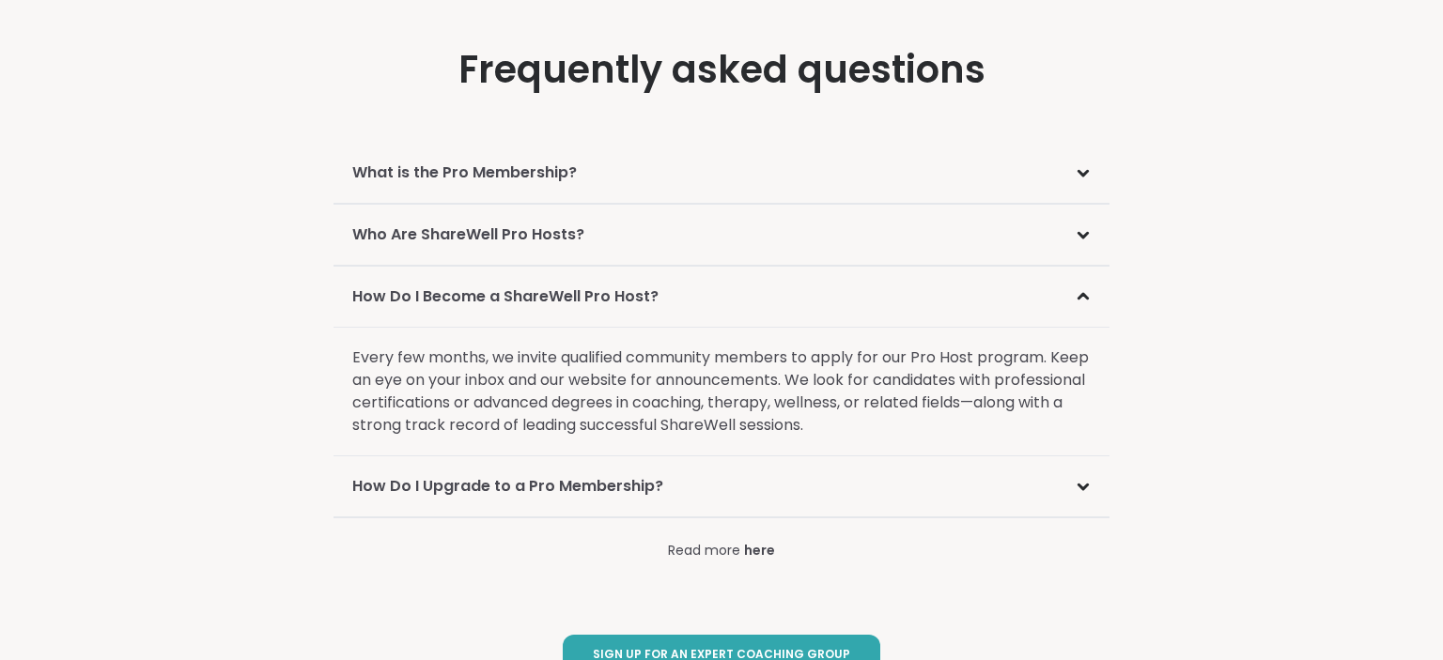
click at [469, 494] on div "How Do I Upgrade to a Pro Membership?" at bounding box center [721, 487] width 776 height 61
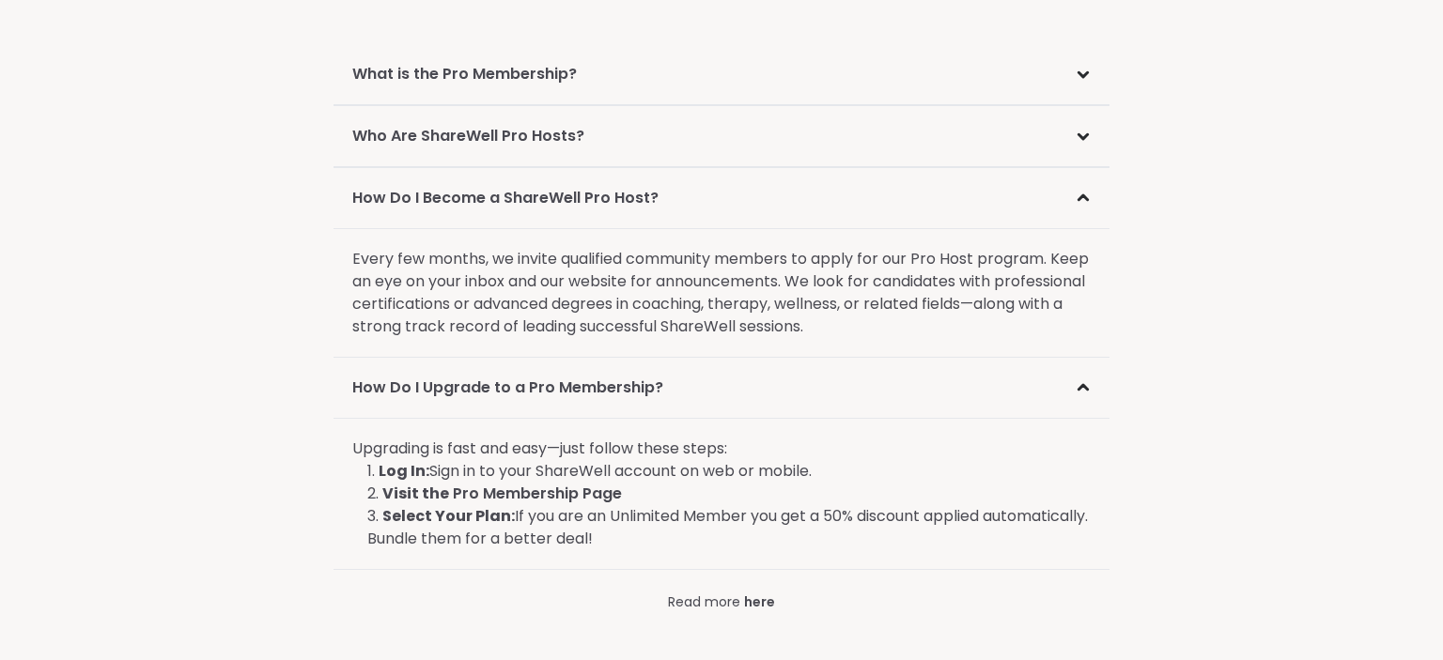
scroll to position [3010, 0]
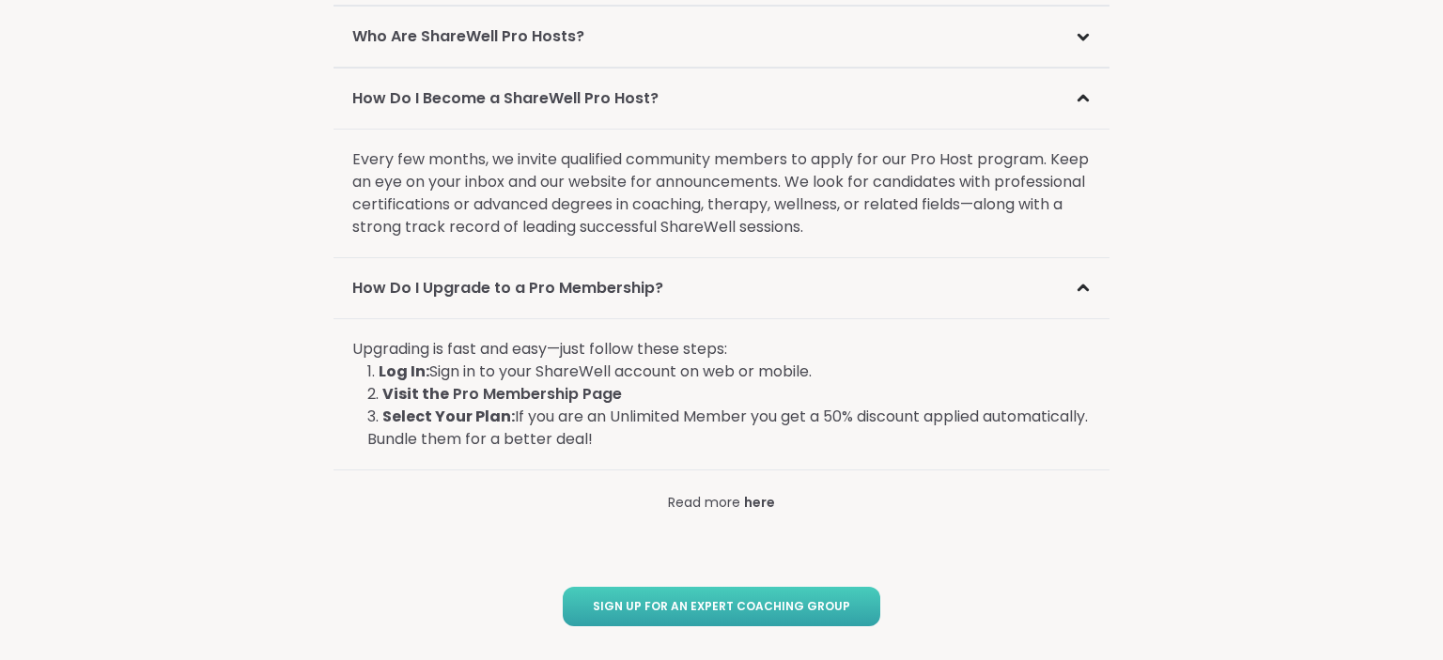
click at [738, 601] on span "Sign Up for an Expert Coaching Group" at bounding box center [721, 607] width 257 height 16
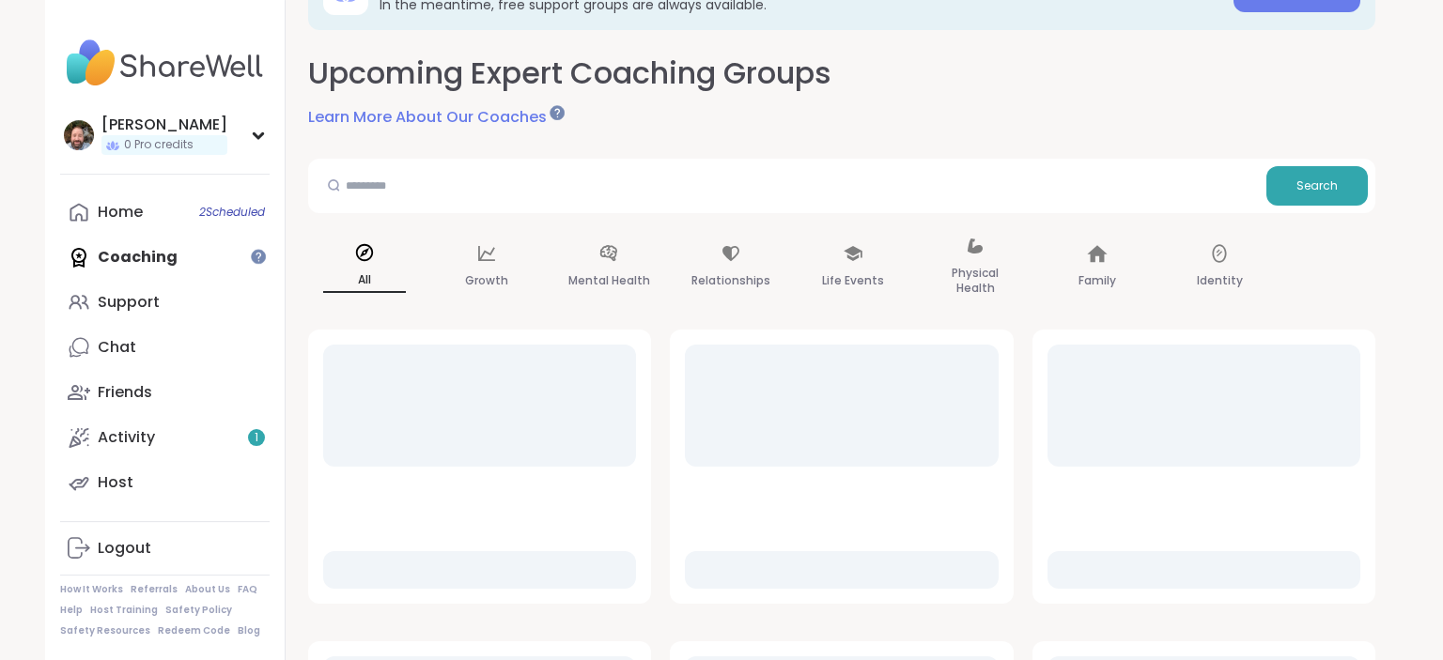
scroll to position [198, 0]
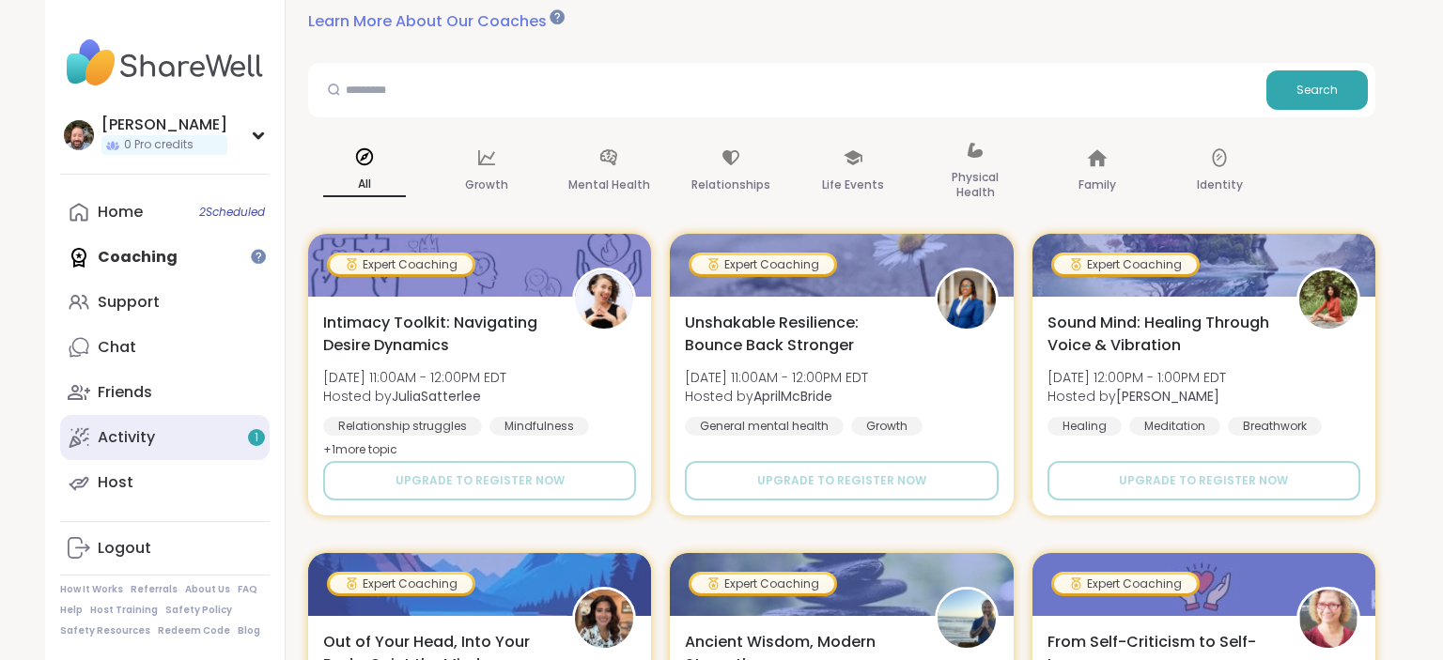
click at [239, 440] on link "Activity 1" at bounding box center [164, 437] width 209 height 45
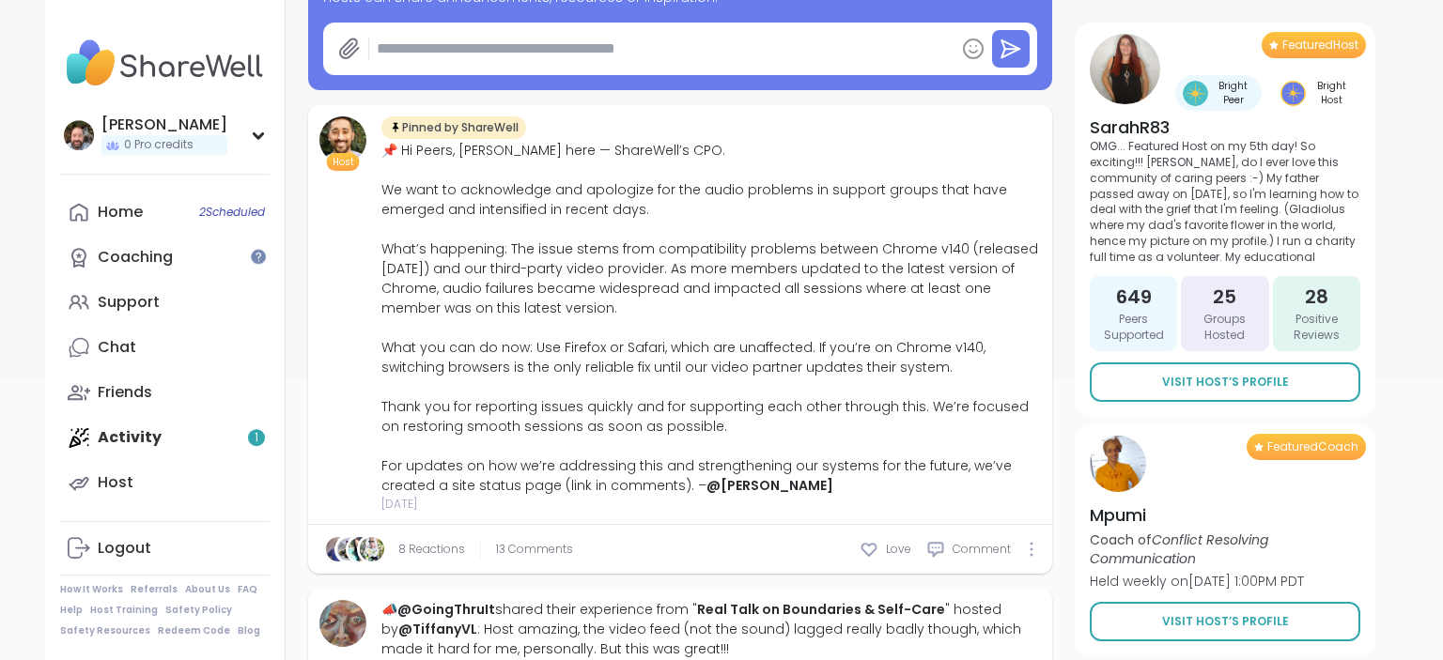
scroll to position [396, 0]
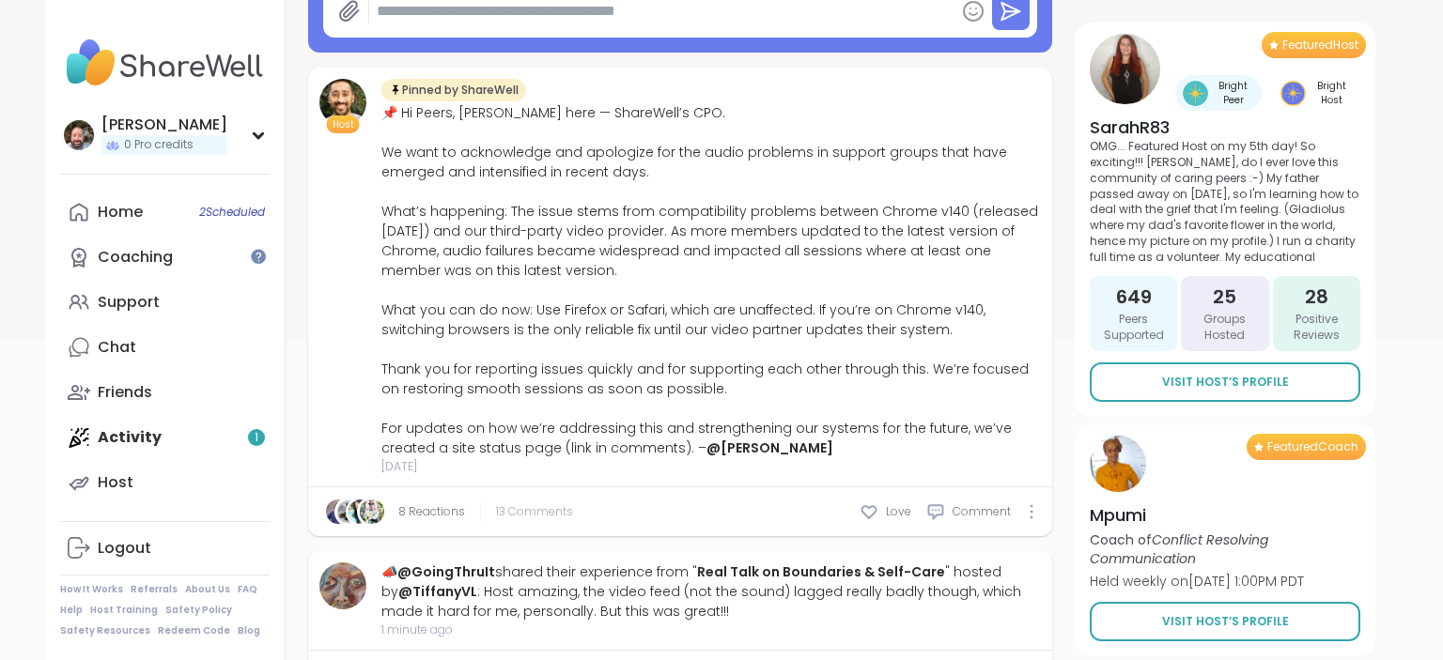
click at [535, 513] on span "13 Comments" at bounding box center [534, 511] width 77 height 17
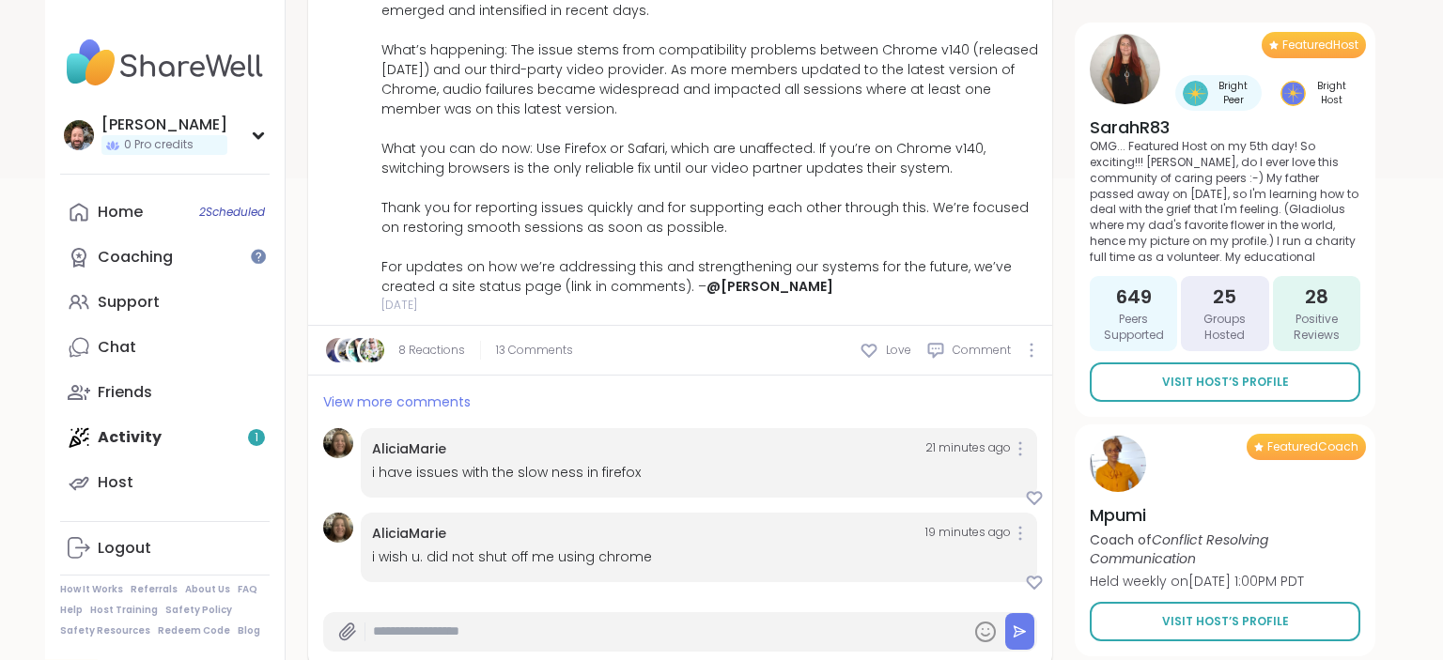
scroll to position [595, 0]
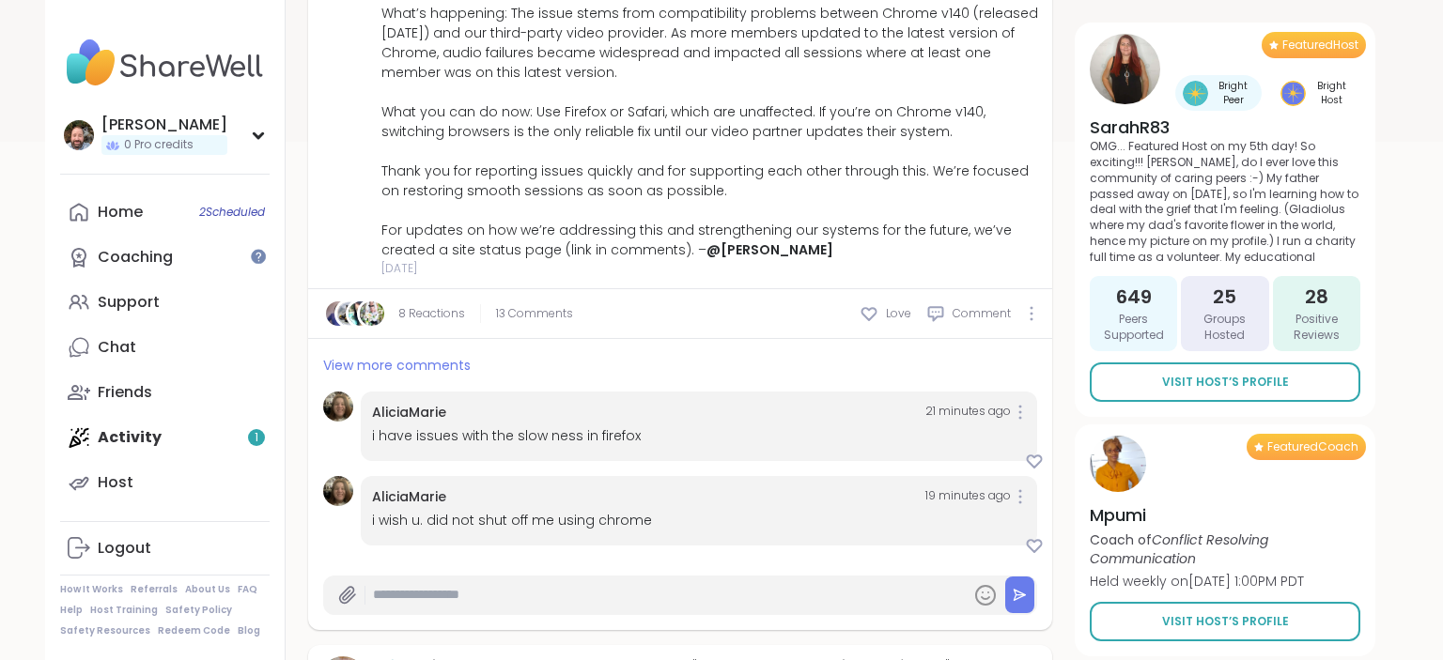
click at [462, 596] on input "text" at bounding box center [668, 595] width 590 height 33
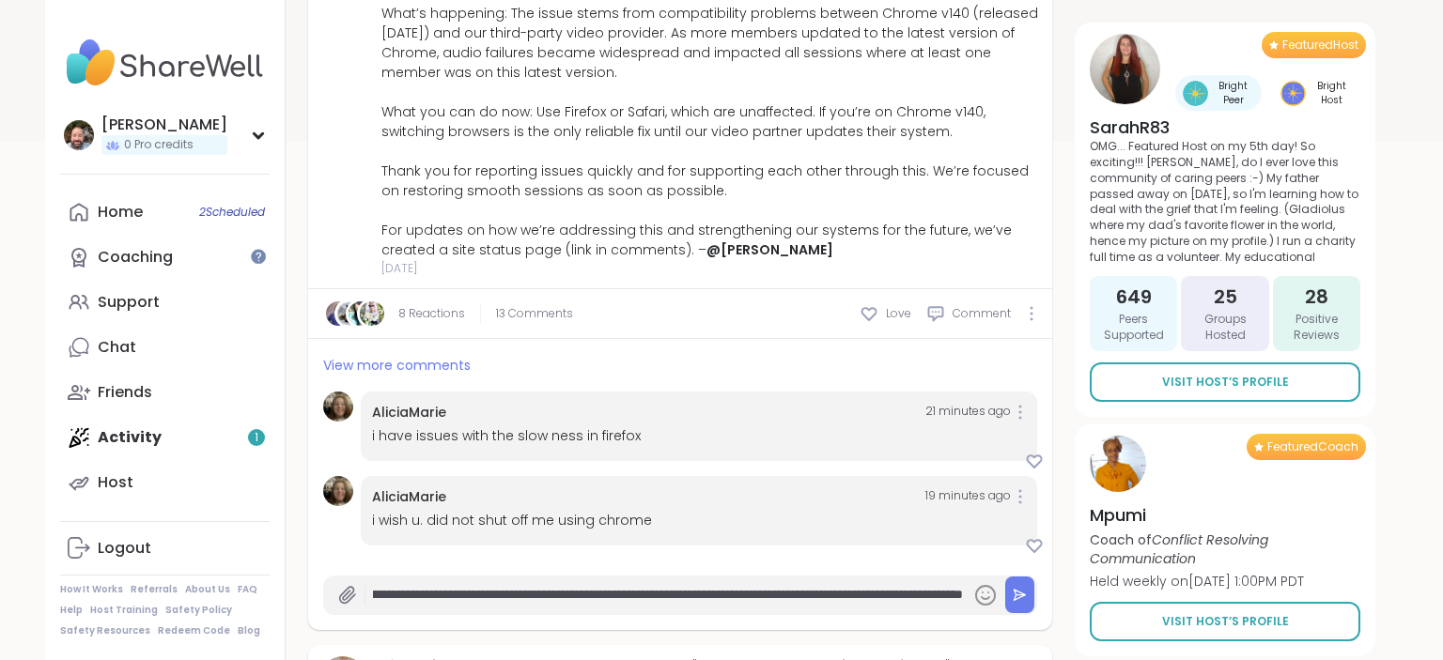
scroll to position [0, 1725]
type input "**********"
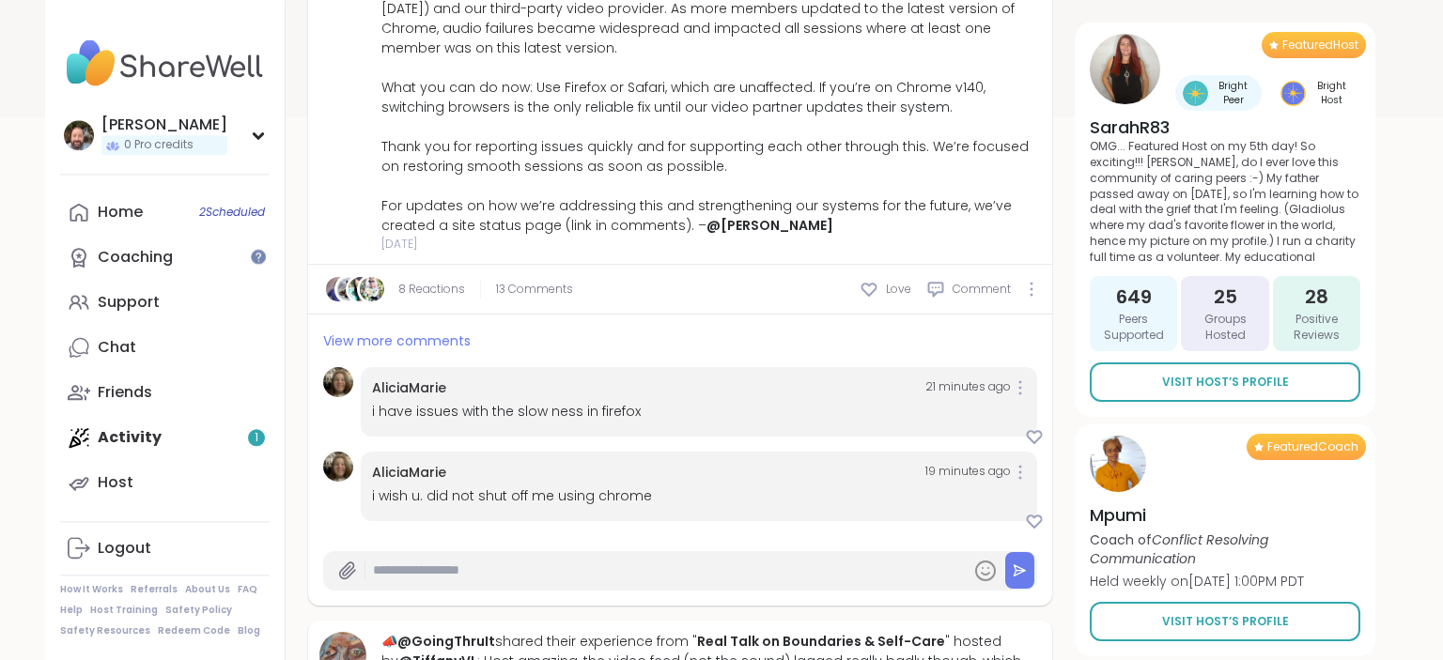
scroll to position [595, 0]
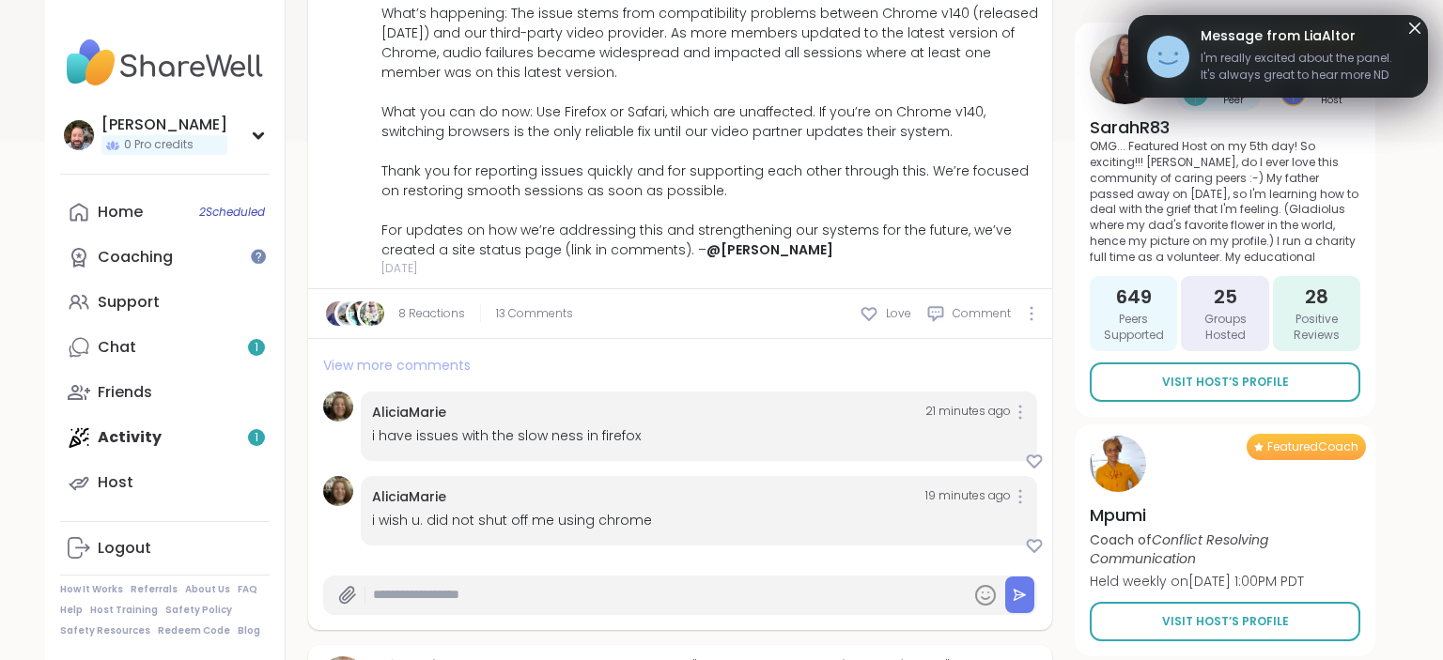
click at [370, 369] on span "View more comments" at bounding box center [396, 365] width 147 height 19
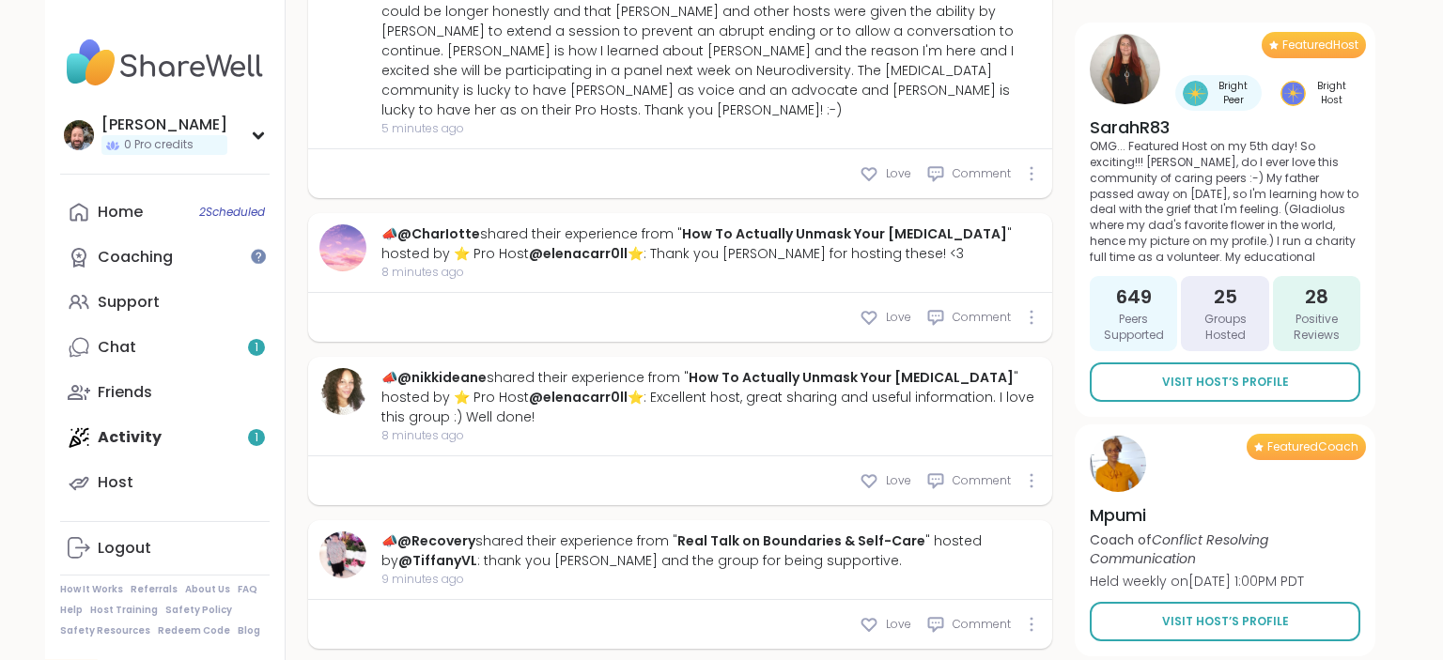
scroll to position [2083, 0]
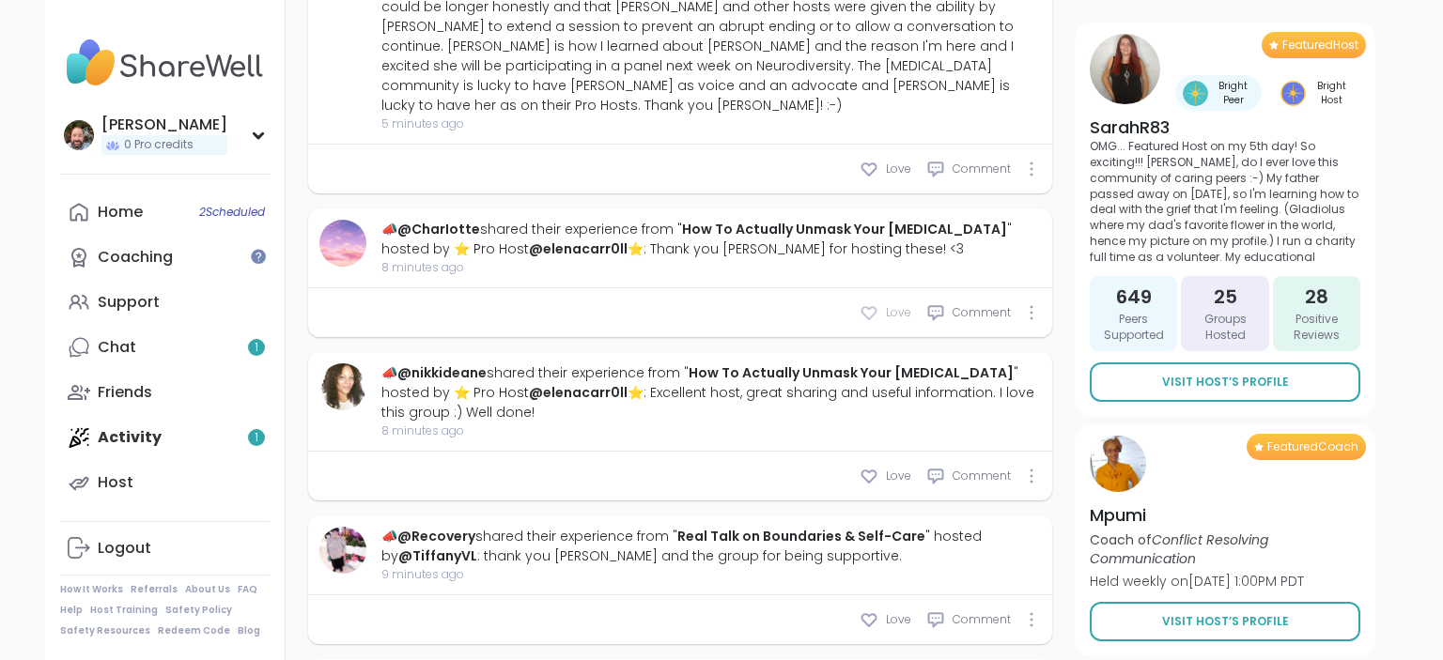
click at [874, 310] on icon at bounding box center [869, 312] width 19 height 19
click at [880, 472] on div "Love" at bounding box center [886, 476] width 52 height 19
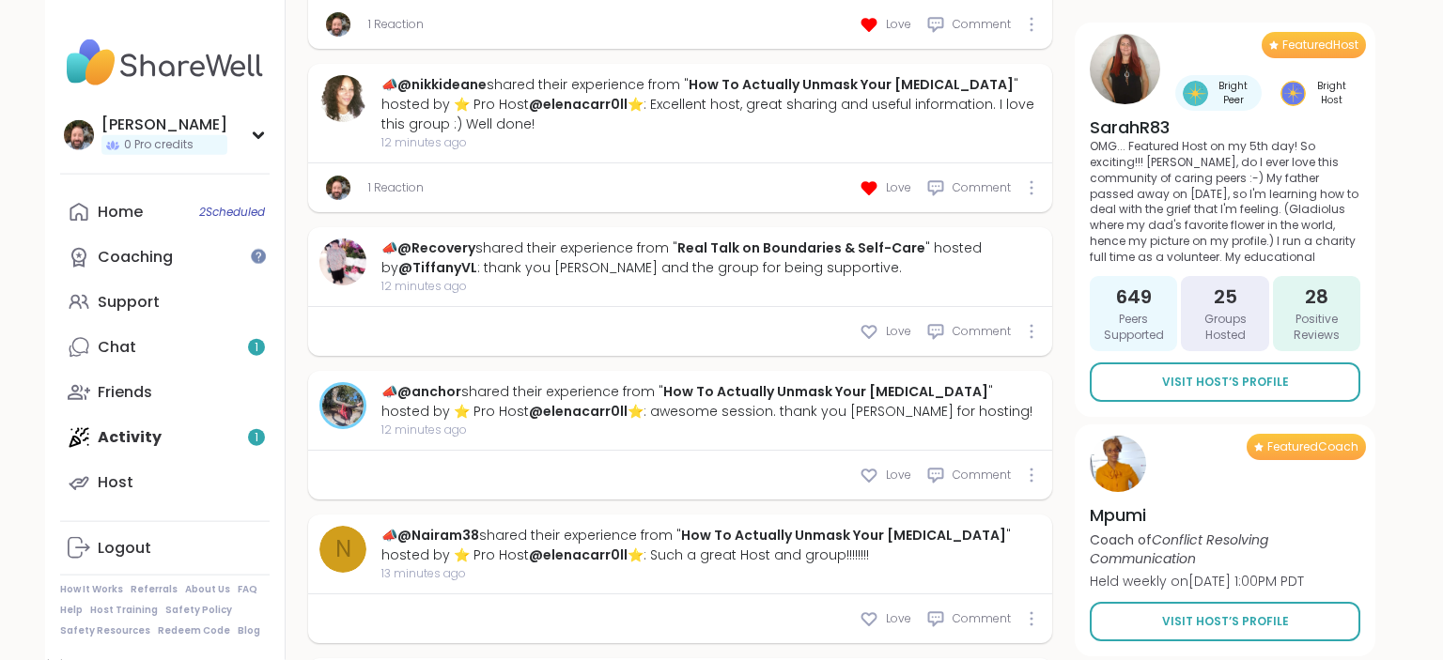
scroll to position [2380, 0]
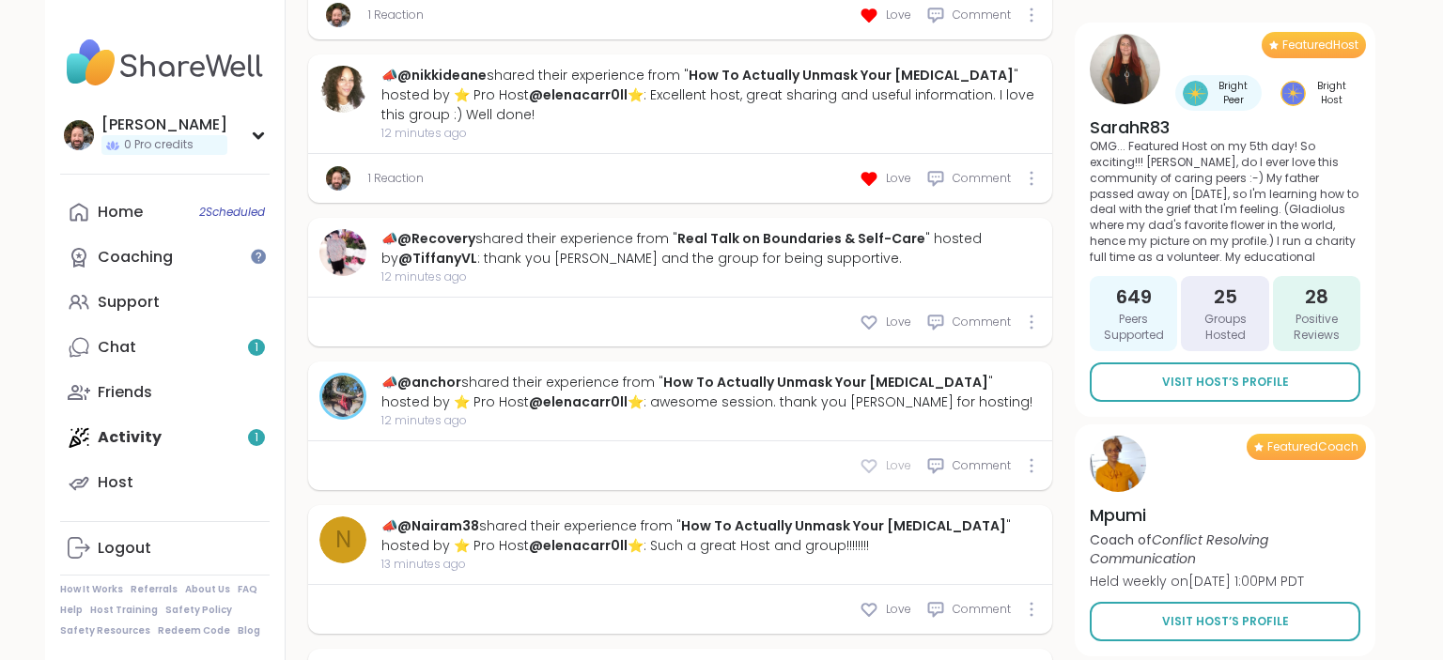
click at [870, 457] on icon at bounding box center [869, 466] width 19 height 19
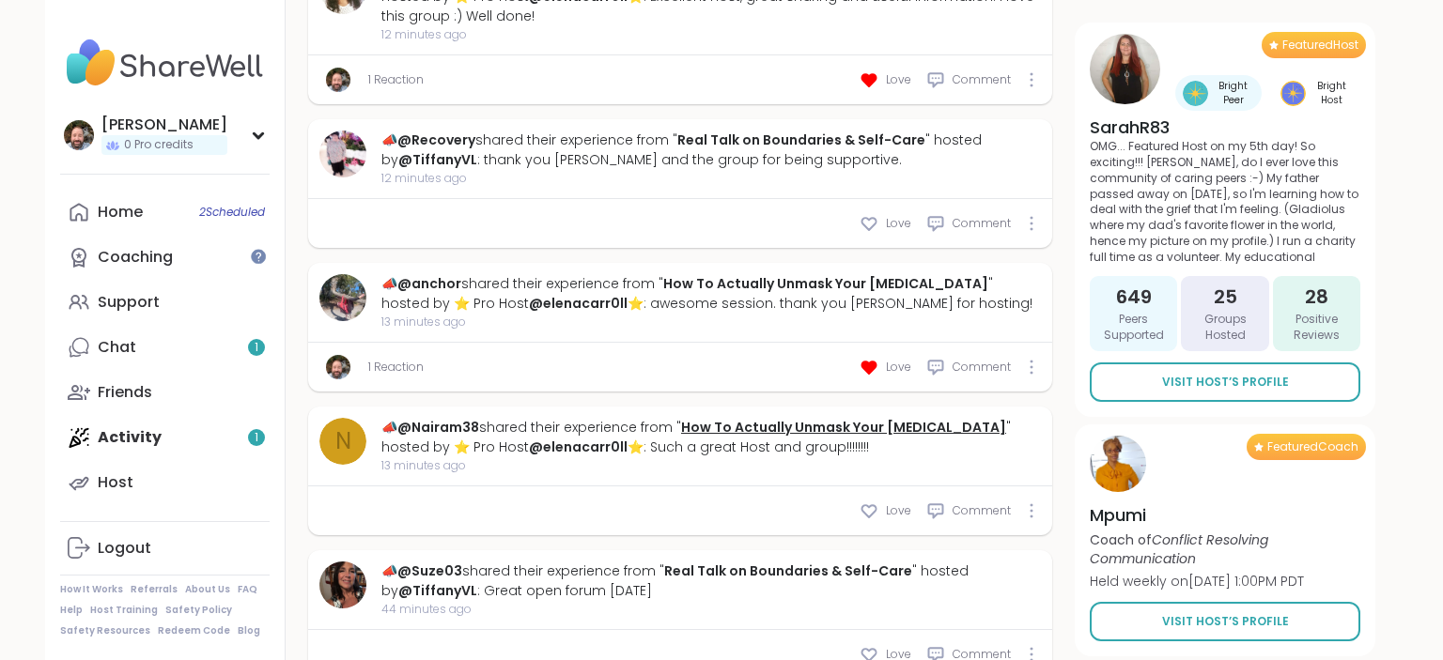
scroll to position [2480, 0]
click at [874, 503] on icon at bounding box center [869, 510] width 19 height 19
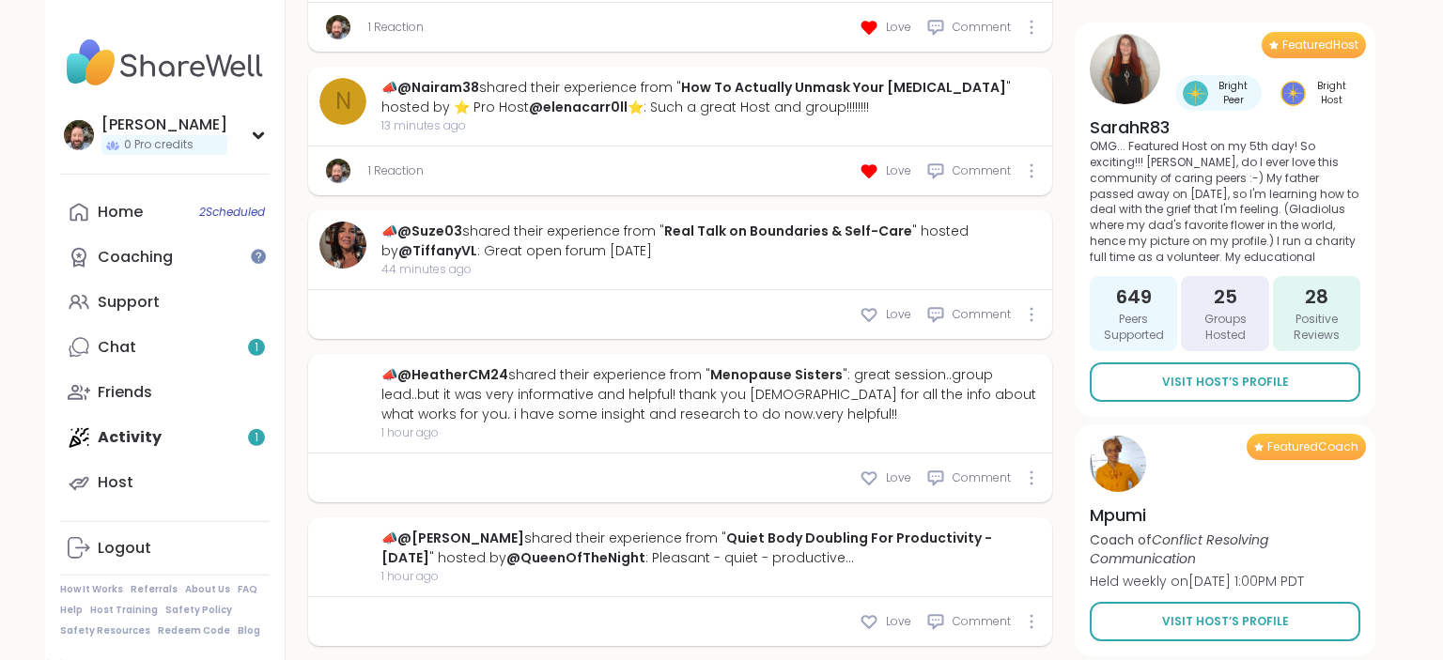
scroll to position [2846, 0]
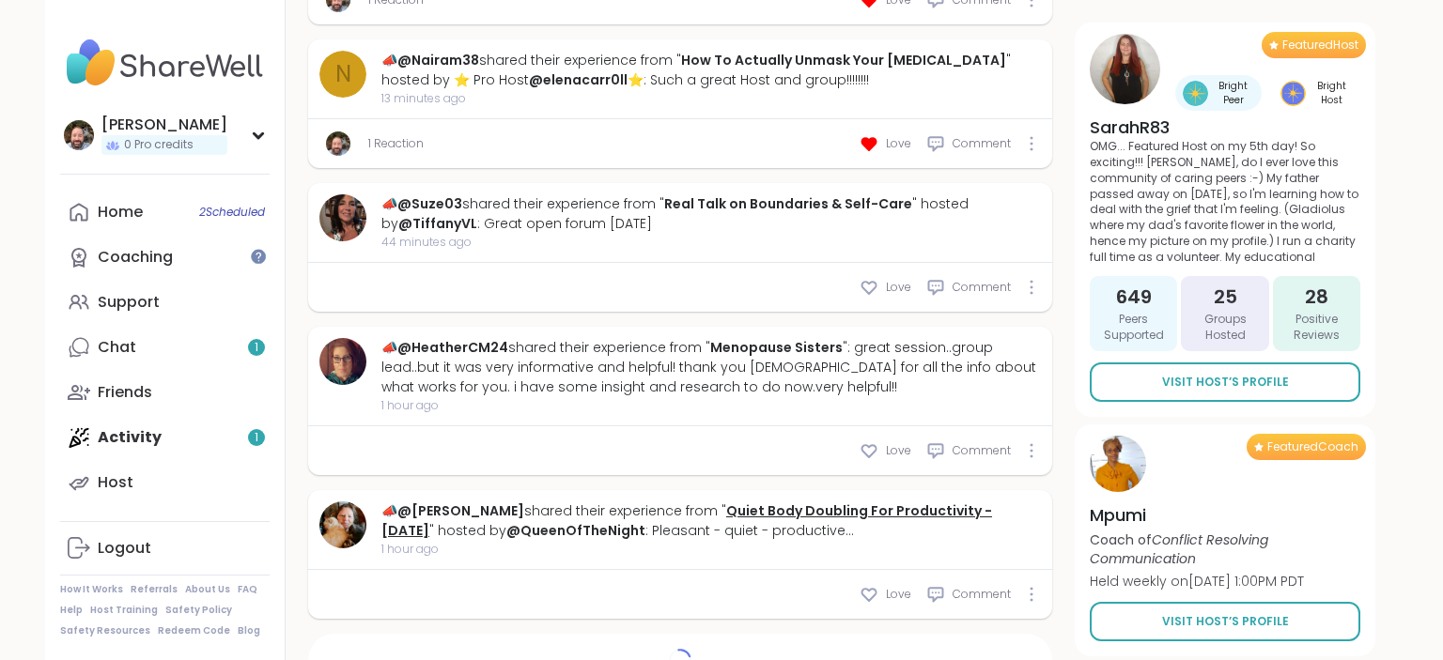
type textarea "*"
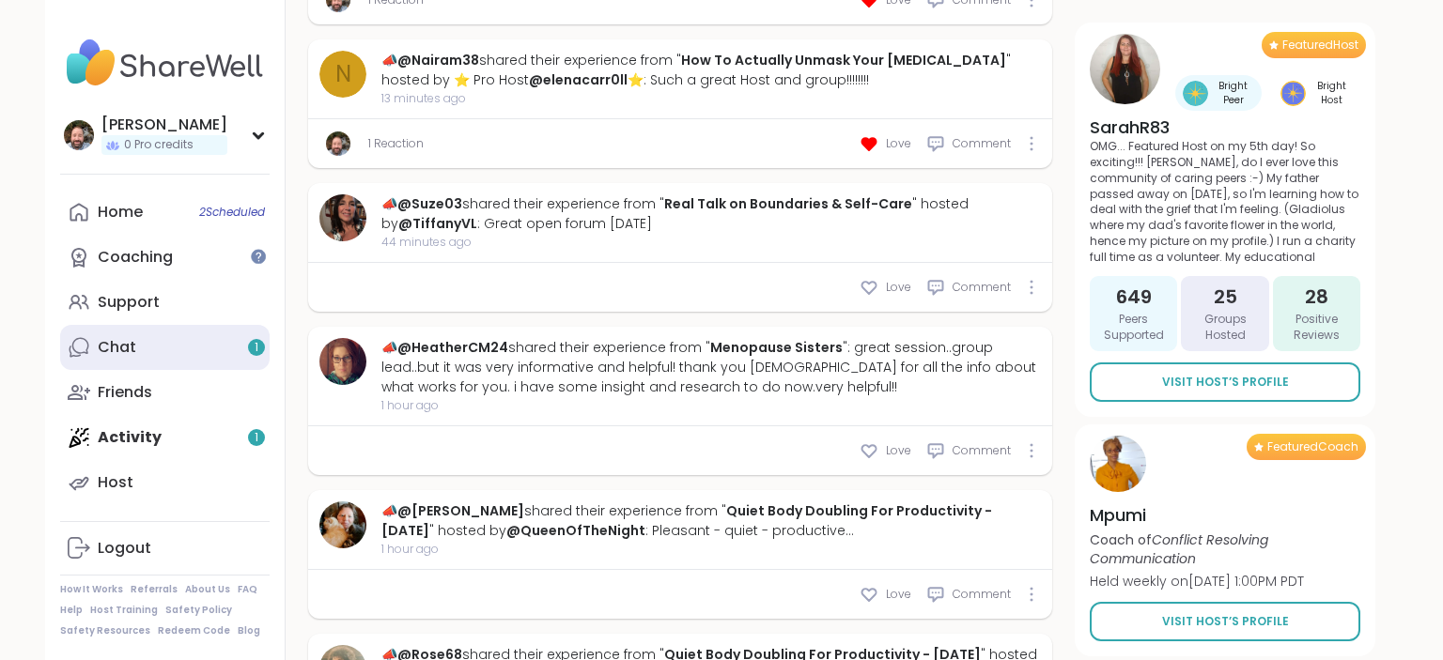
click at [194, 349] on link "Chat 1" at bounding box center [164, 347] width 209 height 45
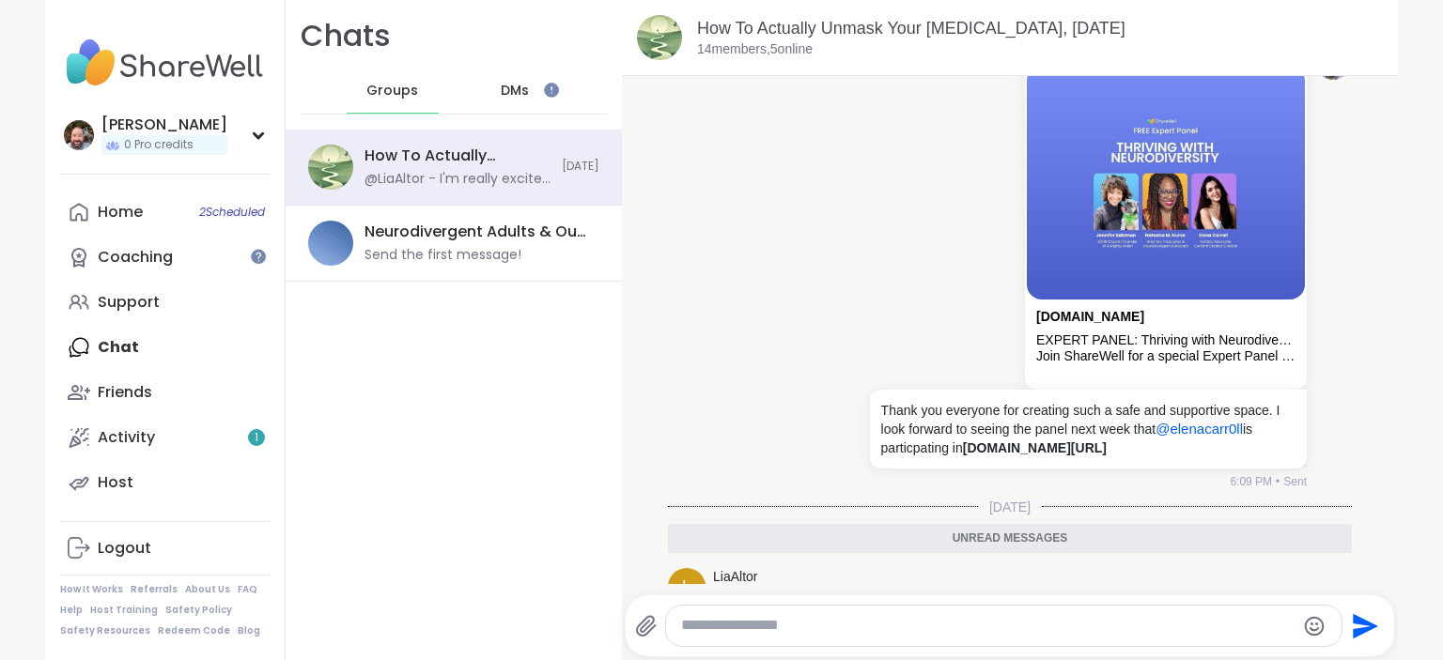
click at [1188, 611] on icon at bounding box center [1182, 620] width 17 height 19
click at [1028, 581] on span "Select Reaction: Heart" at bounding box center [1033, 590] width 17 height 19
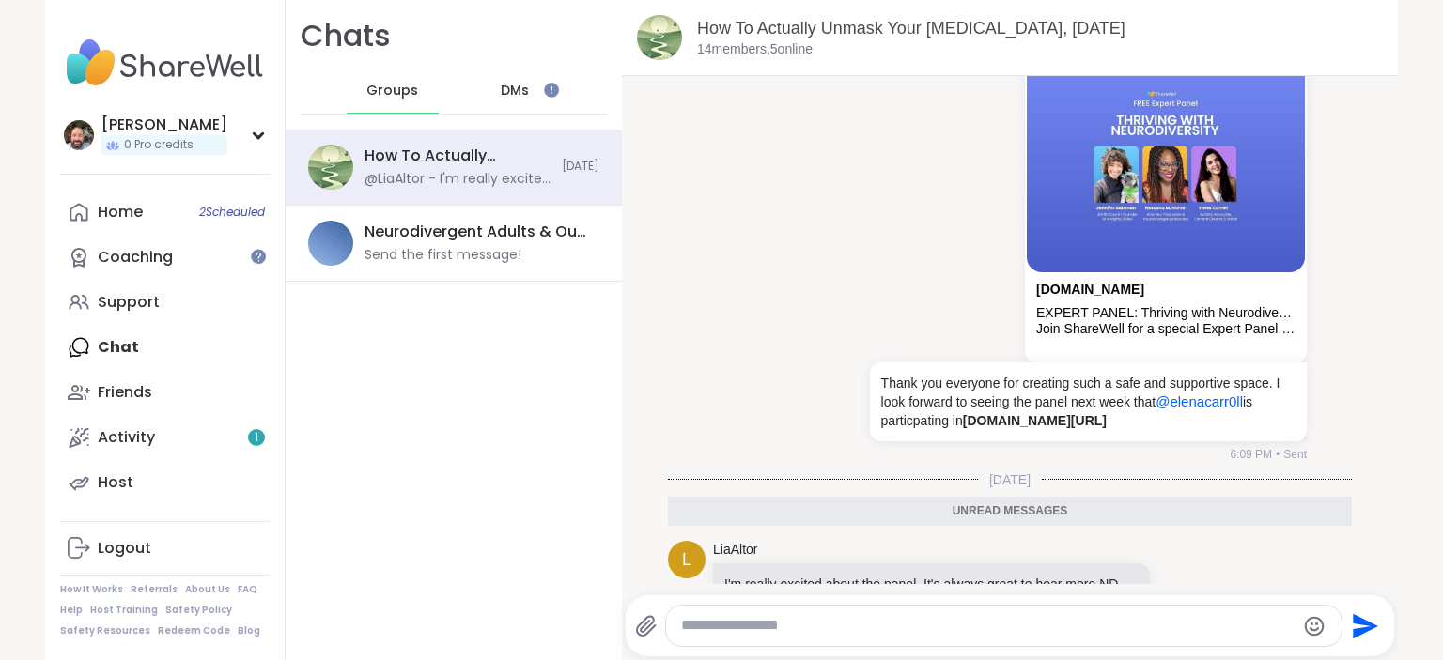
click at [1204, 595] on icon at bounding box center [1203, 606] width 17 height 23
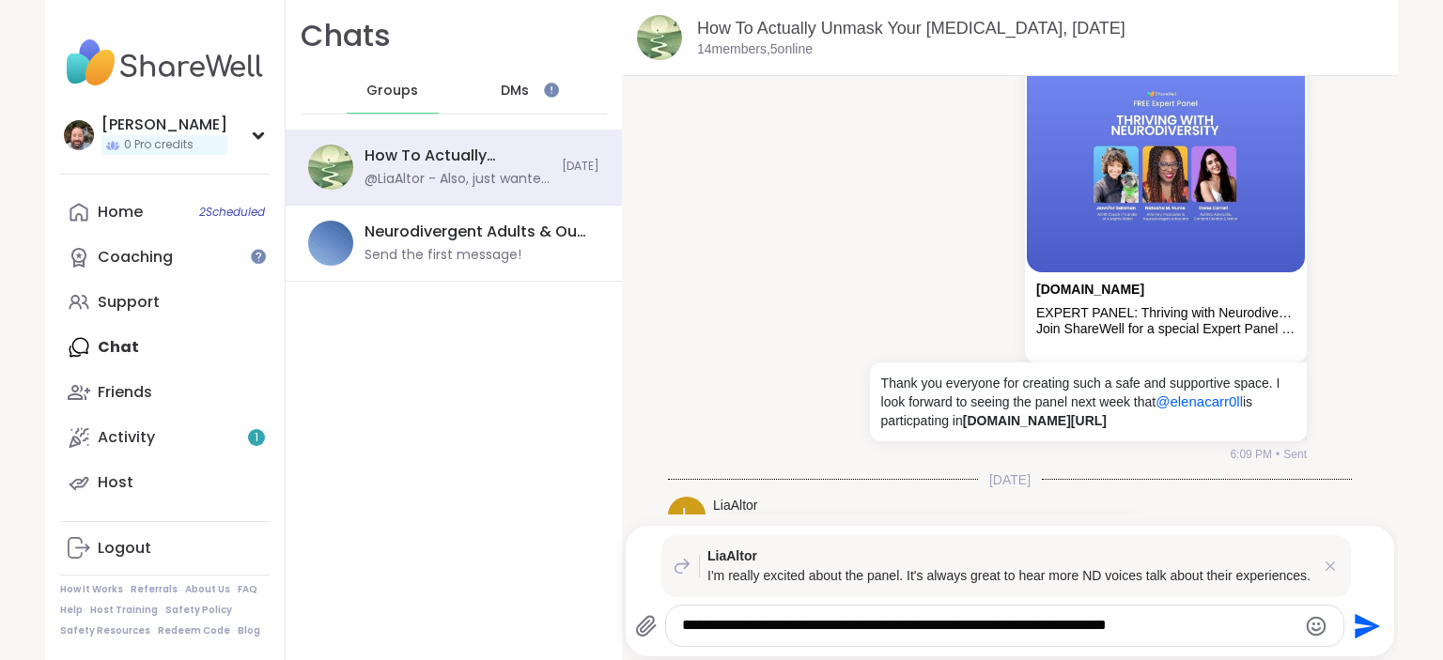
scroll to position [14214, 0]
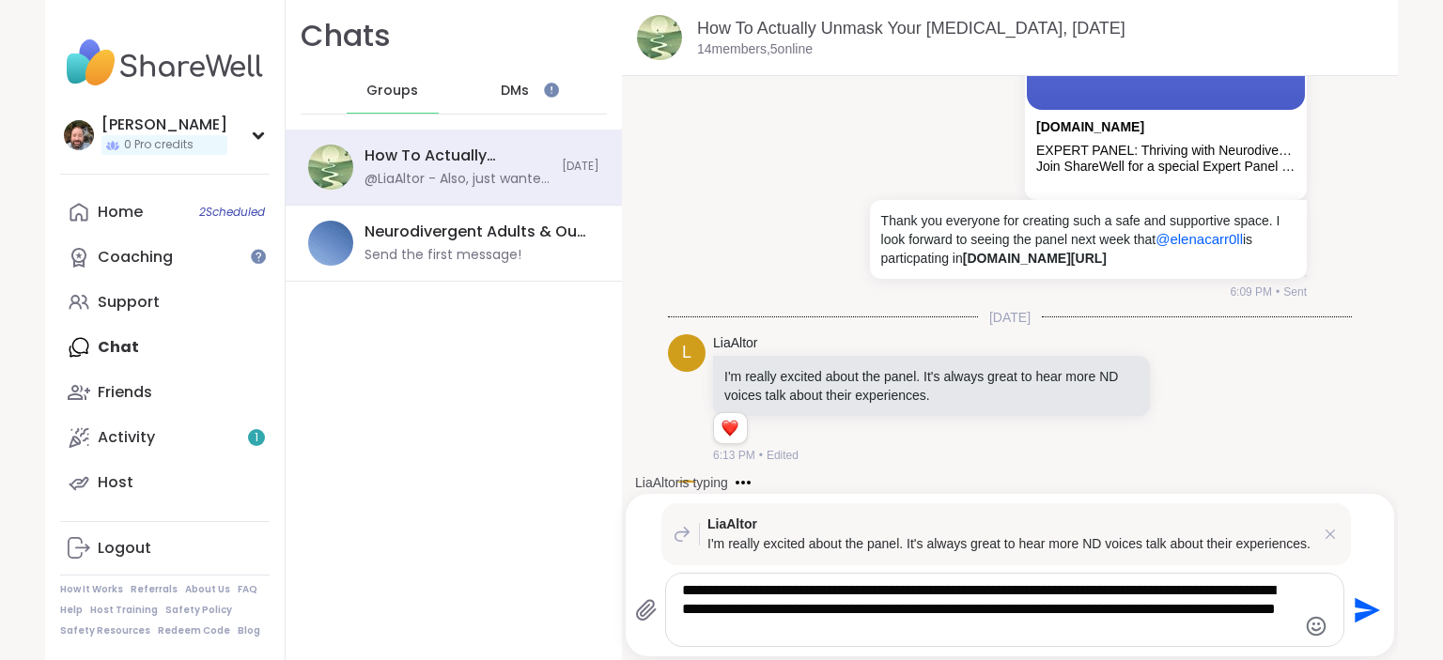
type textarea "**********"
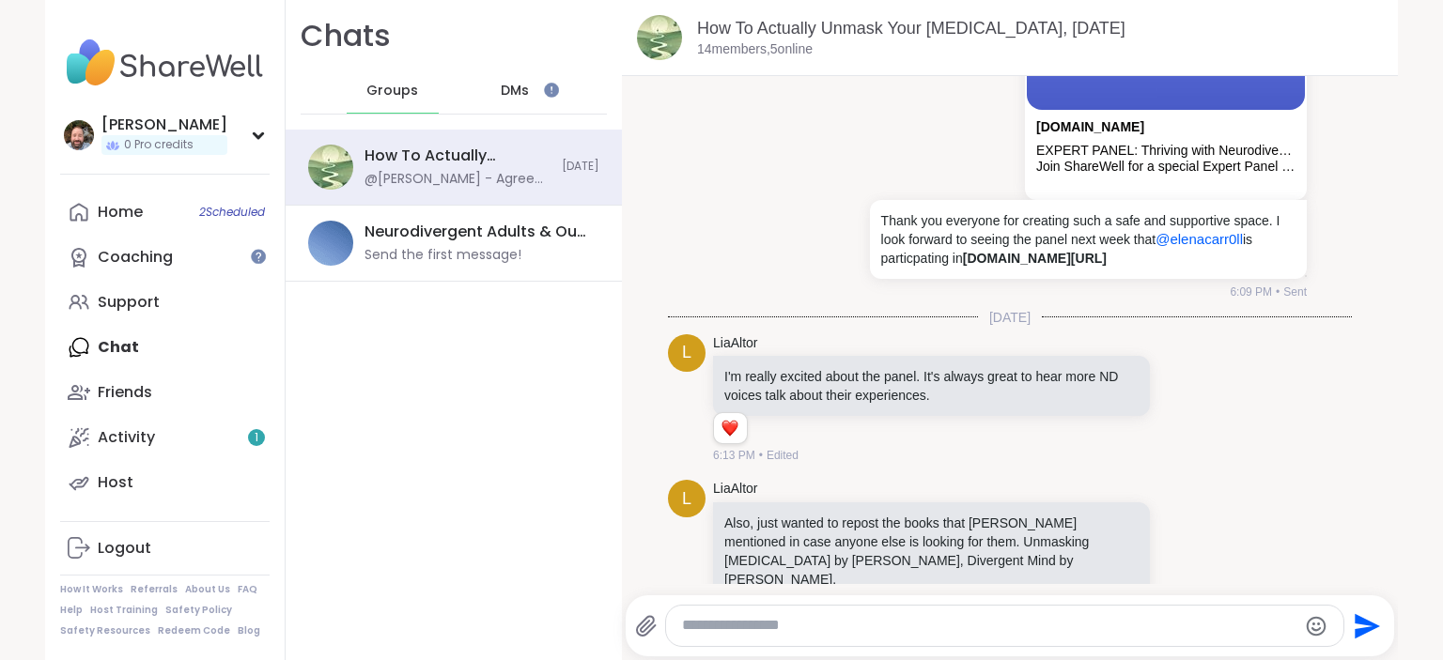
scroll to position [14369, 0]
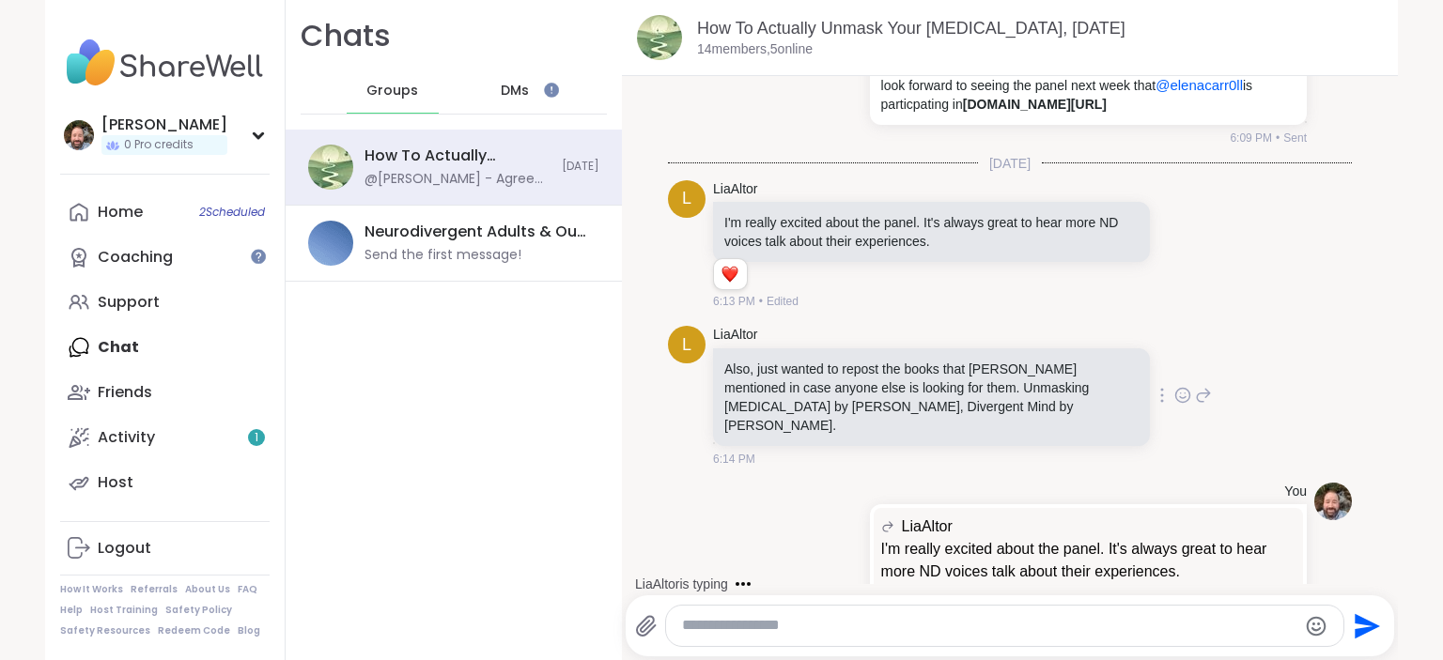
click at [1185, 386] on icon at bounding box center [1182, 395] width 17 height 19
click at [1036, 347] on button "Select Reaction: Heart" at bounding box center [1034, 366] width 38 height 38
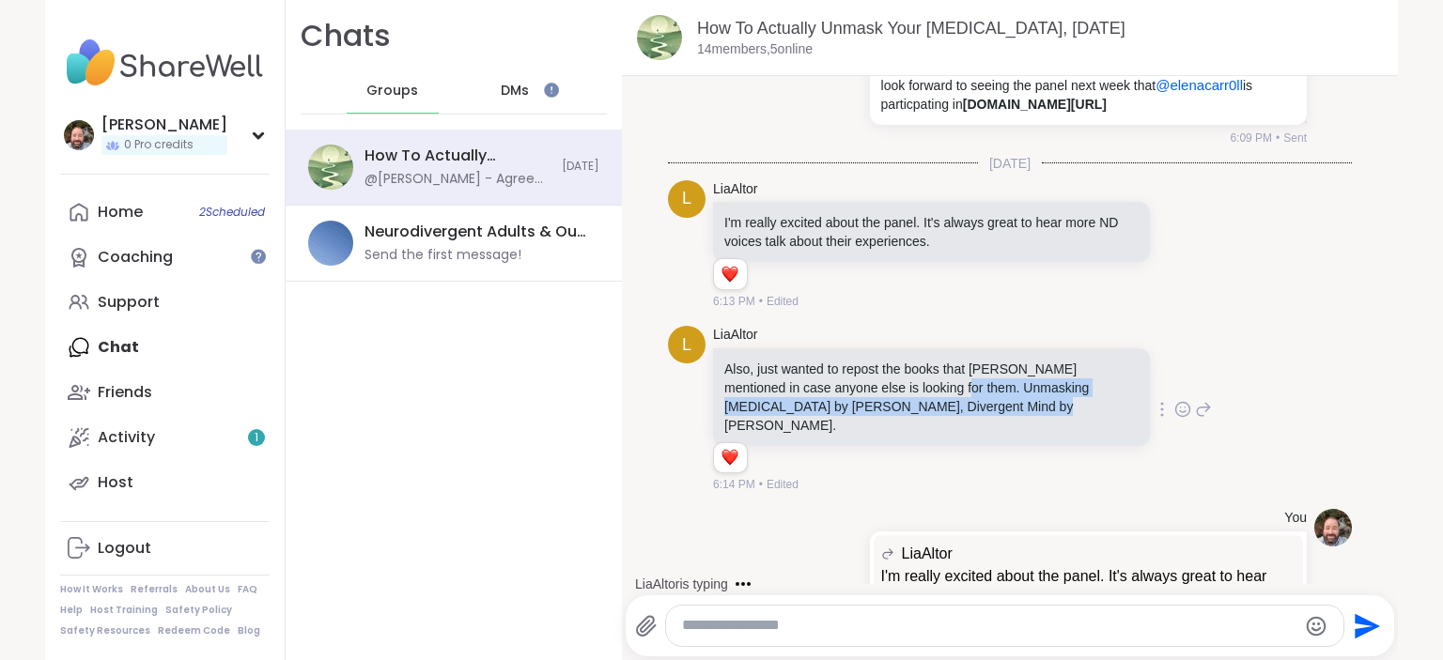
drag, startPoint x: 910, startPoint y: 296, endPoint x: 957, endPoint y: 325, distance: 55.3
click at [957, 349] on div "Also, just wanted to repost the books that Elena mentioned in case anyone else …" at bounding box center [931, 398] width 437 height 98
copy p "Unmasking Autism by Devon Price, Divergent Mind by Jenara Nerenberg."
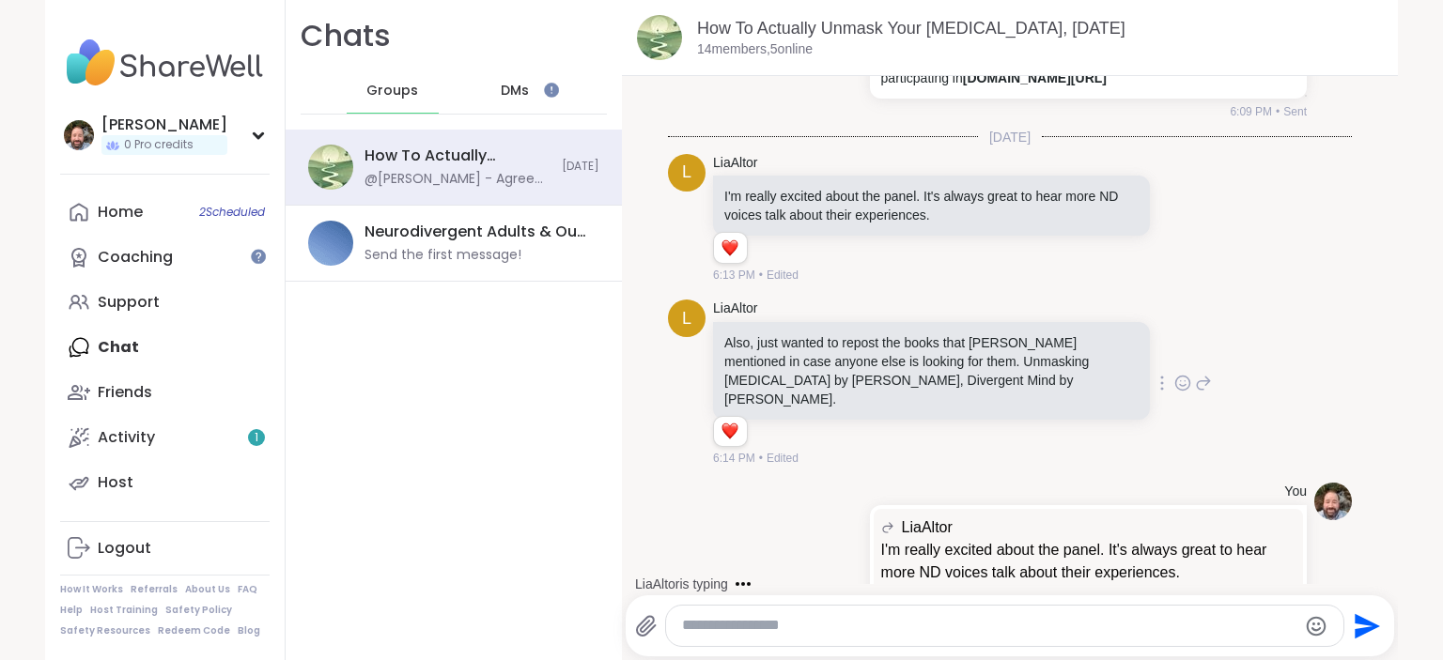
click at [926, 322] on div "Also, just wanted to repost the books that Elena mentioned in case anyone else …" at bounding box center [931, 371] width 437 height 98
drag, startPoint x: 941, startPoint y: 288, endPoint x: 716, endPoint y: 282, distance: 225.5
click at [716, 322] on div "Also, just wanted to repost the books that Elena mentioned in case anyone else …" at bounding box center [931, 371] width 437 height 98
copy p "Divergent Mind by Jenara Nerenberg."
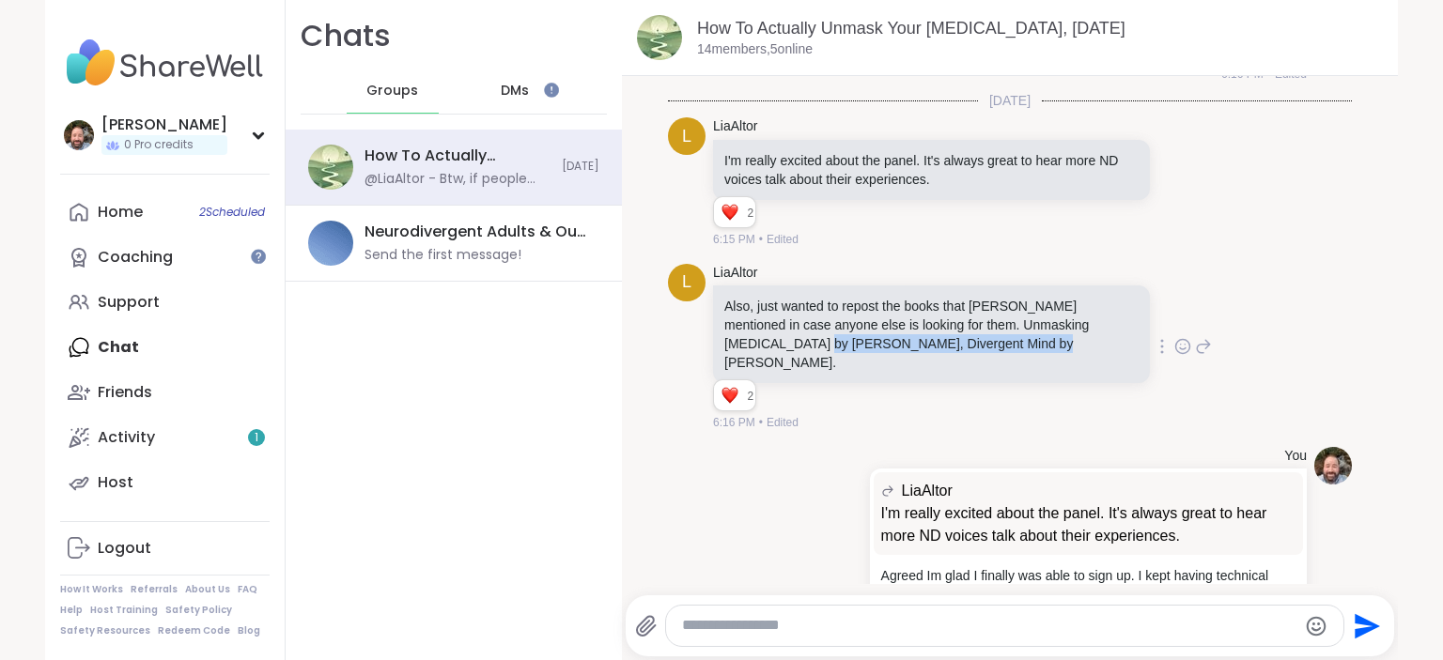
scroll to position [14457, 0]
click at [1204, 336] on icon at bounding box center [1203, 347] width 17 height 23
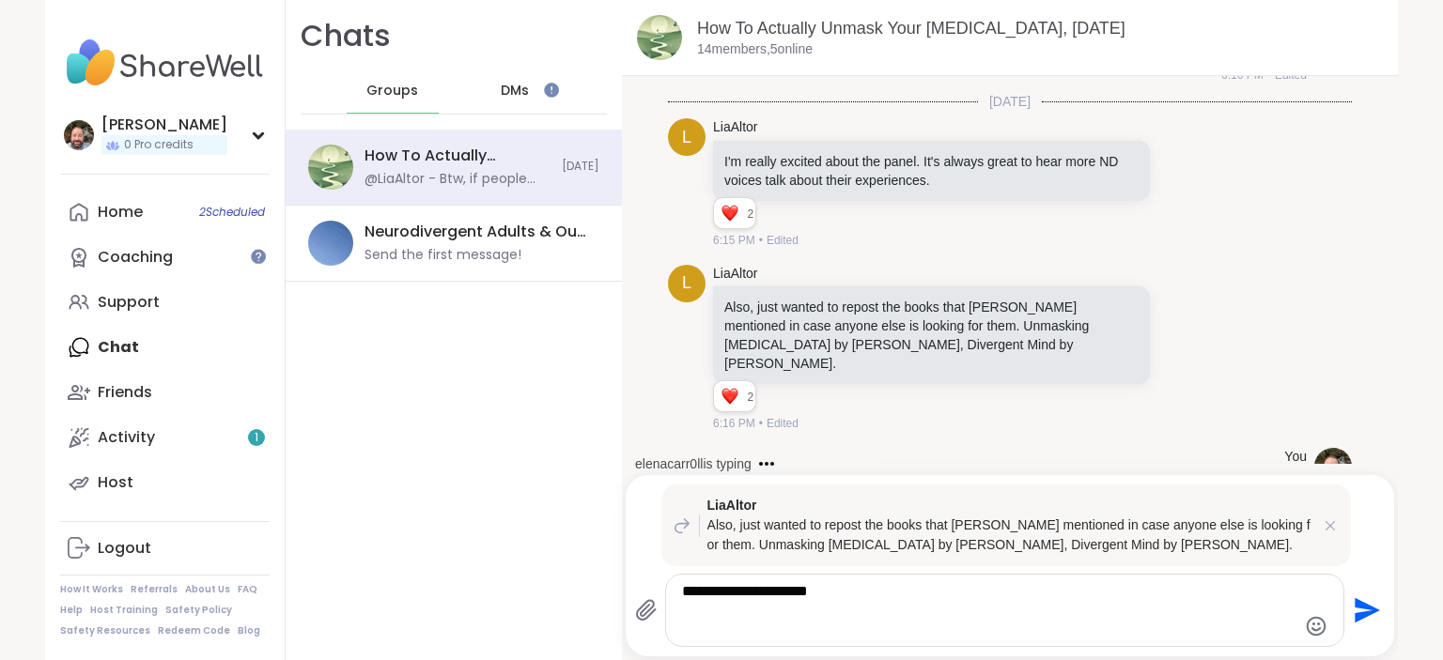
paste textarea "**********"
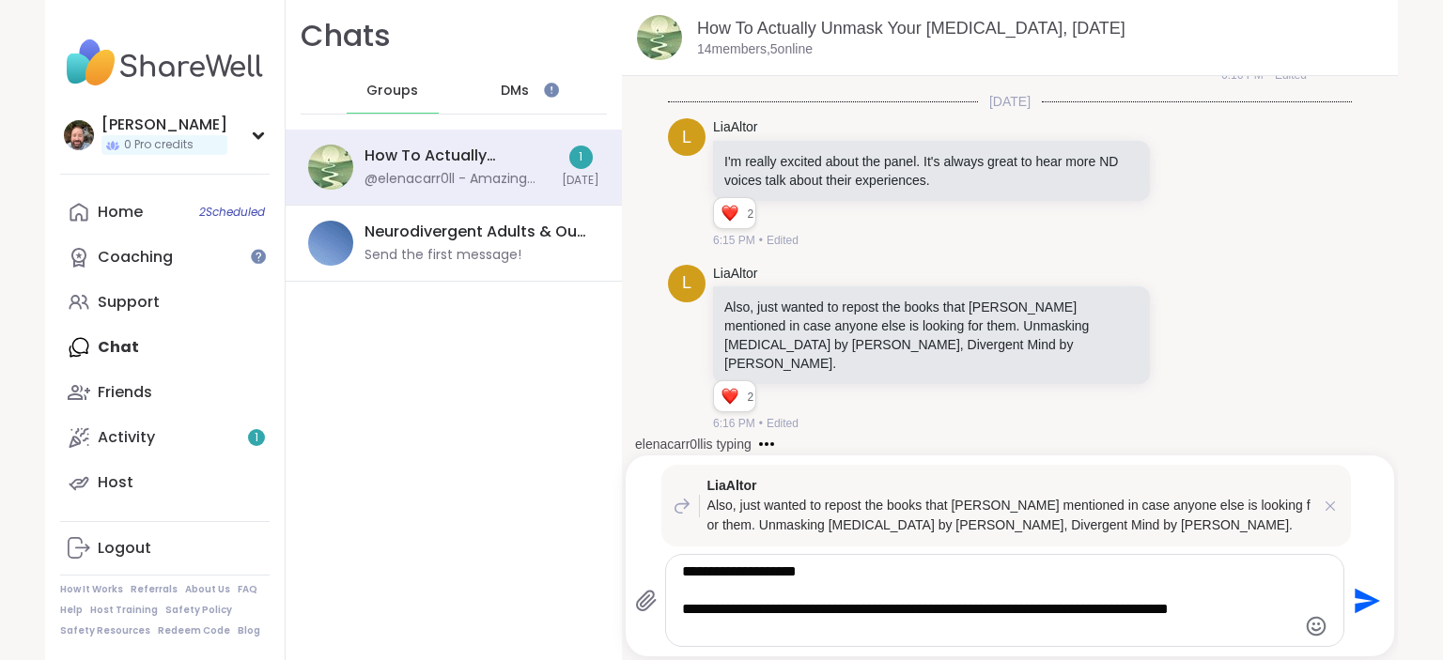
scroll to position [14818, 0]
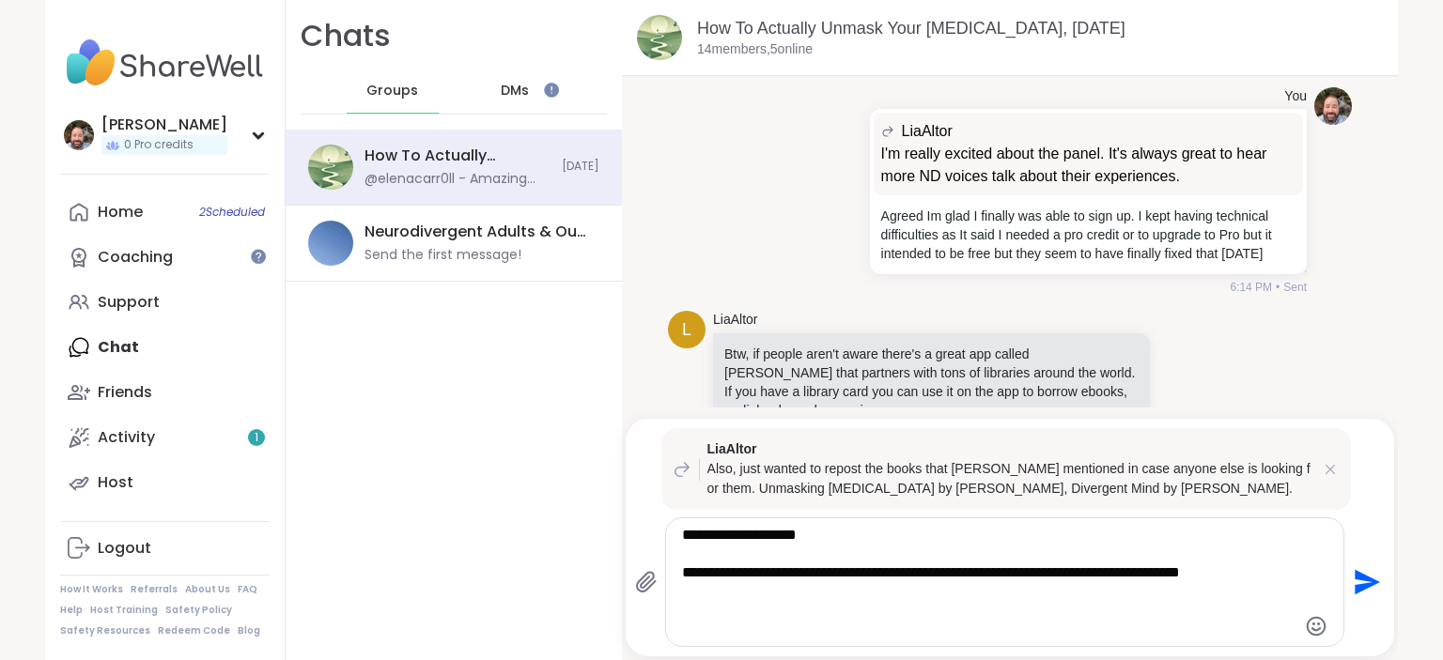
paste textarea "**********"
type textarea "**********"
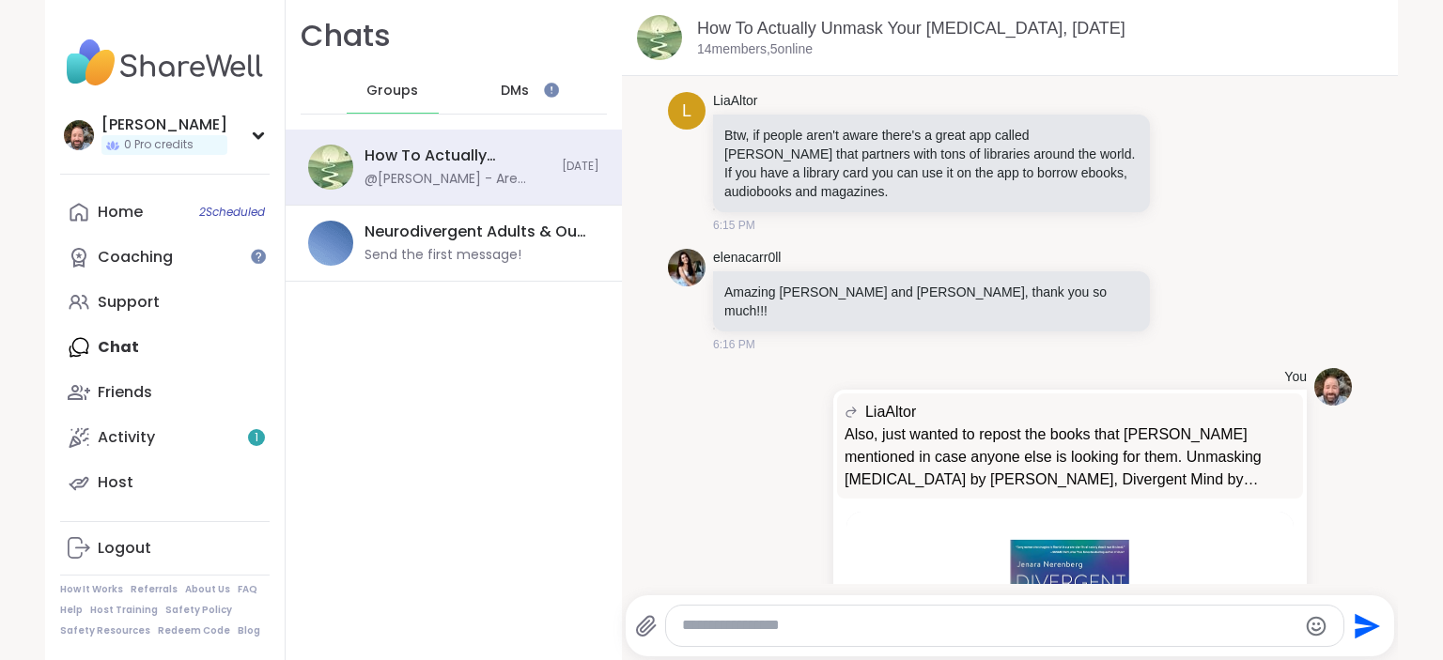
scroll to position [15000, 0]
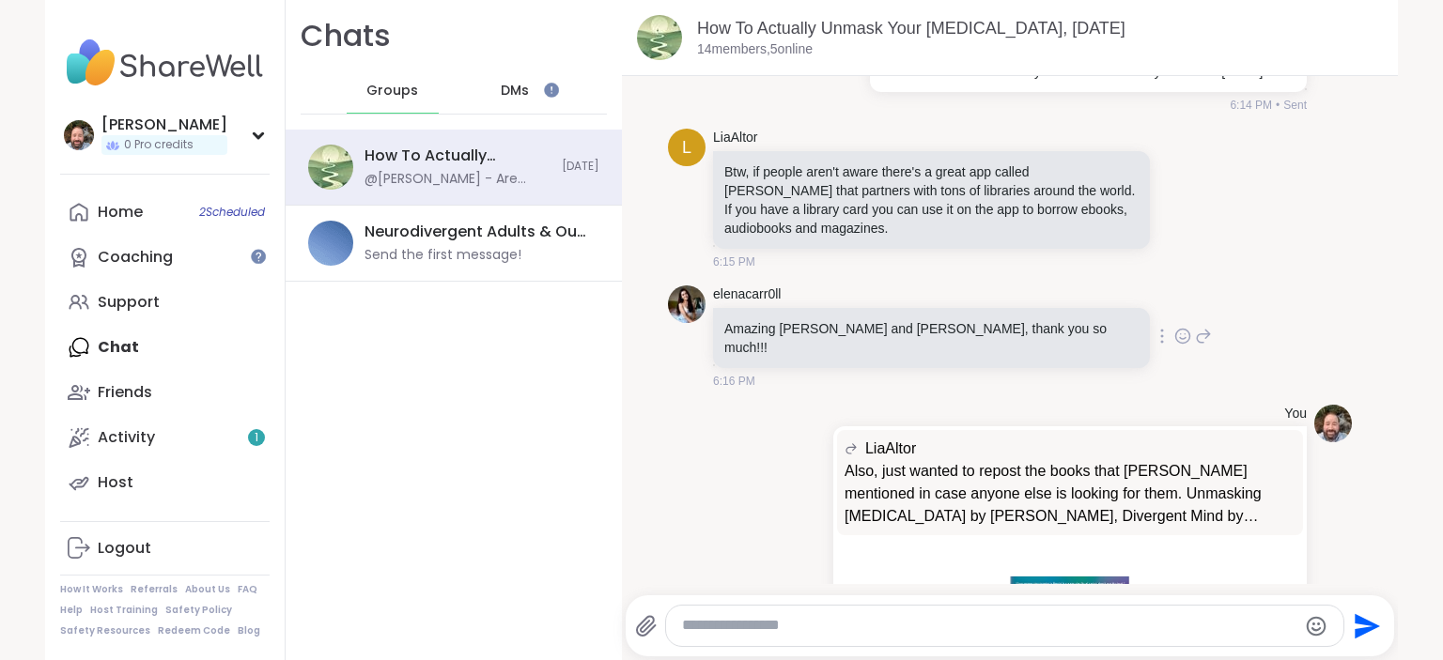
click at [1195, 325] on icon at bounding box center [1203, 336] width 17 height 23
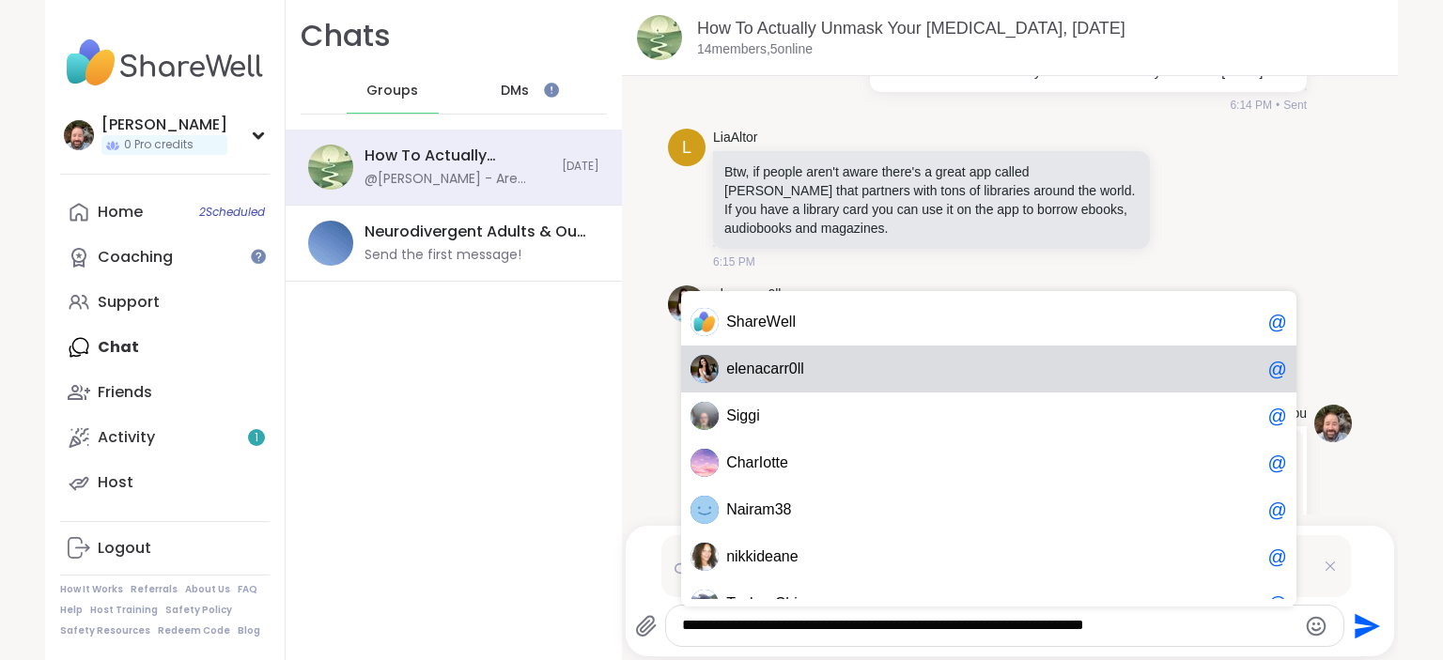
click at [774, 385] on div "e l e nacarr0ll @" at bounding box center [988, 369] width 615 height 47
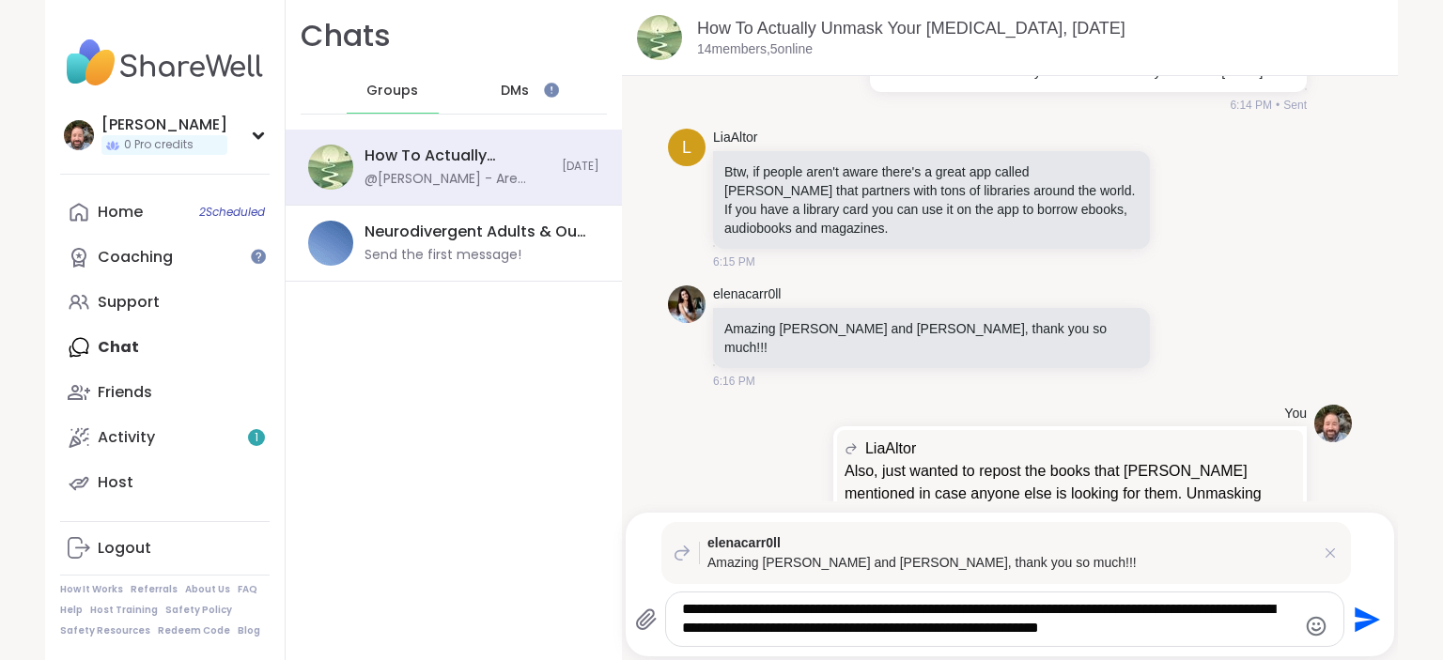
type textarea "**********"
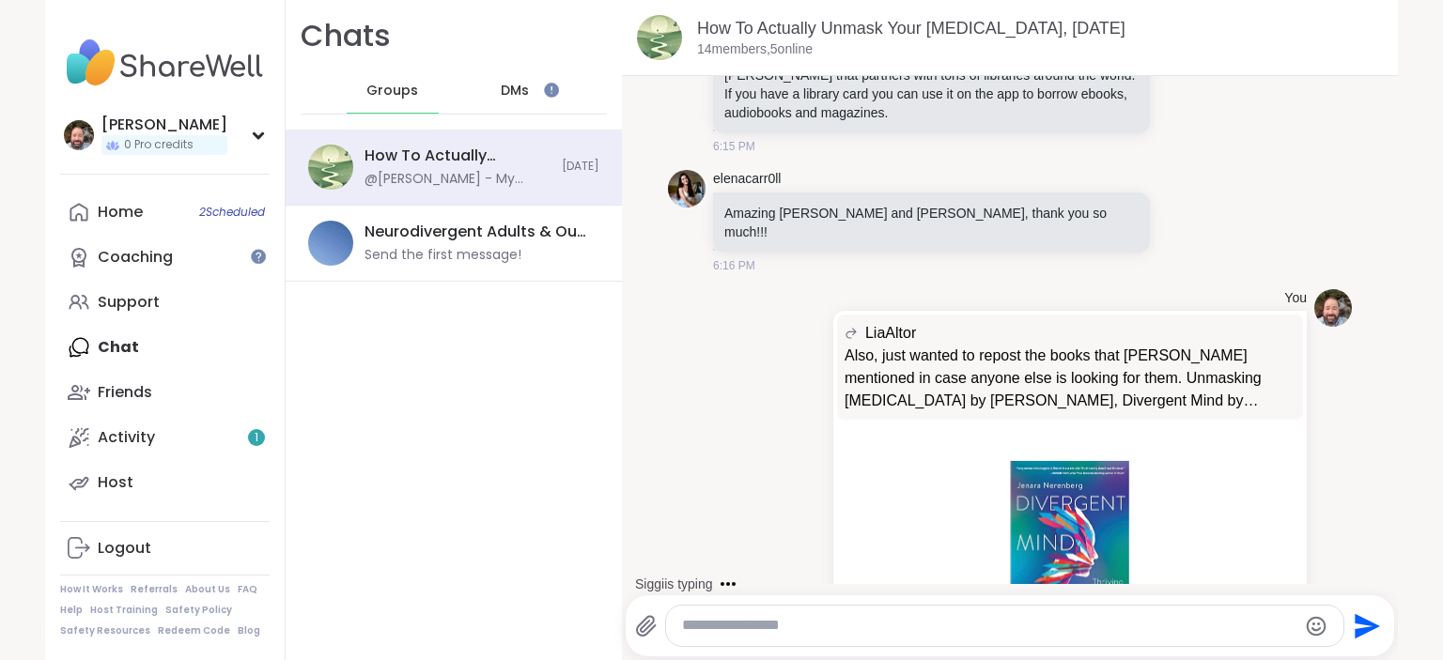
scroll to position [15086, 0]
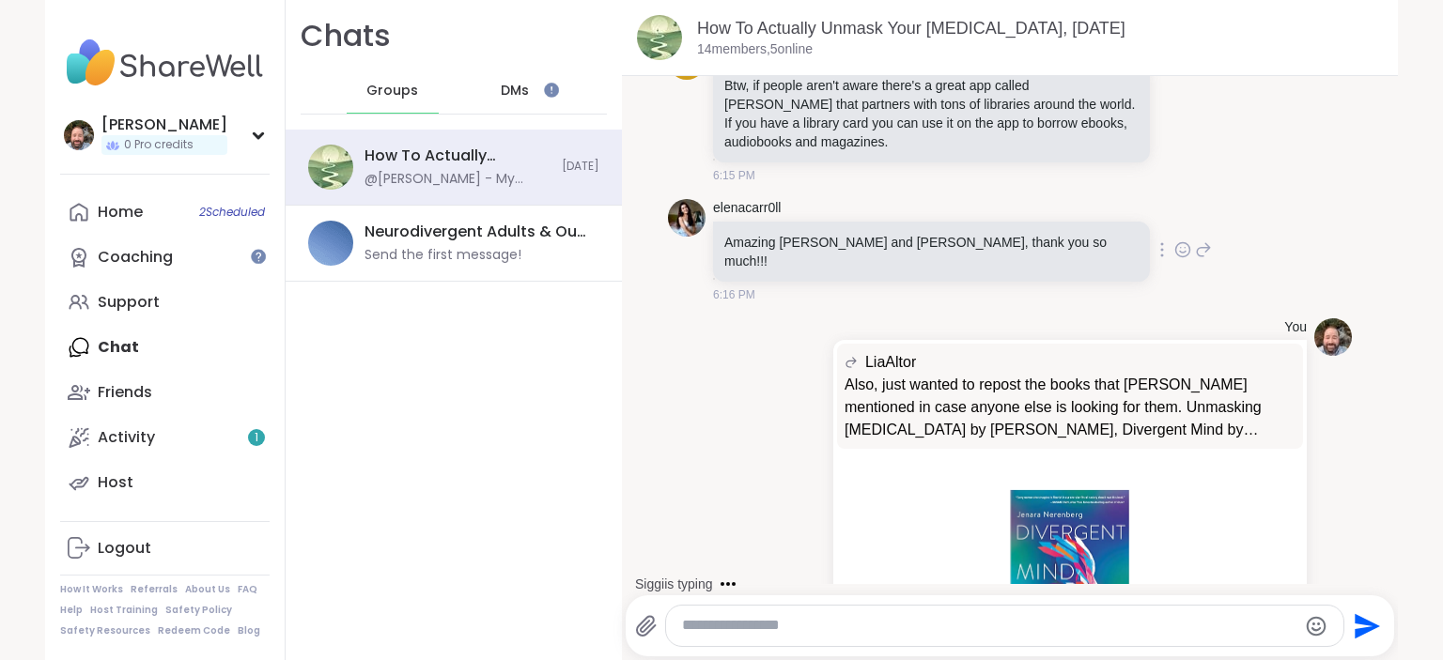
click at [1174, 240] on icon at bounding box center [1182, 249] width 17 height 19
click at [1025, 211] on div "Select Reaction: Heart" at bounding box center [1033, 219] width 17 height 17
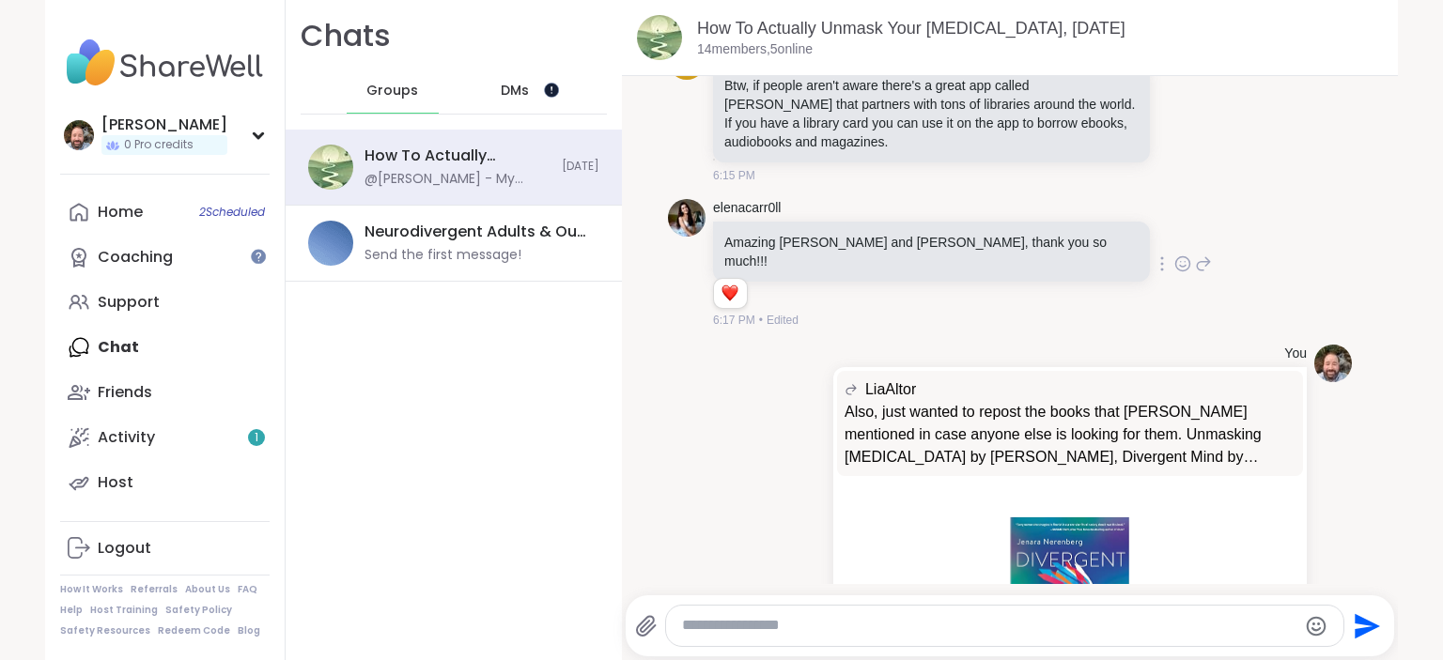
click at [547, 85] on div at bounding box center [550, 89] width 15 height 15
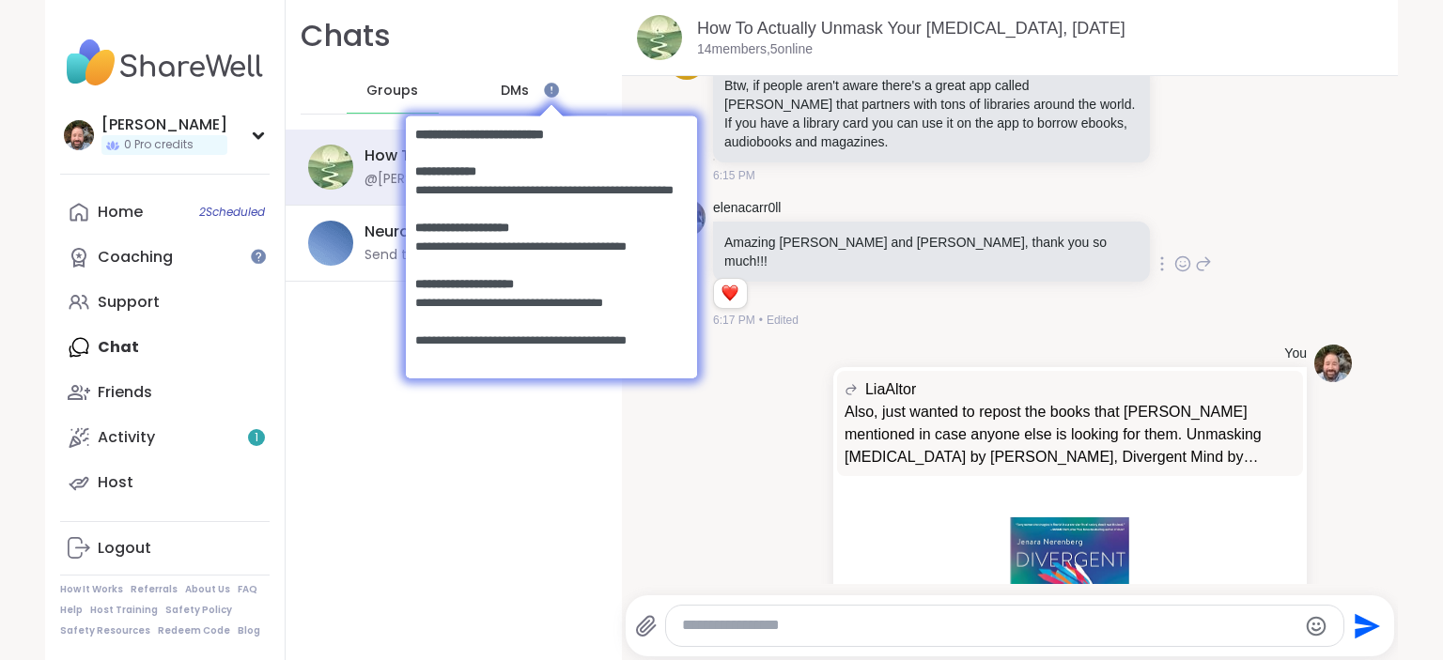
click at [524, 85] on html at bounding box center [550, 245] width 329 height 327
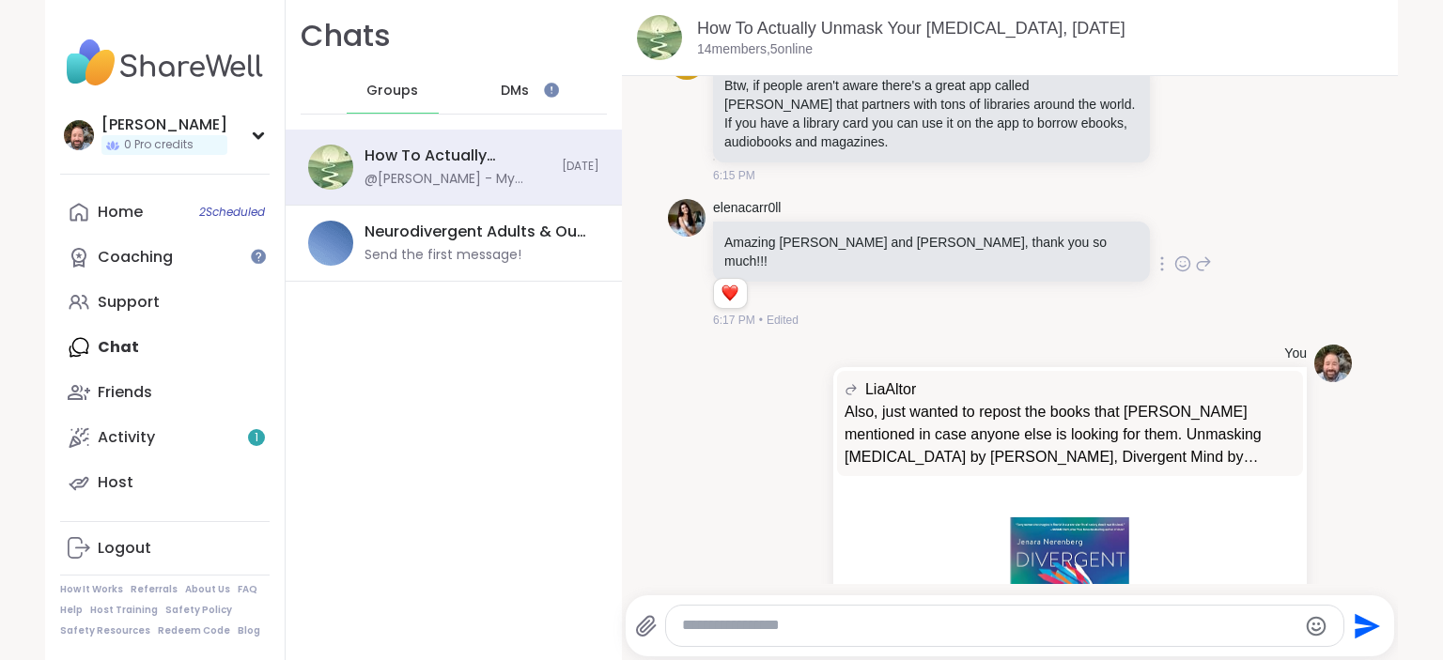
click at [520, 92] on span "DMs" at bounding box center [515, 91] width 28 height 19
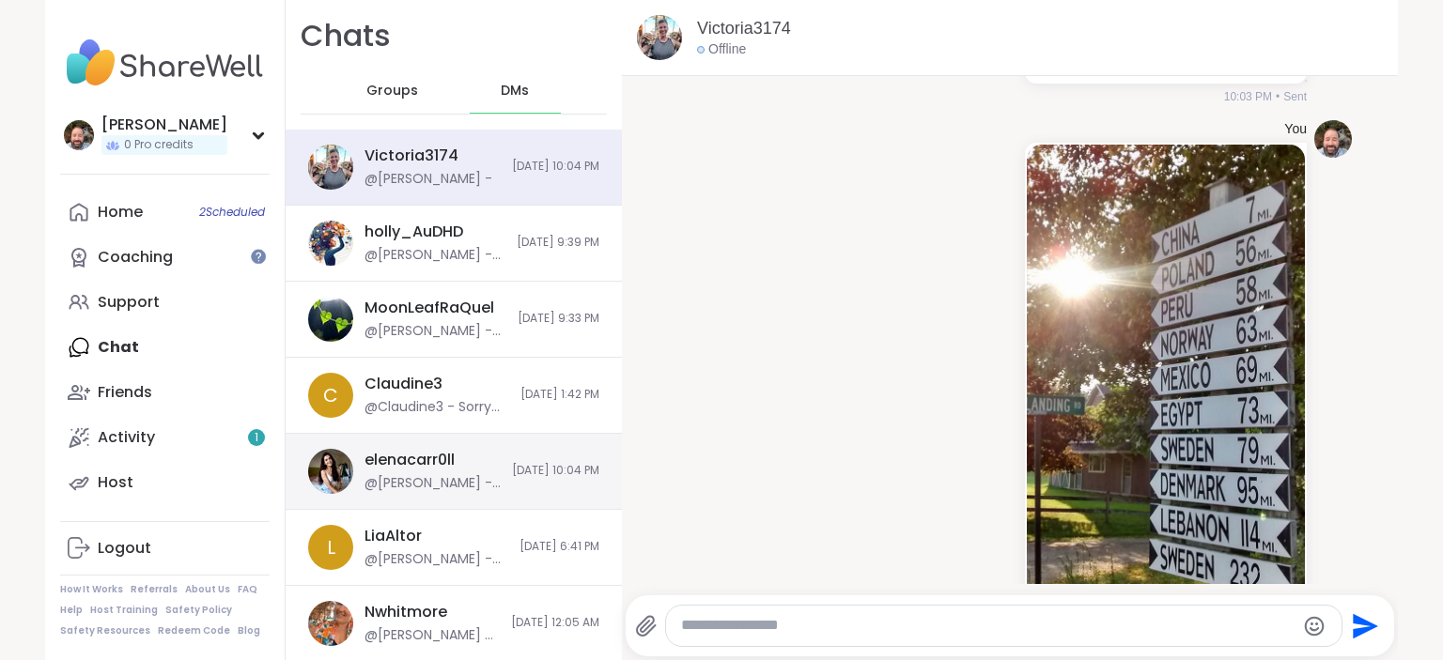
click at [515, 473] on span "9/4/2025, 10:04 PM" at bounding box center [555, 471] width 87 height 16
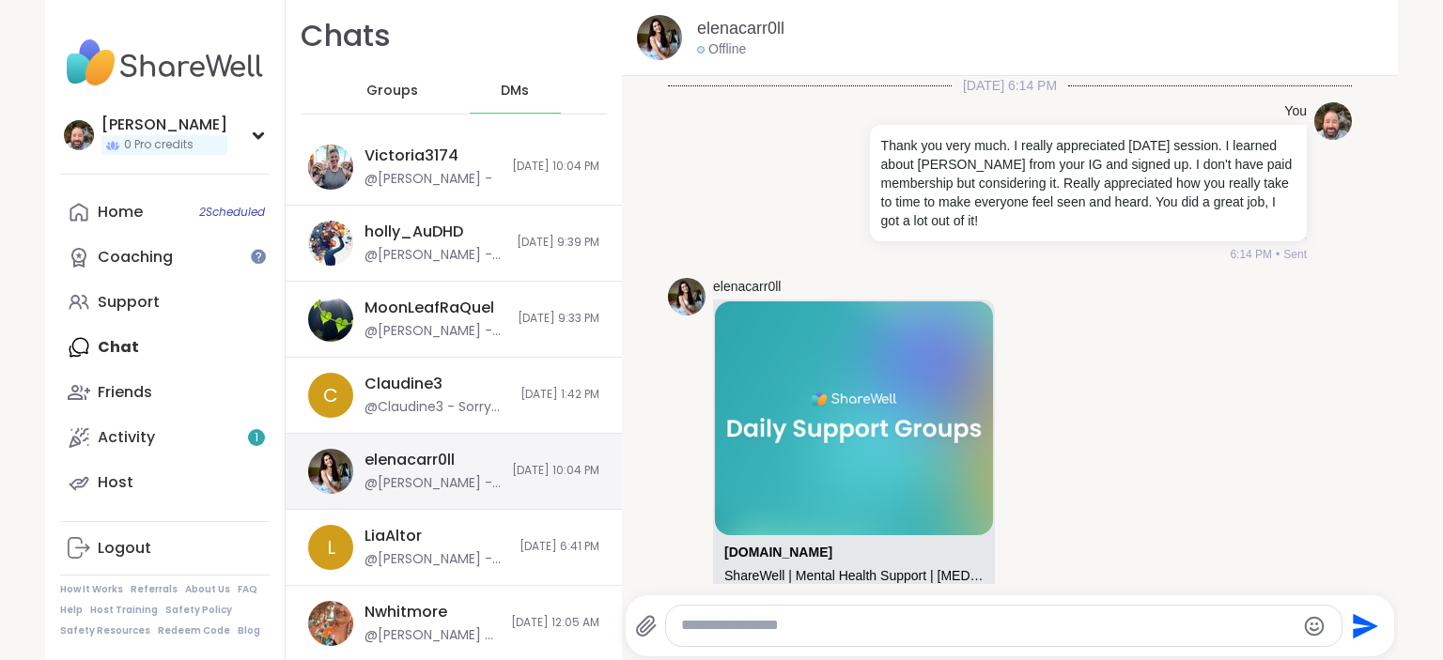
scroll to position [2951, 0]
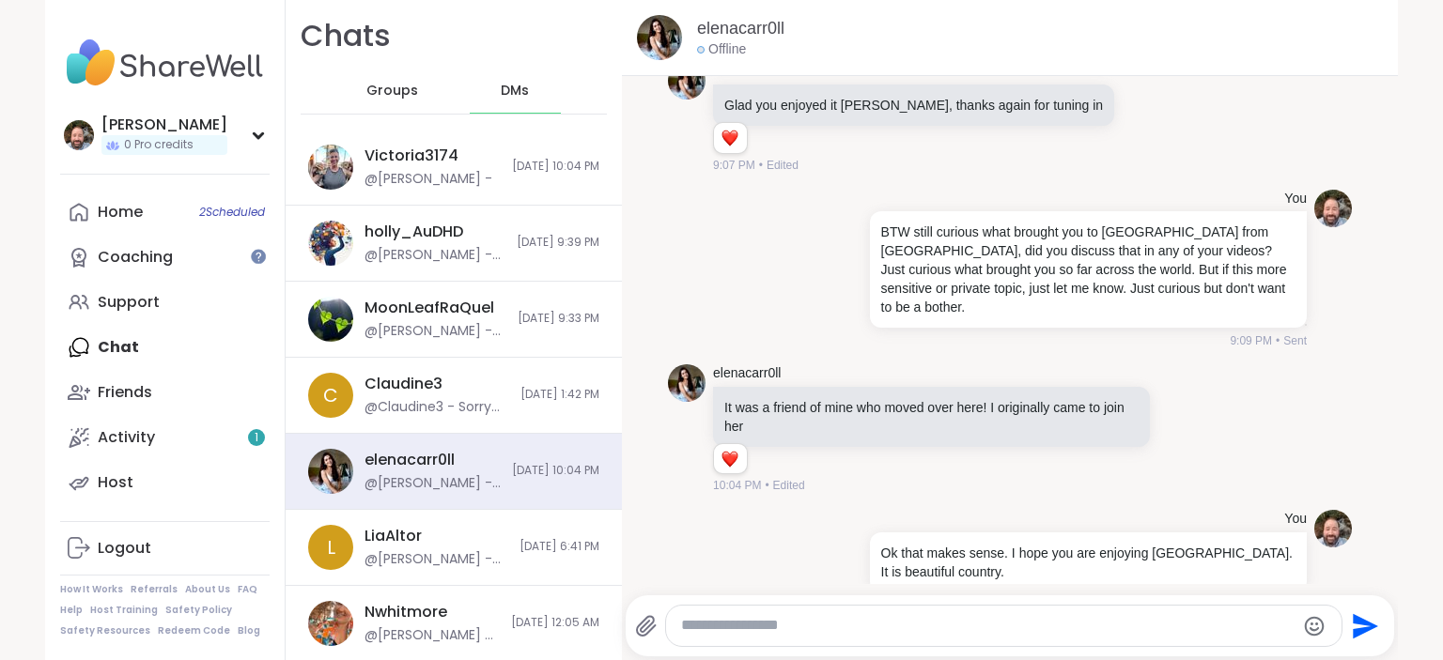
click at [403, 89] on span "Groups" at bounding box center [392, 91] width 52 height 19
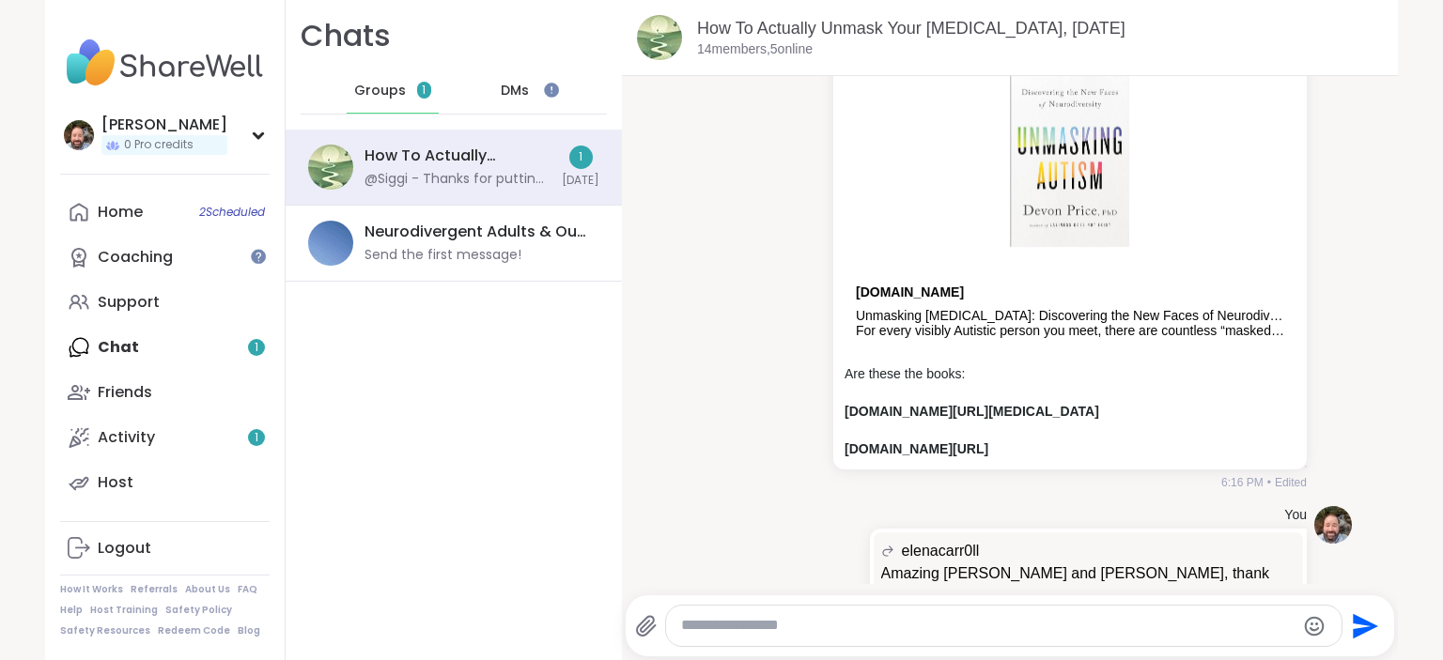
scroll to position [15944, 0]
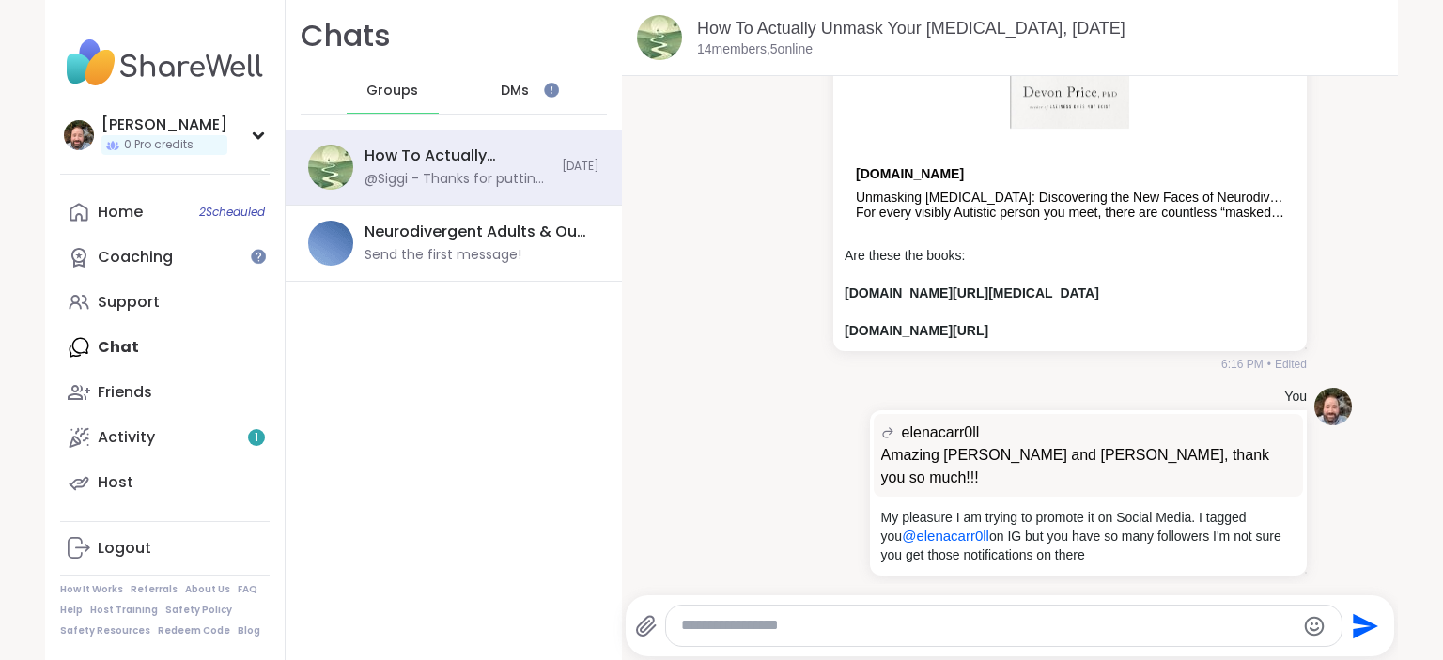
click at [1054, 659] on icon at bounding box center [1051, 673] width 14 height 14
click at [886, 624] on button "Select Reaction: Heart" at bounding box center [901, 643] width 38 height 38
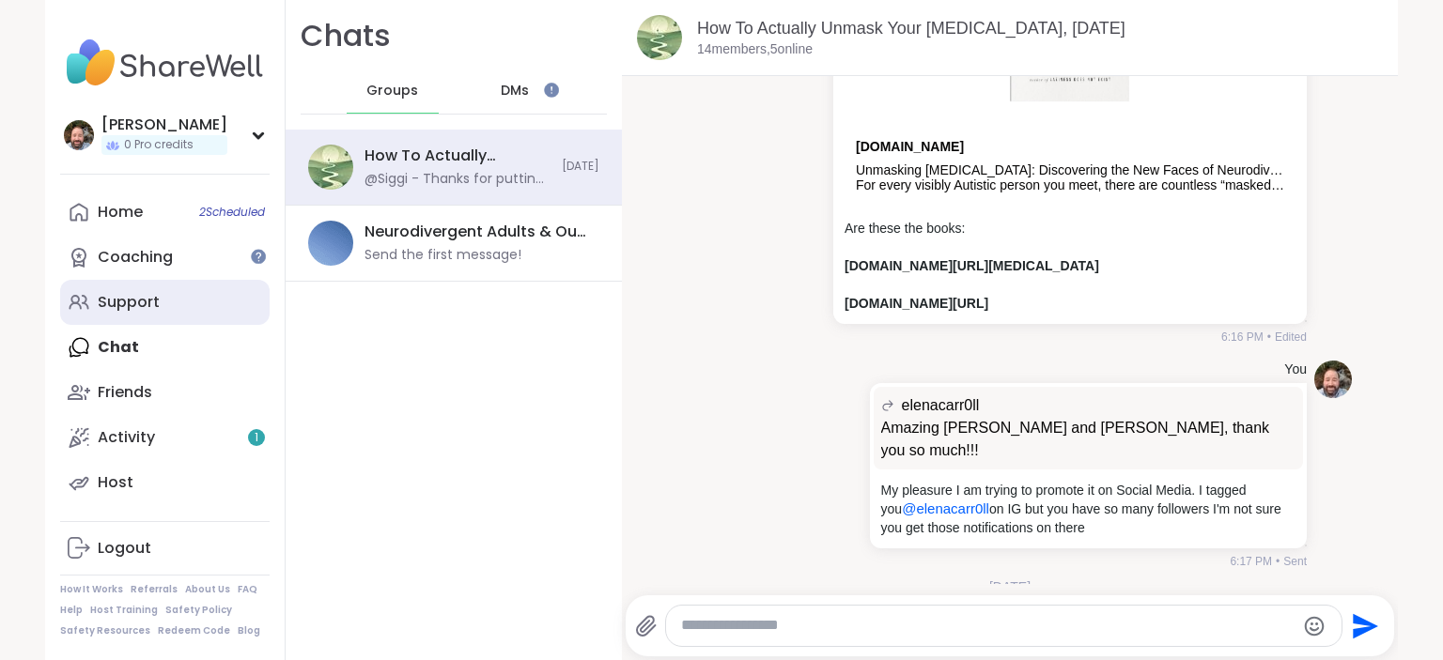
click at [133, 324] on link "Support" at bounding box center [164, 302] width 209 height 45
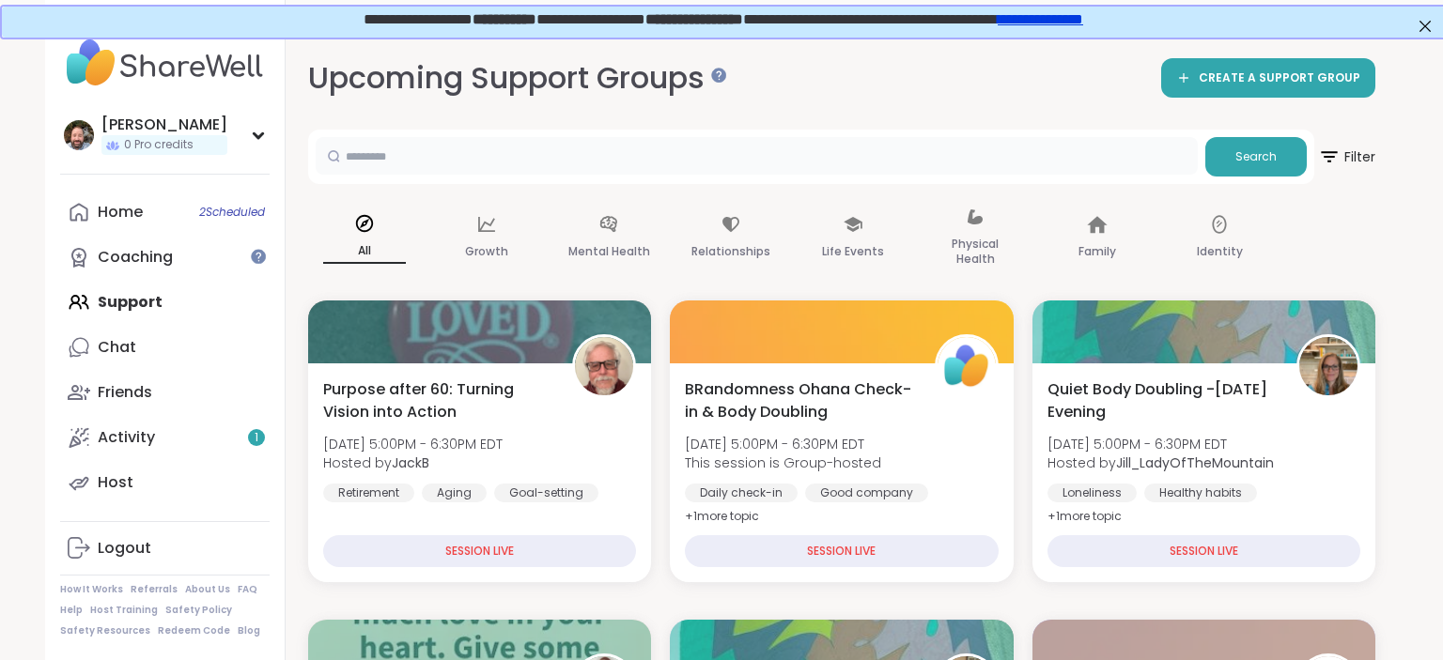
click at [376, 159] on input "text" at bounding box center [757, 156] width 882 height 38
type input "******"
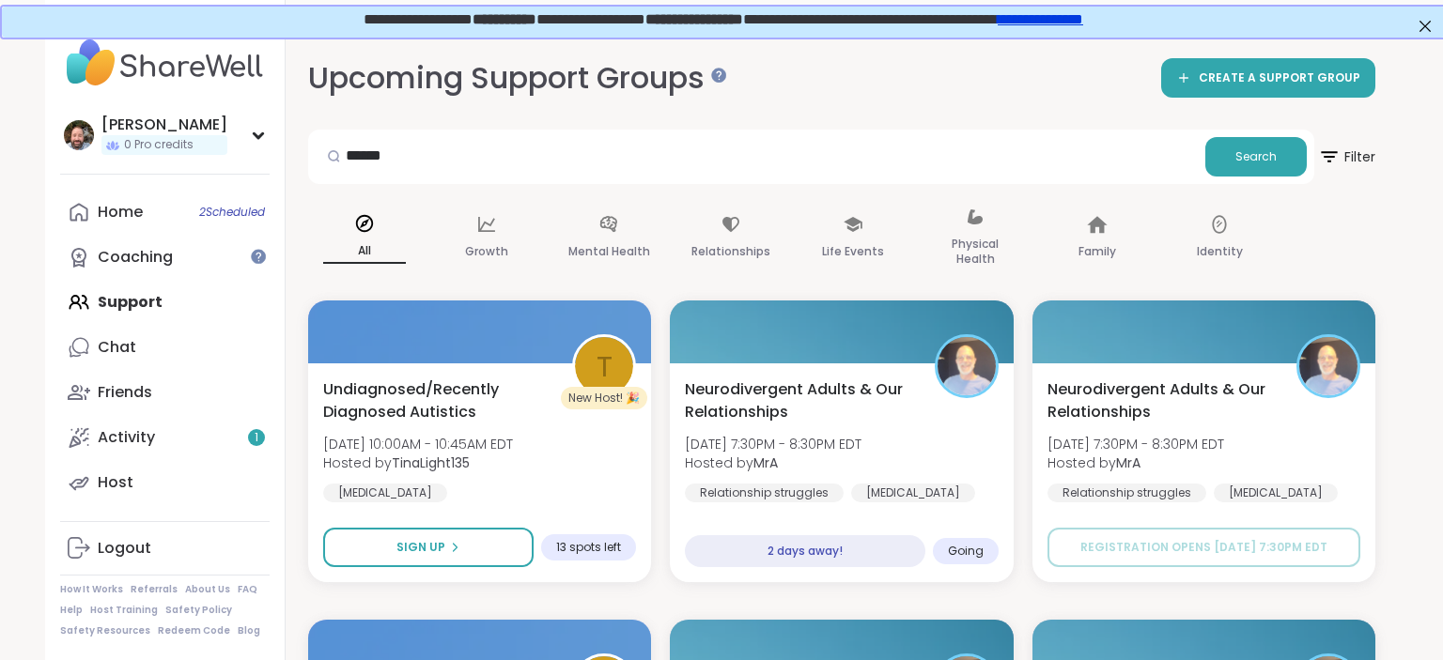
click at [1073, 18] on link "**********" at bounding box center [1038, 17] width 85 height 14
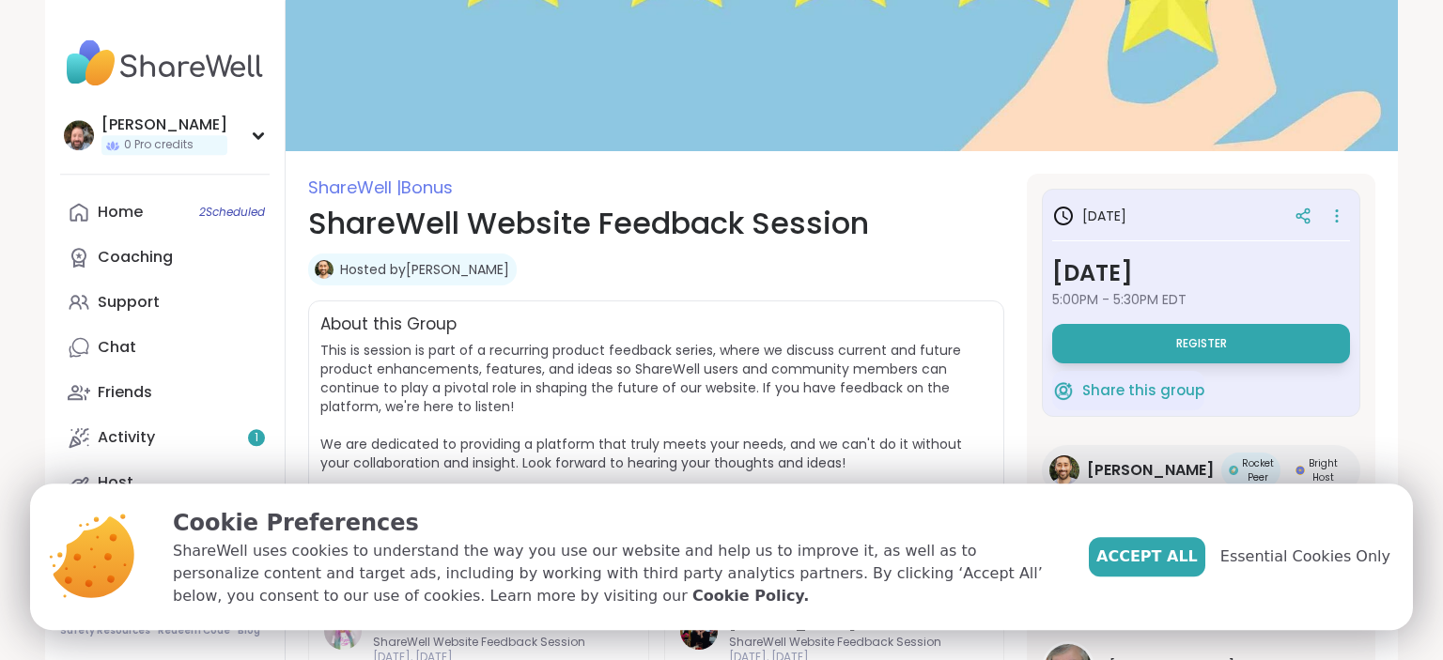
scroll to position [99, 0]
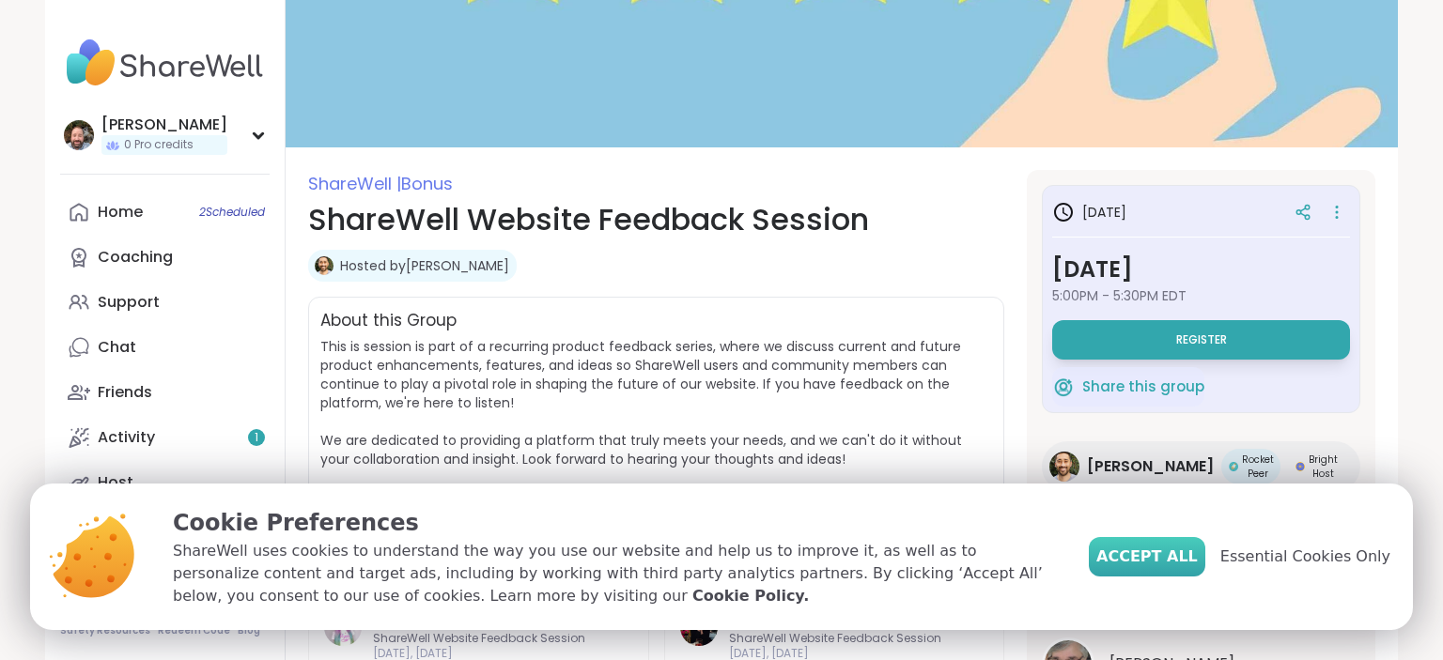
click at [1178, 558] on span "Accept All" at bounding box center [1146, 557] width 101 height 23
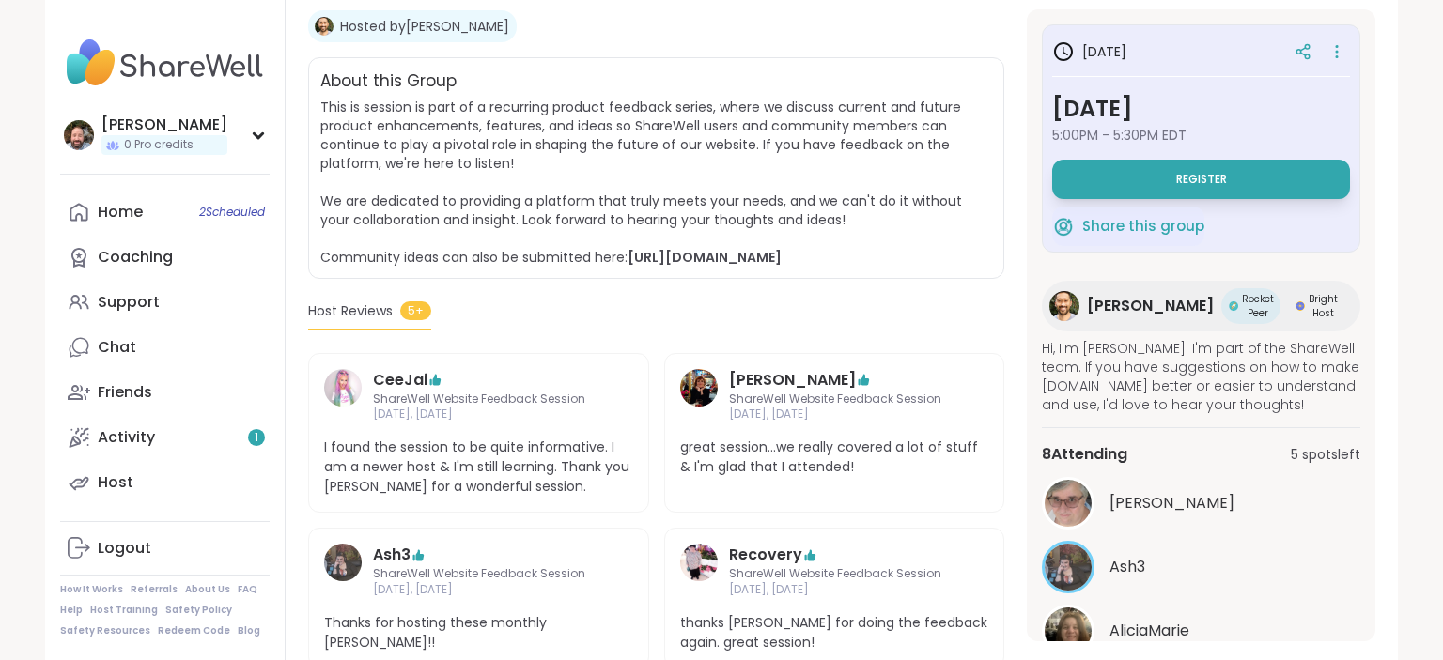
scroll to position [297, 0]
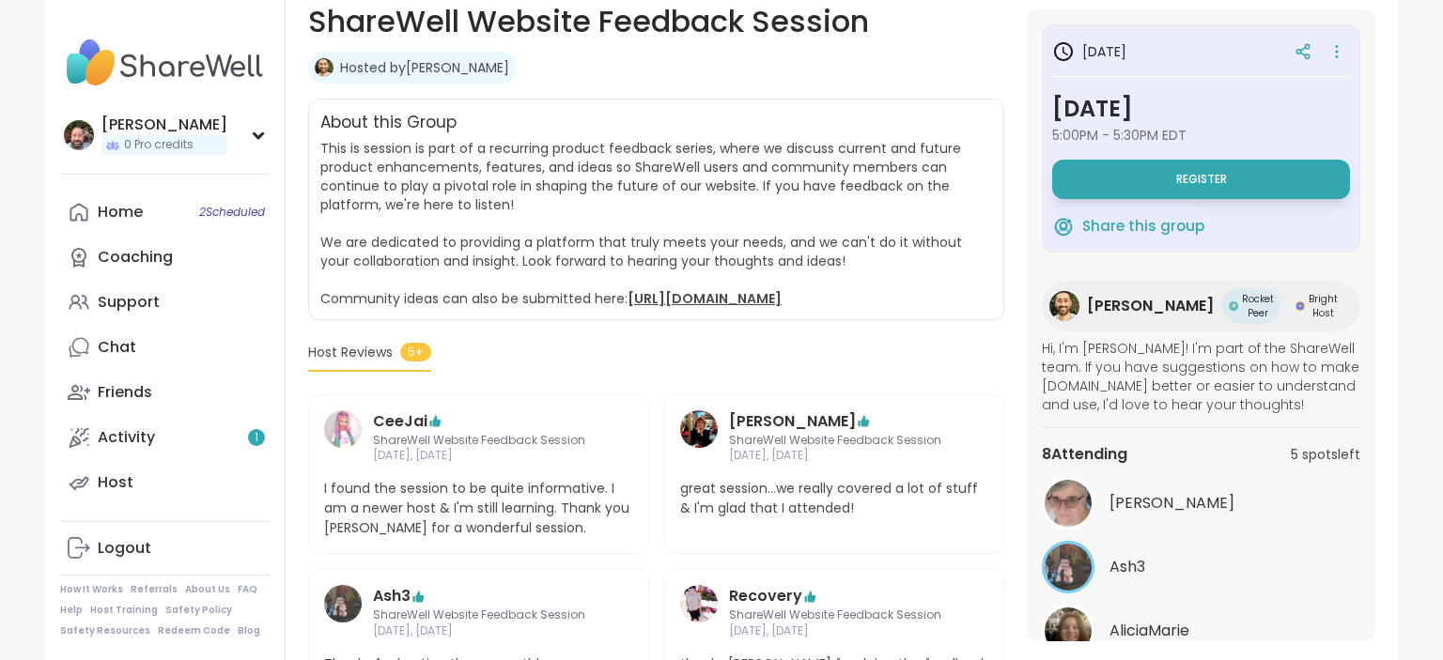
click at [727, 304] on link "[URL][DOMAIN_NAME]" at bounding box center [704, 298] width 154 height 19
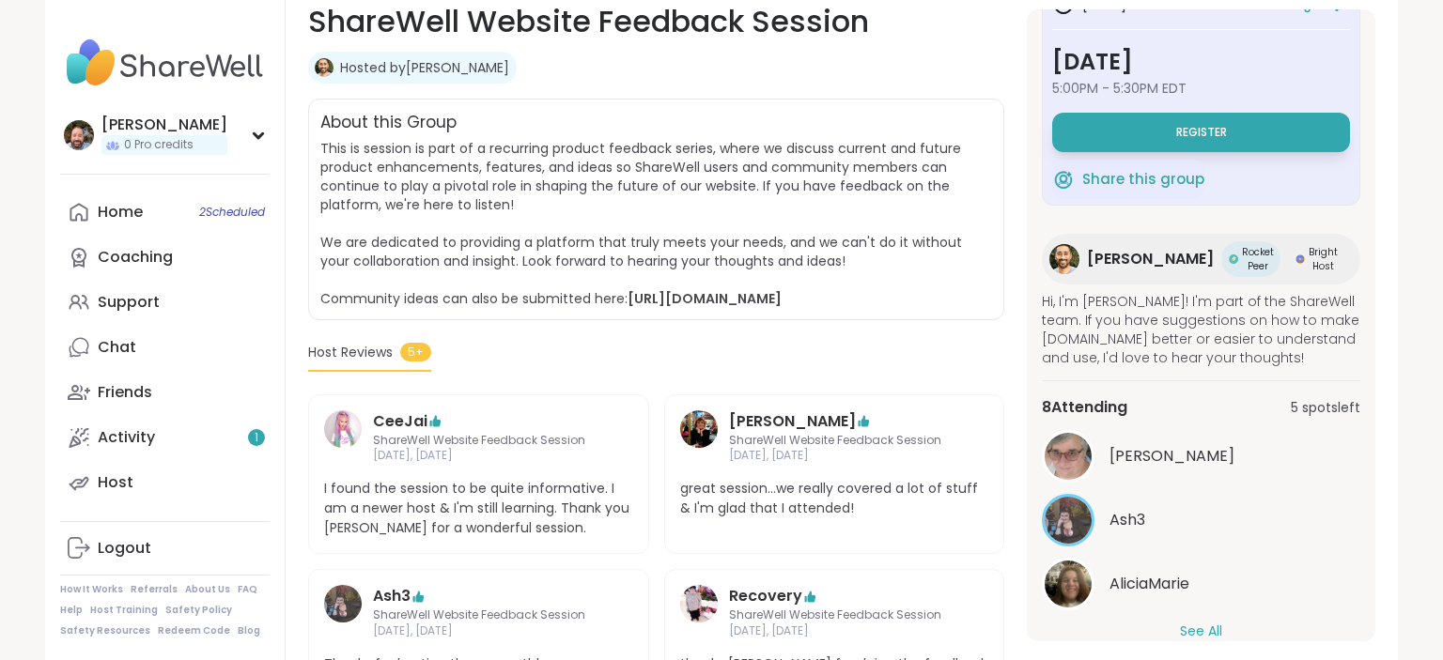
scroll to position [70, 0]
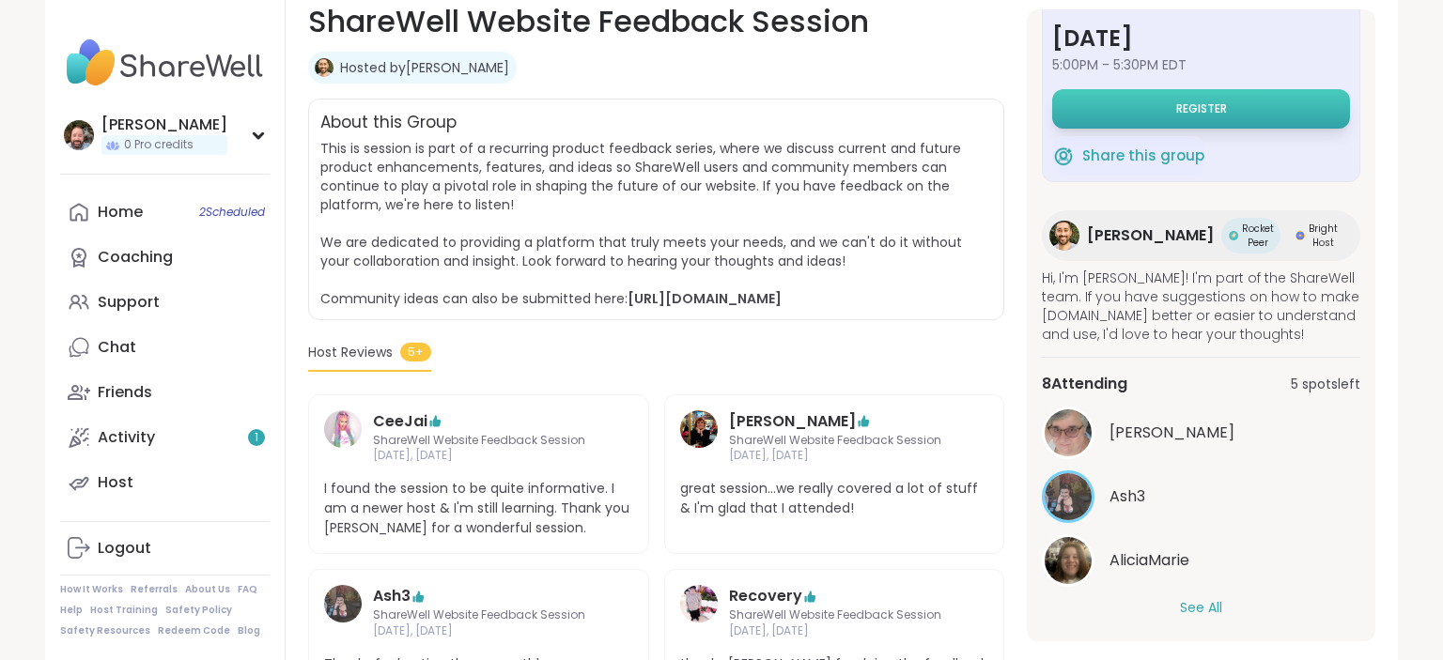
click at [1181, 109] on span "Register" at bounding box center [1201, 108] width 51 height 15
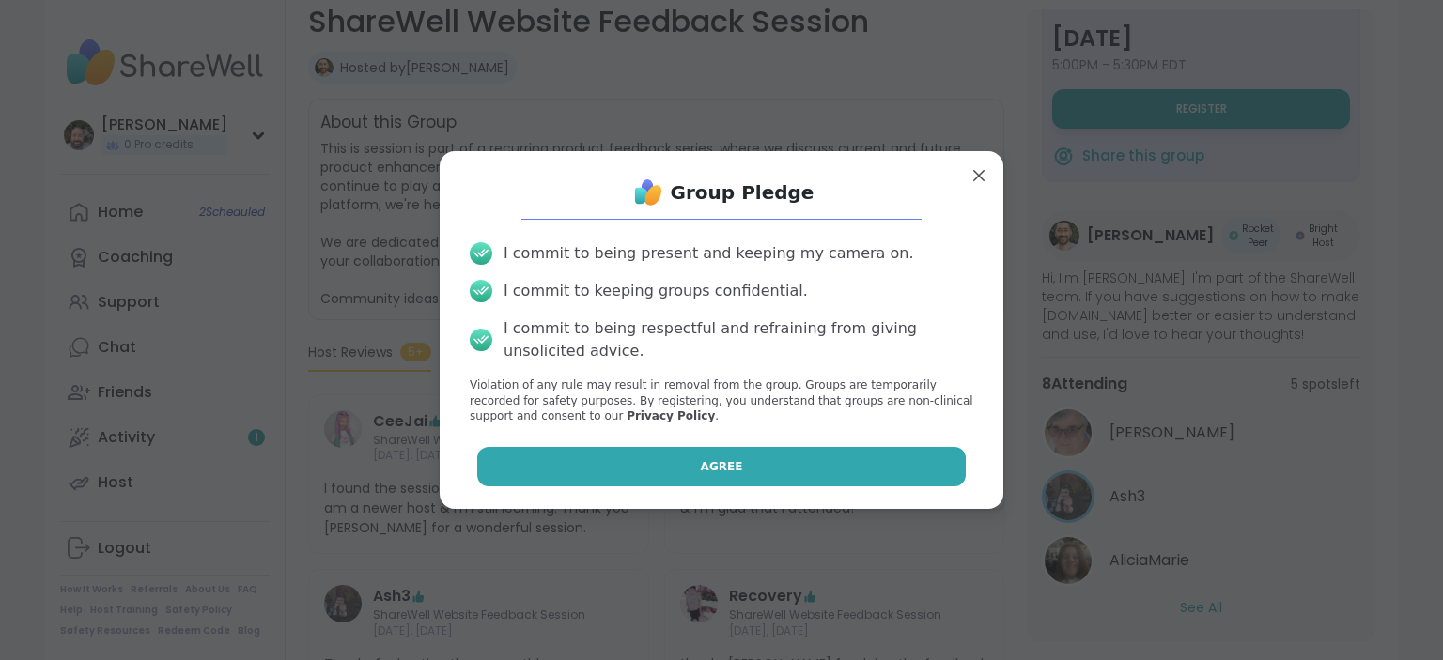
click at [746, 459] on button "Agree" at bounding box center [721, 466] width 489 height 39
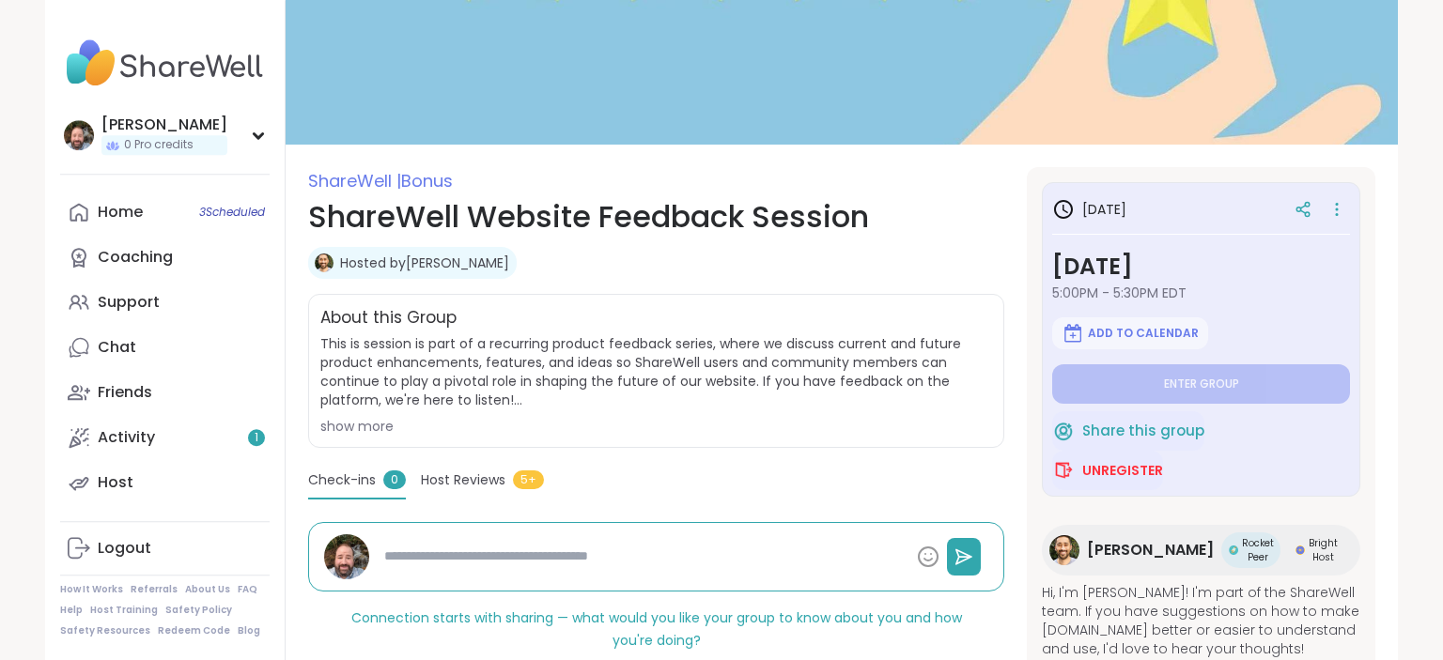
scroll to position [99, 0]
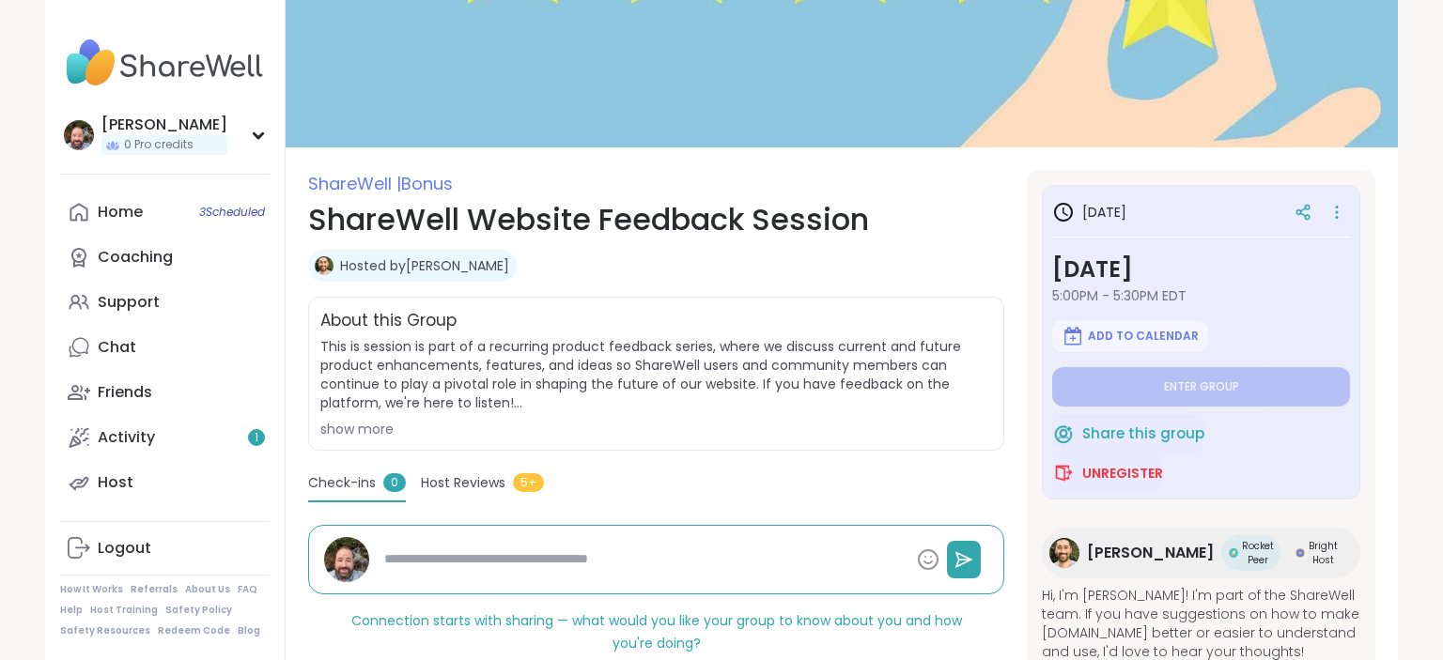
type textarea "*"
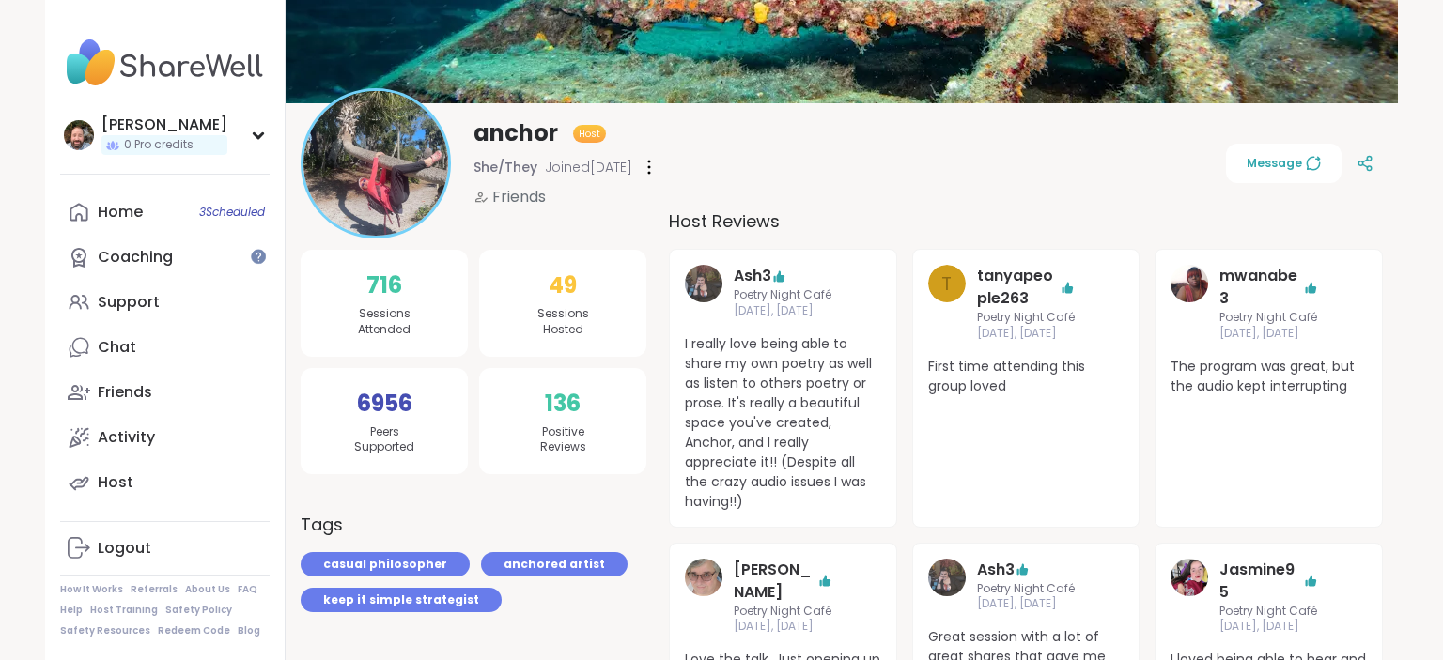
scroll to position [99, 0]
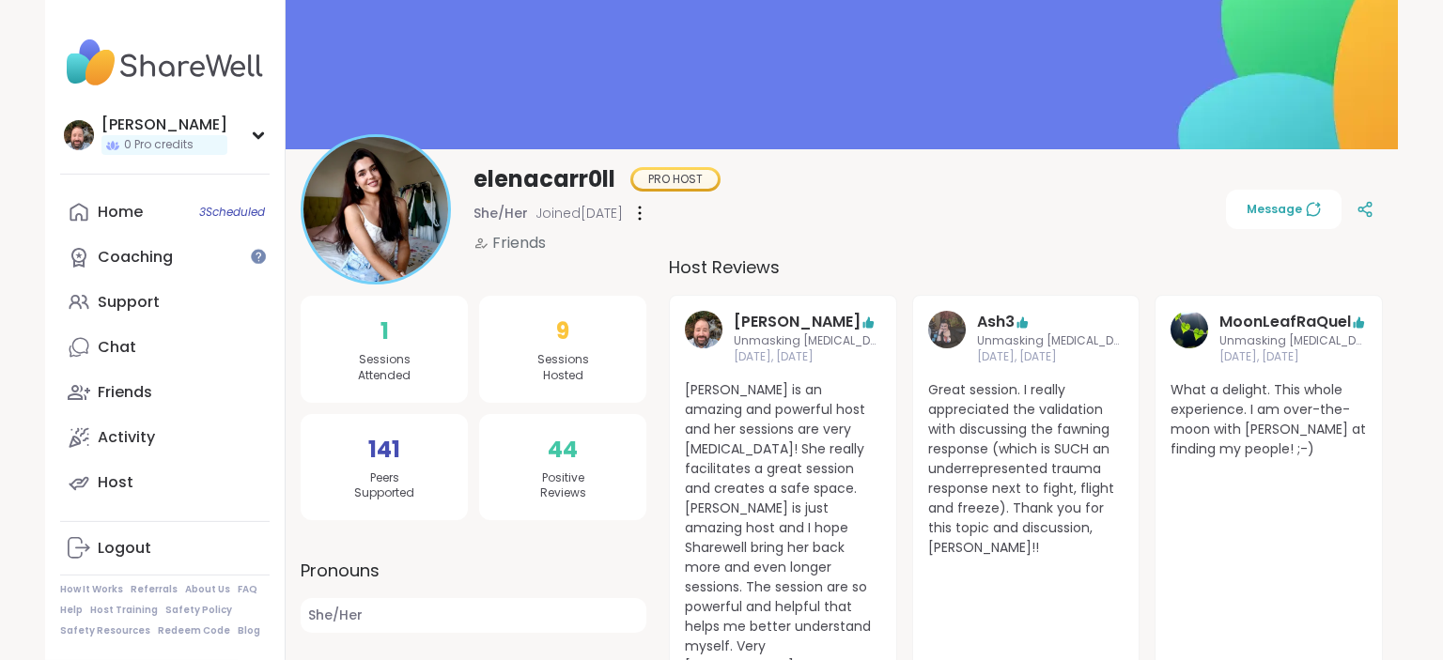
scroll to position [198, 0]
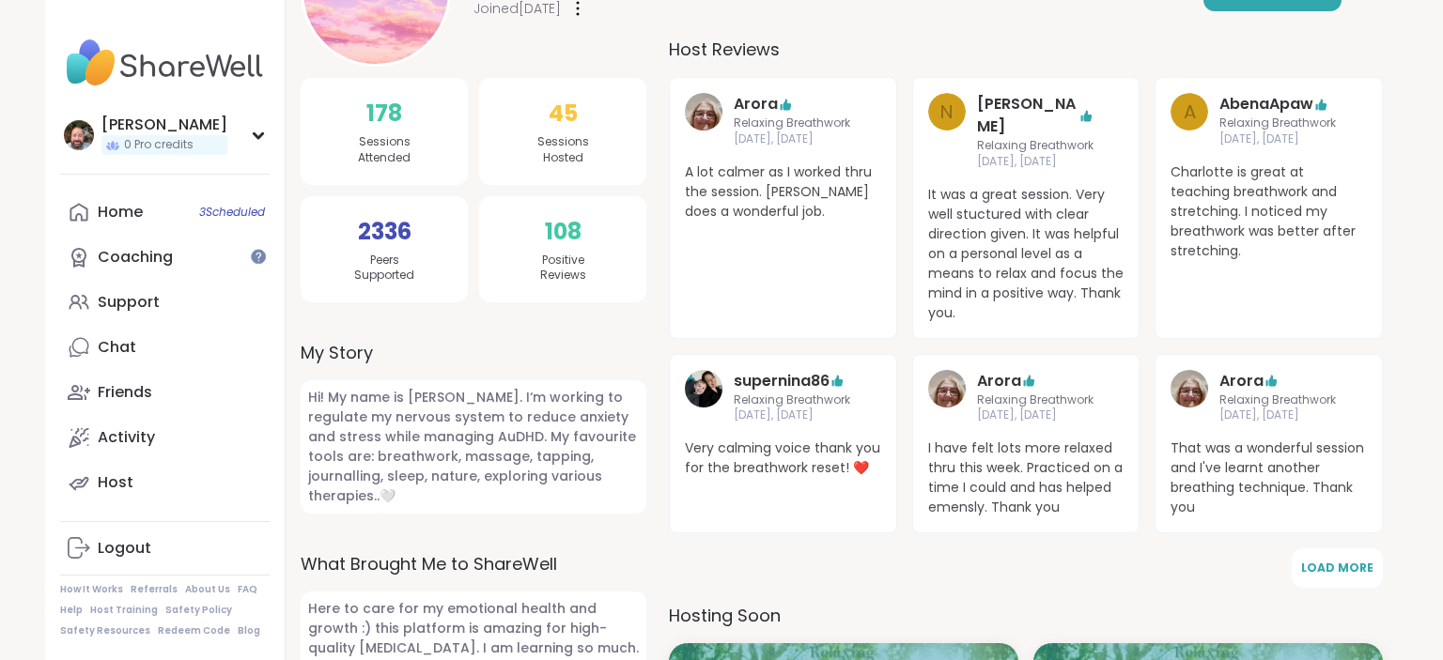
scroll to position [297, 0]
